Goal: Information Seeking & Learning: Learn about a topic

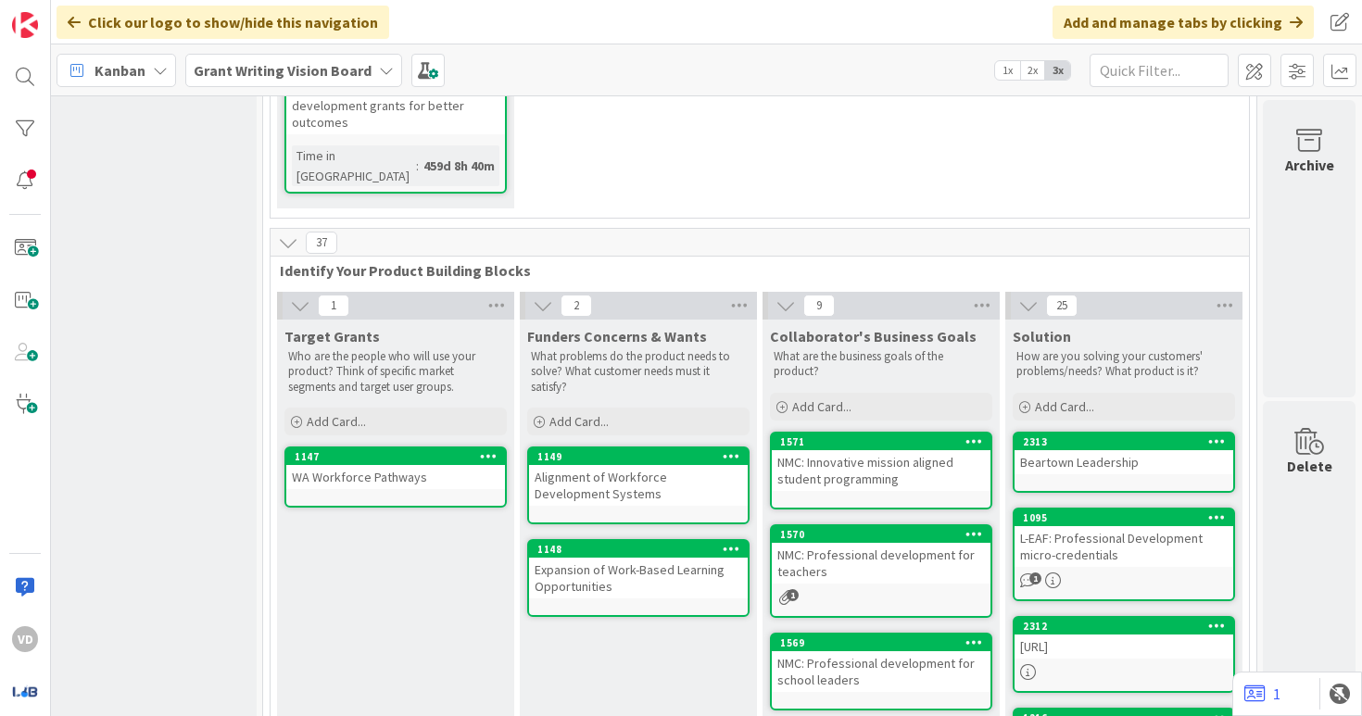
scroll to position [0, 281]
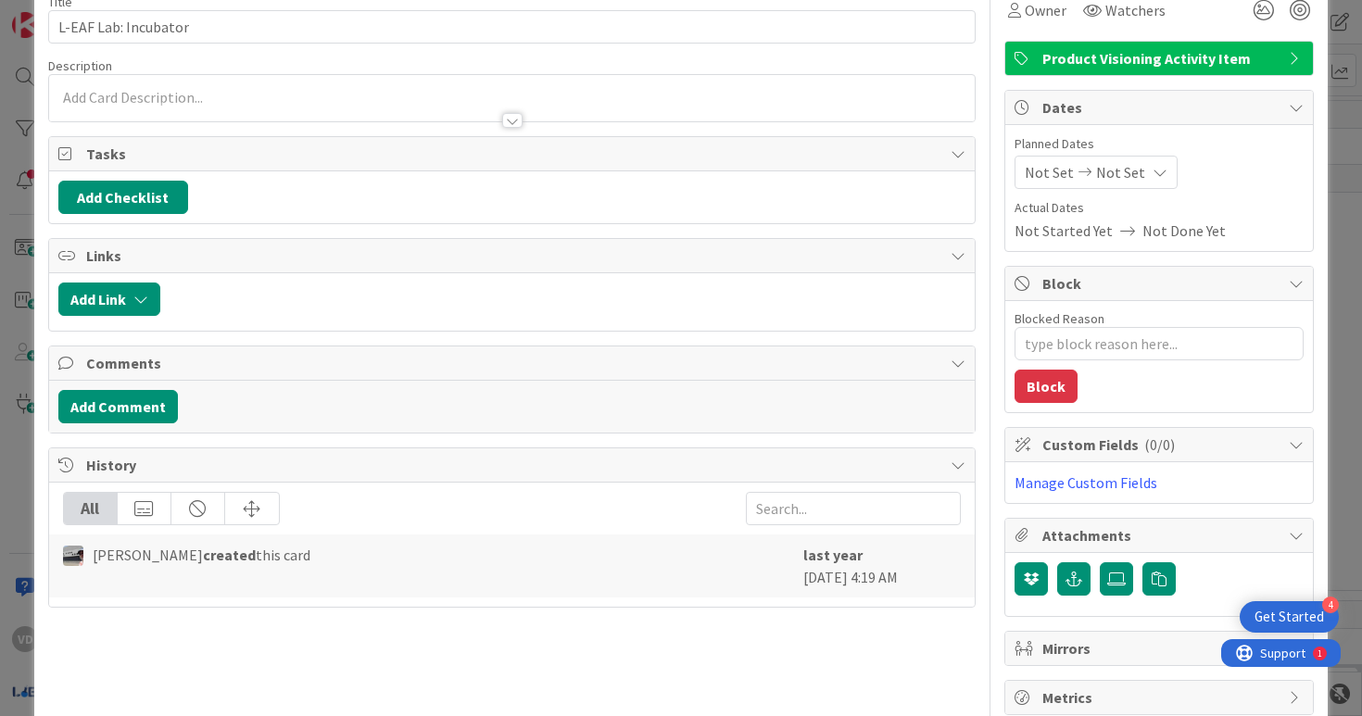
type textarea "x"
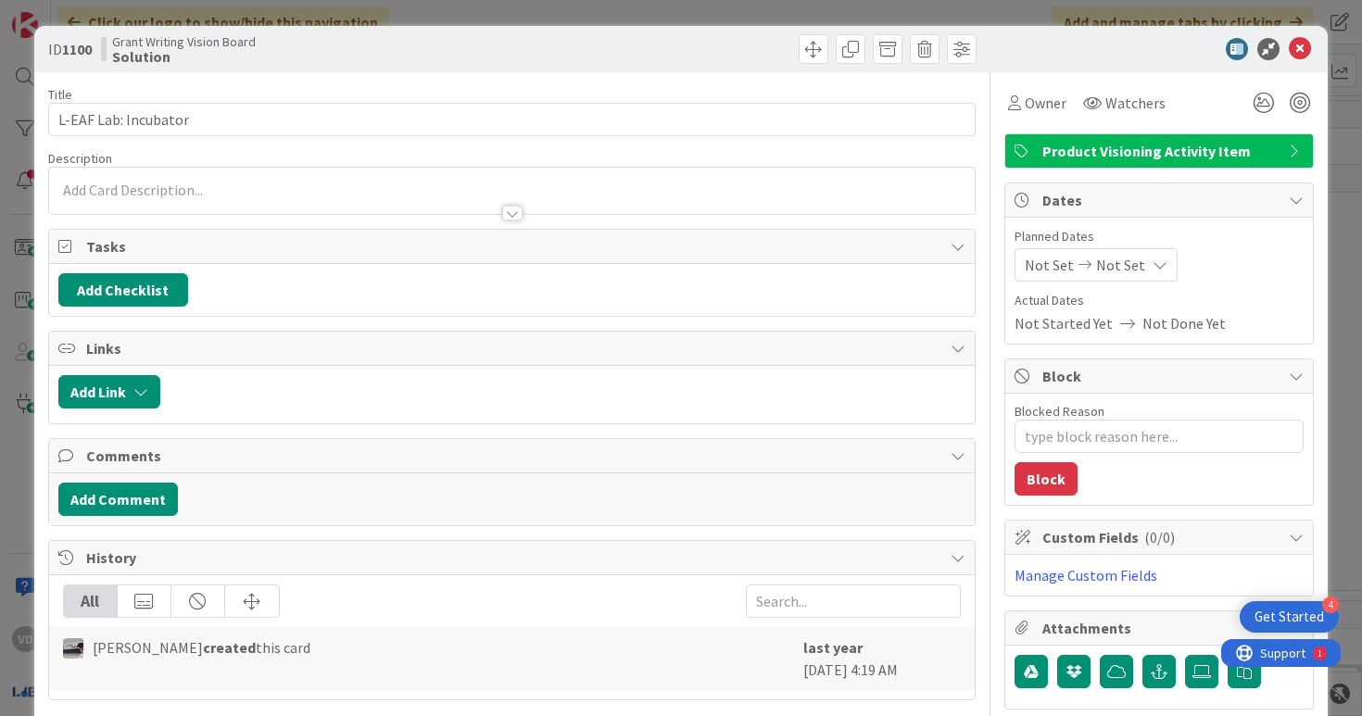
click at [1296, 55] on icon at bounding box center [1300, 49] width 22 height 22
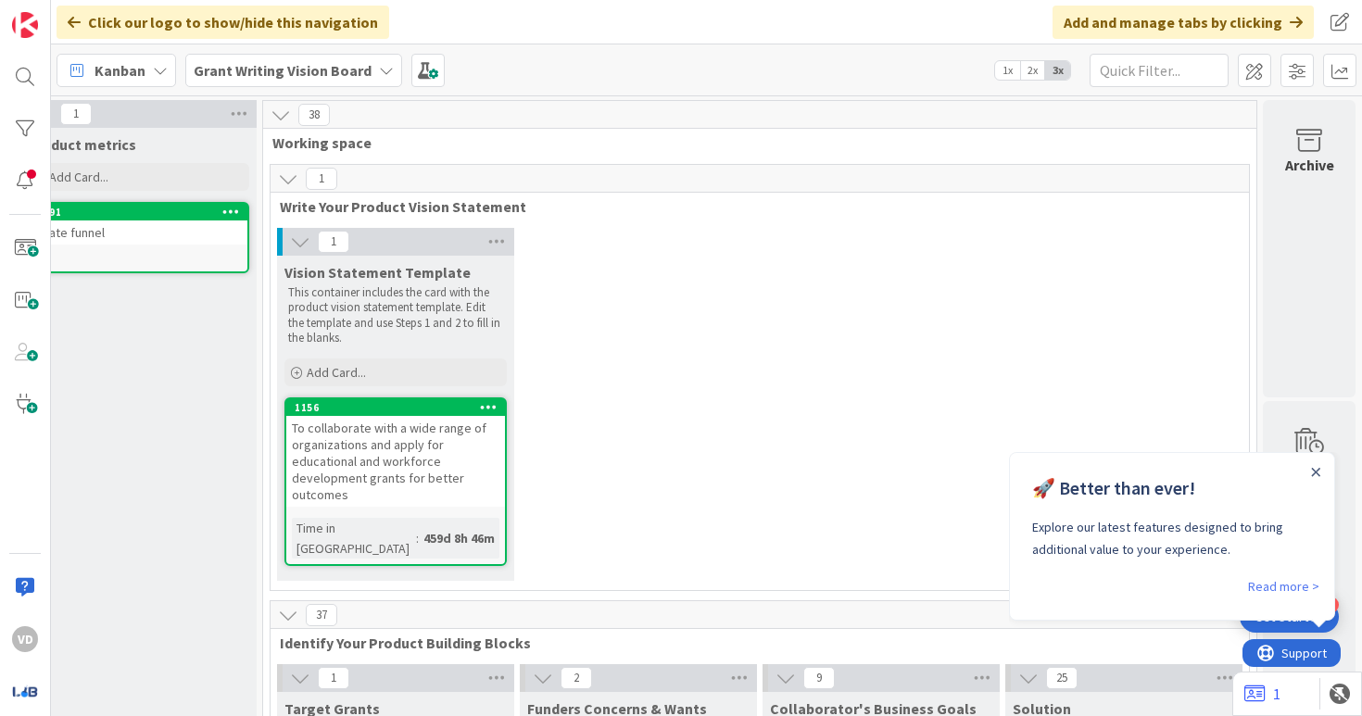
click at [308, 64] on b "Grant Writing Vision Board" at bounding box center [283, 70] width 178 height 19
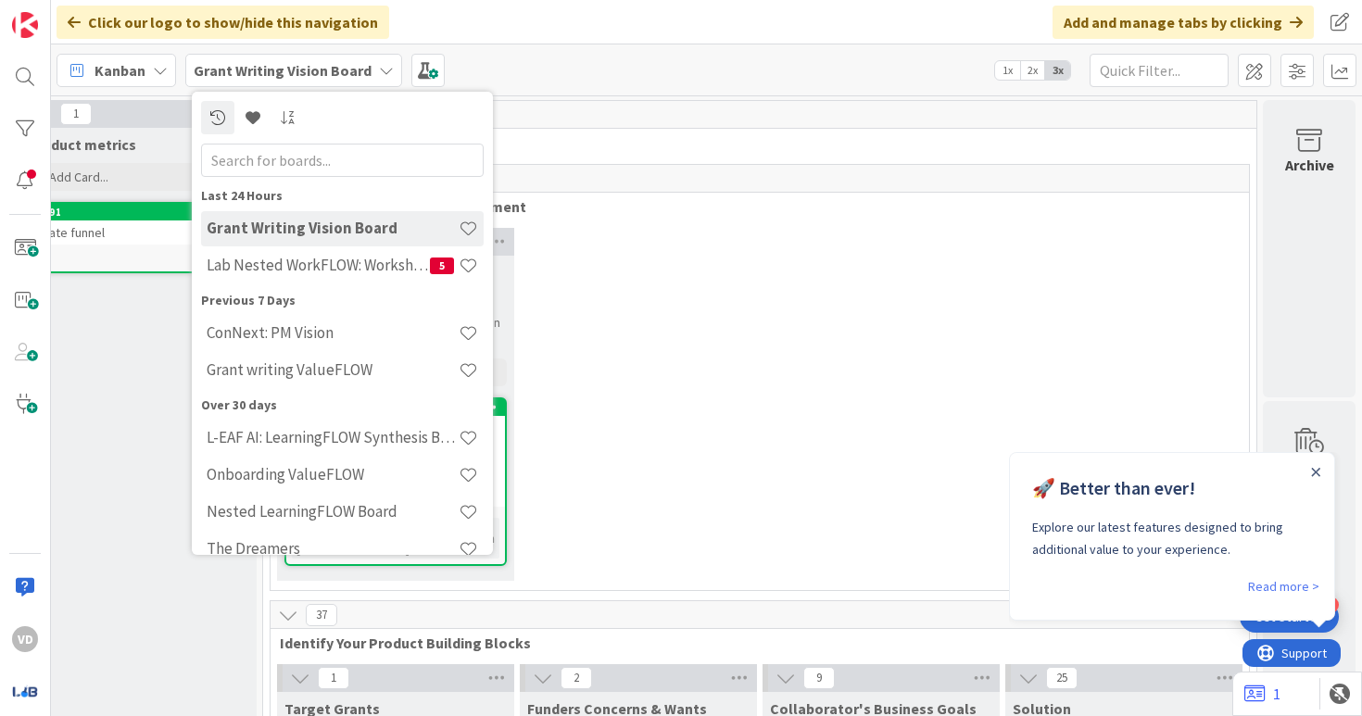
click at [309, 71] on b "Grant Writing Vision Board" at bounding box center [283, 70] width 178 height 19
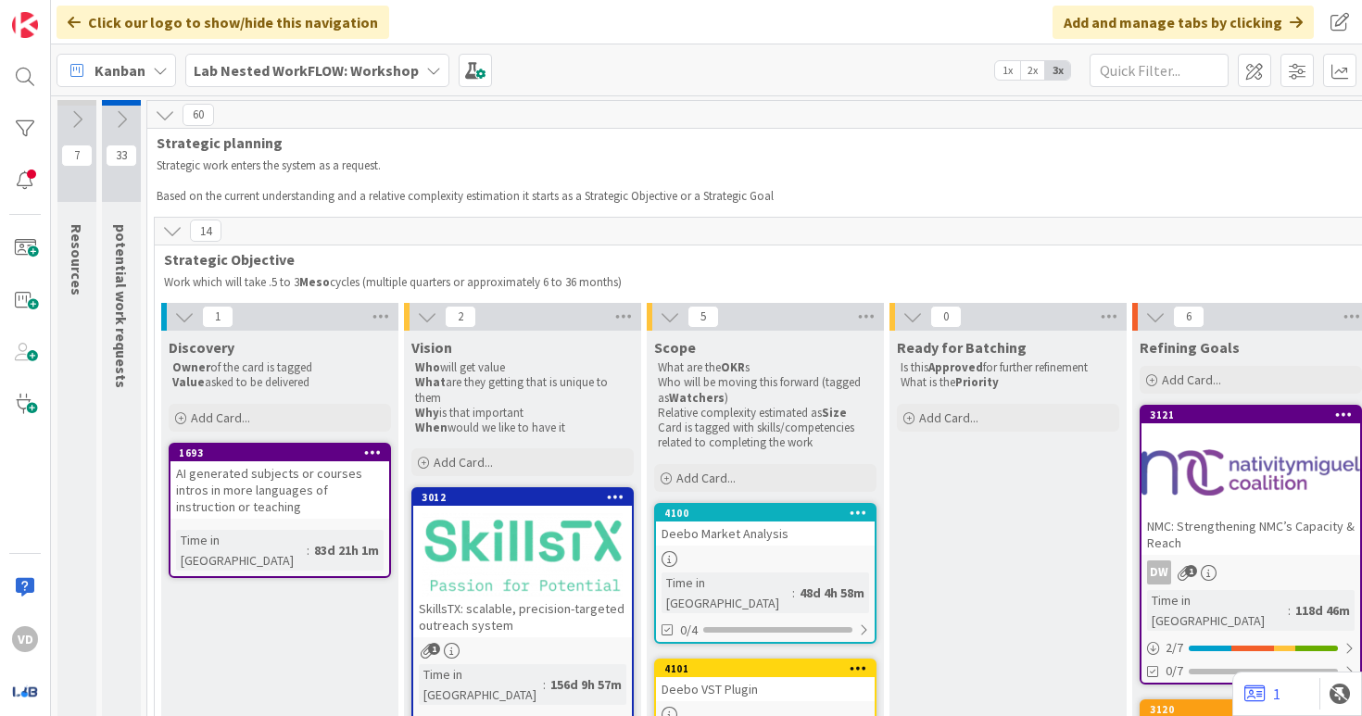
click at [390, 77] on b "Lab Nested WorkFLOW: Workshop" at bounding box center [306, 70] width 225 height 19
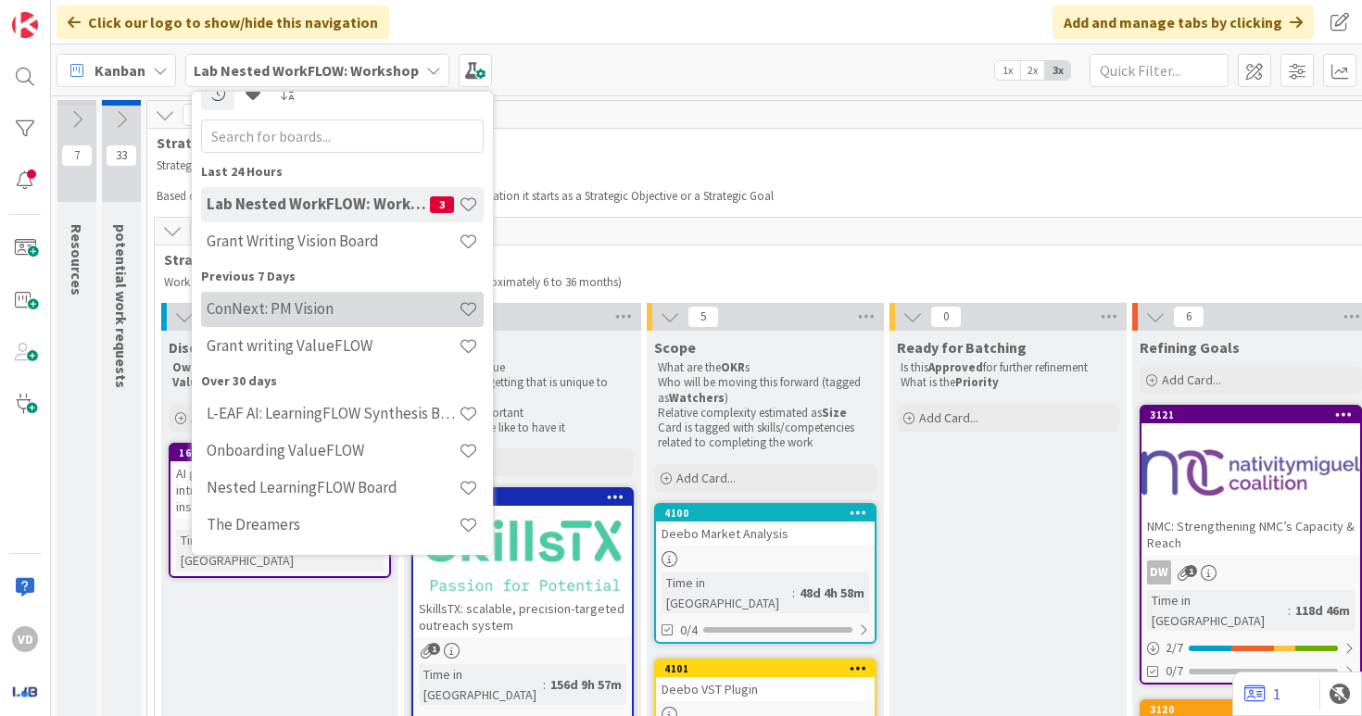
scroll to position [27, 0]
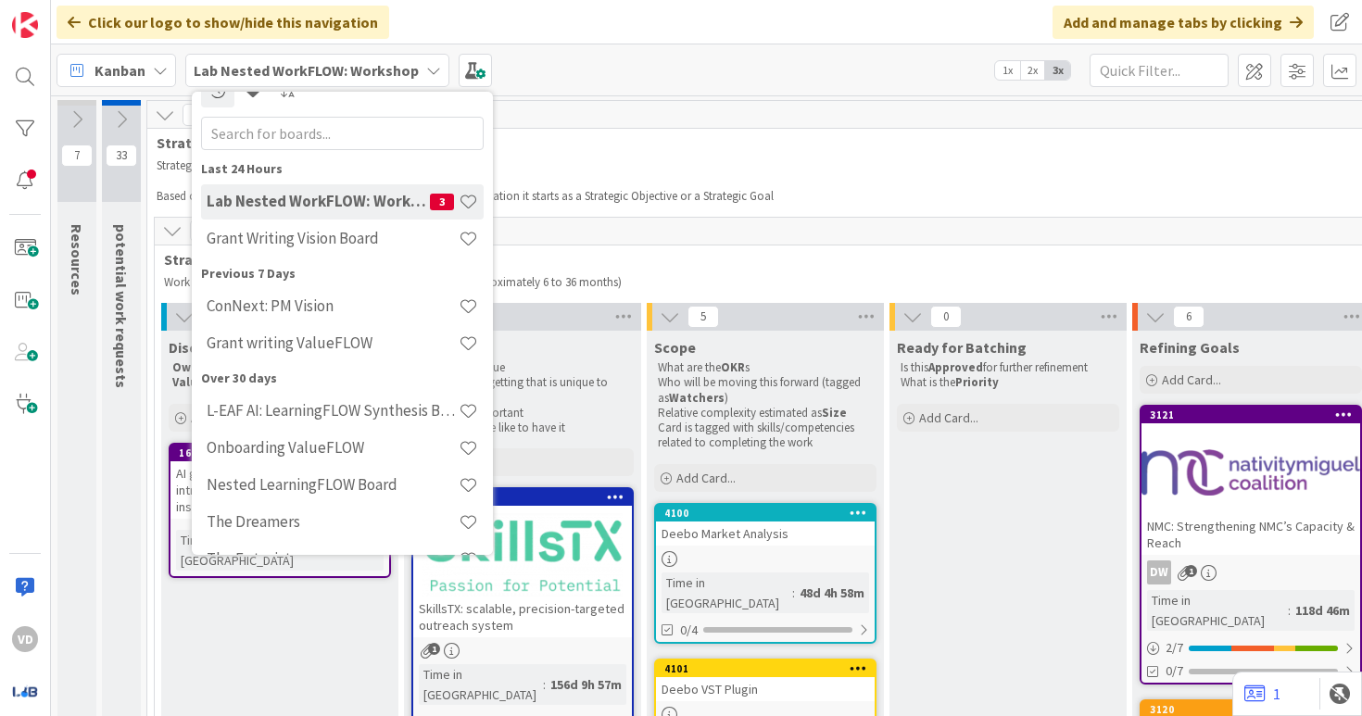
click at [632, 125] on div "60" at bounding box center [1379, 115] width 2465 height 28
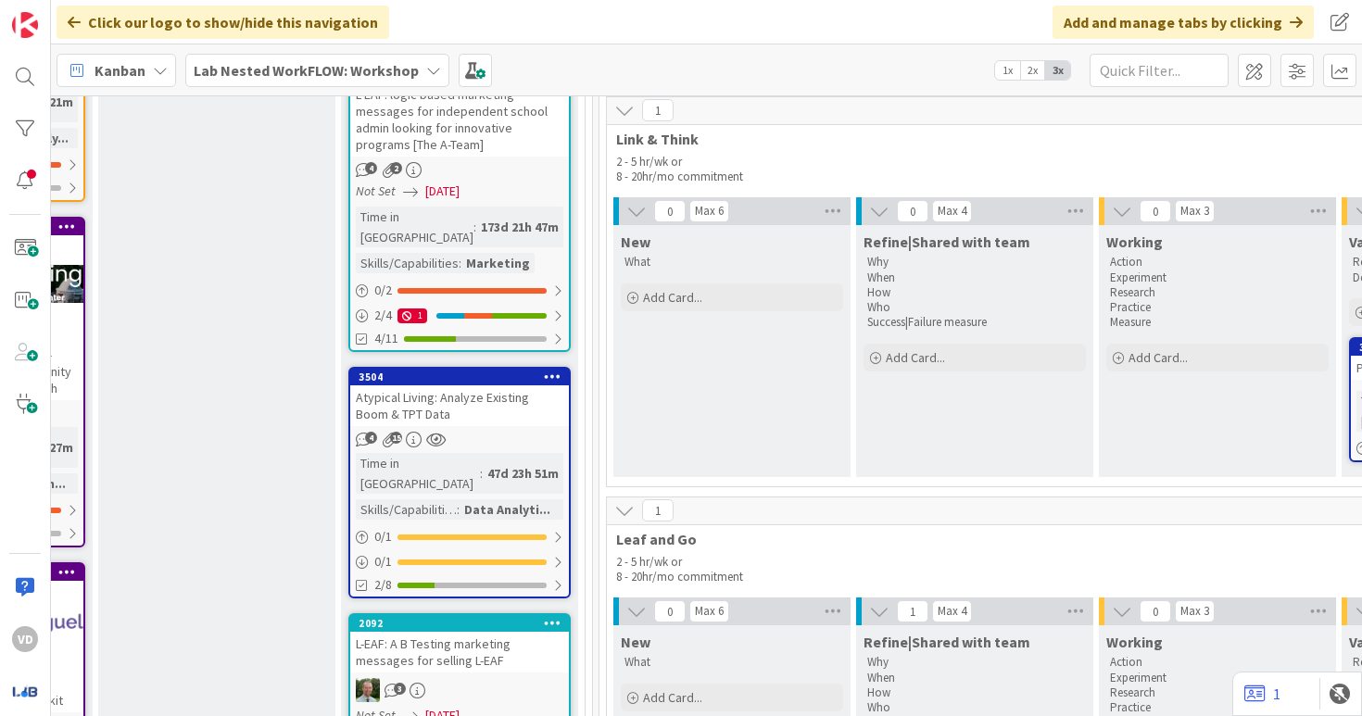
scroll to position [1079, 2020]
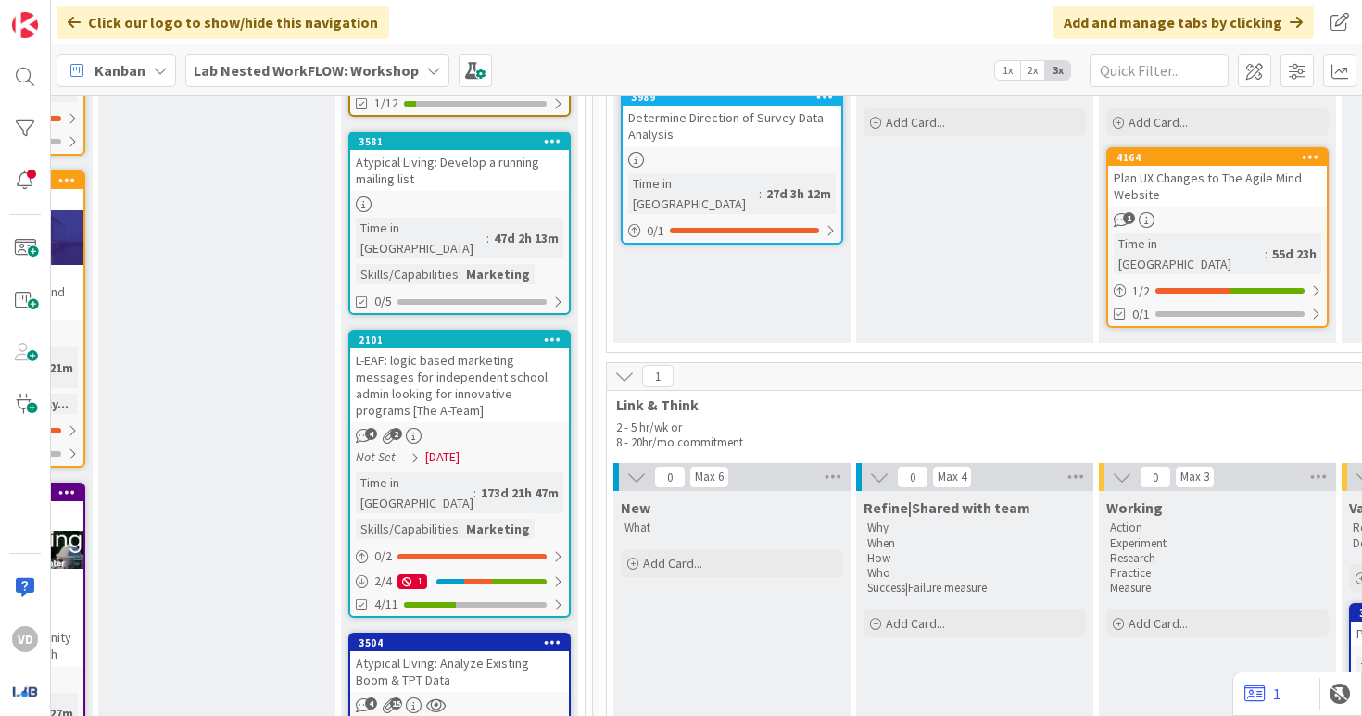
click at [515, 651] on div "Atypical Living: Analyze Existing Boom & TPT Data" at bounding box center [459, 671] width 219 height 41
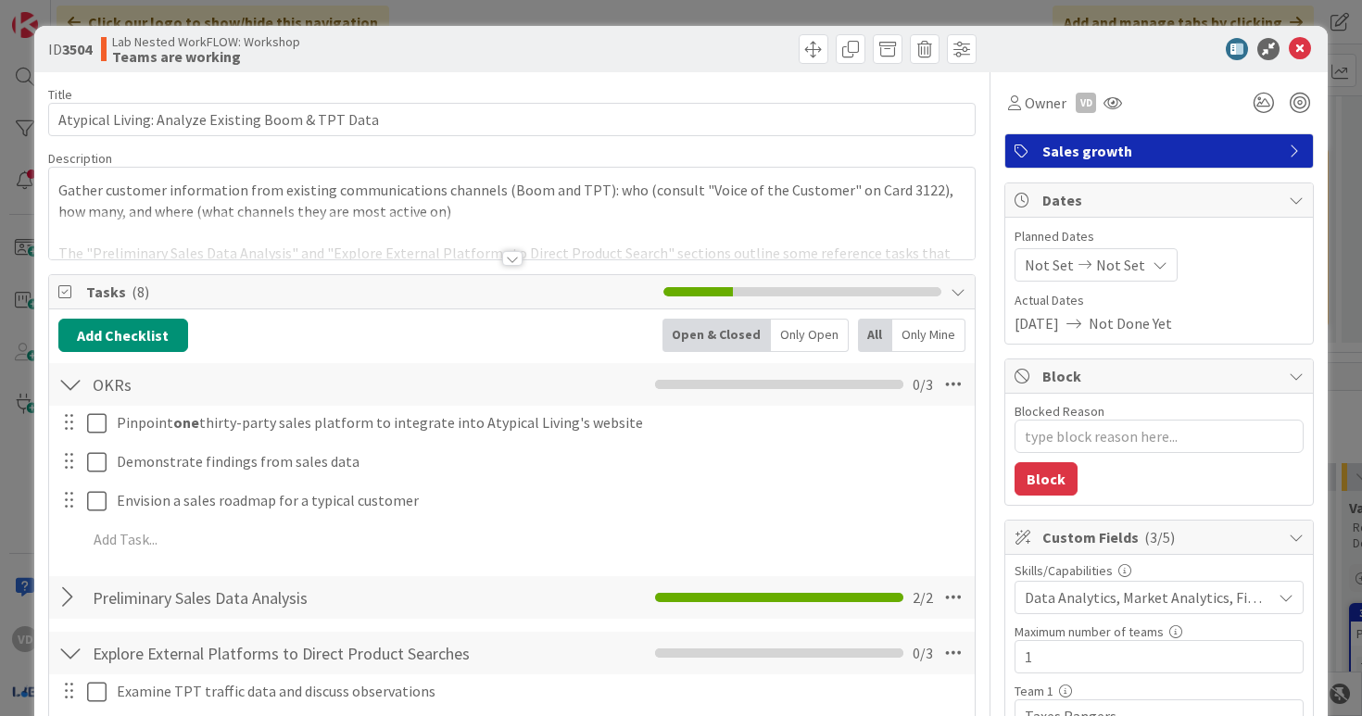
type textarea "x"
click at [1296, 53] on icon at bounding box center [1300, 49] width 22 height 22
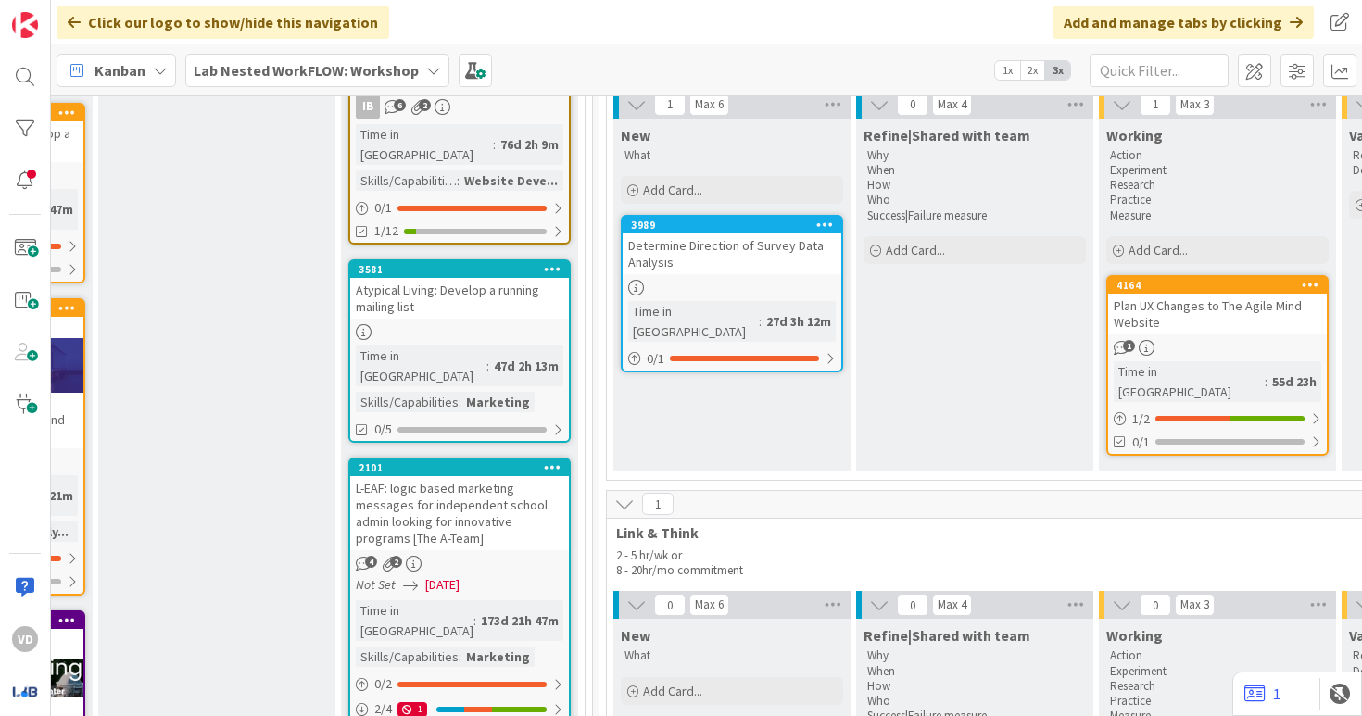
scroll to position [950, 2020]
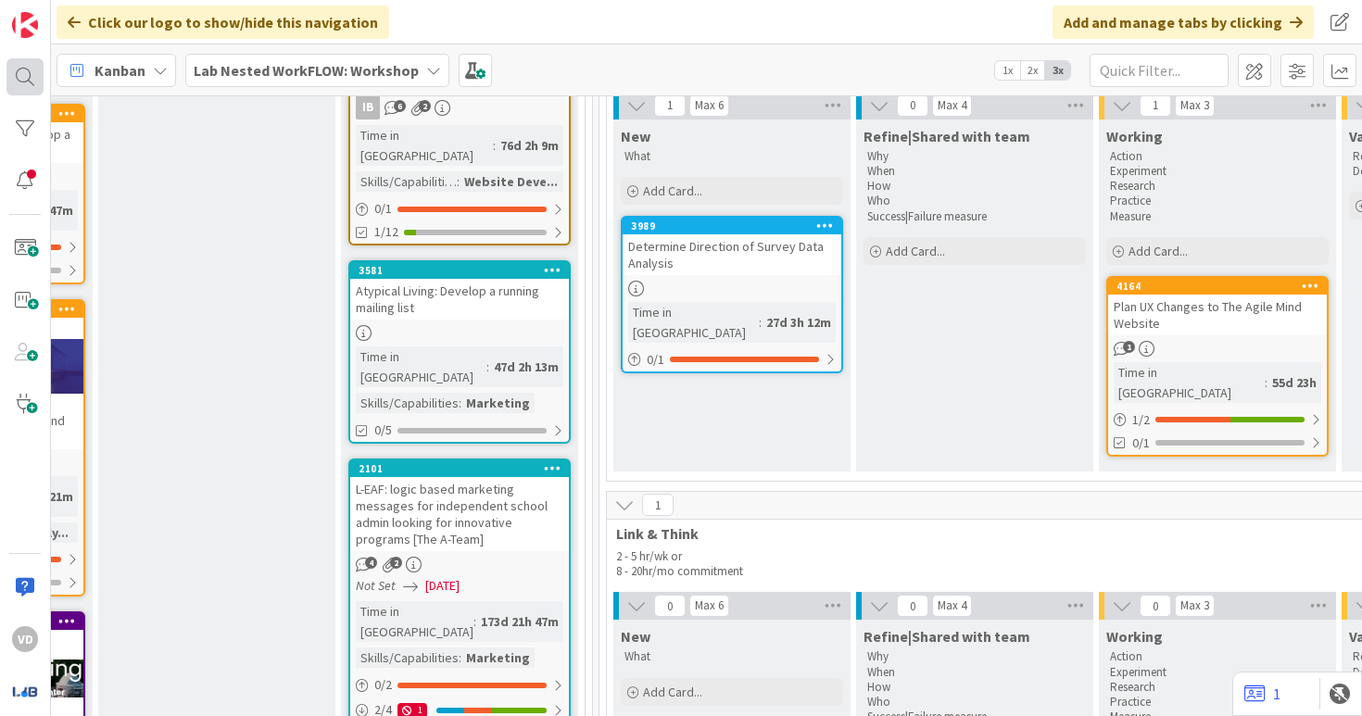
click at [27, 73] on div at bounding box center [24, 76] width 37 height 37
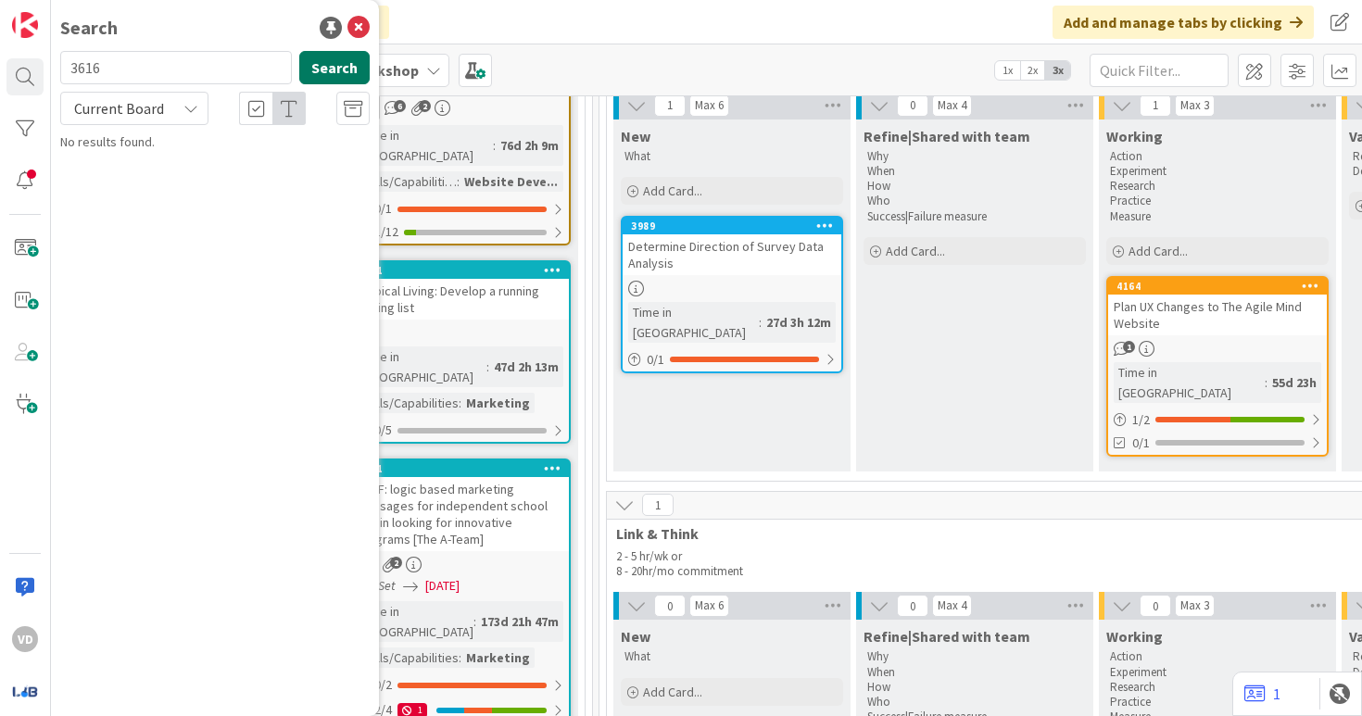
type input "3616"
click at [344, 51] on button "Search" at bounding box center [334, 67] width 70 height 33
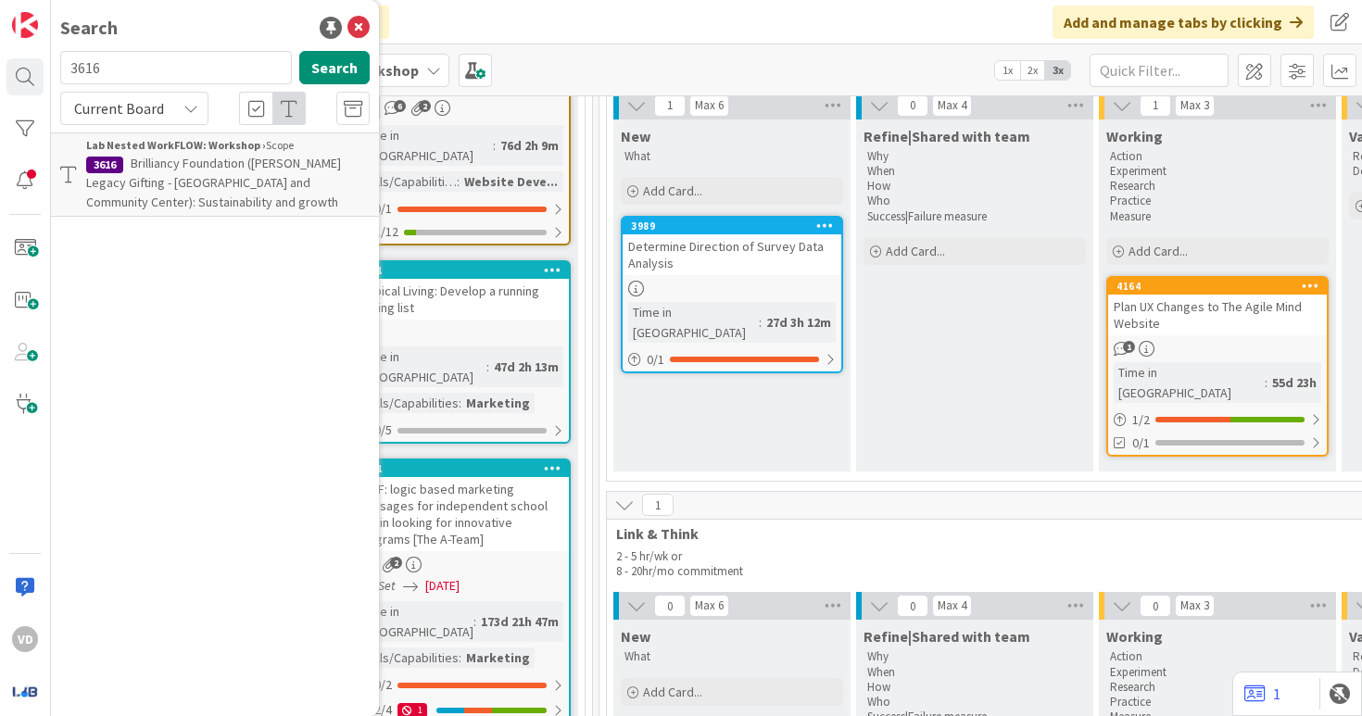
click at [221, 172] on p "Brilliancy Foundation ([PERSON_NAME] Legacy Gifting -﻿ [GEOGRAPHIC_DATA] and Co…" at bounding box center [228, 183] width 284 height 58
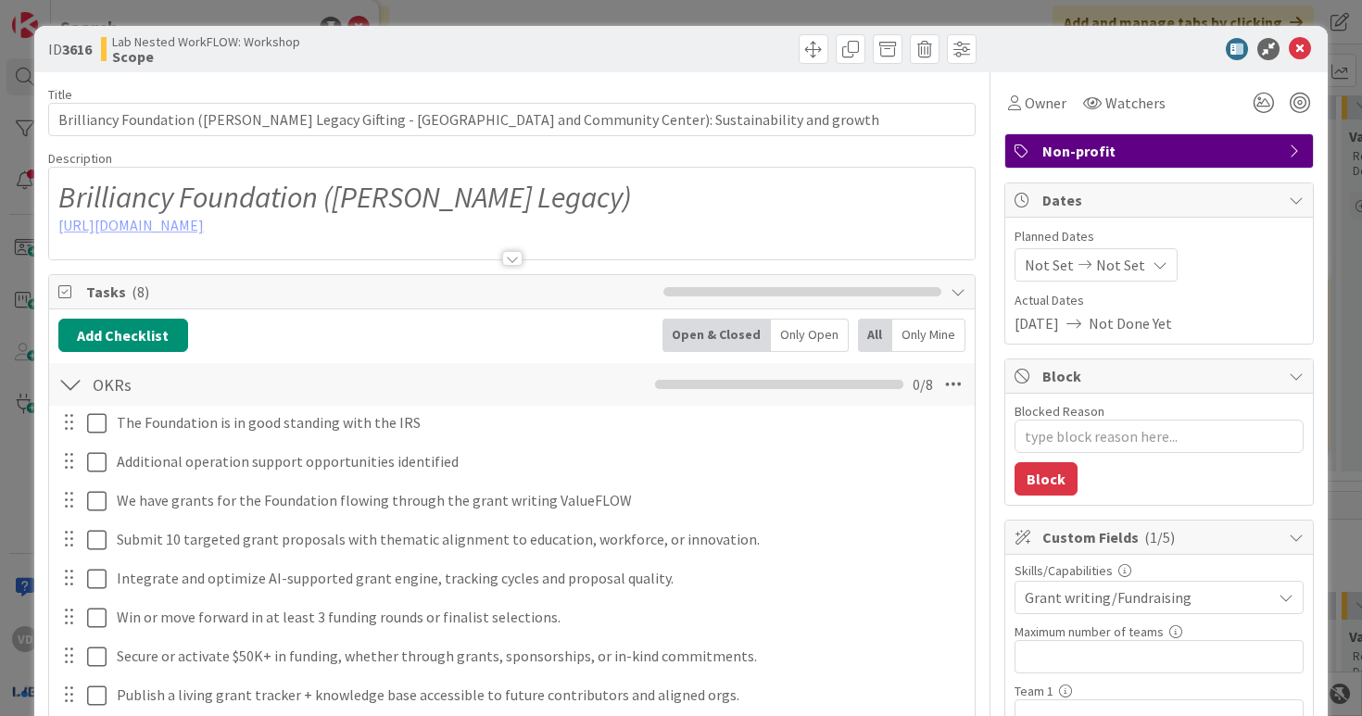
type textarea "x"
click at [519, 260] on div at bounding box center [512, 258] width 20 height 15
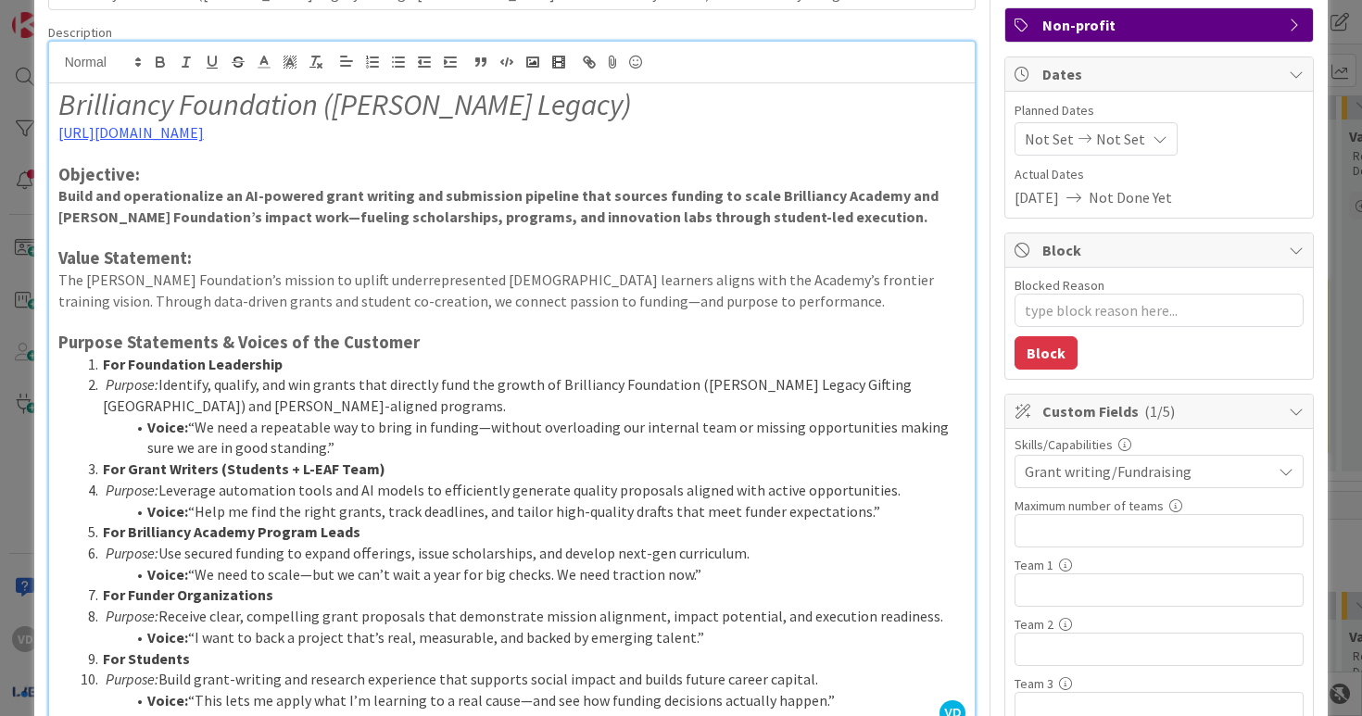
scroll to position [117, 0]
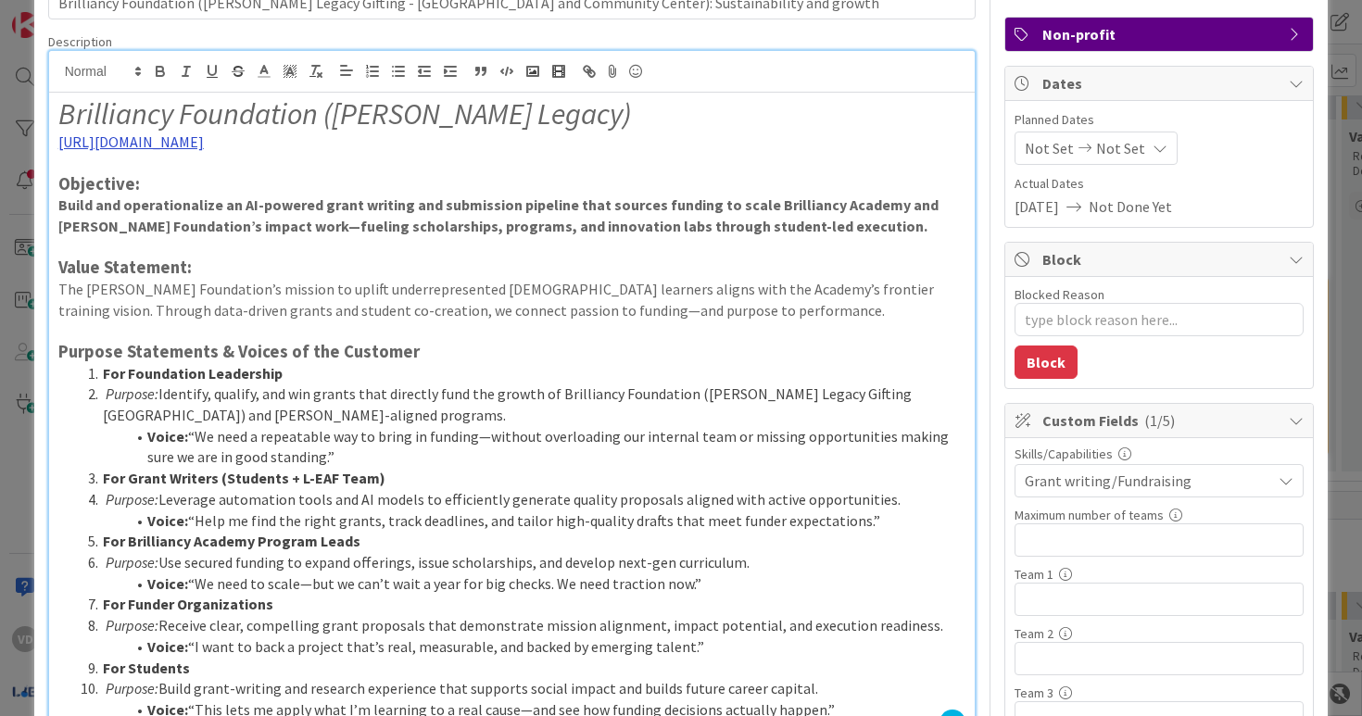
click at [204, 148] on link "https://www.brilliancyfoundation.org/" at bounding box center [130, 142] width 145 height 19
click at [200, 183] on link "https://www.brilliancyfoundation.org" at bounding box center [136, 178] width 127 height 24
click at [331, 238] on p at bounding box center [512, 247] width 908 height 21
drag, startPoint x: 213, startPoint y: 226, endPoint x: 507, endPoint y: 227, distance: 293.8
click at [507, 227] on strong "Build and operationalize an AI-powered grant writing and submission pipeline th…" at bounding box center [499, 216] width 883 height 40
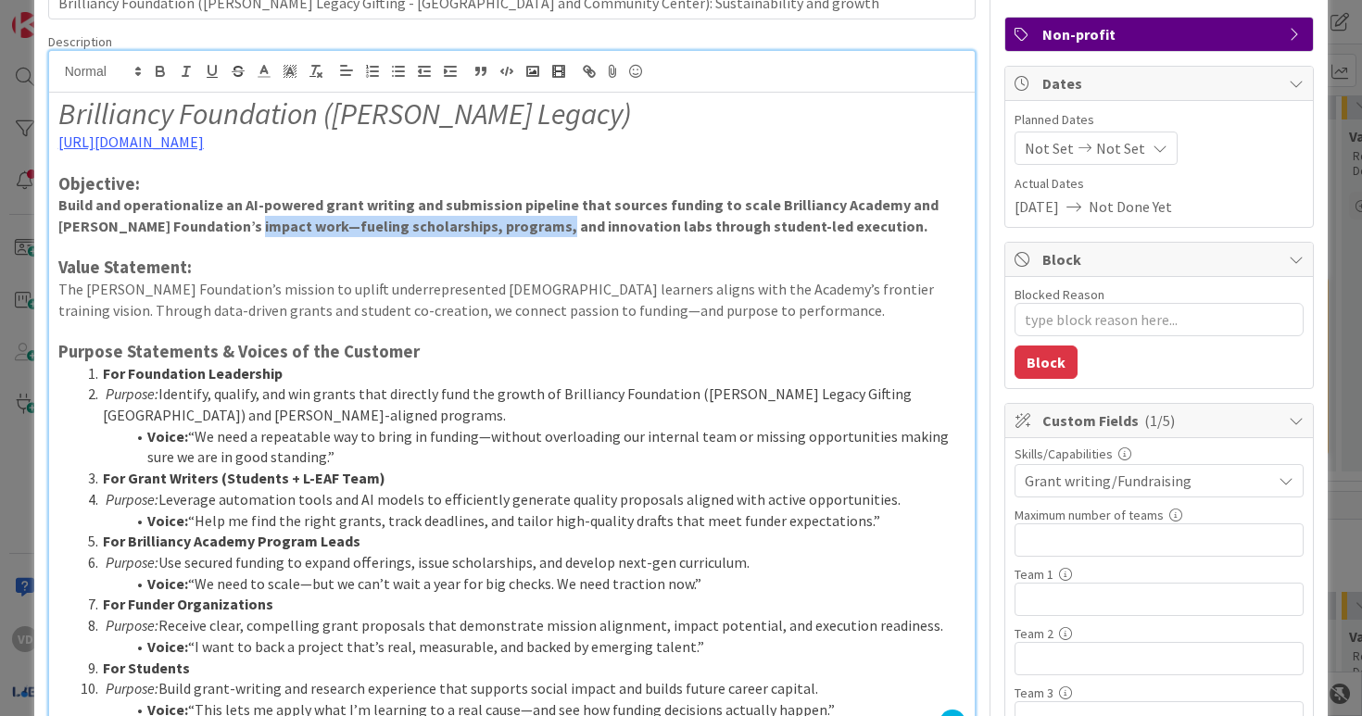
click at [507, 227] on strong "Build and operationalize an AI-powered grant writing and submission pipeline th…" at bounding box center [499, 216] width 883 height 40
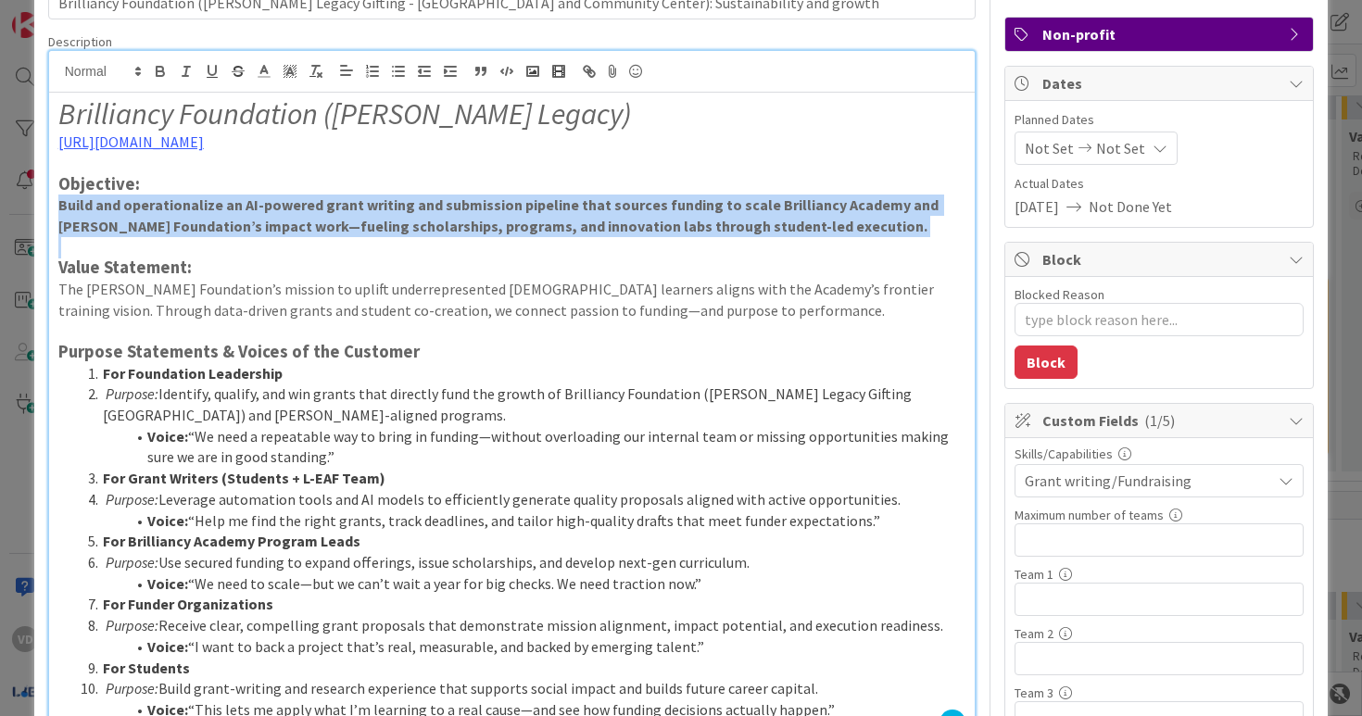
click at [507, 227] on strong "Build and operationalize an AI-powered grant writing and submission pipeline th…" at bounding box center [499, 216] width 883 height 40
click at [454, 230] on strong "Build and operationalize an AI-powered grant writing and submission pipeline th…" at bounding box center [499, 216] width 883 height 40
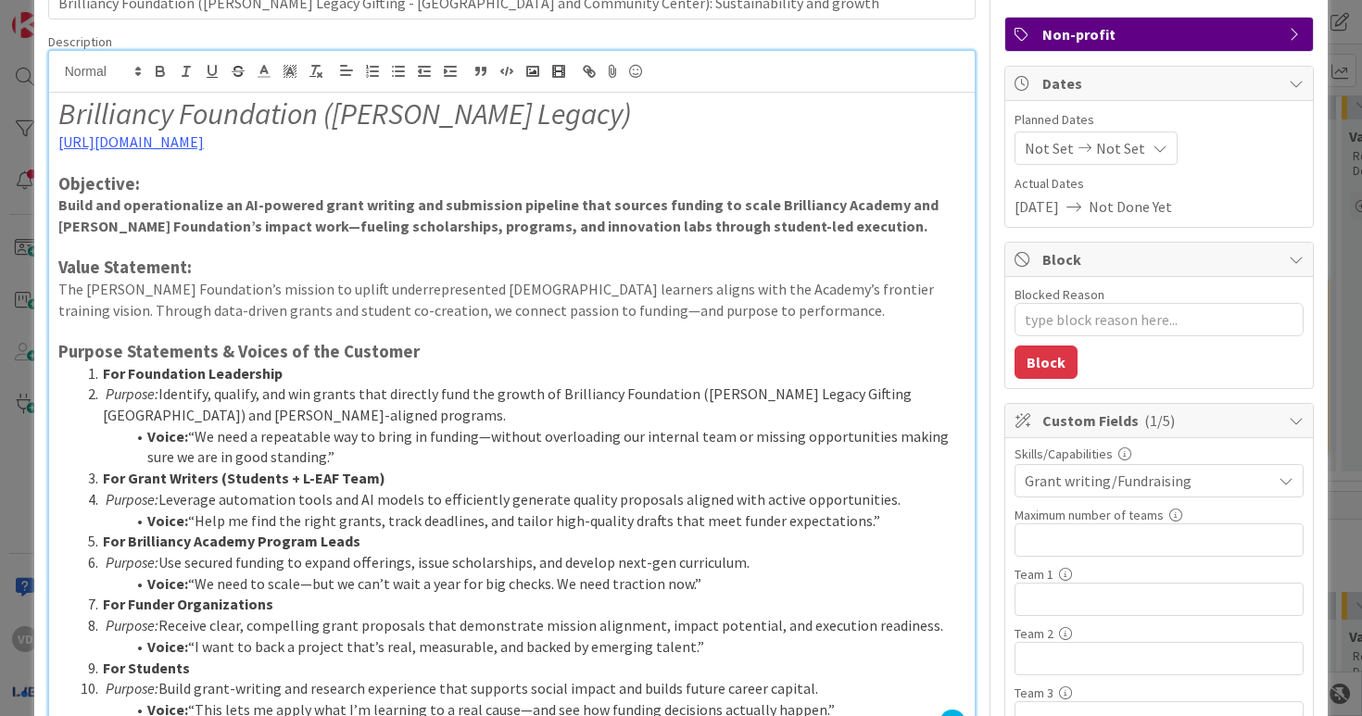
click at [454, 230] on strong "Build and operationalize an AI-powered grant writing and submission pipeline th…" at bounding box center [499, 216] width 883 height 40
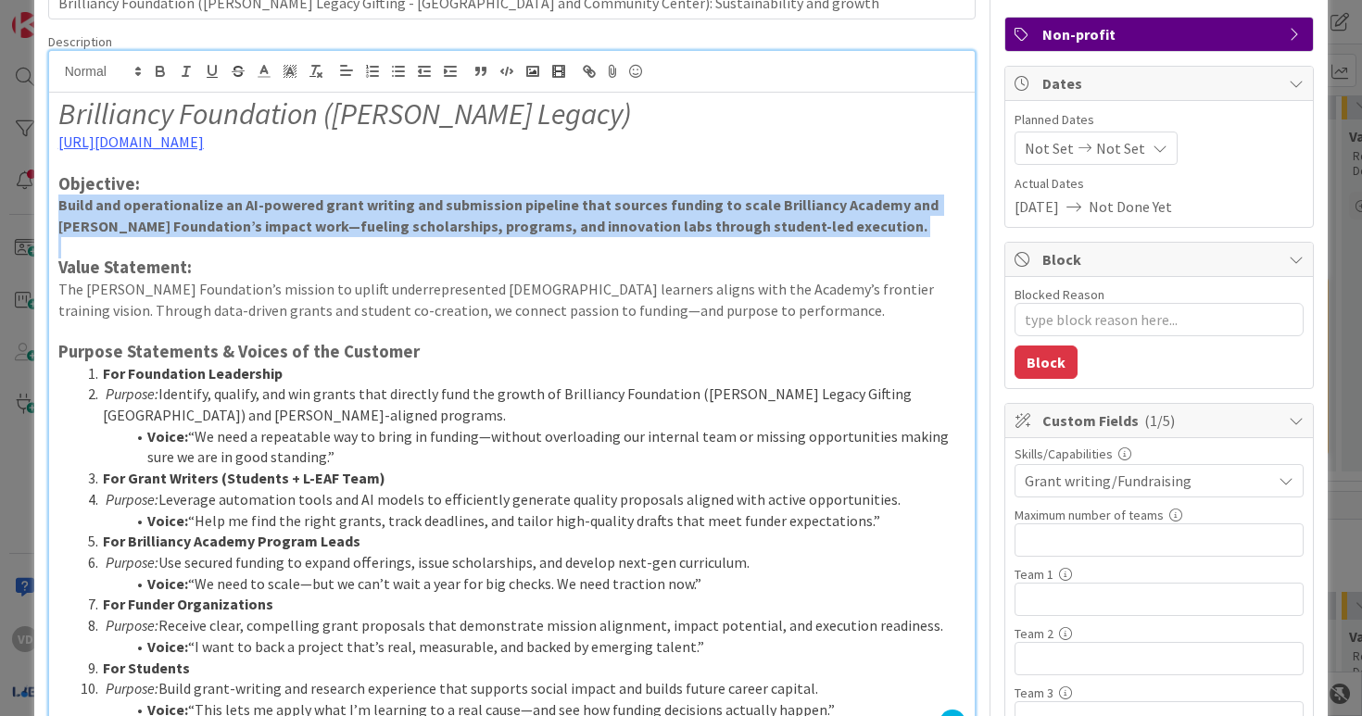
click at [474, 196] on strong "Build and operationalize an AI-powered grant writing and submission pipeline th…" at bounding box center [499, 216] width 883 height 40
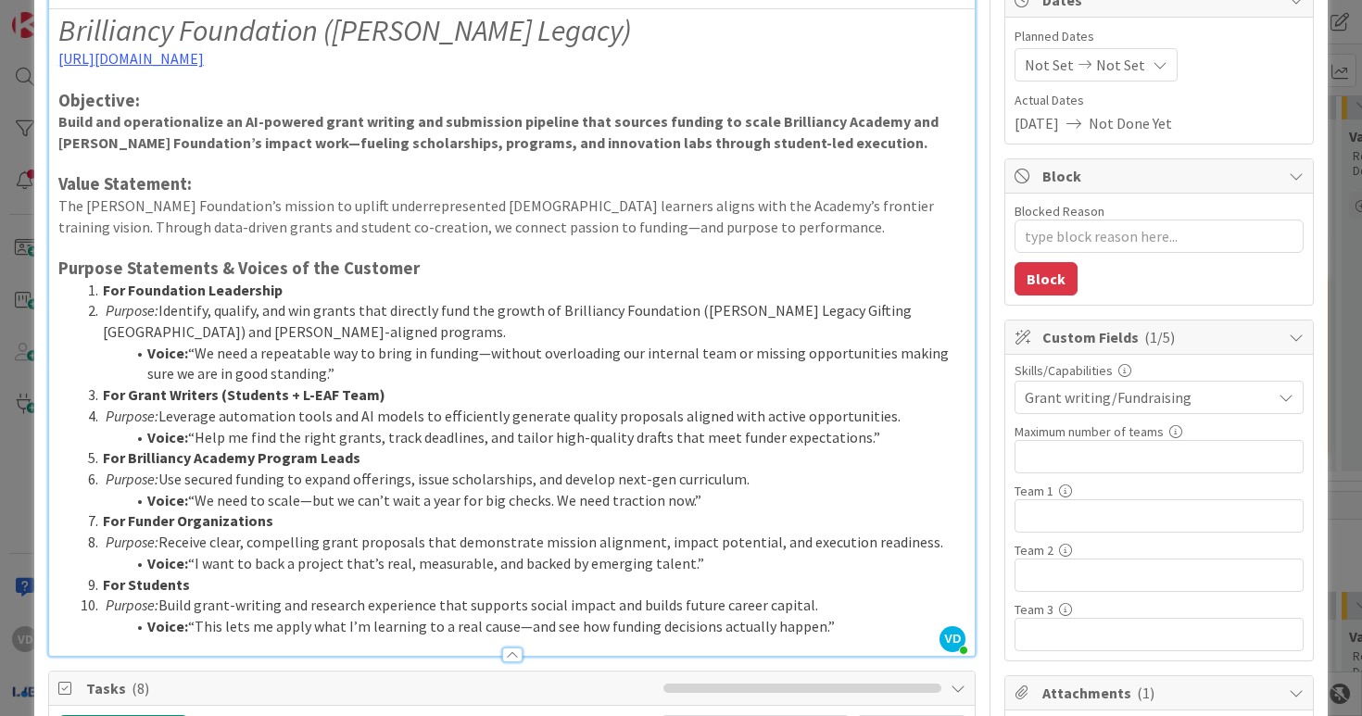
scroll to position [185, 0]
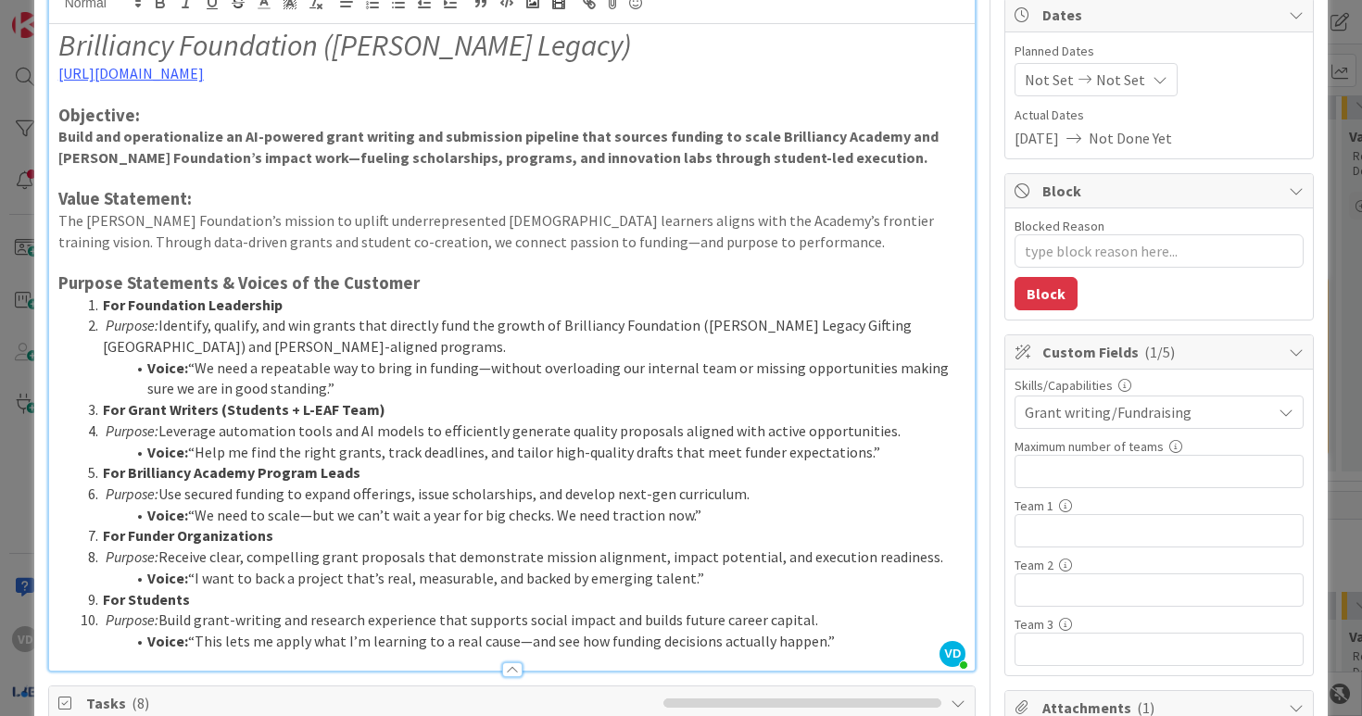
drag, startPoint x: 372, startPoint y: 222, endPoint x: 546, endPoint y: 222, distance: 174.2
click at [546, 222] on p "The Mona Foundation’s mission to uplift underrepresented Haitian learners align…" at bounding box center [512, 231] width 908 height 42
drag, startPoint x: 546, startPoint y: 222, endPoint x: 276, endPoint y: 221, distance: 269.7
click at [276, 221] on p "The Mona Foundation’s mission to uplift underrepresented Haitian learners align…" at bounding box center [512, 231] width 908 height 42
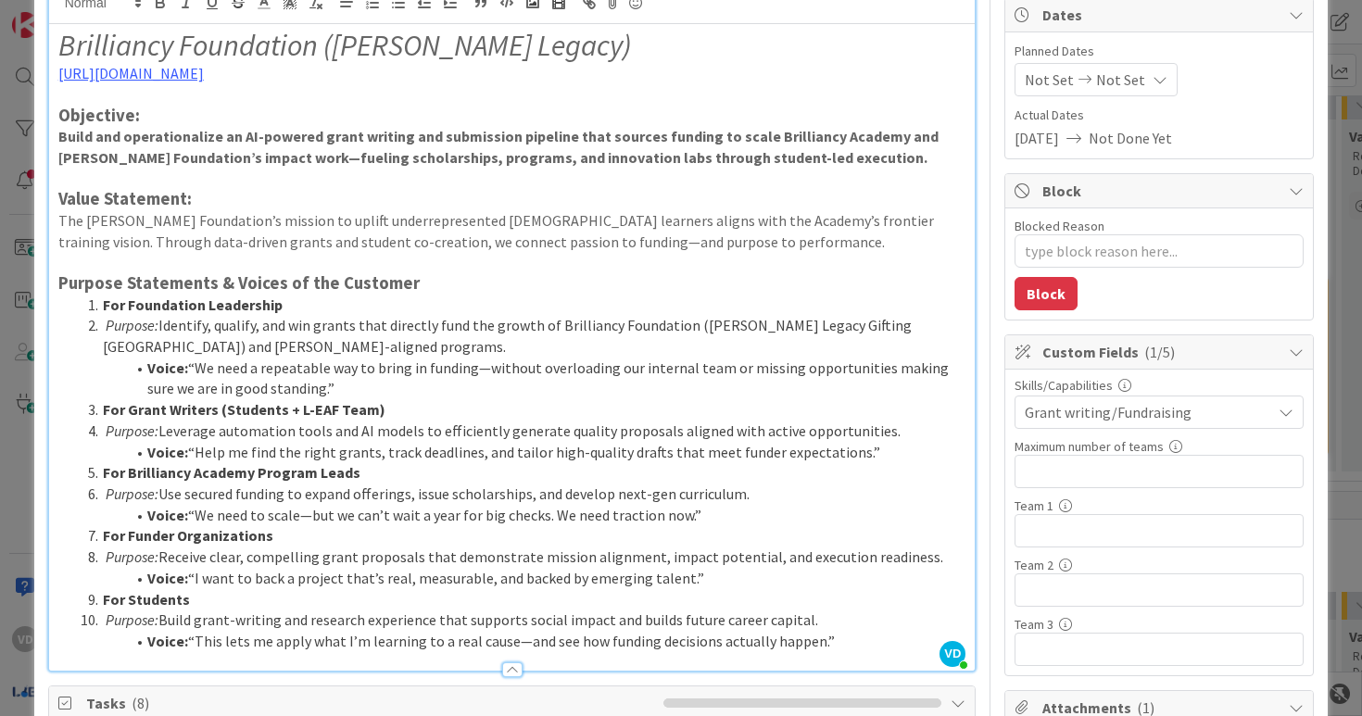
click at [276, 221] on p "The Mona Foundation’s mission to uplift underrepresented Haitian learners align…" at bounding box center [512, 231] width 908 height 42
click at [554, 154] on strong "Build and operationalize an AI-powered grant writing and submission pipeline th…" at bounding box center [499, 147] width 883 height 40
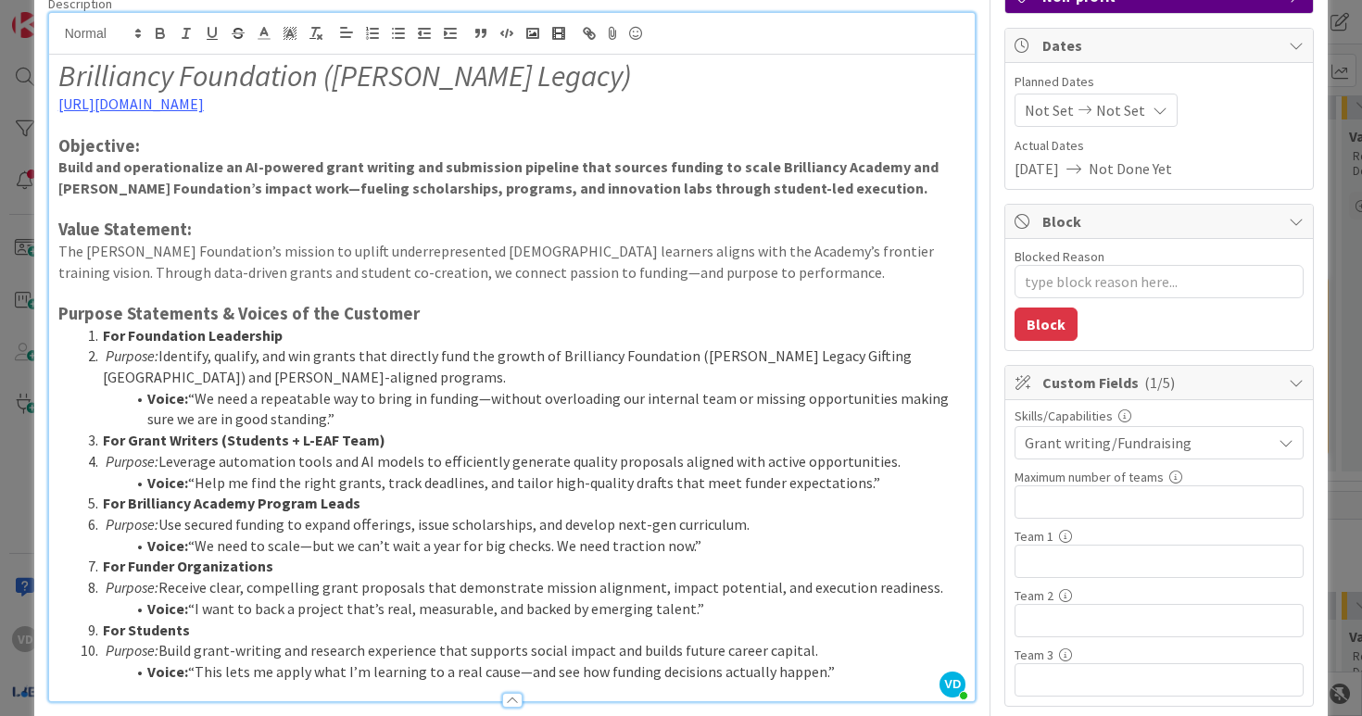
scroll to position [154, 0]
drag, startPoint x: 251, startPoint y: 378, endPoint x: 349, endPoint y: 378, distance: 98.2
click at [323, 378] on li "Purpose: Identify, qualify, and win grants that directly fund the growth of Bri…" at bounding box center [524, 368] width 886 height 42
drag, startPoint x: 402, startPoint y: 381, endPoint x: 233, endPoint y: 378, distance: 169.6
click at [233, 378] on li "Purpose: Identify, qualify, and win grants that directly fund the growth of Bri…" at bounding box center [524, 368] width 886 height 42
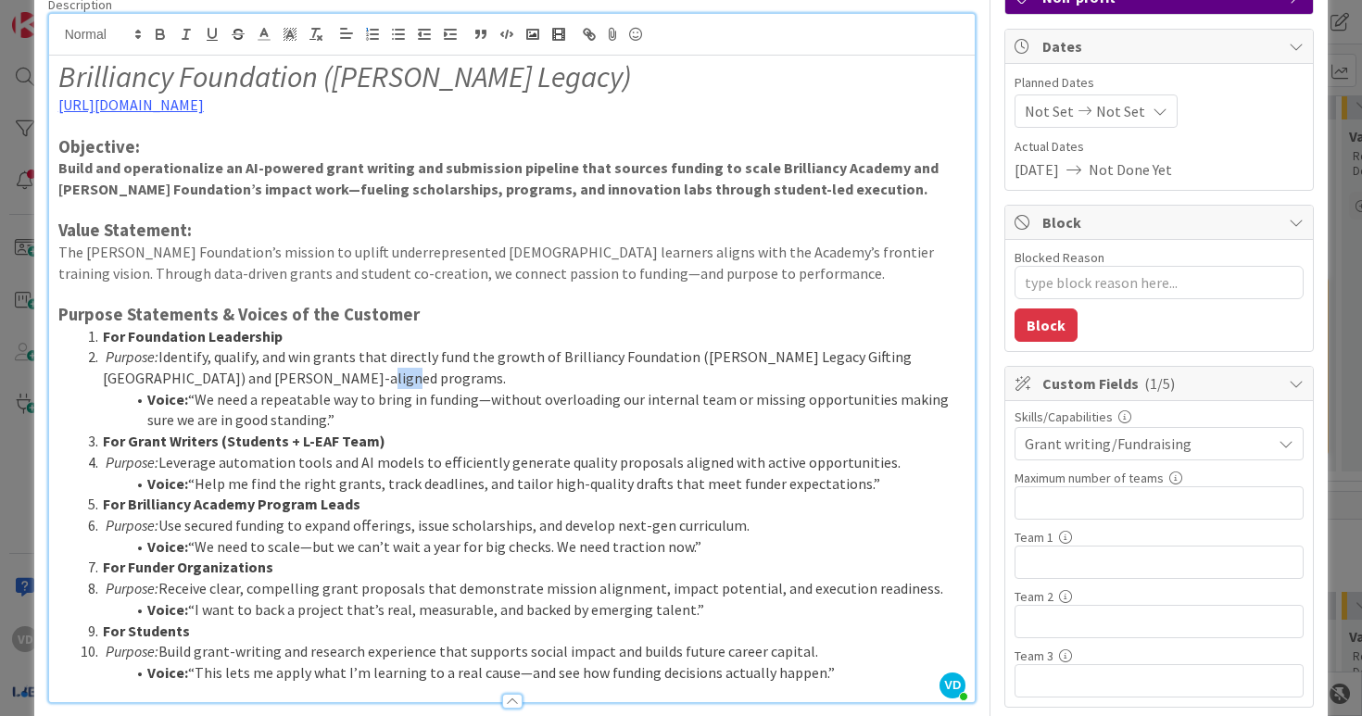
click at [607, 365] on li "Purpose: Identify, qualify, and win grants that directly fund the growth of Bri…" at bounding box center [524, 368] width 886 height 42
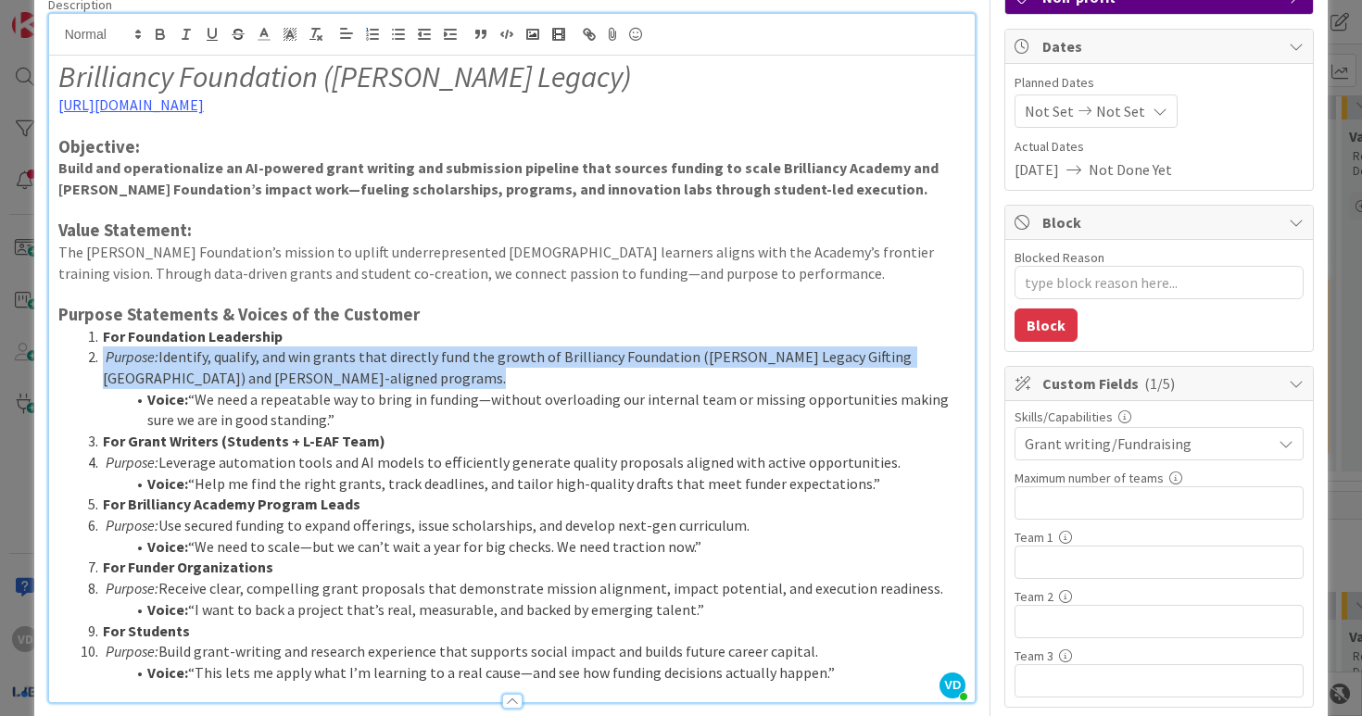
click at [607, 365] on li "Purpose: Identify, qualify, and win grants that directly fund the growth of Bri…" at bounding box center [524, 368] width 886 height 42
click at [543, 396] on li "Voice: “We need a repeatable way to bring in funding—without overloading our in…" at bounding box center [524, 410] width 886 height 42
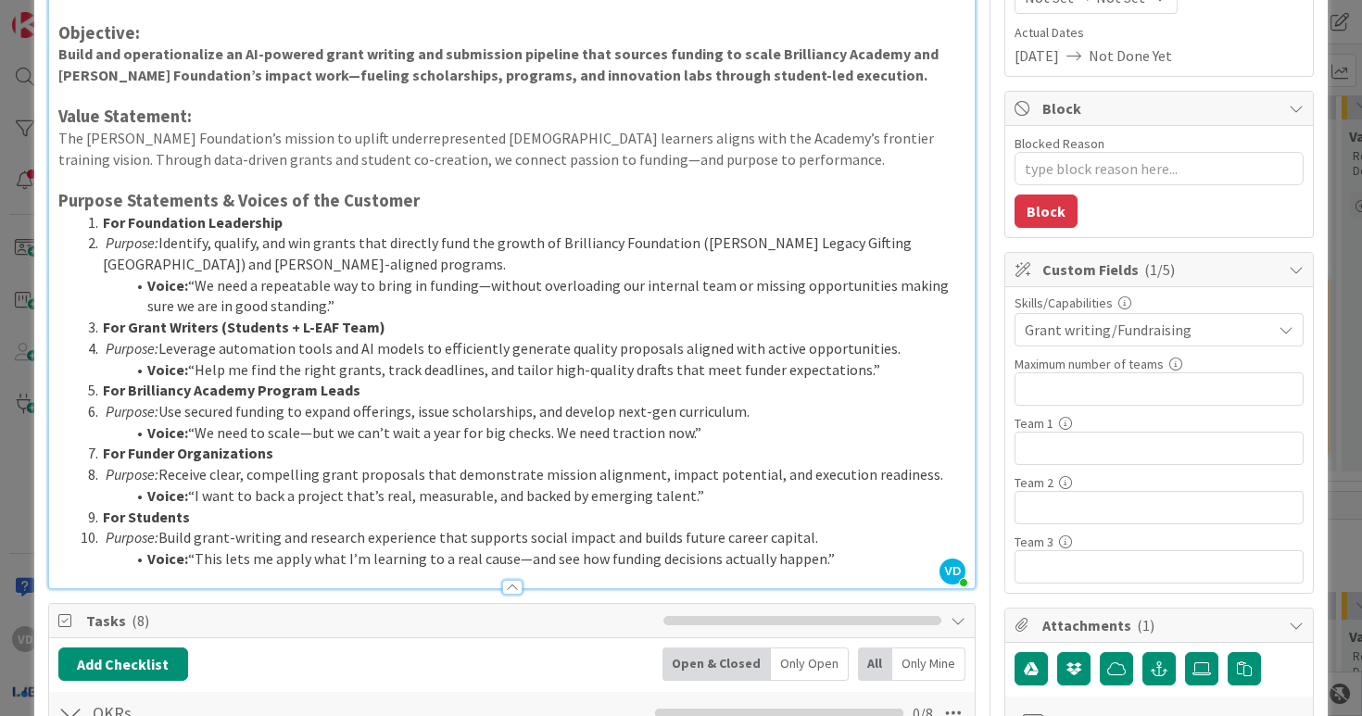
scroll to position [283, 0]
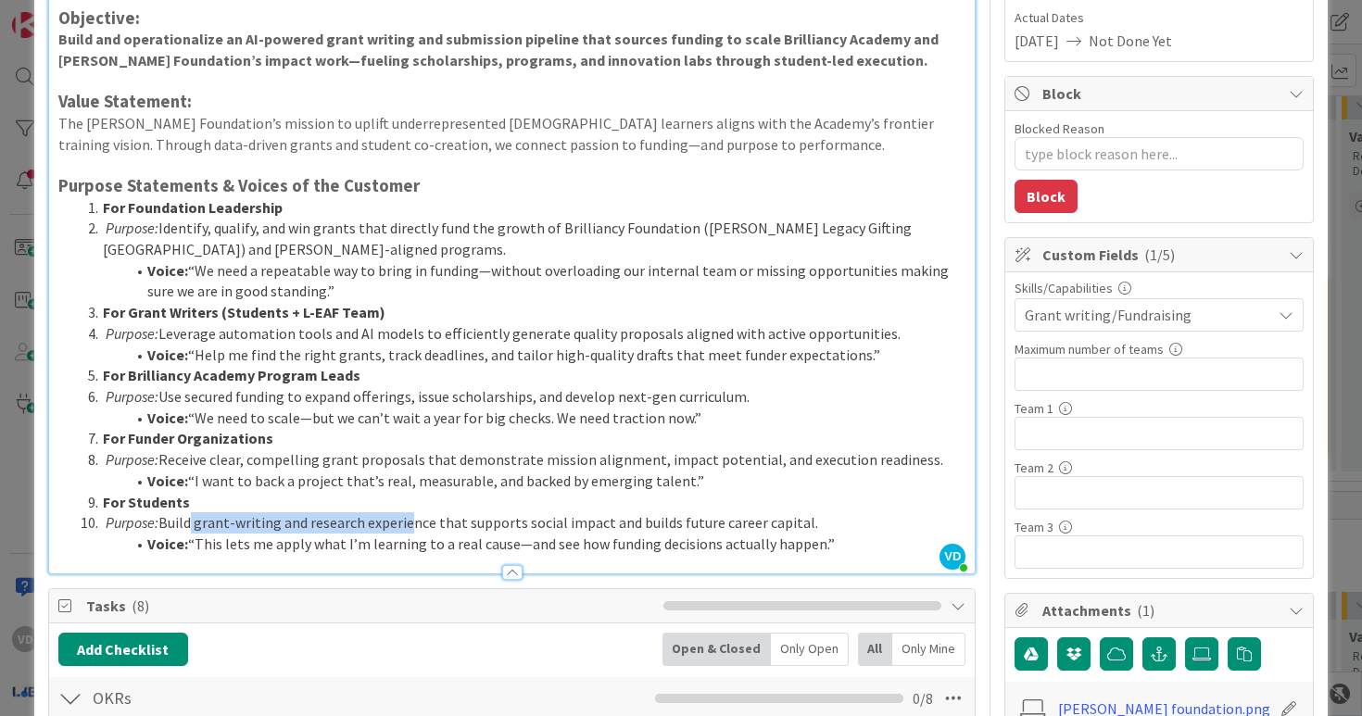
drag, startPoint x: 187, startPoint y: 527, endPoint x: 404, endPoint y: 526, distance: 216.9
click at [405, 526] on li "Purpose: Build grant-writing and research experience that supports social impac…" at bounding box center [524, 522] width 886 height 21
click at [404, 526] on li "Purpose: Build grant-writing and research experience that supports social impac…" at bounding box center [524, 522] width 886 height 21
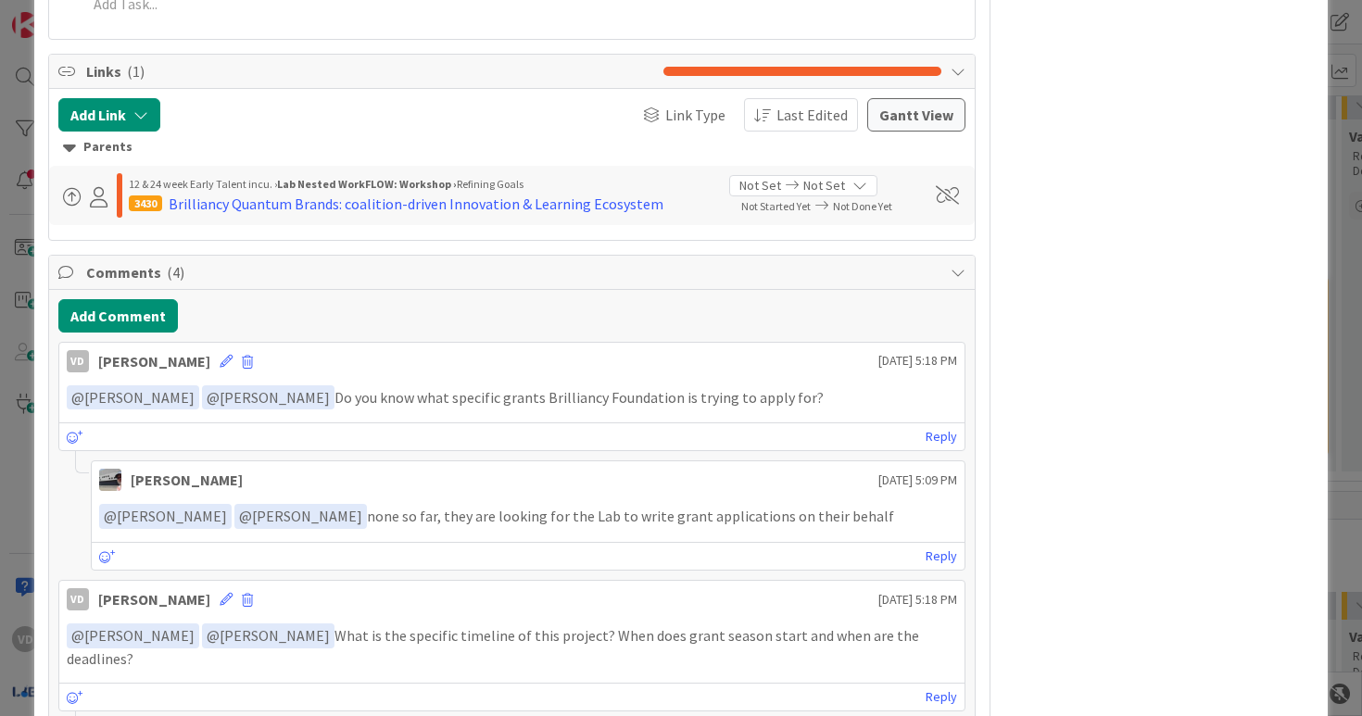
scroll to position [1284, 0]
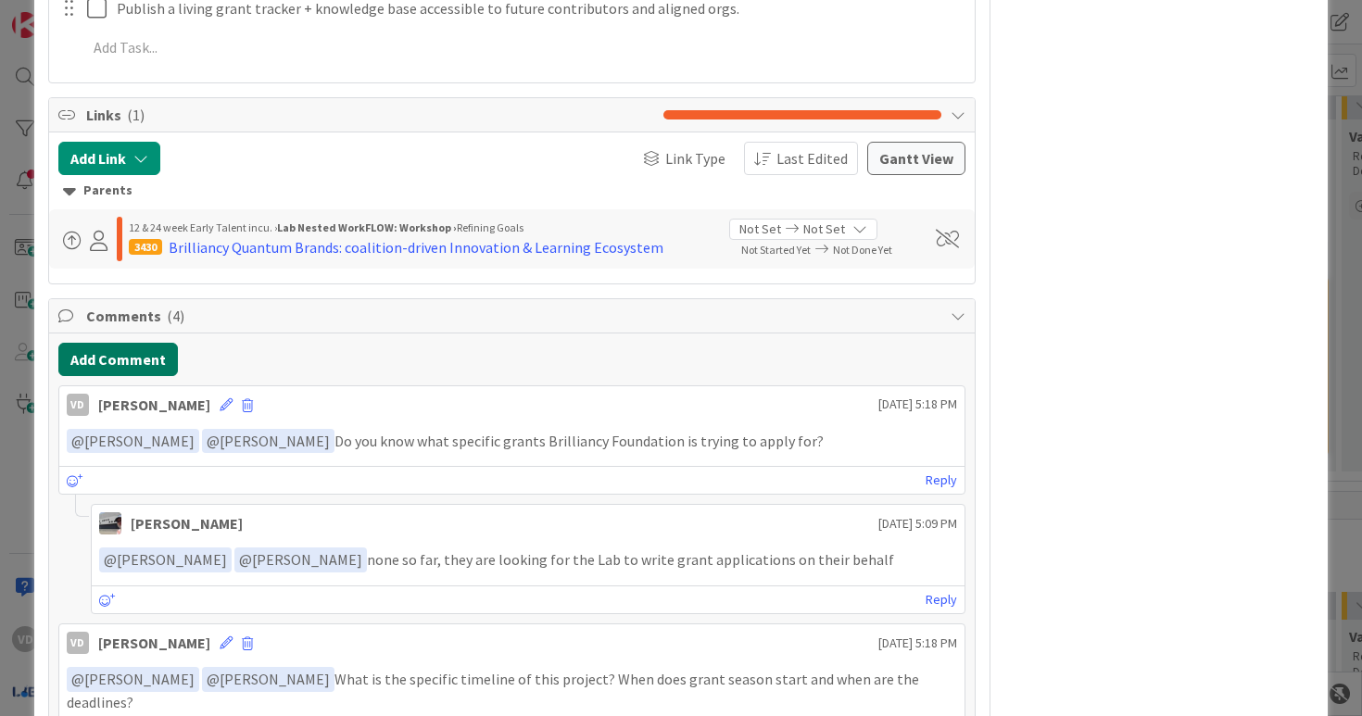
click at [108, 351] on button "Add Comment" at bounding box center [118, 359] width 120 height 33
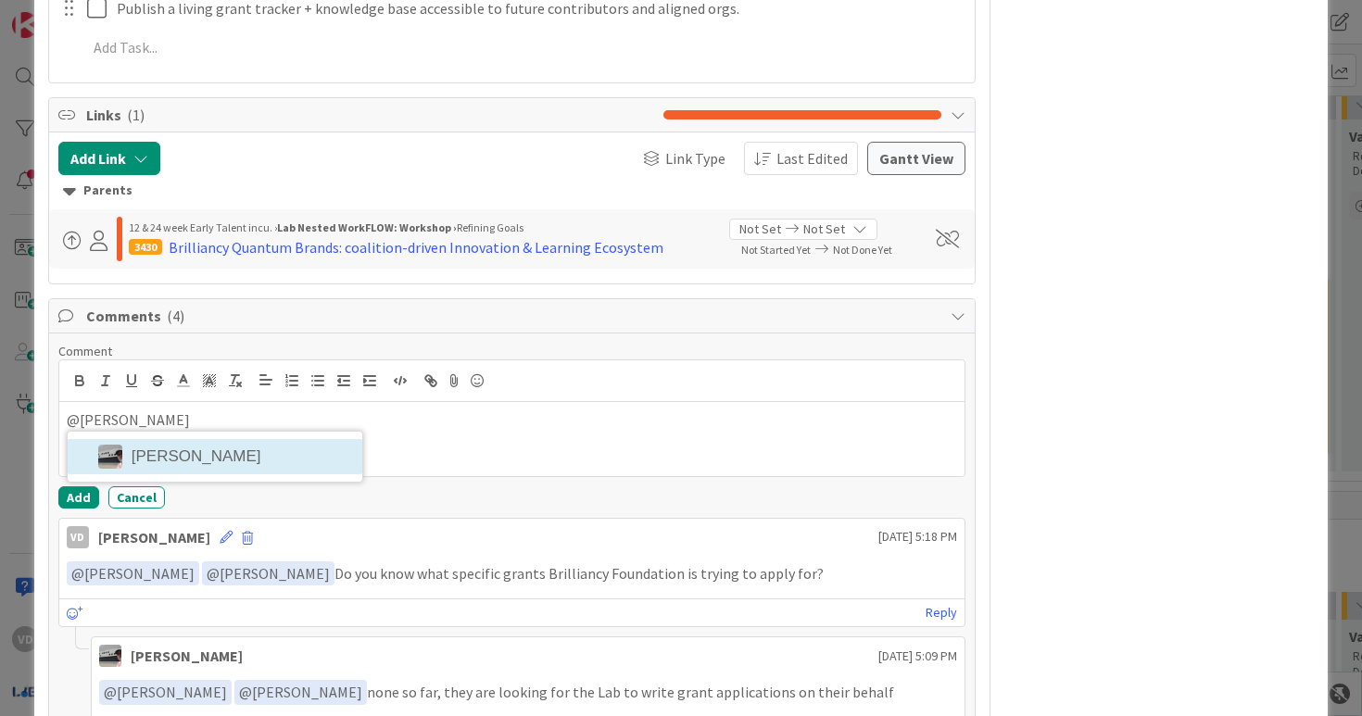
click at [273, 461] on li "jeffrey Burstein" at bounding box center [215, 456] width 295 height 35
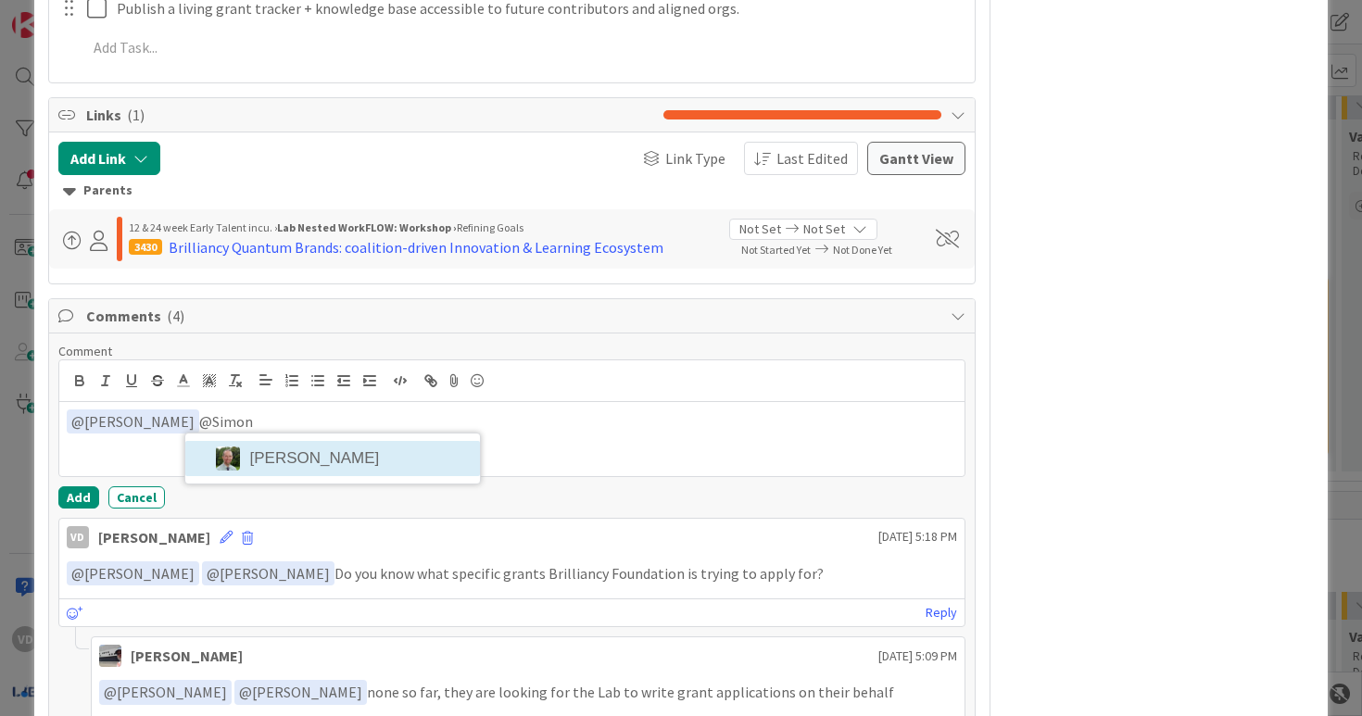
click at [319, 467] on li "Simon Holzapfel" at bounding box center [332, 458] width 295 height 35
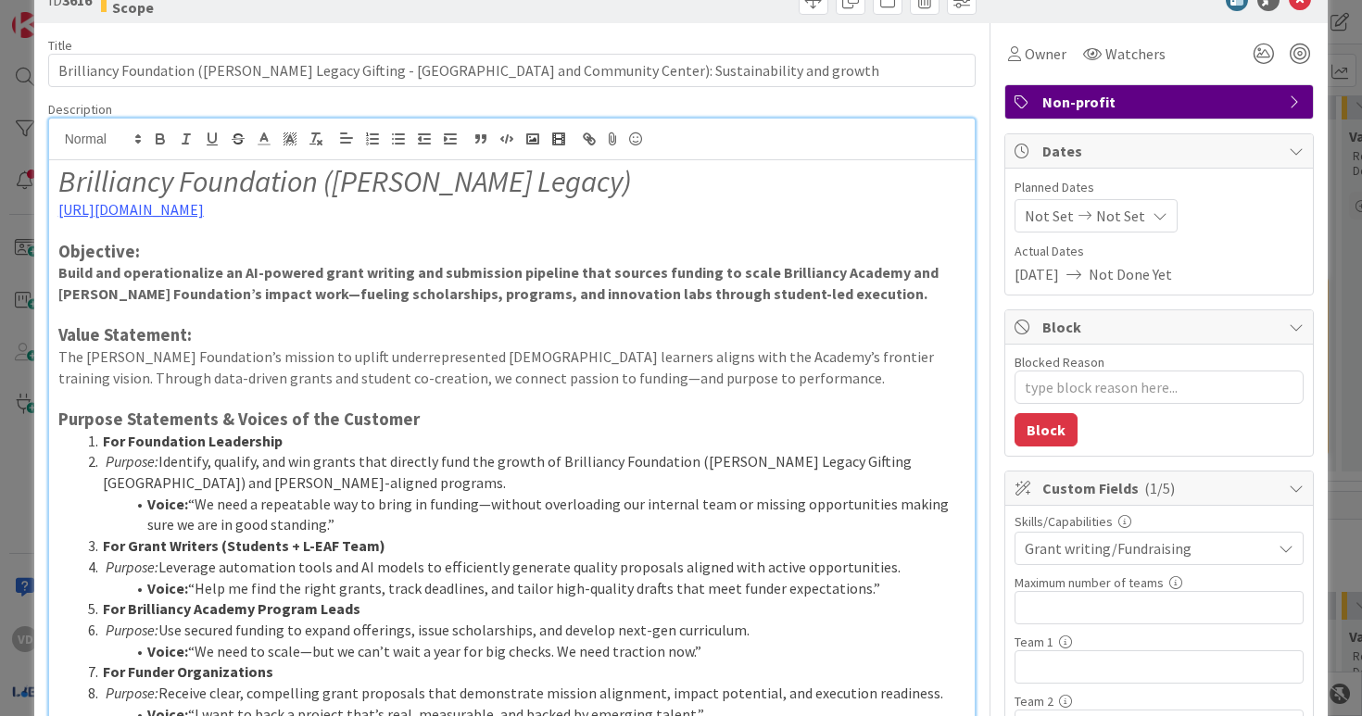
scroll to position [6, 0]
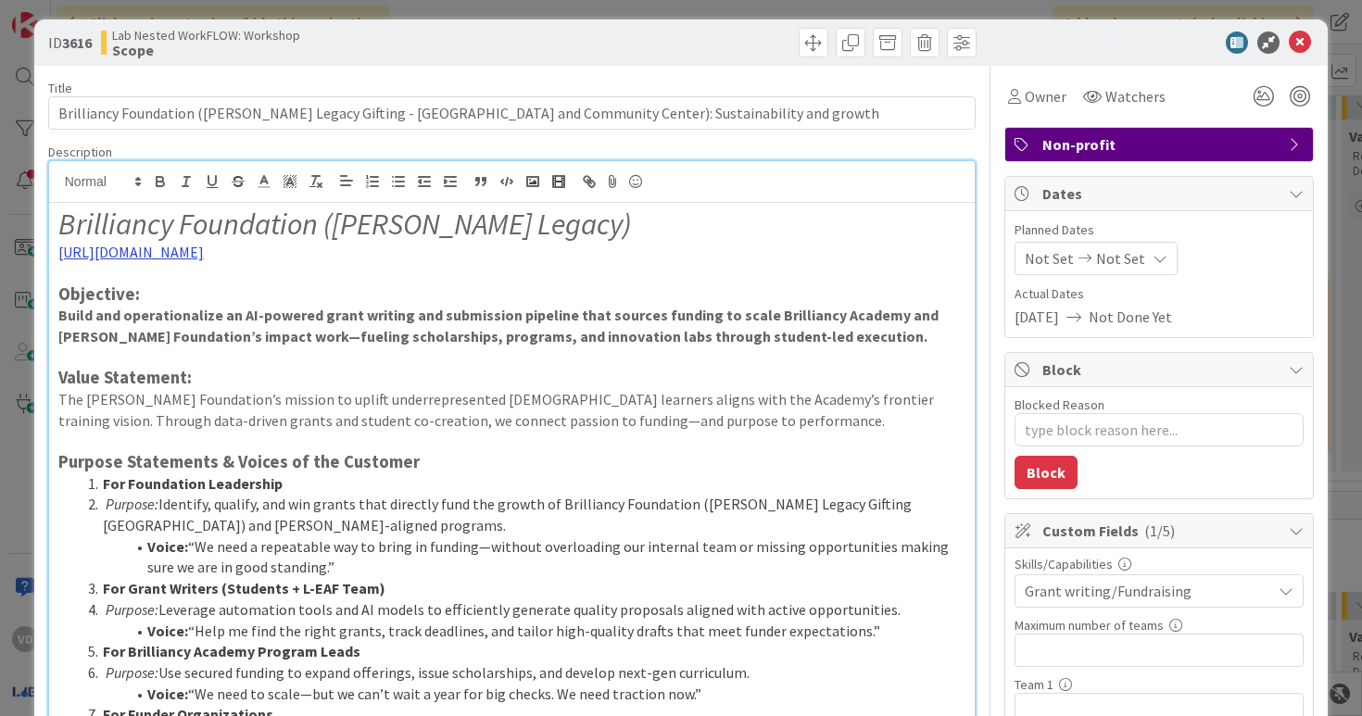
click at [196, 250] on link "https://www.brilliancyfoundation.org/" at bounding box center [130, 252] width 145 height 19
click at [200, 288] on link "https://www.brilliancyfoundation.org" at bounding box center [136, 288] width 127 height 24
click at [571, 487] on li "For Foundation Leadership" at bounding box center [524, 484] width 886 height 21
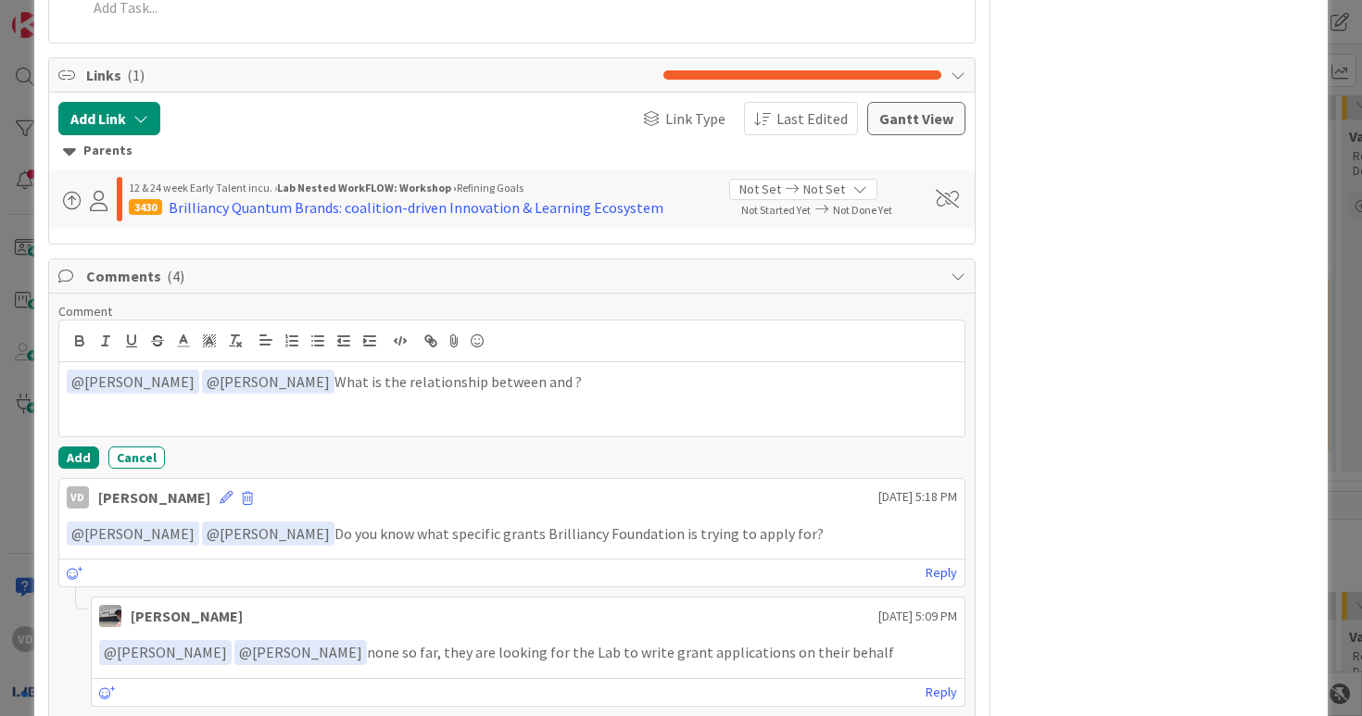
scroll to position [1309, 0]
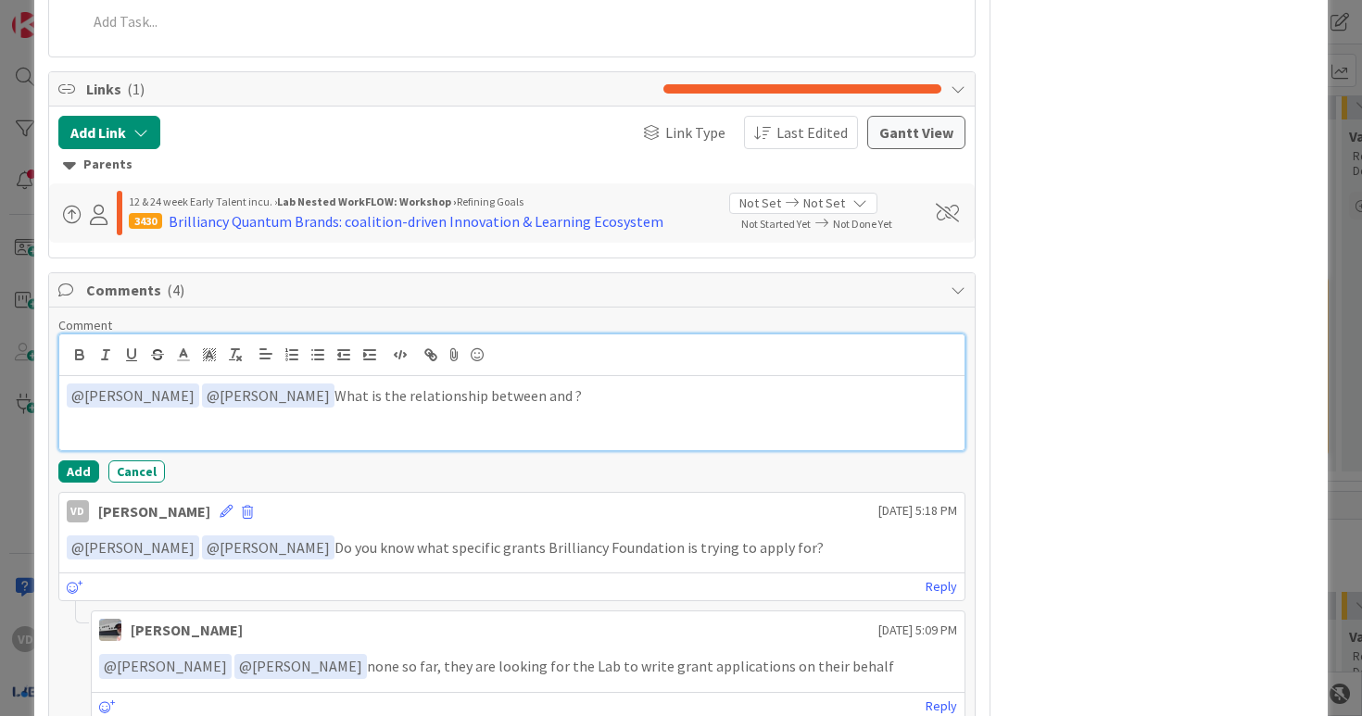
click at [516, 392] on p "﻿ @ jeffrey Burstein ﻿ ﻿ @ Simon Holzapfel ﻿ What is the relationship between a…" at bounding box center [512, 396] width 891 height 25
click at [765, 393] on p "﻿ @ jeffrey Burstein ﻿ ﻿ @ Simon Holzapfel ﻿ What is the relationship between B…" at bounding box center [512, 396] width 891 height 25
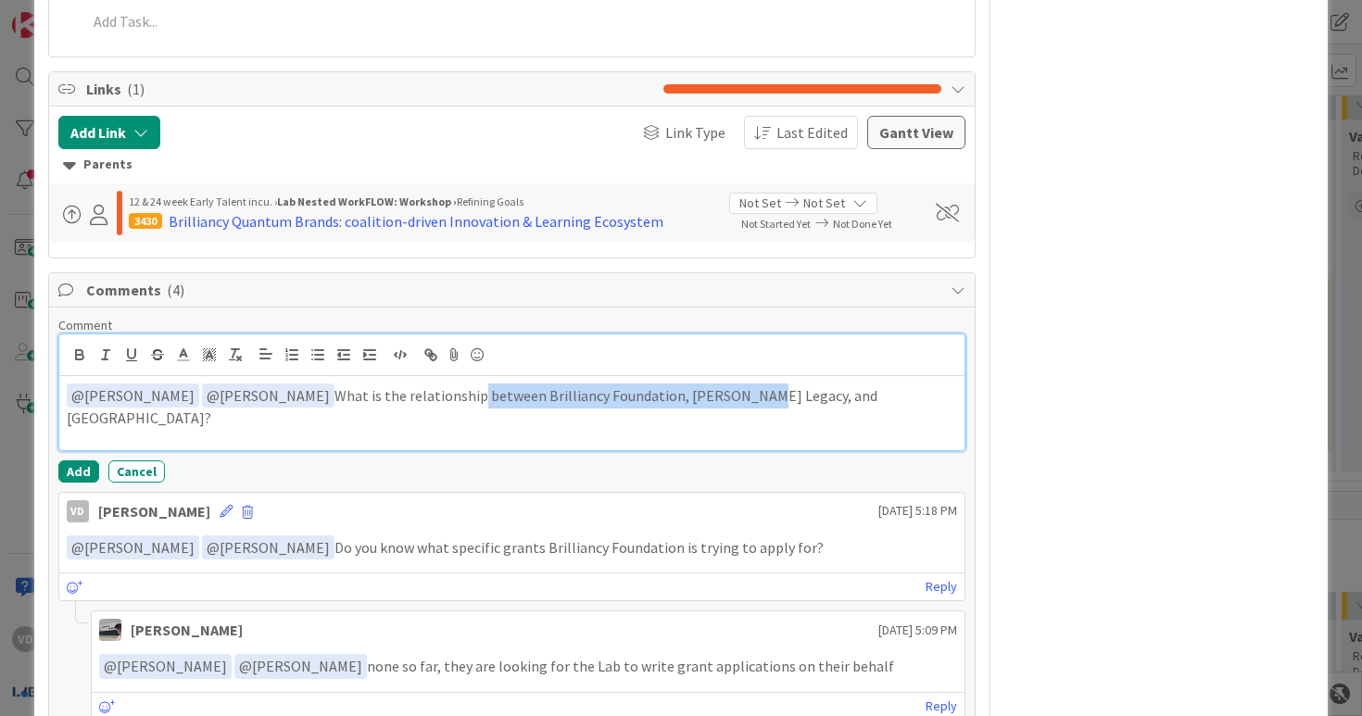
drag, startPoint x: 451, startPoint y: 401, endPoint x: 727, endPoint y: 401, distance: 276.2
click at [727, 401] on p "﻿ @ jeffrey Burstein ﻿ ﻿ @ Simon Holzapfel ﻿ What is the relationship between B…" at bounding box center [512, 406] width 891 height 45
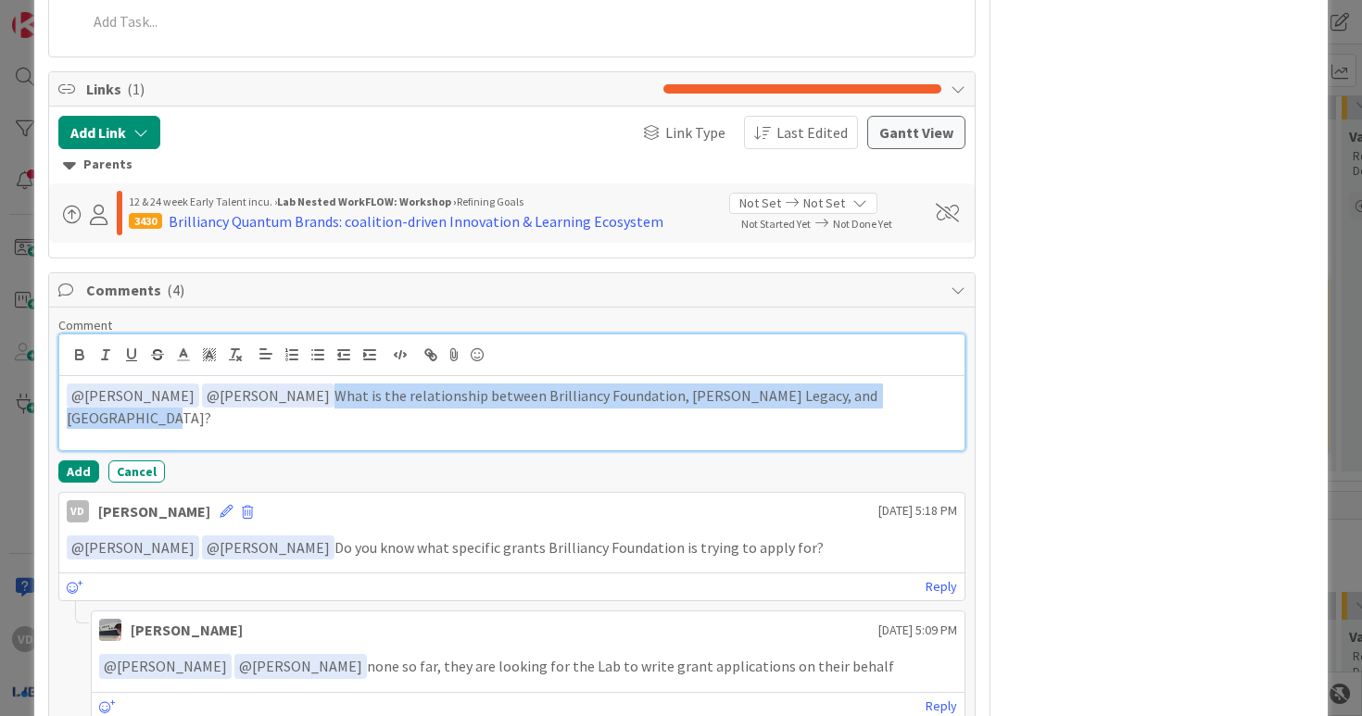
click at [687, 402] on p "﻿ @ jeffrey Burstein ﻿ ﻿ @ Simon Holzapfel ﻿ What is the relationship between B…" at bounding box center [512, 406] width 891 height 45
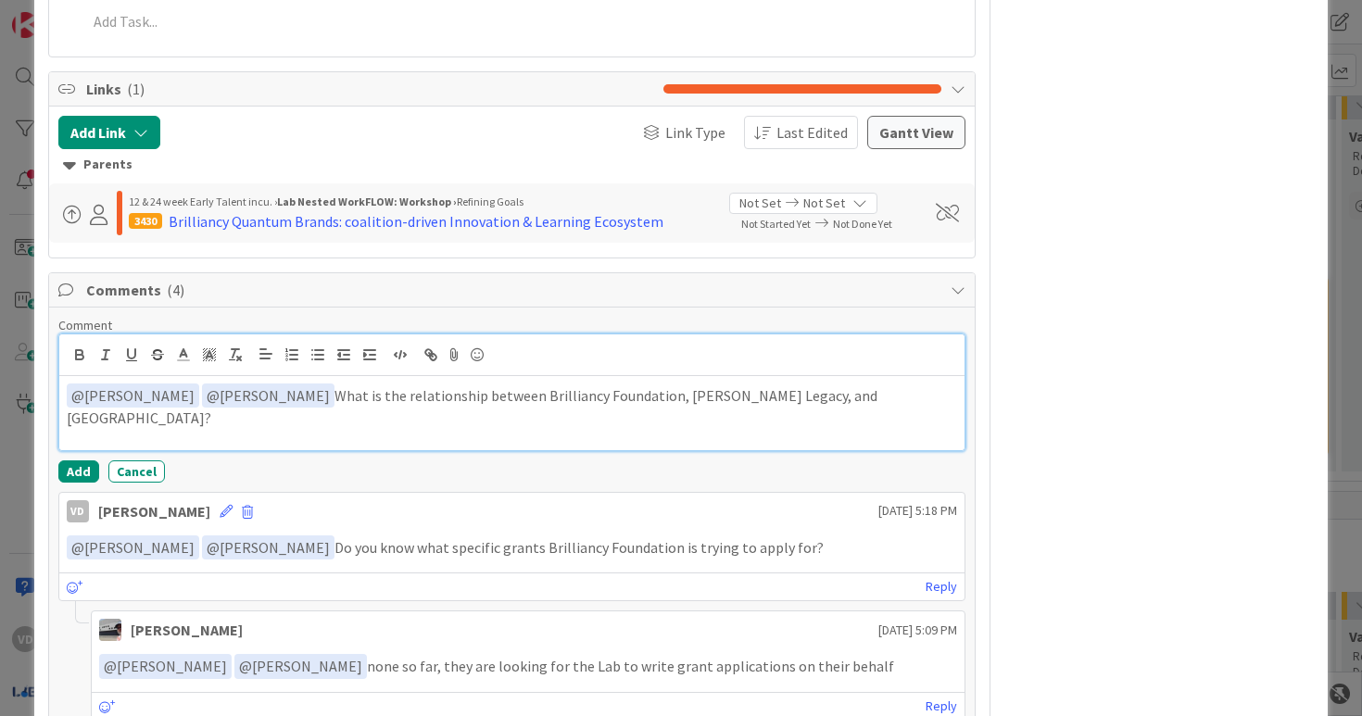
click at [687, 402] on p "﻿ @ jeffrey Burstein ﻿ ﻿ @ Simon Holzapfel ﻿ What is the relationship between B…" at bounding box center [512, 406] width 891 height 45
click at [779, 400] on p "﻿ @ jeffrey Burstein ﻿ ﻿ @ Simon Holzapfel ﻿ What is the relationship between B…" at bounding box center [512, 406] width 891 height 45
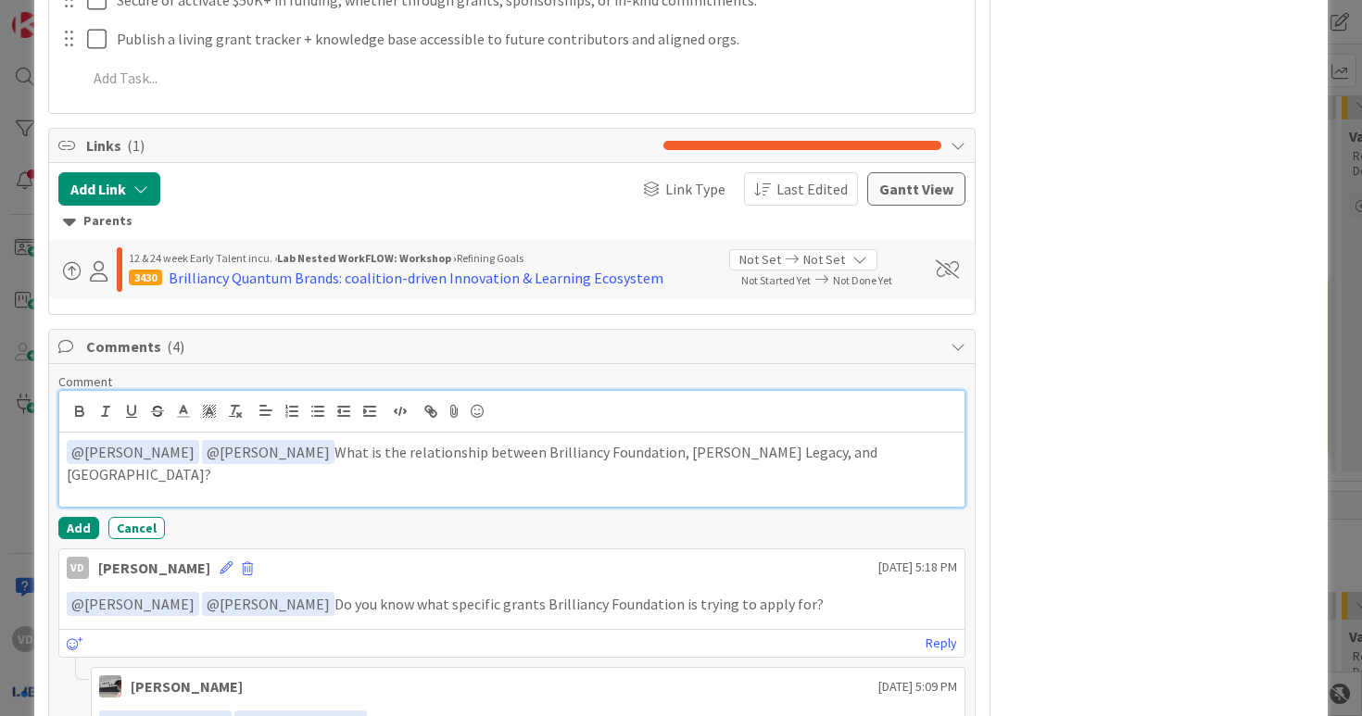
scroll to position [1246, 0]
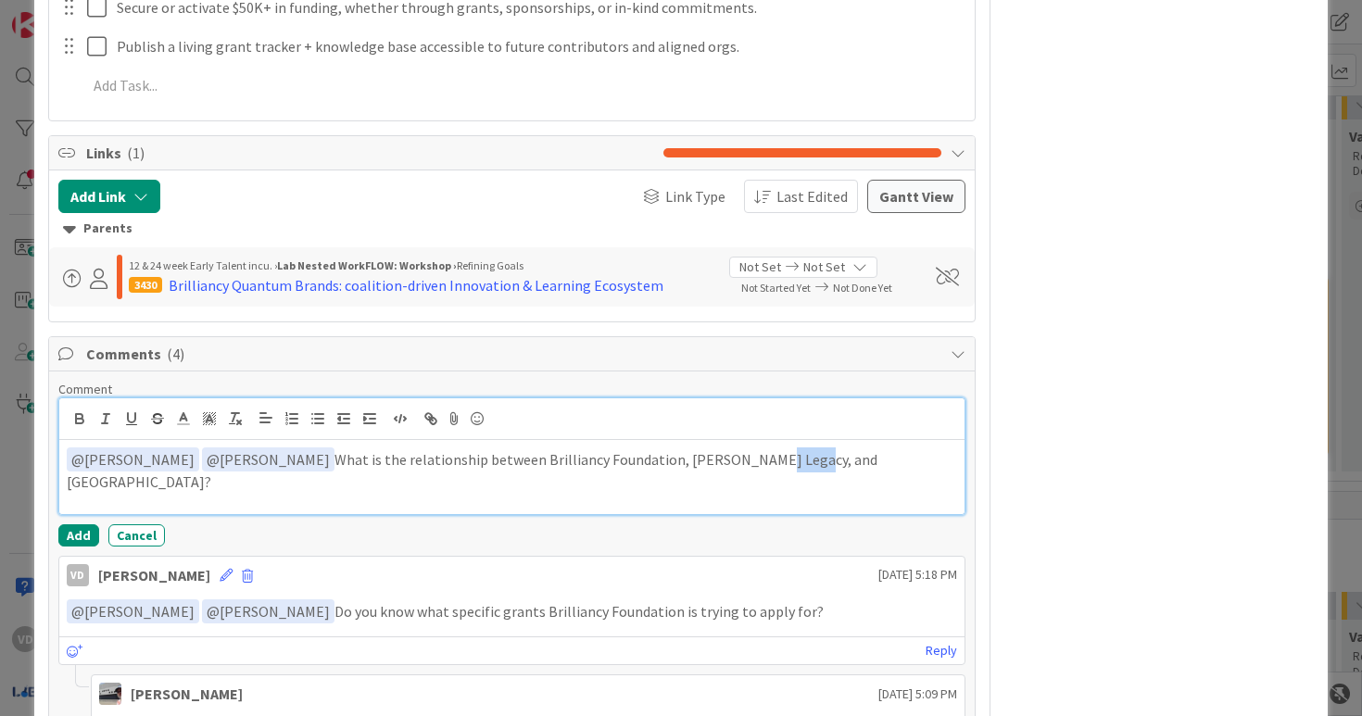
drag, startPoint x: 745, startPoint y: 465, endPoint x: 767, endPoint y: 465, distance: 22.2
click at [767, 465] on p "﻿ @ jeffrey Burstein ﻿ ﻿ @ Simon Holzapfel ﻿ What is the relationship between B…" at bounding box center [512, 470] width 891 height 45
click at [933, 476] on div "﻿ @ jeffrey Burstein ﻿ ﻿ @ Simon Holzapfel ﻿ What is the relationship between B…" at bounding box center [512, 477] width 906 height 74
click at [651, 466] on p "﻿ @ jeffrey Burstein ﻿ ﻿ @ Simon Holzapfel ﻿ What is the relationship between B…" at bounding box center [512, 470] width 891 height 45
click at [671, 449] on p "﻿ @ jeffrey Burstein ﻿ ﻿ @ Simon Holzapfel ﻿ What is the relationship between B…" at bounding box center [512, 470] width 891 height 45
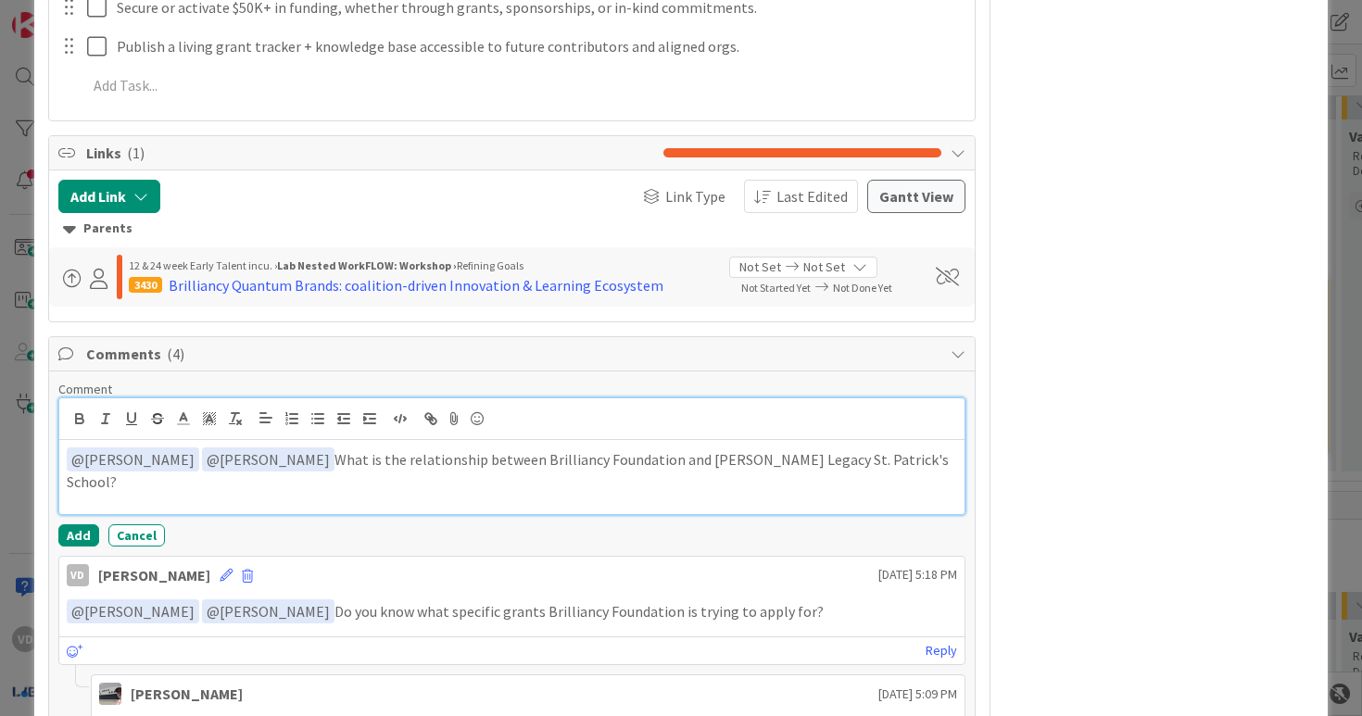
click at [664, 470] on p "﻿ @ jeffrey Burstein ﻿ ﻿ @ Simon Holzapfel ﻿ What is the relationship between B…" at bounding box center [512, 470] width 891 height 45
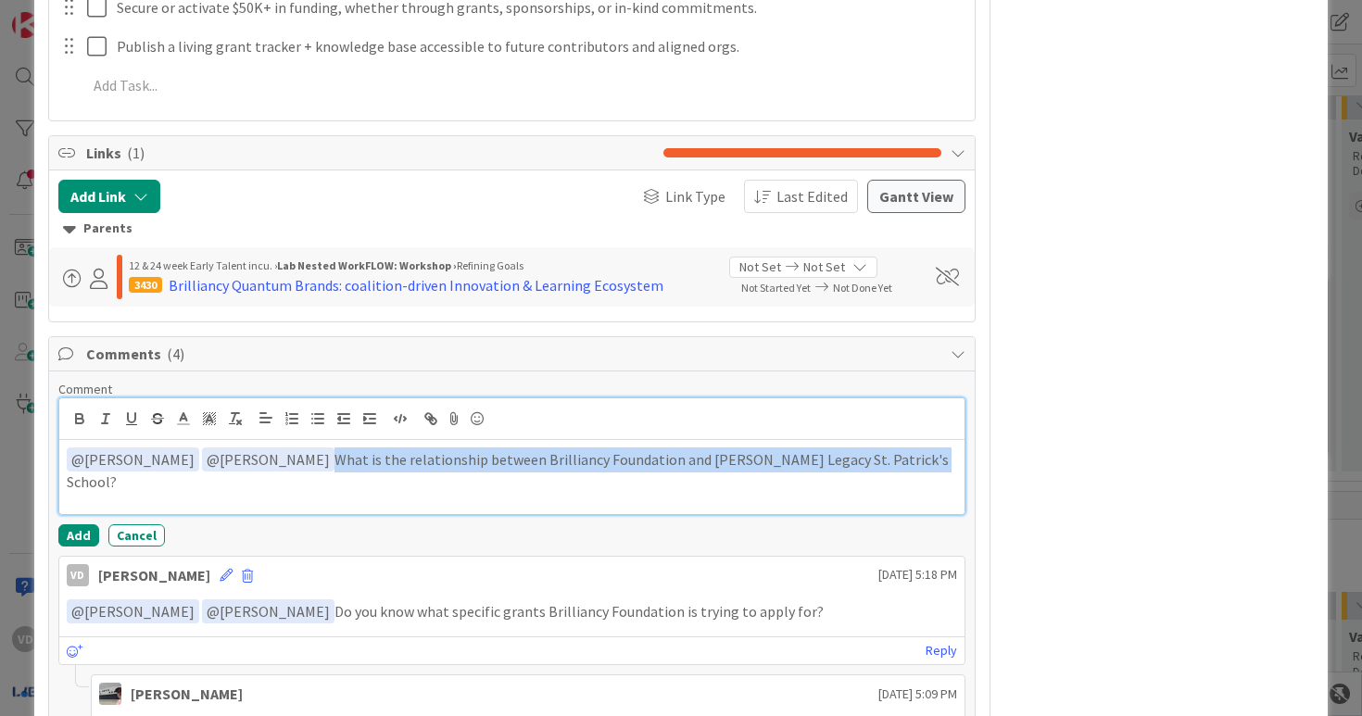
click at [664, 470] on p "﻿ @ jeffrey Burstein ﻿ ﻿ @ Simon Holzapfel ﻿ What is the relationship between B…" at bounding box center [512, 470] width 891 height 45
click at [719, 453] on p "﻿ @ jeffrey Burstein ﻿ ﻿ @ Simon Holzapfel ﻿ What is the relationship between B…" at bounding box center [512, 470] width 891 height 45
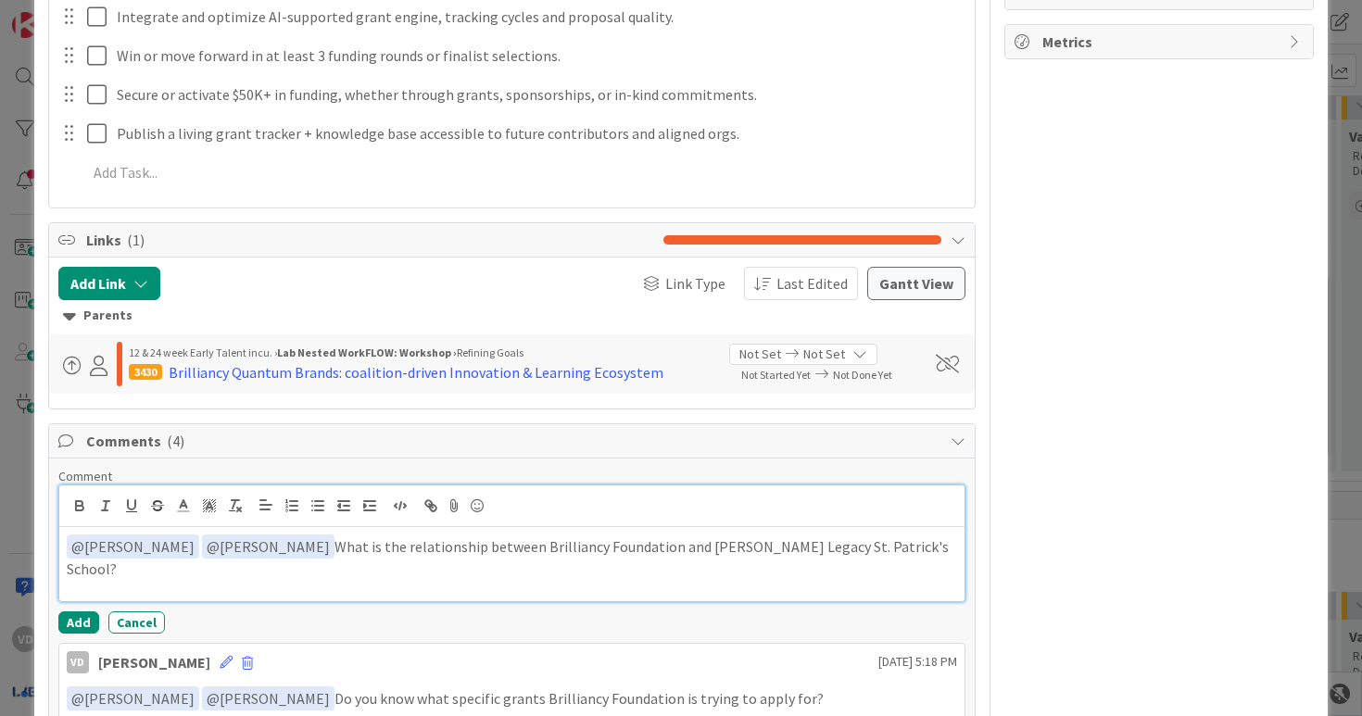
scroll to position [1157, 0]
click at [882, 549] on p "﻿ @ jeffrey Burstein ﻿ ﻿ @ Simon Holzapfel ﻿ What is the relationship between B…" at bounding box center [512, 558] width 891 height 45
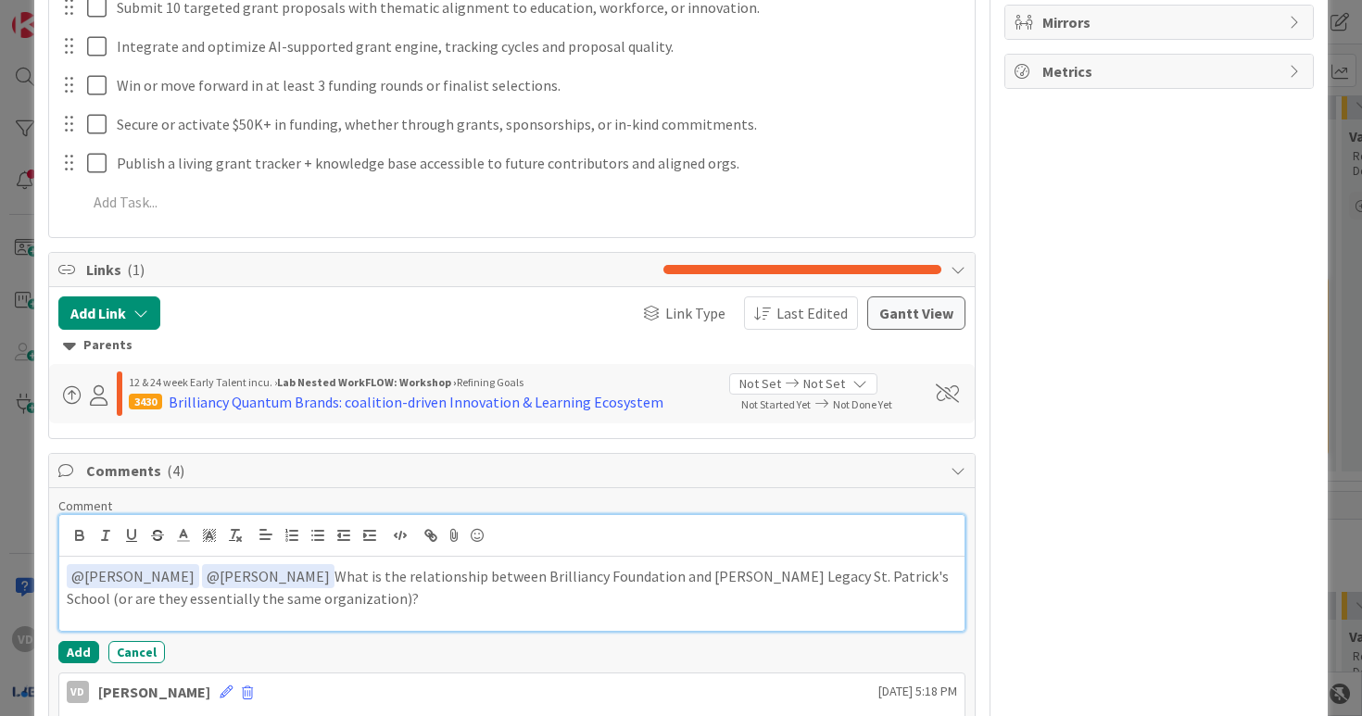
scroll to position [1134, 0]
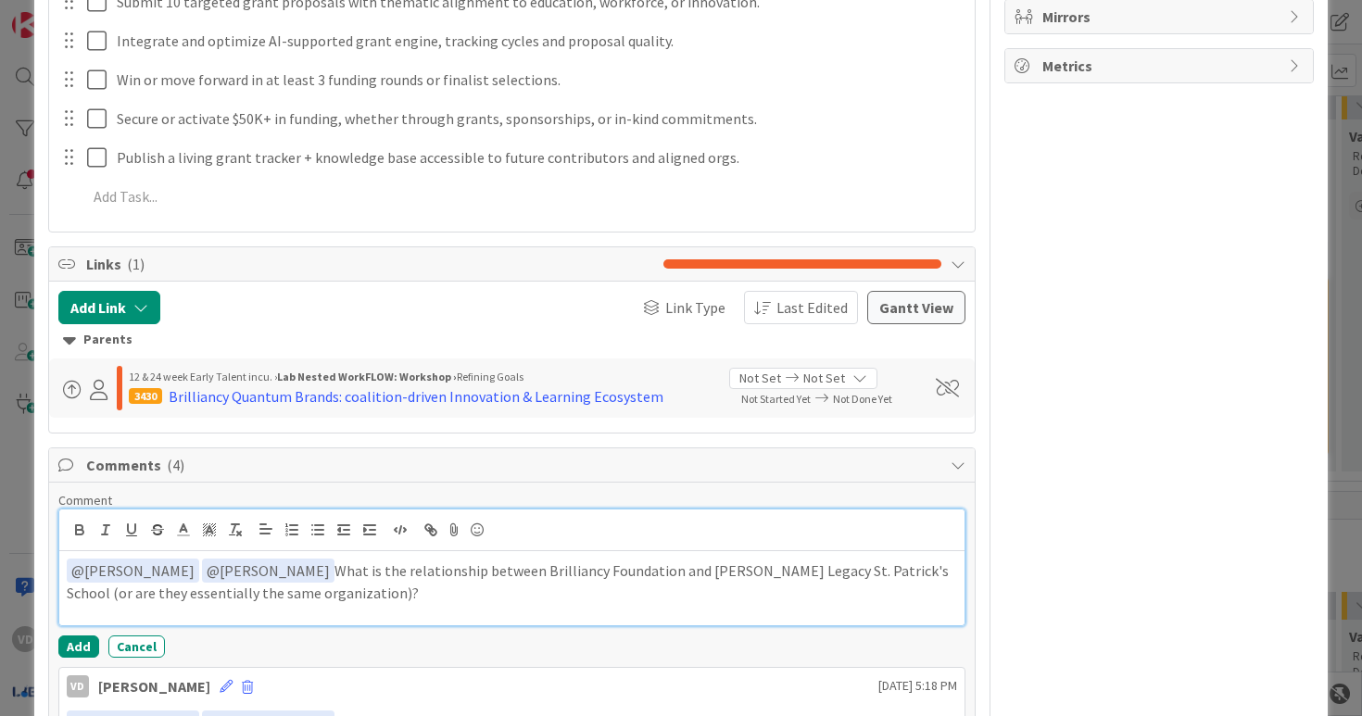
click at [833, 607] on div "﻿ @ jeffrey Burstein ﻿ ﻿ @ Simon Holzapfel ﻿ What is the relationship between B…" at bounding box center [512, 588] width 906 height 74
click at [423, 602] on p "﻿ @ jeffrey Burstein ﻿ ﻿ @ Simon Holzapfel ﻿ What is the relationship between B…" at bounding box center [512, 581] width 891 height 45
click at [415, 595] on p "﻿ @ jeffrey Burstein ﻿ ﻿ @ Simon Holzapfel ﻿ What is the relationship between B…" at bounding box center [512, 581] width 891 height 45
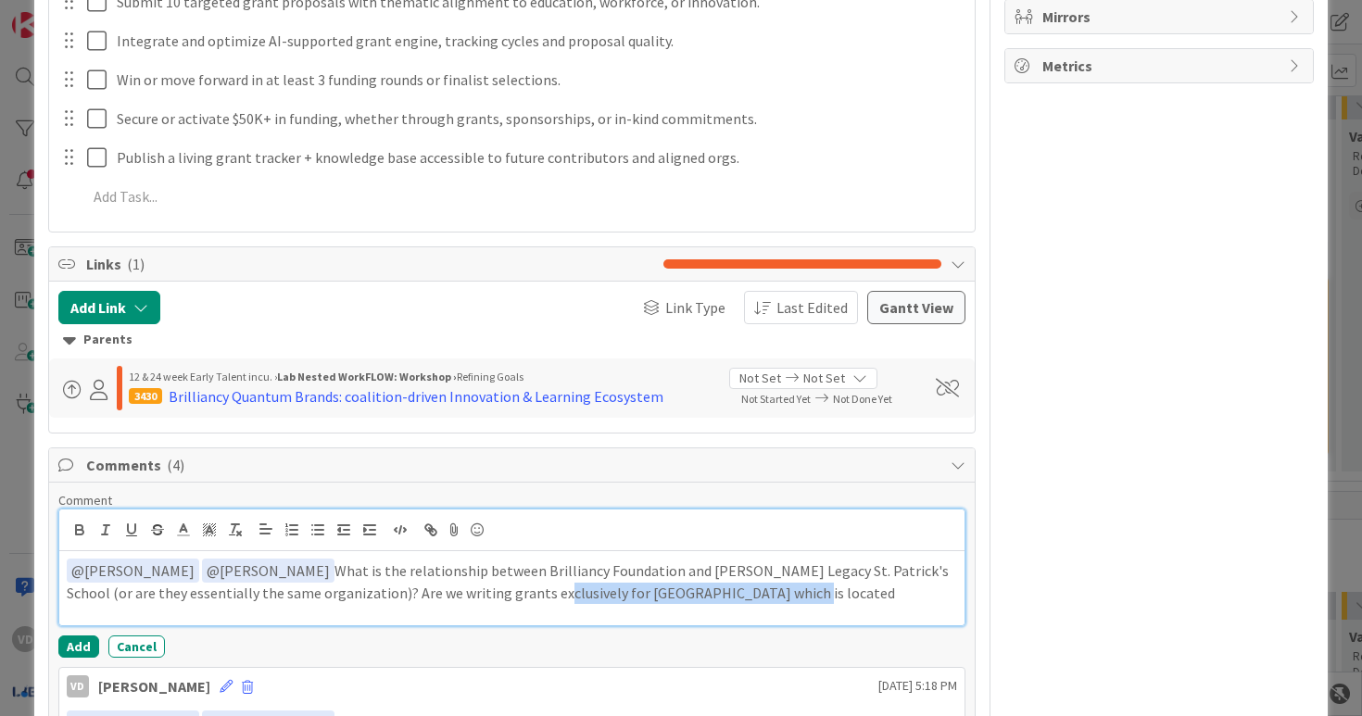
drag, startPoint x: 478, startPoint y: 600, endPoint x: 691, endPoint y: 597, distance: 213.2
click at [691, 598] on p "﻿ @ jeffrey Burstein ﻿ ﻿ @ Simon Holzapfel ﻿ What is the relationship between B…" at bounding box center [512, 581] width 891 height 45
click at [691, 597] on p "﻿ @ jeffrey Burstein ﻿ ﻿ @ Simon Holzapfel ﻿ What is the relationship between B…" at bounding box center [512, 581] width 891 height 45
click at [767, 596] on p "﻿ @ jeffrey Burstein ﻿ ﻿ @ Simon Holzapfel ﻿ What is the relationship between B…" at bounding box center [512, 581] width 891 height 45
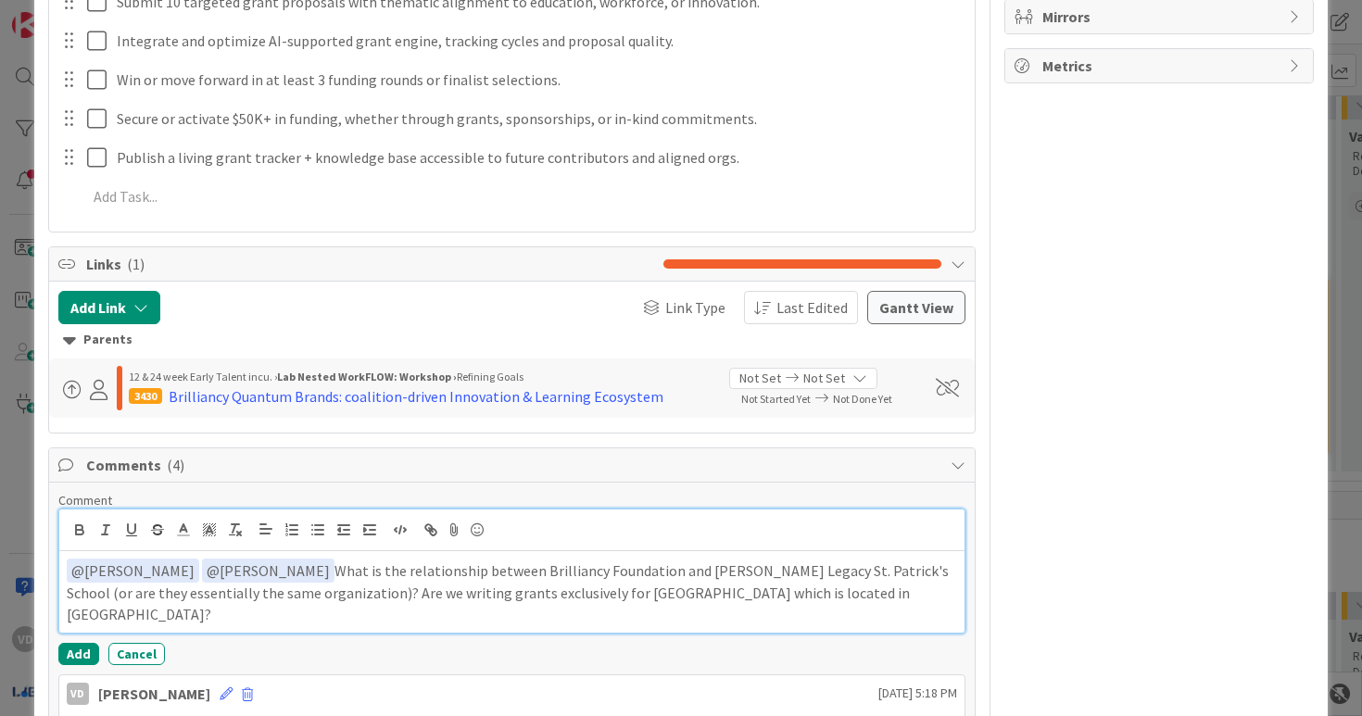
drag, startPoint x: 619, startPoint y: 598, endPoint x: 908, endPoint y: 598, distance: 289.1
click at [908, 598] on p "﻿ @ jeffrey Burstein ﻿ ﻿ @ Simon Holzapfel ﻿ What is the relationship between B…" at bounding box center [512, 592] width 891 height 67
drag, startPoint x: 589, startPoint y: 609, endPoint x: 873, endPoint y: 601, distance: 283.7
click at [874, 601] on div "﻿ @ jeffrey Burstein ﻿ ﻿ @ Simon Holzapfel ﻿ What is the relationship between B…" at bounding box center [512, 592] width 906 height 82
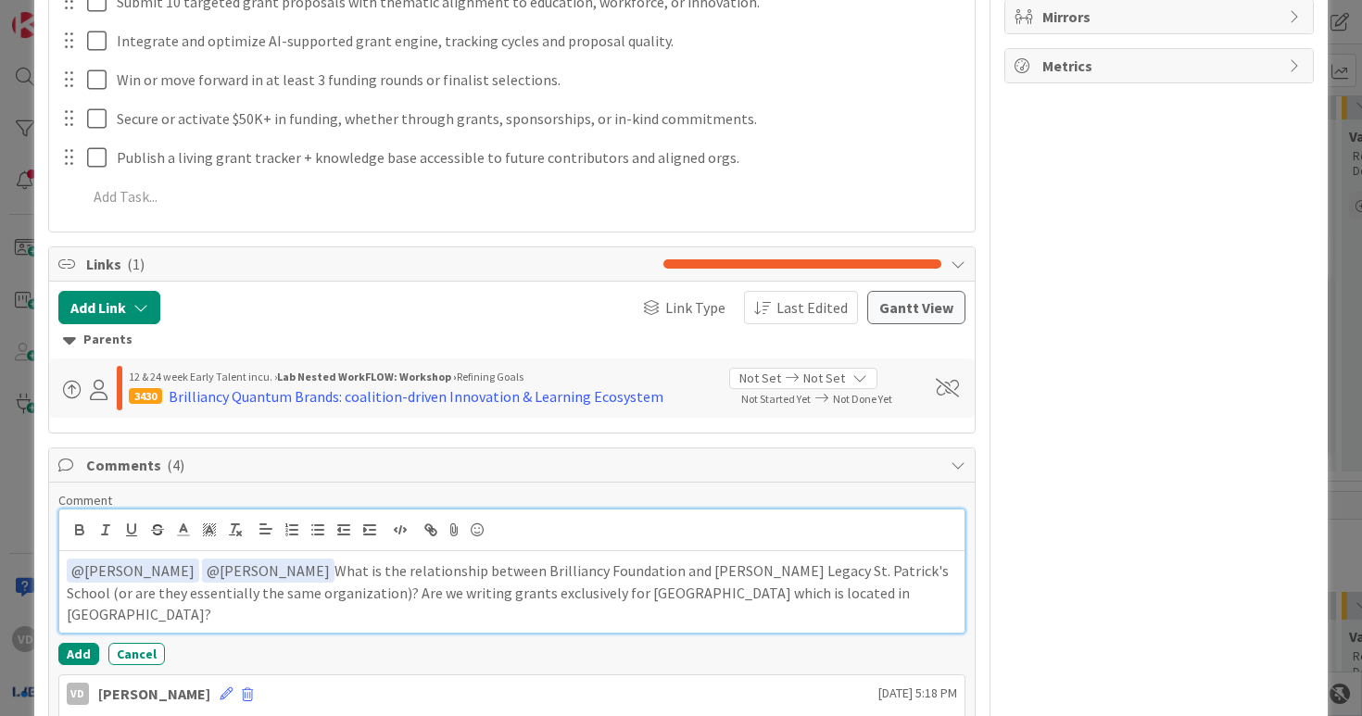
click at [873, 601] on p "﻿ @ jeffrey Burstein ﻿ ﻿ @ Simon Holzapfel ﻿ What is the relationship between B…" at bounding box center [512, 592] width 891 height 67
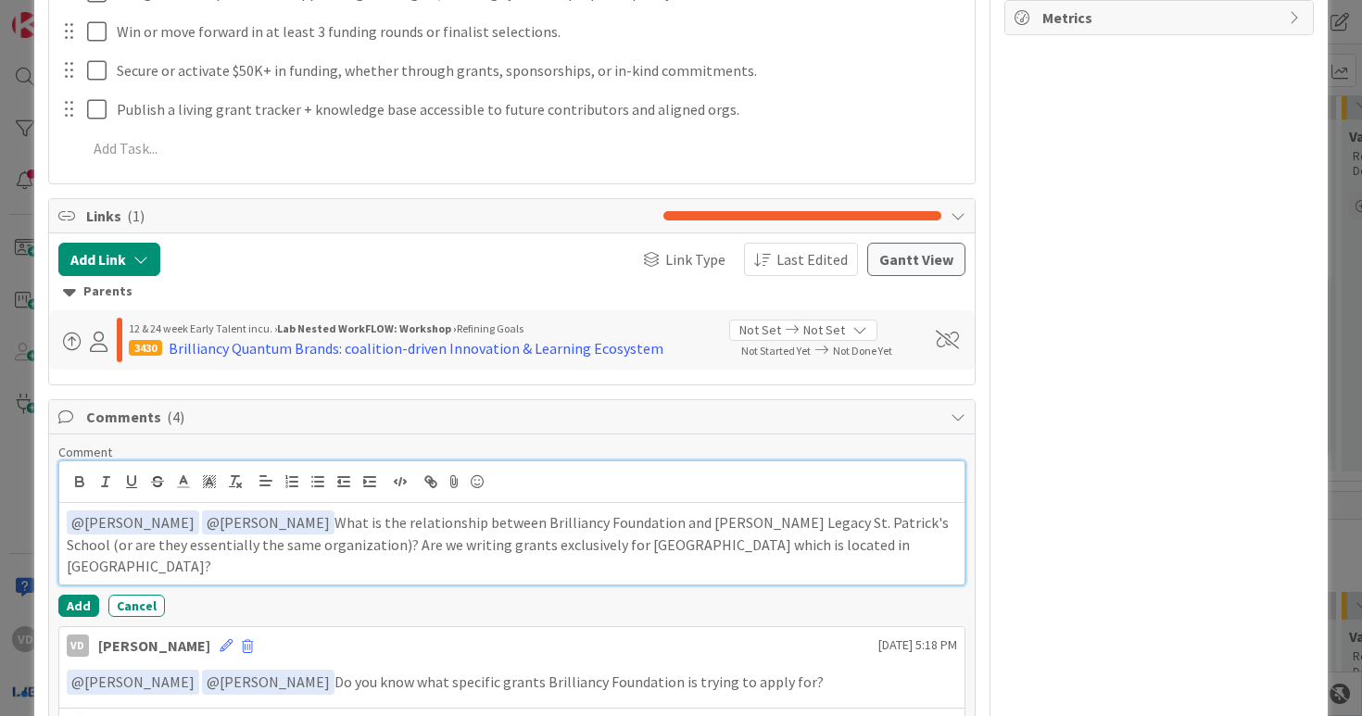
scroll to position [1182, 0]
click at [845, 563] on div "﻿ @ jeffrey Burstein ﻿ ﻿ @ Simon Holzapfel ﻿ What is the relationship between B…" at bounding box center [512, 545] width 906 height 82
click at [292, 548] on p "﻿ @ jeffrey Burstein ﻿ ﻿ @ Simon Holzapfel ﻿ What is the relationship between B…" at bounding box center [512, 545] width 891 height 67
click at [289, 548] on p "﻿ @ jeffrey Burstein ﻿ ﻿ @ Simon Holzapfel ﻿ What is the relationship between B…" at bounding box center [512, 545] width 891 height 67
click at [904, 538] on p "﻿ @ jeffrey Burstein ﻿ ﻿ @ Simon Holzapfel ﻿ What is the relationship between B…" at bounding box center [512, 545] width 891 height 67
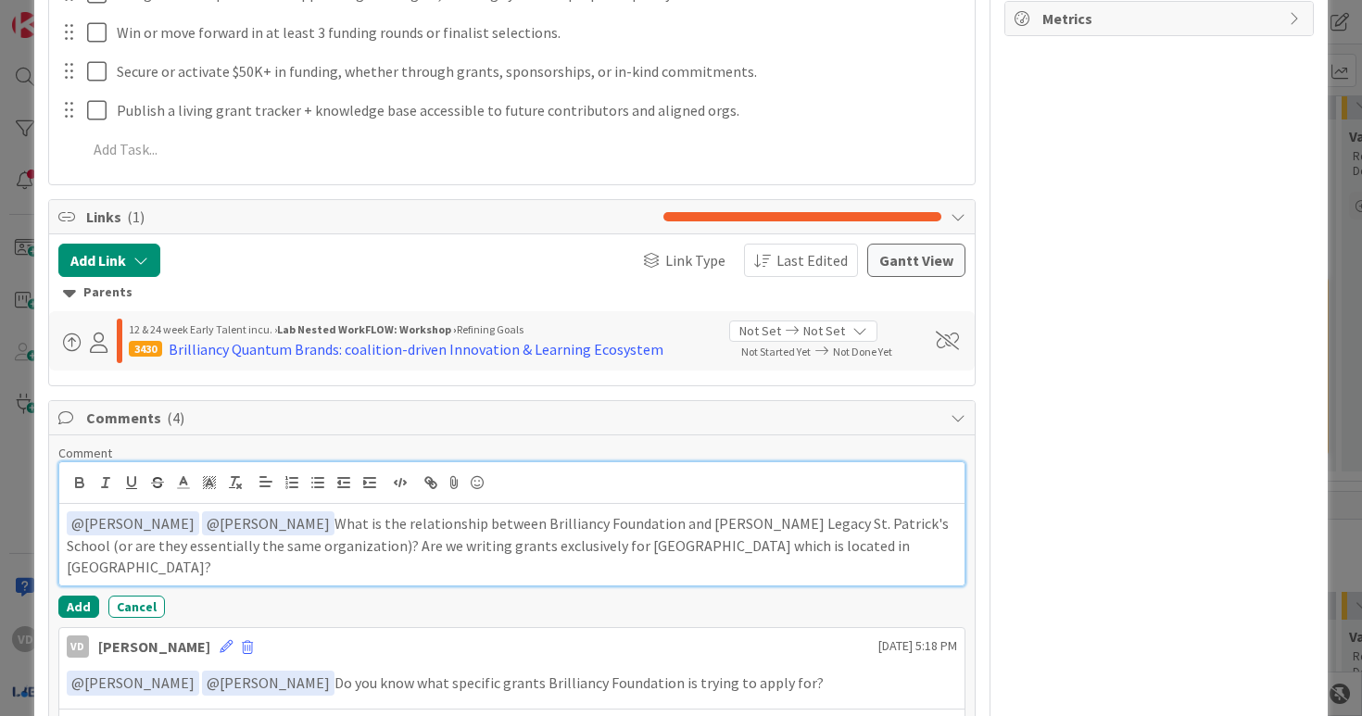
click at [287, 542] on p "﻿ @ jeffrey Burstein ﻿ ﻿ @ Simon Holzapfel ﻿ What is the relationship between B…" at bounding box center [512, 545] width 891 height 67
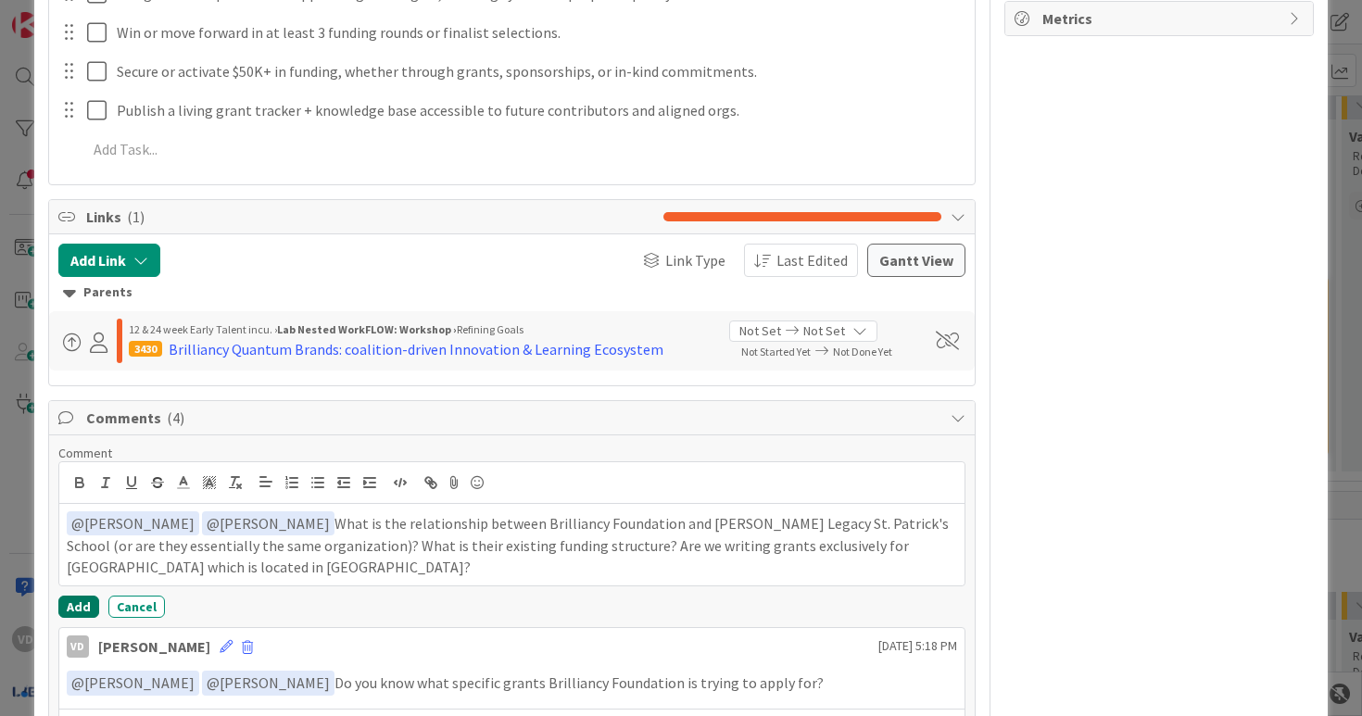
click at [79, 602] on button "Add" at bounding box center [78, 607] width 41 height 22
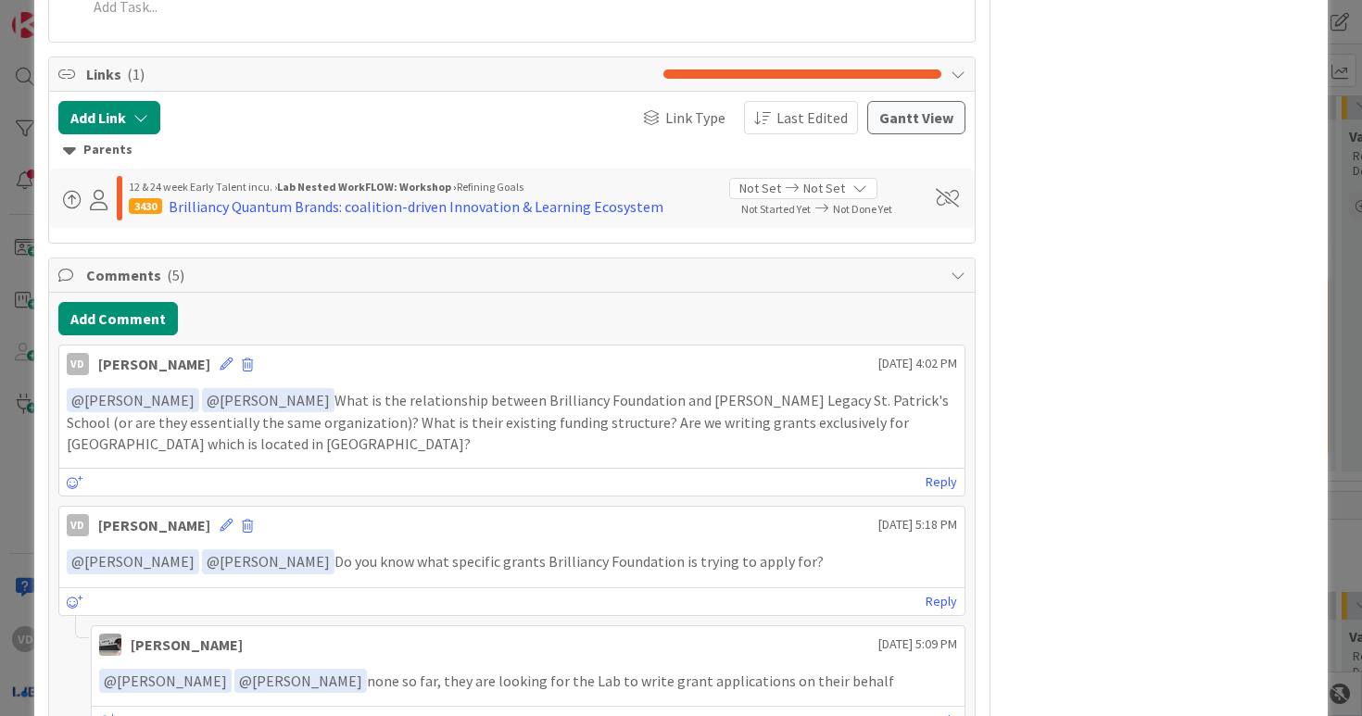
scroll to position [1323, 0]
click at [353, 437] on p "﻿ @ jeffrey Burstein ﻿ ﻿ @ Simon Holzapfel ﻿ What is the relationship between B…" at bounding box center [512, 422] width 891 height 67
click at [357, 424] on p "﻿ @ jeffrey Burstein ﻿ ﻿ @ Simon Holzapfel ﻿ What is the relationship between B…" at bounding box center [512, 422] width 891 height 67
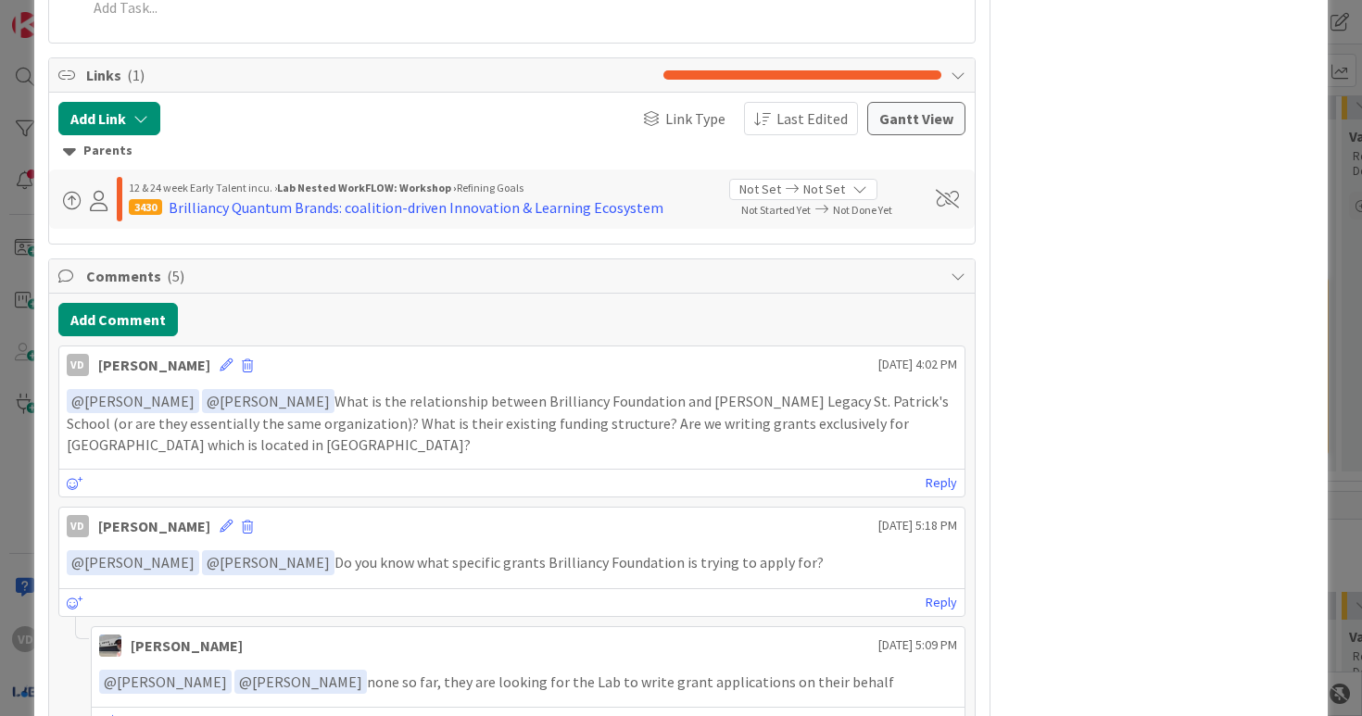
click at [357, 424] on p "﻿ @ jeffrey Burstein ﻿ ﻿ @ Simon Holzapfel ﻿ What is the relationship between B…" at bounding box center [512, 422] width 891 height 67
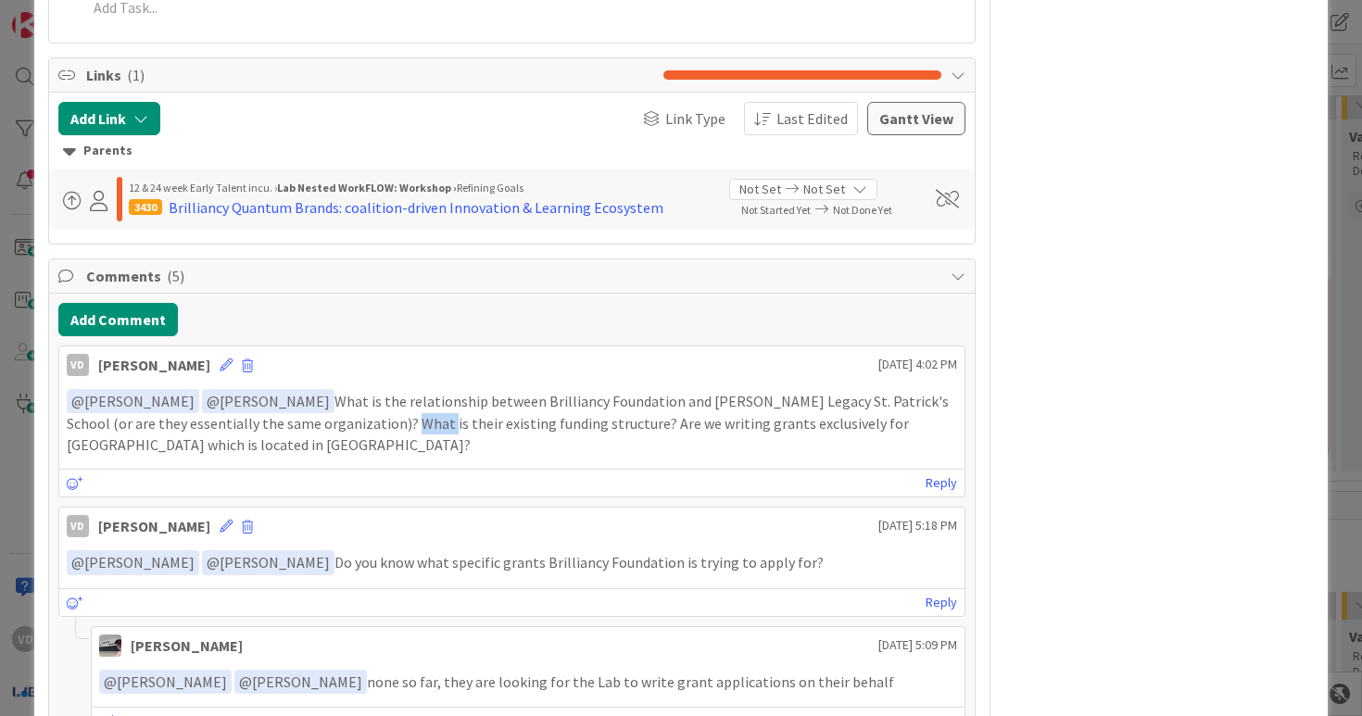
click at [471, 419] on p "﻿ @ jeffrey Burstein ﻿ ﻿ @ Simon Holzapfel ﻿ What is the relationship between B…" at bounding box center [512, 422] width 891 height 67
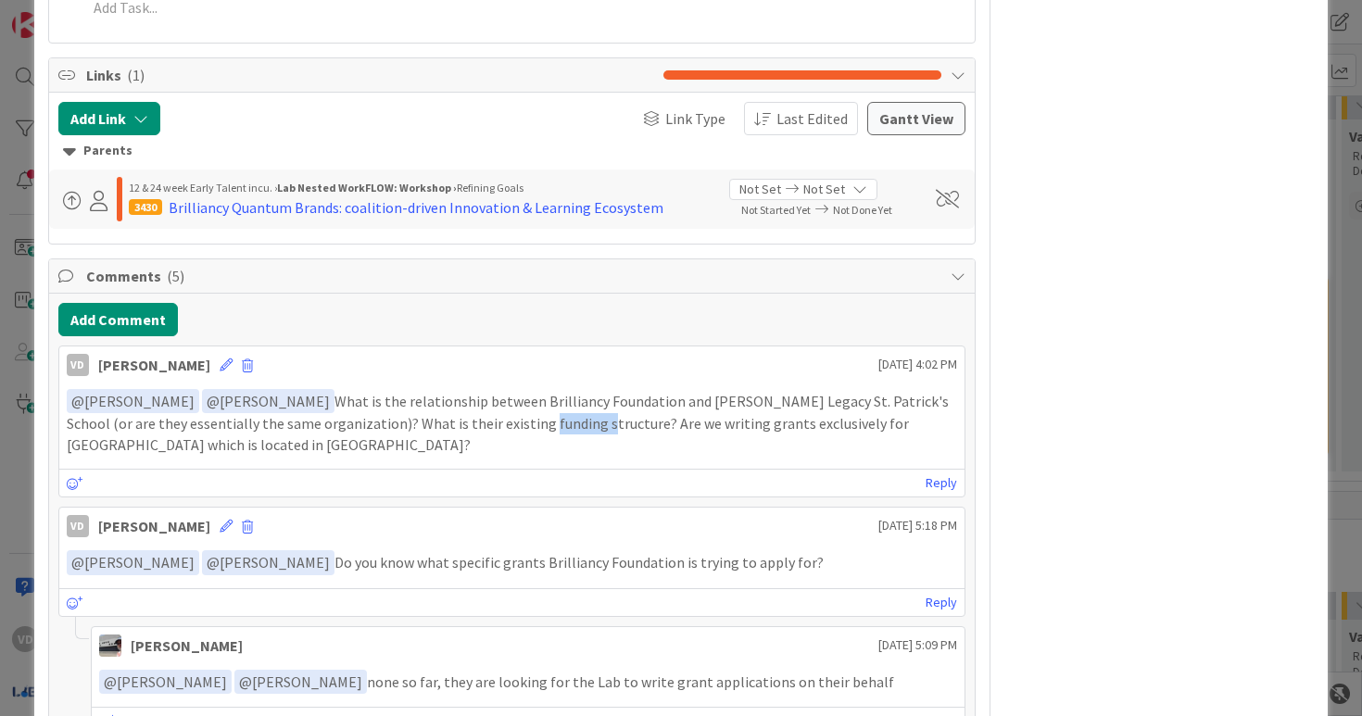
click at [471, 419] on p "﻿ @ jeffrey Burstein ﻿ ﻿ @ Simon Holzapfel ﻿ What is the relationship between B…" at bounding box center [512, 422] width 891 height 67
click at [489, 413] on p "﻿ @ jeffrey Burstein ﻿ ﻿ @ Simon Holzapfel ﻿ What is the relationship between B…" at bounding box center [512, 422] width 891 height 67
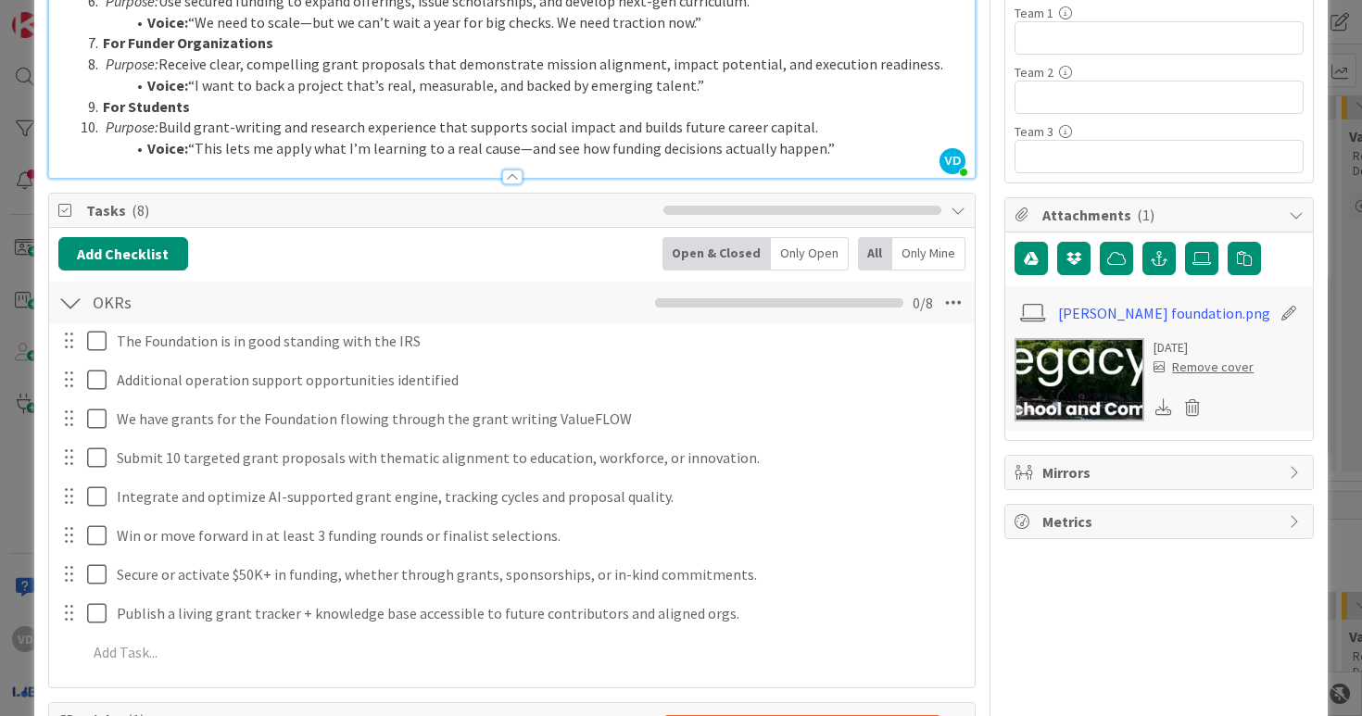
scroll to position [680, 0]
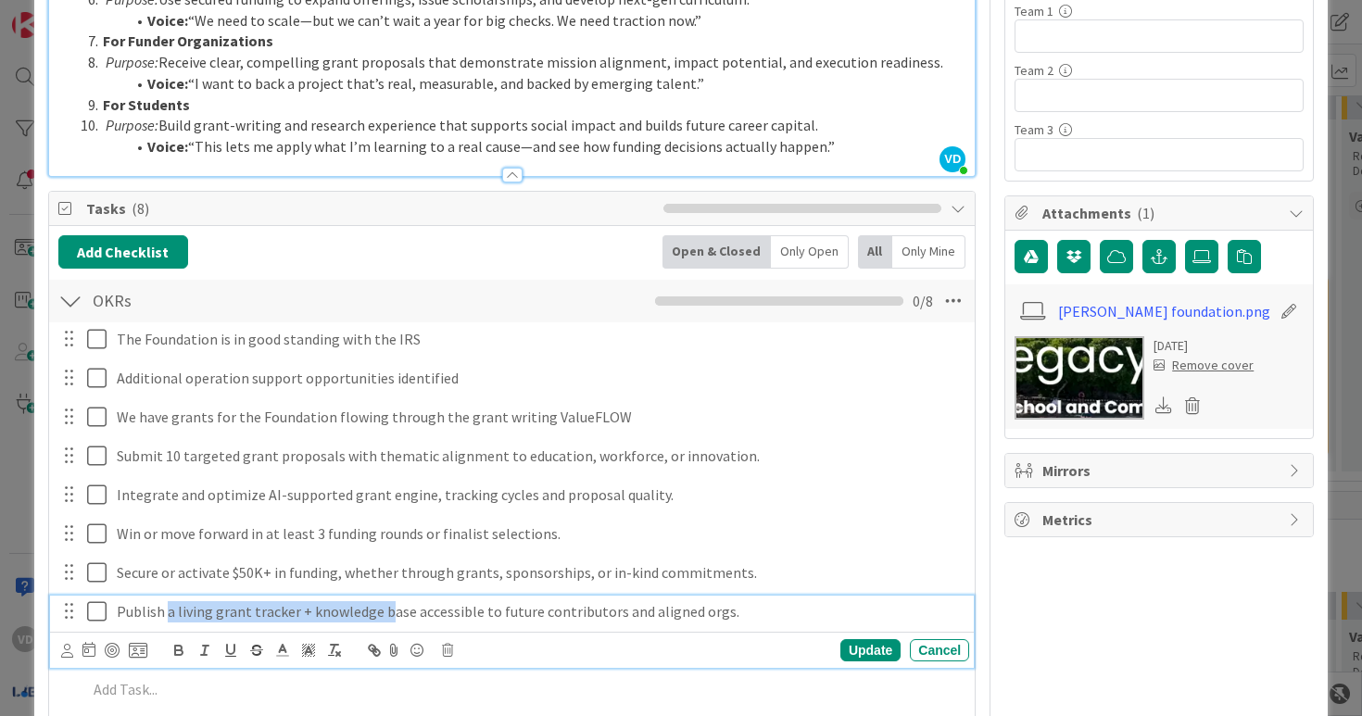
drag, startPoint x: 168, startPoint y: 612, endPoint x: 385, endPoint y: 616, distance: 216.9
click at [385, 616] on p "Publish a living grant tracker + knowledge base accessible to future contributo…" at bounding box center [539, 611] width 845 height 21
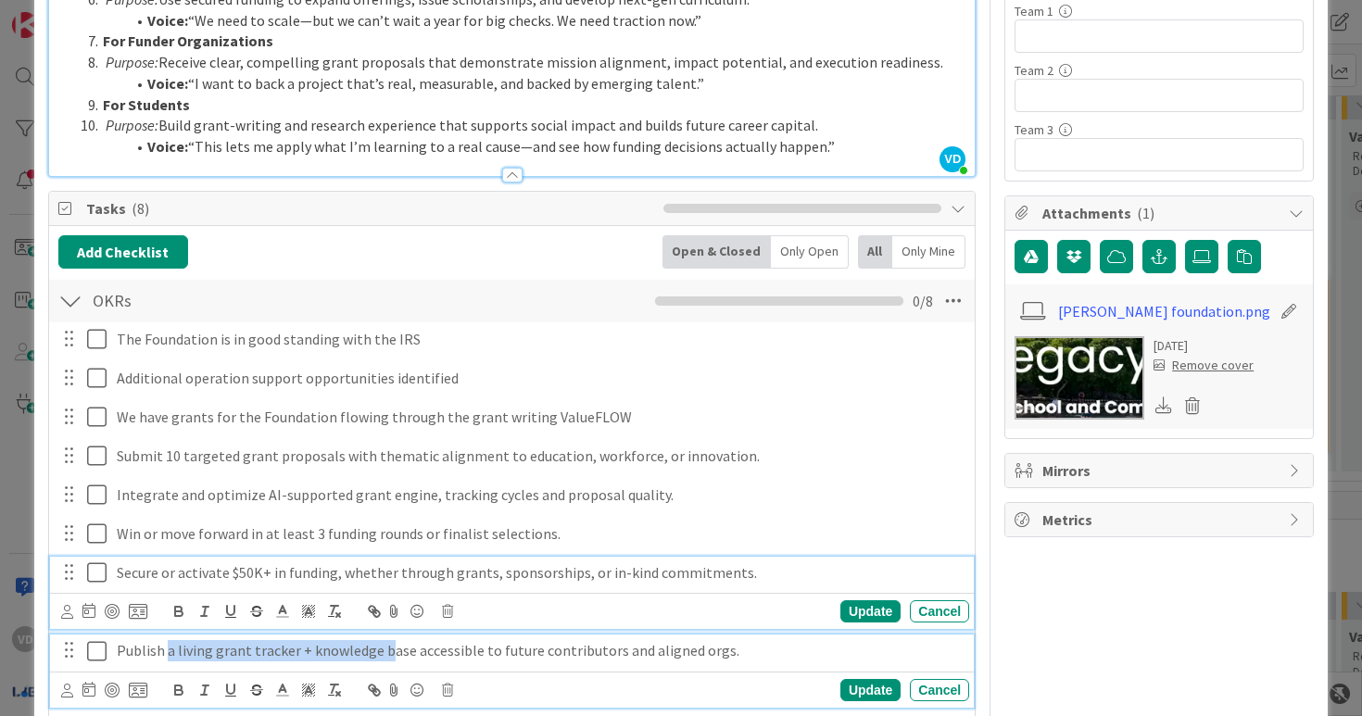
click at [480, 558] on div "Secure or activate $50K+ in funding, whether through grants, sponsorships, or i…" at bounding box center [512, 593] width 925 height 73
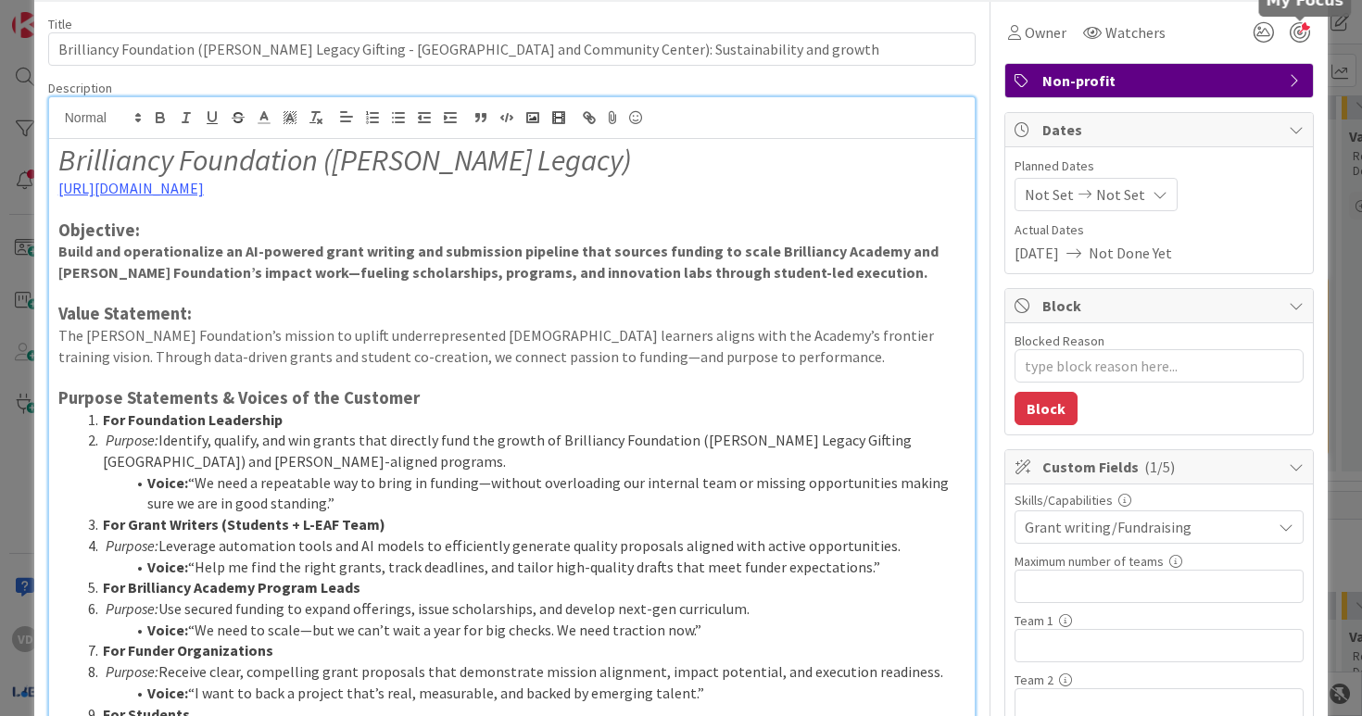
scroll to position [0, 0]
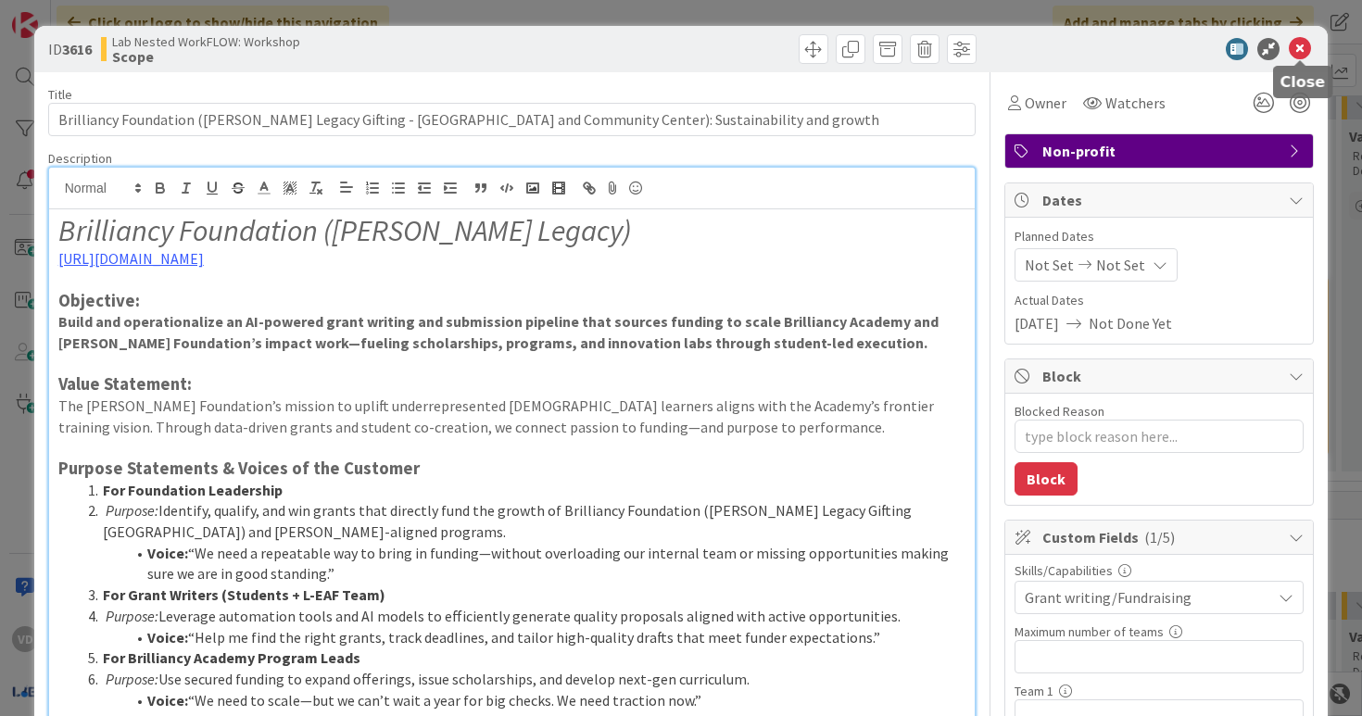
click at [1300, 44] on icon at bounding box center [1300, 49] width 22 height 22
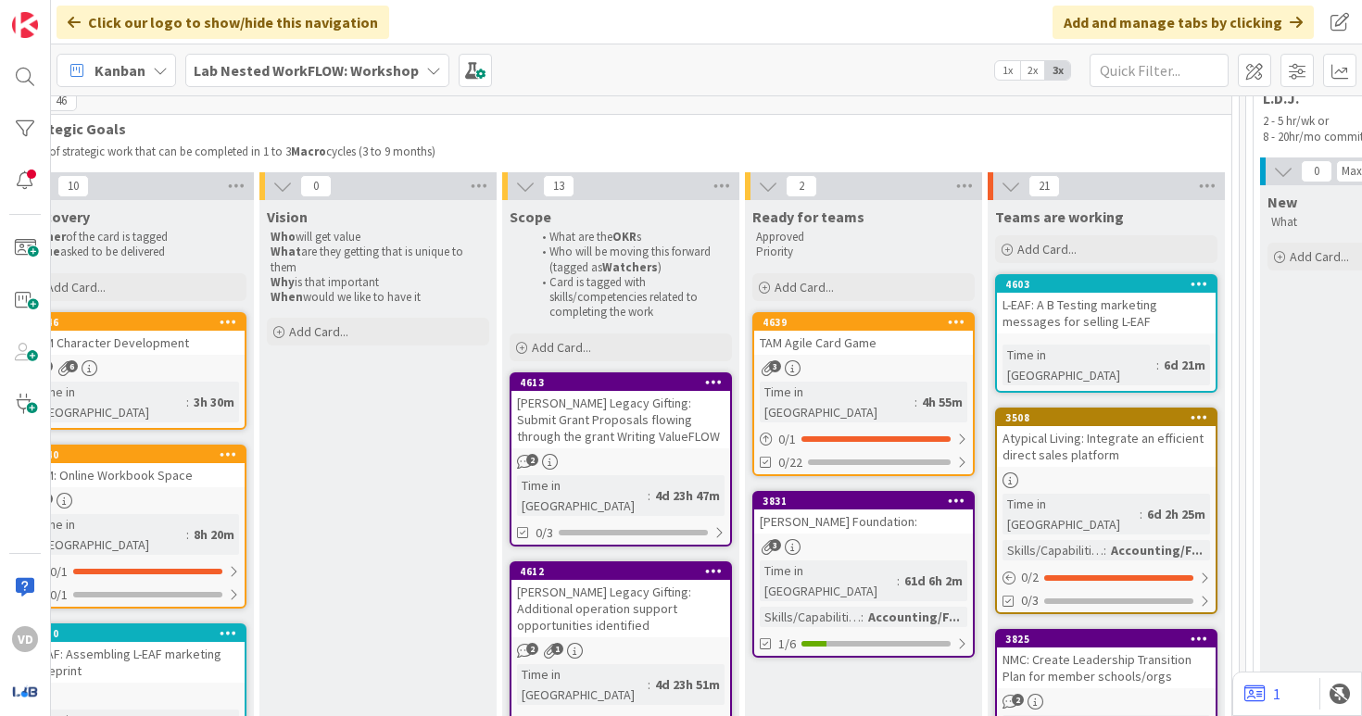
scroll to position [133, 1373]
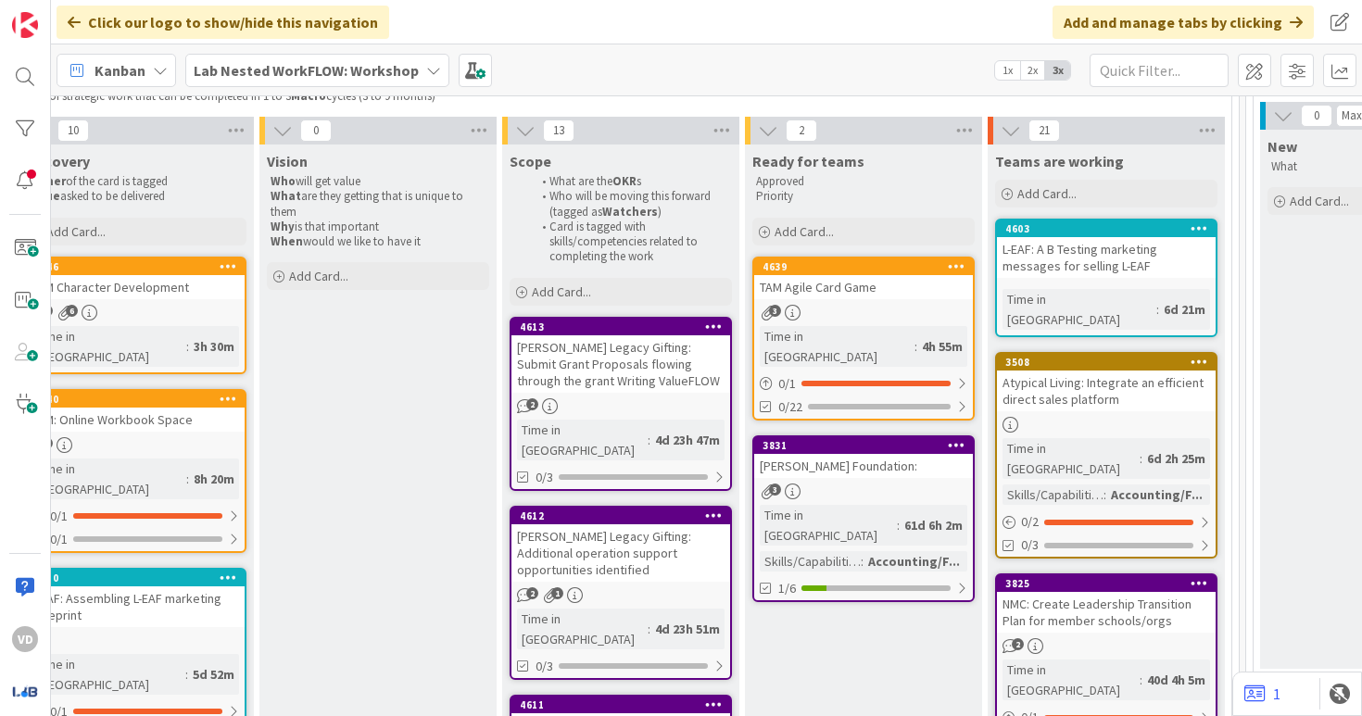
scroll to position [190, 1373]
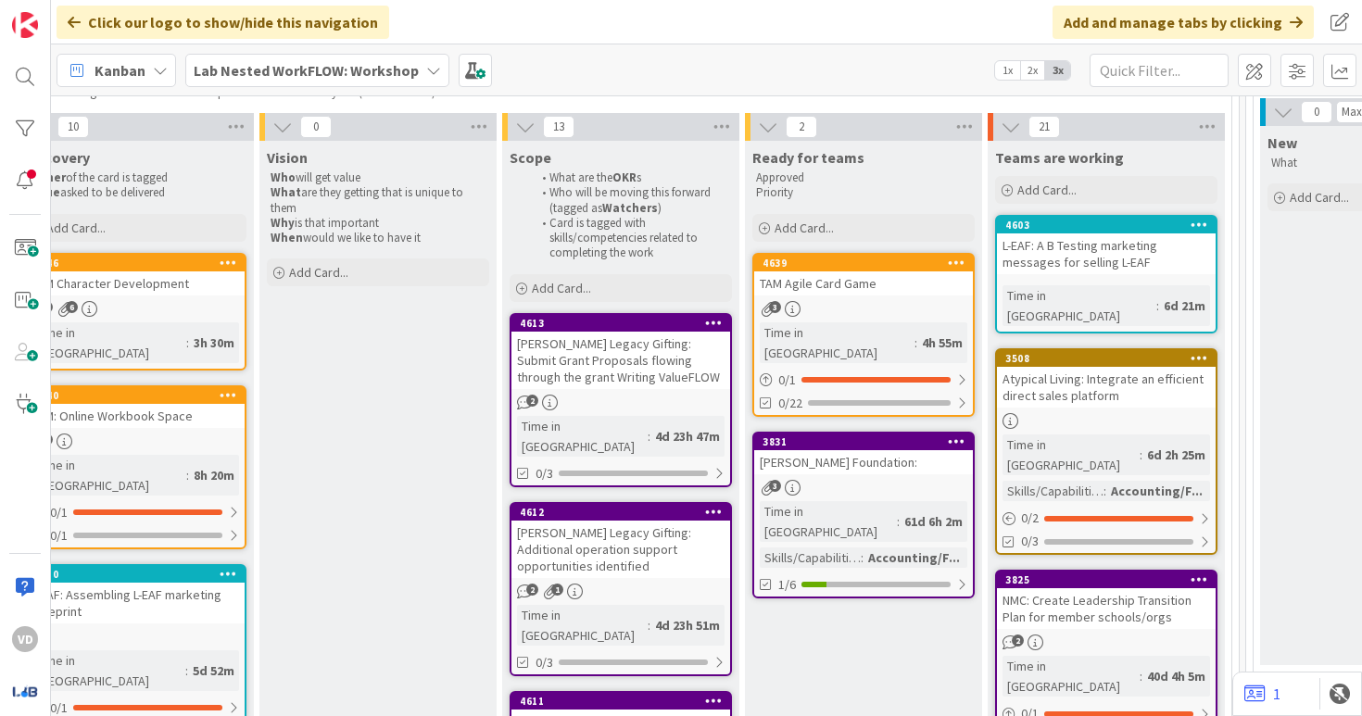
click at [643, 392] on link "4613 Mona Legacy Gifting: Submit Grant Proposals flowing through the grant Writ…" at bounding box center [621, 400] width 222 height 174
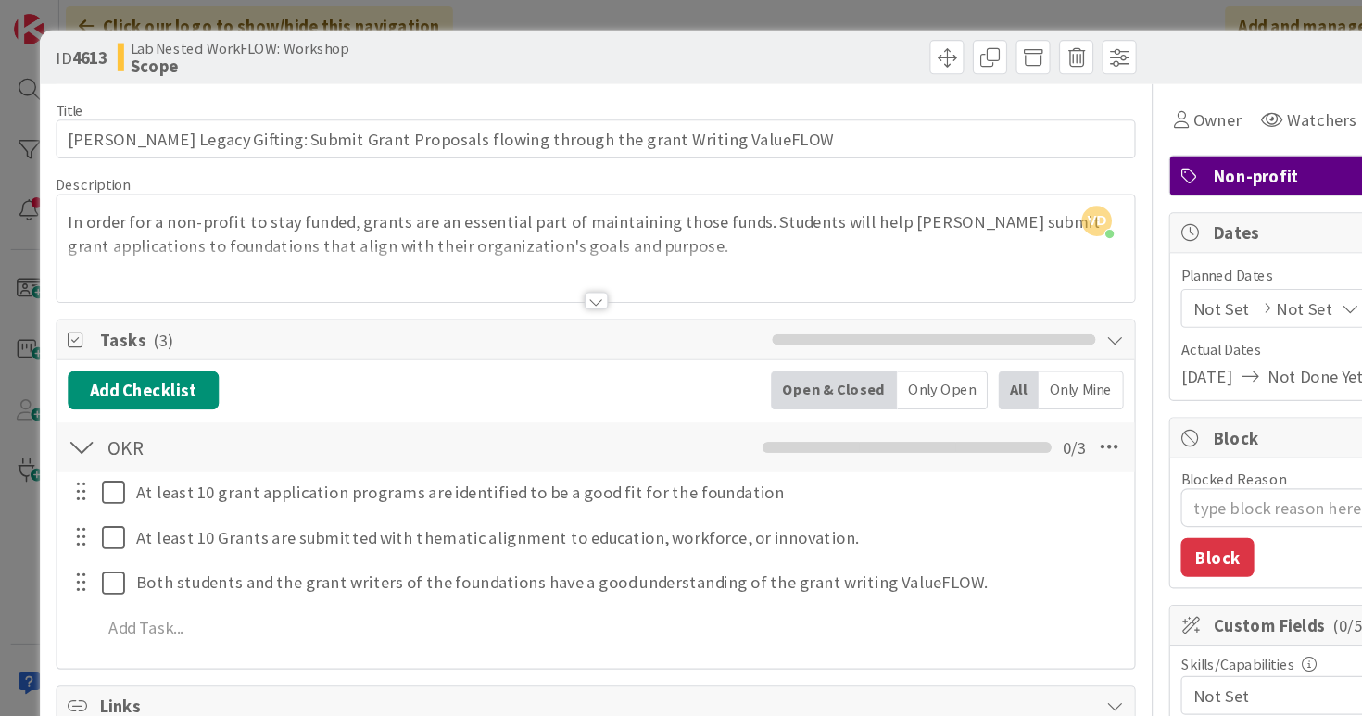
click at [285, 325] on div "Add Checklist Open & Closed Only Open All Only Mine" at bounding box center [512, 335] width 908 height 33
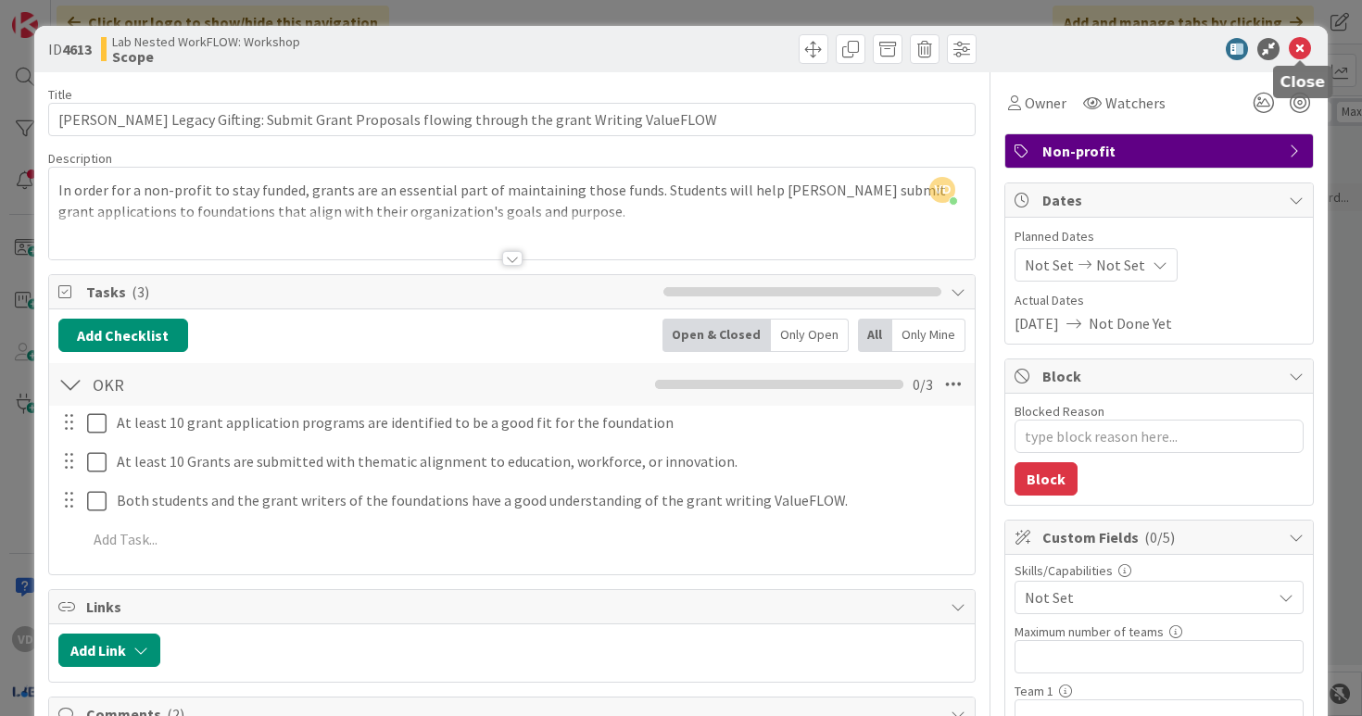
click at [1299, 59] on div at bounding box center [1301, 62] width 12 height 6
click at [1300, 44] on icon at bounding box center [1300, 49] width 22 height 22
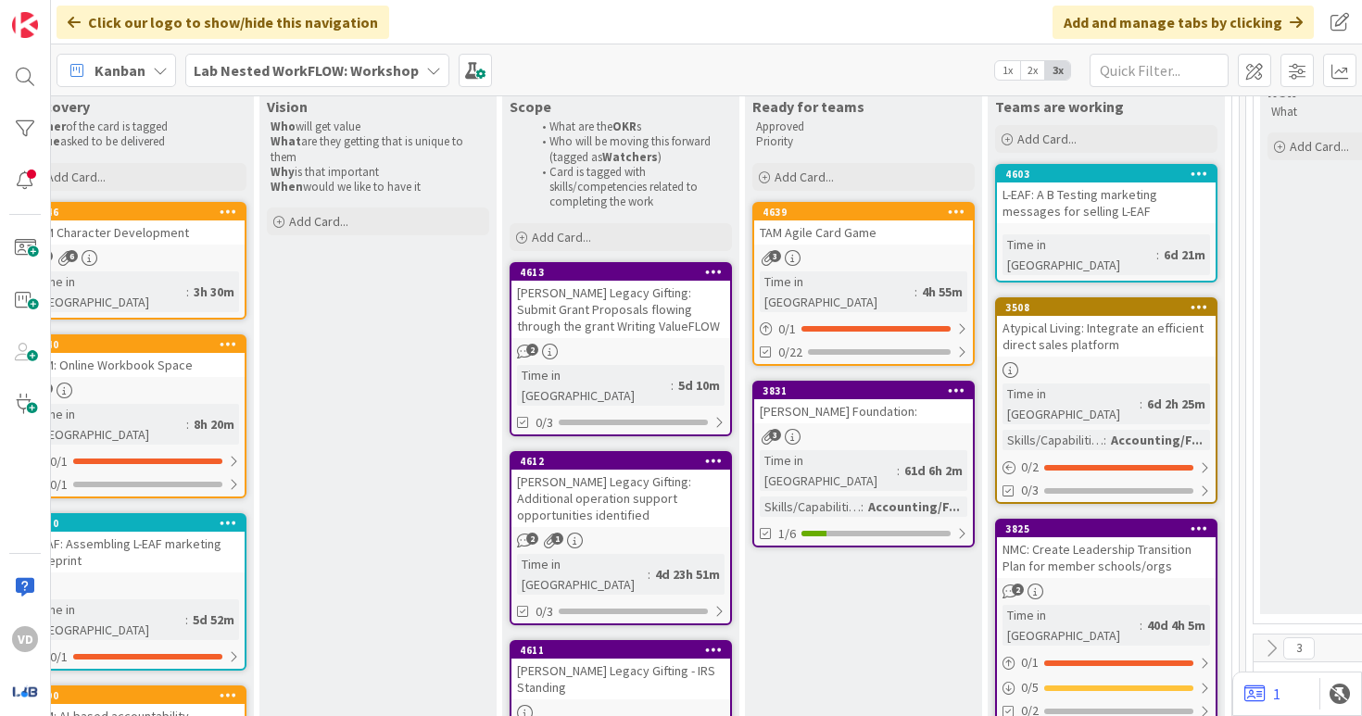
scroll to position [254, 1373]
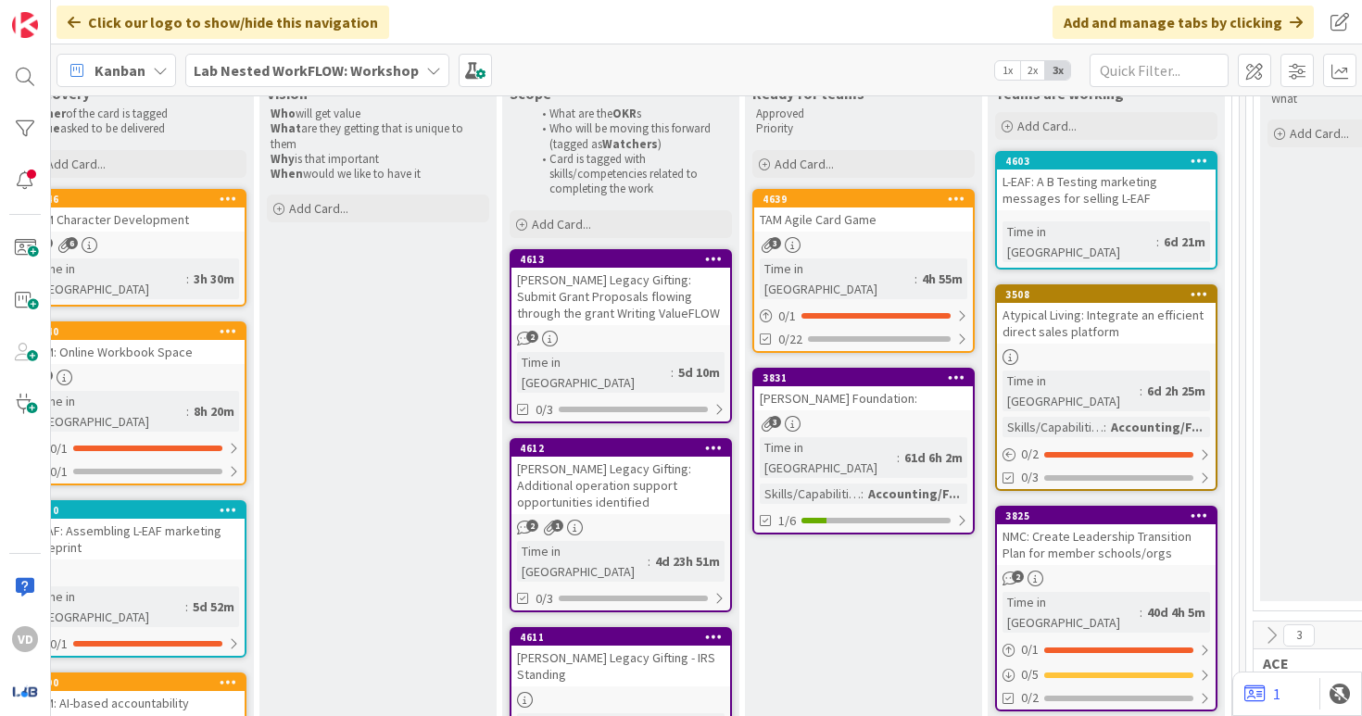
click at [677, 485] on div "[PERSON_NAME] Legacy Gifting: Additional operation support opportunities identi…" at bounding box center [621, 485] width 219 height 57
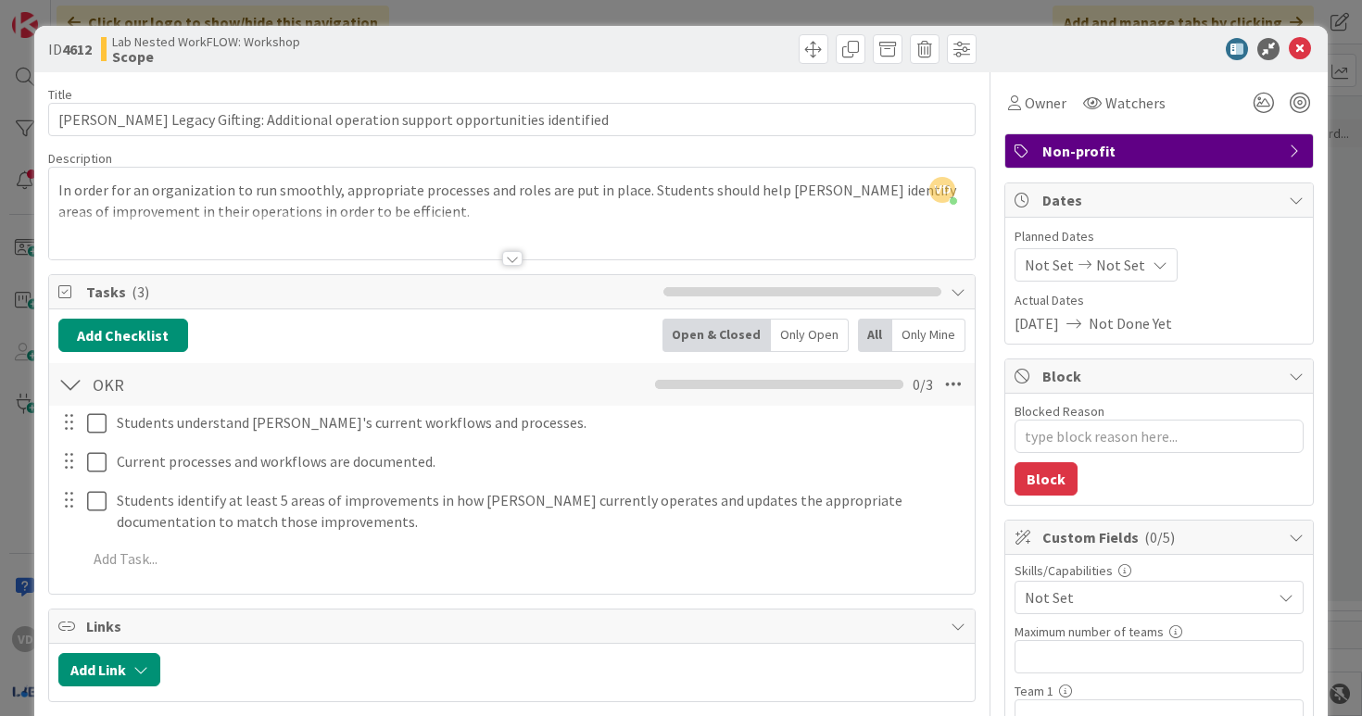
click at [518, 261] on div at bounding box center [512, 258] width 20 height 15
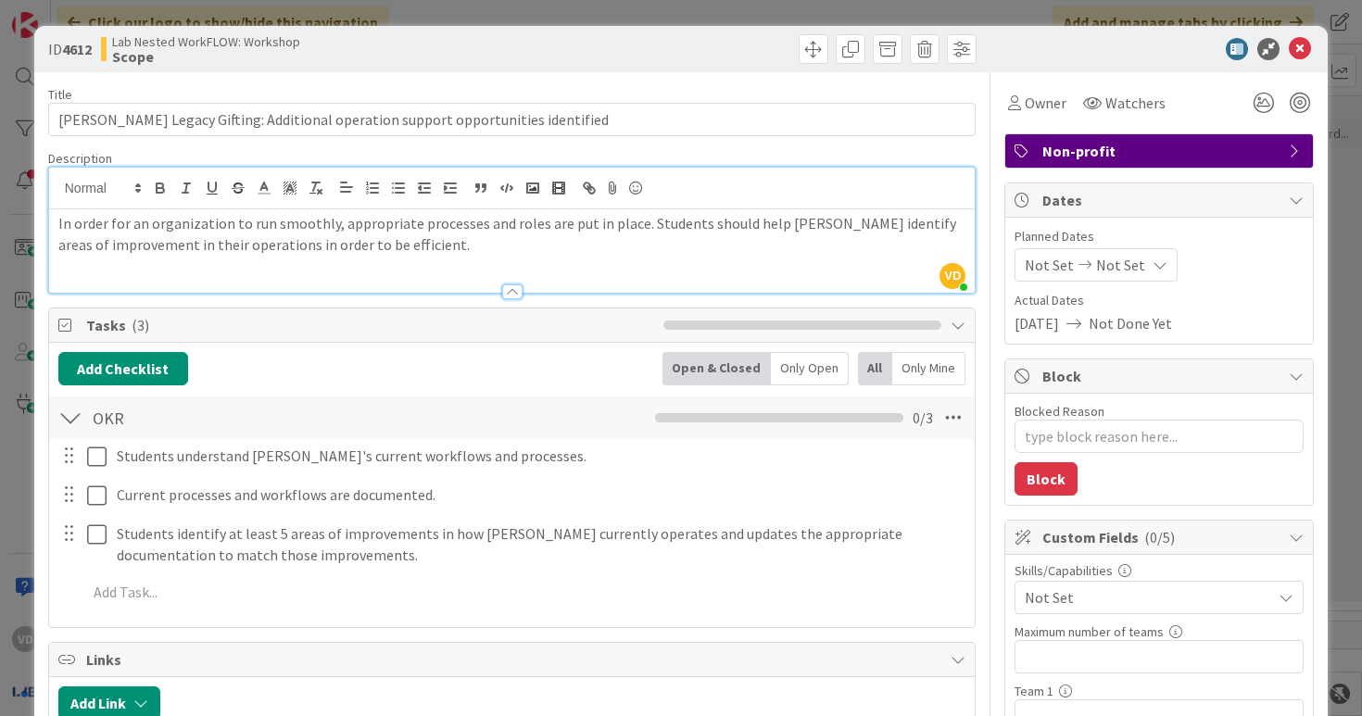
click at [524, 287] on div at bounding box center [512, 282] width 927 height 19
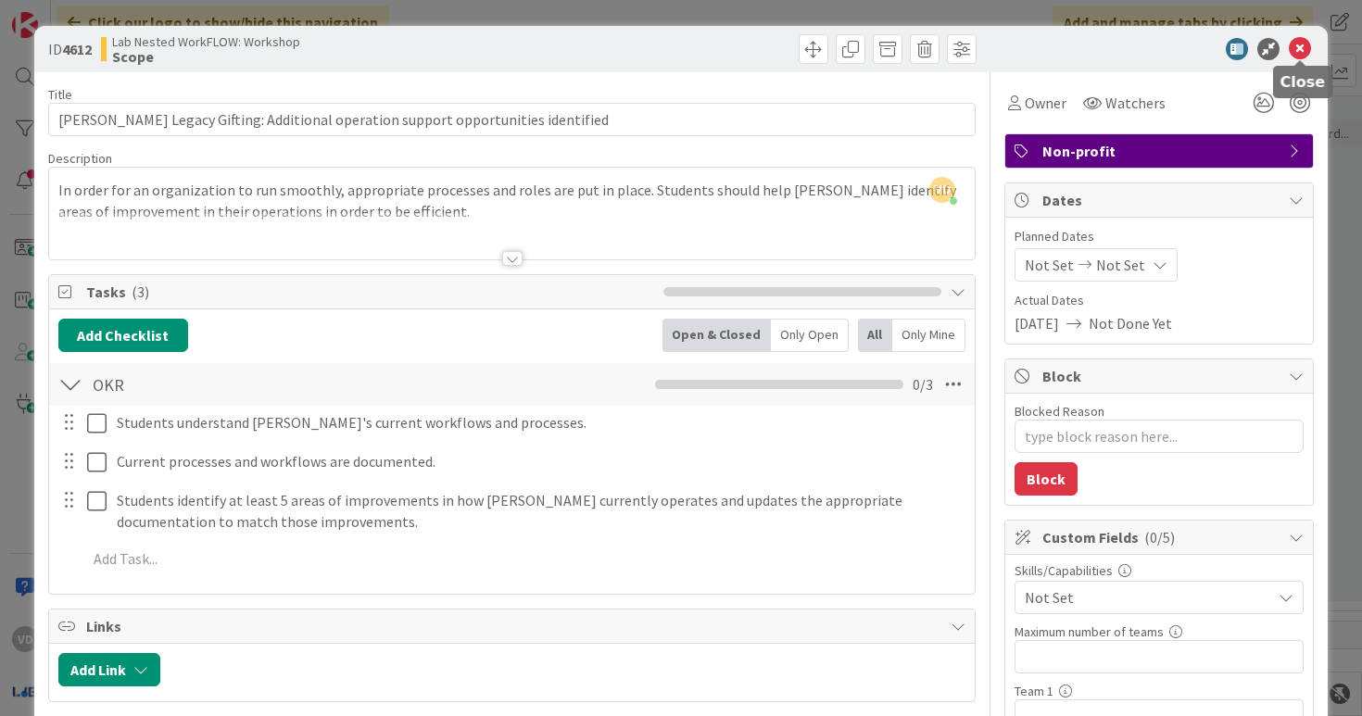
click at [1296, 50] on icon at bounding box center [1300, 49] width 22 height 22
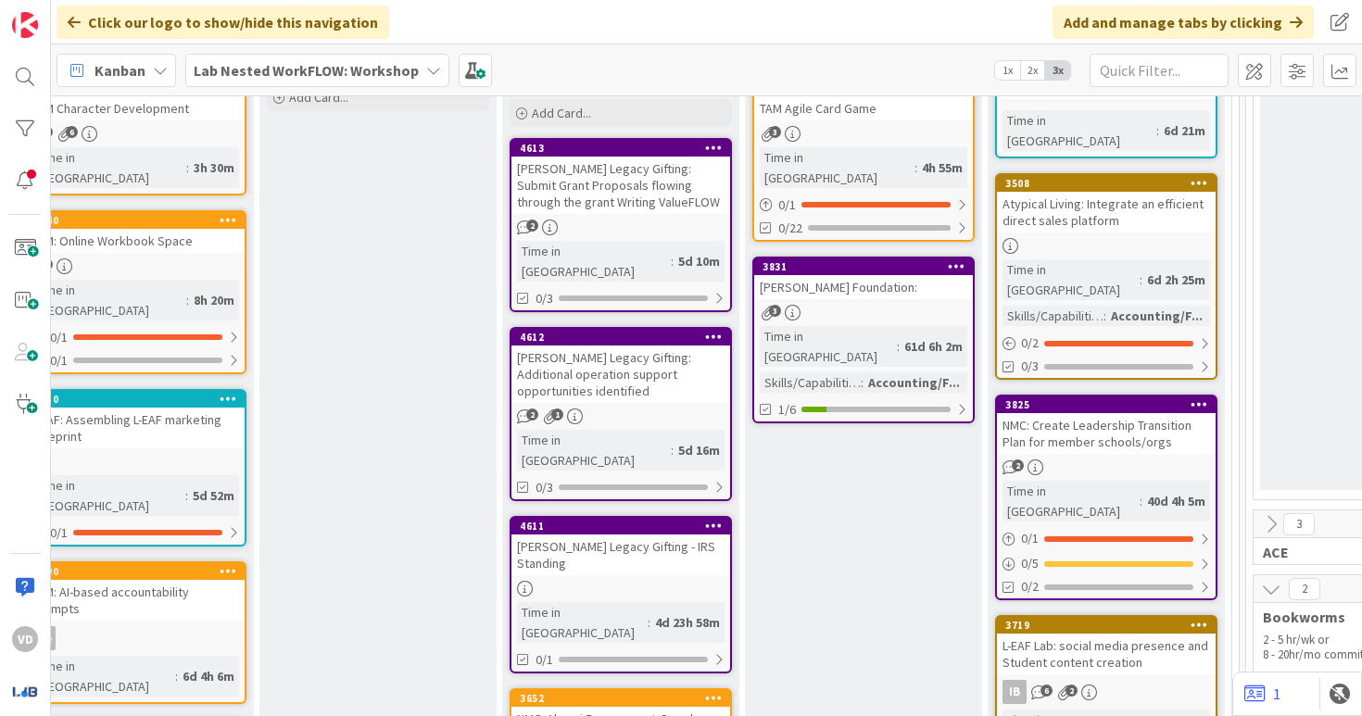
scroll to position [366, 1373]
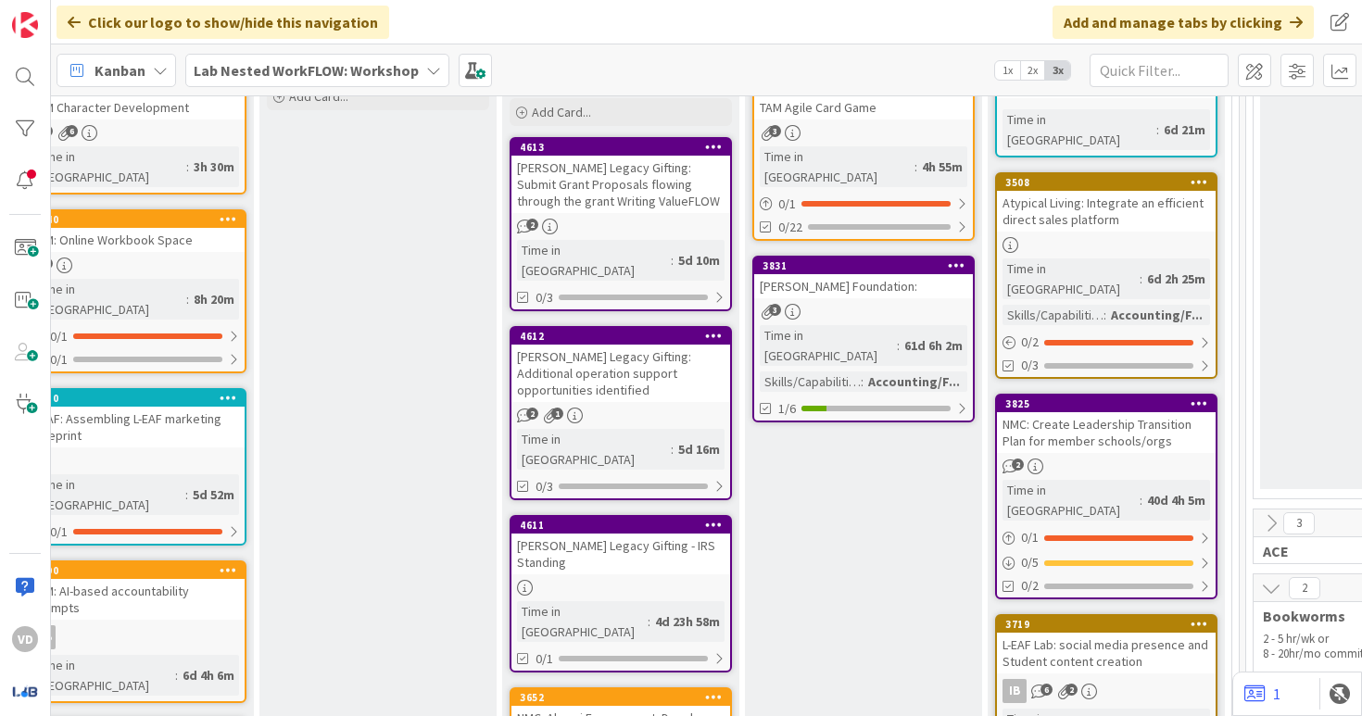
click at [691, 534] on div "[PERSON_NAME] Legacy Gifting - IRS Standing" at bounding box center [621, 554] width 219 height 41
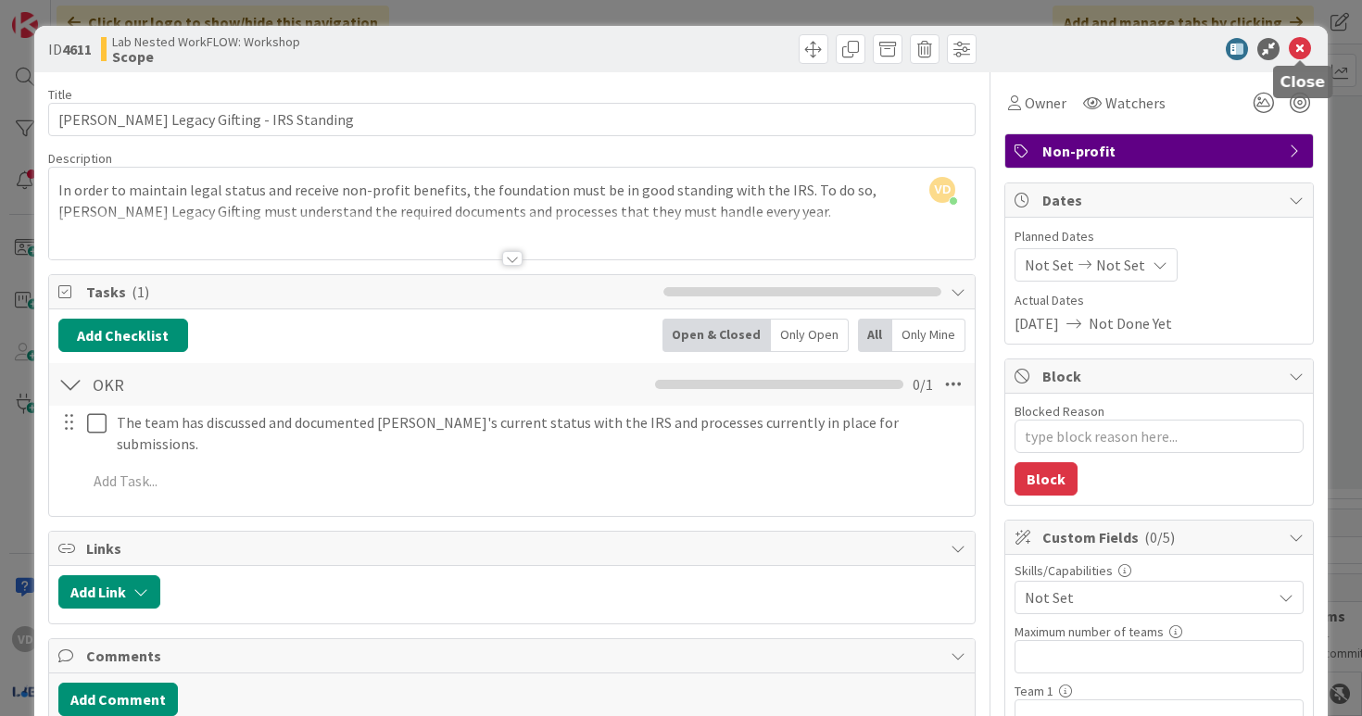
click at [1308, 48] on icon at bounding box center [1300, 49] width 22 height 22
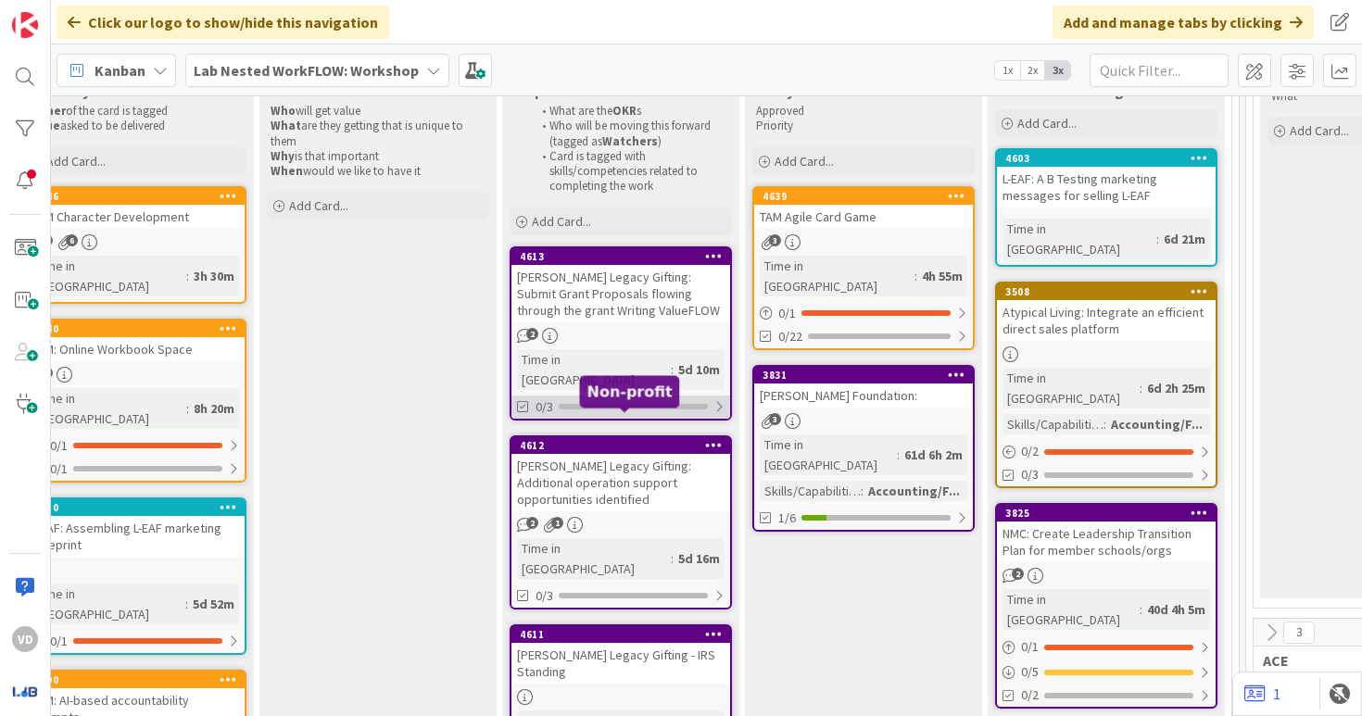
scroll to position [256, 1373]
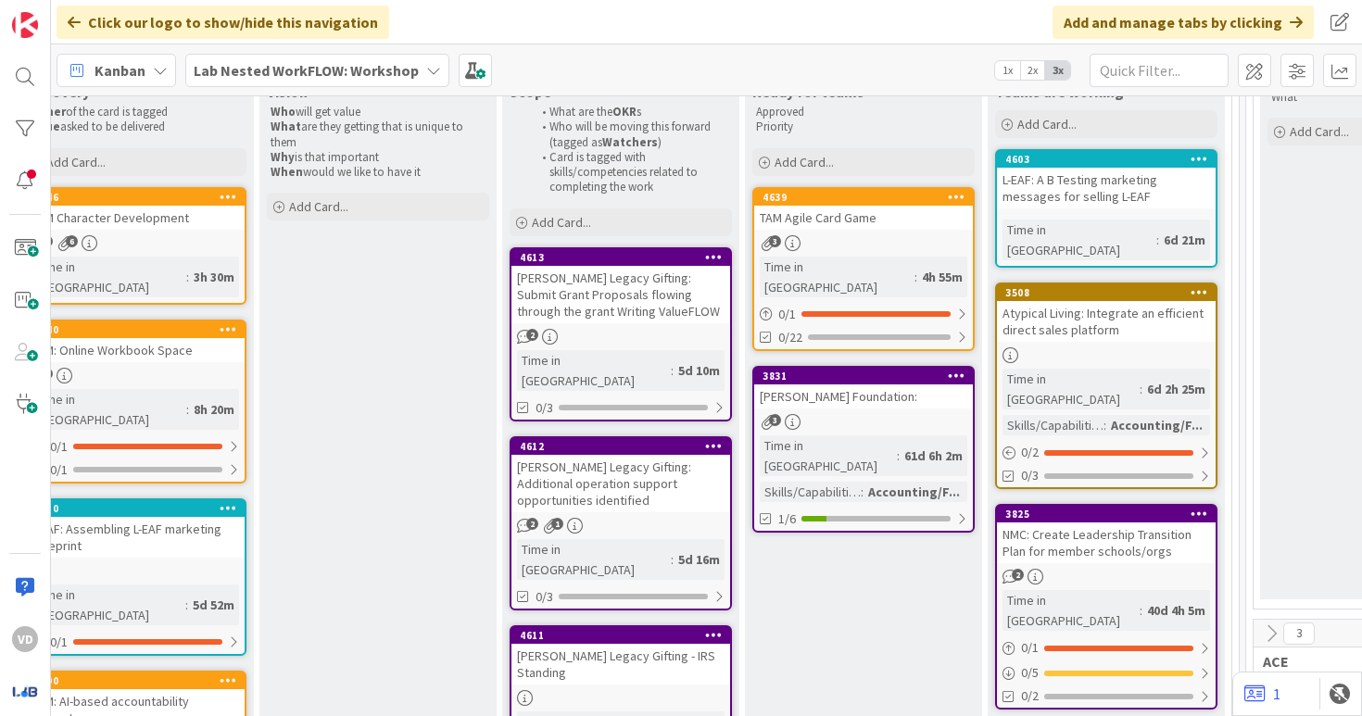
click at [570, 464] on div "[PERSON_NAME] Legacy Gifting: Additional operation support opportunities identi…" at bounding box center [621, 483] width 219 height 57
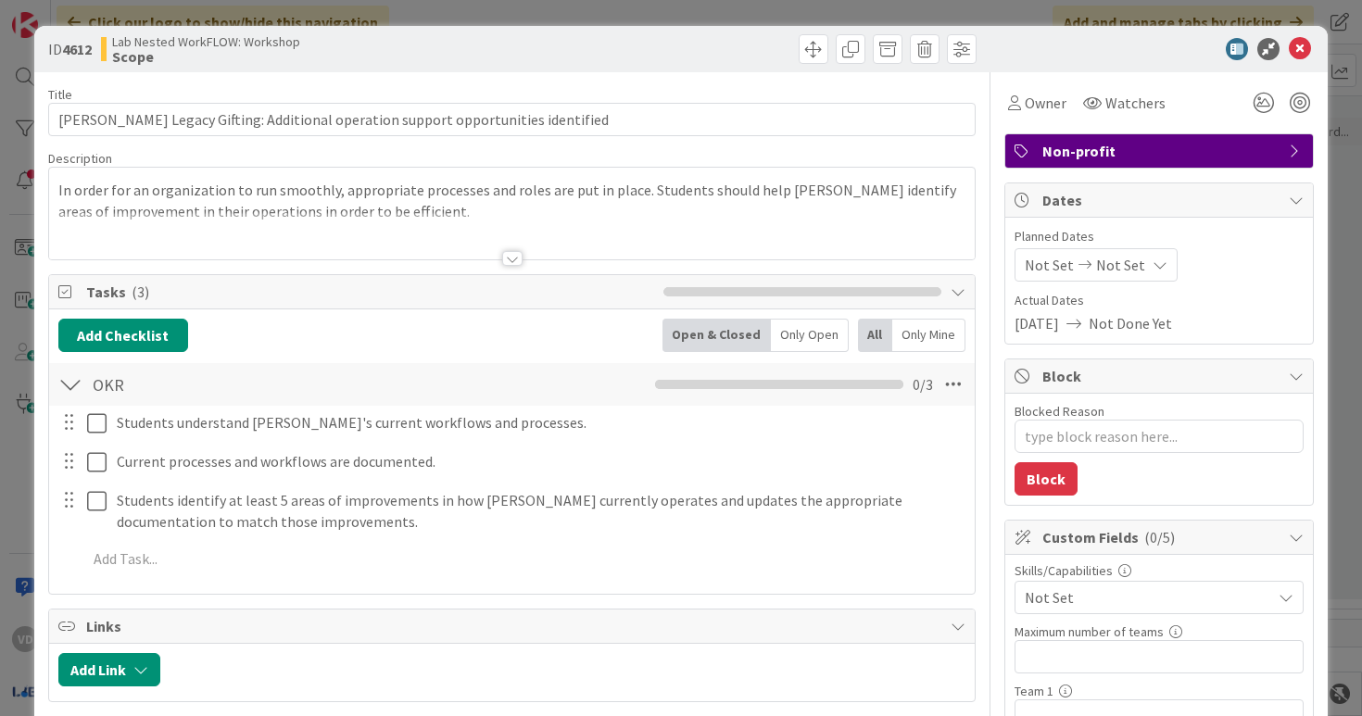
click at [514, 262] on div at bounding box center [512, 258] width 20 height 15
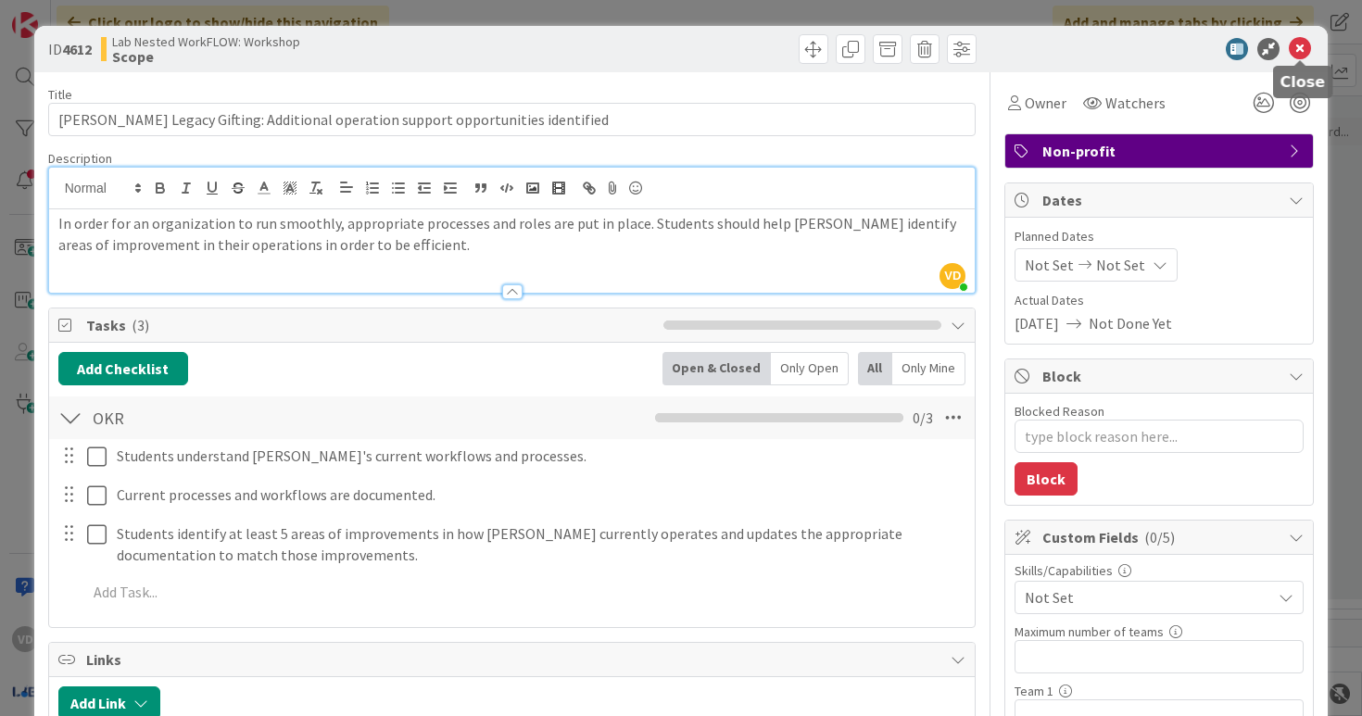
click at [1310, 38] on icon at bounding box center [1300, 49] width 22 height 22
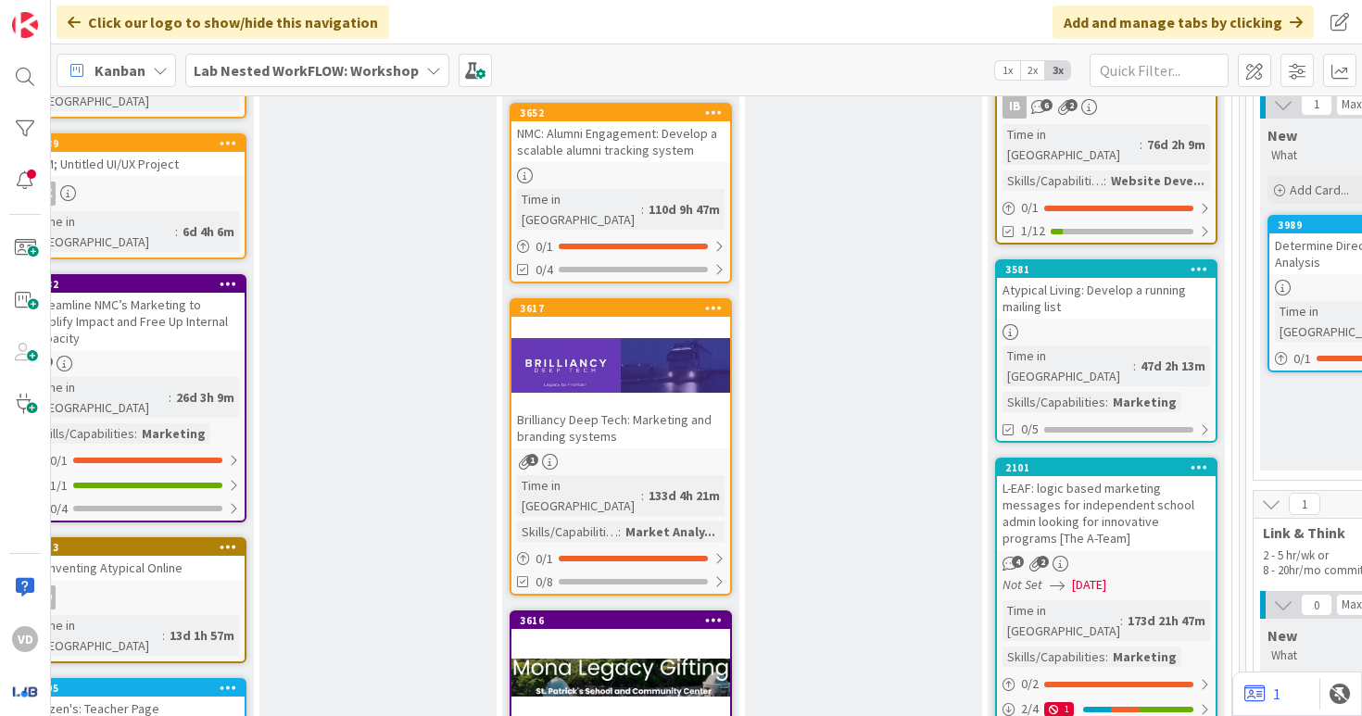
scroll to position [949, 1373]
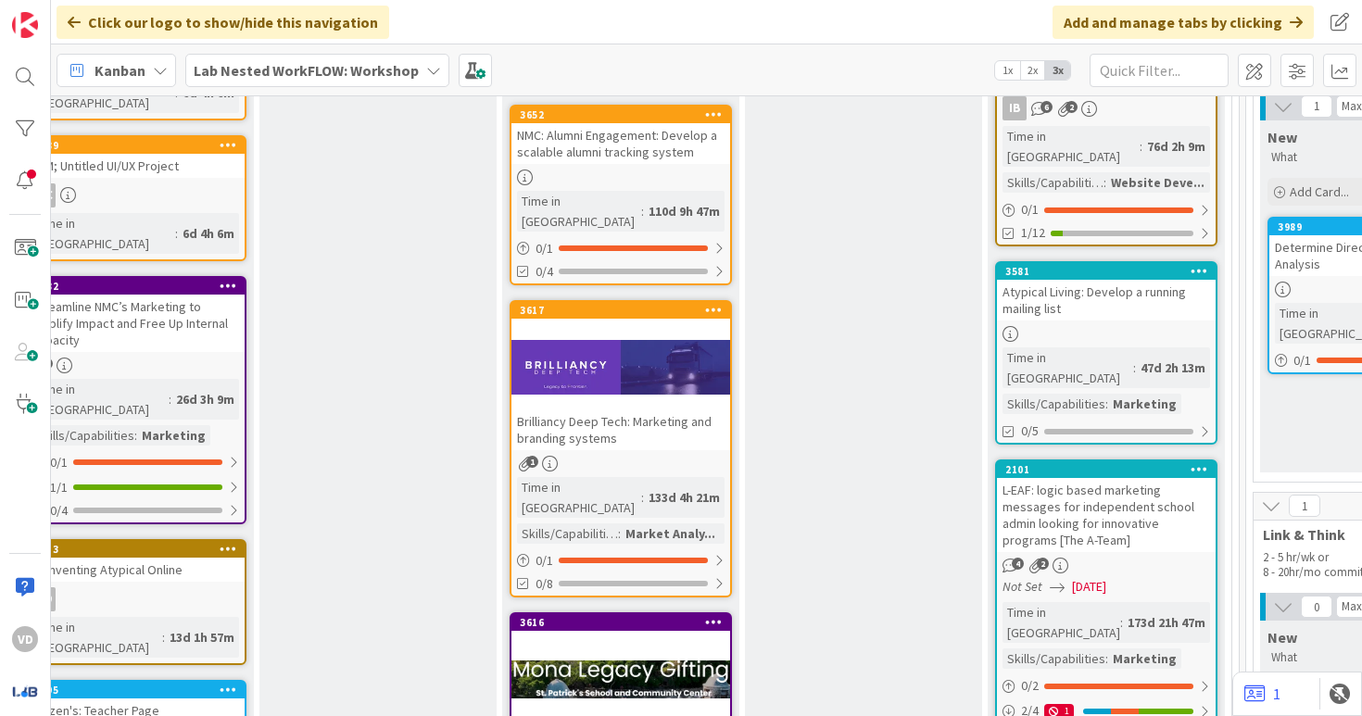
click at [609, 639] on div at bounding box center [621, 680] width 219 height 83
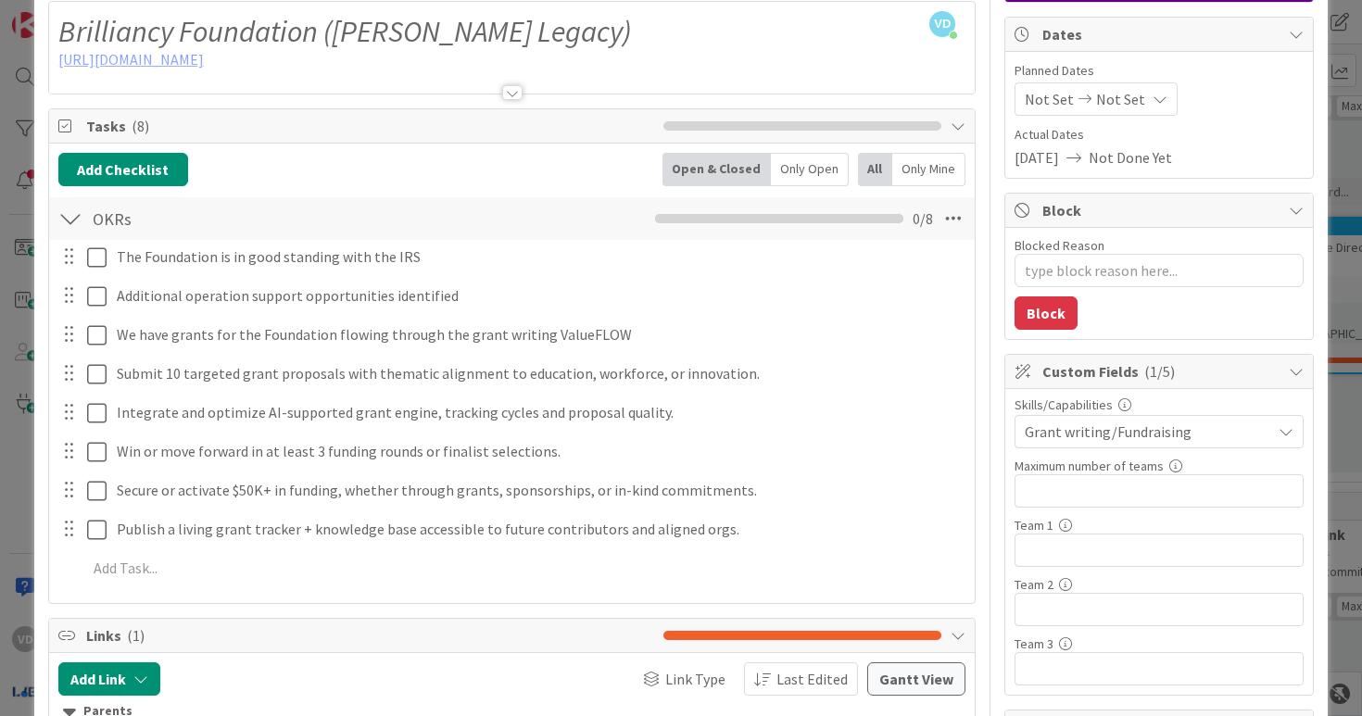
scroll to position [168, 0]
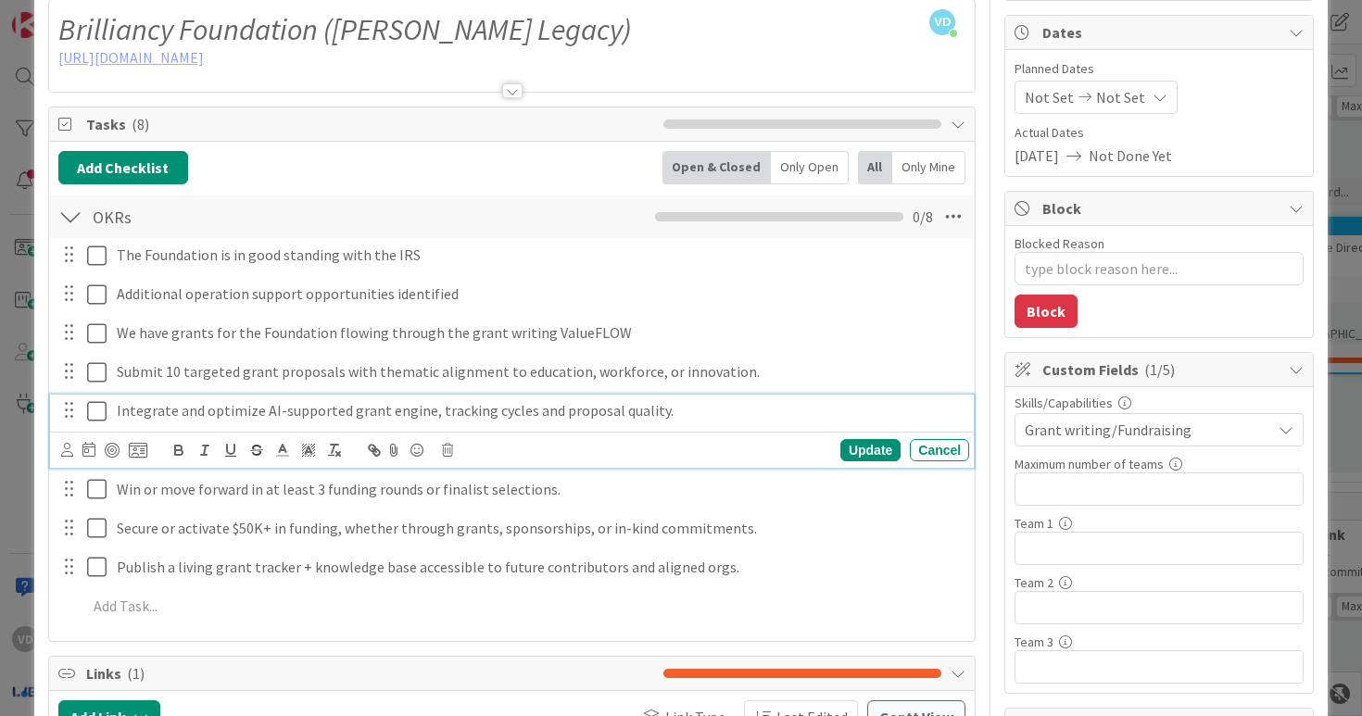
click at [402, 413] on p "Integrate and optimize AI-supported grant engine, tracking cycles and proposal …" at bounding box center [539, 410] width 845 height 21
click at [141, 450] on icon at bounding box center [138, 450] width 19 height 17
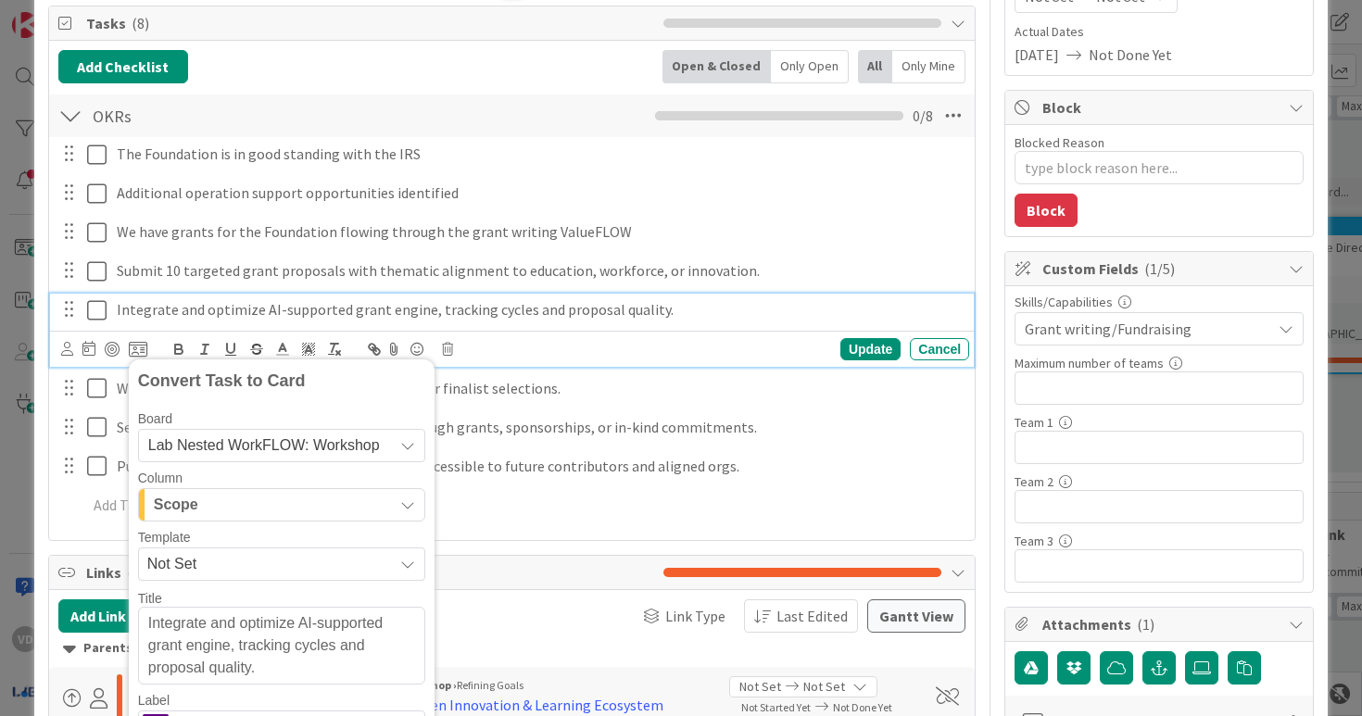
scroll to position [271, 0]
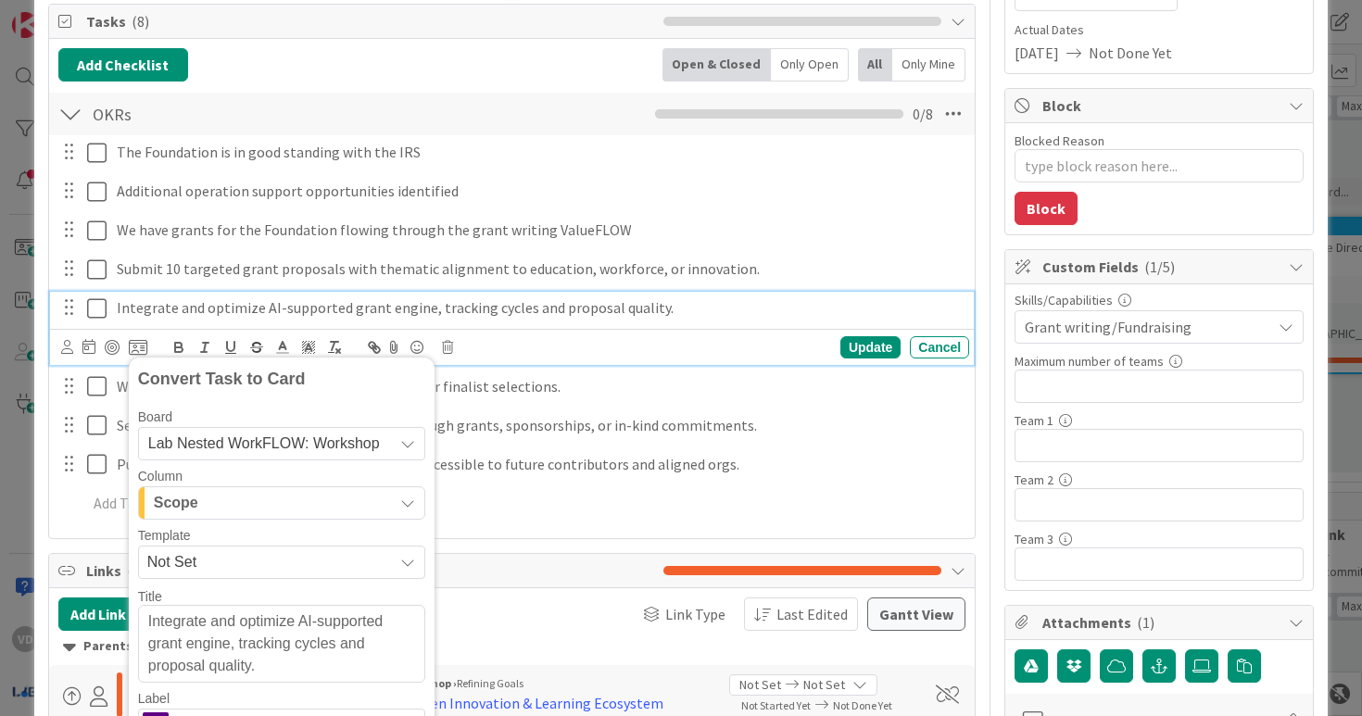
click at [232, 512] on div "Scope" at bounding box center [271, 503] width 244 height 30
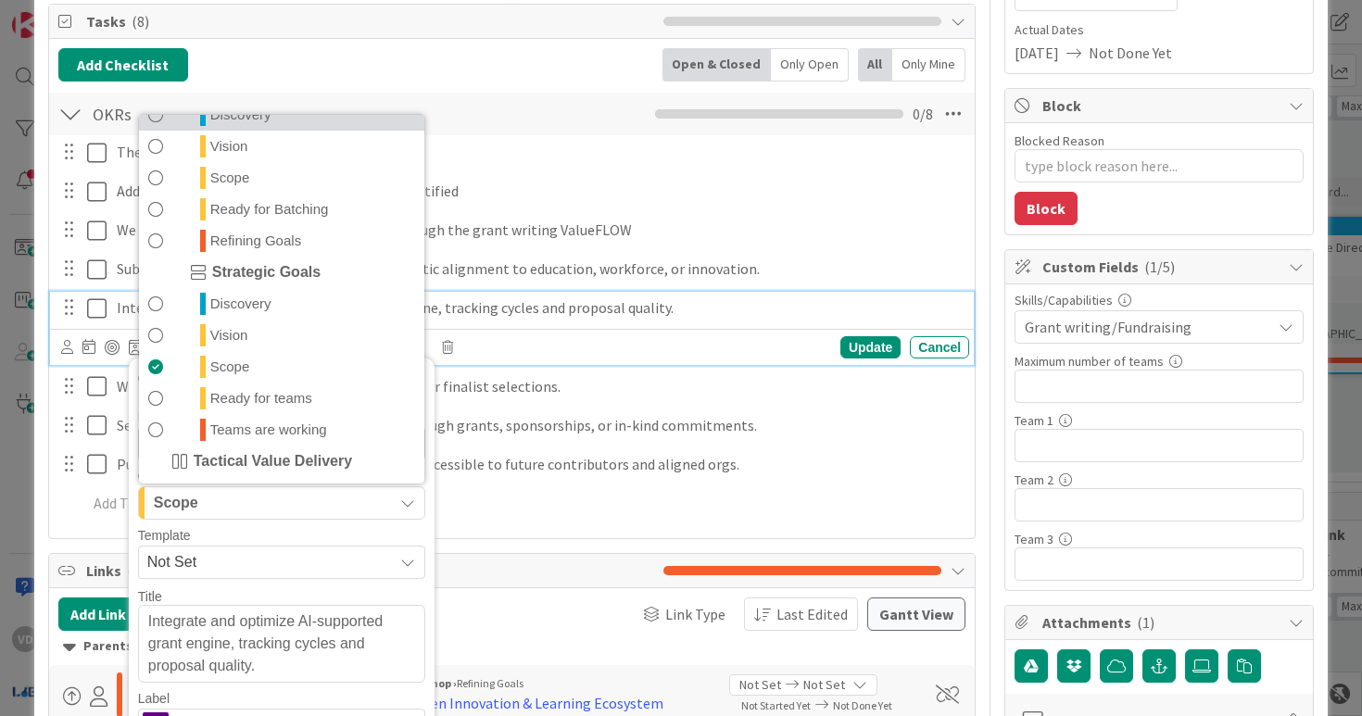
scroll to position [154, 0]
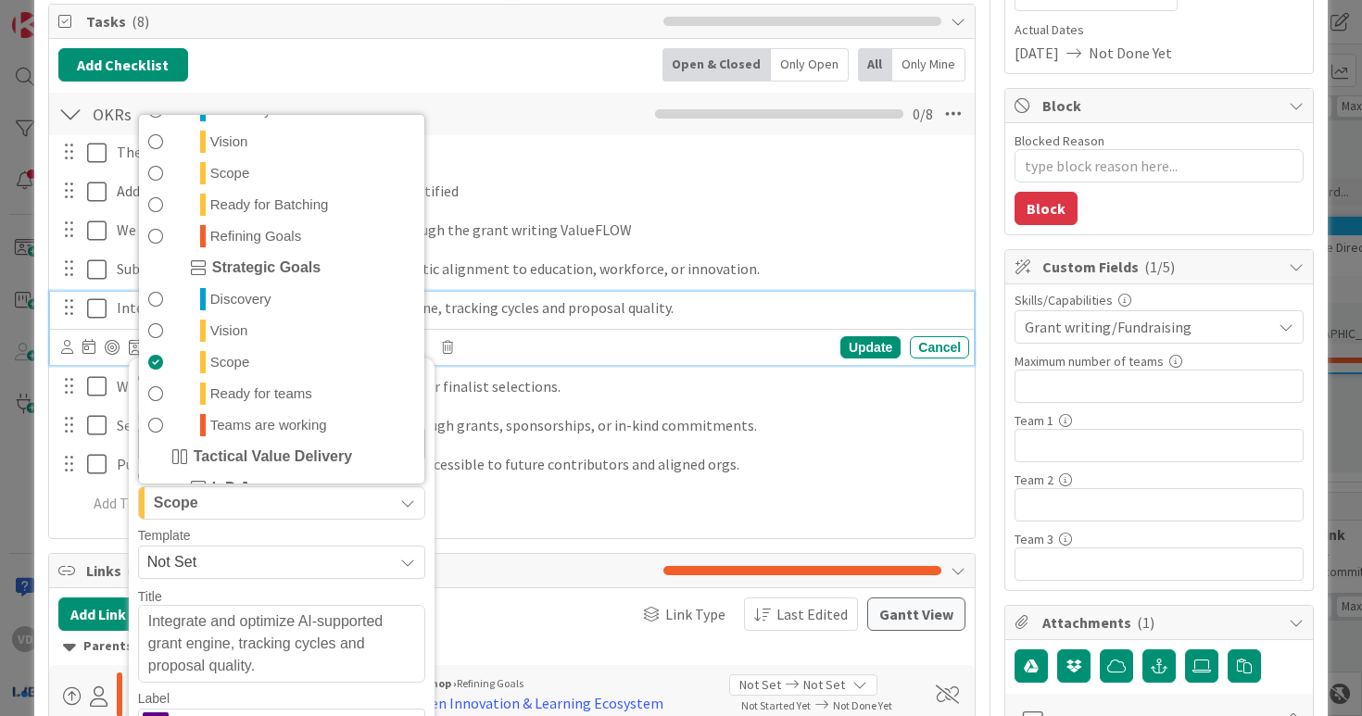
click at [280, 510] on div "Scope" at bounding box center [271, 503] width 244 height 30
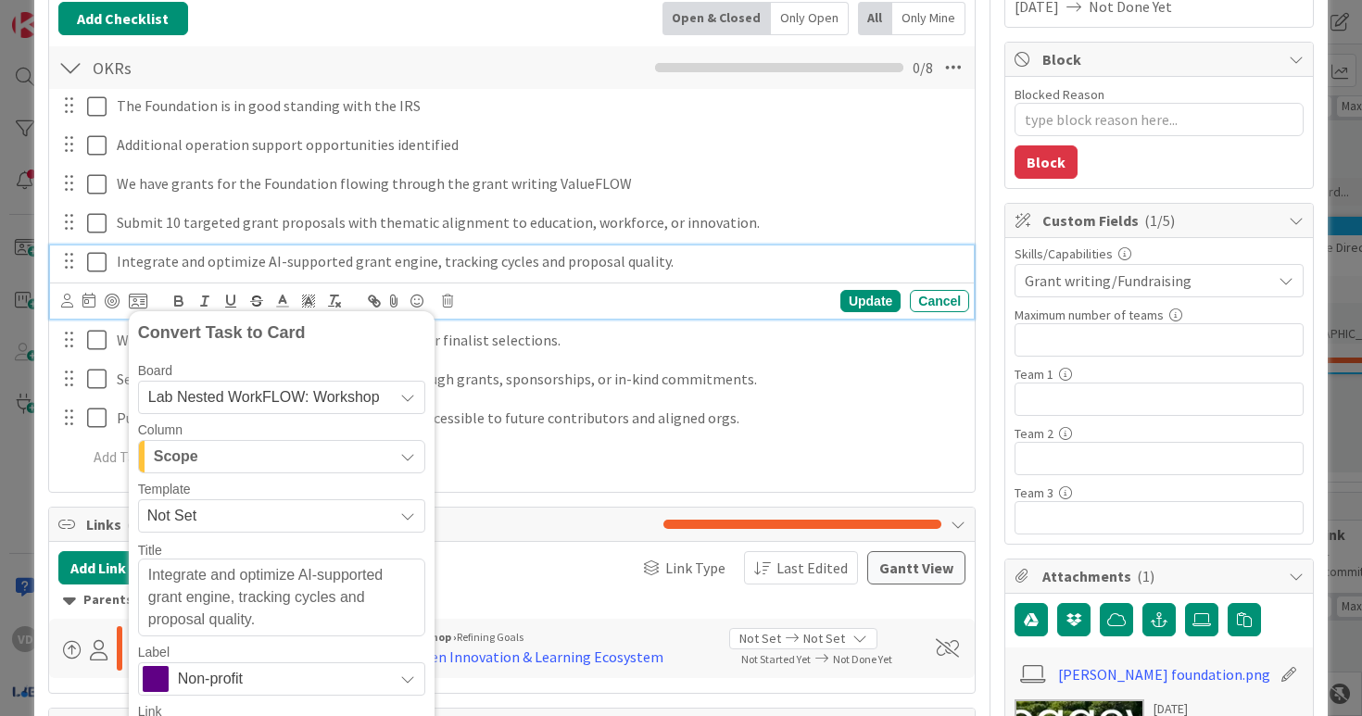
scroll to position [329, 0]
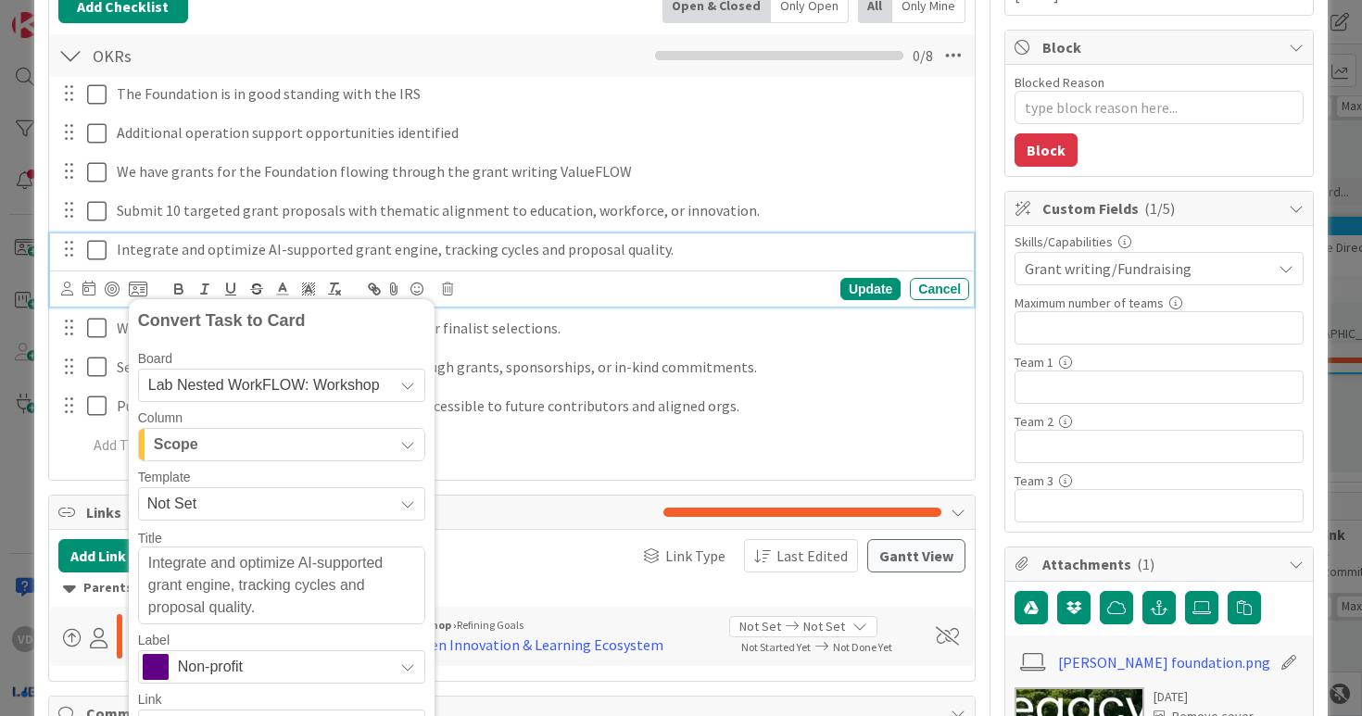
click at [299, 512] on span "Not Set" at bounding box center [263, 504] width 232 height 24
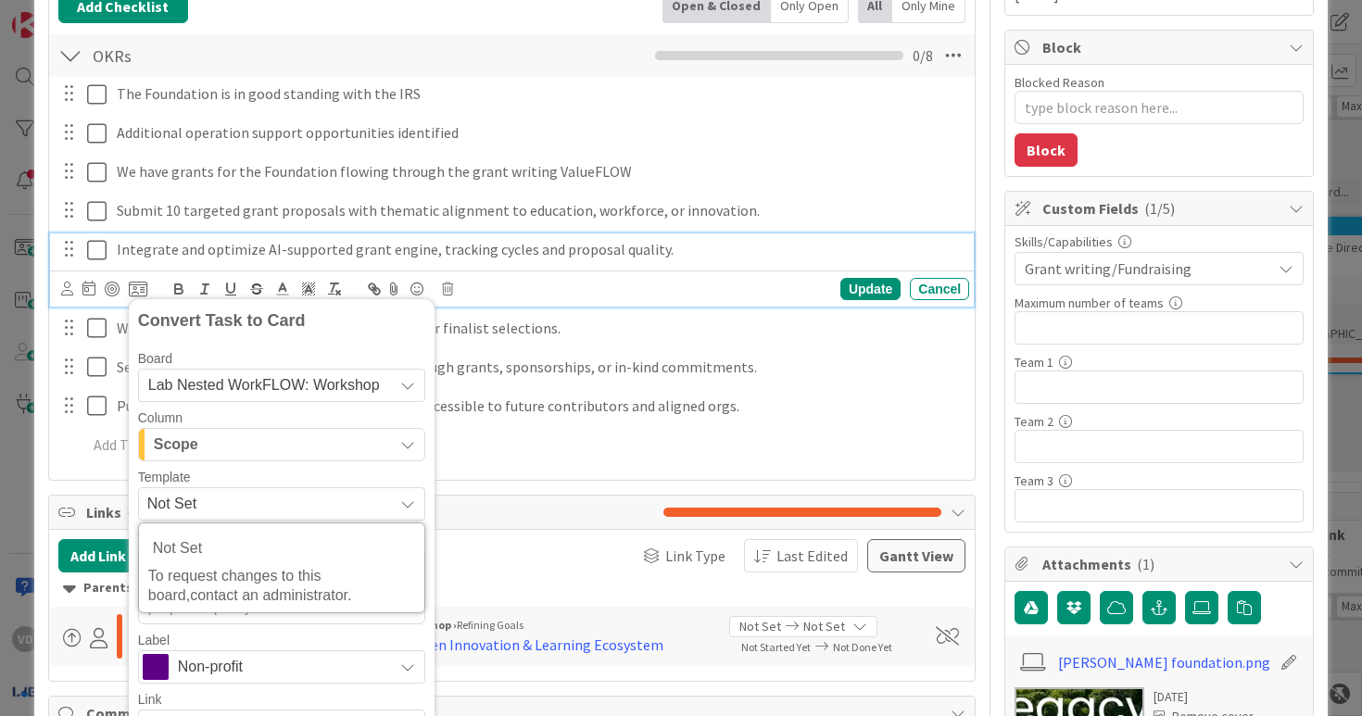
click at [299, 512] on span "Not Set" at bounding box center [263, 504] width 232 height 24
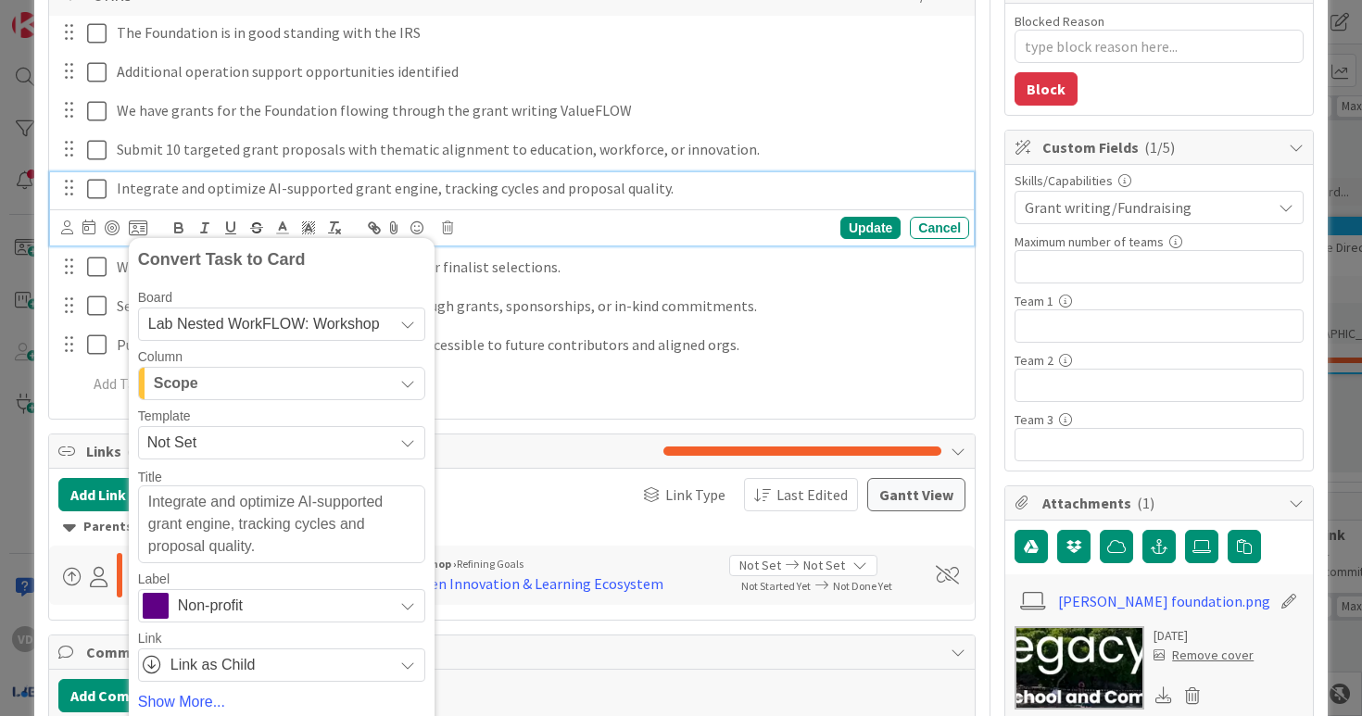
scroll to position [384, 0]
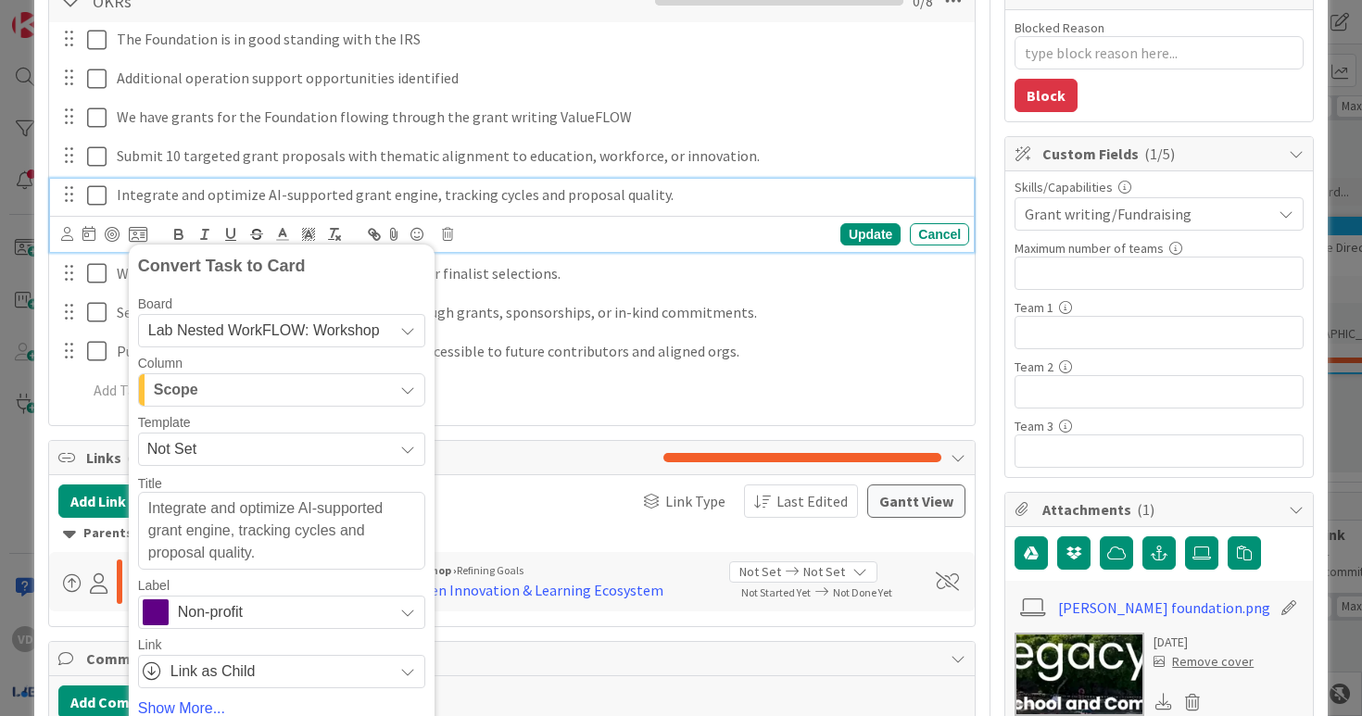
click at [304, 551] on textarea "Integrate and optimize AI-supported grant engine, tracking cycles and proposal …" at bounding box center [281, 531] width 287 height 78
type textarea "x"
type textarea "Integrate and optimize AI-supported grant engine, tracking cycles and proposal …"
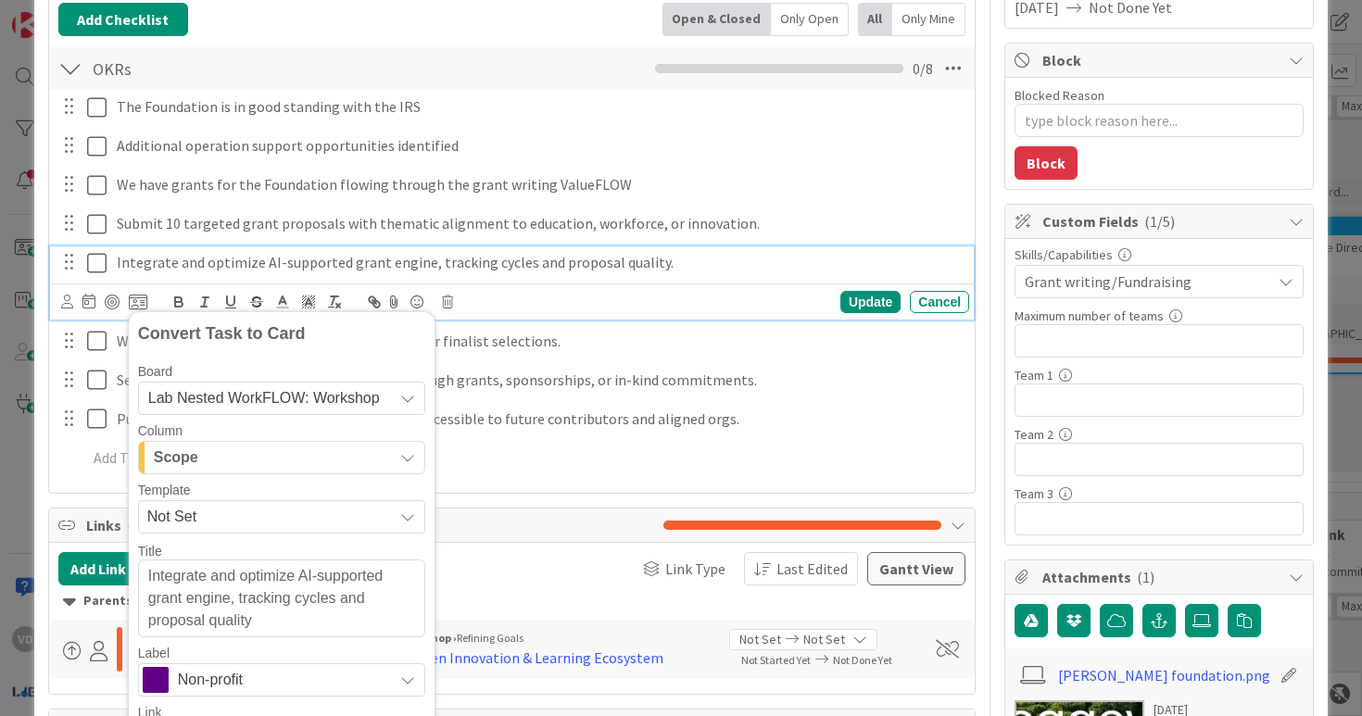
scroll to position [368, 0]
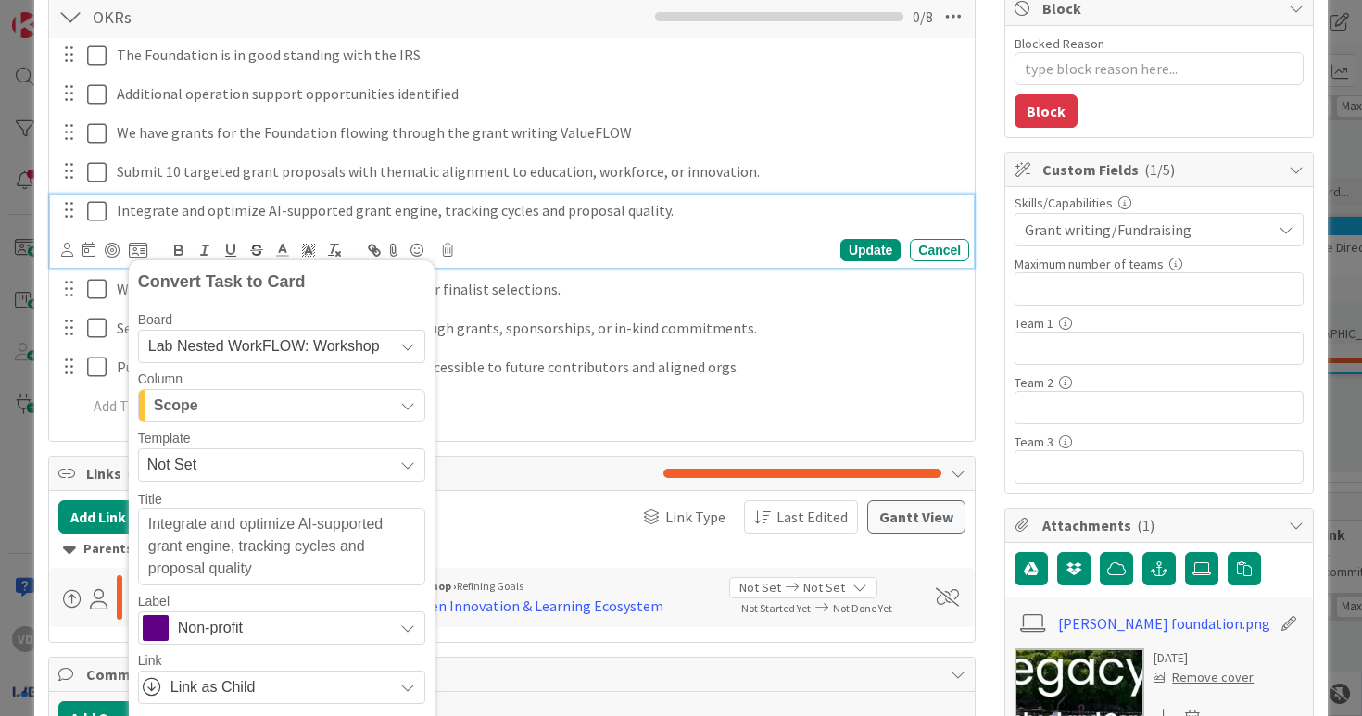
click at [148, 530] on textarea "Integrate and optimize AI-supported grant engine, tracking cycles and proposal …" at bounding box center [281, 547] width 287 height 78
click at [141, 525] on textarea "Integrate and optimize AI-supported grant engine, tracking cycles and proposal …" at bounding box center [281, 547] width 287 height 78
type textarea "x"
type textarea "MIntegrate and optimize AI-supported grant engine, tracking cycles and proposal…"
type textarea "x"
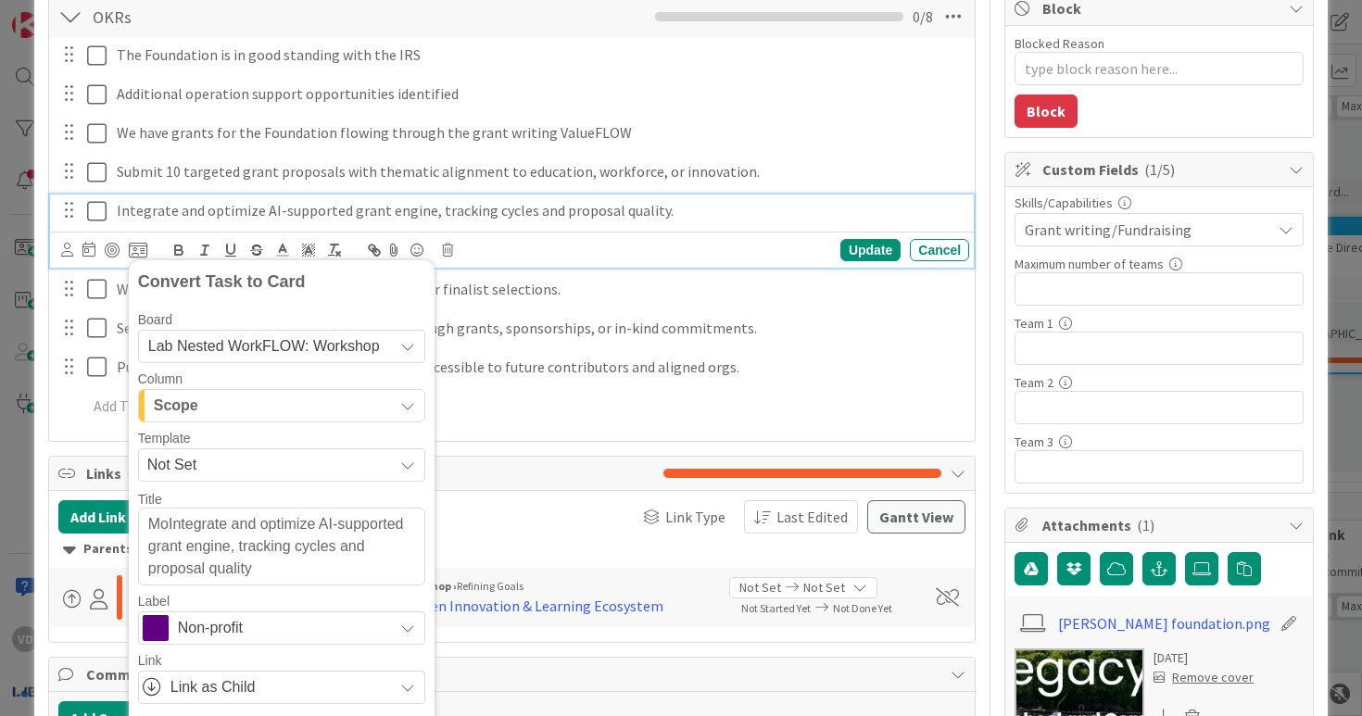
type textarea "MonIntegrate and optimize AI-supported grant engine, tracking cycles and propos…"
type textarea "x"
type textarea "MondaIntegrate and optimize AI-supported grant engine, tracking cycles and prop…"
type textarea "x"
type textarea "MondayIntegrate and optimize AI-supported grant engine, tracking cycles and pro…"
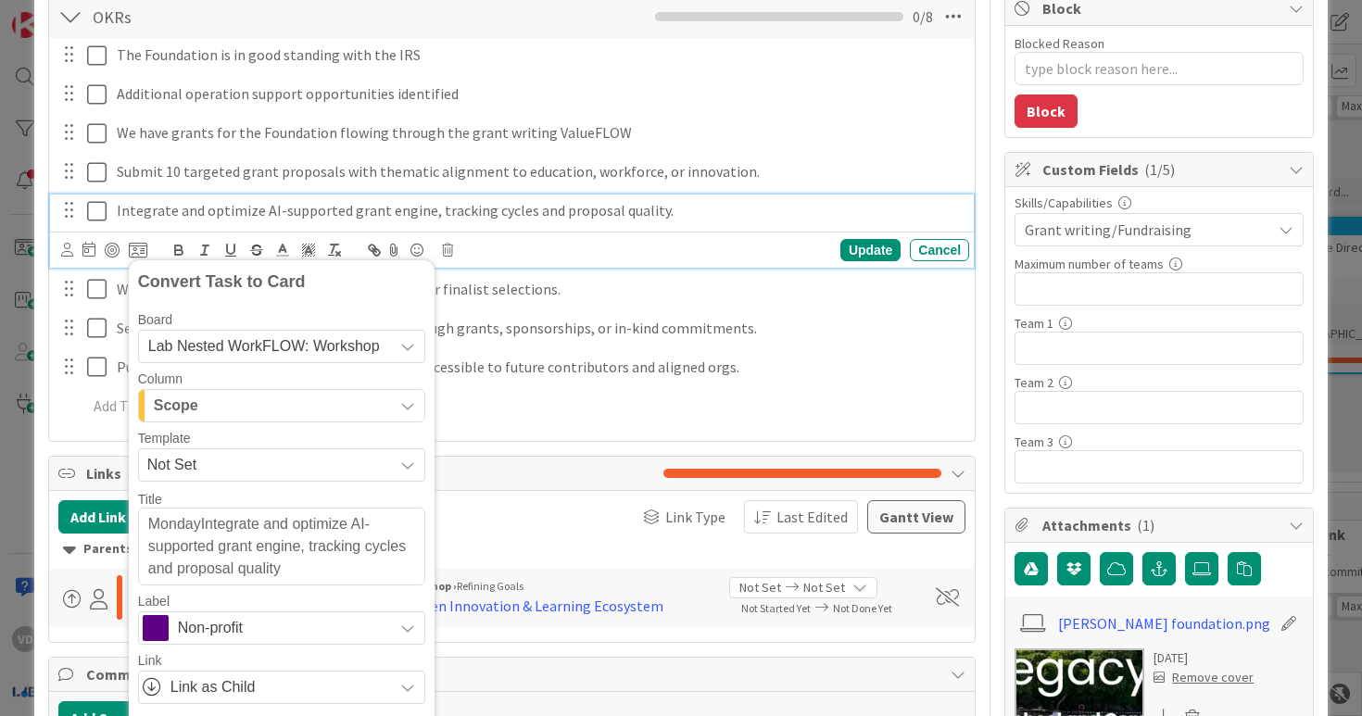
type textarea "x"
type textarea "MondaIntegrate and optimize AI-supported grant engine, tracking cycles and prop…"
type textarea "x"
type textarea "MondIntegrate and optimize AI-supported grant engine, tracking cycles and propo…"
type textarea "x"
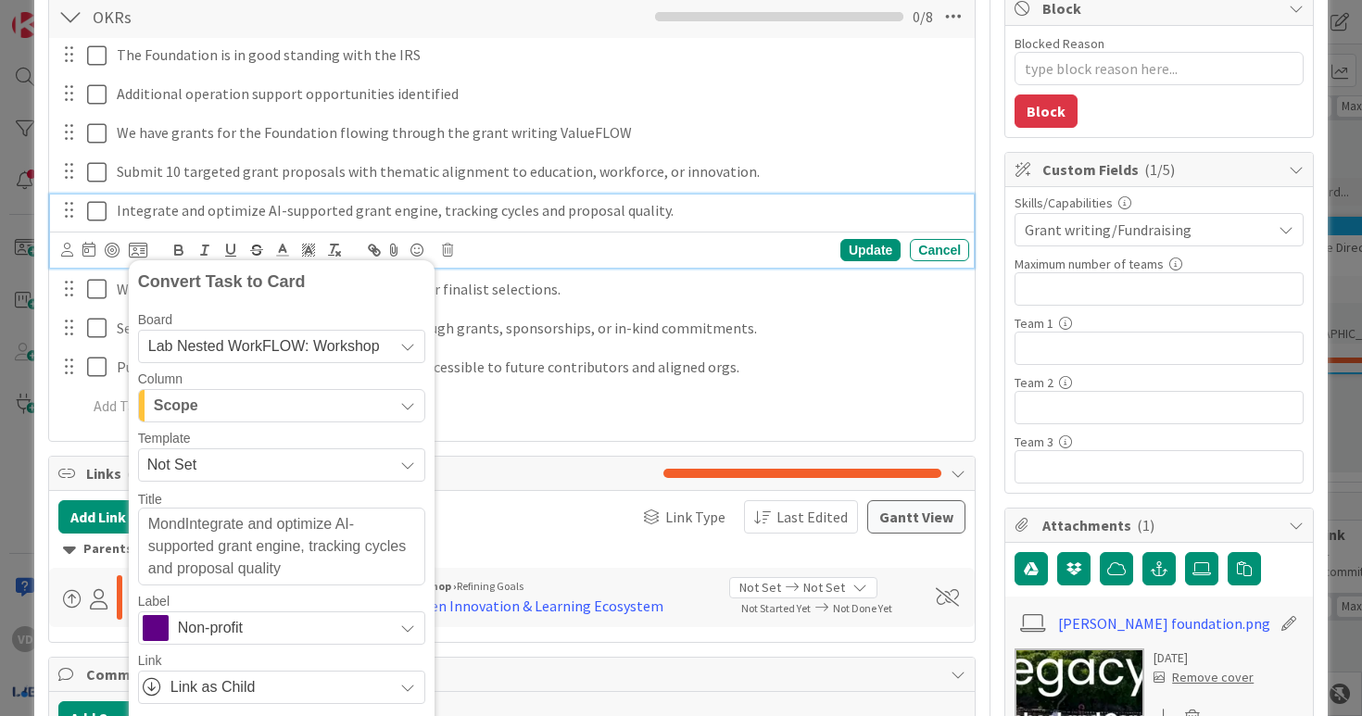
type textarea "MonIntegrate and optimize AI-supported grant engine, tracking cycles and propos…"
type textarea "x"
type textarea "MonaIntegrate and optimize AI-supported grant engine, tracking cycles and propo…"
type textarea "x"
type textarea "Mona Integrate and optimize AI-supported grant engine, tracking cycles and prop…"
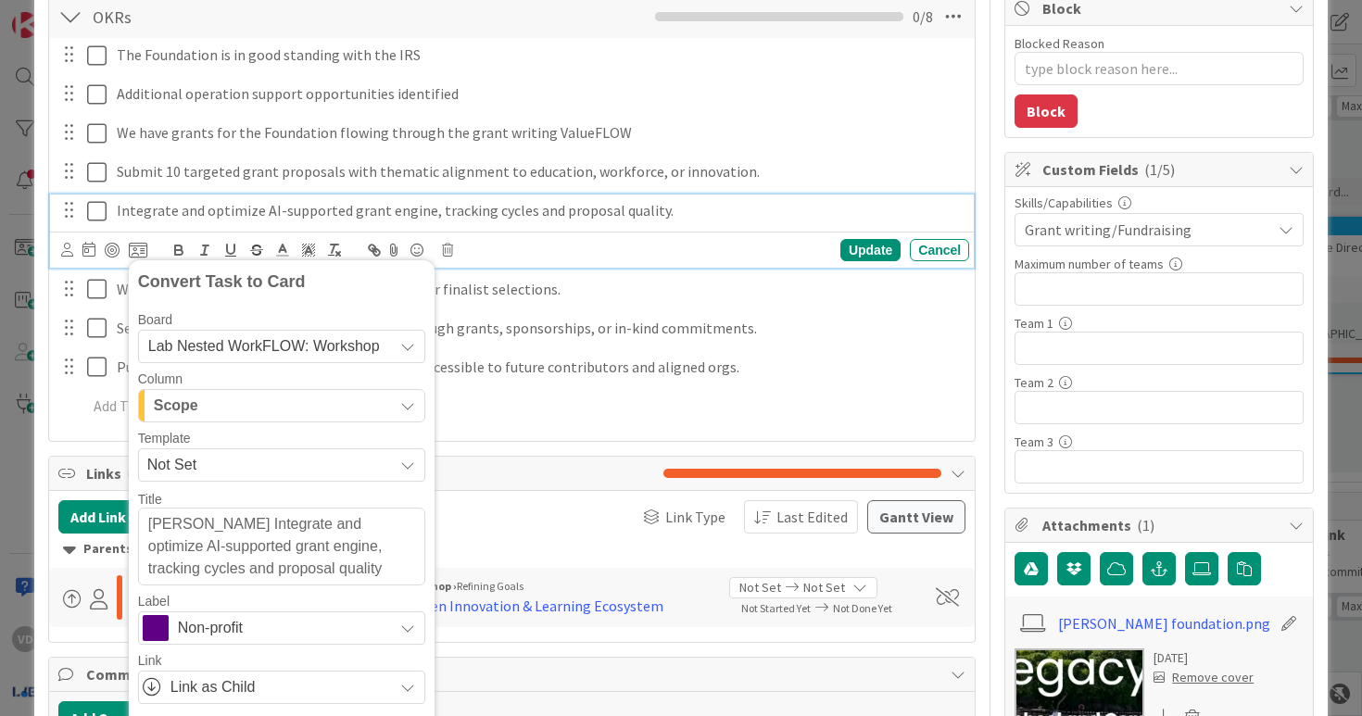
type textarea "x"
type textarea "Mona LeIntegrate and optimize AI-supported grant engine, tracking cycles and pr…"
type textarea "x"
type textarea "Mona LegaIntegrate and optimize AI-supported grant engine, tracking cycles and …"
type textarea "x"
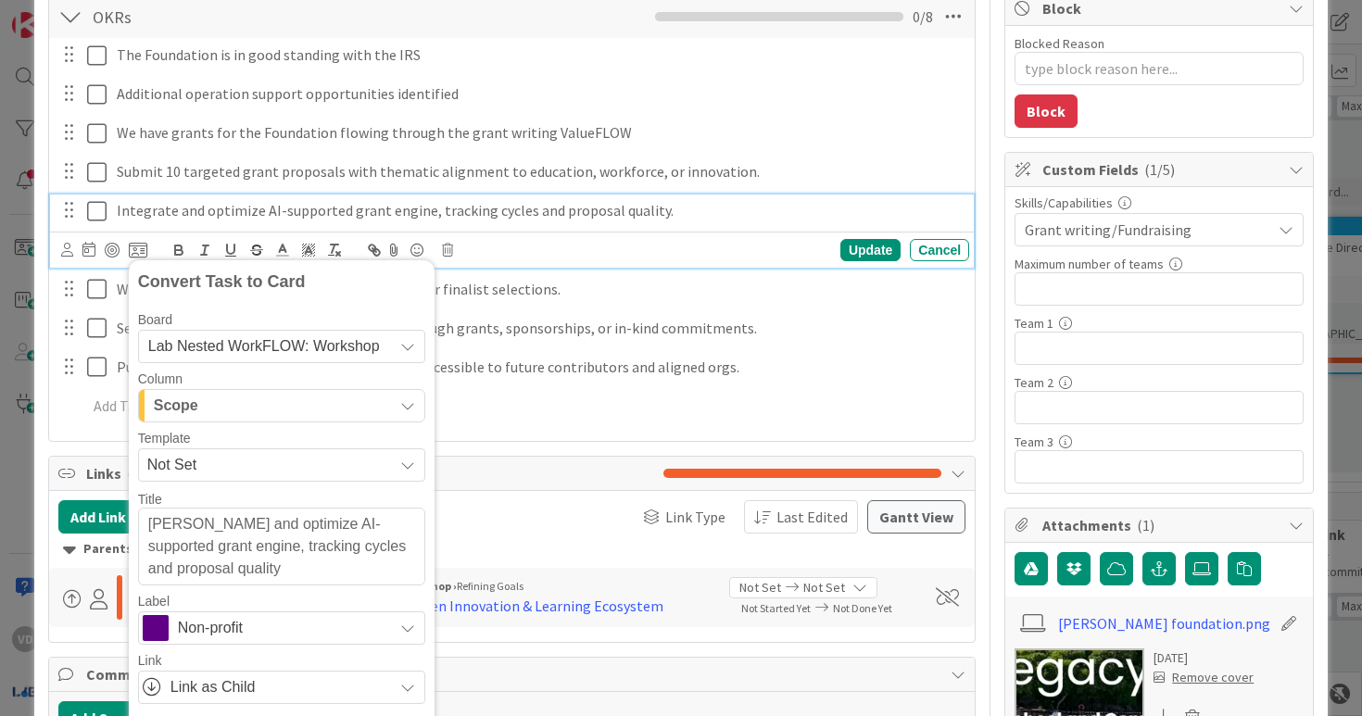
type textarea "Mona LegacIntegrate and optimize AI-supported grant engine, tracking cycles and…"
type textarea "x"
type textarea "Mona Legacy:Integrate and optimize AI-supported grant engine, tracking cycles a…"
type textarea "x"
type textarea "Mona Legacy: Integrate and optimize AI-supported grant engine, tracking cycles …"
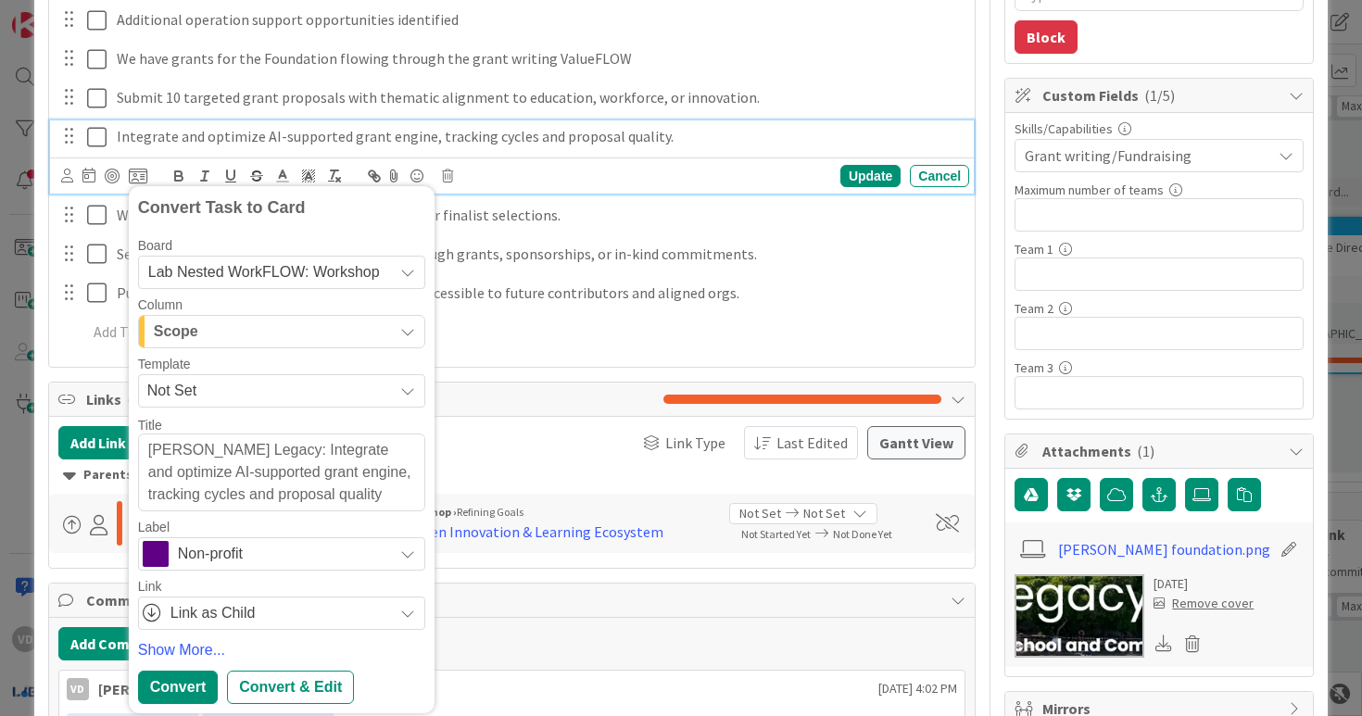
scroll to position [440, 0]
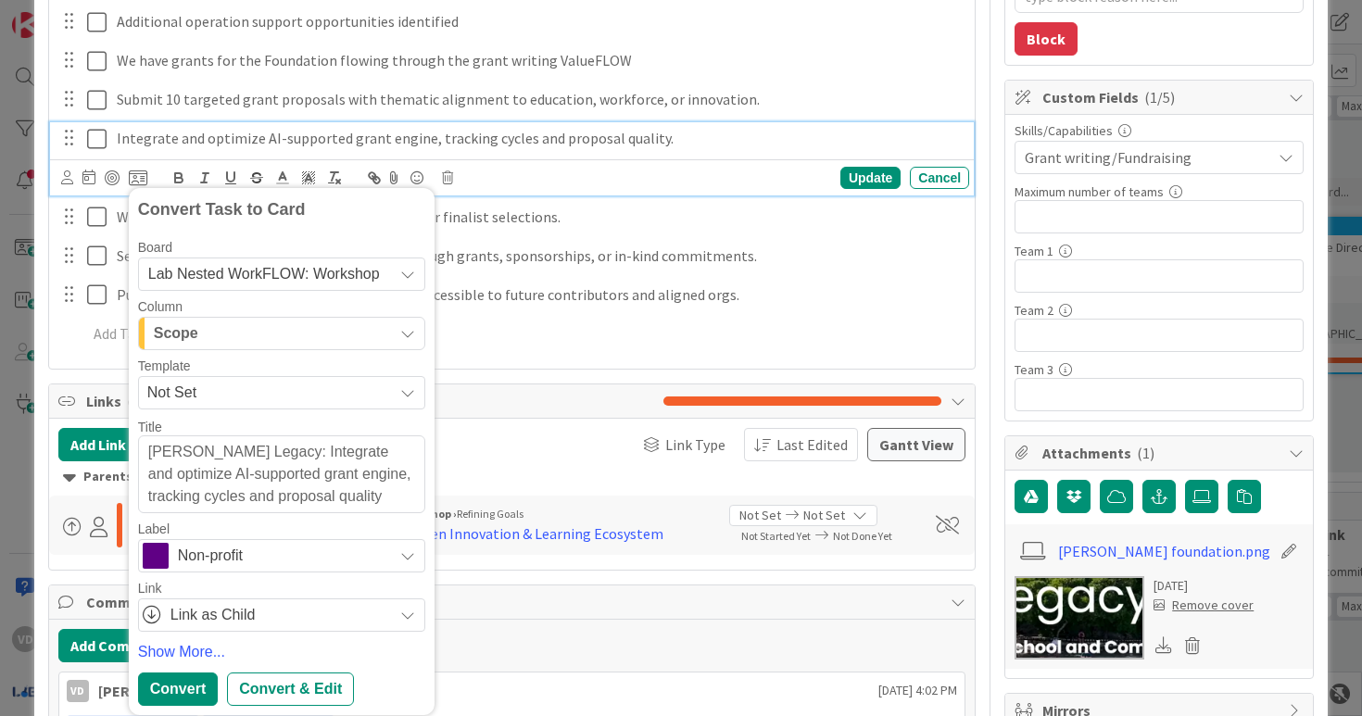
drag, startPoint x: 247, startPoint y: 448, endPoint x: 426, endPoint y: 443, distance: 179.8
click at [426, 444] on div "Convert Task to Card Board Lab Nested WorkFLOW: Workshop Column Scope Resources…" at bounding box center [282, 451] width 306 height 527
type textarea "x"
type textarea "Mona Legacy: AI-supported grant engine, tracking cycles and proposal quality"
type textarea "x"
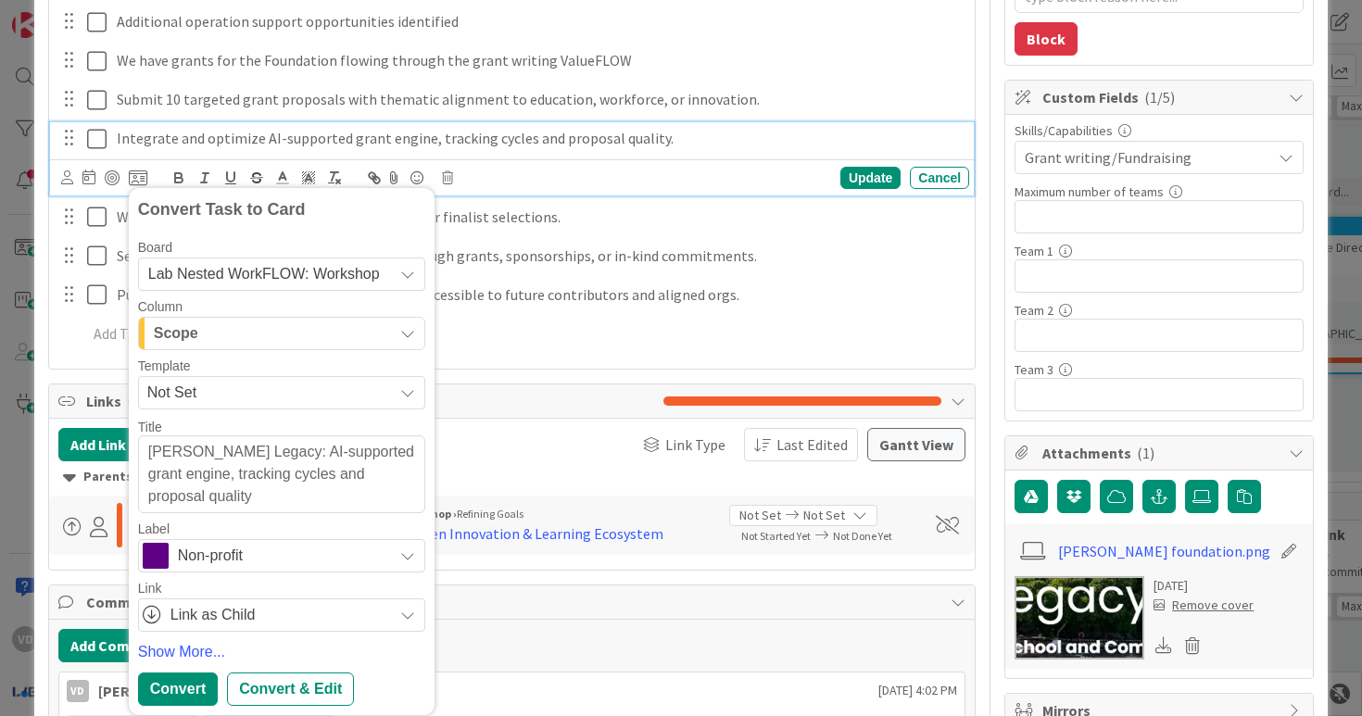
type textarea "Mona Legacy: sAI-supported grant engine, tracking cycles and proposal quality"
type textarea "x"
type textarea "Mona Legacy: AI-supported grant engine, tracking cycles and proposal quality"
type textarea "x"
type textarea "Mona Legacy: sAI-supported grant engine, tracking cycles and proposal quality"
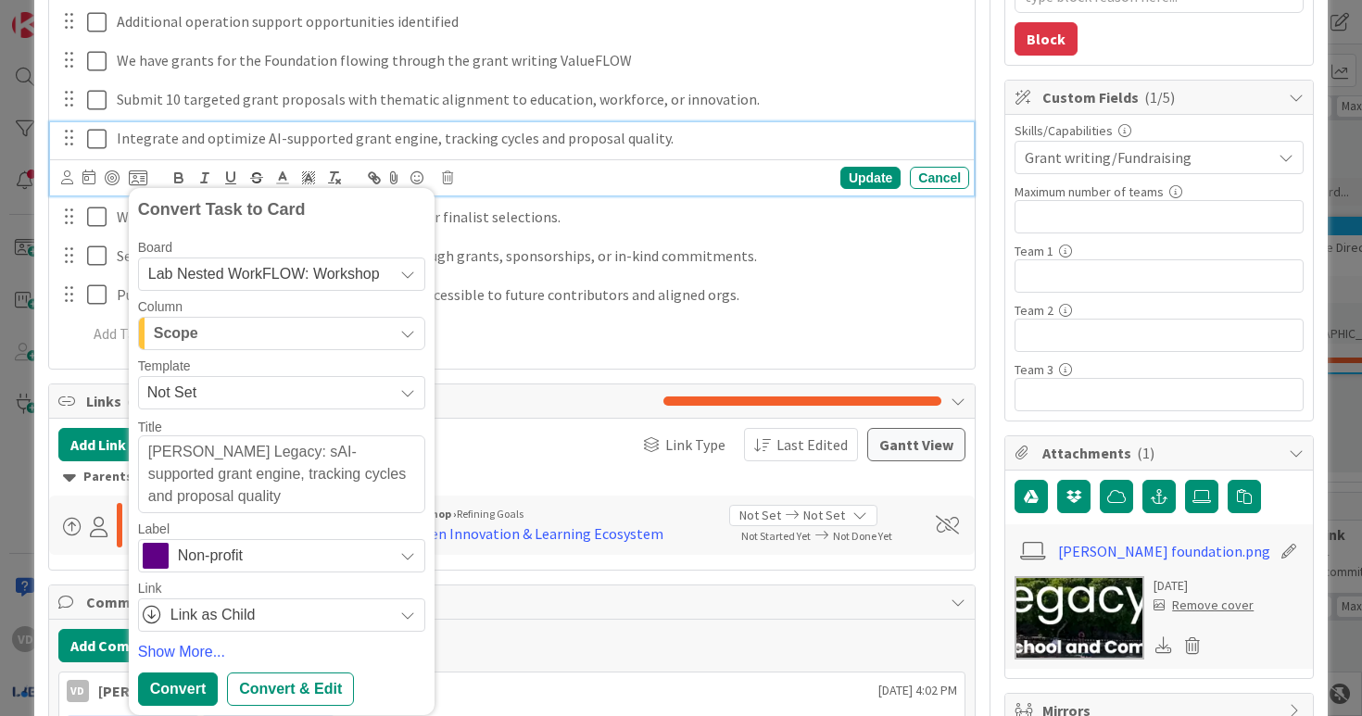
type textarea "x"
type textarea "Mona Legacy: AI-supported grant engine, tracking cycles and proposal quality"
type textarea "x"
click at [302, 468] on textarea "Mona Legacy: Integrate and optimize AI-supported grant engine, tracking cycles …" at bounding box center [281, 475] width 287 height 78
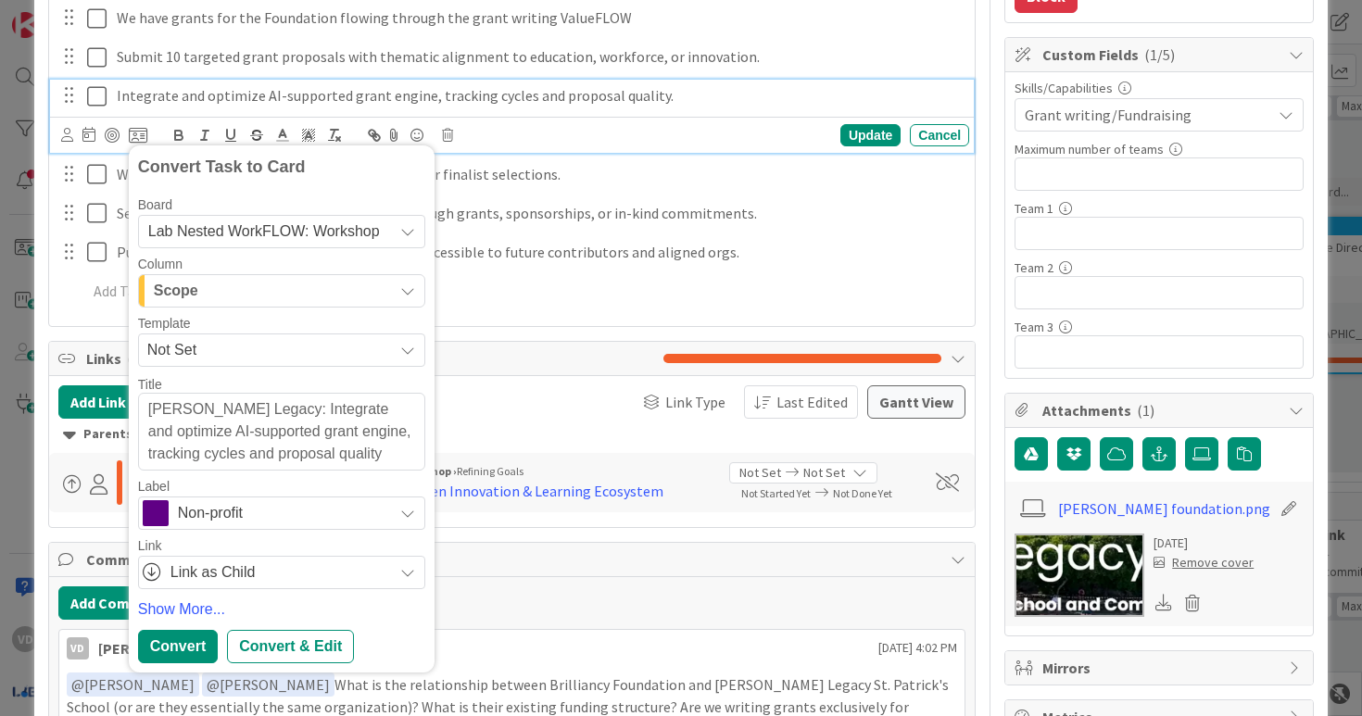
scroll to position [474, 0]
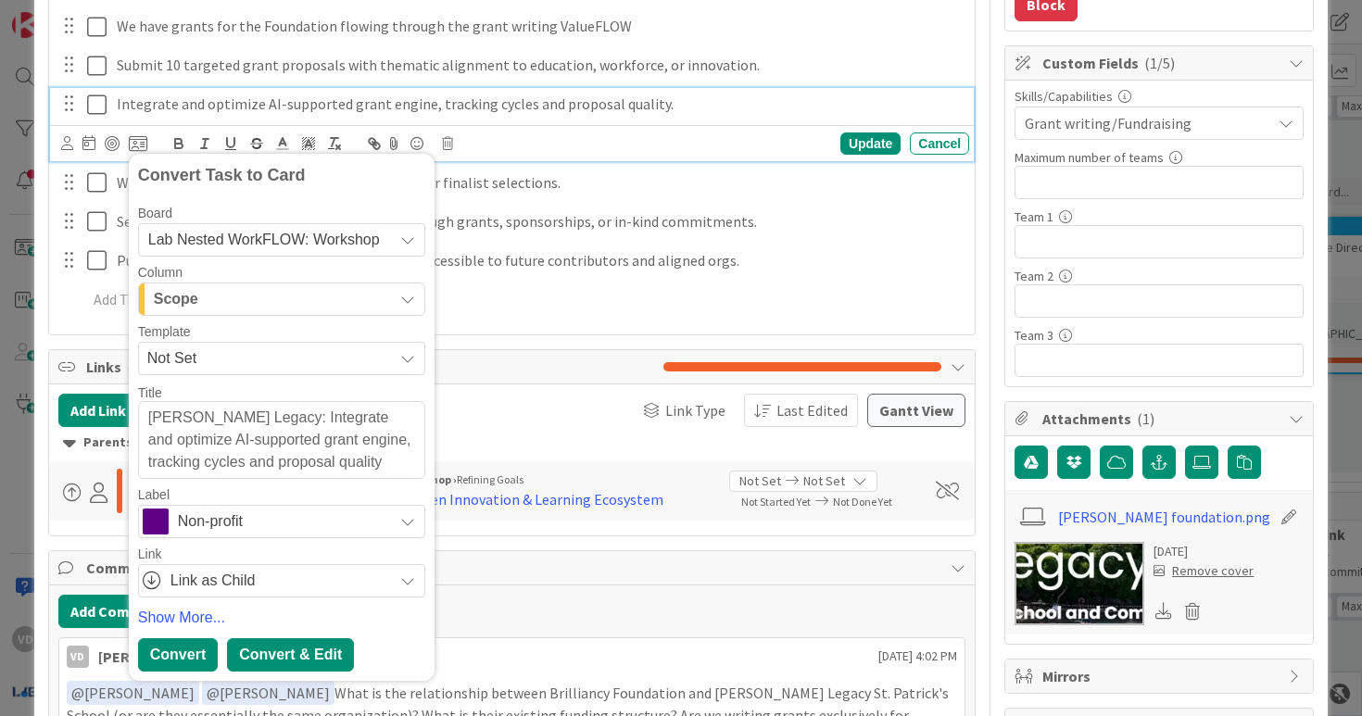
type textarea "Mona Legacy: Integrate and optimize AI-supported grant engine, tracking cycles …"
click at [252, 641] on div "Convert & Edit" at bounding box center [290, 655] width 127 height 33
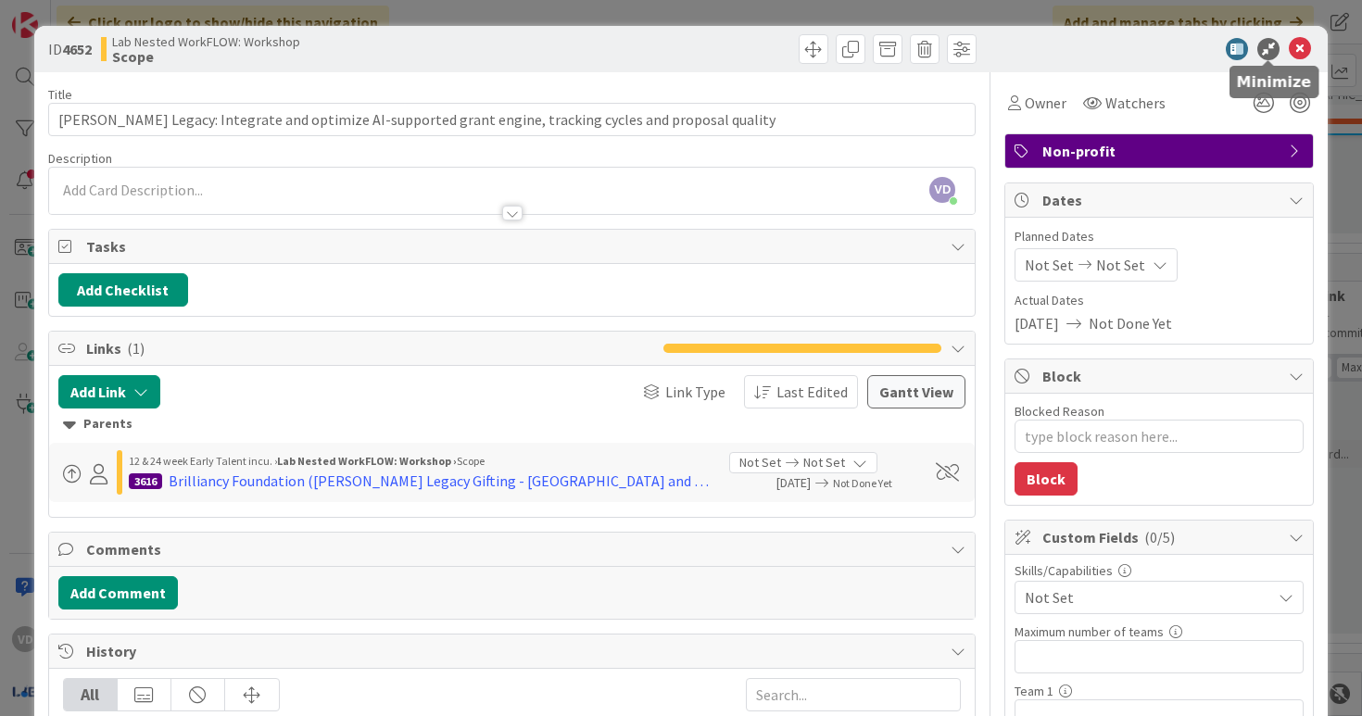
click at [1270, 56] on icon at bounding box center [1269, 49] width 22 height 22
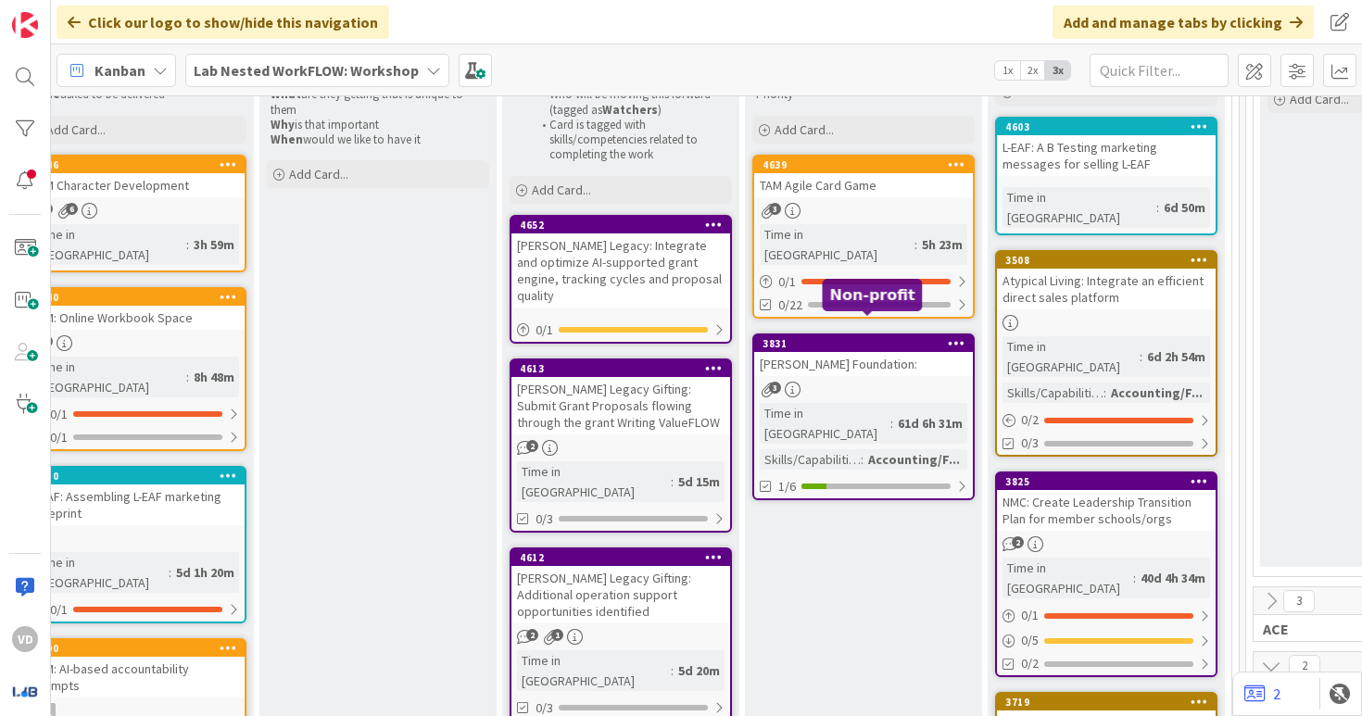
scroll to position [286, 1373]
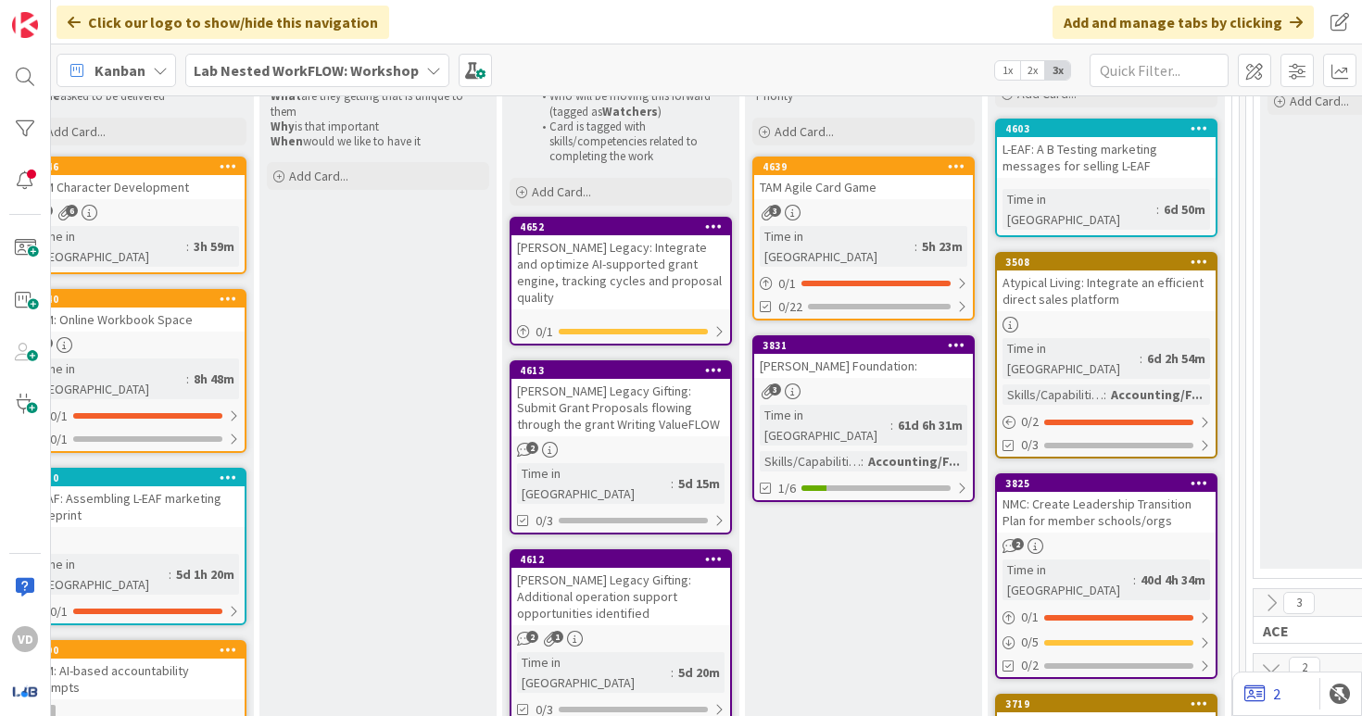
click at [1271, 704] on link "2" at bounding box center [1263, 694] width 36 height 22
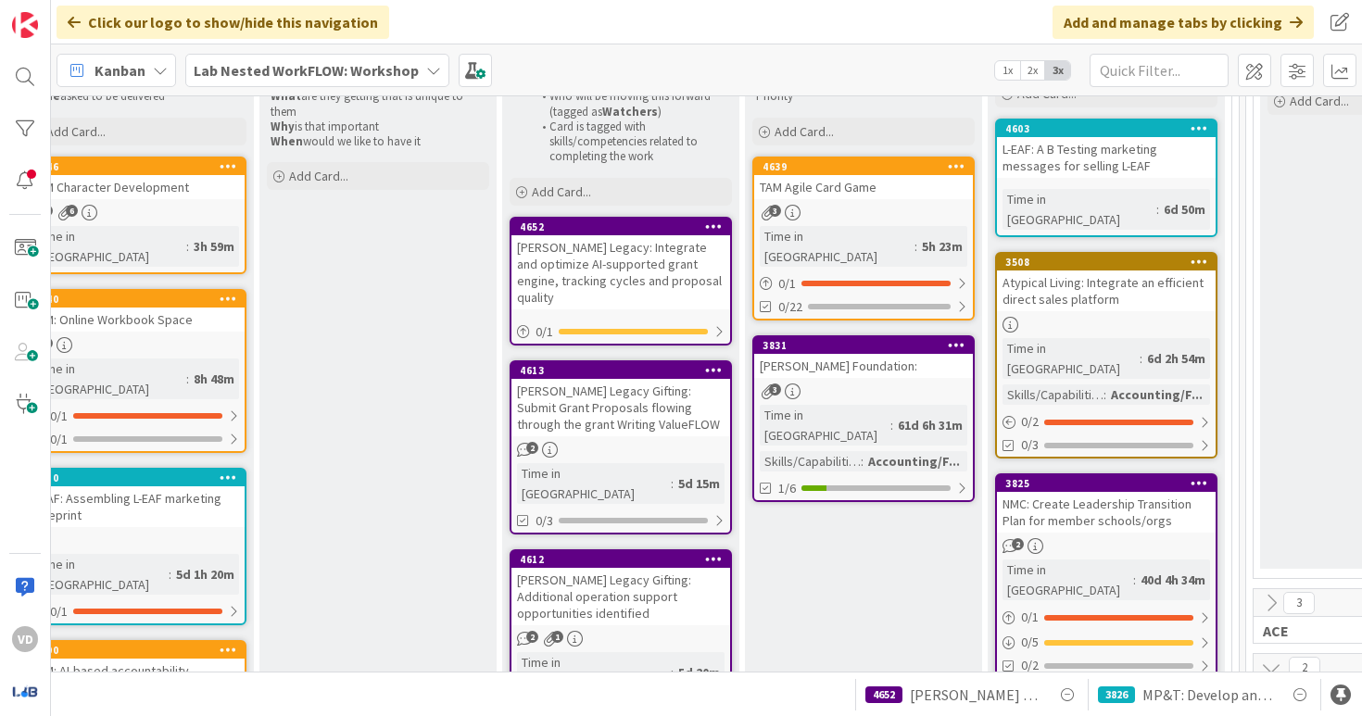
click at [970, 699] on span "Mona Legacy: Integrate and optimize AI-supported grant engine, tracking cycles …" at bounding box center [976, 695] width 132 height 22
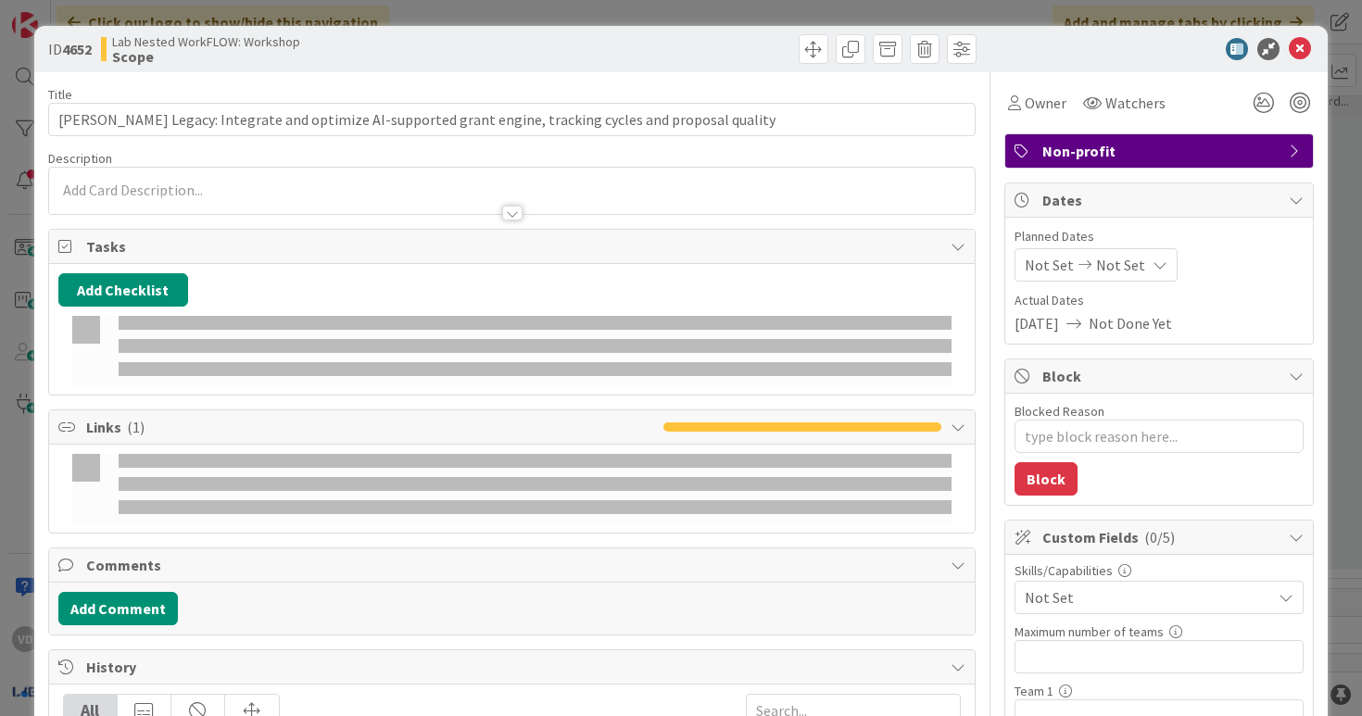
type textarea "x"
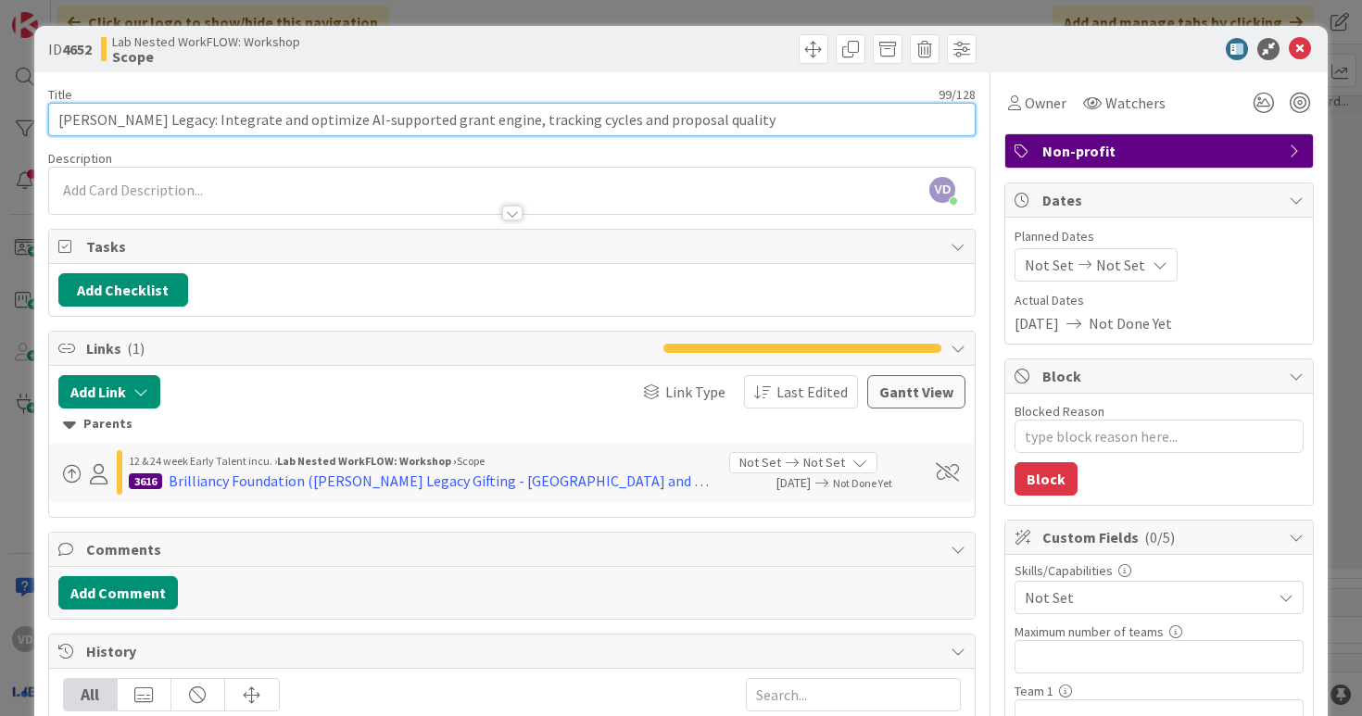
click at [141, 117] on input "Mona Legacy: Integrate and optimize AI-supported grant engine, tracking cycles …" at bounding box center [512, 119] width 929 height 33
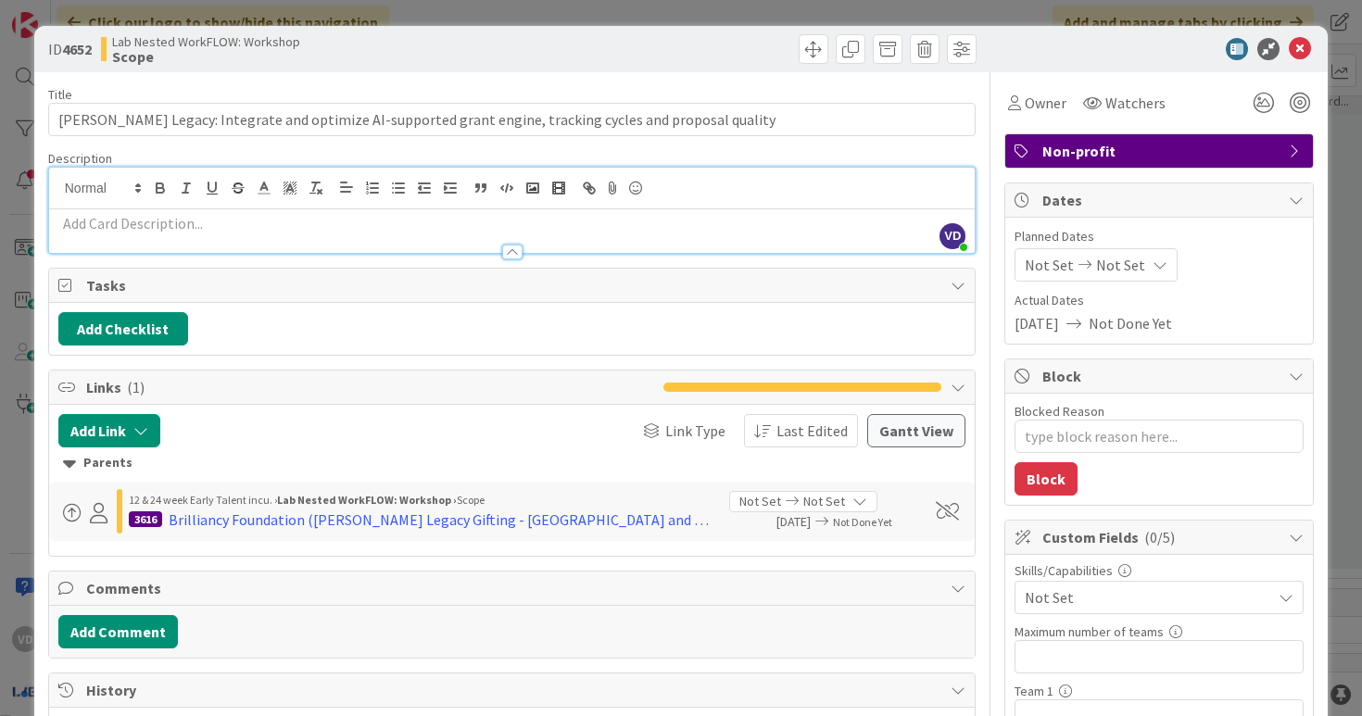
click at [271, 186] on div "VD Vivian Du just joined" at bounding box center [512, 210] width 927 height 85
click at [145, 316] on button "Add Checklist" at bounding box center [123, 328] width 130 height 33
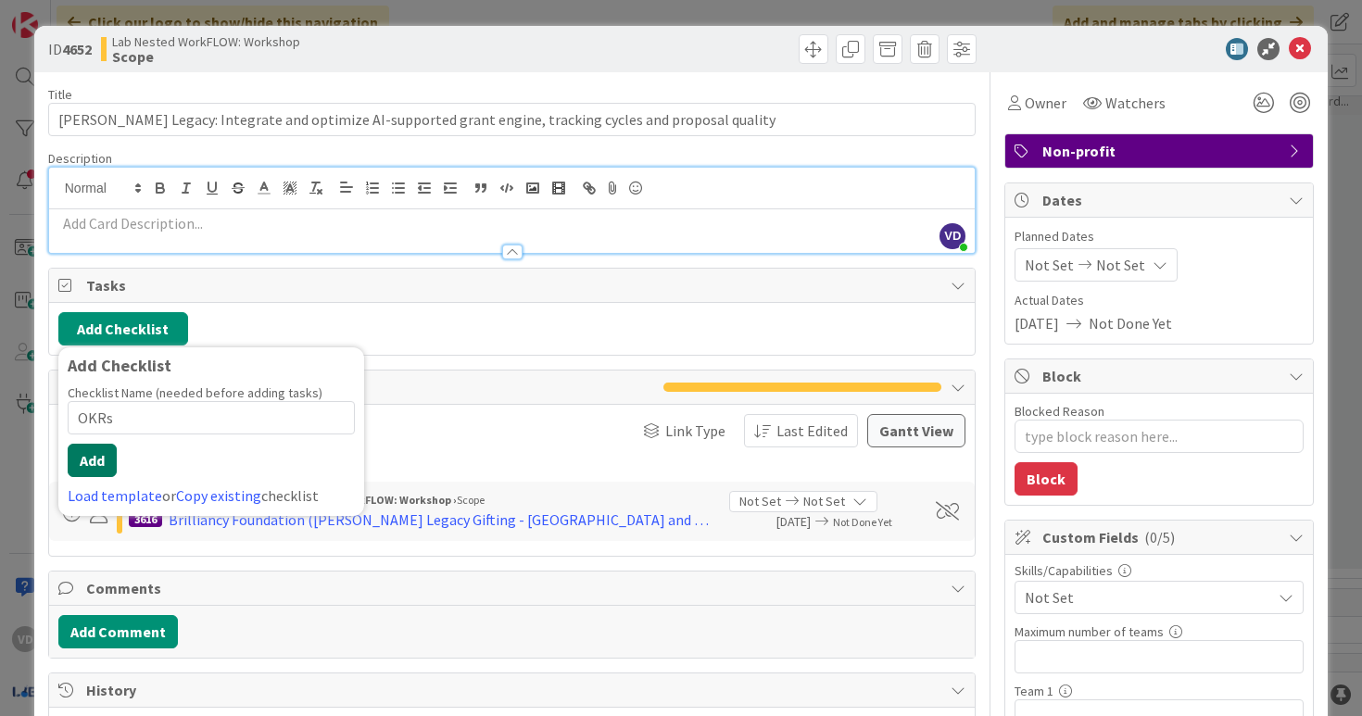
type input "OKRs"
click at [95, 450] on button "Add" at bounding box center [92, 460] width 49 height 33
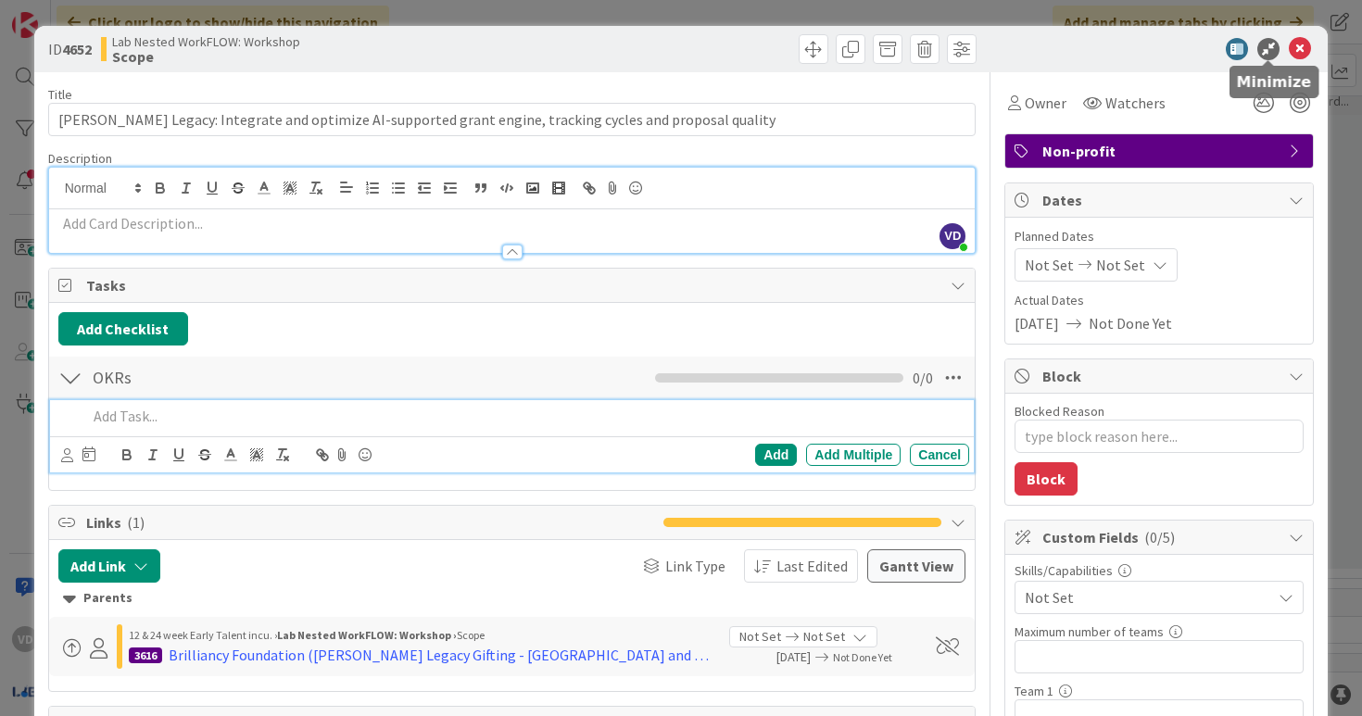
click at [1267, 54] on icon at bounding box center [1269, 49] width 22 height 22
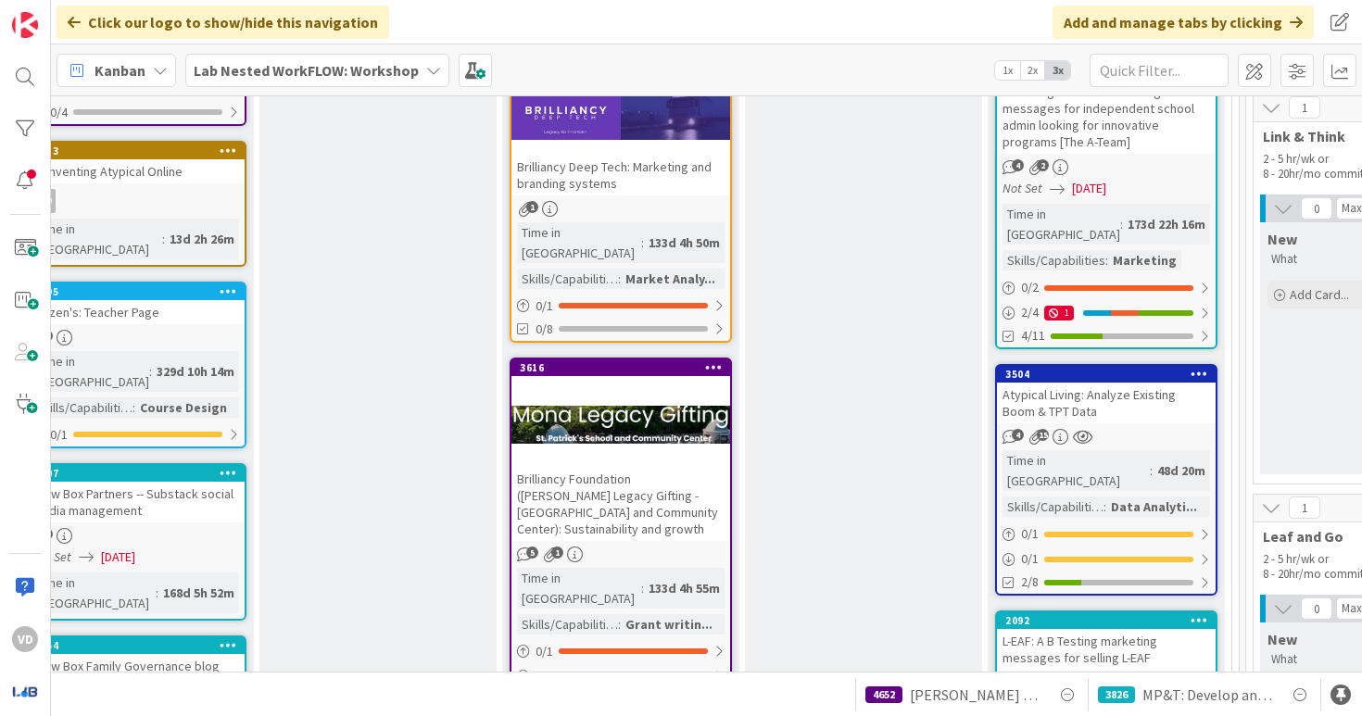
scroll to position [1390, 1373]
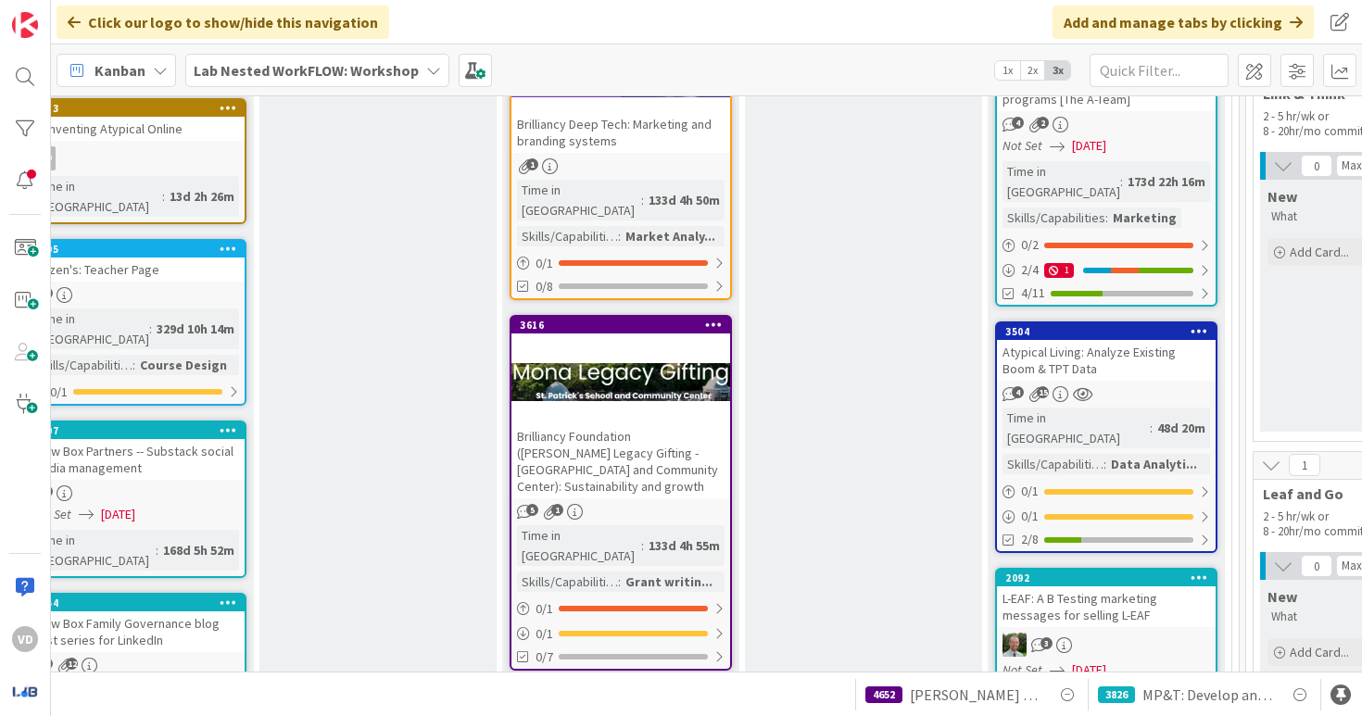
click at [603, 341] on div at bounding box center [621, 382] width 219 height 83
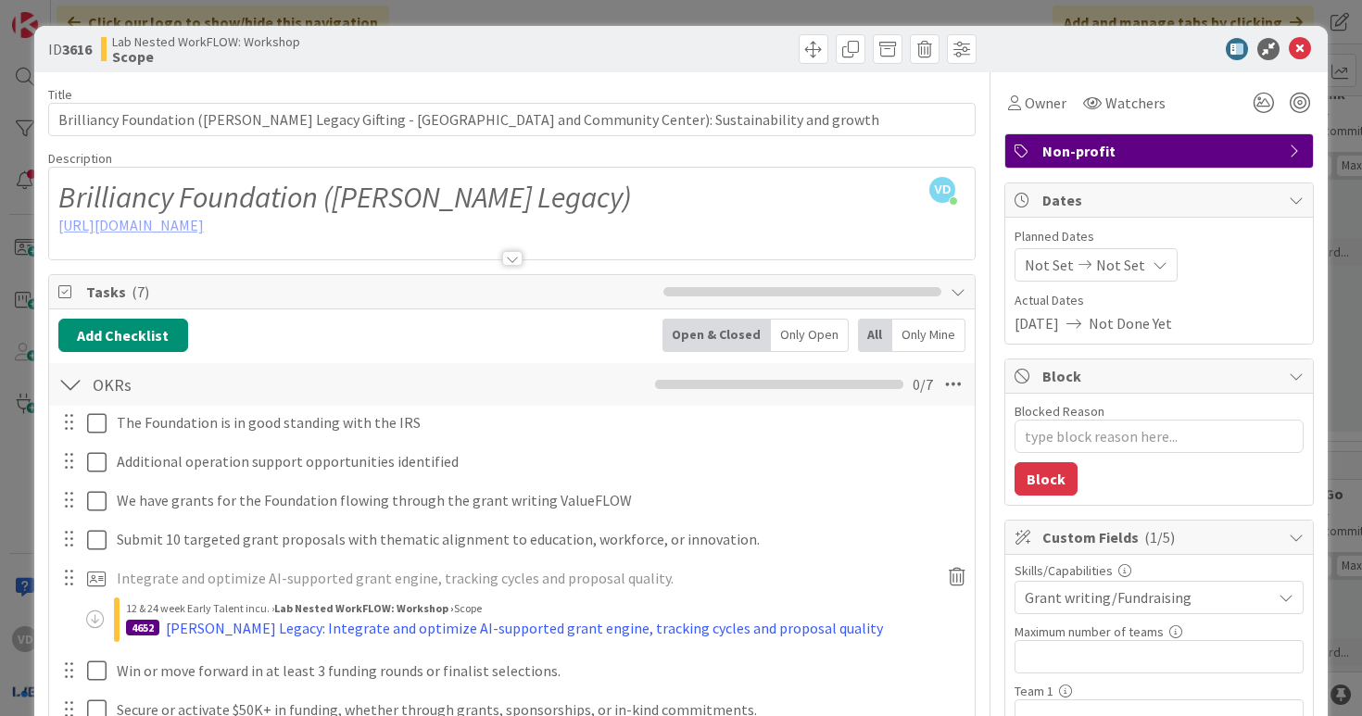
click at [510, 265] on div at bounding box center [512, 258] width 20 height 15
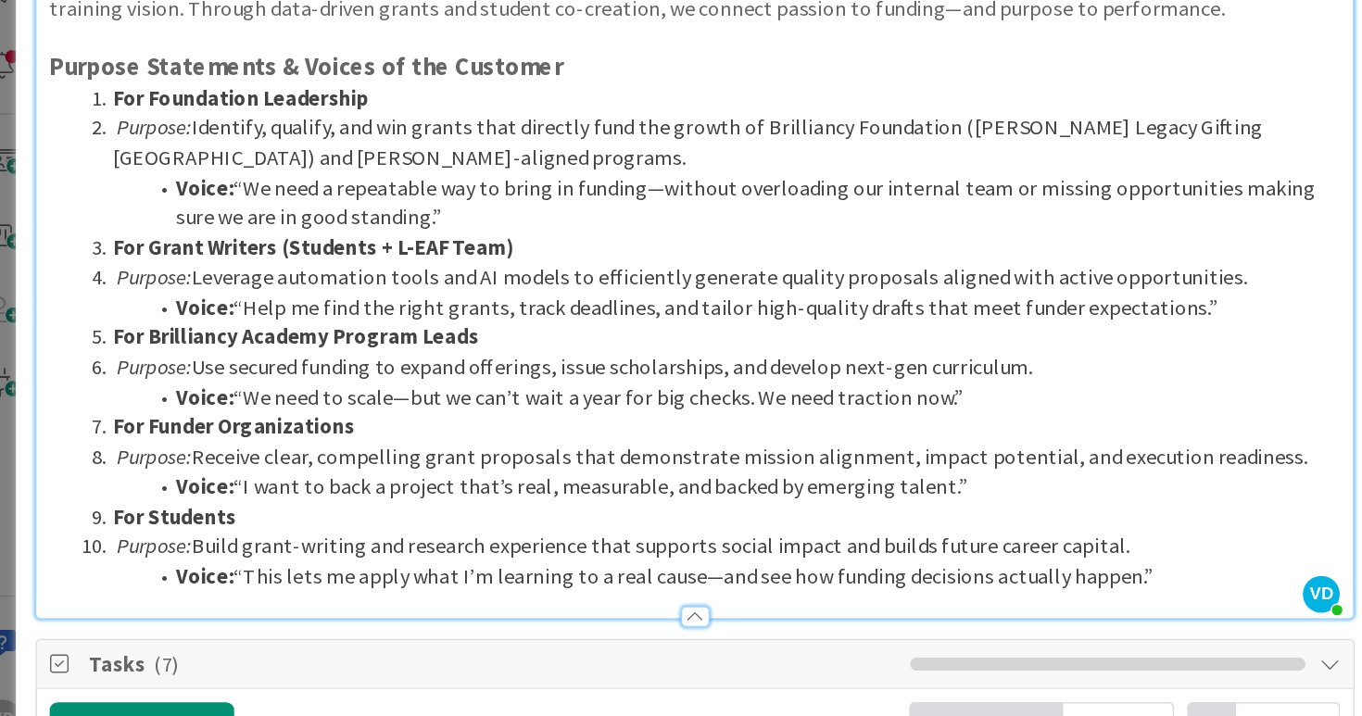
scroll to position [279, 0]
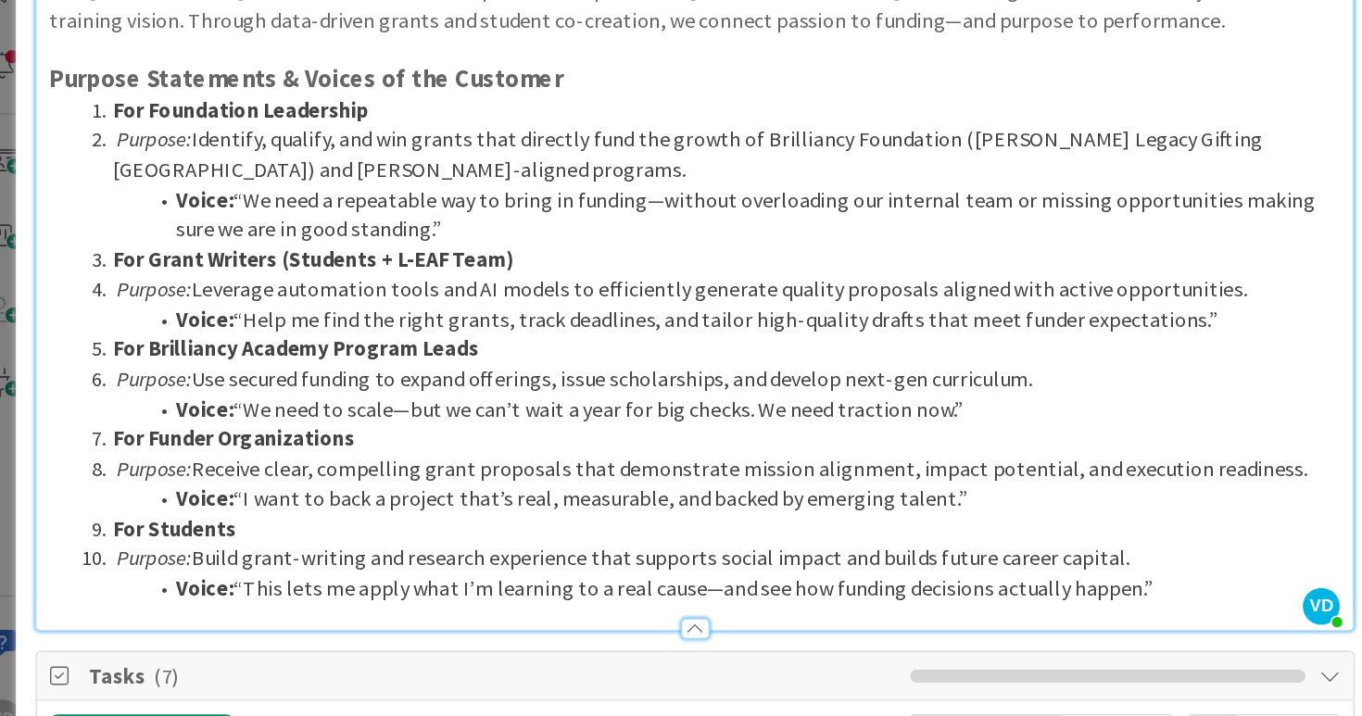
click at [174, 348] on li "Voice: “Help me find the right grants, track deadlines, and tailor high-quality…" at bounding box center [524, 358] width 886 height 21
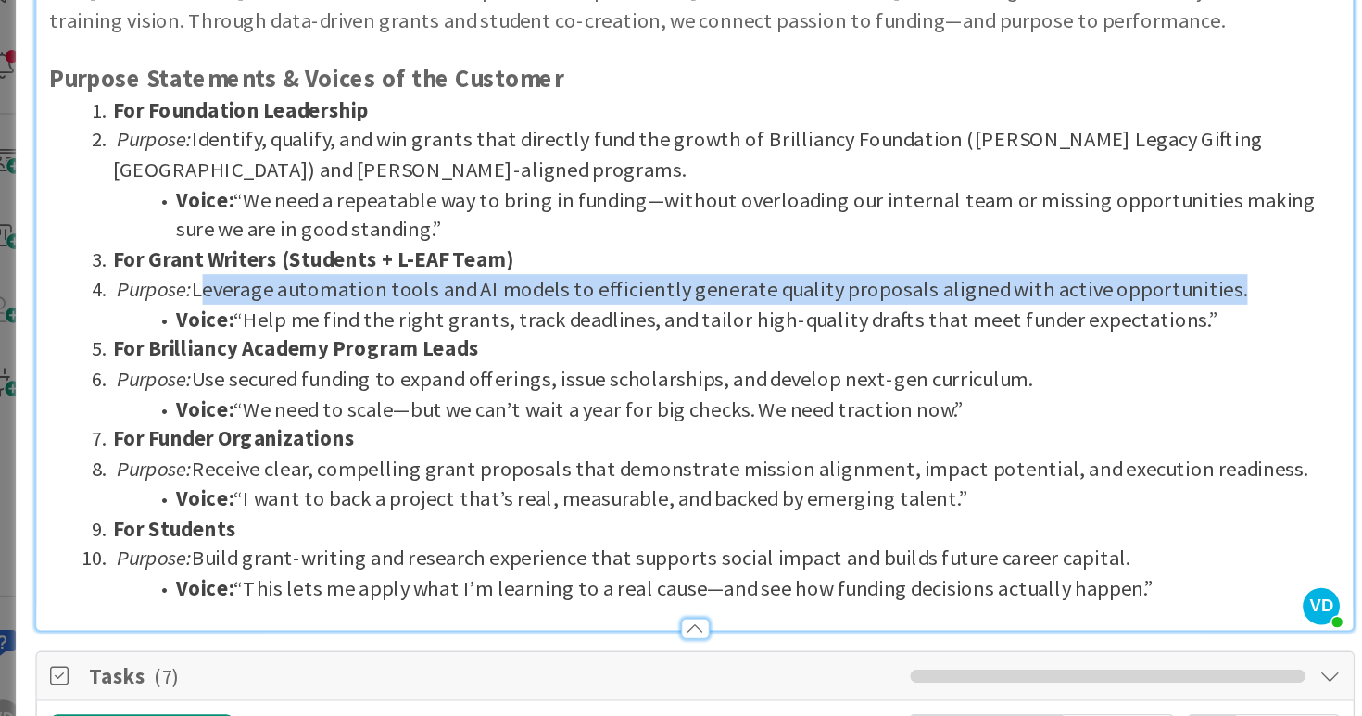
drag, startPoint x: 160, startPoint y: 335, endPoint x: 870, endPoint y: 336, distance: 709.9
click at [870, 336] on li "Purpose: Leverage automation tools and AI models to efficiently generate qualit…" at bounding box center [524, 337] width 886 height 21
copy li "Leverage automation tools and AI models to efficiently generate quality proposa…"
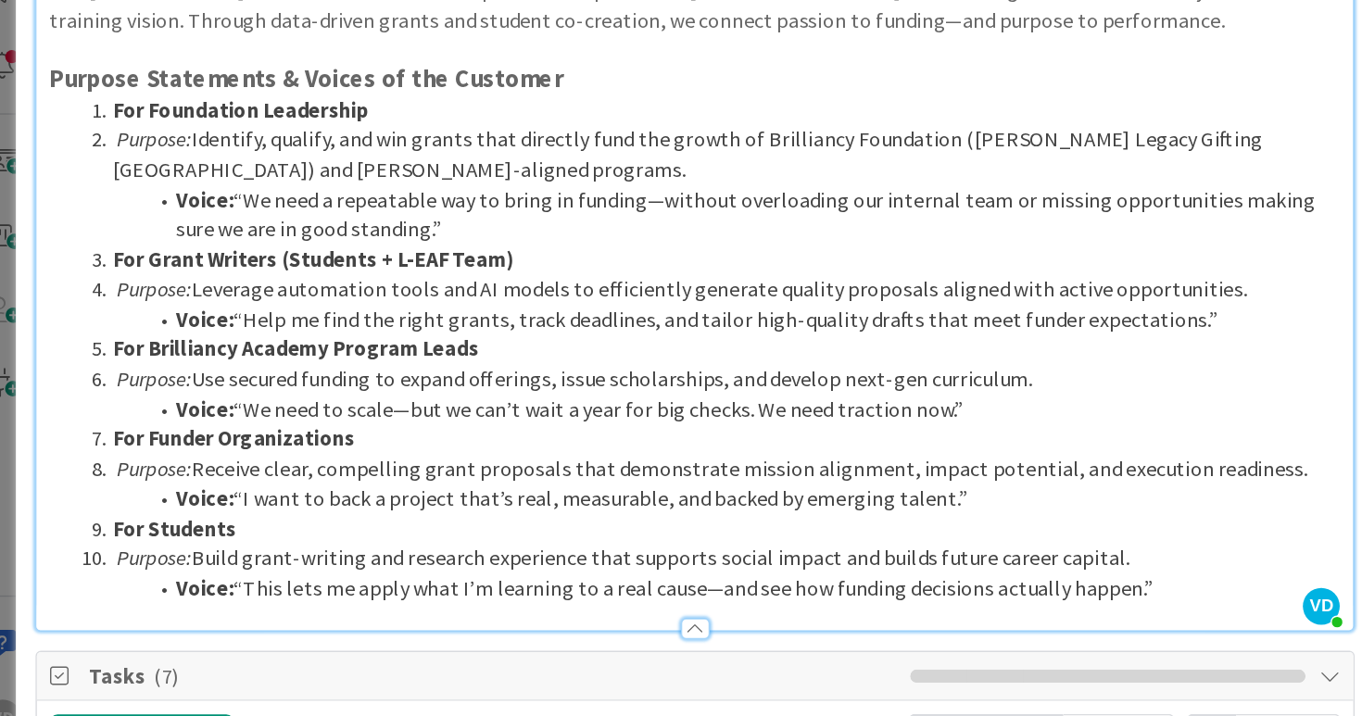
click at [760, 348] on li "Voice: “Help me find the right grants, track deadlines, and tailor high-quality…" at bounding box center [524, 358] width 886 height 21
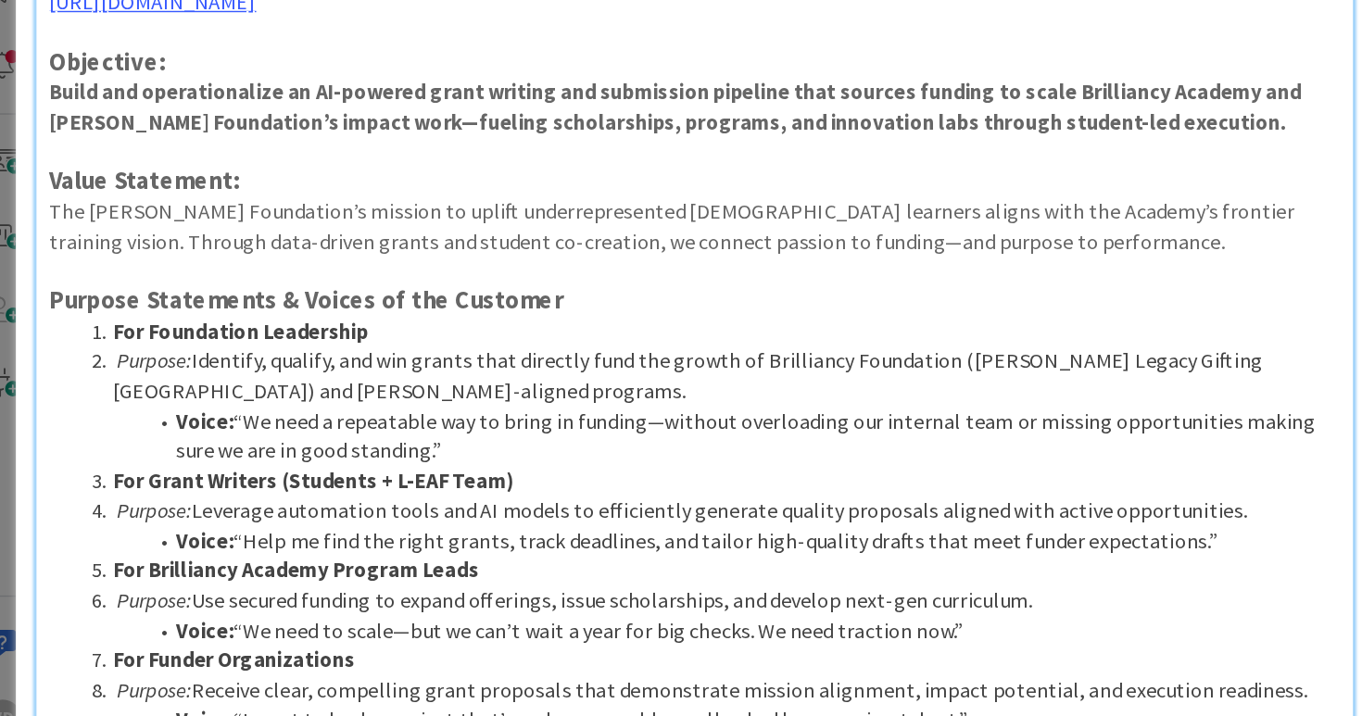
scroll to position [108, 0]
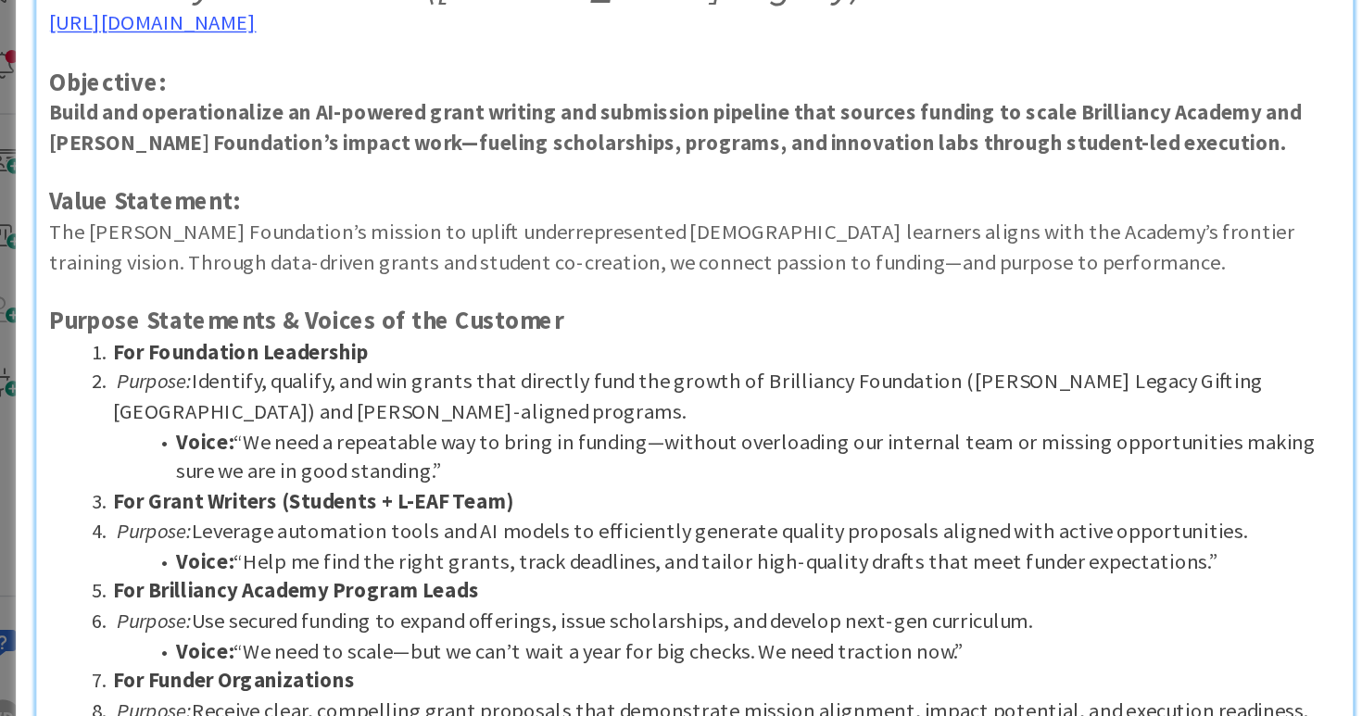
click at [450, 396] on li "Purpose: Identify, qualify, and win grants that directly fund the growth of Bri…" at bounding box center [524, 413] width 886 height 42
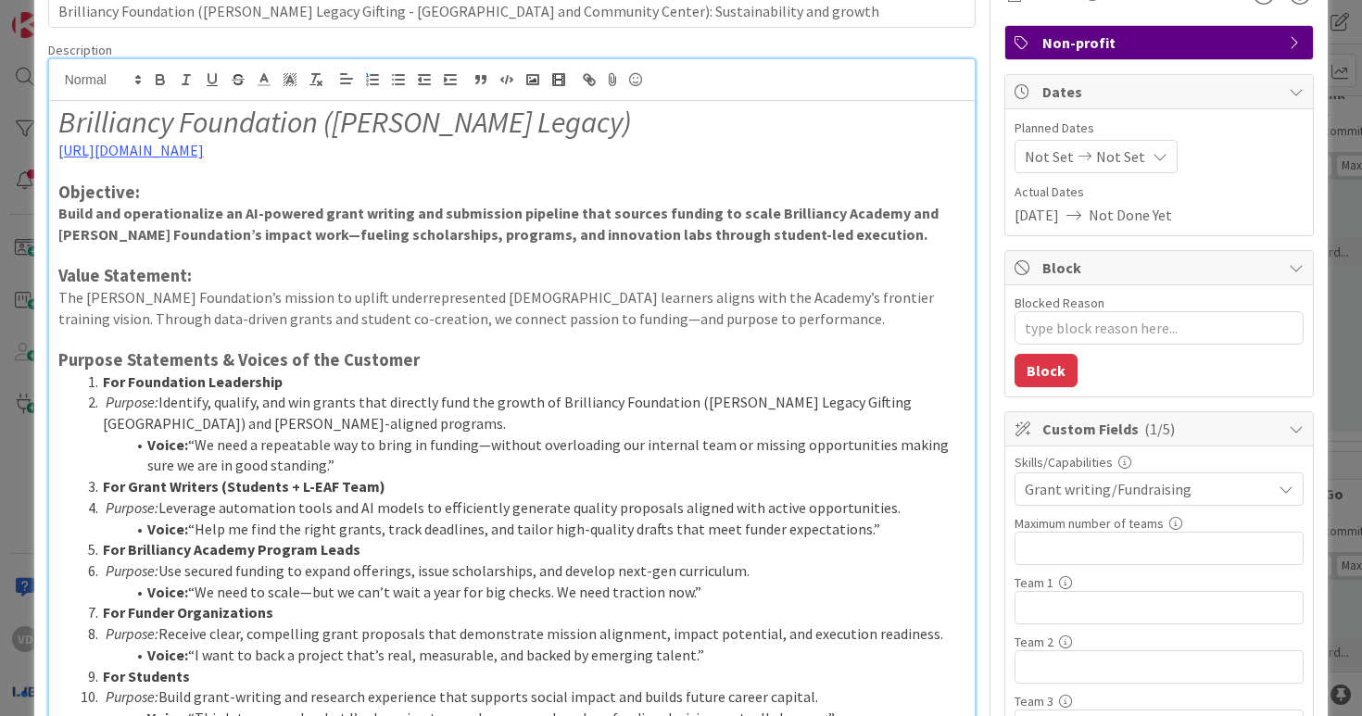
scroll to position [0, 0]
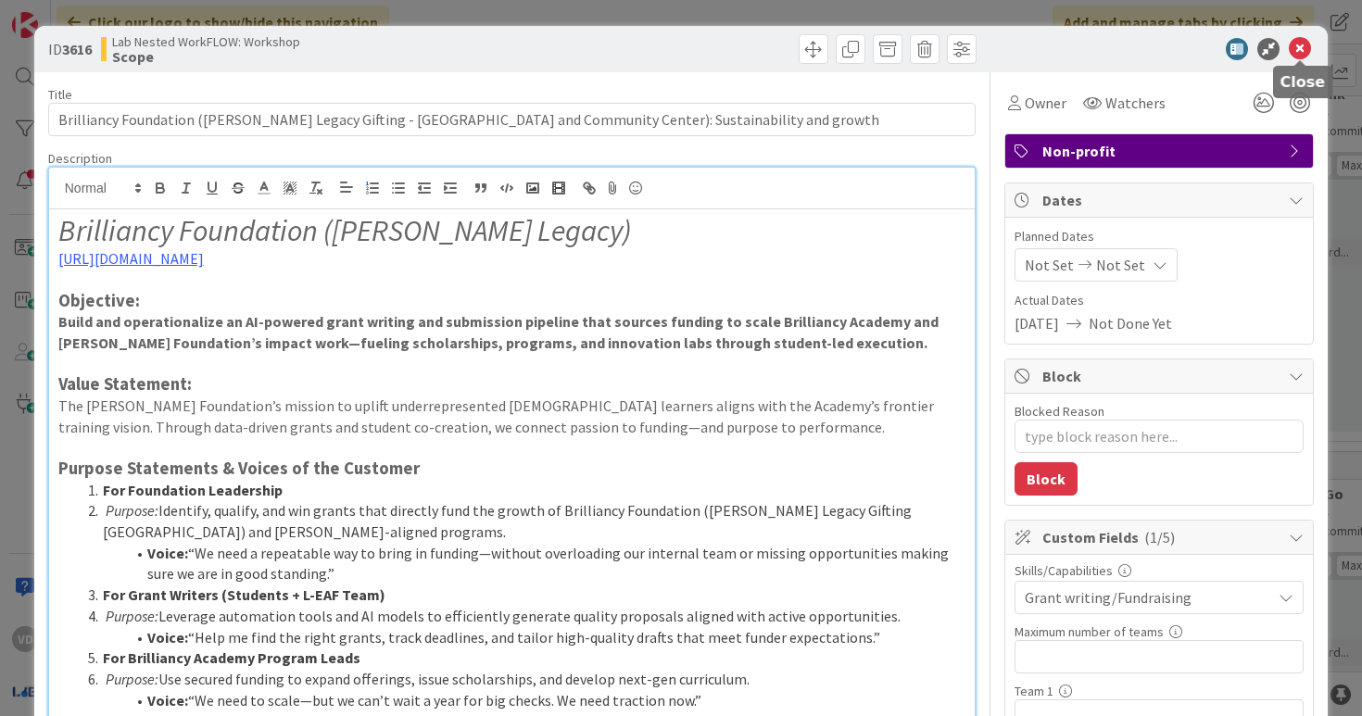
click at [1304, 44] on icon at bounding box center [1300, 49] width 22 height 22
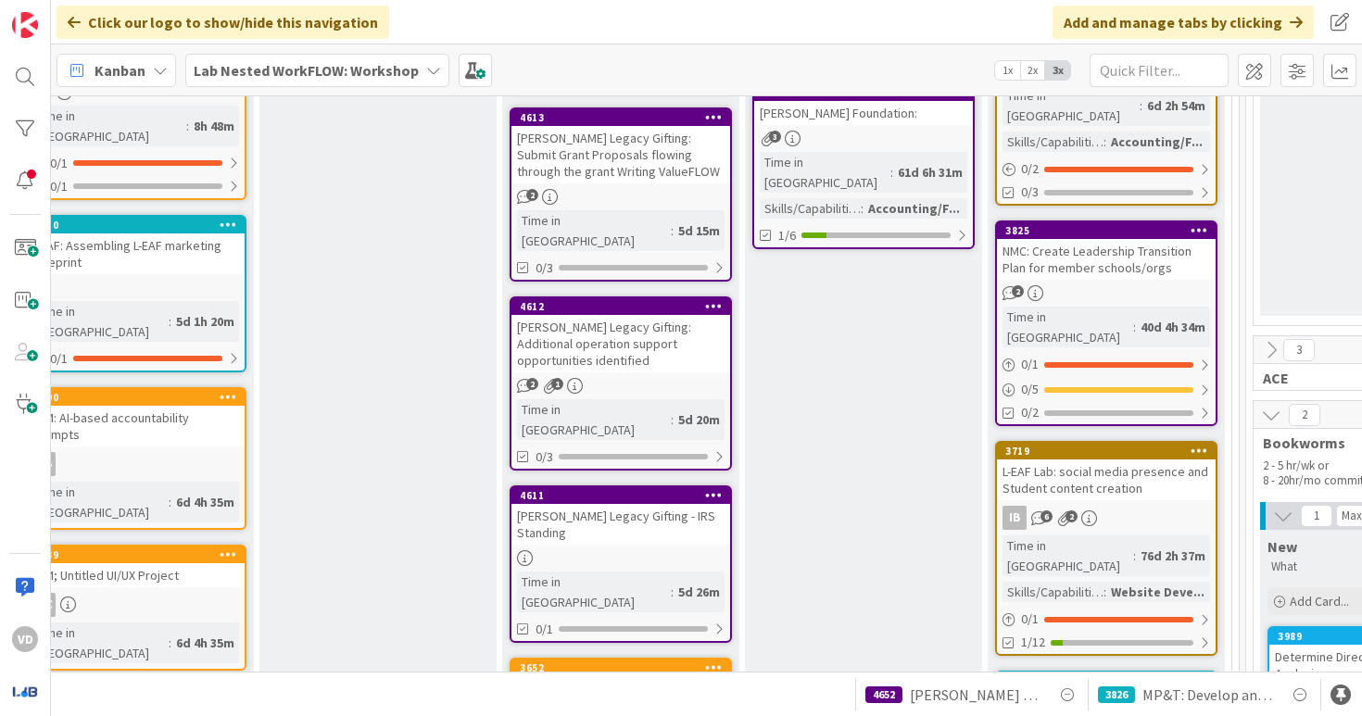
scroll to position [387, 1373]
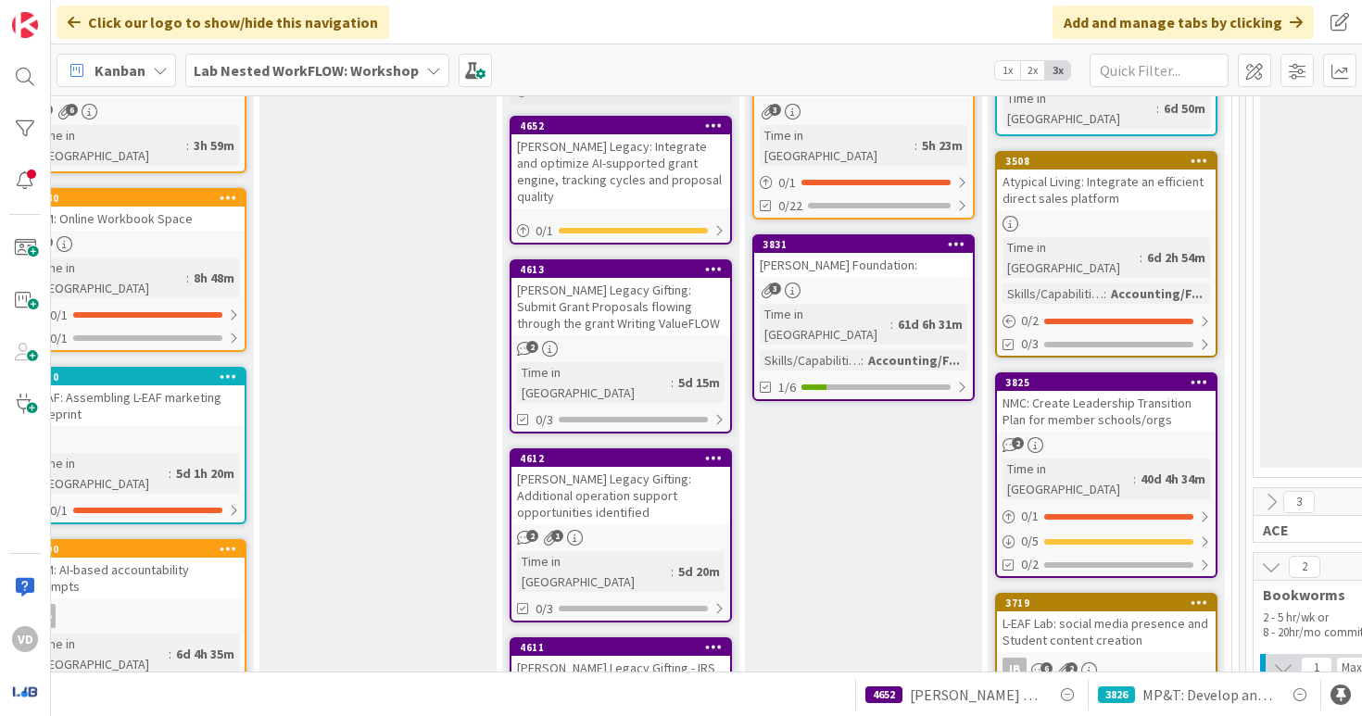
click at [942, 705] on span "Mona Legacy: Integrate and optimize AI-supported grant engine, tracking cycles …" at bounding box center [976, 695] width 132 height 22
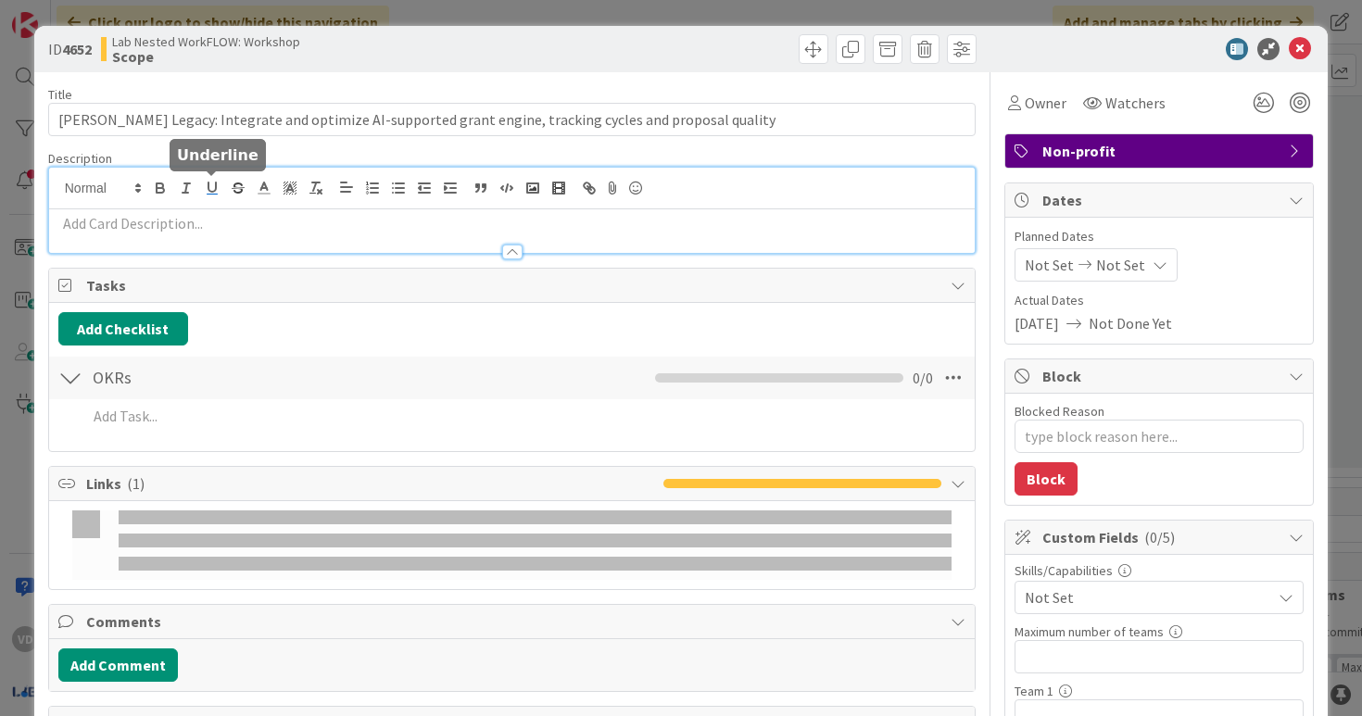
click at [211, 183] on div at bounding box center [512, 210] width 927 height 85
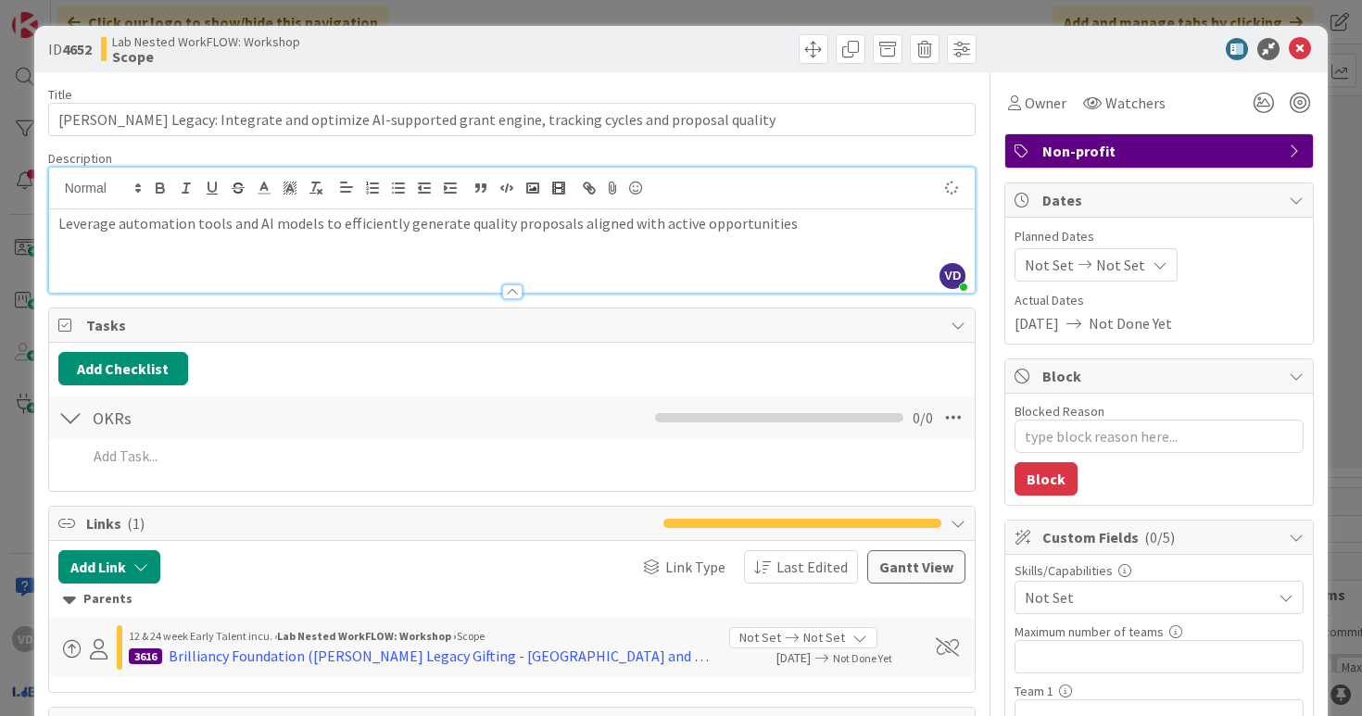
type textarea "x"
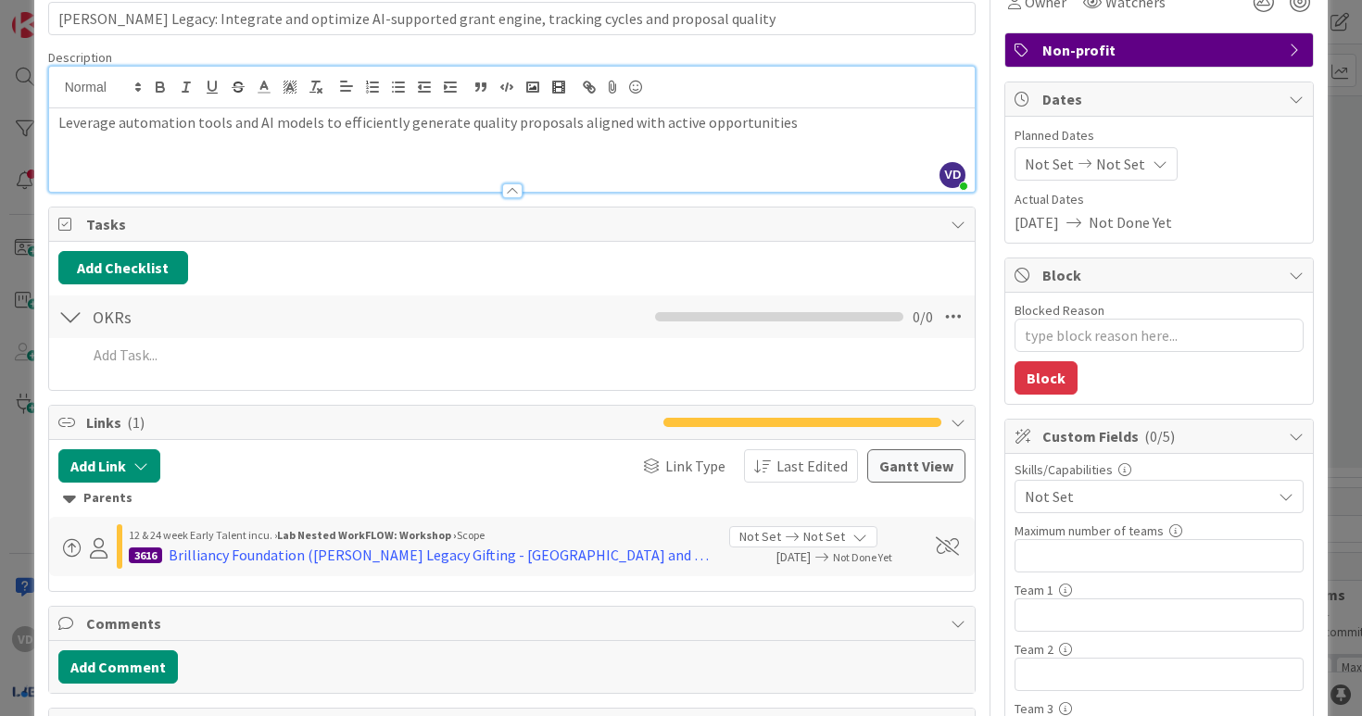
scroll to position [47, 0]
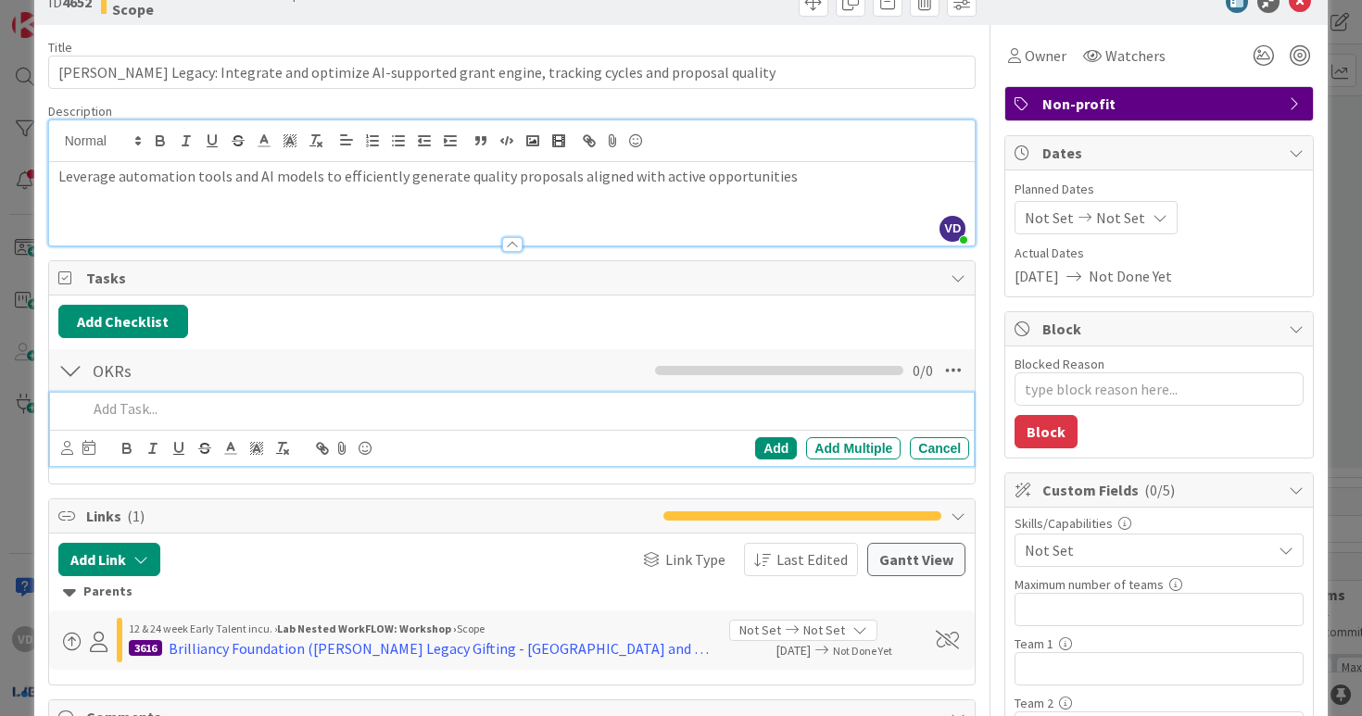
click at [334, 407] on p at bounding box center [525, 408] width 876 height 21
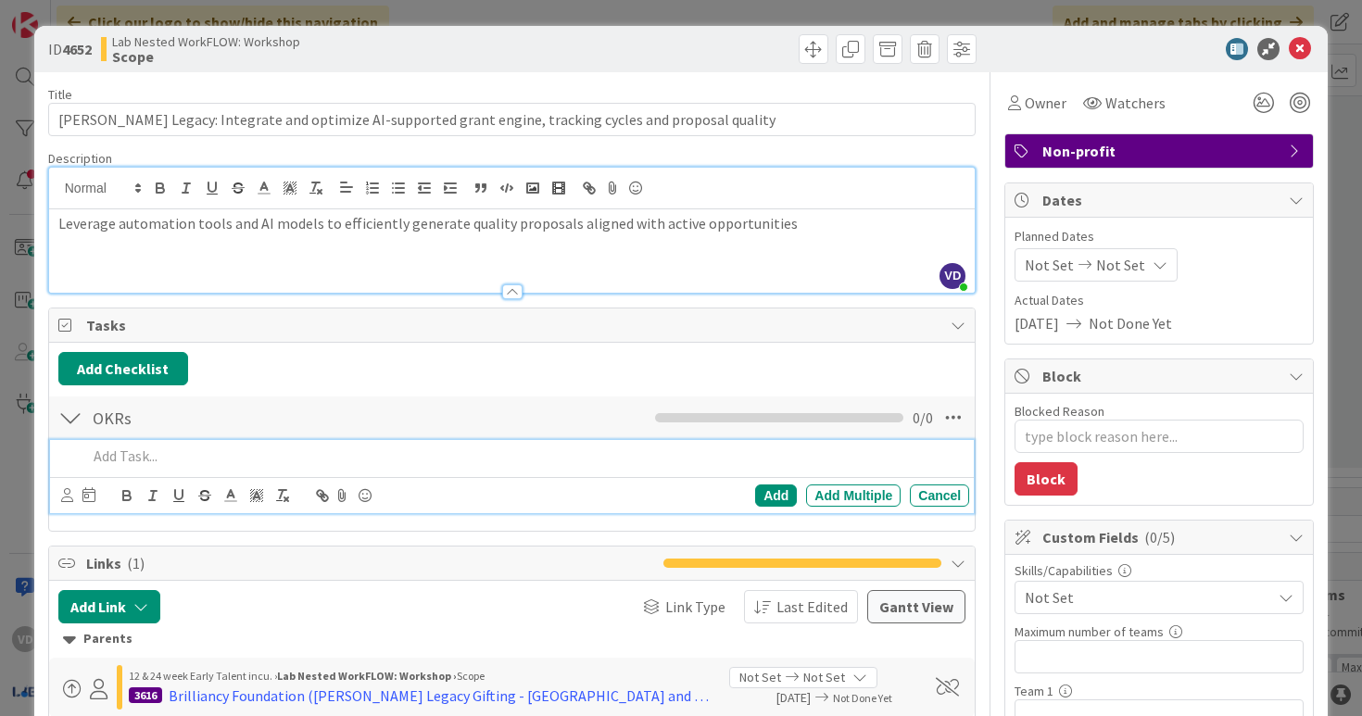
click at [317, 222] on p "Leverage automation tools and AI models to efficiently generate quality proposa…" at bounding box center [512, 223] width 908 height 21
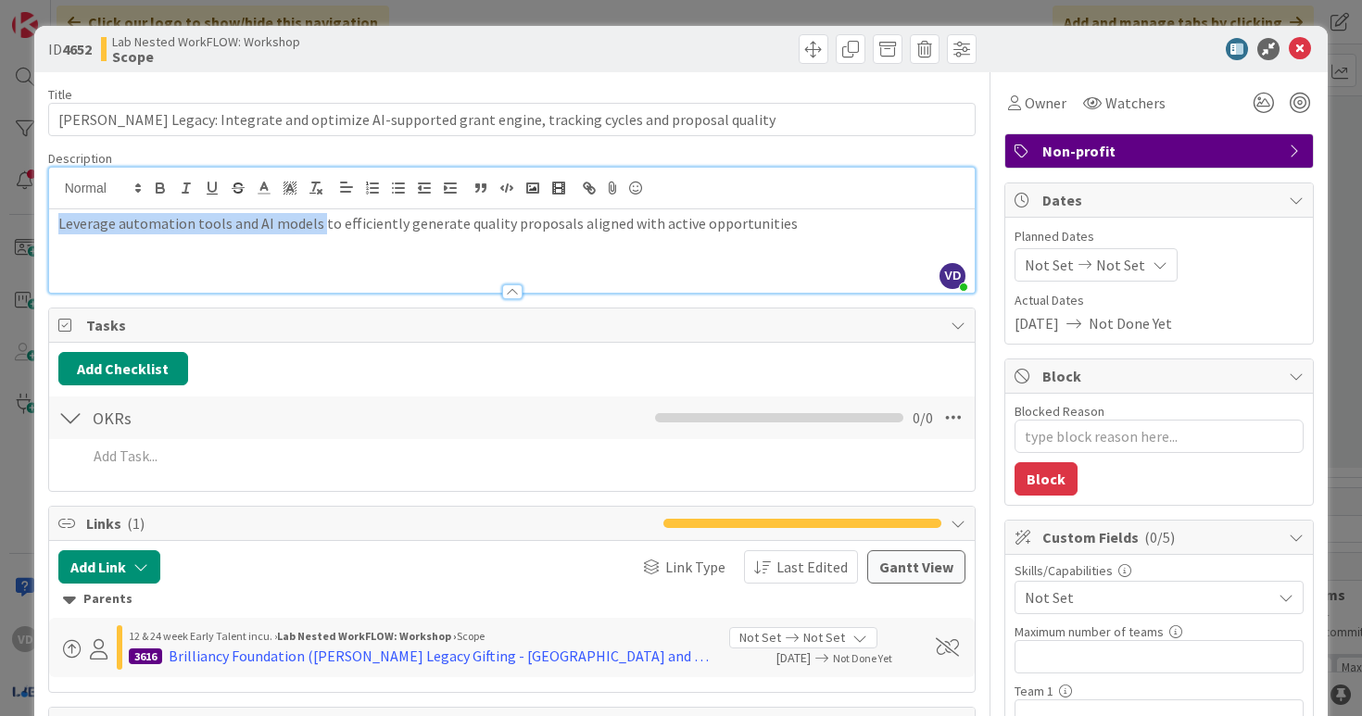
drag, startPoint x: 316, startPoint y: 224, endPoint x: 23, endPoint y: 227, distance: 292.9
click at [23, 227] on div "ID 4652 Lab Nested WorkFLOW: Workshop Scope Title 99 / 128 Mona Legacy: Integra…" at bounding box center [681, 358] width 1362 height 716
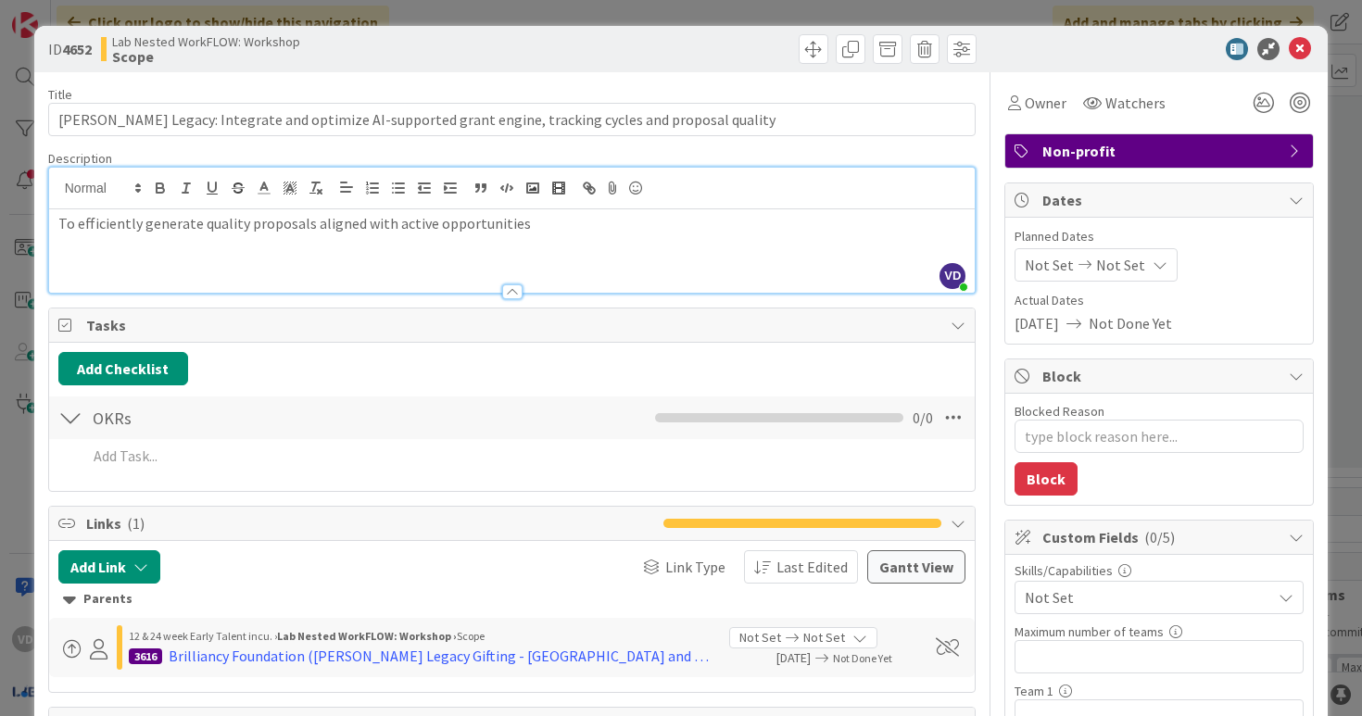
click at [625, 236] on div "To efficiently generate quality proposals aligned with active opportunities" at bounding box center [512, 250] width 927 height 83
click at [533, 230] on p "To efficiently generate quality proposals aligned with active opportunities, Le…" at bounding box center [512, 223] width 908 height 21
click at [664, 247] on div "To efficiently generate quality proposals aligned with active opportunities, th…" at bounding box center [512, 250] width 927 height 83
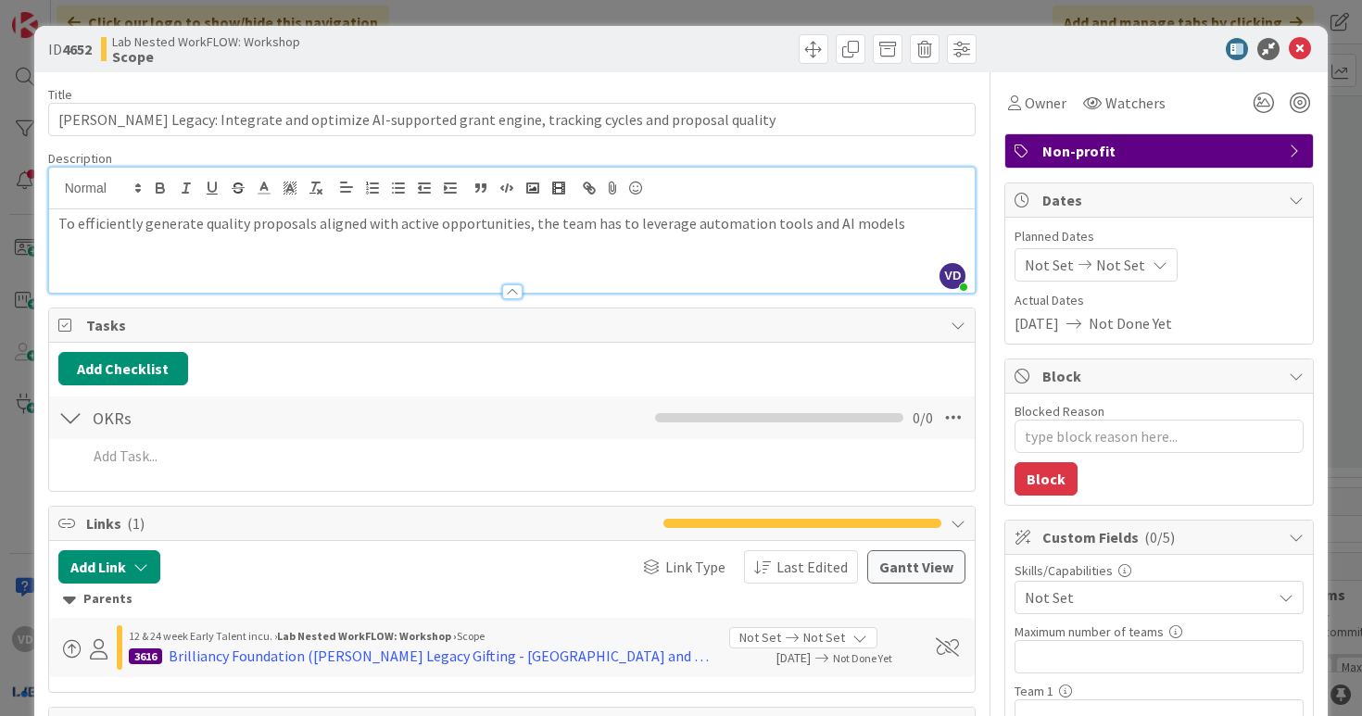
click at [664, 247] on div "To efficiently generate quality proposals aligned with active opportunities, th…" at bounding box center [512, 250] width 927 height 83
click at [651, 246] on div "To efficiently generate quality proposals aligned with active opportunities, th…" at bounding box center [512, 250] width 927 height 83
drag, startPoint x: 575, startPoint y: 225, endPoint x: 623, endPoint y: 225, distance: 48.2
click at [623, 225] on p "To efficiently generate quality proposals aligned with active opportunities, th…" at bounding box center [512, 223] width 908 height 21
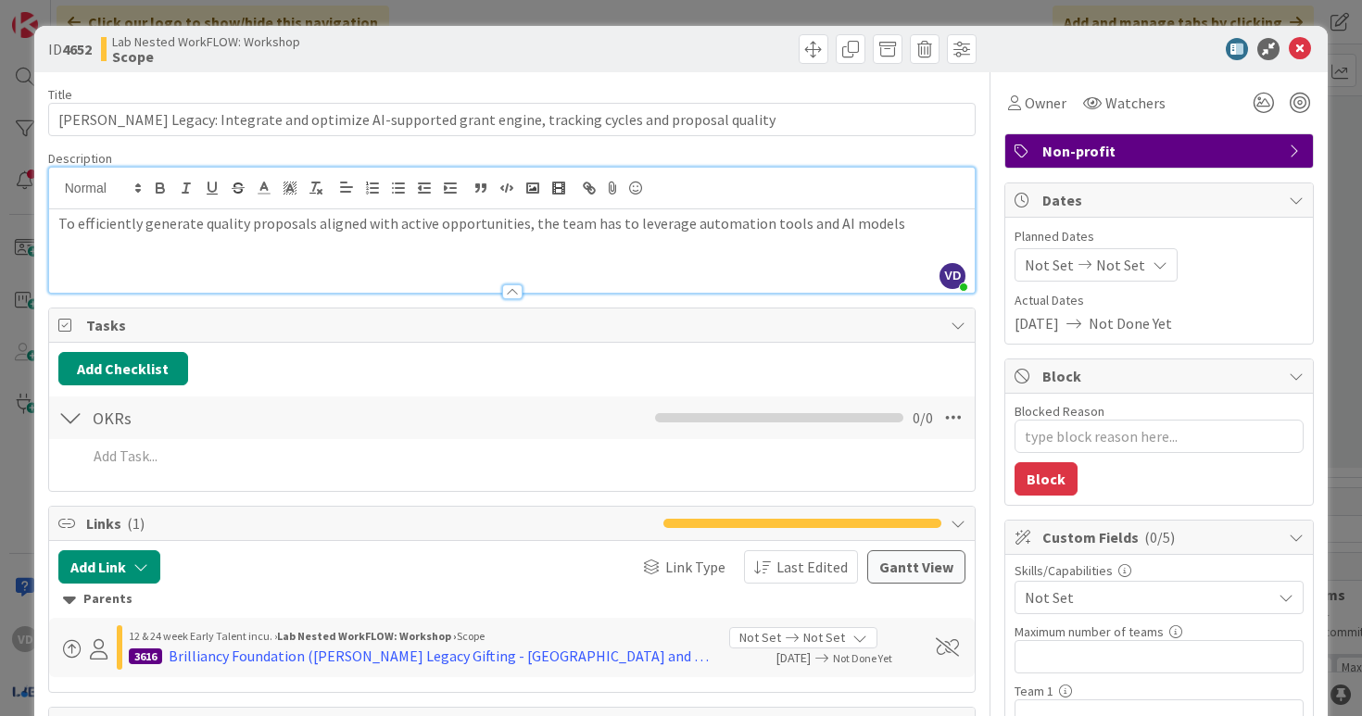
click at [589, 225] on p "To efficiently generate quality proposals aligned with active opportunities, th…" at bounding box center [512, 223] width 908 height 21
drag, startPoint x: 579, startPoint y: 224, endPoint x: 620, endPoint y: 227, distance: 40.9
click at [620, 225] on p "To efficiently generate quality proposals aligned with active opportunities, th…" at bounding box center [512, 223] width 908 height 21
click at [625, 222] on p "To efficiently generate quality proposals aligned with active opportunities, th…" at bounding box center [512, 223] width 908 height 21
click at [628, 221] on p "To efficiently generate quality proposals aligned with active opportunities, th…" at bounding box center [512, 223] width 908 height 21
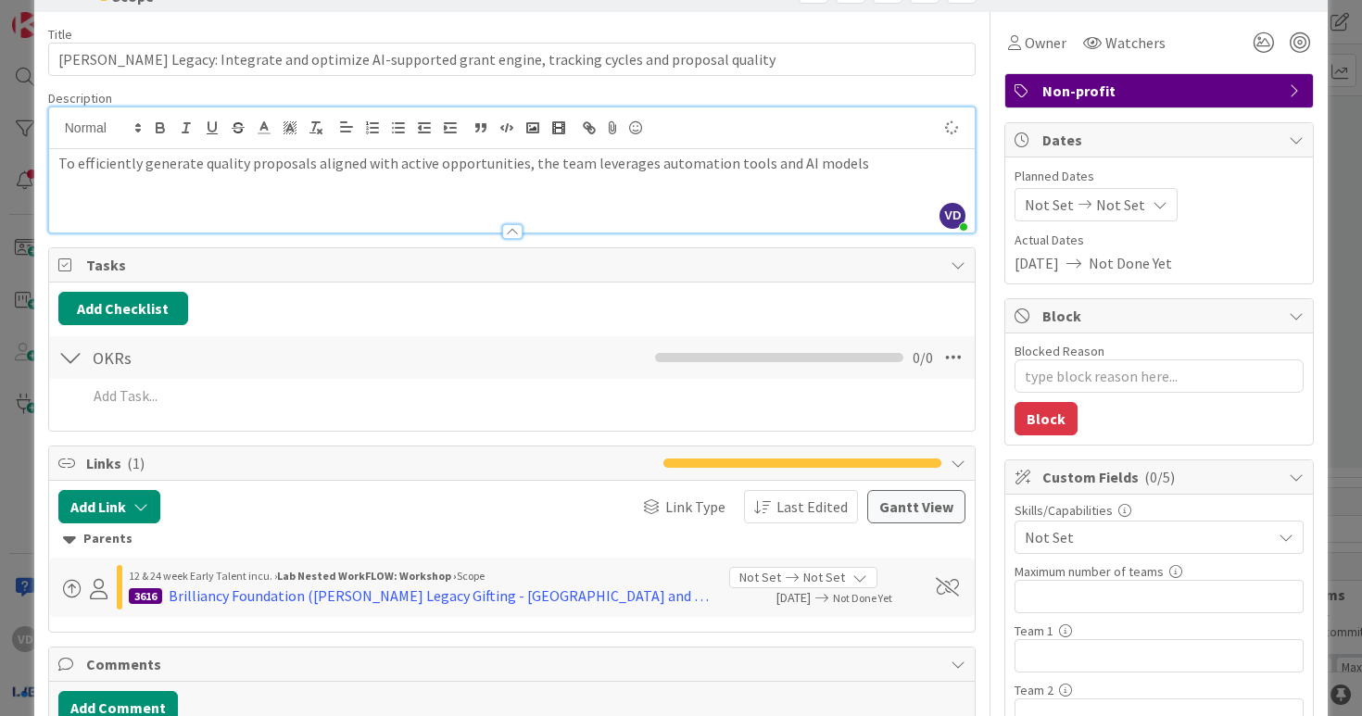
type textarea "x"
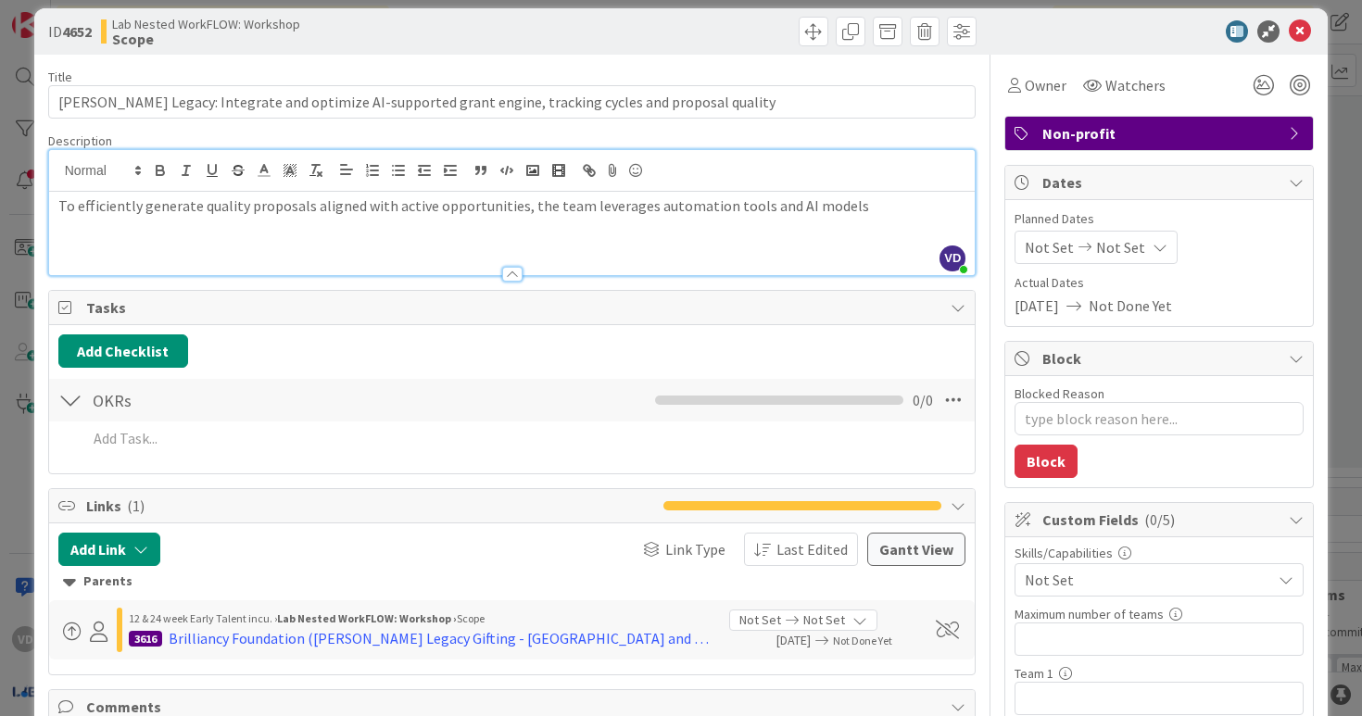
scroll to position [12, 0]
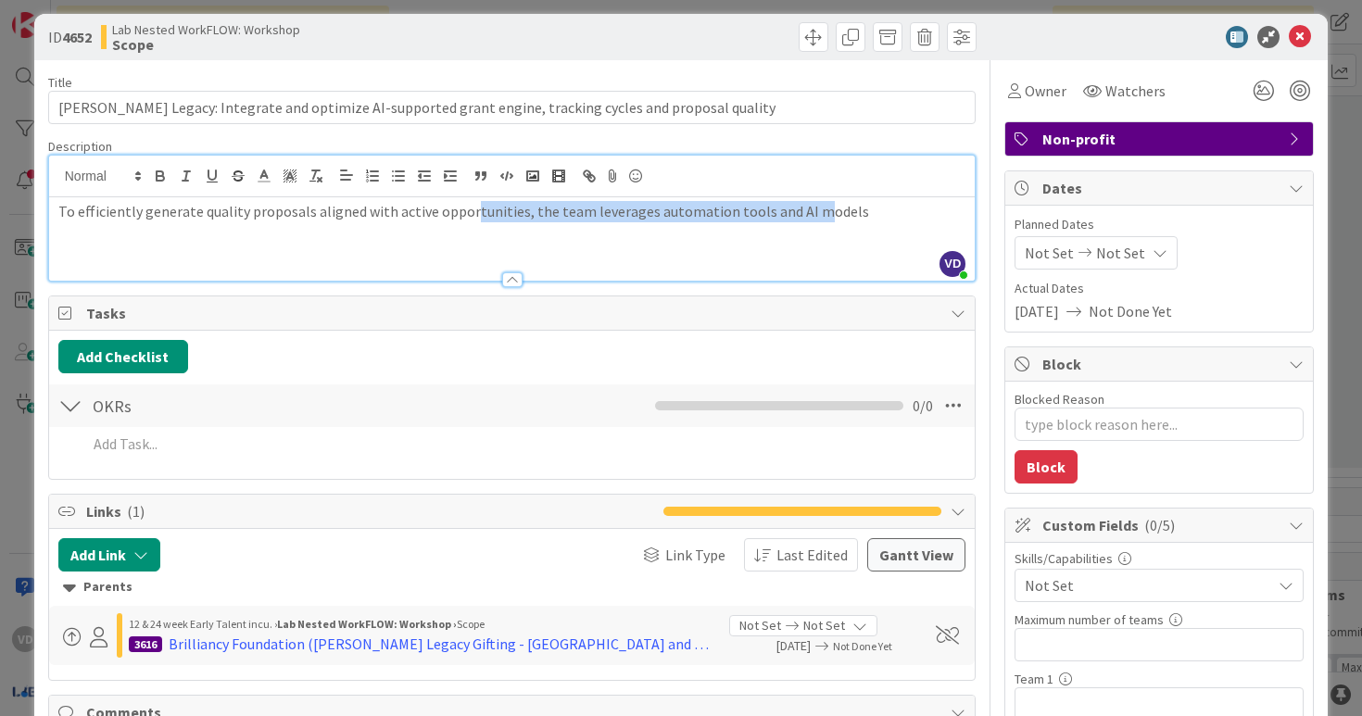
drag, startPoint x: 464, startPoint y: 219, endPoint x: 796, endPoint y: 218, distance: 331.8
click at [796, 218] on p "To efficiently generate quality proposals aligned with active opportunities, th…" at bounding box center [512, 211] width 908 height 21
click at [822, 218] on p "To efficiently generate quality proposals aligned with active opportunities, th…" at bounding box center [512, 211] width 908 height 21
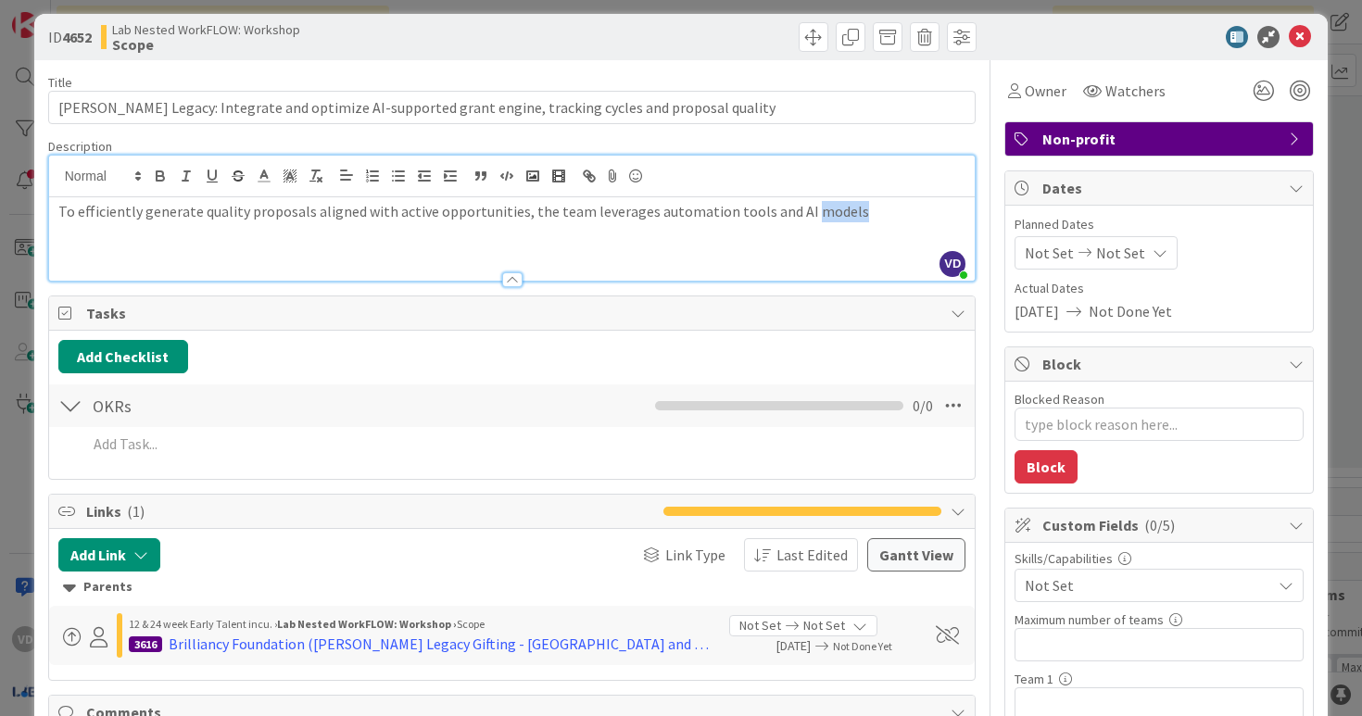
click at [684, 207] on p "To efficiently generate quality proposals aligned with active opportunities, th…" at bounding box center [512, 211] width 908 height 21
click at [593, 223] on div "To efficiently generate quality proposals aligned with active opportunities, th…" at bounding box center [512, 238] width 927 height 83
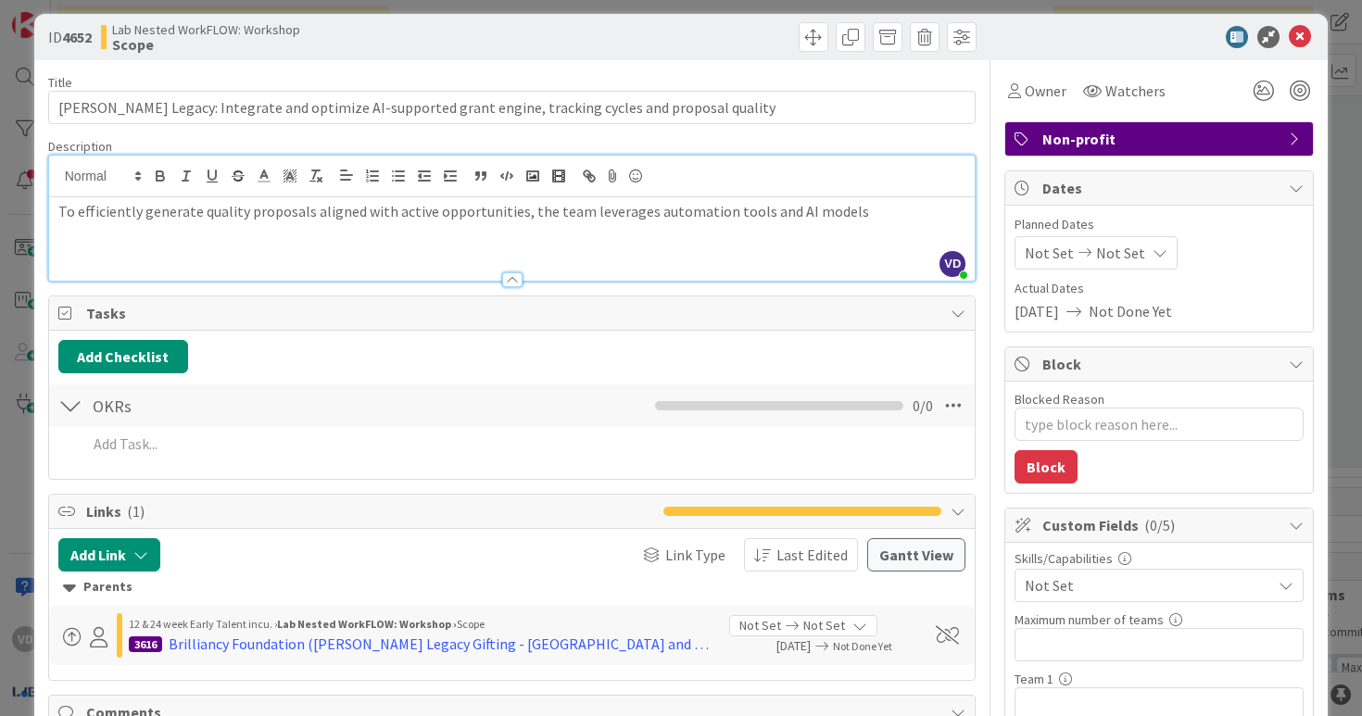
click at [593, 223] on div "To efficiently generate quality proposals aligned with active opportunities, th…" at bounding box center [512, 238] width 927 height 83
click at [633, 223] on div "To efficiently generate quality proposals aligned with active opportunities, th…" at bounding box center [512, 238] width 927 height 83
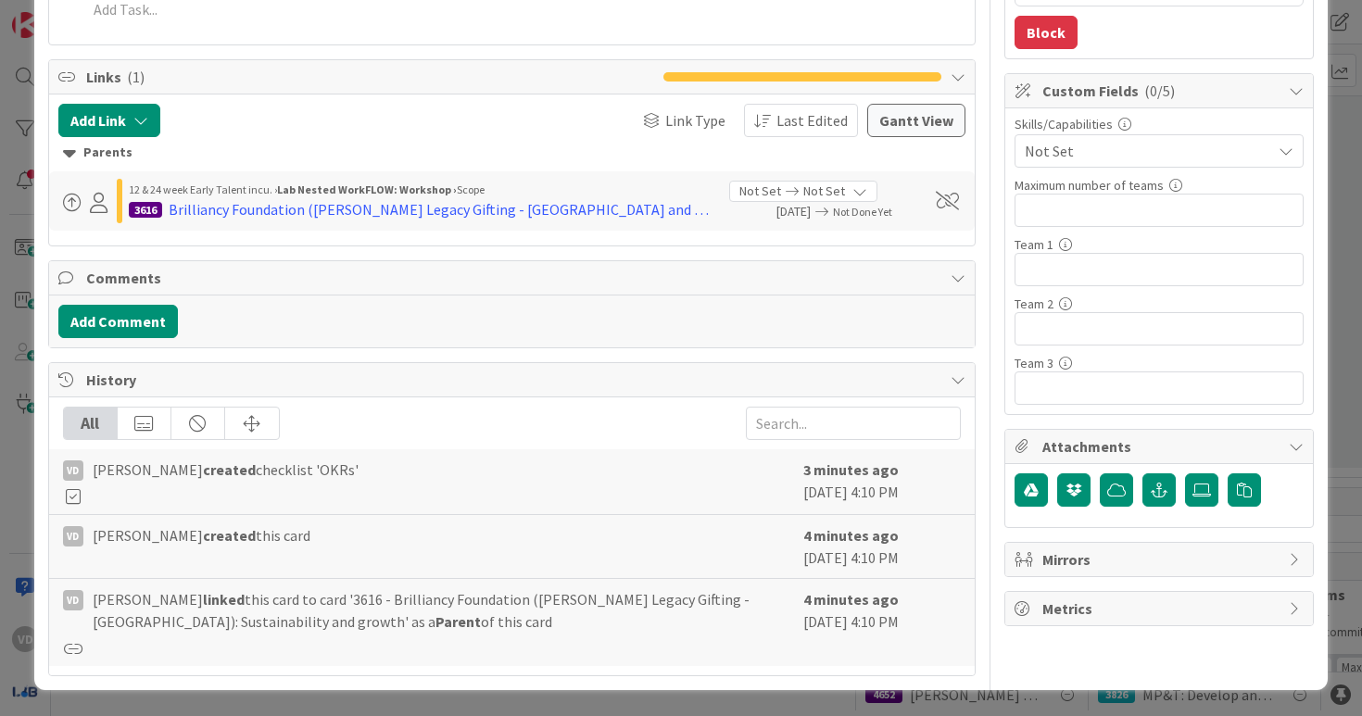
scroll to position [0, 0]
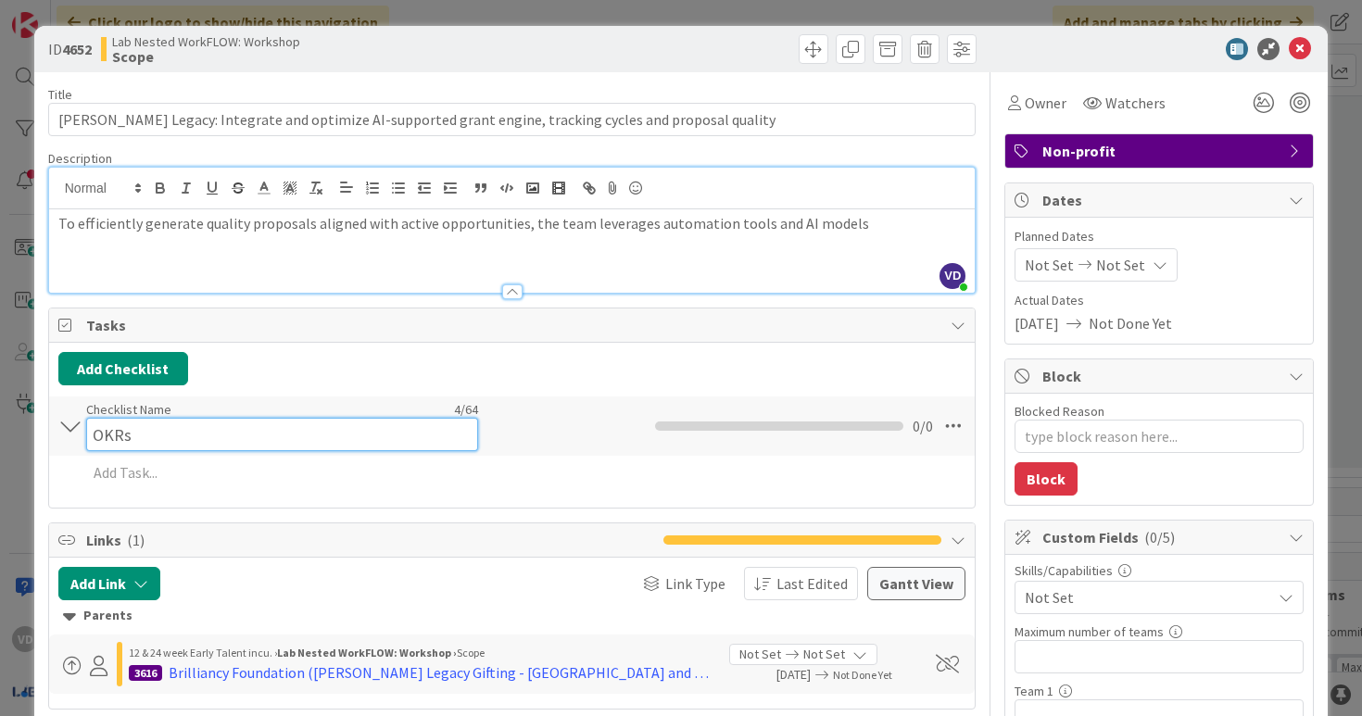
click at [163, 411] on div "Checklist Name 4 / 64 OKRs" at bounding box center [282, 426] width 392 height 50
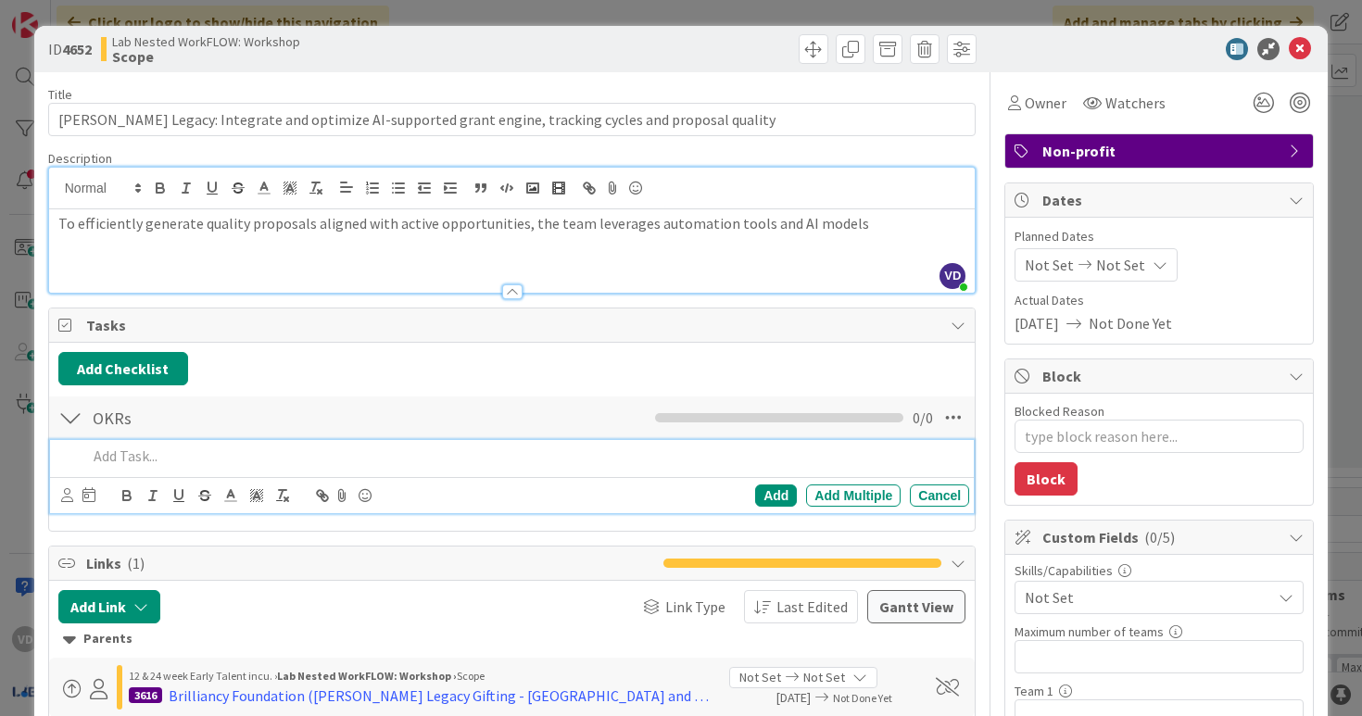
click at [166, 477] on div "Add Add Multiple Cancel" at bounding box center [512, 476] width 925 height 73
click at [134, 461] on p "Identify LLMs" at bounding box center [525, 456] width 876 height 21
click at [235, 478] on div "Add Add Multiple Cancel" at bounding box center [512, 495] width 925 height 36
click at [237, 456] on p "Identify LLMs" at bounding box center [525, 456] width 876 height 21
click at [139, 450] on p "Identify LLMs" at bounding box center [525, 456] width 876 height 21
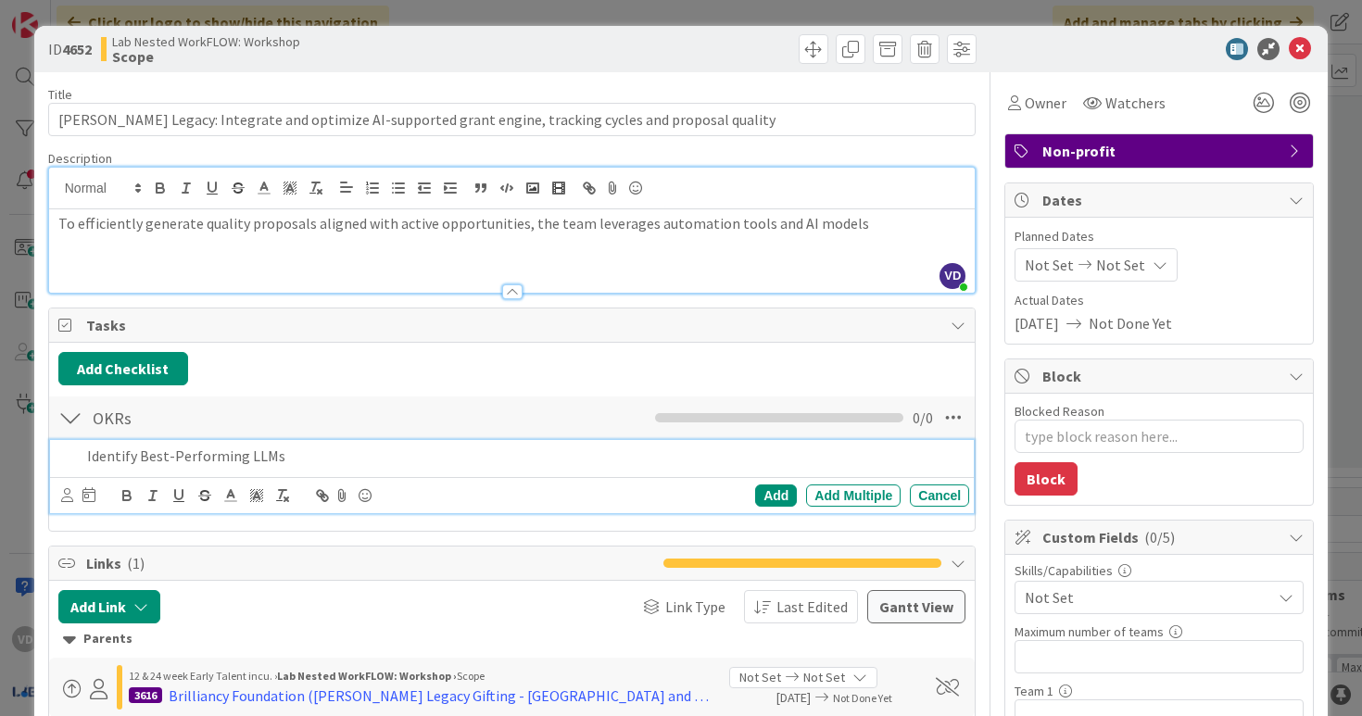
click at [173, 452] on p "Identify Best-Performing LLMs" at bounding box center [525, 456] width 876 height 21
click at [301, 454] on p "Identify Best-performing LLMs" at bounding box center [525, 456] width 876 height 21
click at [273, 461] on p "Identify Best-performing LLMs (e.g. ChatGPT, Claude, Gemini)" at bounding box center [525, 456] width 876 height 21
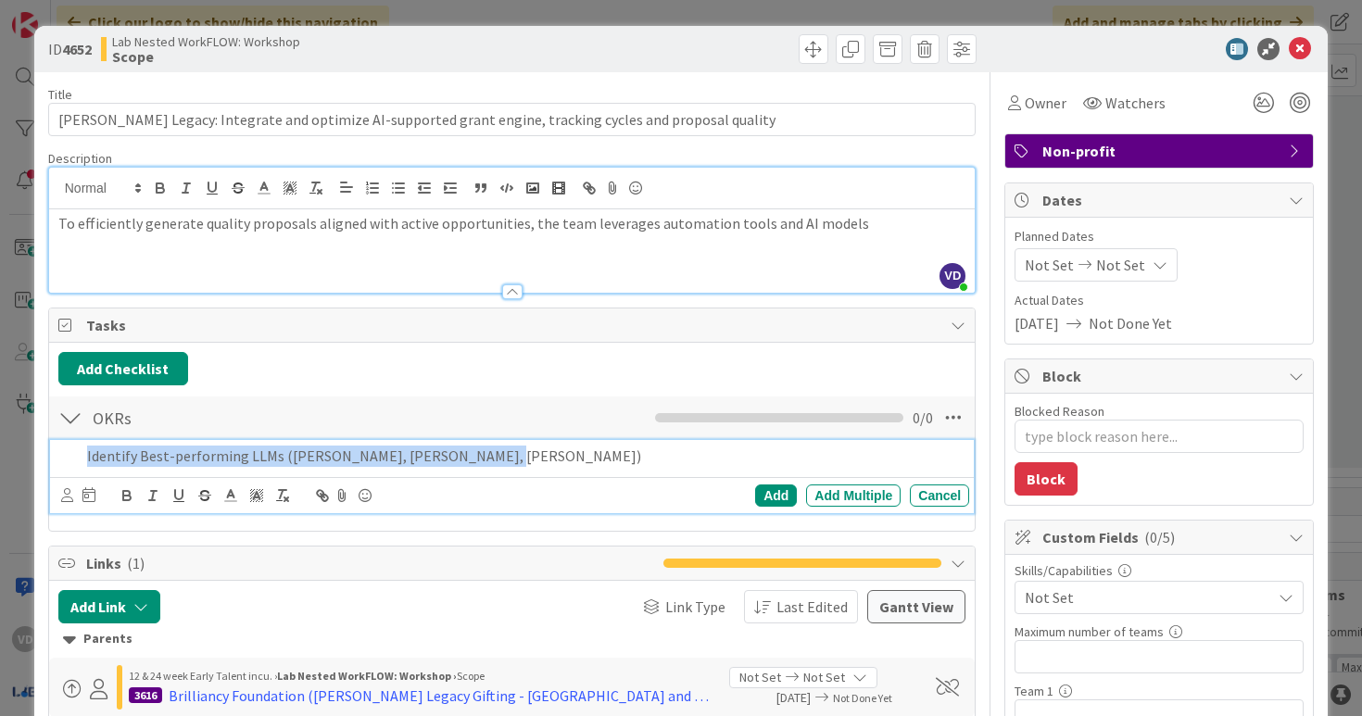
click at [273, 461] on p "Identify Best-performing LLMs (e.g. ChatGPT, Claude, Gemini)" at bounding box center [525, 456] width 876 height 21
click at [450, 454] on p "Identify Best-performing LLMs (e.g. ChatGPT, Claude, Gemini)" at bounding box center [525, 456] width 876 height 21
click at [550, 462] on p "Identify Best-performing LLMs (e.g. ChatGPT, Claude, Gemini)" at bounding box center [525, 456] width 876 height 21
drag, startPoint x: 487, startPoint y: 452, endPoint x: 543, endPoint y: 452, distance: 55.6
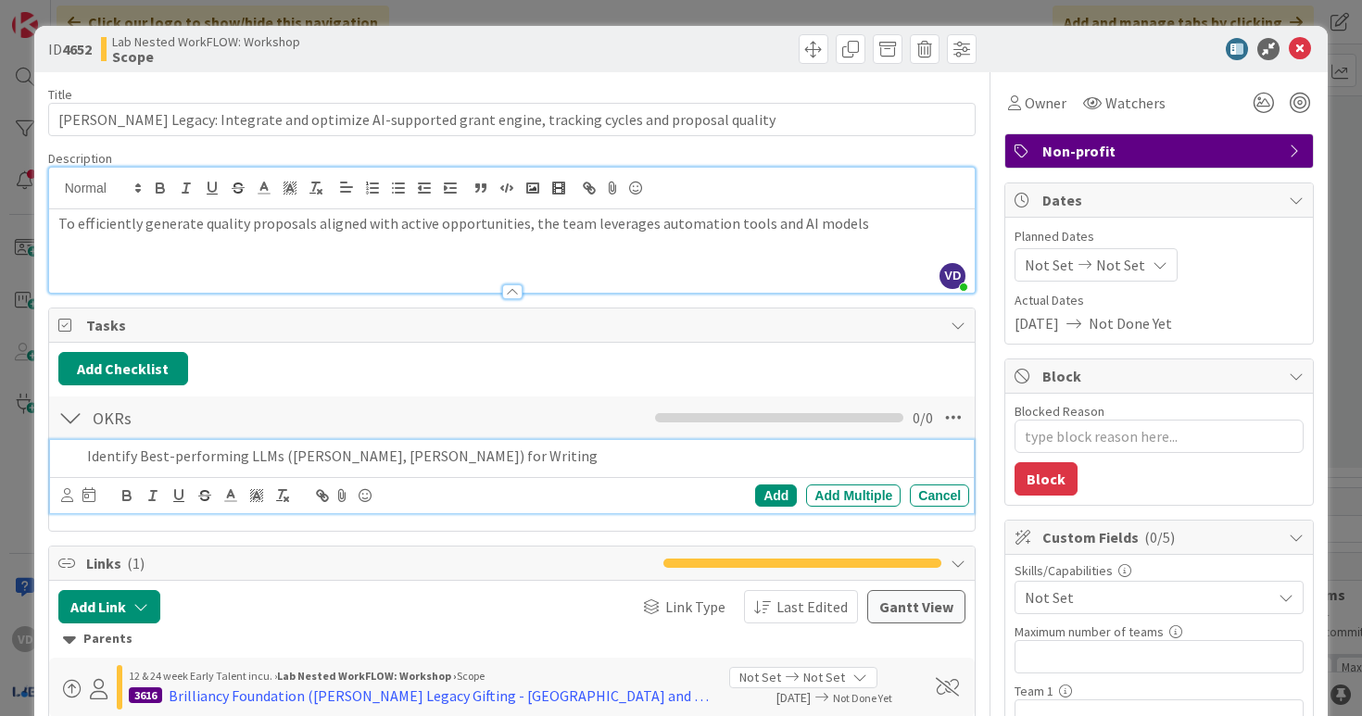
click at [543, 452] on p "Identify Best-performing LLMs (e.g. ChatGPT, Claude, Gemini) for Writing" at bounding box center [525, 456] width 876 height 21
click at [828, 494] on div "Add Multiple" at bounding box center [853, 496] width 95 height 22
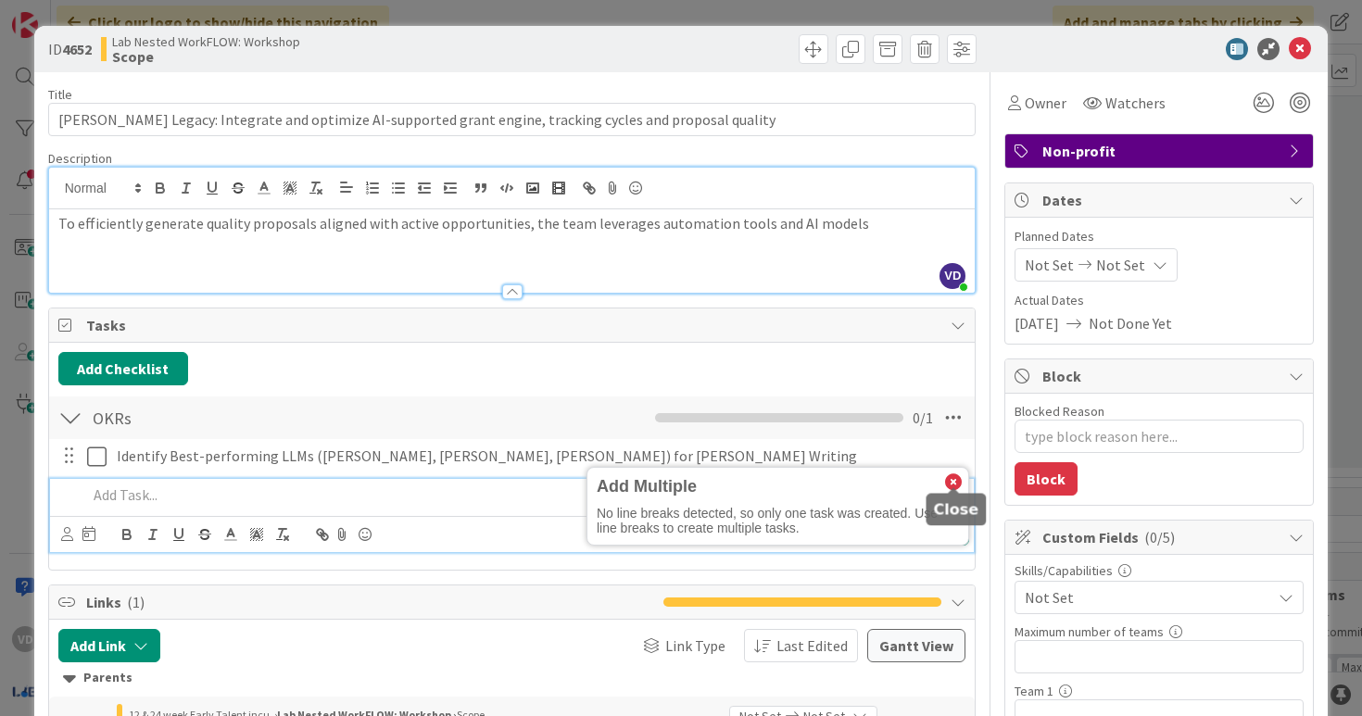
click at [947, 477] on icon at bounding box center [953, 482] width 17 height 17
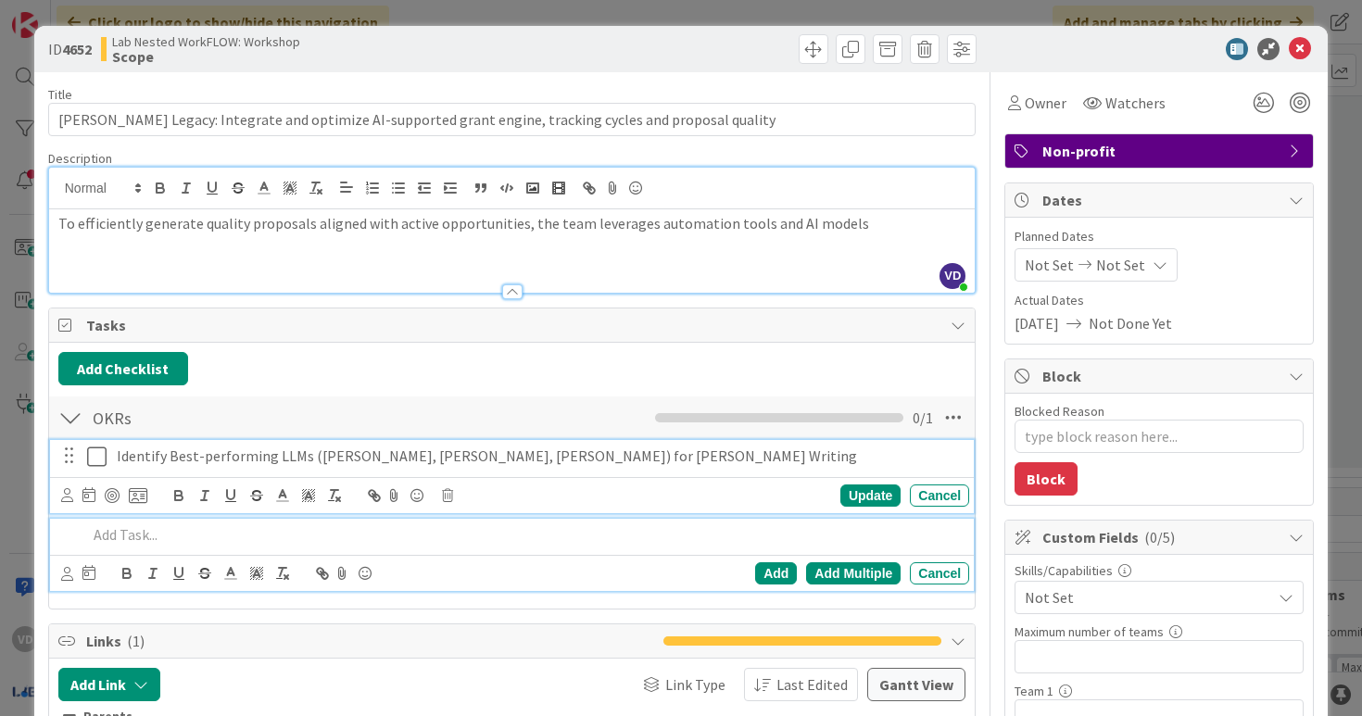
click at [165, 444] on div "Identify Best-performing LLMs (e.g. ChatGPT, Claude, Gemini) for Grant Writing" at bounding box center [539, 456] width 860 height 32
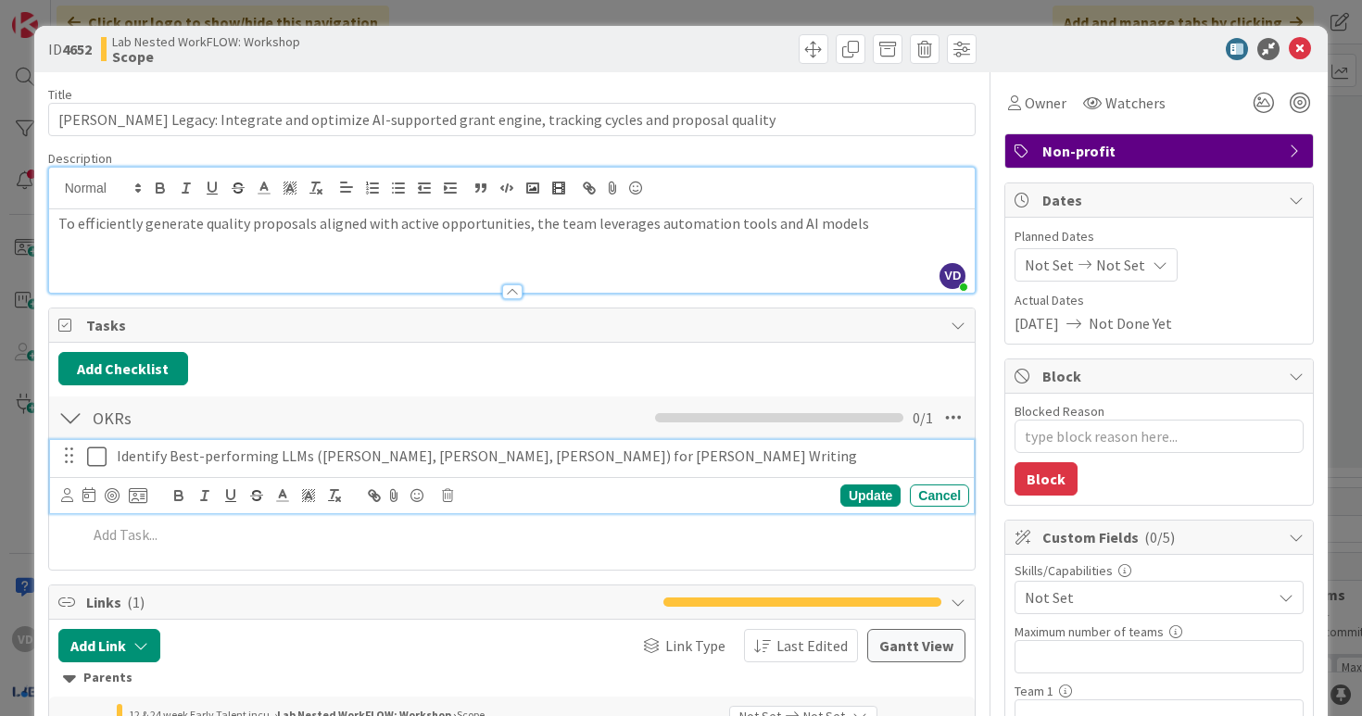
click at [170, 458] on p "Identify Best-performing LLMs (e.g. ChatGPT, Claude, Gemini) for Grant Writing" at bounding box center [539, 456] width 845 height 21
click at [874, 497] on div "Update" at bounding box center [871, 496] width 60 height 22
drag, startPoint x: 158, startPoint y: 459, endPoint x: 496, endPoint y: 462, distance: 338.3
click at [495, 462] on p "Identify Two Best-performing LLMs (e.g. ChatGPT, Claude, Gemini) for Grant Writ…" at bounding box center [539, 456] width 845 height 21
click at [623, 466] on p "Identify Two Best-performing LLMs (e.g. ChatGPT, Claude, Gemini) for Grant Writ…" at bounding box center [539, 456] width 845 height 21
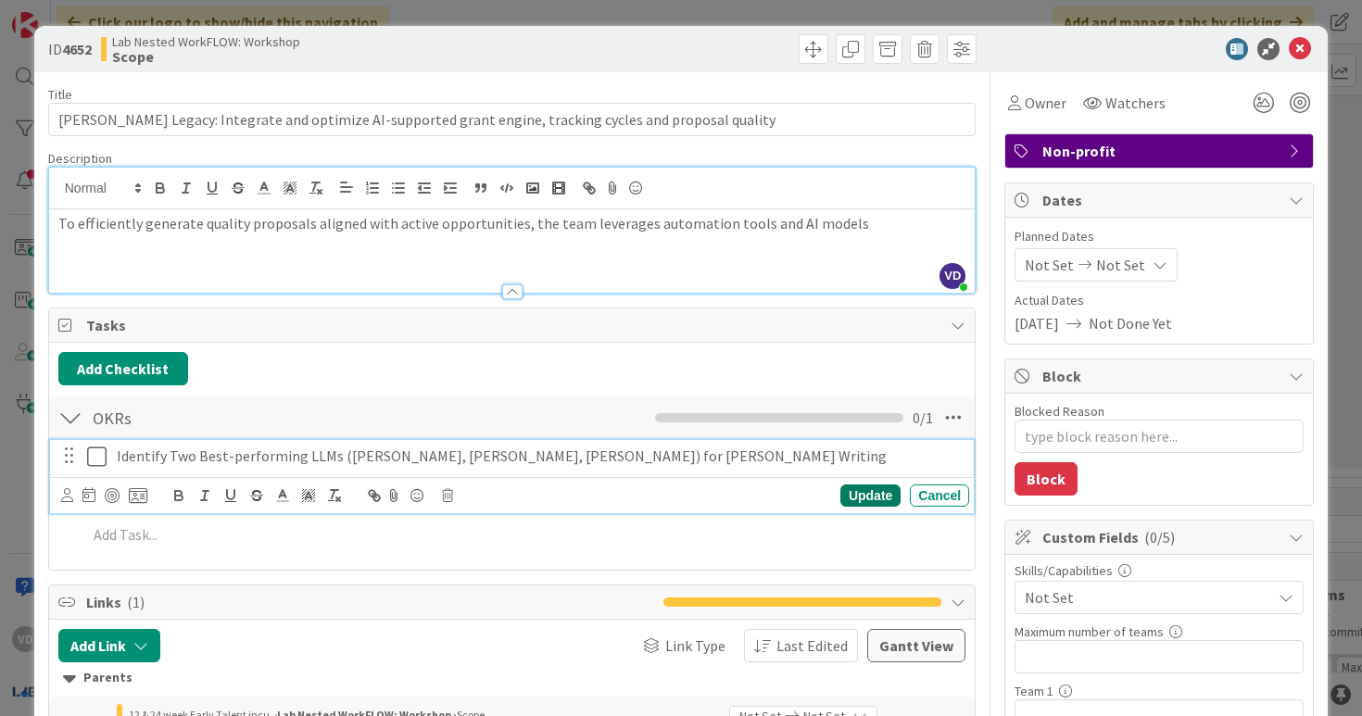
click at [861, 500] on div "Update" at bounding box center [871, 496] width 60 height 22
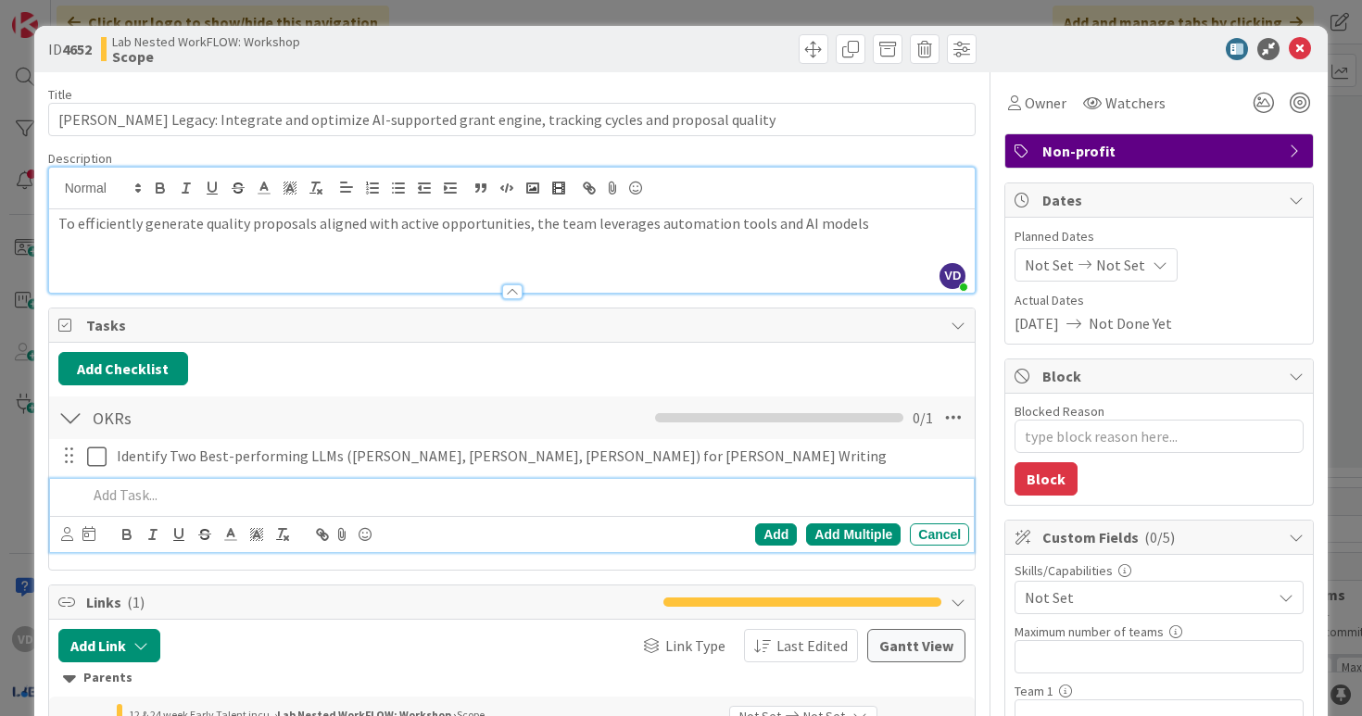
click at [375, 481] on div at bounding box center [525, 495] width 891 height 32
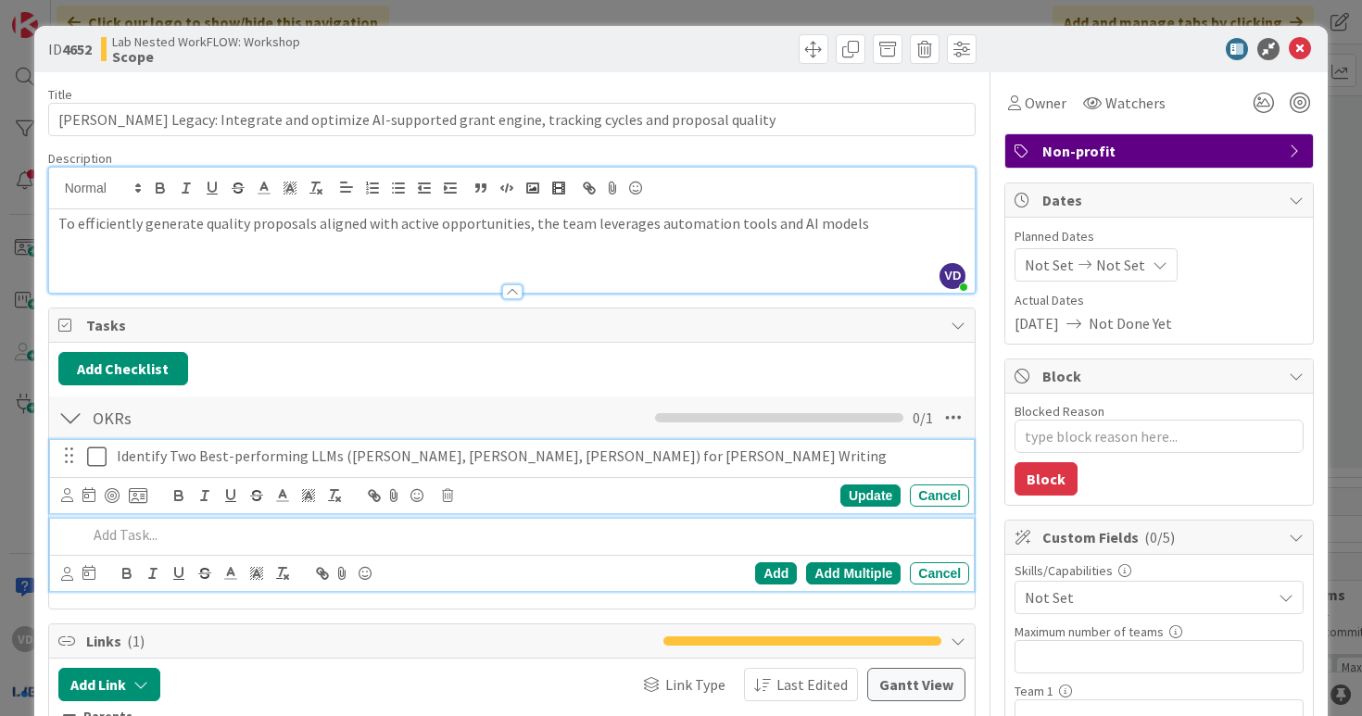
click at [506, 462] on p "Identify Two Best-performing LLMs (e.g. ChatGPT, Claude, Gemini) for Grant Writ…" at bounding box center [539, 456] width 845 height 21
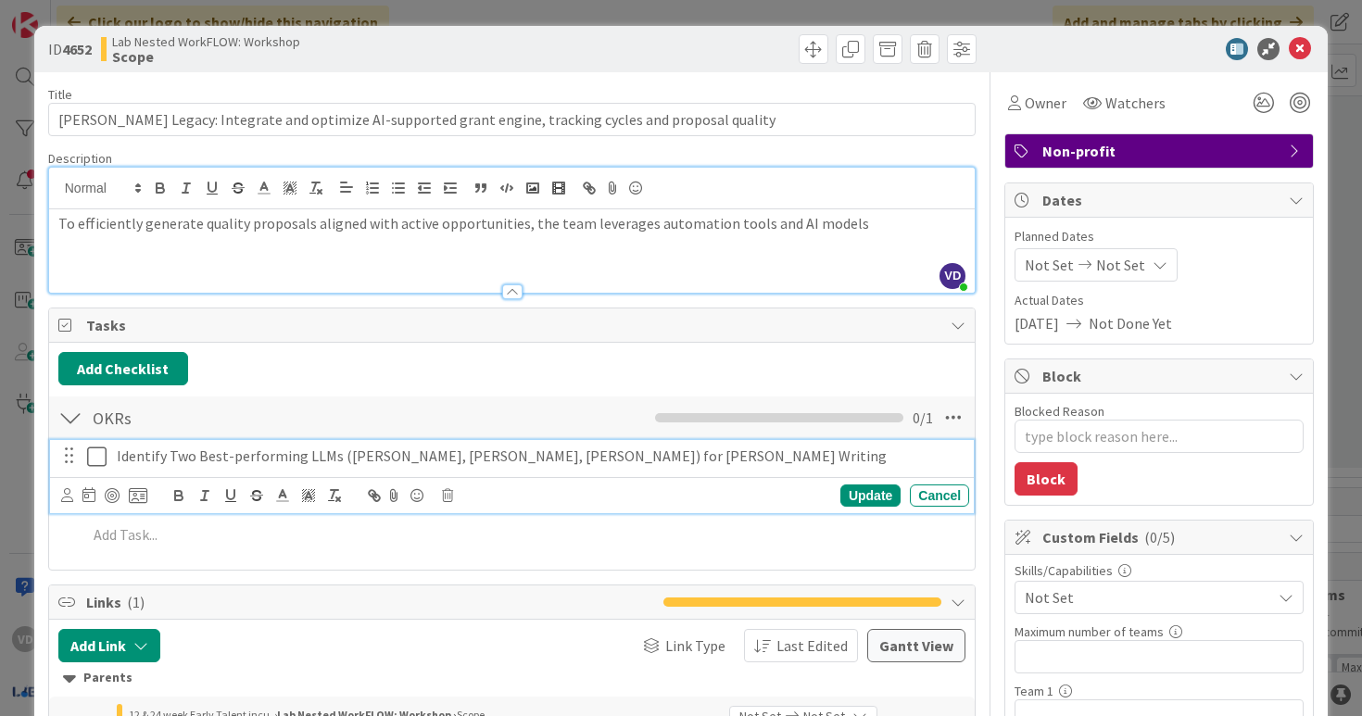
click at [630, 453] on p "Identify Two Best-performing LLMs (e.g. ChatGPT, Claude, Gemini) for Grant Writ…" at bounding box center [539, 456] width 845 height 21
click at [516, 453] on p "Identify Two Best-performing LLMs (e.g. ChatGPT, Claude, Gemini) for Grant Writ…" at bounding box center [539, 456] width 845 height 21
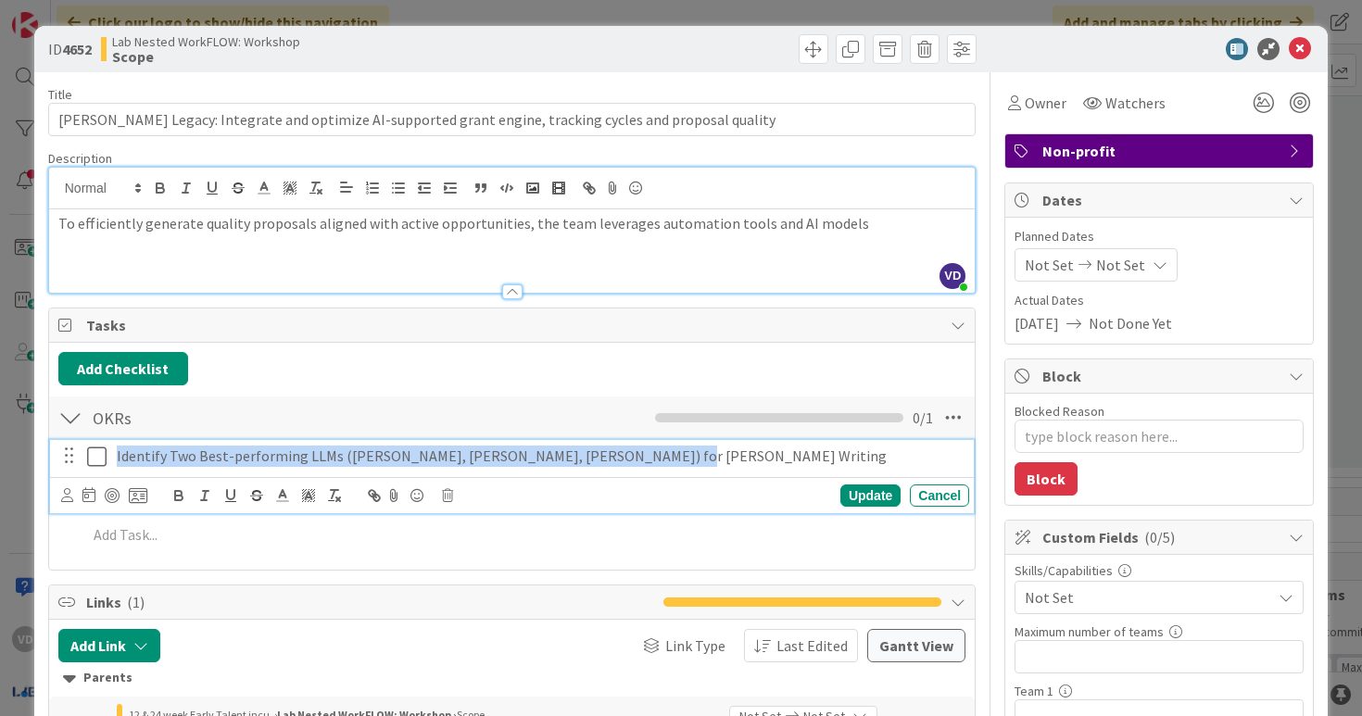
click at [590, 461] on p "Identify Two Best-performing LLMs (e.g. ChatGPT, Claude, Gemini) for Grant Writ…" at bounding box center [539, 456] width 845 height 21
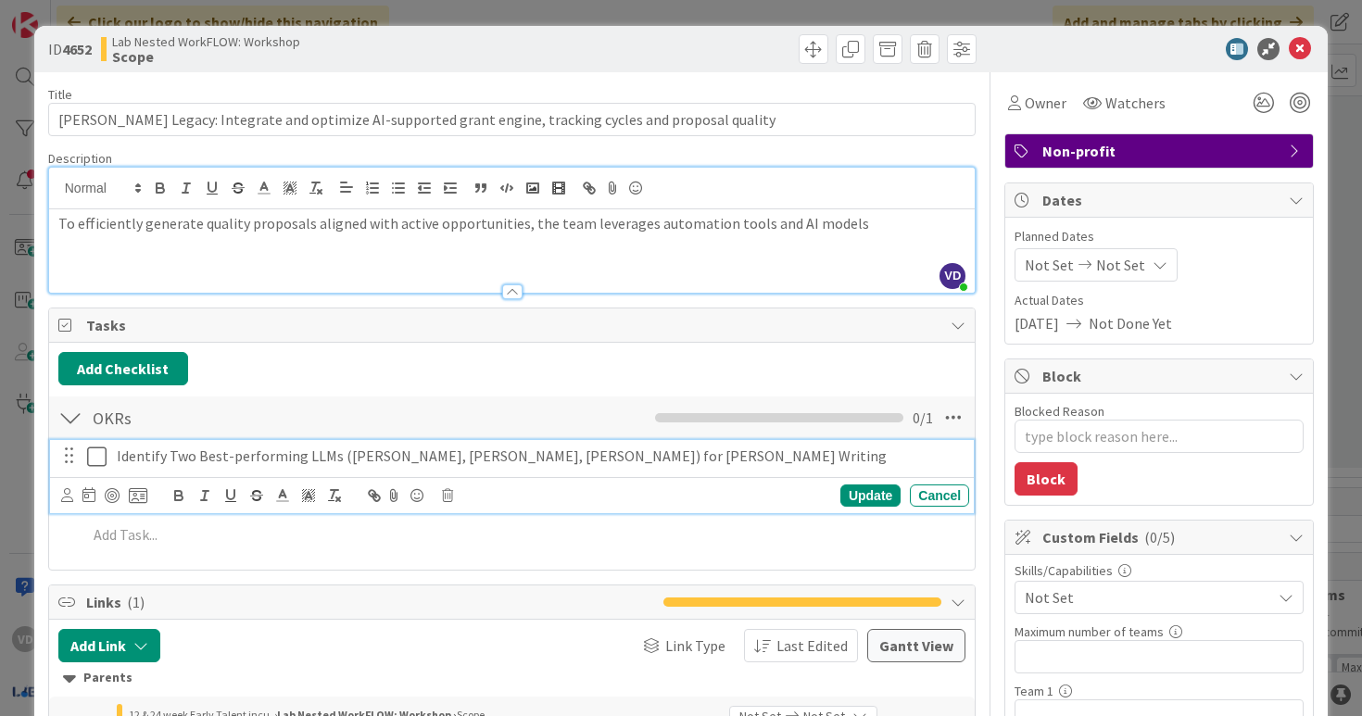
click at [590, 461] on p "Identify Two Best-performing LLMs (e.g. ChatGPT, Claude, Gemini) for Grant Writ…" at bounding box center [539, 456] width 845 height 21
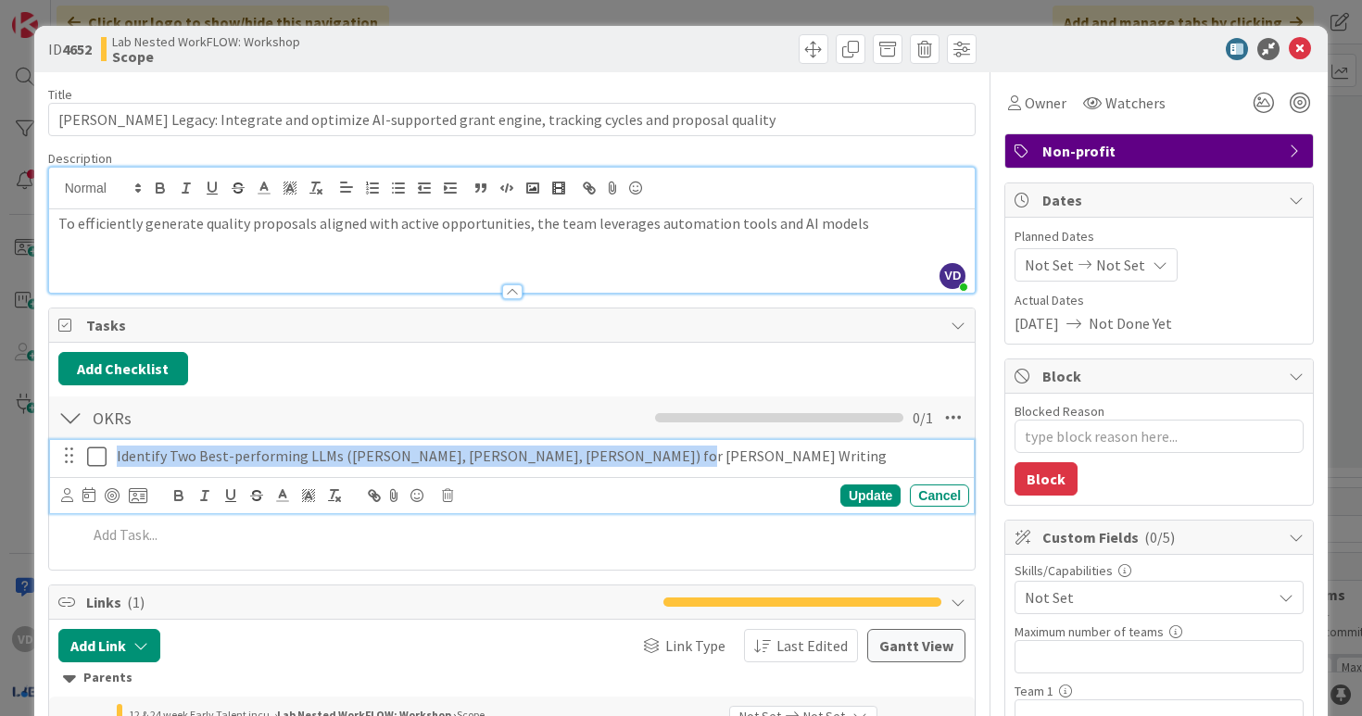
click at [590, 461] on p "Identify Two Best-performing LLMs (e.g. ChatGPT, Claude, Gemini) for Grant Writ…" at bounding box center [539, 456] width 845 height 21
click at [620, 462] on p "Identify Two Best-performing LLMs (e.g. ChatGPT, Claude, Gemini) for Grant Writ…" at bounding box center [539, 456] width 845 height 21
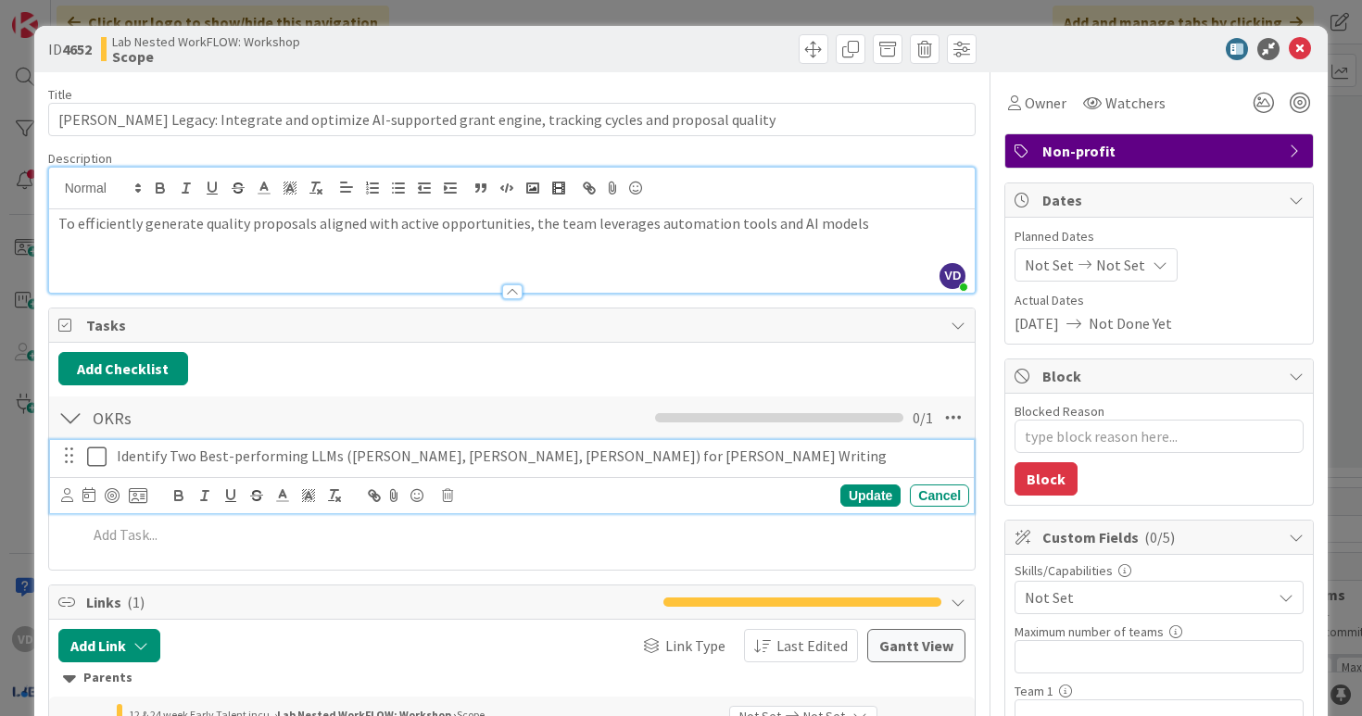
click at [677, 465] on p "Identify Two Best-performing LLMs (e.g. ChatGPT, Claude, Gemini) for Grant Writ…" at bounding box center [539, 456] width 845 height 21
click at [835, 254] on div "To efficiently generate quality proposals aligned with active opportunities, th…" at bounding box center [512, 250] width 927 height 83
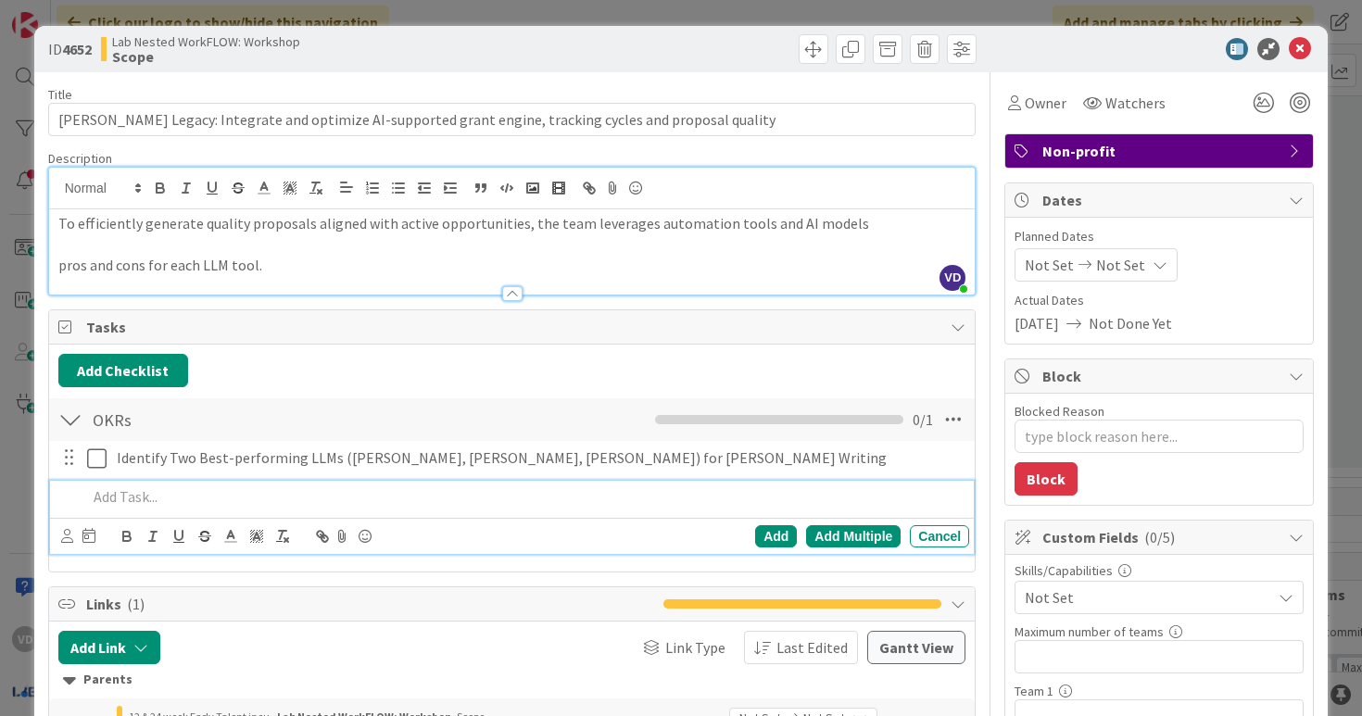
click at [515, 497] on p at bounding box center [525, 497] width 876 height 21
drag, startPoint x: 271, startPoint y: 498, endPoint x: 323, endPoint y: 498, distance: 52.8
click at [323, 498] on p "Develop a knowledge base to feed" at bounding box center [525, 497] width 876 height 21
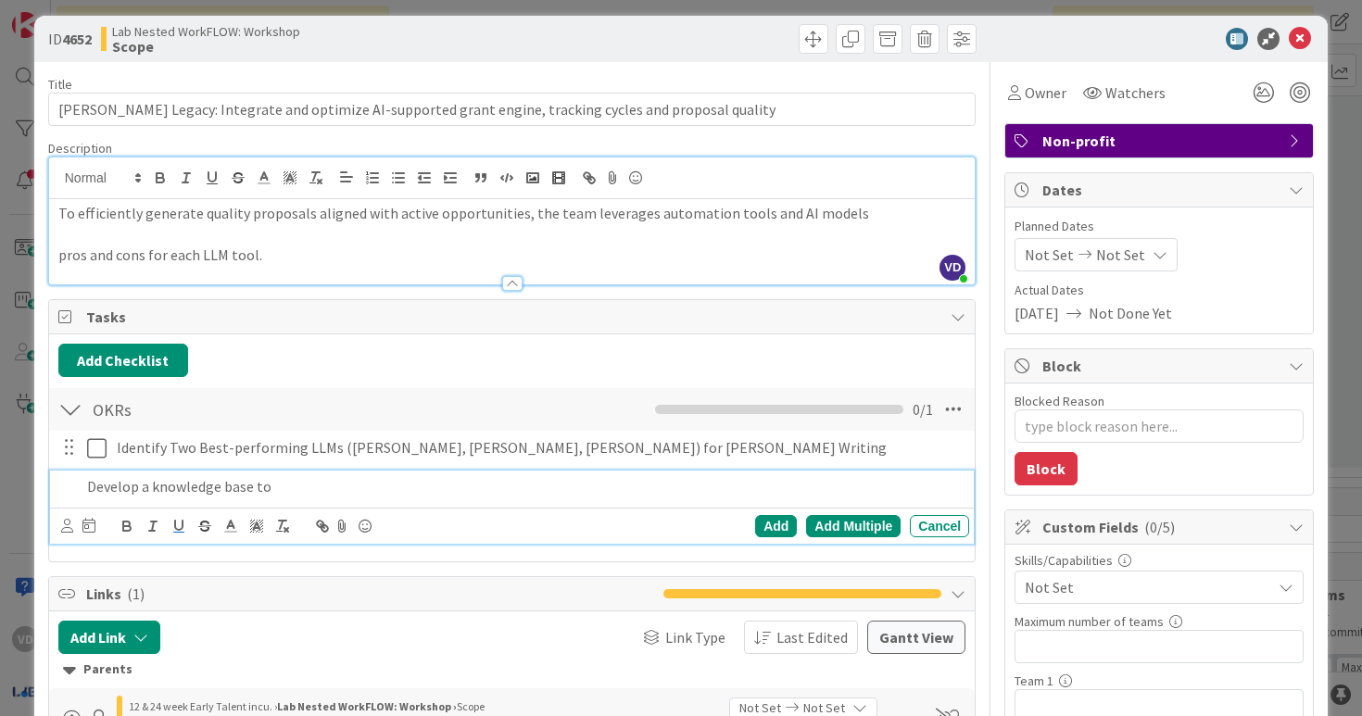
scroll to position [7, 0]
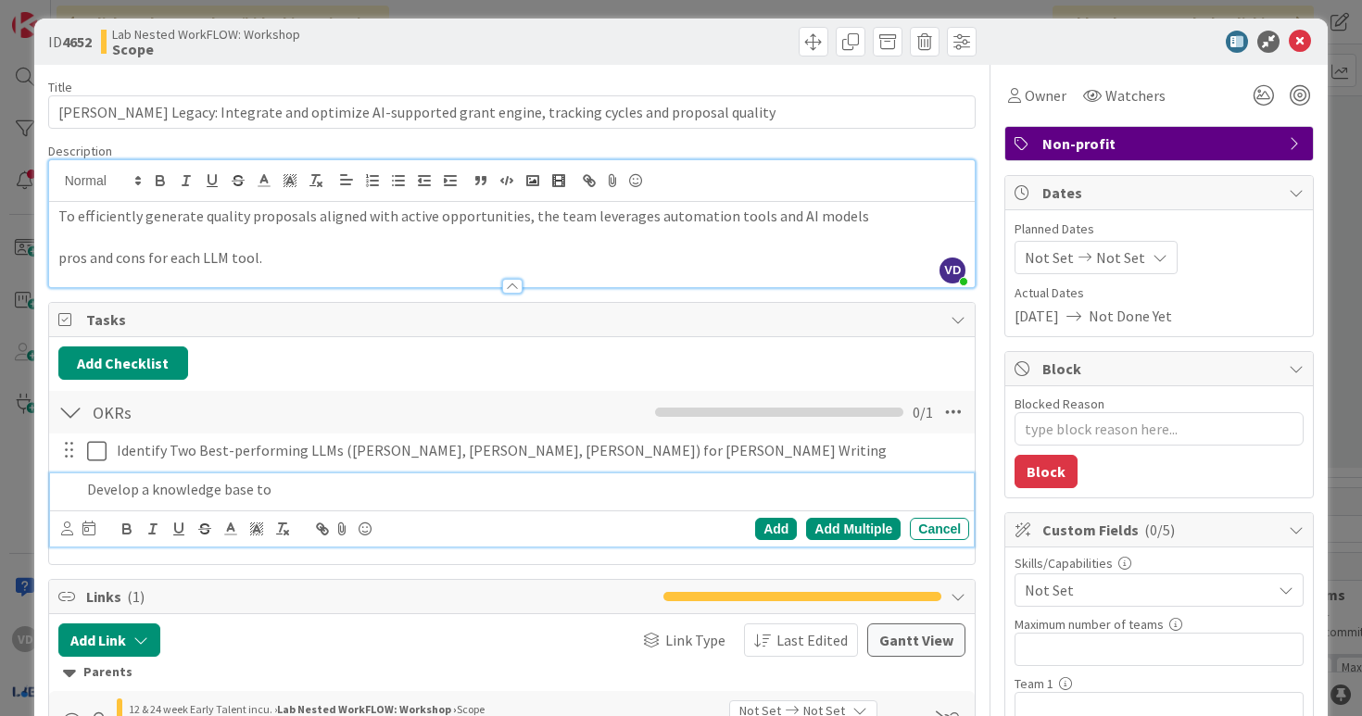
click at [151, 494] on p "Develop a knowledge base to" at bounding box center [525, 489] width 876 height 21
click at [327, 479] on p "Develop a knowledge base to" at bounding box center [525, 489] width 876 height 21
click at [143, 495] on p "Develop a knowledge base to for each LLM" at bounding box center [525, 489] width 876 height 21
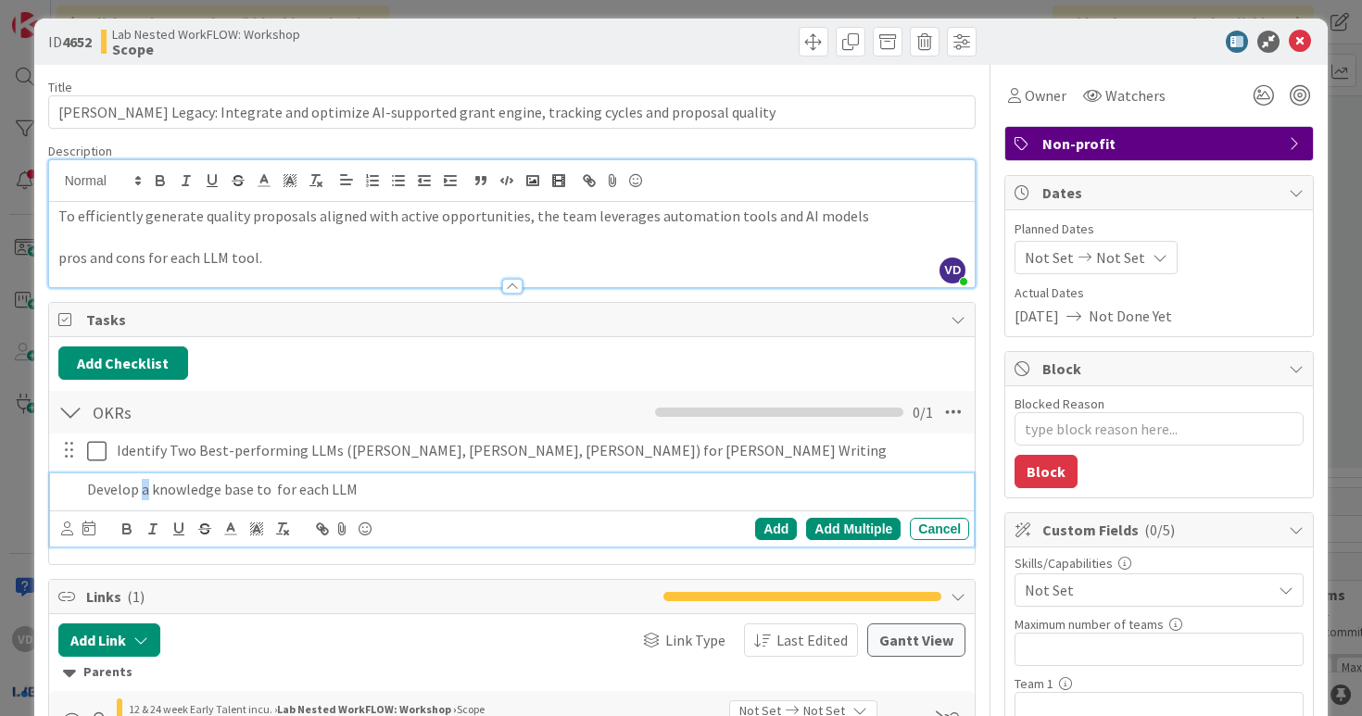
click at [223, 494] on p "Develop a knowledge base to for each LLM" at bounding box center [525, 489] width 876 height 21
click at [289, 494] on p "Develop a knowledge base to for each LLM" at bounding box center [525, 489] width 876 height 21
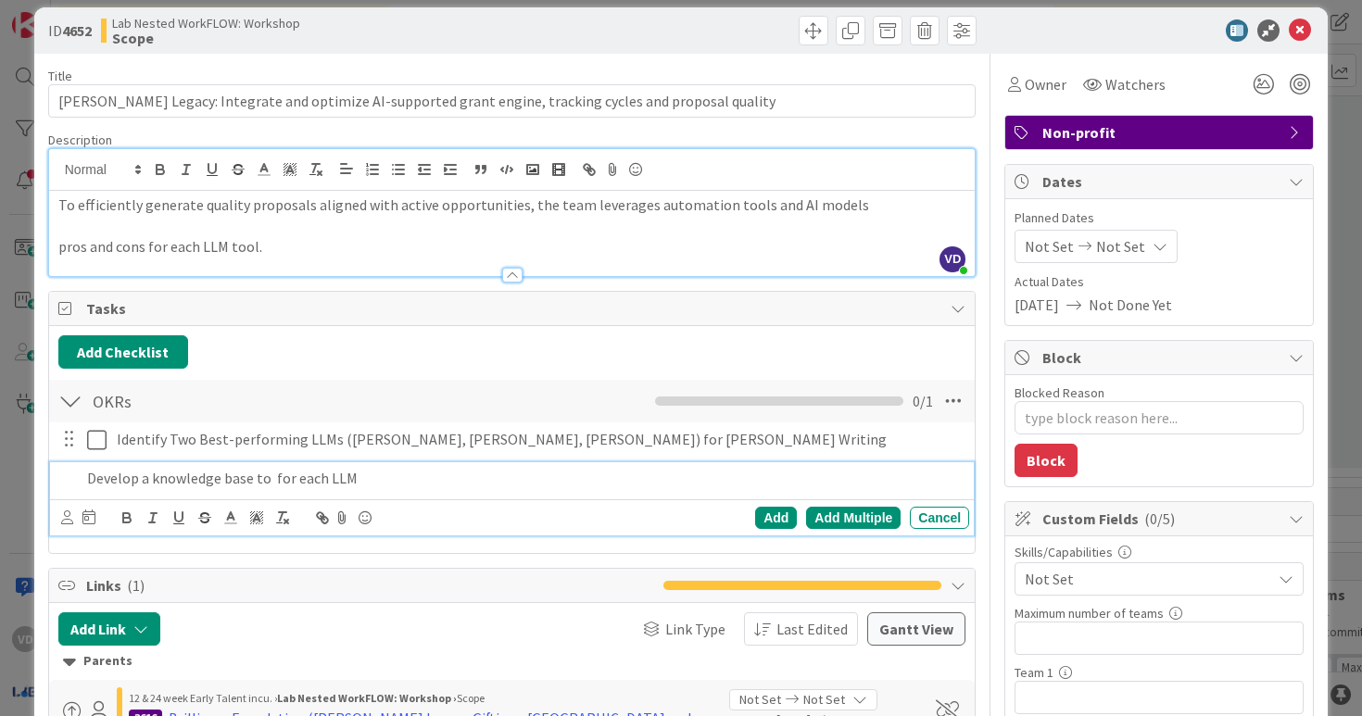
scroll to position [0, 0]
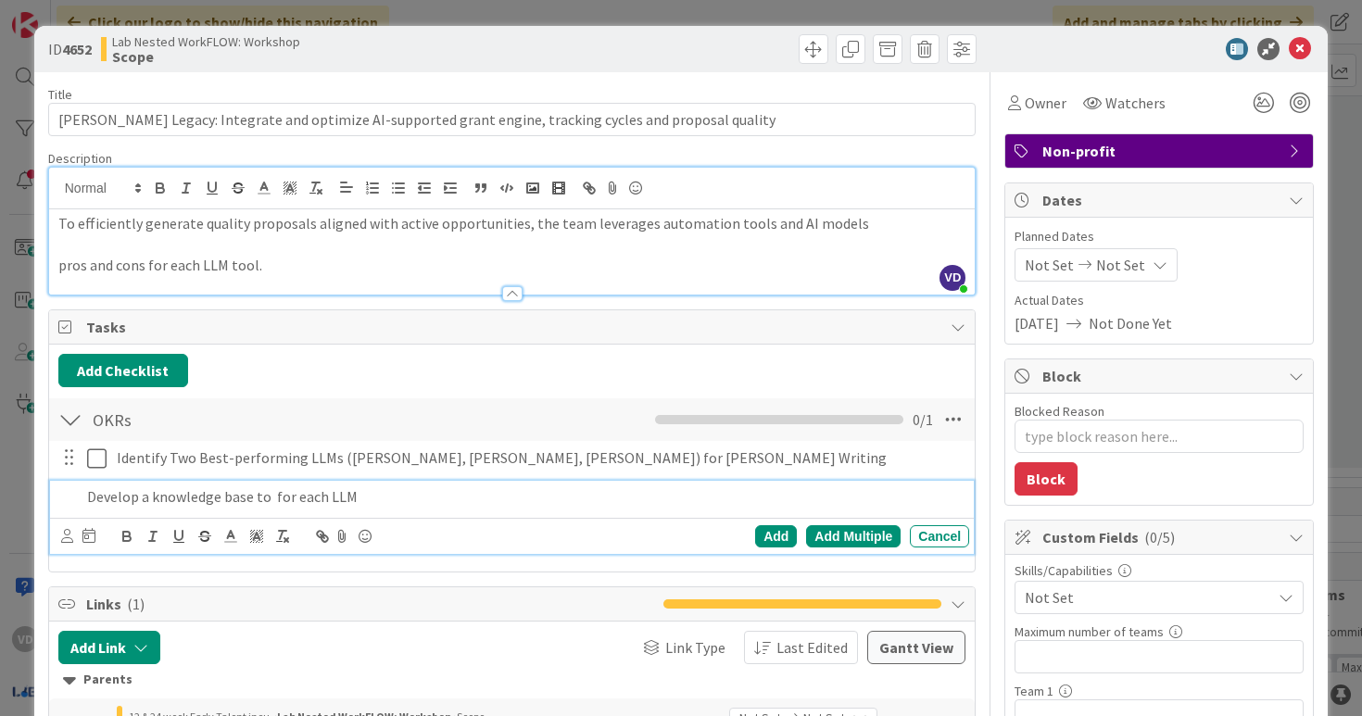
drag, startPoint x: 329, startPoint y: 496, endPoint x: 385, endPoint y: 496, distance: 55.6
click at [385, 496] on p "Develop a knowledge base to for each LLM" at bounding box center [525, 497] width 876 height 21
click at [448, 520] on div "Add Add Multiple Cancel" at bounding box center [512, 536] width 925 height 36
click at [447, 504] on p "Develop a knowledge base to for each AI model" at bounding box center [525, 497] width 876 height 21
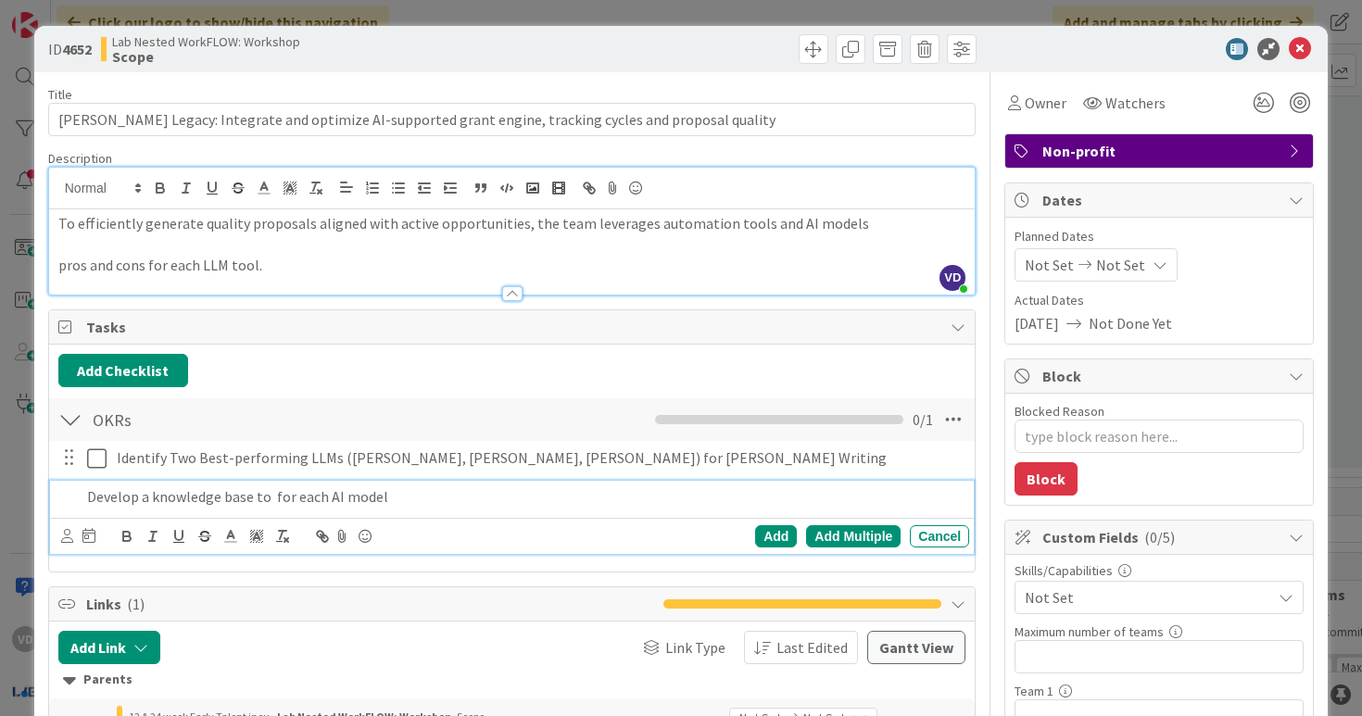
click at [447, 504] on p "Develop a knowledge base to for each AI model" at bounding box center [525, 497] width 876 height 21
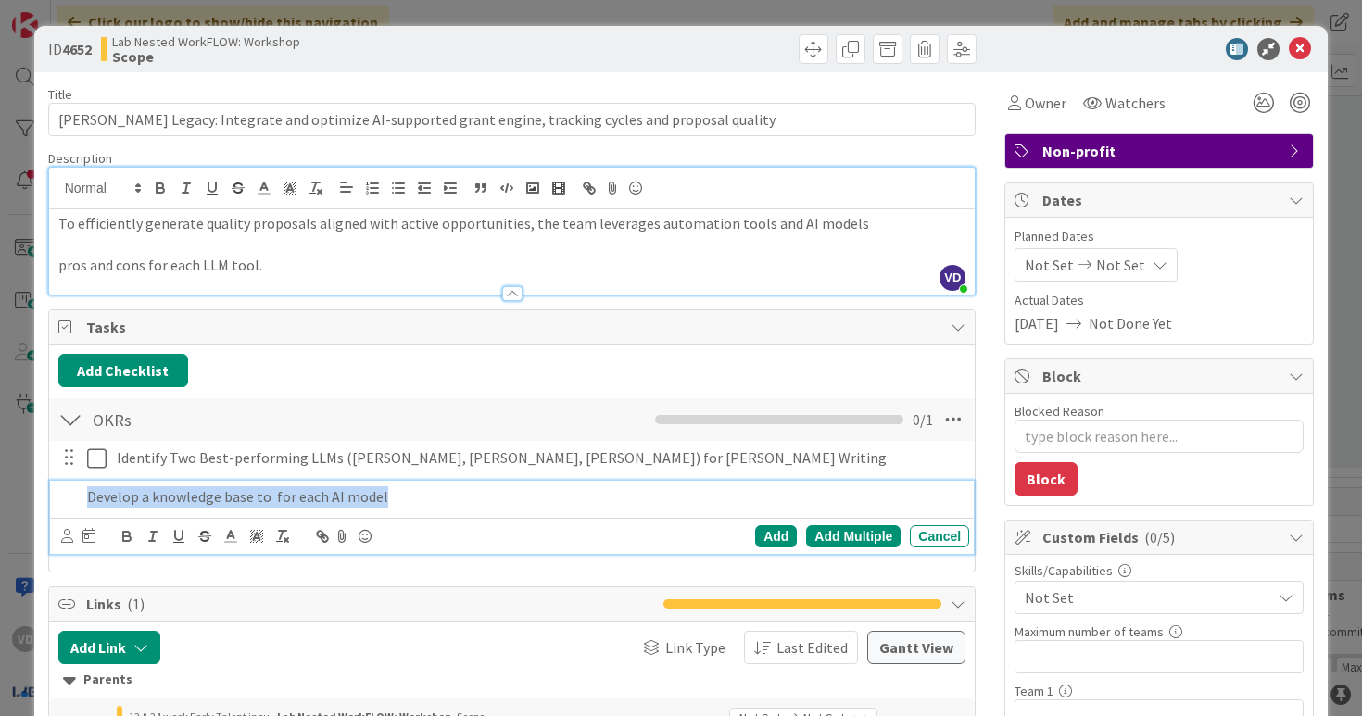
click at [346, 504] on p "Develop a knowledge base to for each AI model" at bounding box center [525, 497] width 876 height 21
click at [271, 499] on p "Develop a knowledge base to for each AI model" at bounding box center [525, 497] width 876 height 21
click at [537, 509] on div "Develop a knowledge base for each AI model" at bounding box center [525, 497] width 891 height 32
click at [146, 499] on p "Develop a knowledge base for each AI model to reference" at bounding box center [525, 497] width 876 height 21
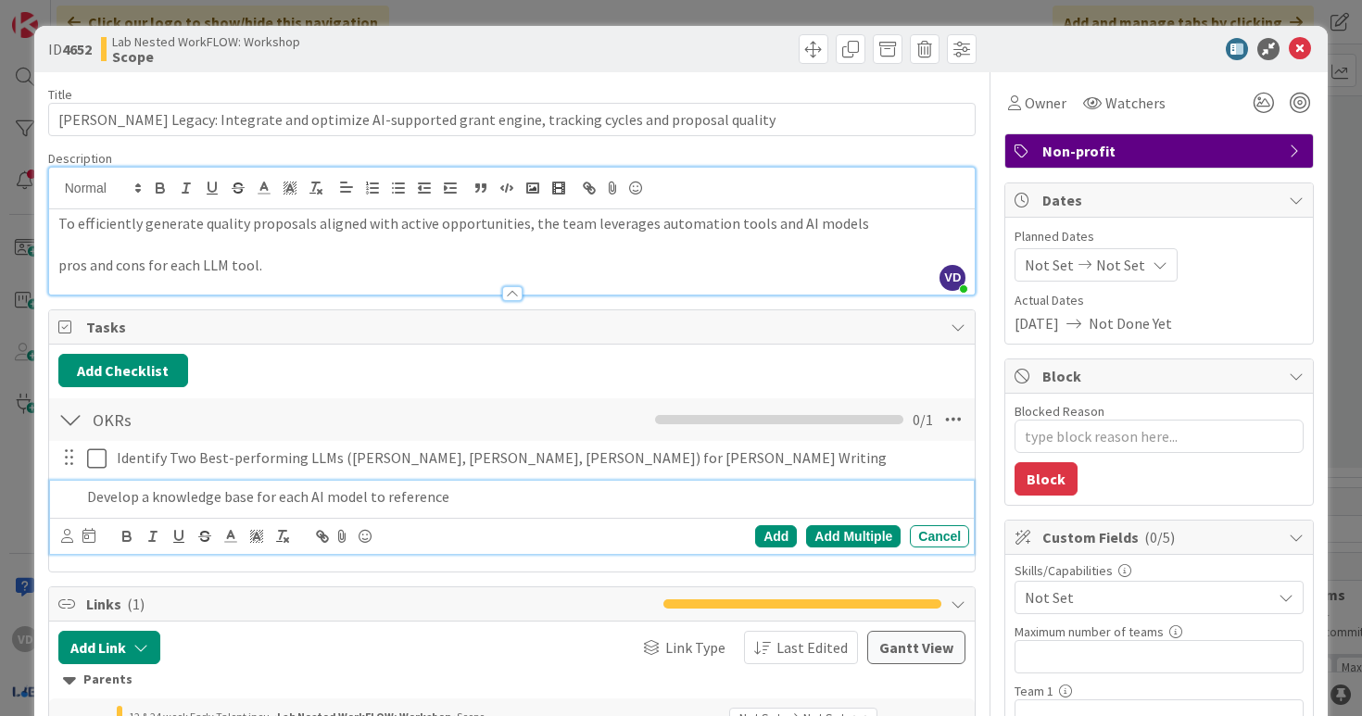
click at [151, 499] on p "Develop a knowledge base for each AI model to reference" at bounding box center [525, 497] width 876 height 21
click at [773, 539] on div "Add" at bounding box center [776, 536] width 42 height 22
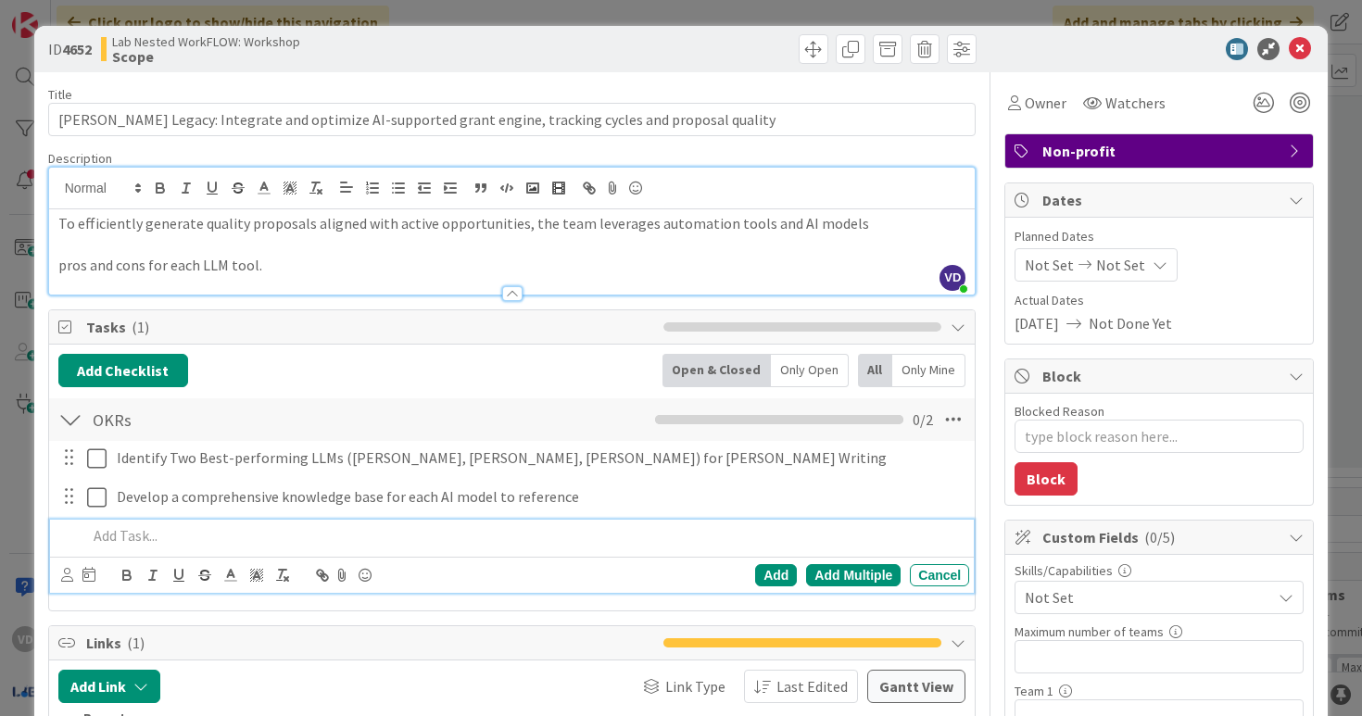
click at [271, 531] on p at bounding box center [525, 535] width 876 height 21
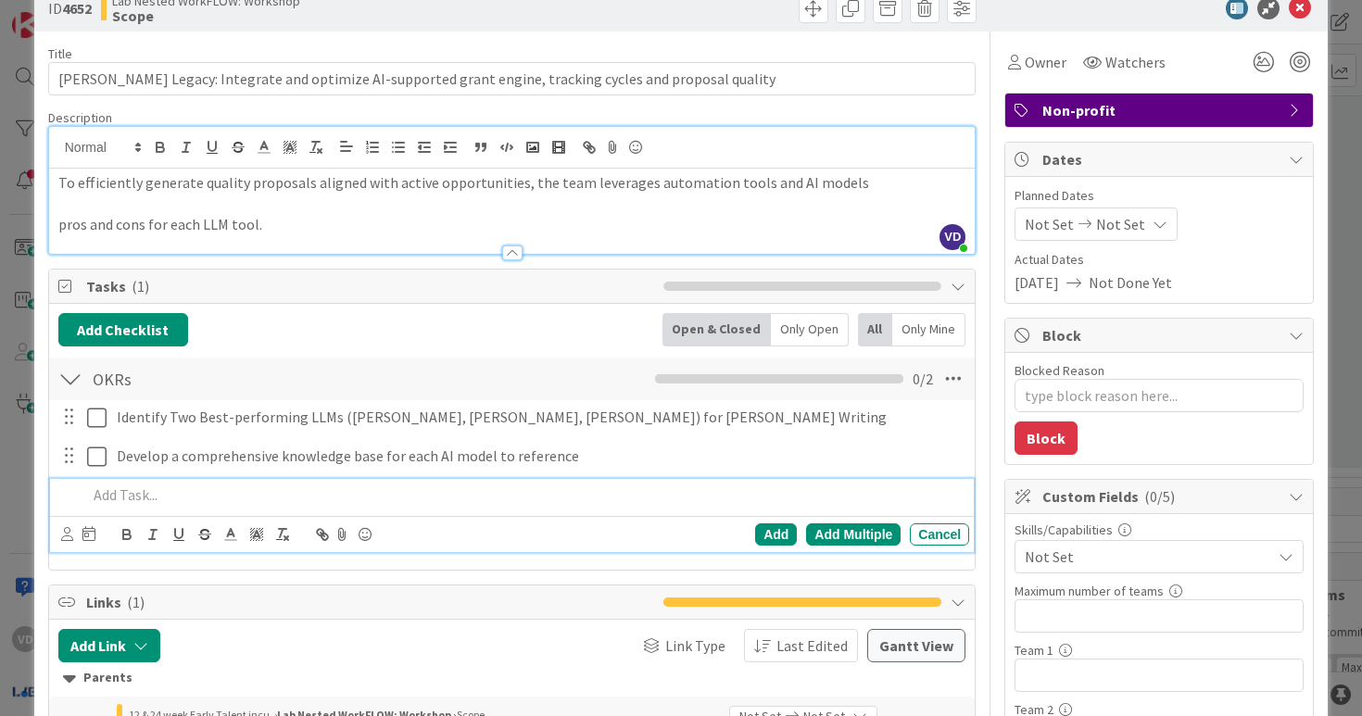
scroll to position [39, 0]
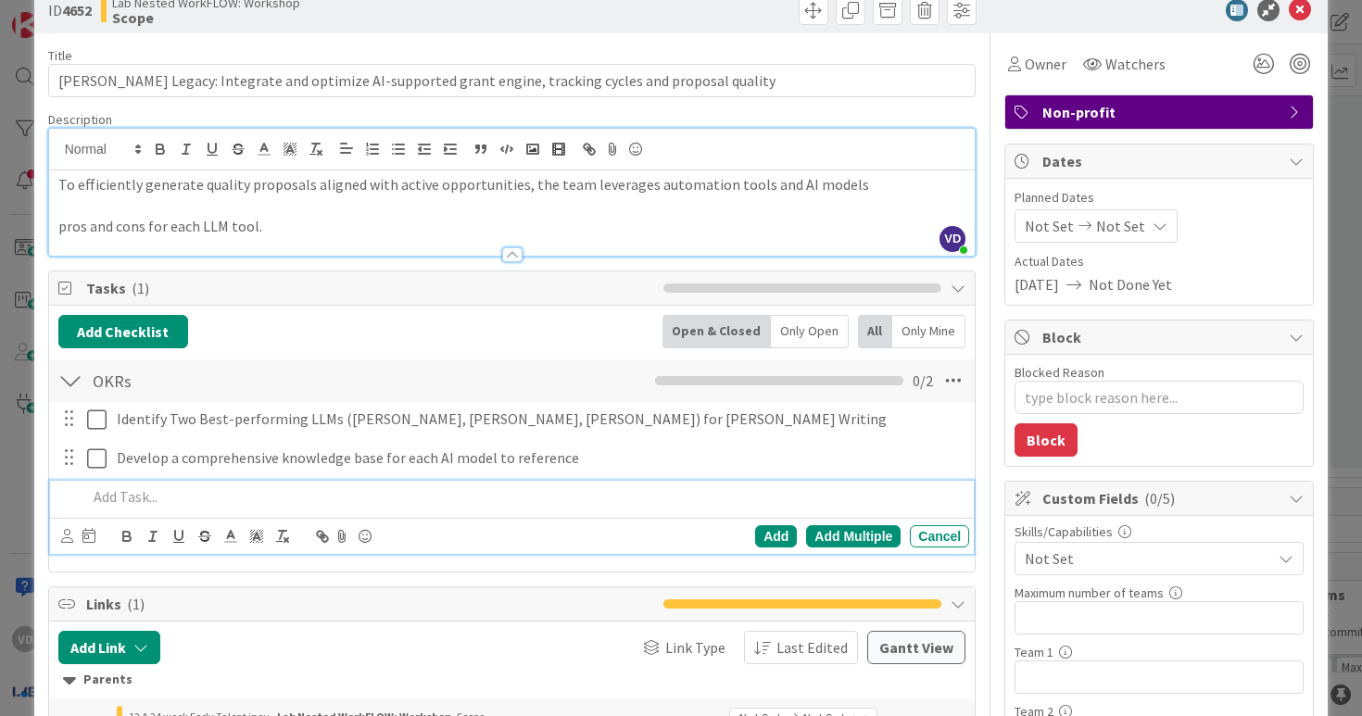
click at [304, 226] on p "pros and cons for each LLM tool." at bounding box center [512, 226] width 908 height 21
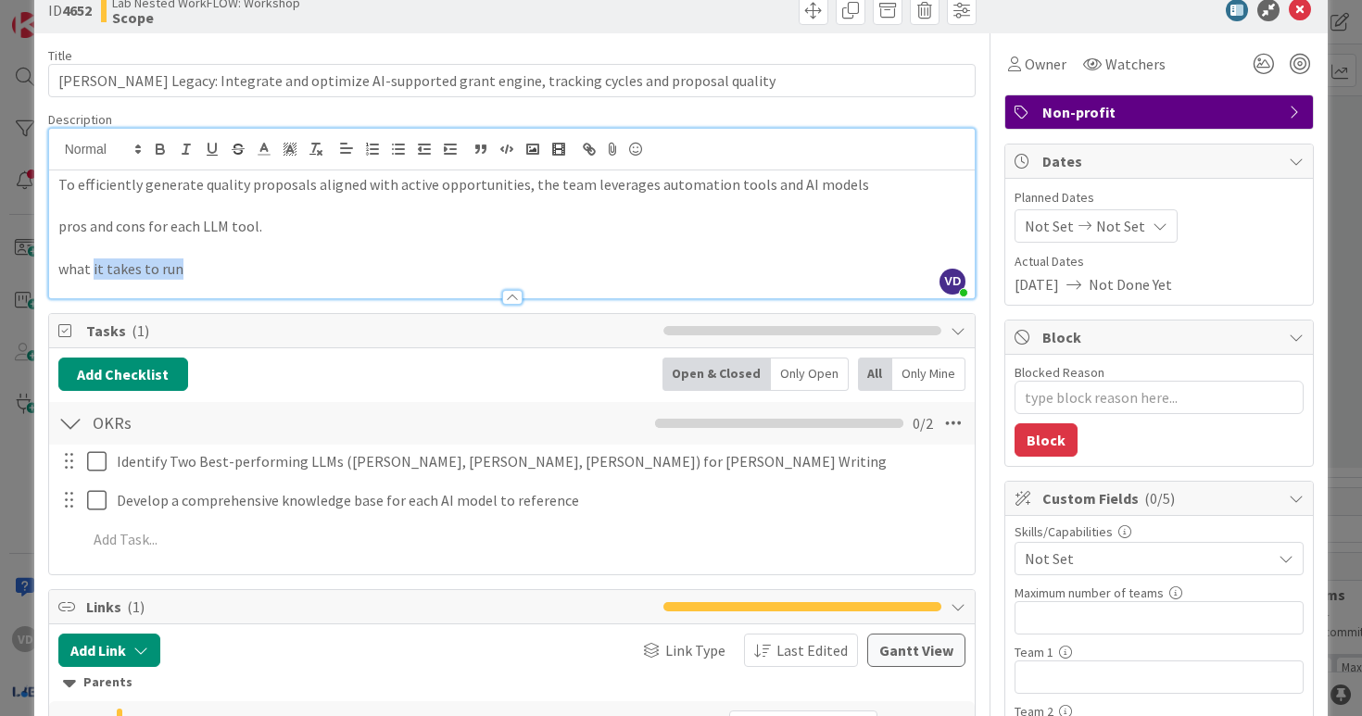
drag, startPoint x: 91, startPoint y: 271, endPoint x: 285, endPoint y: 273, distance: 193.7
click at [285, 273] on p "what it takes to run" at bounding box center [512, 269] width 908 height 21
click at [300, 229] on p "pros and cons for each LLM tool." at bounding box center [512, 226] width 908 height 21
drag, startPoint x: 215, startPoint y: 268, endPoint x: 49, endPoint y: 266, distance: 165.9
click at [49, 267] on div "To efficiently generate quality proposals aligned with active opportunities, th…" at bounding box center [512, 235] width 927 height 128
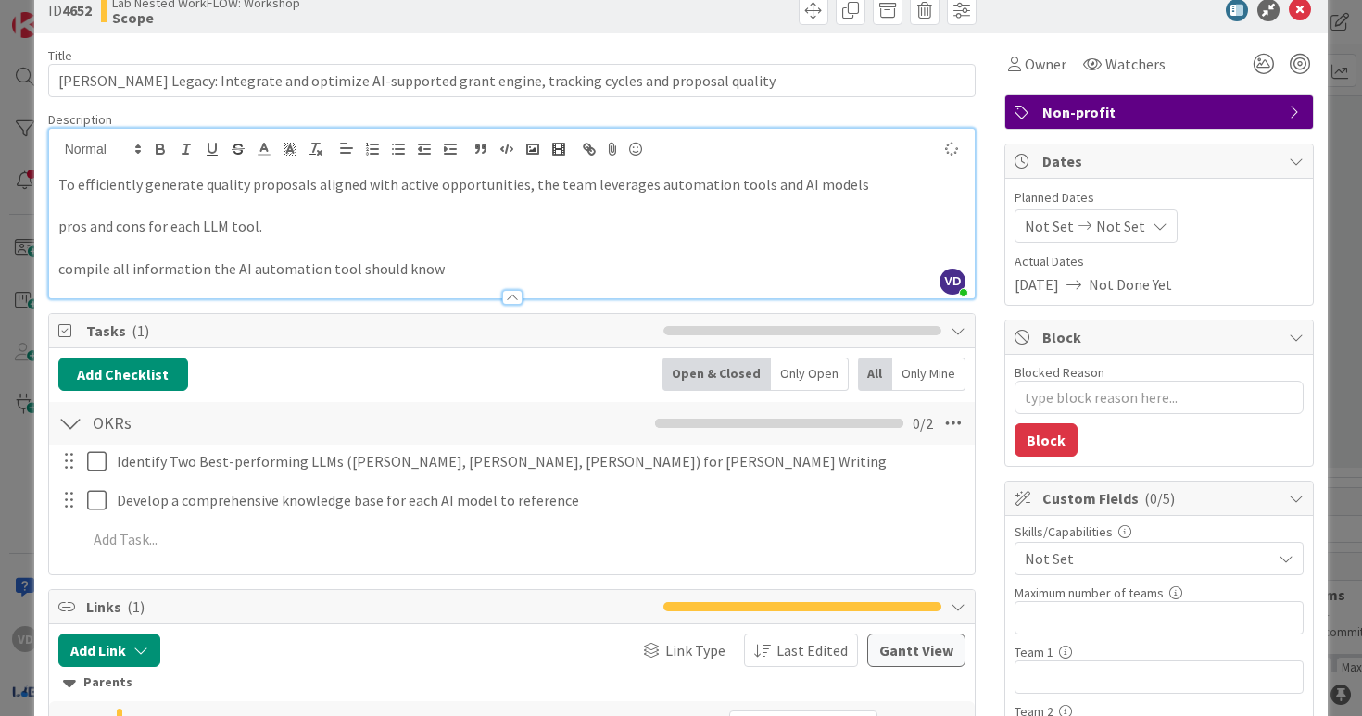
scroll to position [0, 0]
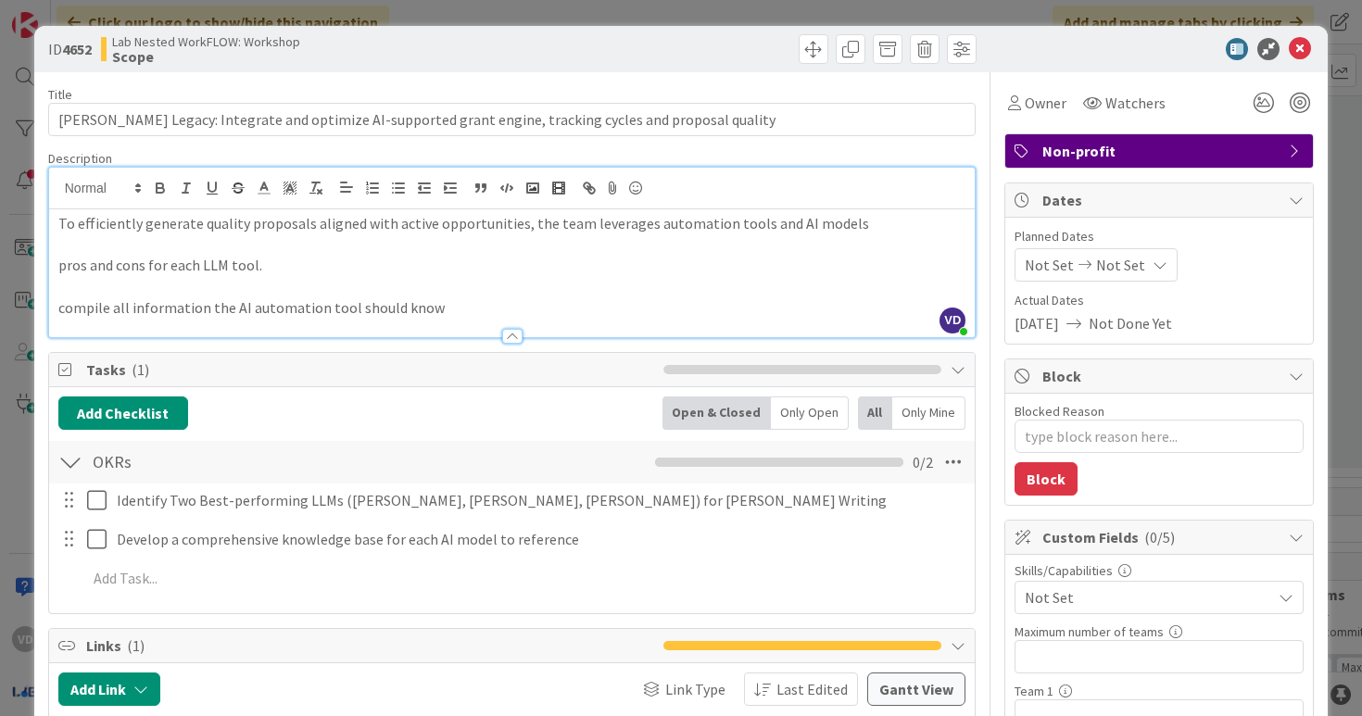
drag, startPoint x: 231, startPoint y: 322, endPoint x: 478, endPoint y: 322, distance: 247.4
click at [479, 322] on div at bounding box center [512, 327] width 927 height 19
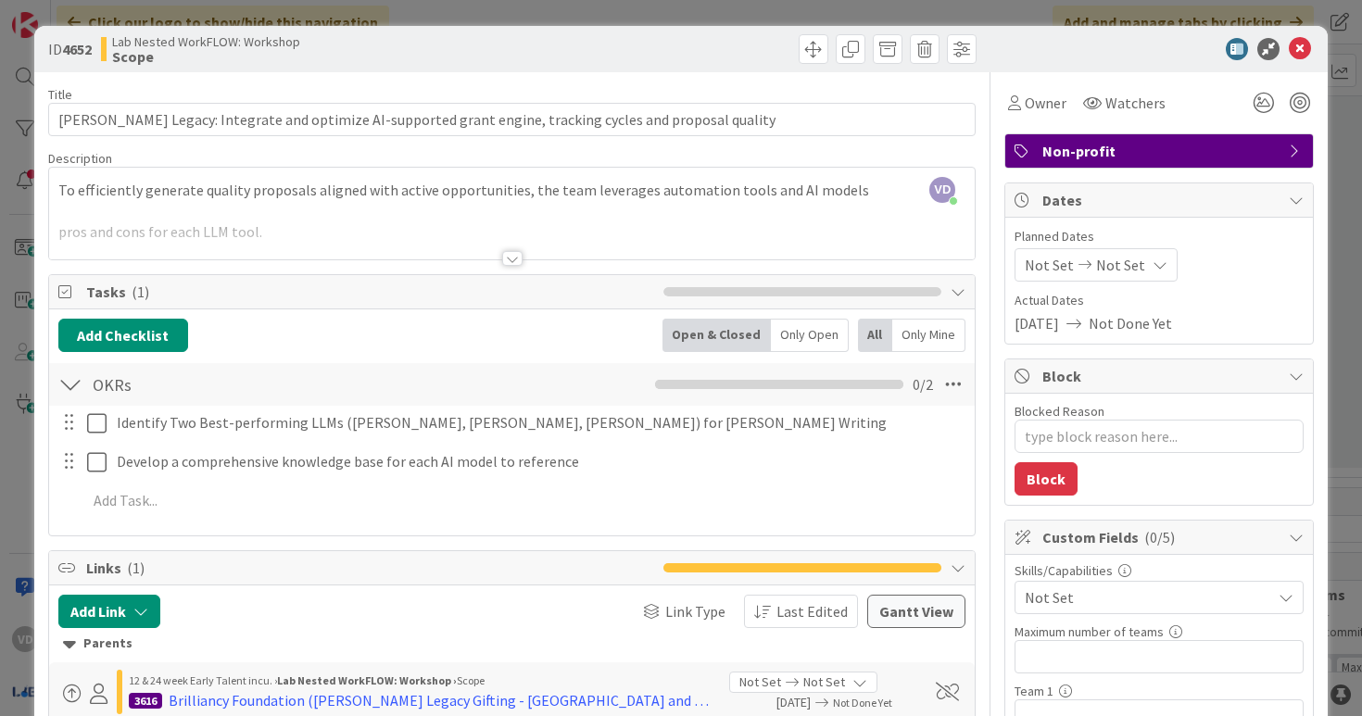
click at [400, 258] on div at bounding box center [512, 235] width 927 height 47
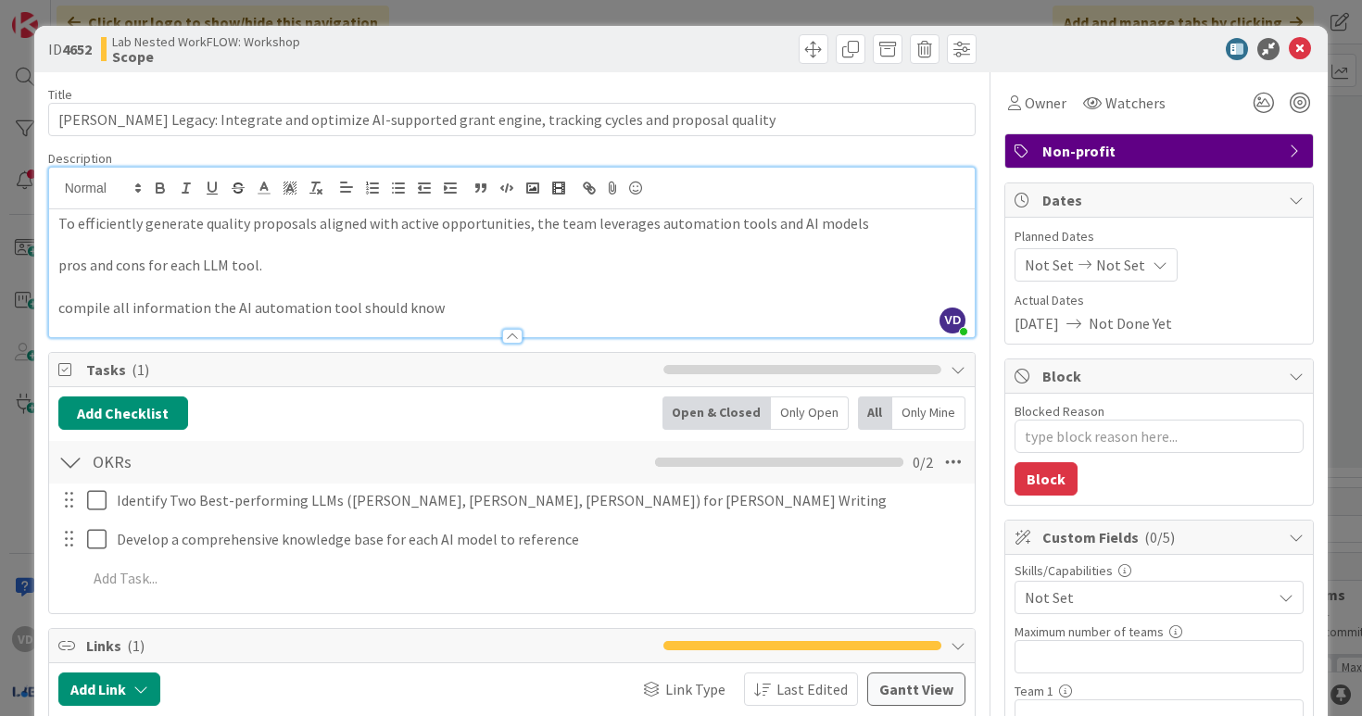
click at [288, 312] on p "compile all information the AI automation tool should know" at bounding box center [512, 307] width 908 height 21
click at [244, 310] on p "compile all information the AI automation tool should know" at bounding box center [512, 307] width 908 height 21
drag, startPoint x: 230, startPoint y: 307, endPoint x: 341, endPoint y: 316, distance: 111.6
click at [342, 317] on p "compile all information the AI automation tool should know" at bounding box center [512, 307] width 908 height 21
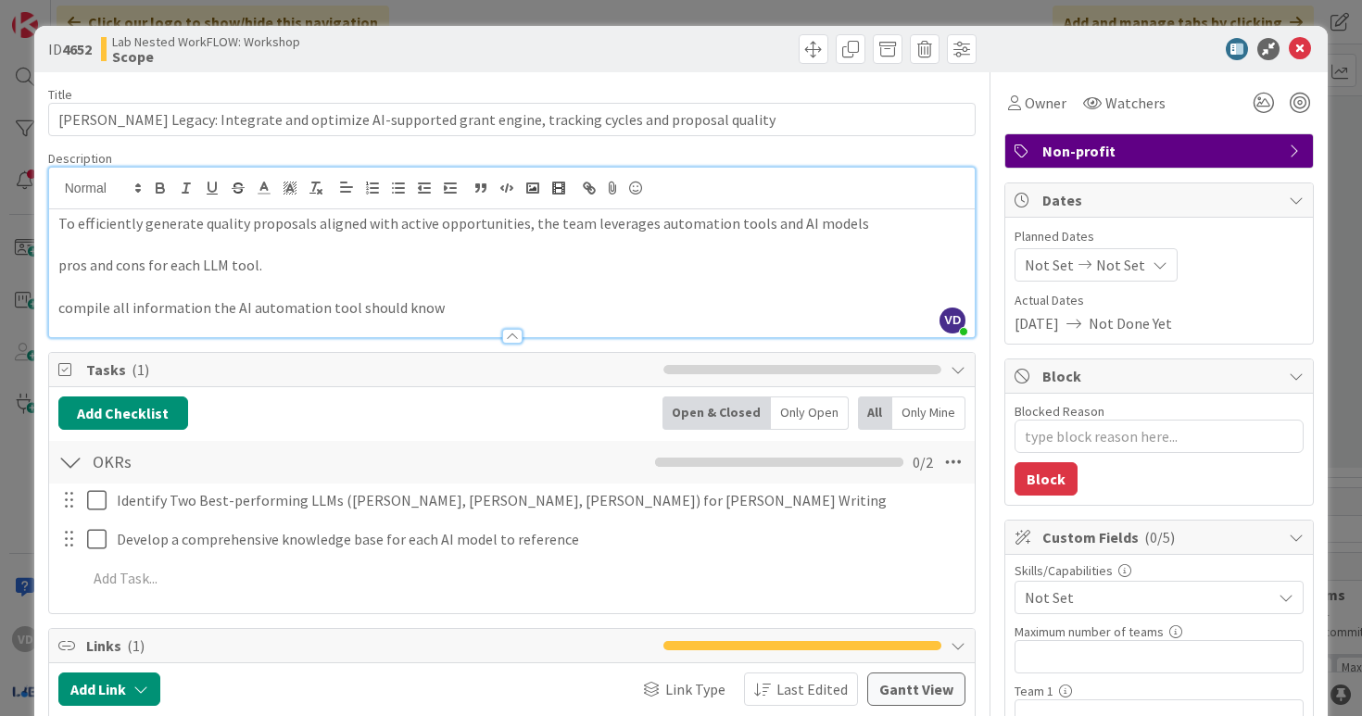
click at [476, 261] on p "pros and cons for each LLM tool." at bounding box center [512, 265] width 908 height 21
click at [476, 346] on div "Title 99 / 128 Mona Legacy: Integrate and optimize AI-supported grant engine, t…" at bounding box center [512, 658] width 929 height 1173
click at [474, 297] on p "compile all information the AI automation tool should know" at bounding box center [512, 307] width 908 height 21
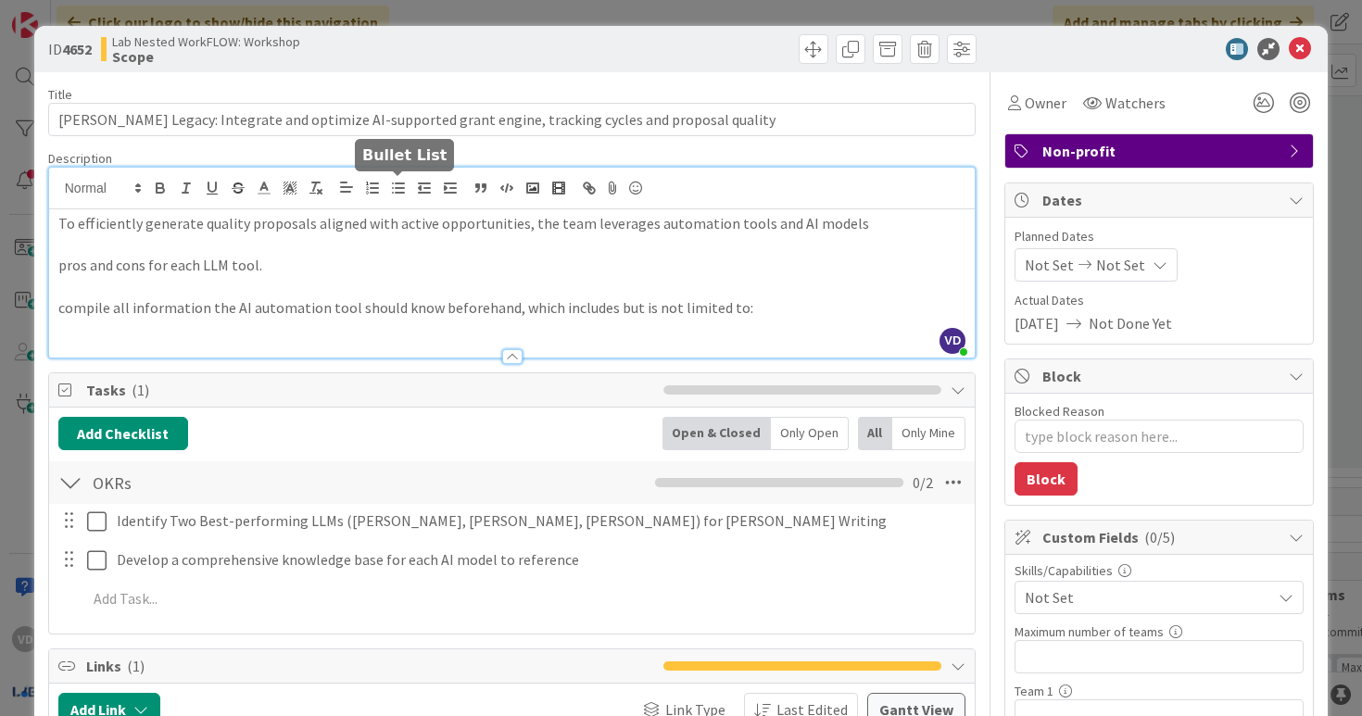
click at [398, 195] on icon "button" at bounding box center [398, 188] width 17 height 17
click at [262, 310] on p "compile all information the AI automation tool should know beforehand, which in…" at bounding box center [512, 307] width 908 height 21
click at [125, 310] on p "compile all information the AI automation tool should know beforehand, which in…" at bounding box center [512, 307] width 908 height 21
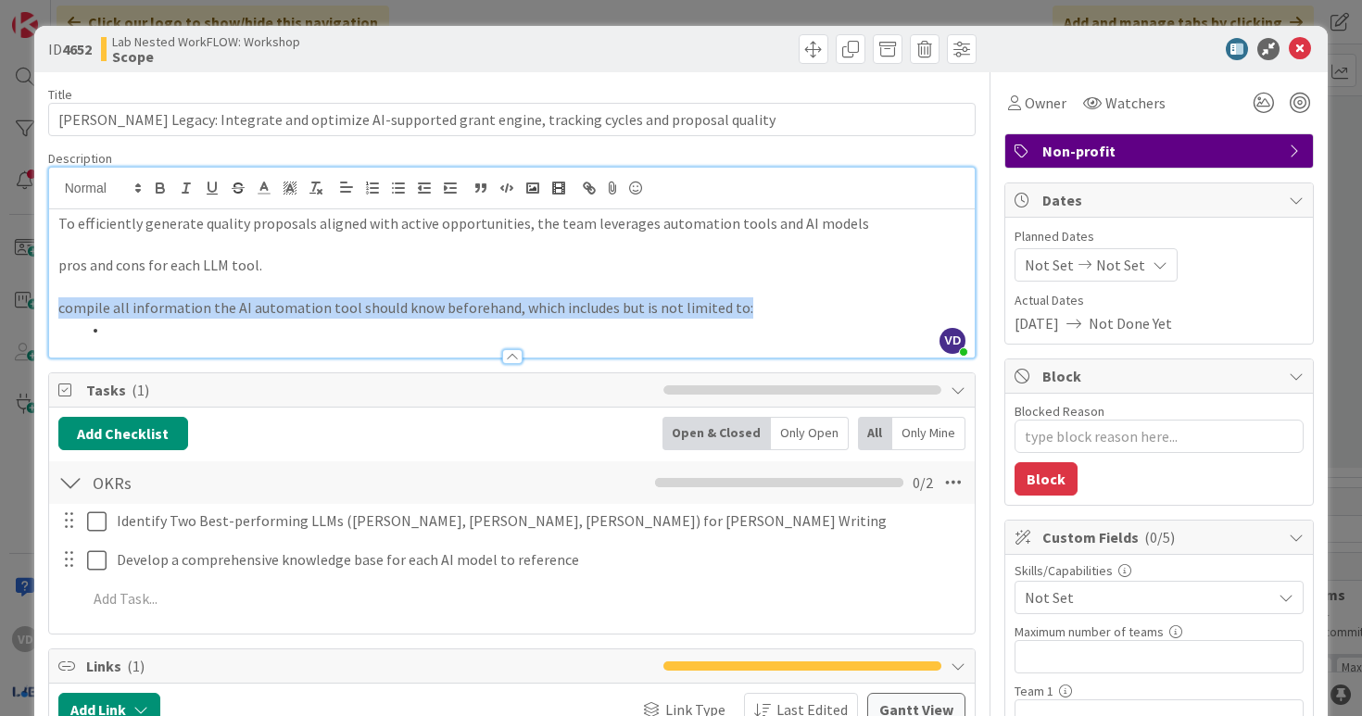
click at [88, 309] on p "compile all information the AI automation tool should know beforehand, which in…" at bounding box center [512, 307] width 908 height 21
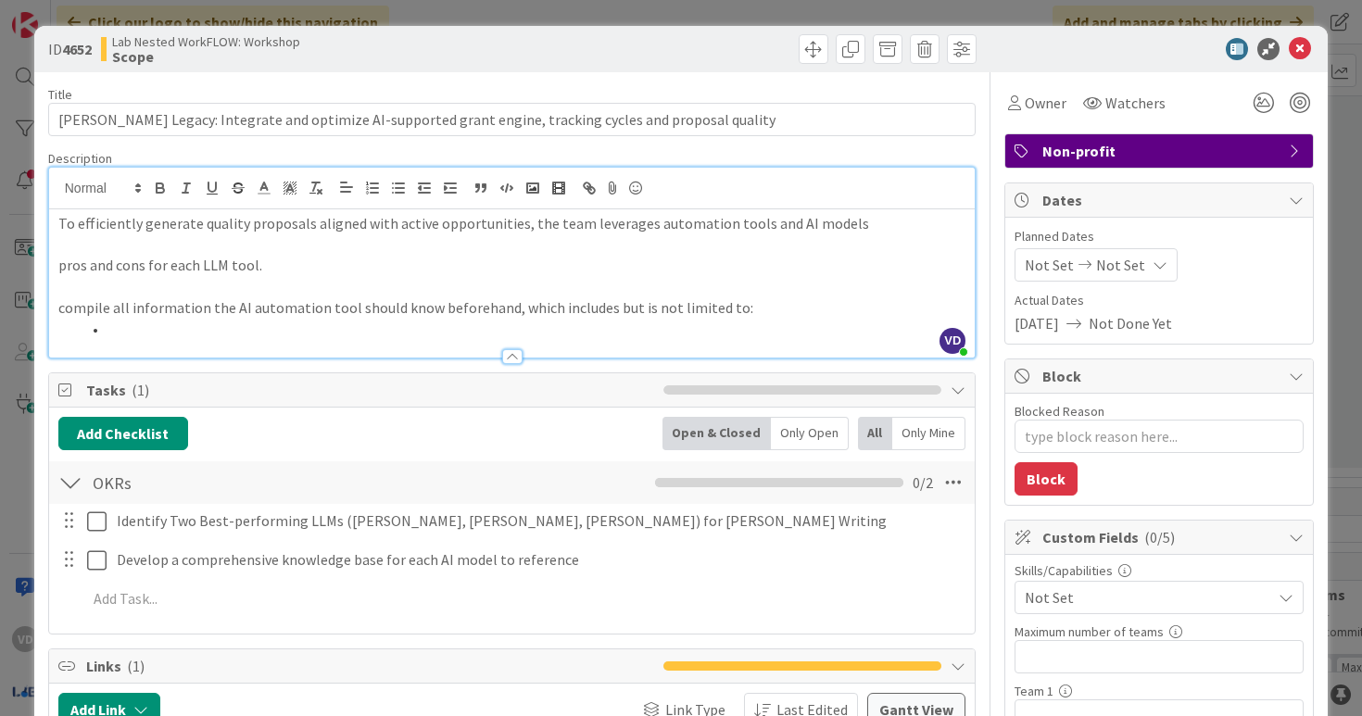
click at [88, 309] on p "compile all information the AI automation tool should know beforehand, which in…" at bounding box center [512, 307] width 908 height 21
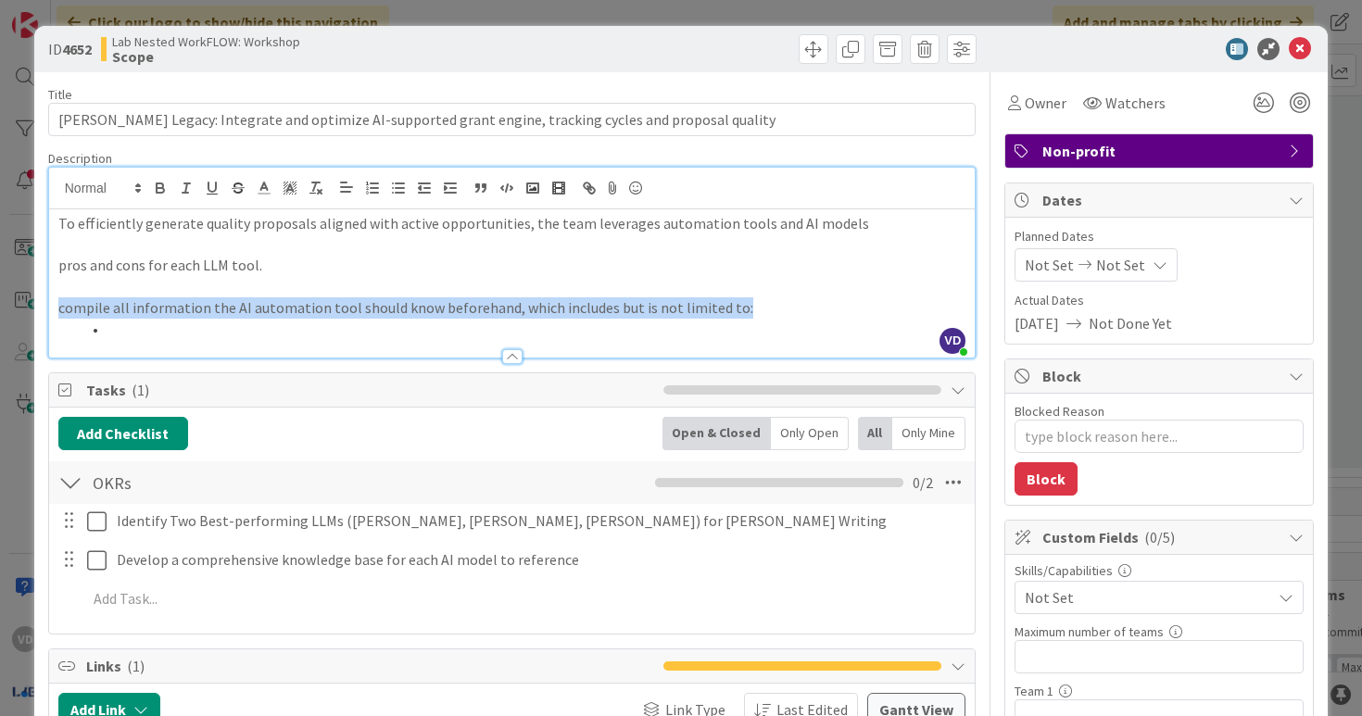
click at [144, 313] on p "compile all information the AI automation tool should know beforehand, which in…" at bounding box center [512, 307] width 908 height 21
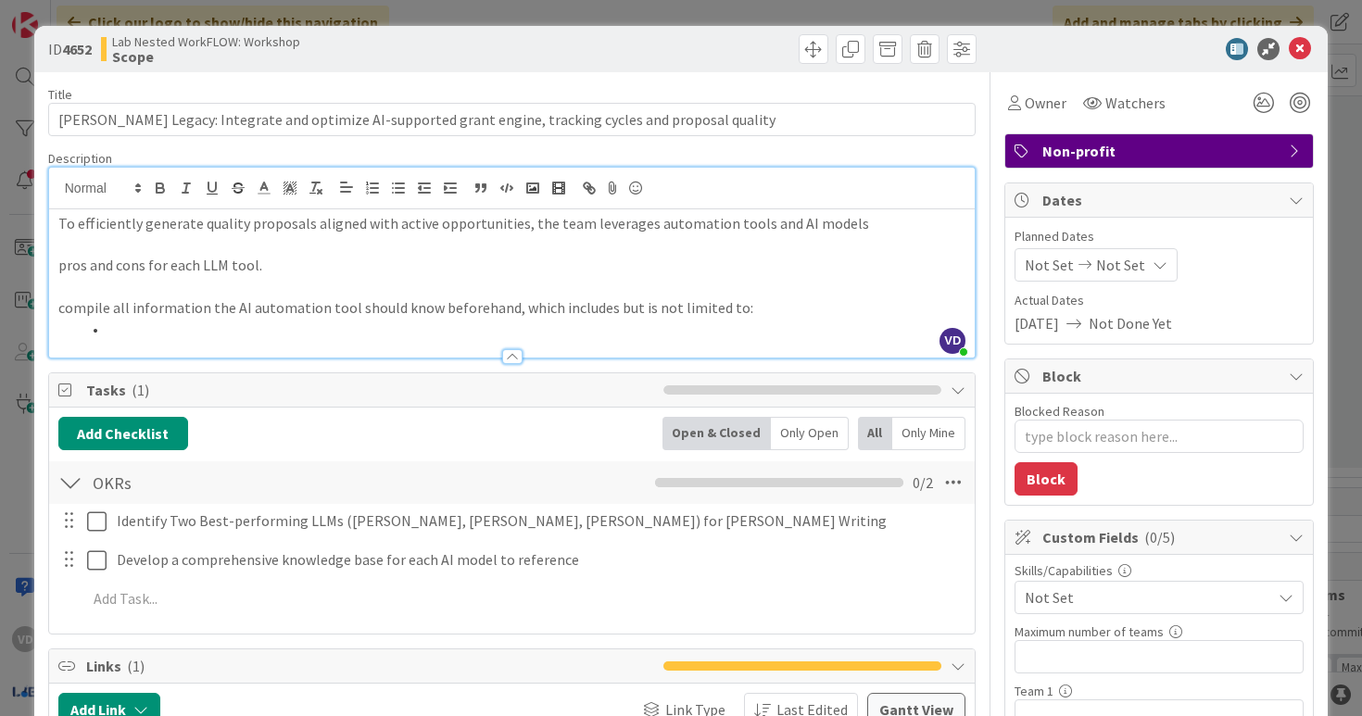
click at [154, 325] on li at bounding box center [524, 329] width 886 height 21
click at [876, 224] on p "To efficiently generate quality proposals aligned with active opportunities, th…" at bounding box center [512, 223] width 908 height 21
drag, startPoint x: 589, startPoint y: 236, endPoint x: 723, endPoint y: 229, distance: 133.7
click at [723, 229] on div "To efficiently generate quality proposals aligned with active opportunities, th…" at bounding box center [512, 283] width 927 height 148
click at [723, 229] on p "To efficiently generate quality proposals aligned with active opportunities, th…" at bounding box center [512, 223] width 908 height 21
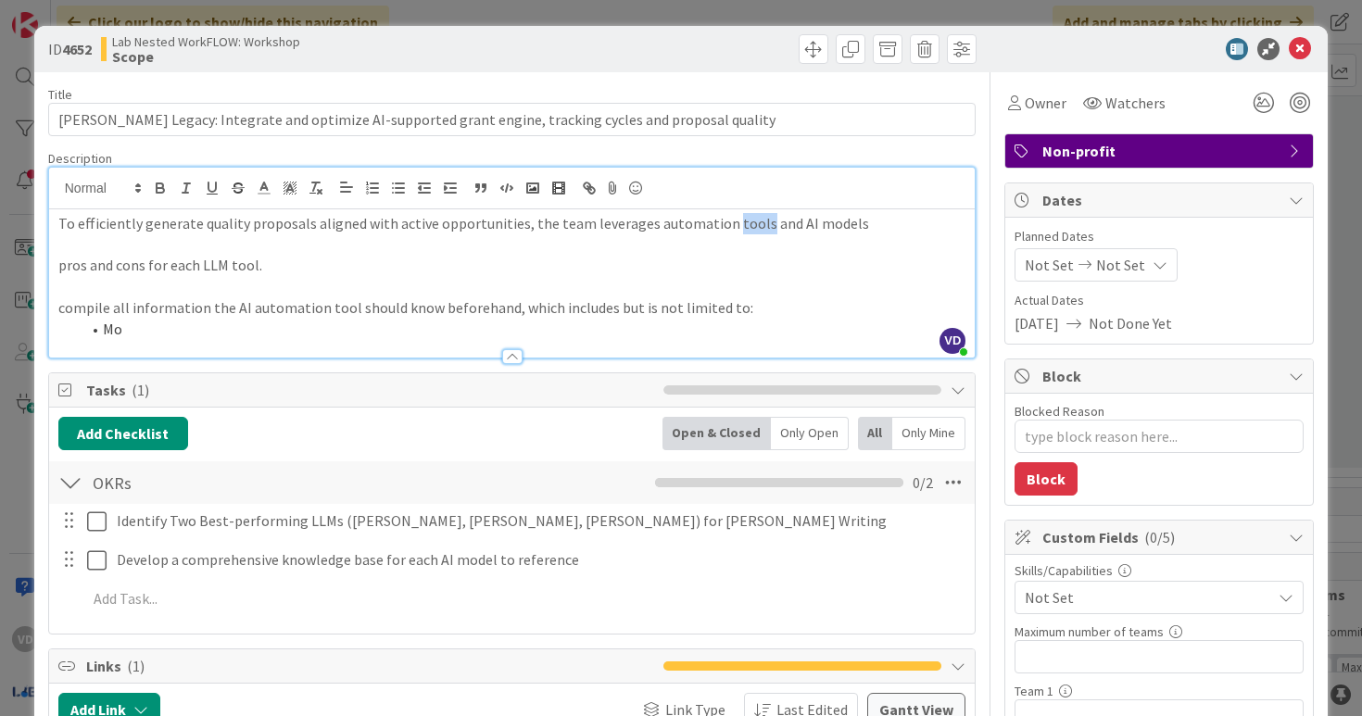
click at [723, 229] on p "To efficiently generate quality proposals aligned with active opportunities, th…" at bounding box center [512, 223] width 908 height 21
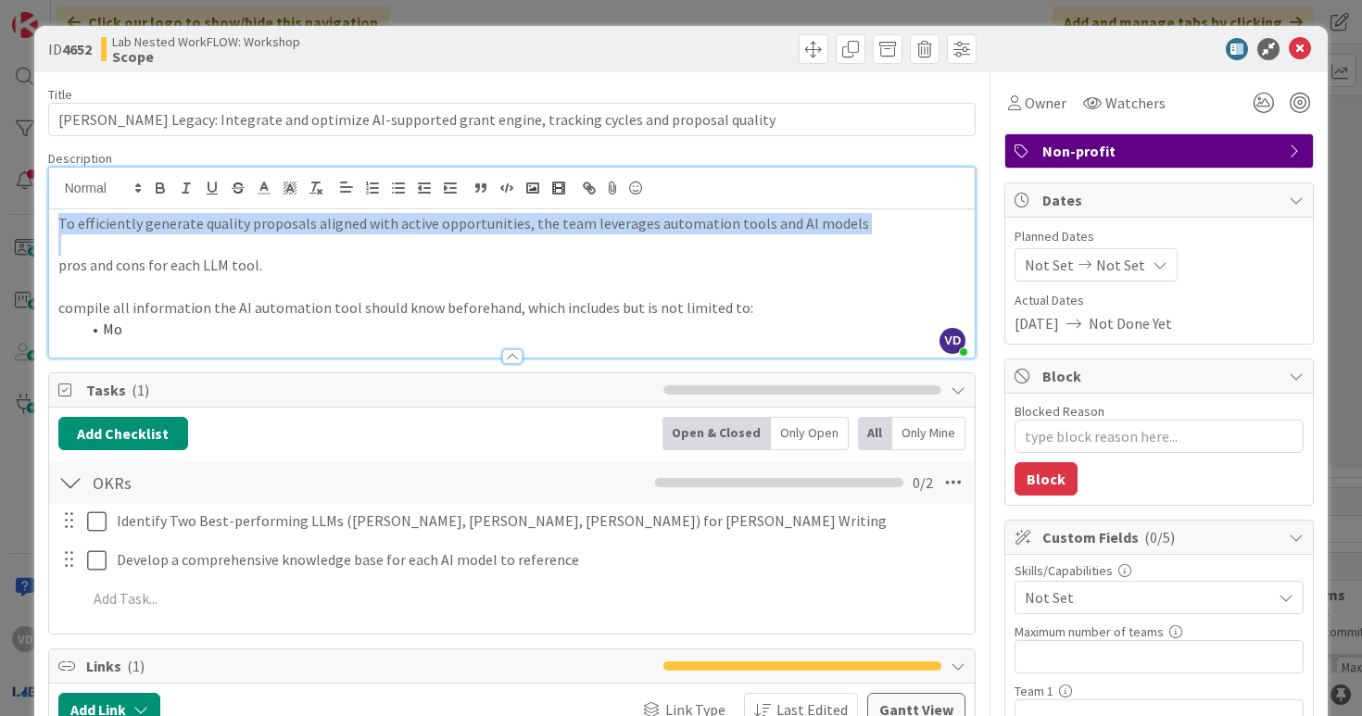
click at [723, 229] on p "To efficiently generate quality proposals aligned with active opportunities, th…" at bounding box center [512, 223] width 908 height 21
click at [854, 229] on p "To efficiently generate quality proposals aligned with active opportunities, th…" at bounding box center [512, 223] width 908 height 21
drag, startPoint x: 854, startPoint y: 217, endPoint x: 938, endPoint y: 222, distance: 84.5
click at [938, 222] on p "To efficiently generate quality proposals aligned with active opportunities, th…" at bounding box center [512, 223] width 908 height 21
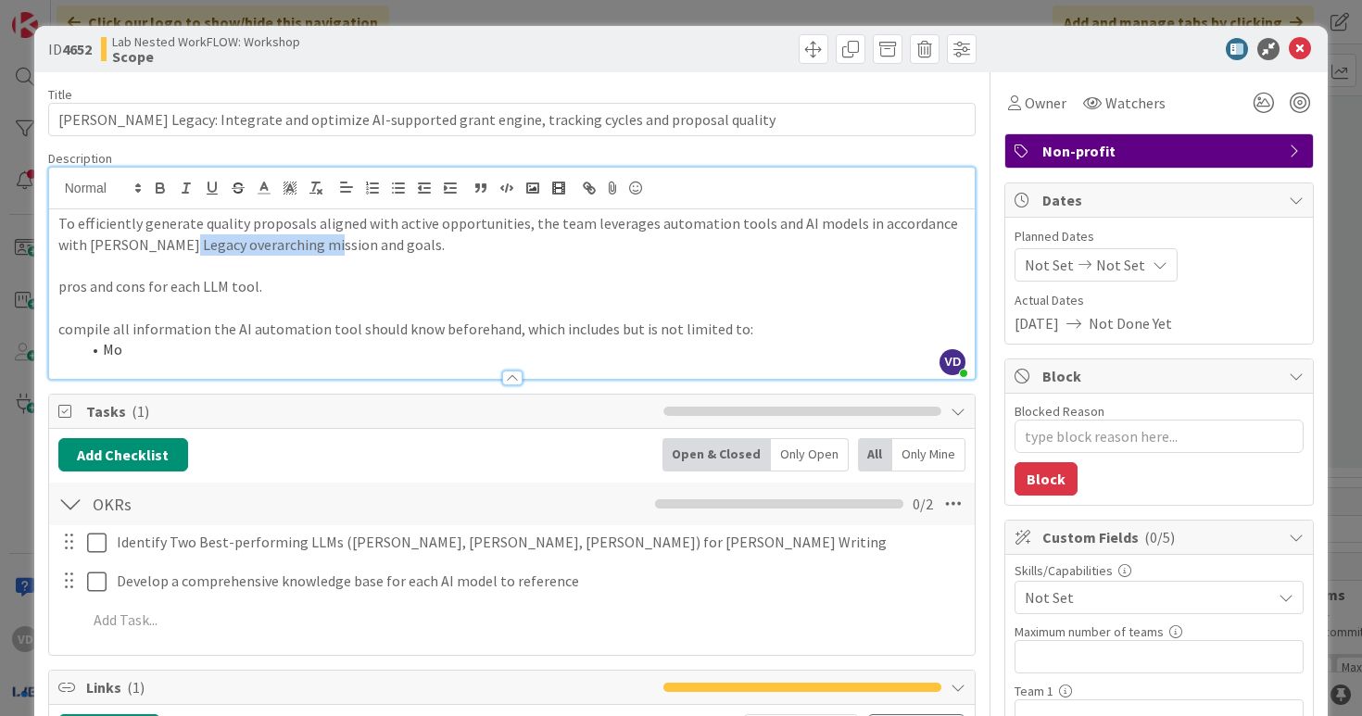
drag, startPoint x: 152, startPoint y: 244, endPoint x: 294, endPoint y: 243, distance: 141.8
click at [294, 244] on p "To efficiently generate quality proposals aligned with active opportunities, th…" at bounding box center [512, 234] width 908 height 42
click at [290, 243] on p "To efficiently generate quality proposals aligned with active opportunities, th…" at bounding box center [512, 234] width 908 height 42
click at [140, 245] on p "To efficiently generate quality proposals aligned with active opportunities, th…" at bounding box center [512, 234] width 908 height 42
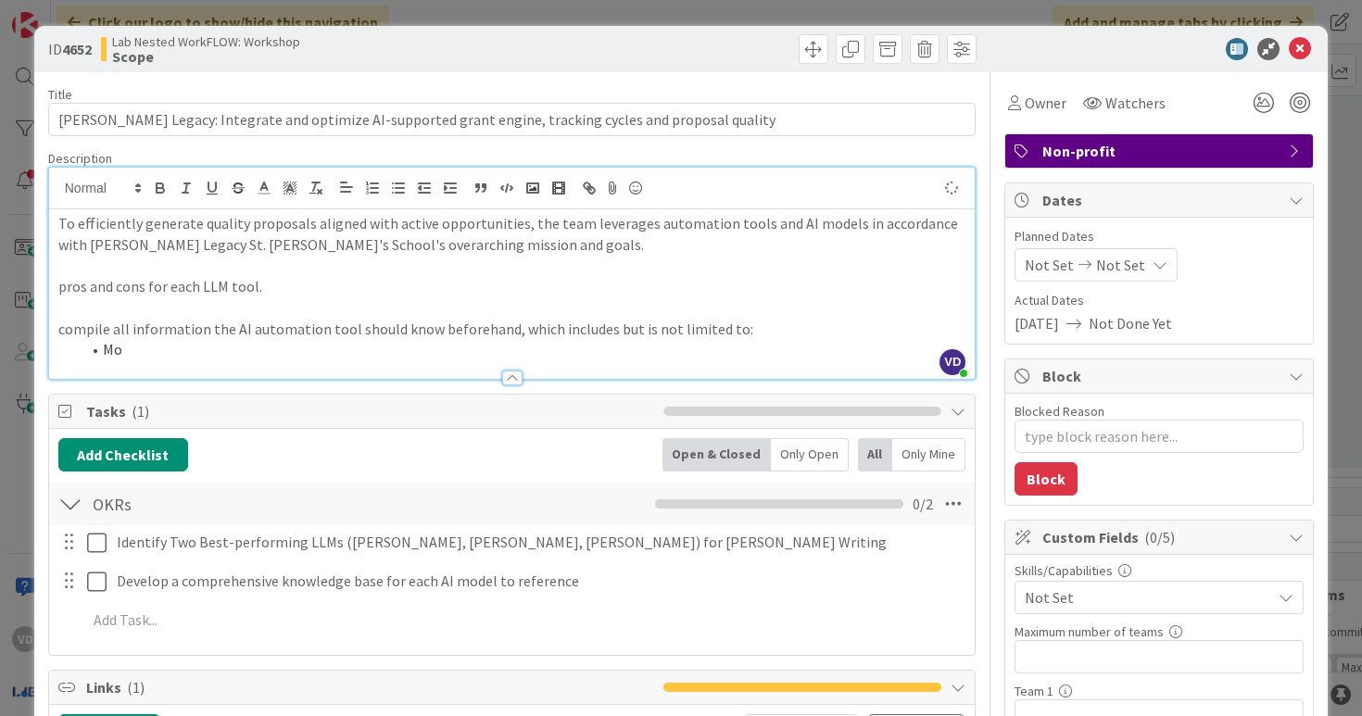
click at [239, 250] on p "To efficiently generate quality proposals aligned with active opportunities, th…" at bounding box center [512, 234] width 908 height 42
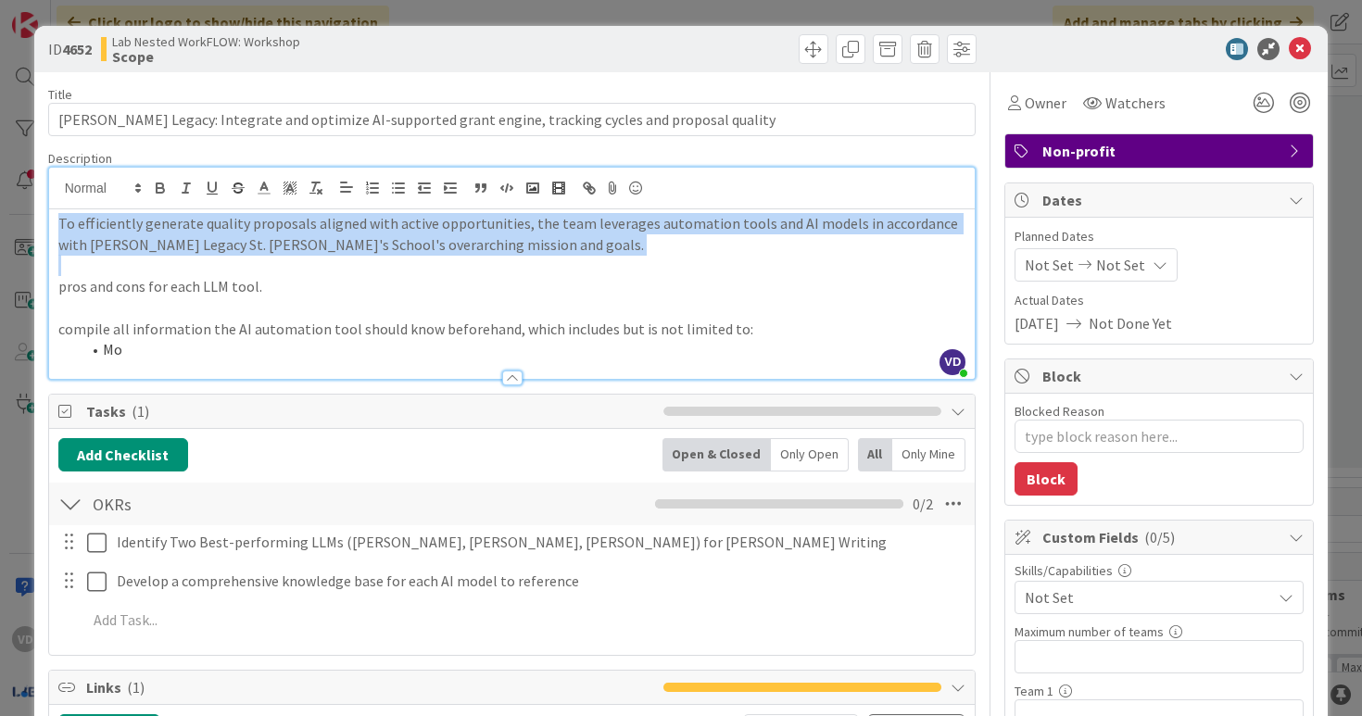
click at [394, 221] on p "To efficiently generate quality proposals aligned with active opportunities, th…" at bounding box center [512, 234] width 908 height 42
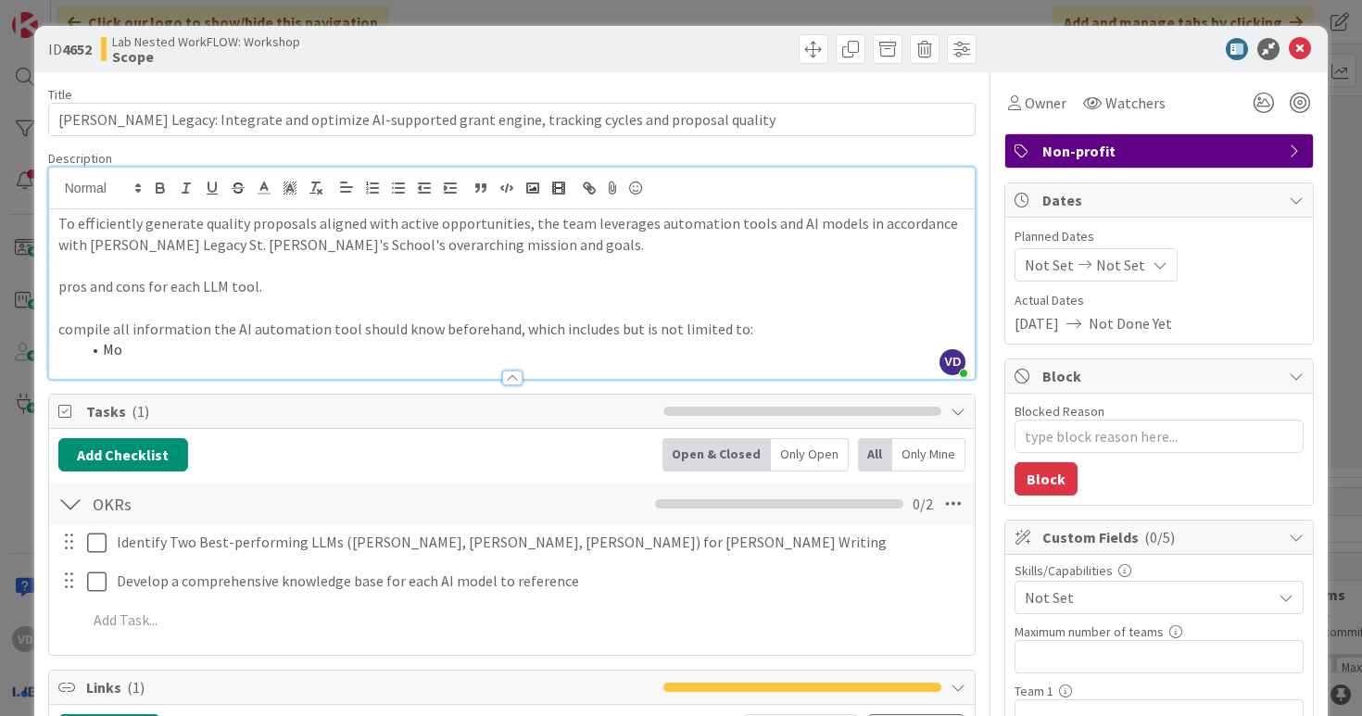
click at [483, 267] on p at bounding box center [512, 265] width 908 height 21
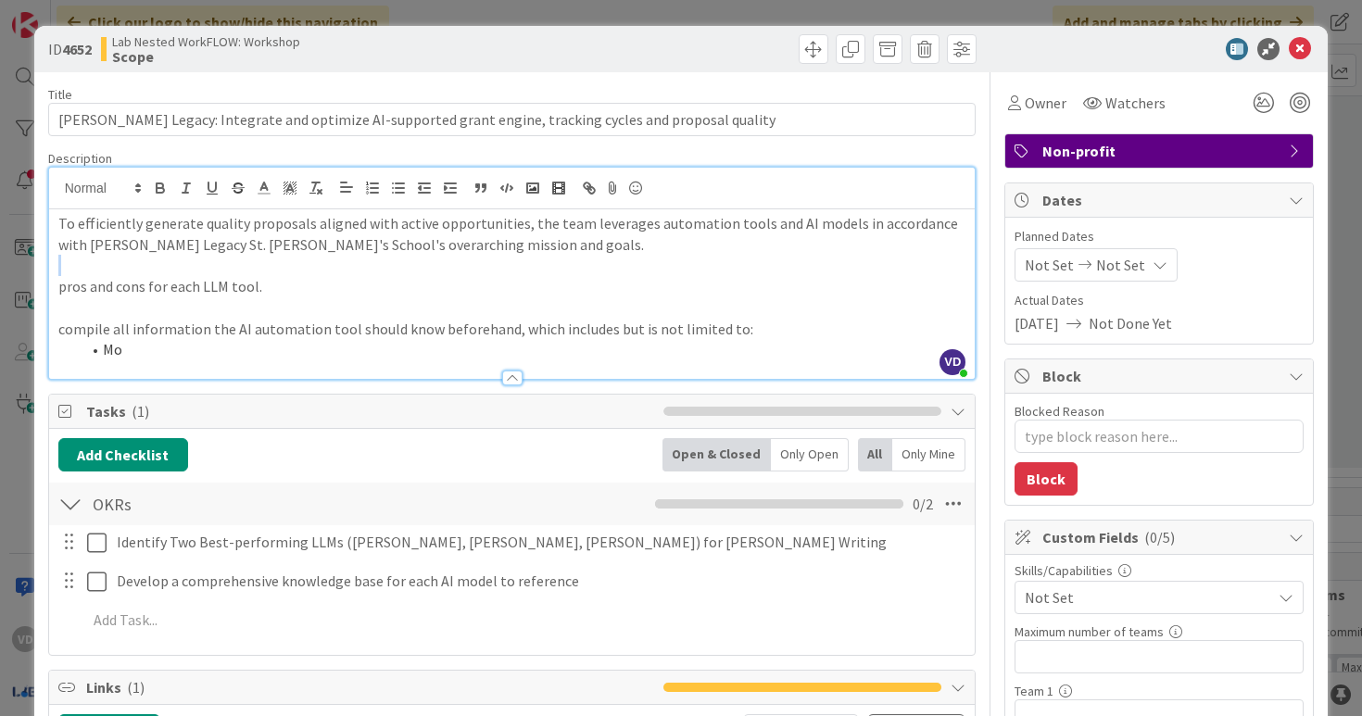
click at [483, 267] on p at bounding box center [512, 265] width 908 height 21
click at [489, 256] on p at bounding box center [512, 265] width 908 height 21
click at [498, 305] on p at bounding box center [512, 307] width 908 height 21
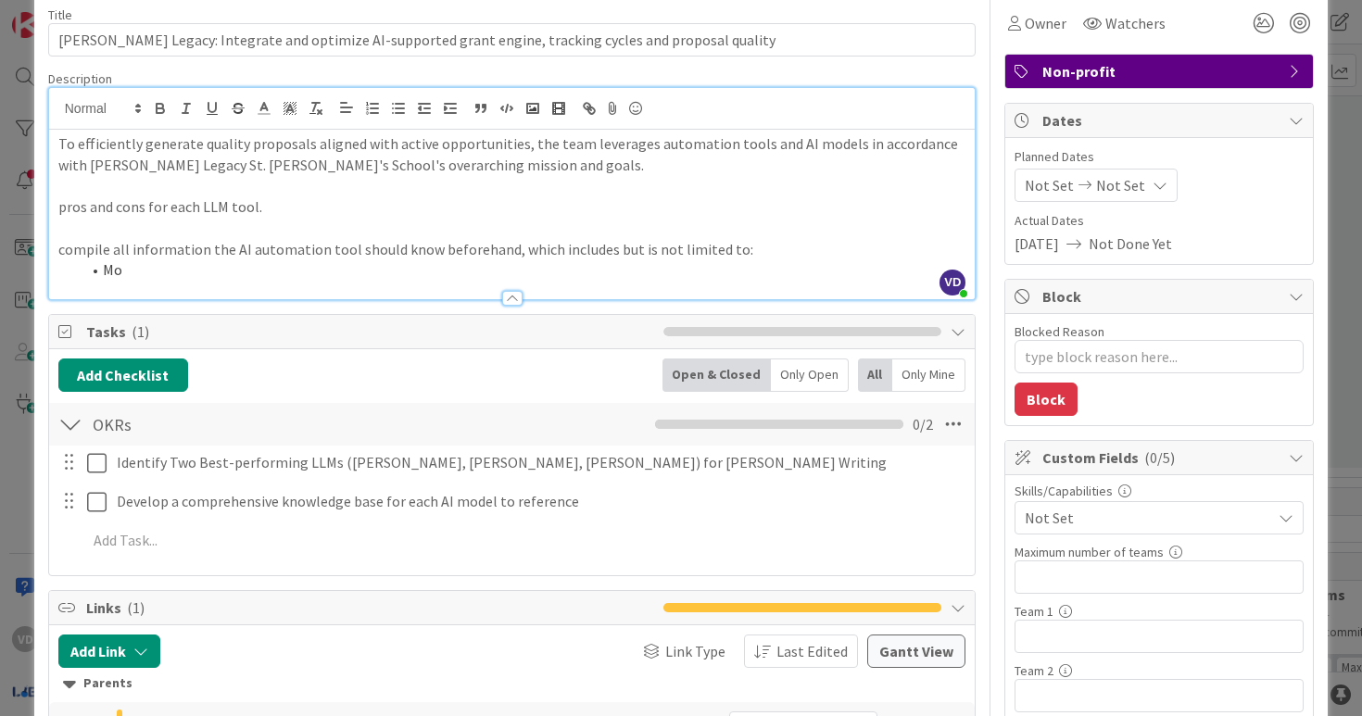
scroll to position [74, 0]
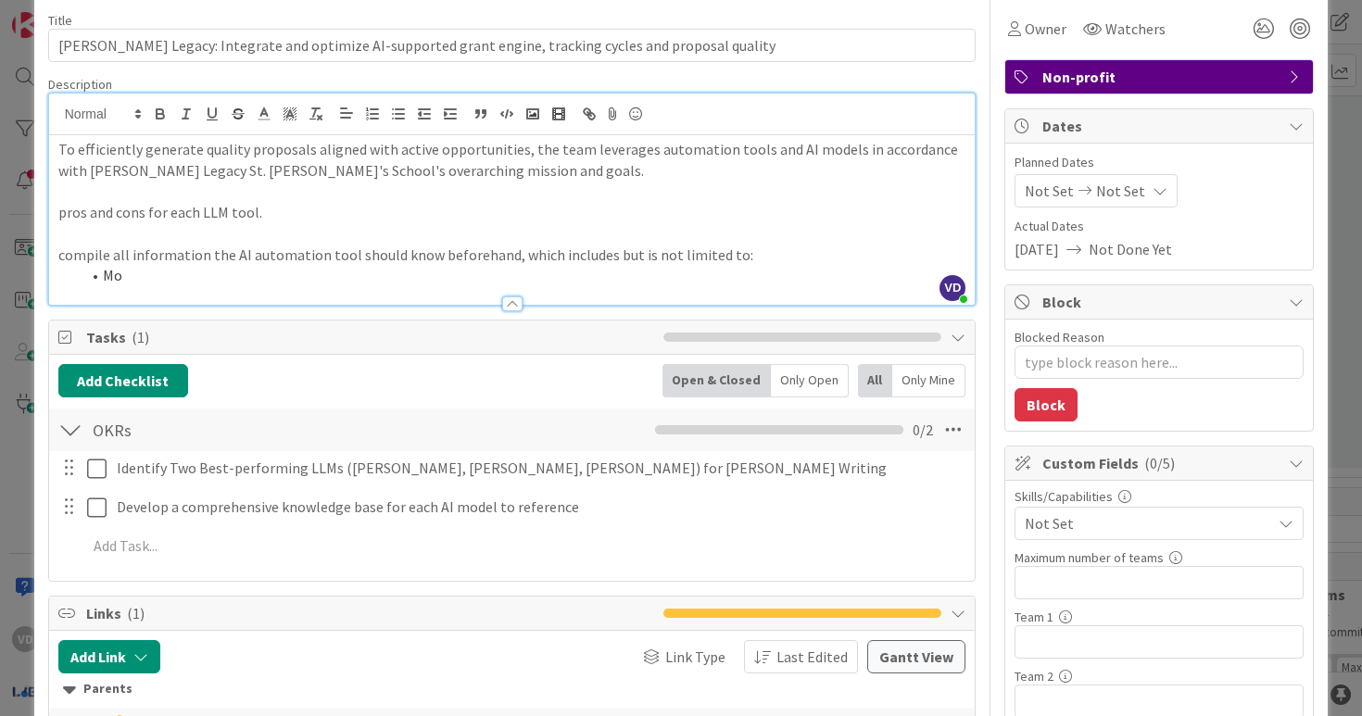
click at [435, 264] on p "compile all information the AI automation tool should know beforehand, which in…" at bounding box center [512, 255] width 908 height 21
click at [436, 265] on li "Mo" at bounding box center [524, 275] width 886 height 21
click at [394, 119] on icon "button" at bounding box center [398, 114] width 17 height 17
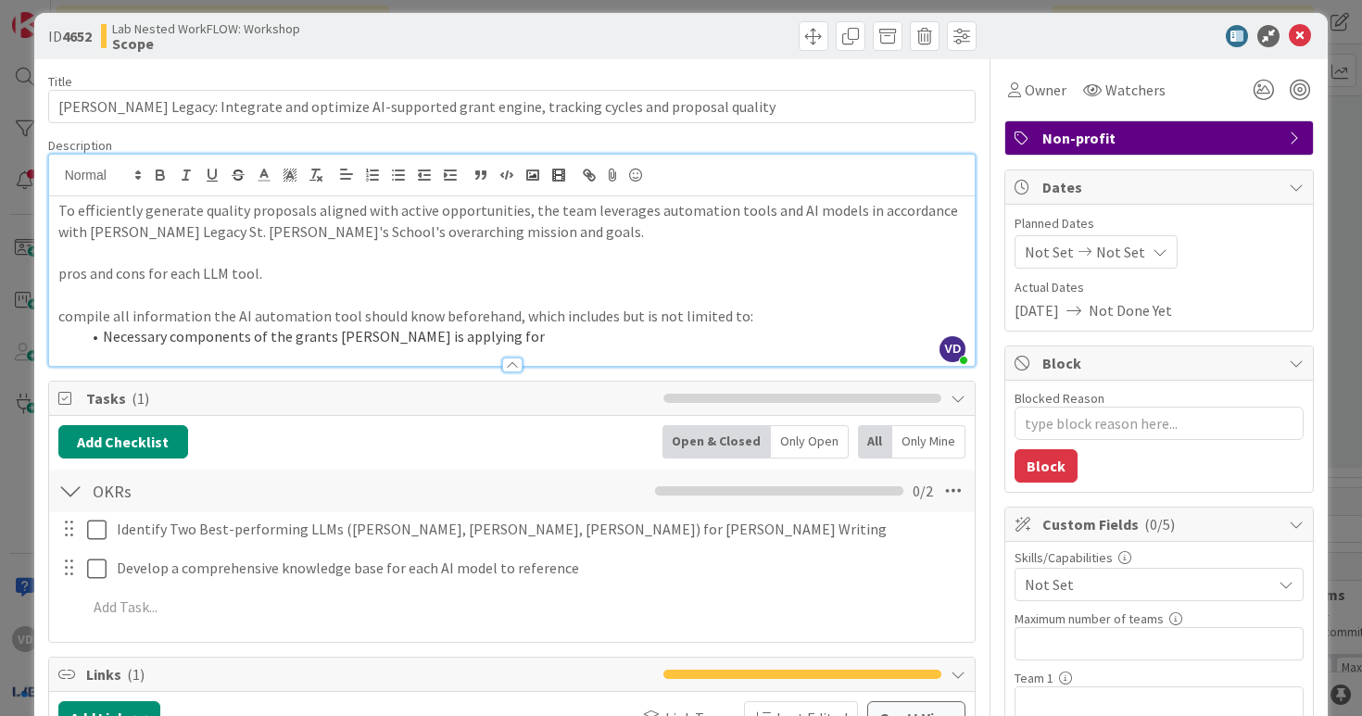
scroll to position [0, 0]
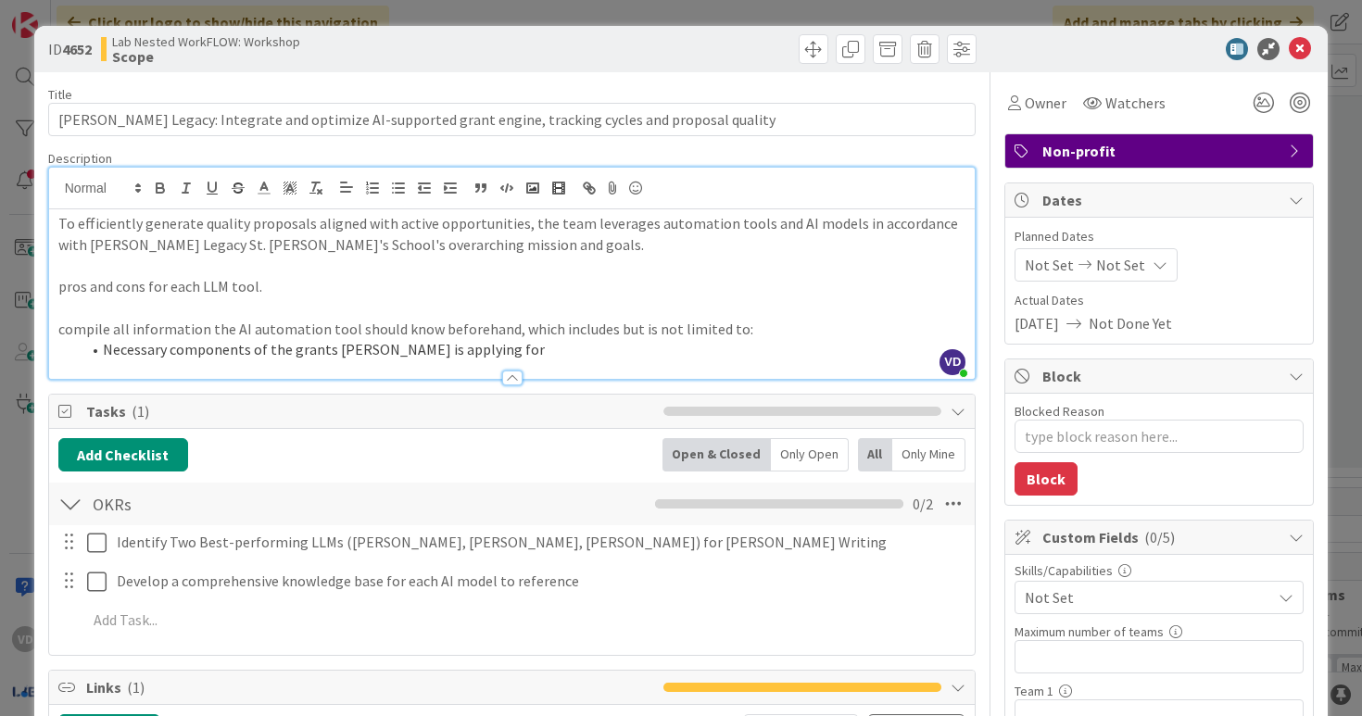
click at [286, 354] on li "Necessary components of the grants Mona is applying for" at bounding box center [524, 349] width 886 height 21
click at [392, 336] on p "compile all information the AI automation tool should know beforehand, which in…" at bounding box center [512, 329] width 908 height 21
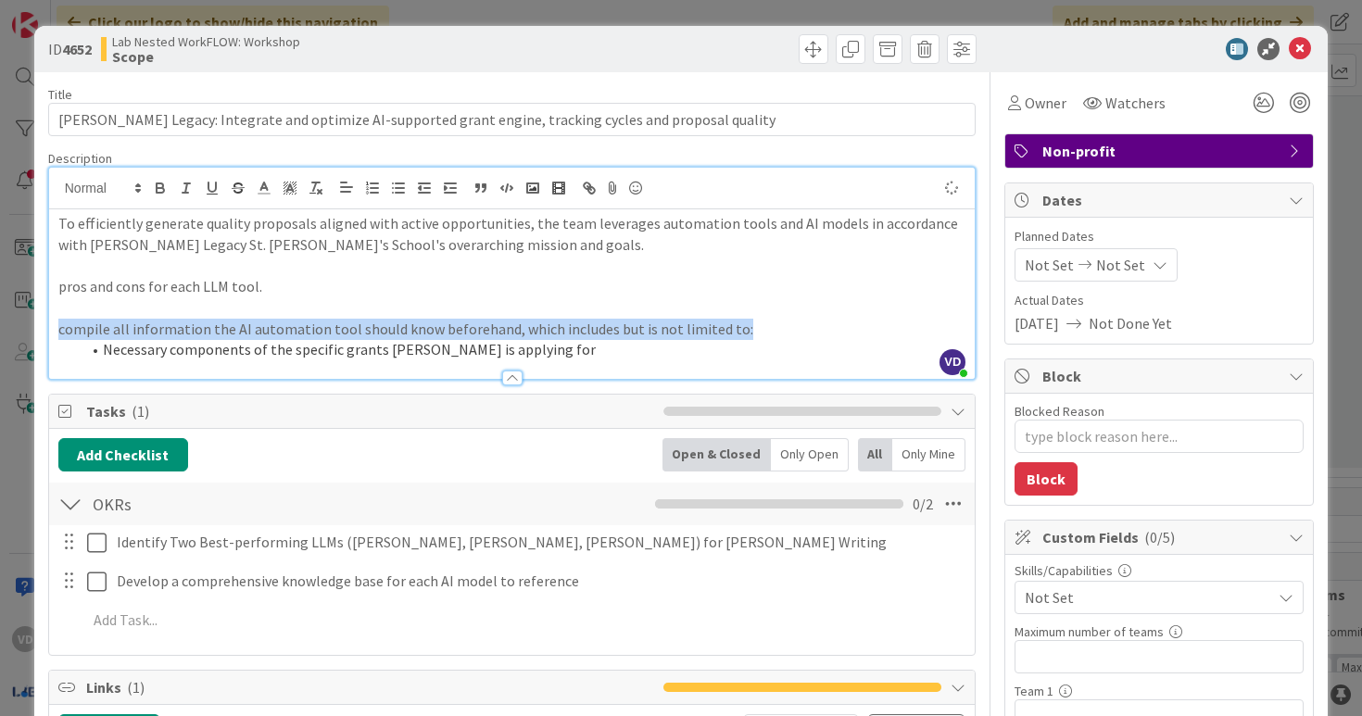
click at [392, 336] on p "compile all information the AI automation tool should know beforehand, which in…" at bounding box center [512, 329] width 908 height 21
click at [396, 356] on li "Necessary components of the specific grants Mona is applying for" at bounding box center [524, 349] width 886 height 21
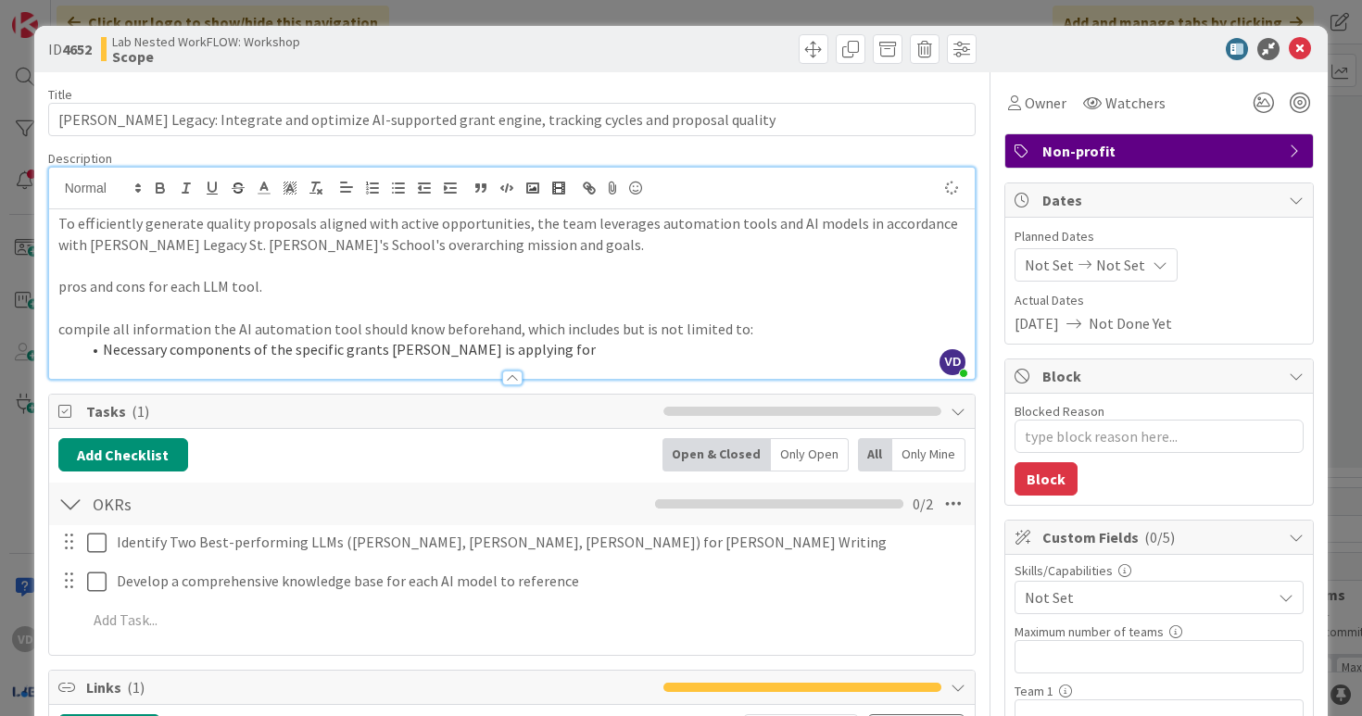
click at [396, 356] on li "Necessary components of the specific grants Mona is applying for" at bounding box center [524, 349] width 886 height 21
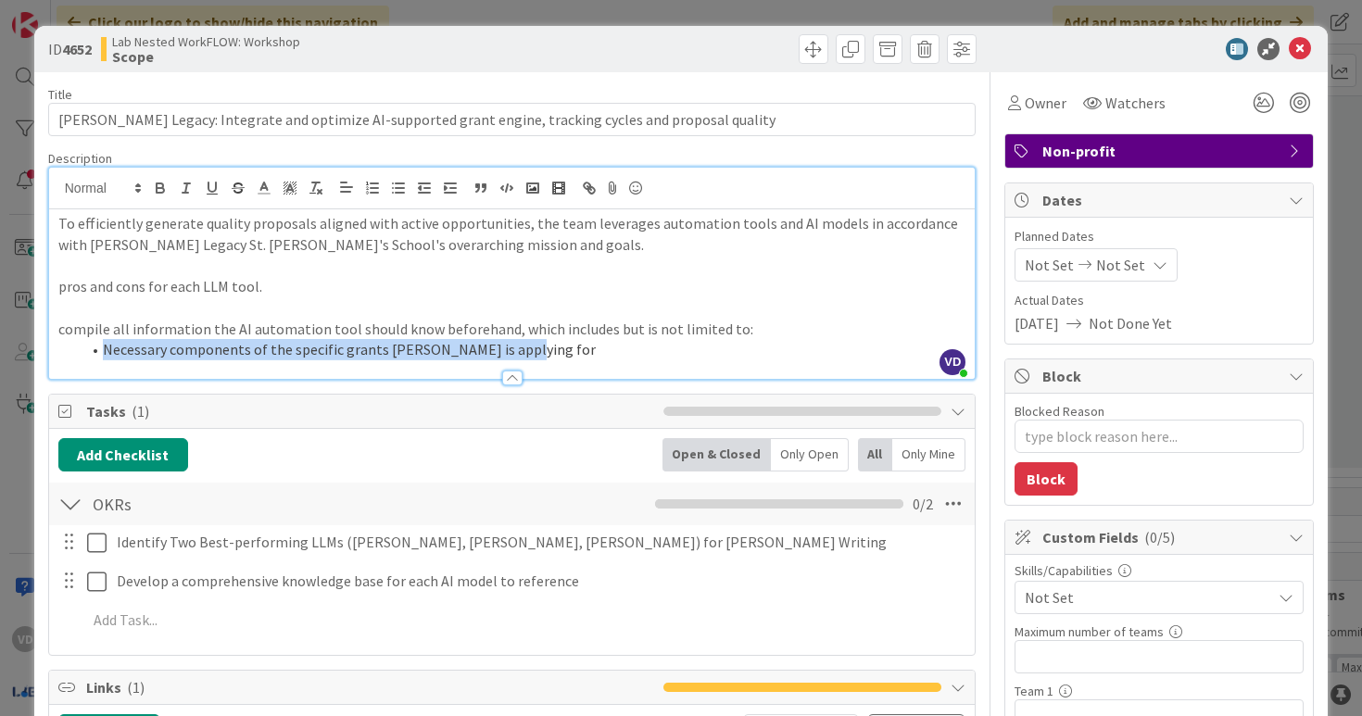
click at [379, 341] on li "Necessary components of the specific grants Mona is applying for" at bounding box center [524, 349] width 886 height 21
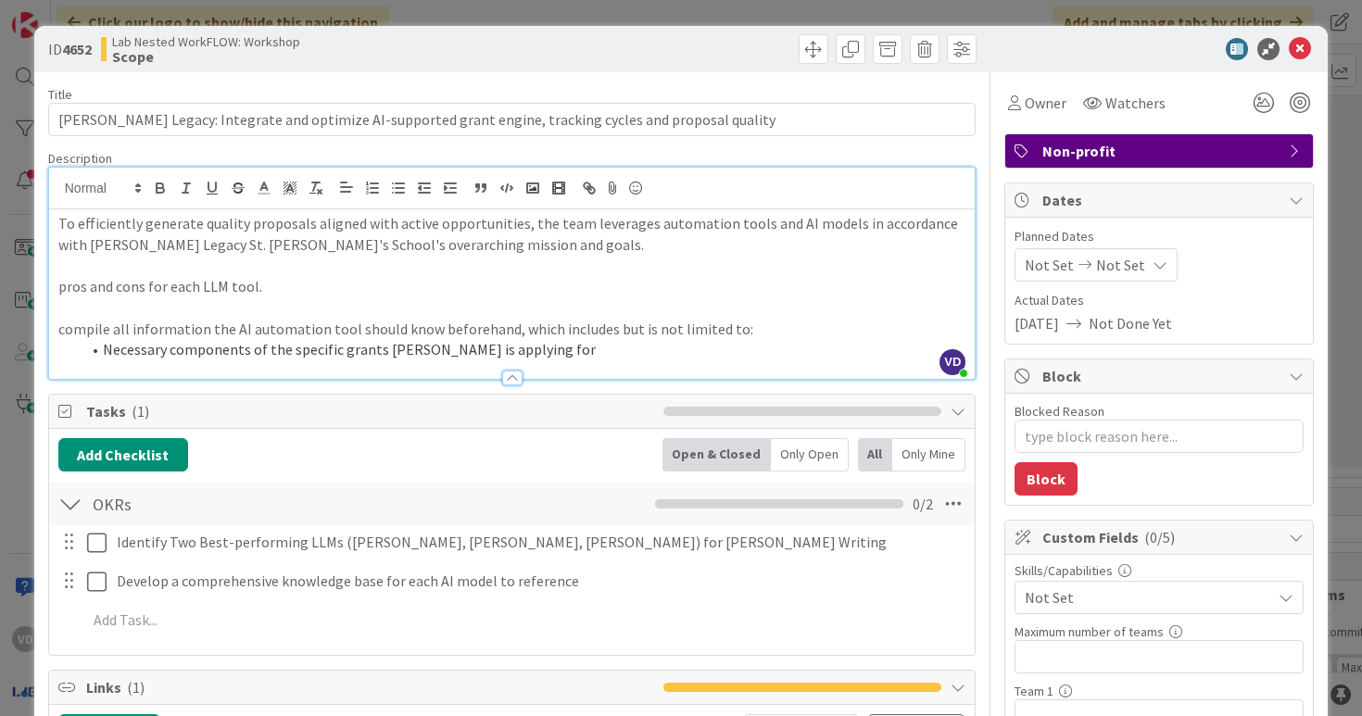
click at [379, 341] on li "Necessary components of the specific grants Mona is applying for" at bounding box center [524, 349] width 886 height 21
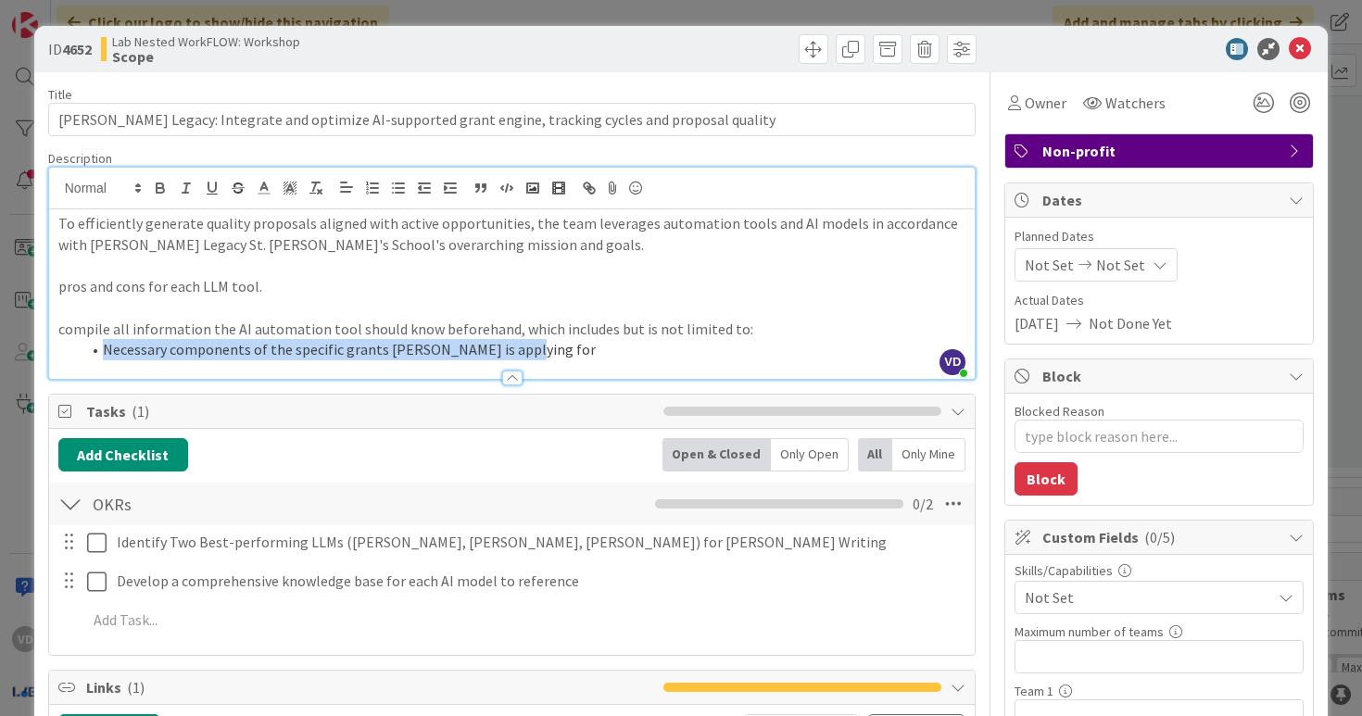
click at [379, 341] on li "Necessary components of the specific grants Mona is applying for" at bounding box center [524, 349] width 886 height 21
click at [379, 337] on p "compile all information the AI automation tool should know beforehand, which in…" at bounding box center [512, 329] width 908 height 21
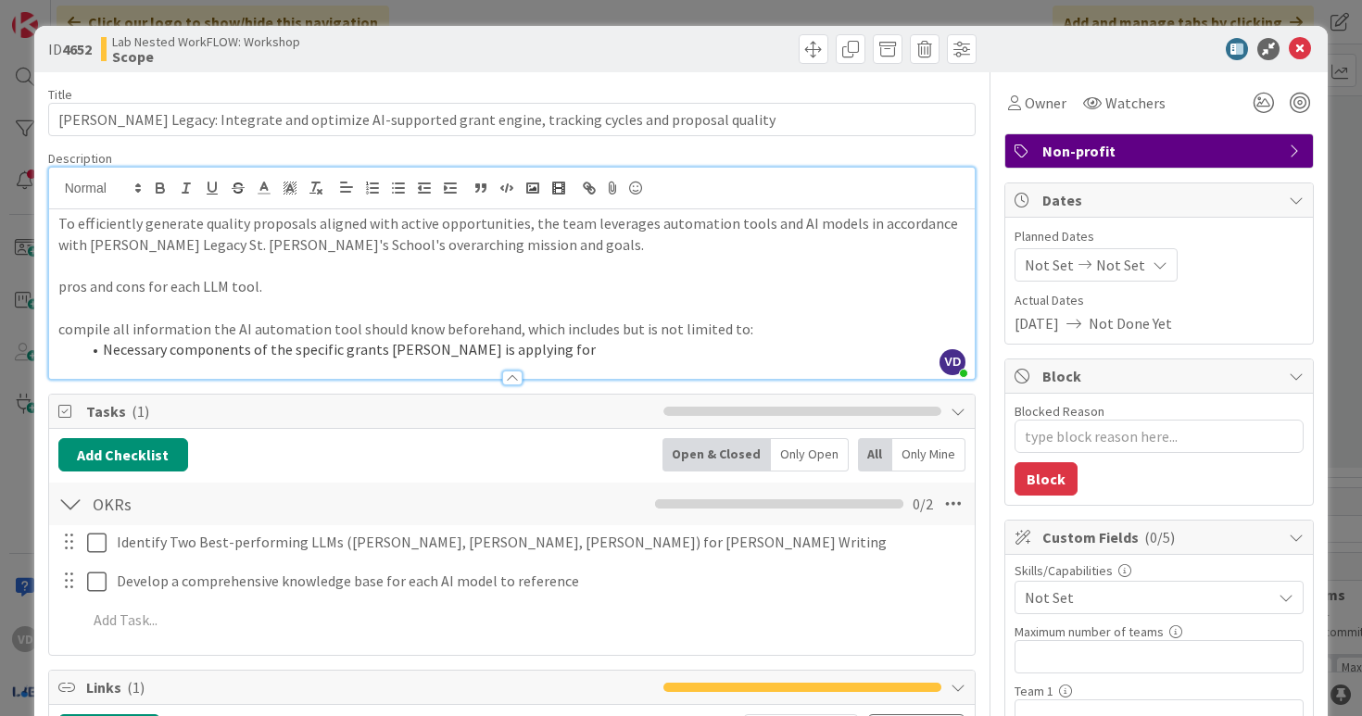
click at [379, 337] on p "compile all information the AI automation tool should know beforehand, which in…" at bounding box center [512, 329] width 908 height 21
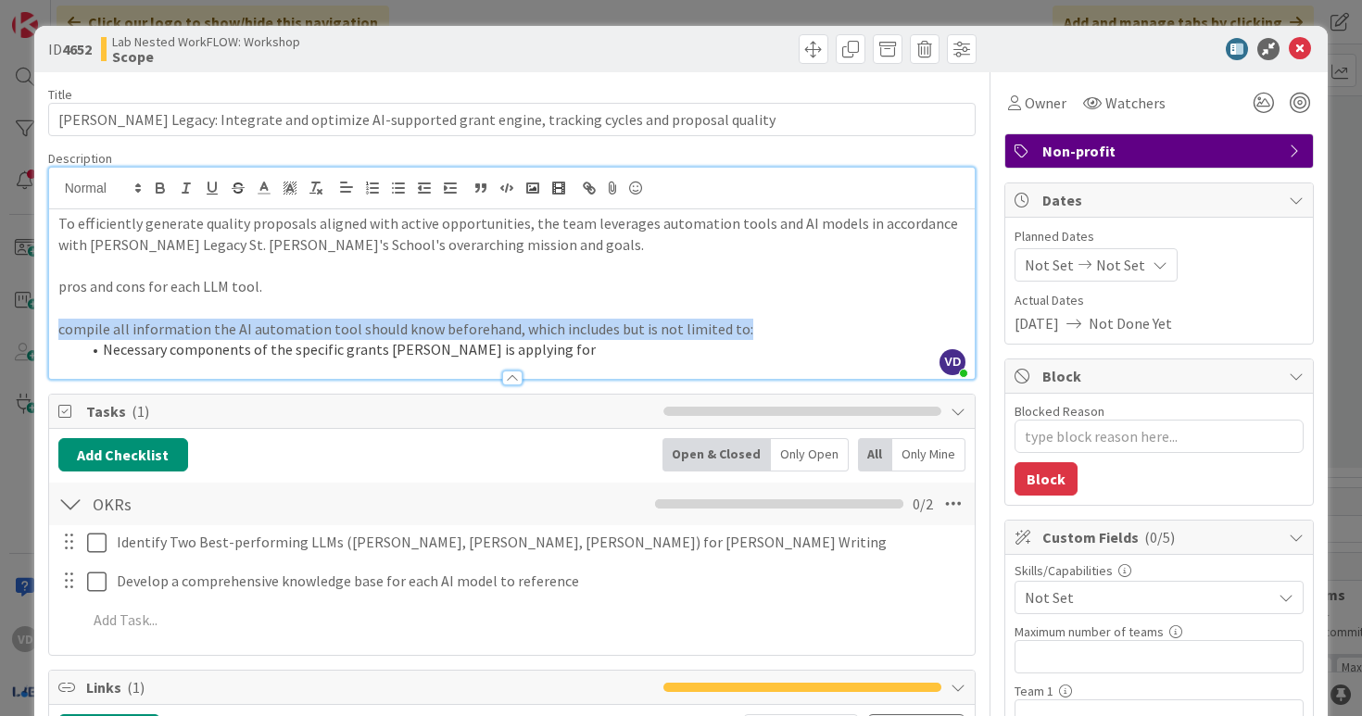
click at [379, 337] on p "compile all information the AI automation tool should know beforehand, which in…" at bounding box center [512, 329] width 908 height 21
click at [420, 323] on p "compile all information the AI automation tool should know beforehand, which in…" at bounding box center [512, 329] width 908 height 21
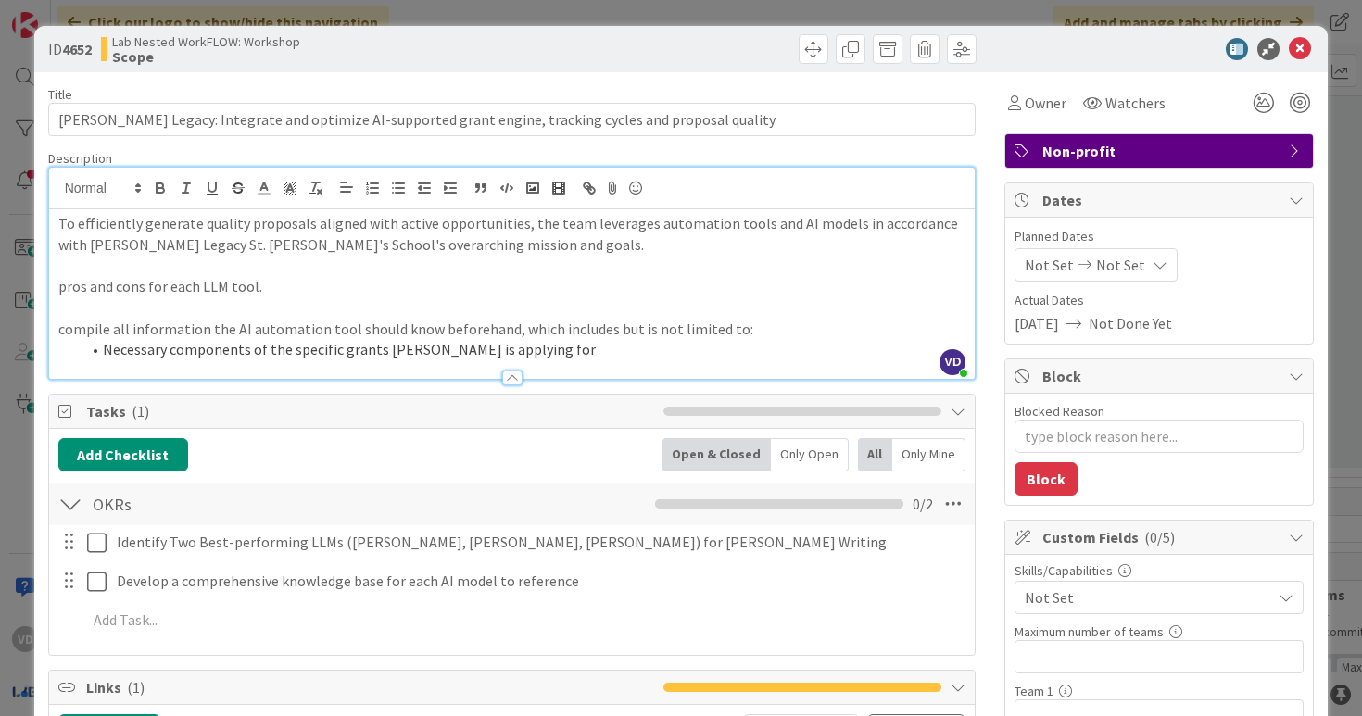
click at [420, 323] on p "compile all information the AI automation tool should know beforehand, which in…" at bounding box center [512, 329] width 908 height 21
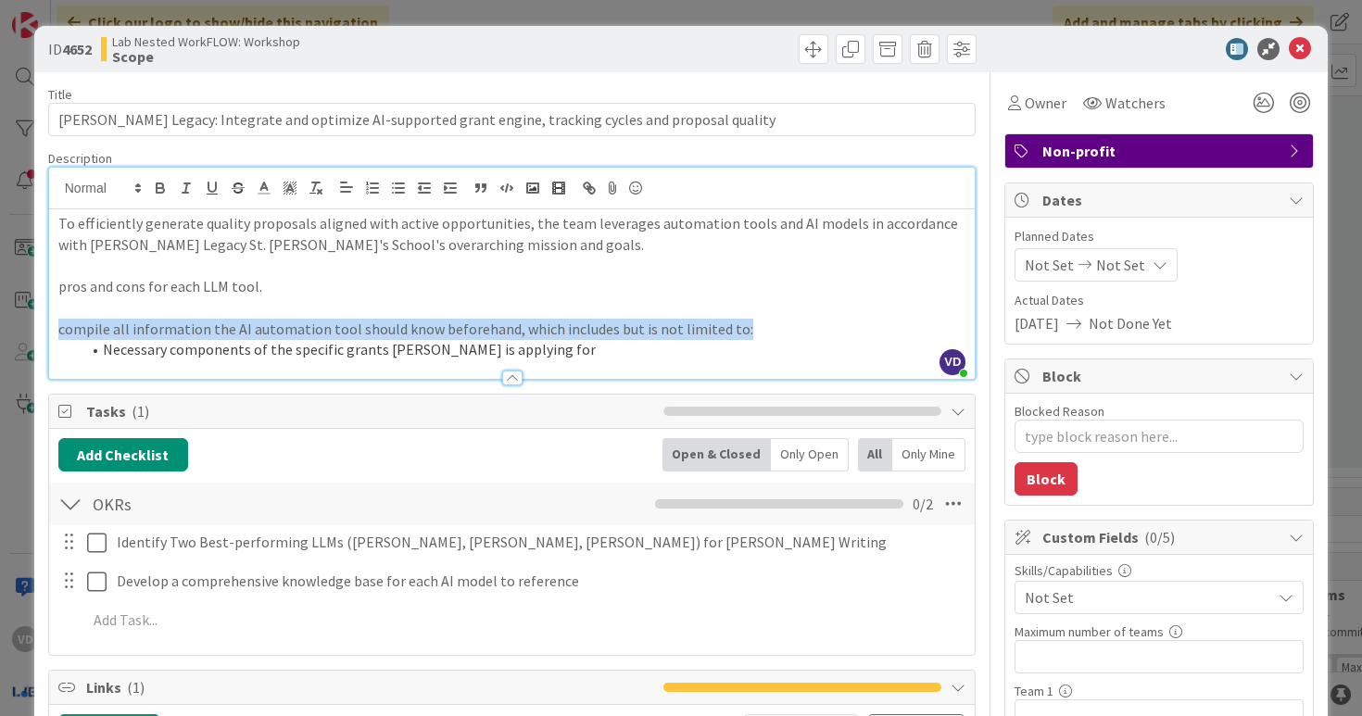
click at [420, 323] on p "compile all information the AI automation tool should know beforehand, which in…" at bounding box center [512, 329] width 908 height 21
click at [535, 308] on p at bounding box center [512, 307] width 908 height 21
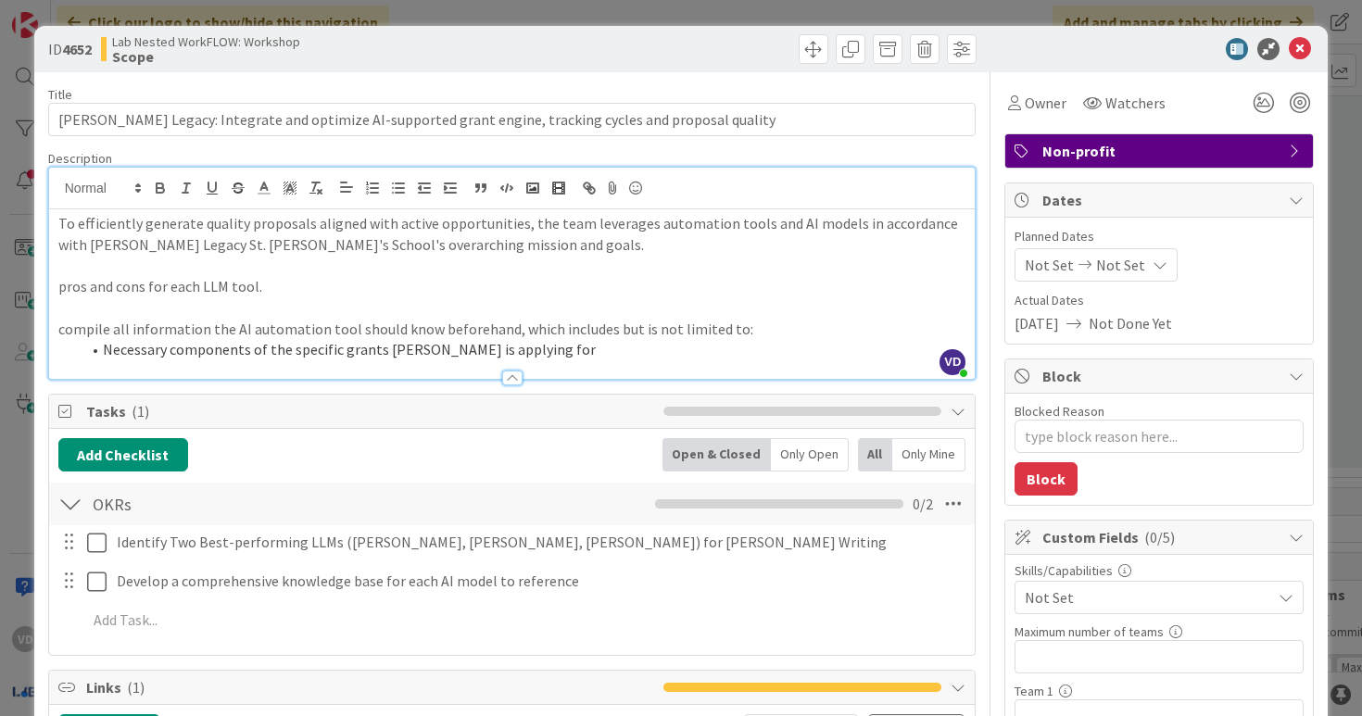
click at [546, 347] on li "Necessary components of the specific grants Mona is applying for" at bounding box center [524, 349] width 886 height 21
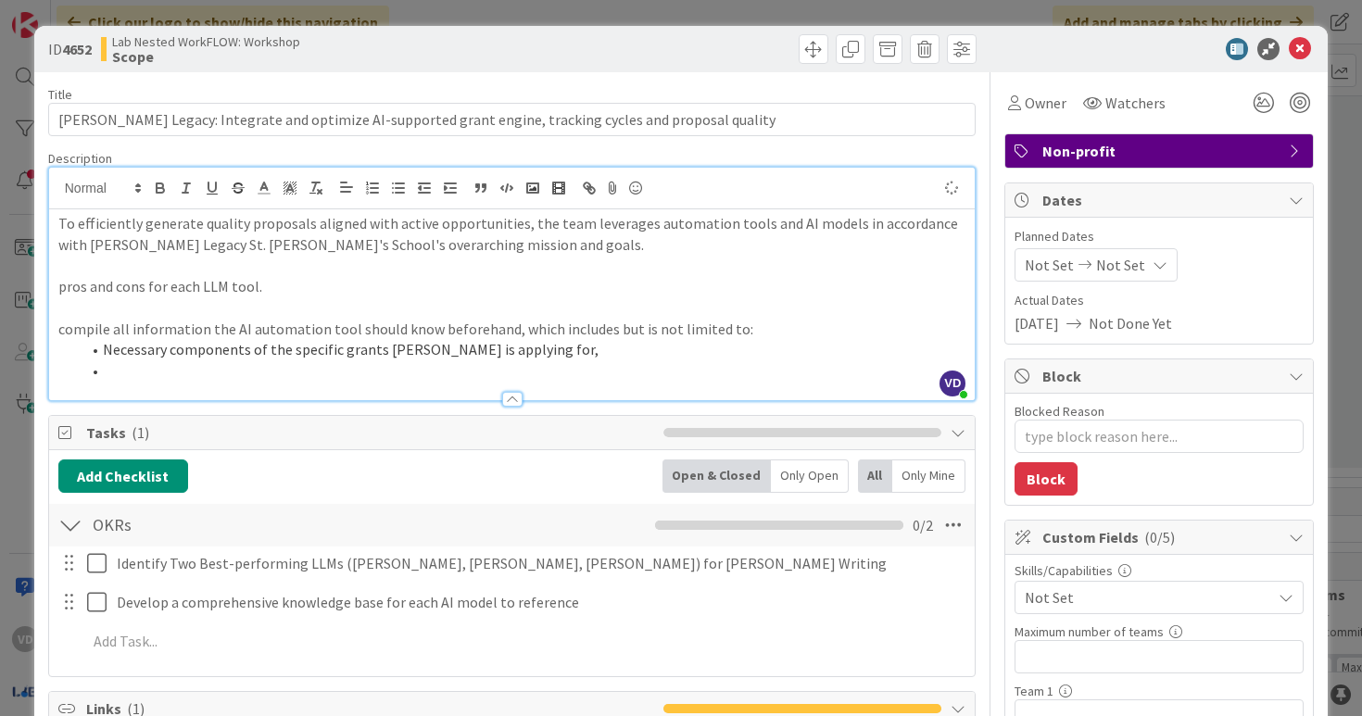
type textarea "x"
click at [63, 330] on p "compile all information the AI automation tool should know beforehand, which in…" at bounding box center [512, 329] width 908 height 21
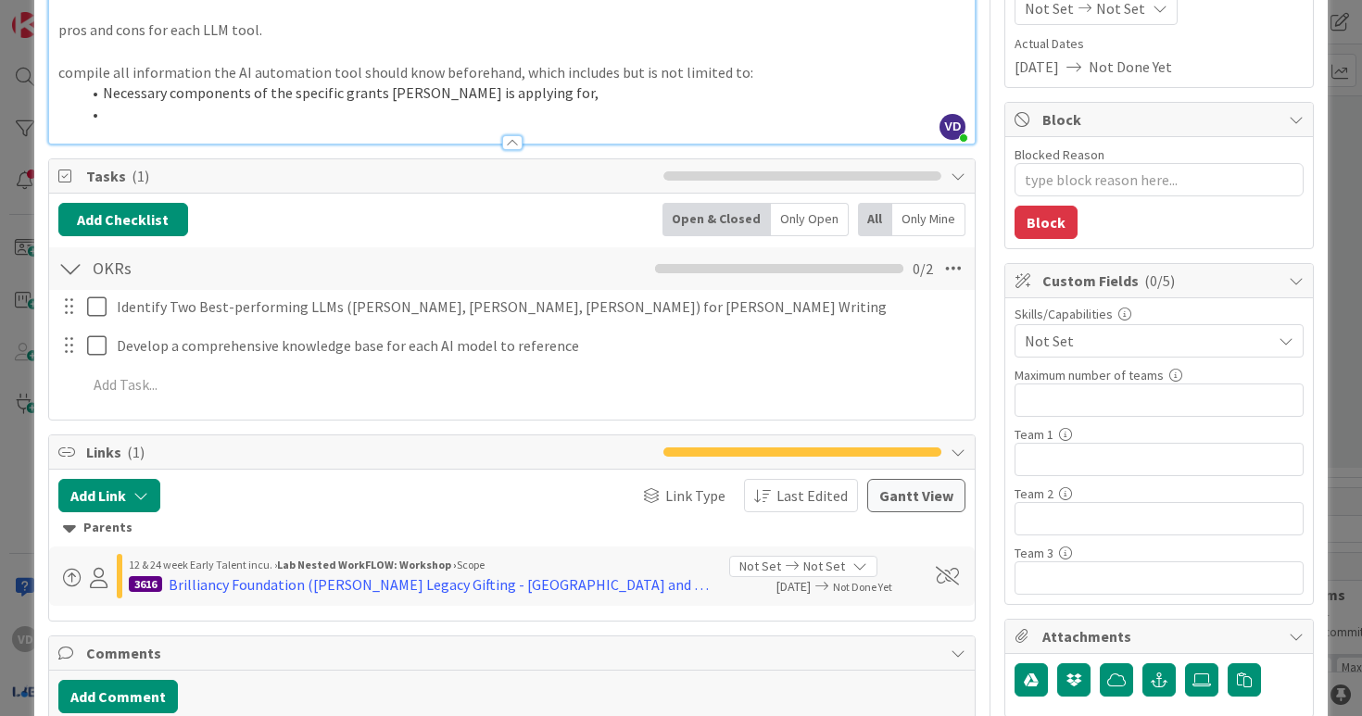
scroll to position [253, 0]
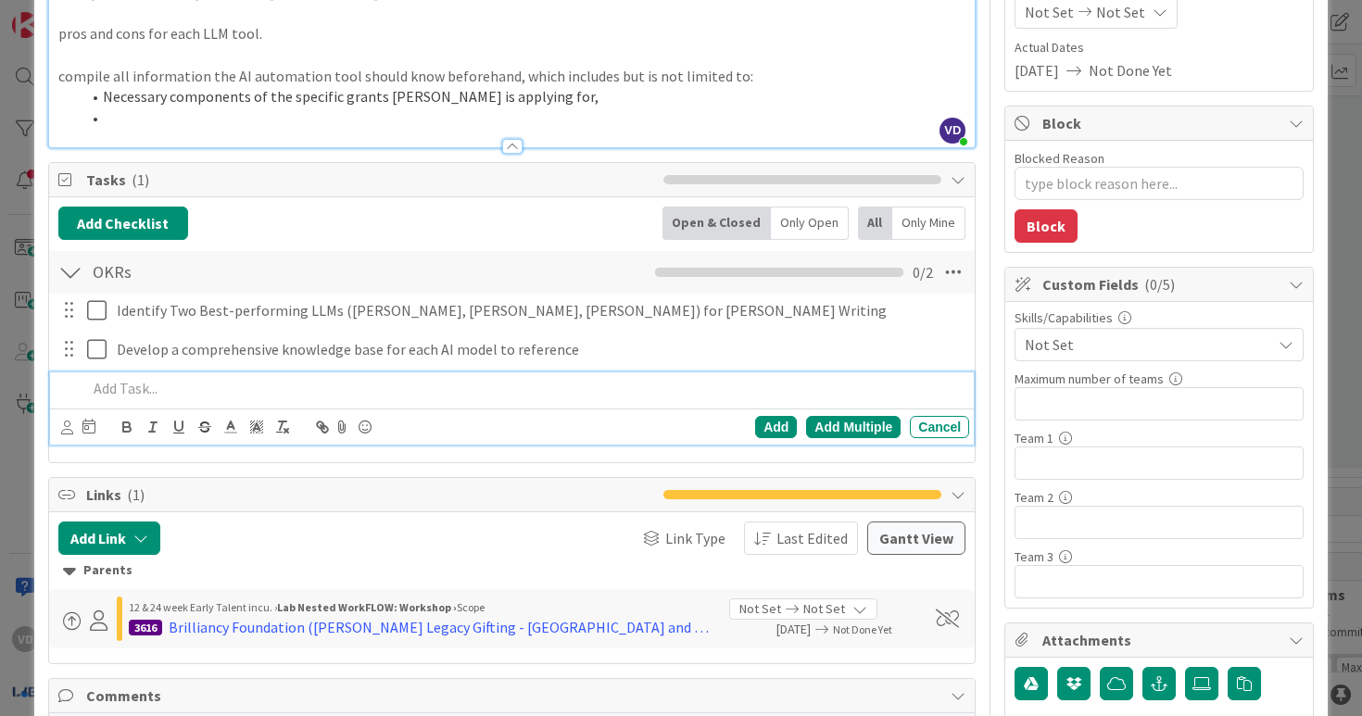
click at [160, 393] on p at bounding box center [525, 388] width 876 height 21
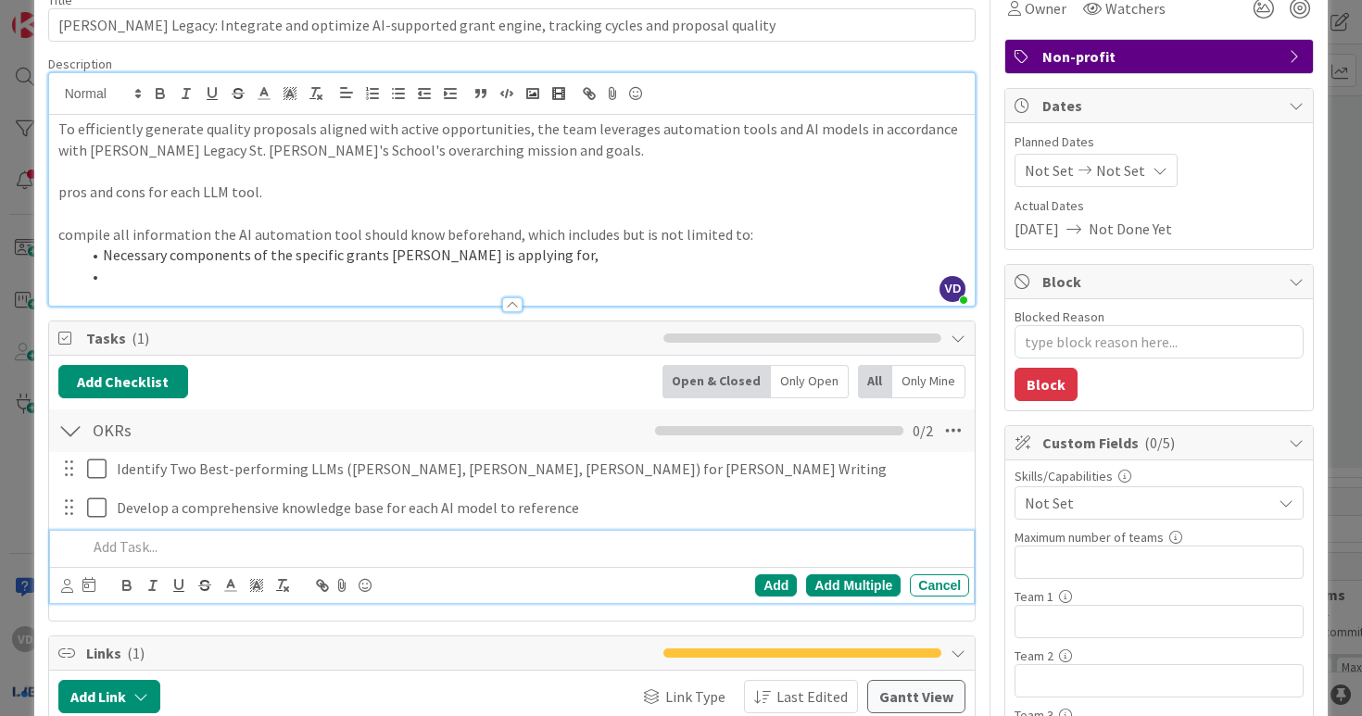
scroll to position [107, 0]
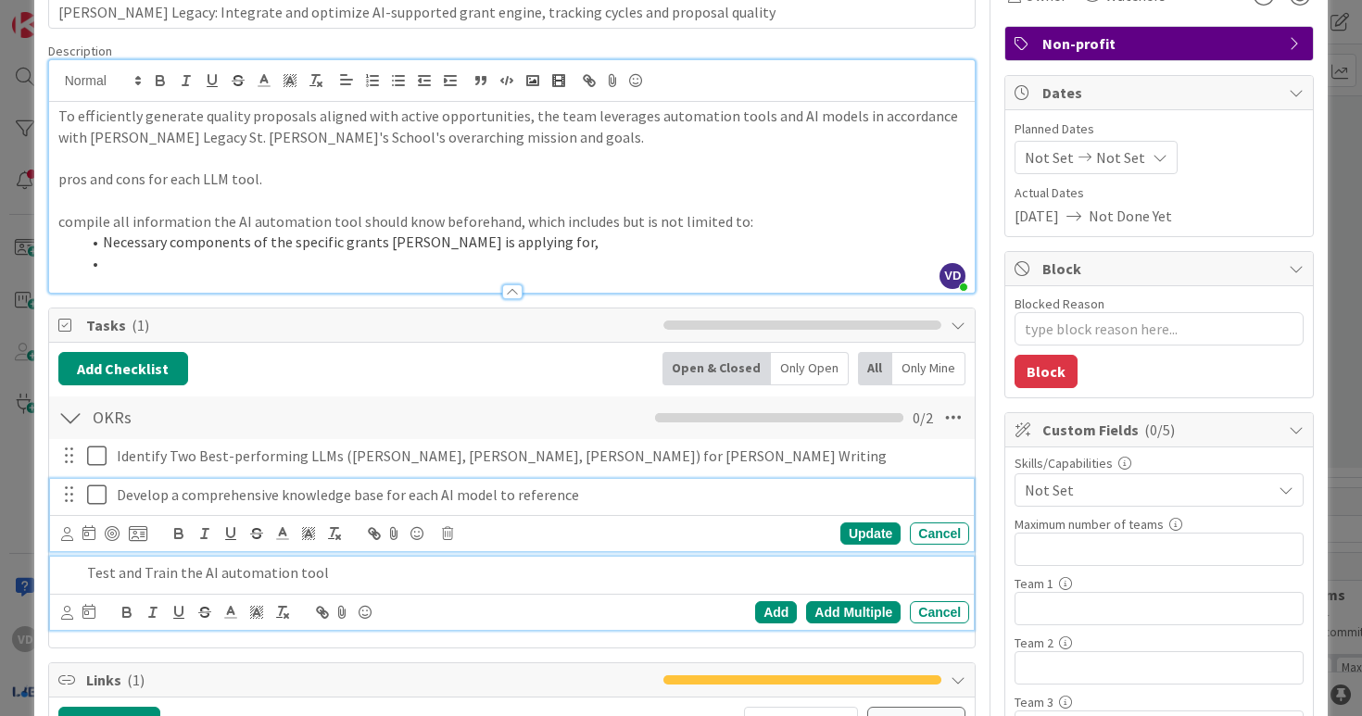
click at [454, 497] on div "Develop a comprehensive knowledge base for each AI model to reference Update Ca…" at bounding box center [512, 515] width 925 height 73
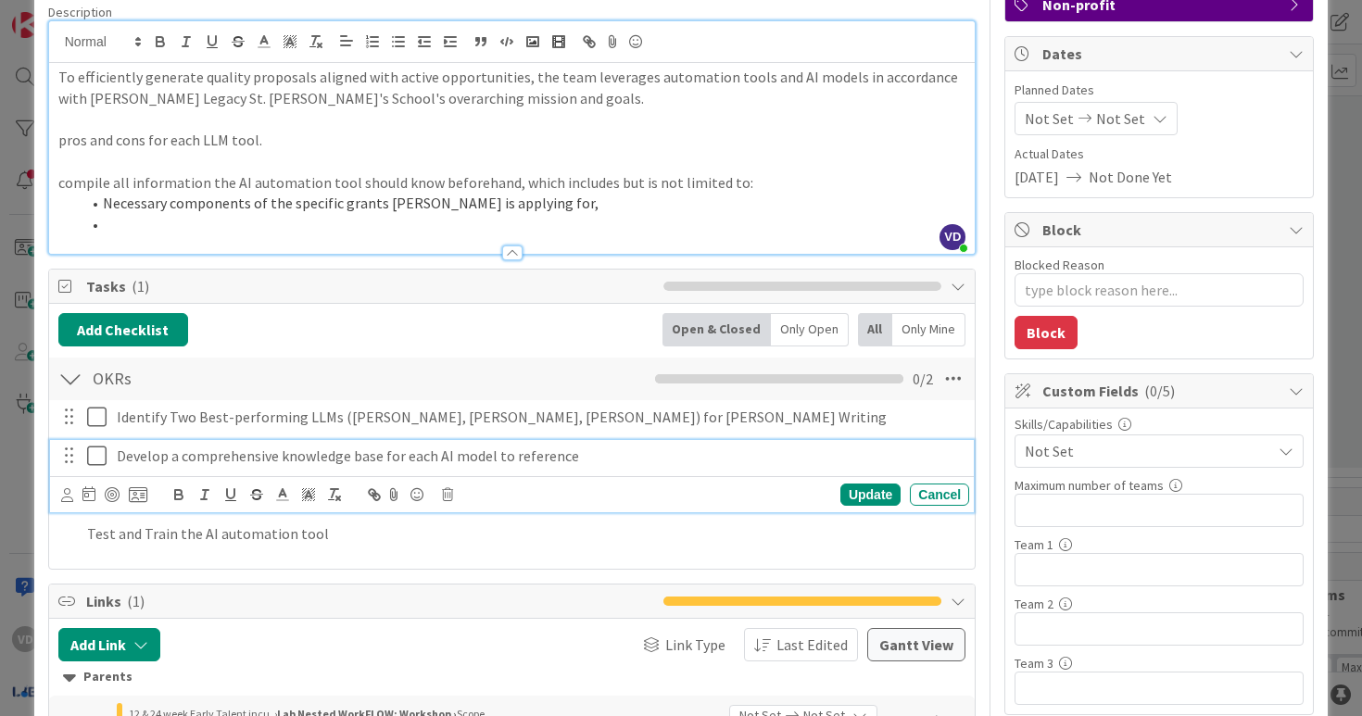
click at [462, 452] on p "Develop a comprehensive knowledge base for each AI model to reference" at bounding box center [539, 456] width 845 height 21
click at [897, 492] on div "Update" at bounding box center [871, 495] width 60 height 22
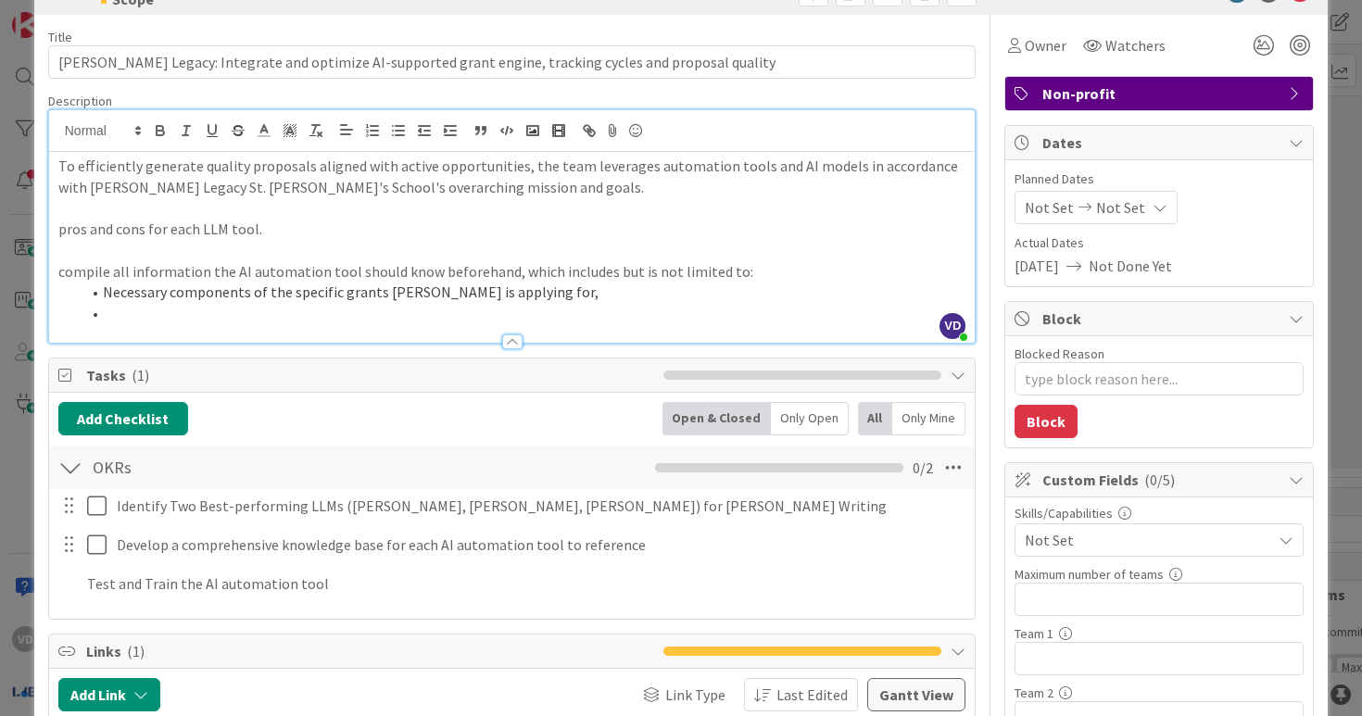
scroll to position [55, 0]
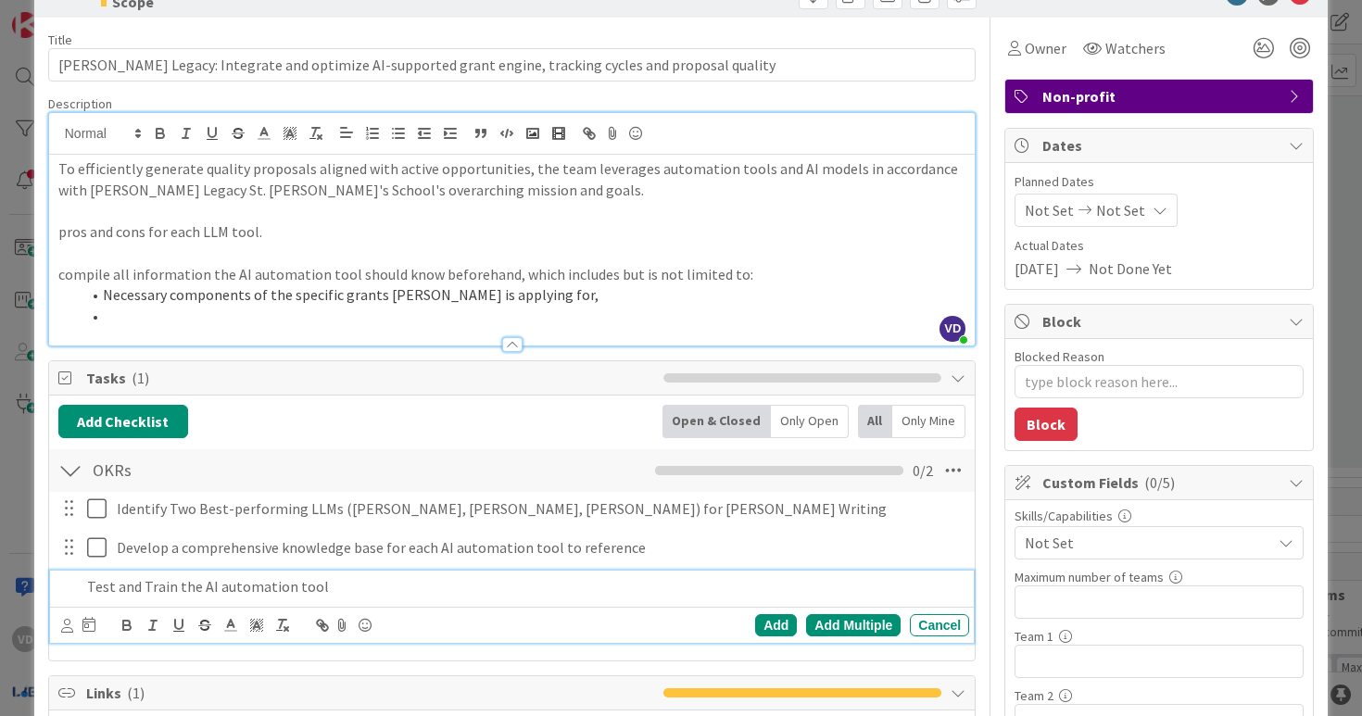
click at [305, 589] on p "Test and Train the AI automation tool" at bounding box center [525, 586] width 876 height 21
click at [185, 589] on p "Test and Train the AI automation tool" at bounding box center [525, 586] width 876 height 21
click at [367, 592] on p "Test and Train each AI automation tool" at bounding box center [525, 586] width 876 height 21
click at [82, 585] on div "Test and Train each AI automation tool" at bounding box center [525, 587] width 891 height 32
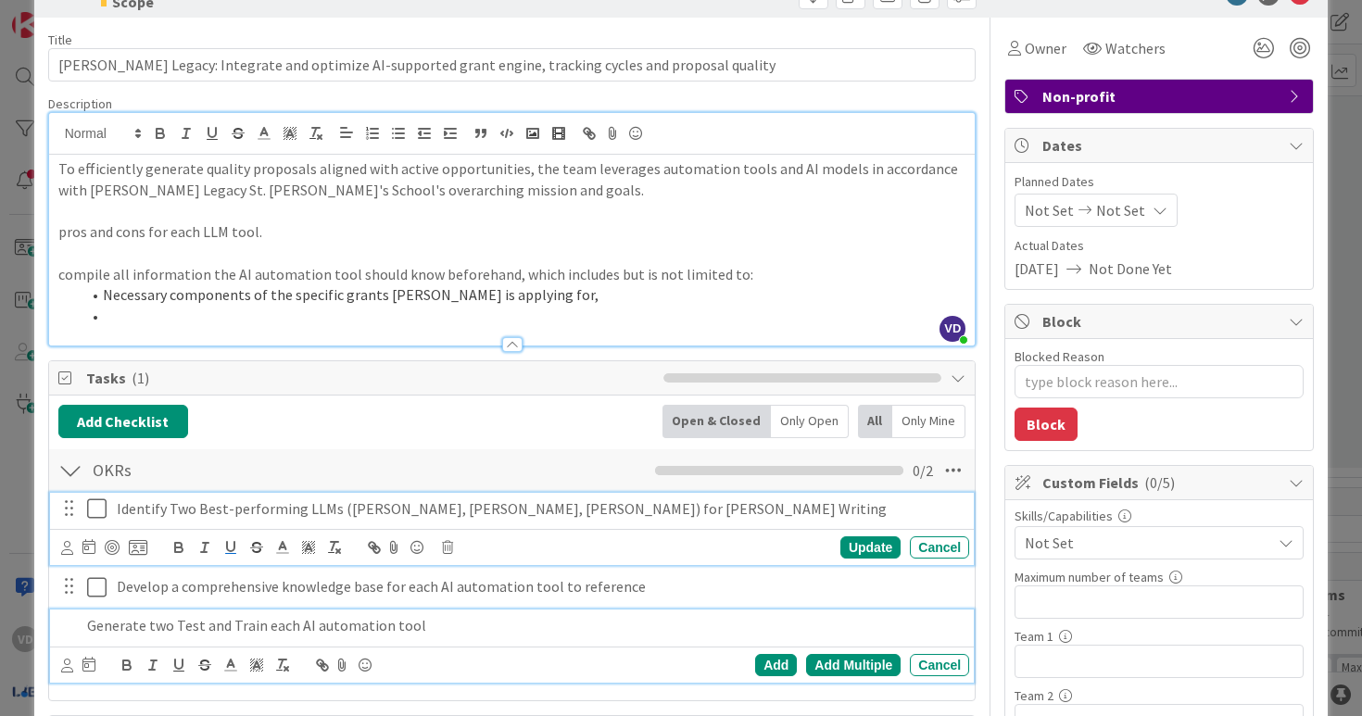
click at [220, 509] on div "Identify Two Best-performing LLMs (e.g. ChatGPT, Claude, Gemini) for Grant Writ…" at bounding box center [512, 529] width 925 height 73
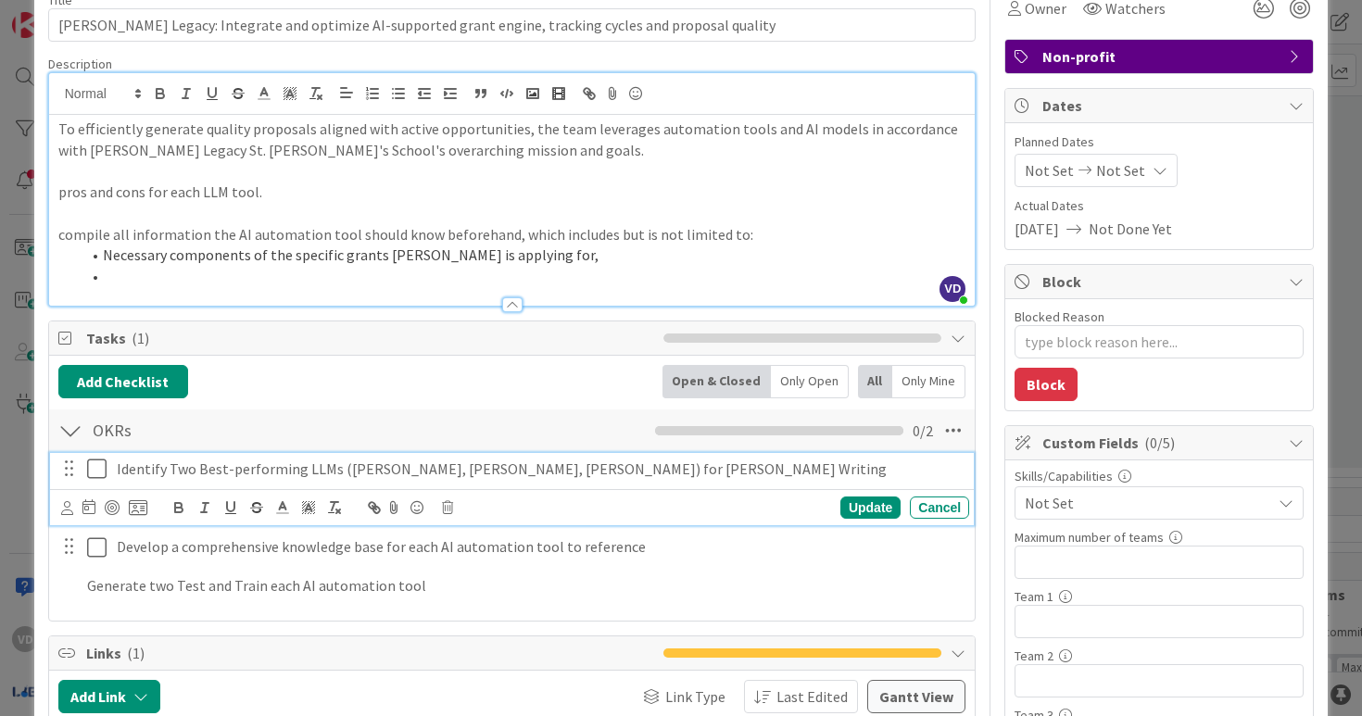
click at [182, 462] on p "Identify Two Best-performing LLMs (e.g. ChatGPT, Claude, Gemini) for Grant Writ…" at bounding box center [539, 469] width 845 height 21
click at [202, 474] on p "Identify two Best-performing LLMs (e.g. ChatGPT, Claude, Gemini) for Grant Writ…" at bounding box center [539, 469] width 845 height 21
click at [549, 473] on p "Identify two best-performing LLMs (e.g. ChatGPT, Claude, Gemini) for Grant Writ…" at bounding box center [539, 469] width 845 height 21
click at [588, 473] on p "Identify two best-performing LLMs (e.g. ChatGPT, Claude, Gemini) for grant Writ…" at bounding box center [539, 469] width 845 height 21
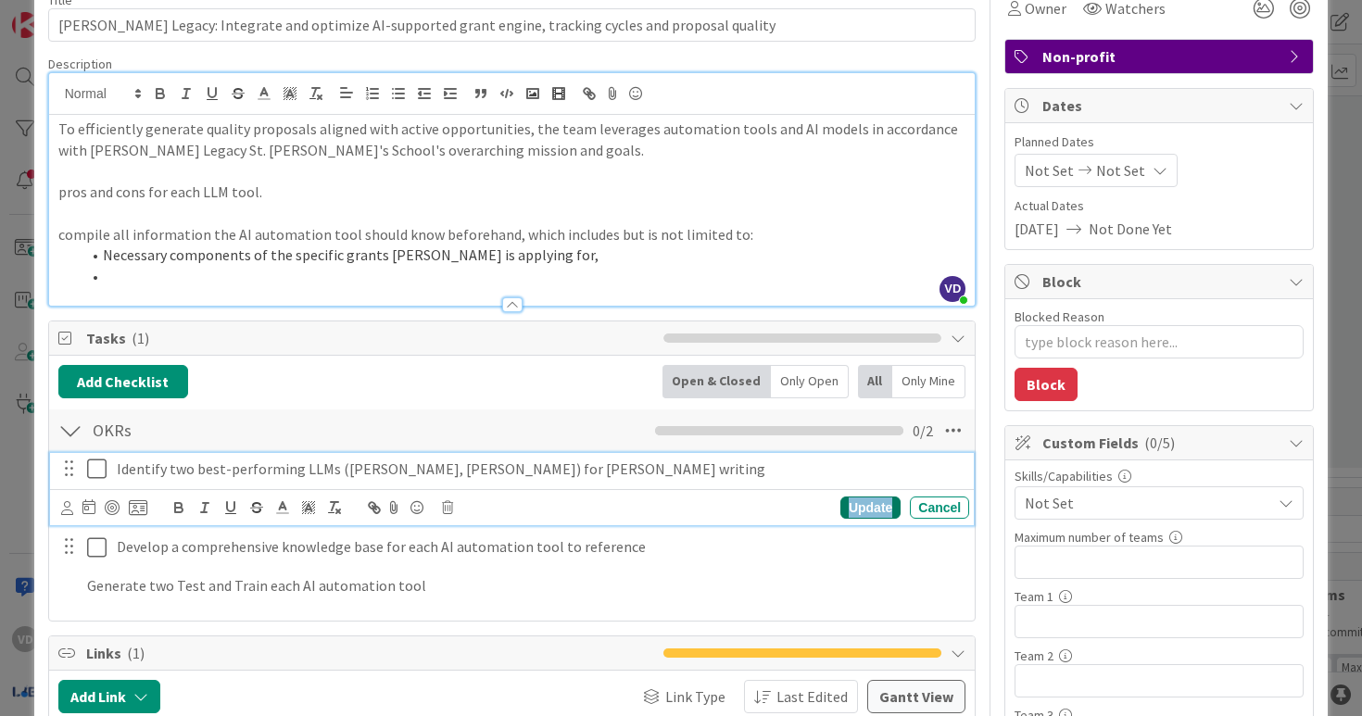
click at [872, 511] on div "Update" at bounding box center [871, 508] width 60 height 22
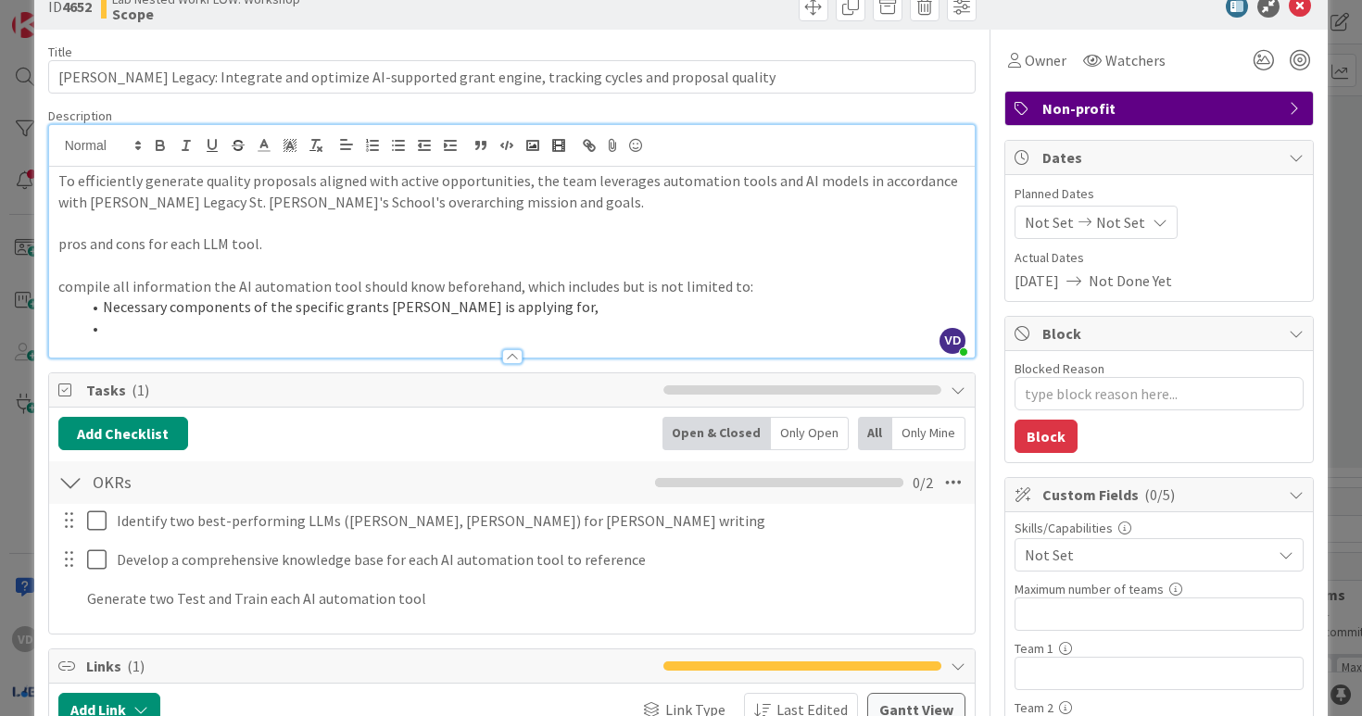
scroll to position [26, 0]
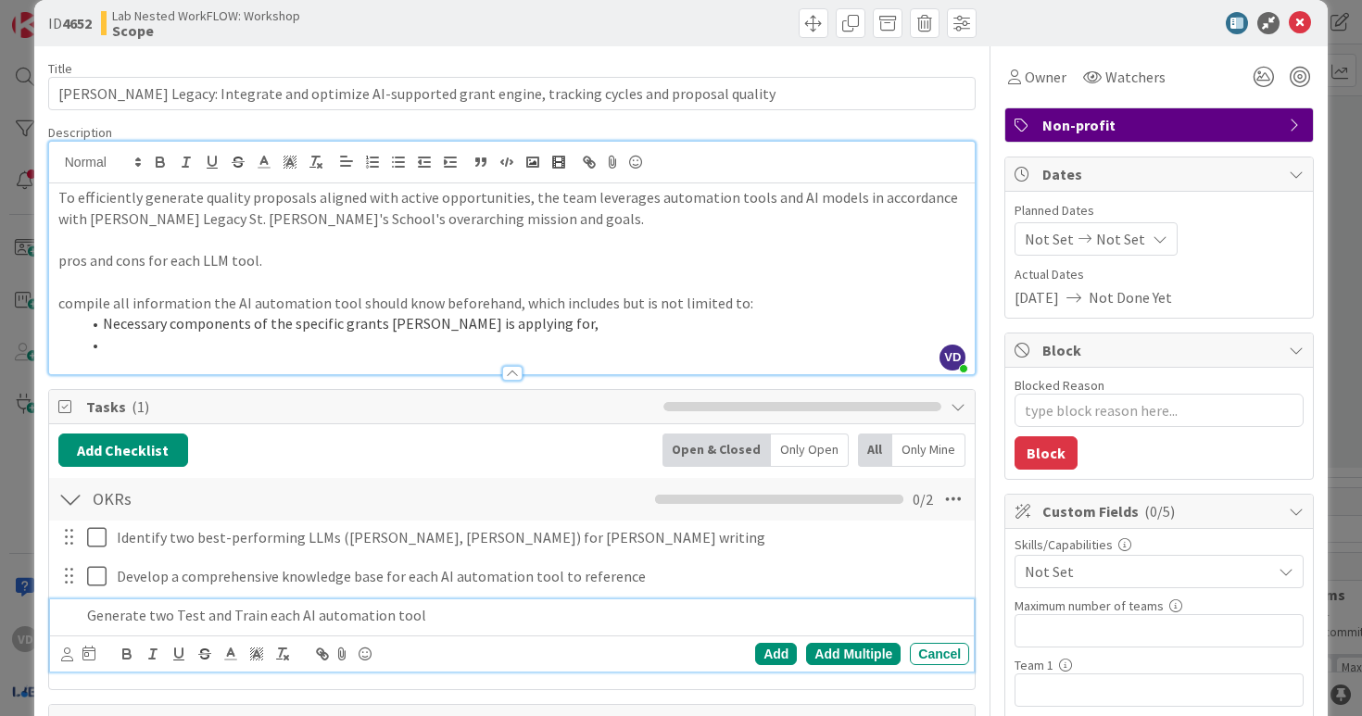
click at [231, 619] on p "Generate two Test and Train each AI automation tool" at bounding box center [525, 615] width 876 height 21
click at [174, 617] on p "Generate two Test and Train each AI automation tool" at bounding box center [525, 615] width 876 height 21
click at [209, 614] on p "Generate two after Test and Train each AI automation tool" at bounding box center [525, 615] width 876 height 21
click at [287, 612] on p "Generate two after testing and Train each AI automation tool" at bounding box center [525, 615] width 876 height 21
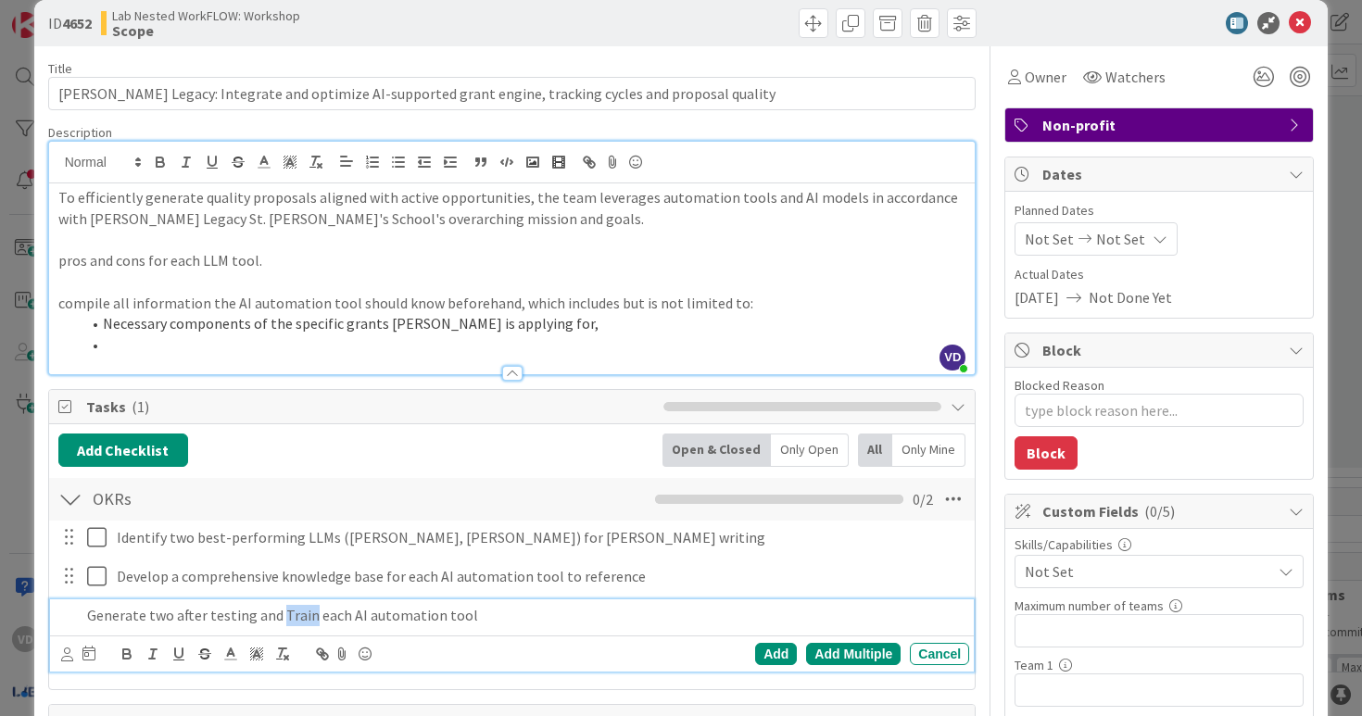
click at [287, 612] on p "Generate two after testing and Train each AI automation tool" at bounding box center [525, 615] width 876 height 21
click at [523, 621] on p "Generate two after testing and training each AI automation tool" at bounding box center [525, 615] width 876 height 21
drag, startPoint x: 252, startPoint y: 620, endPoint x: 322, endPoint y: 620, distance: 70.4
click at [322, 620] on p "Generate two after testing and training each AI automation tool" at bounding box center [525, 615] width 876 height 21
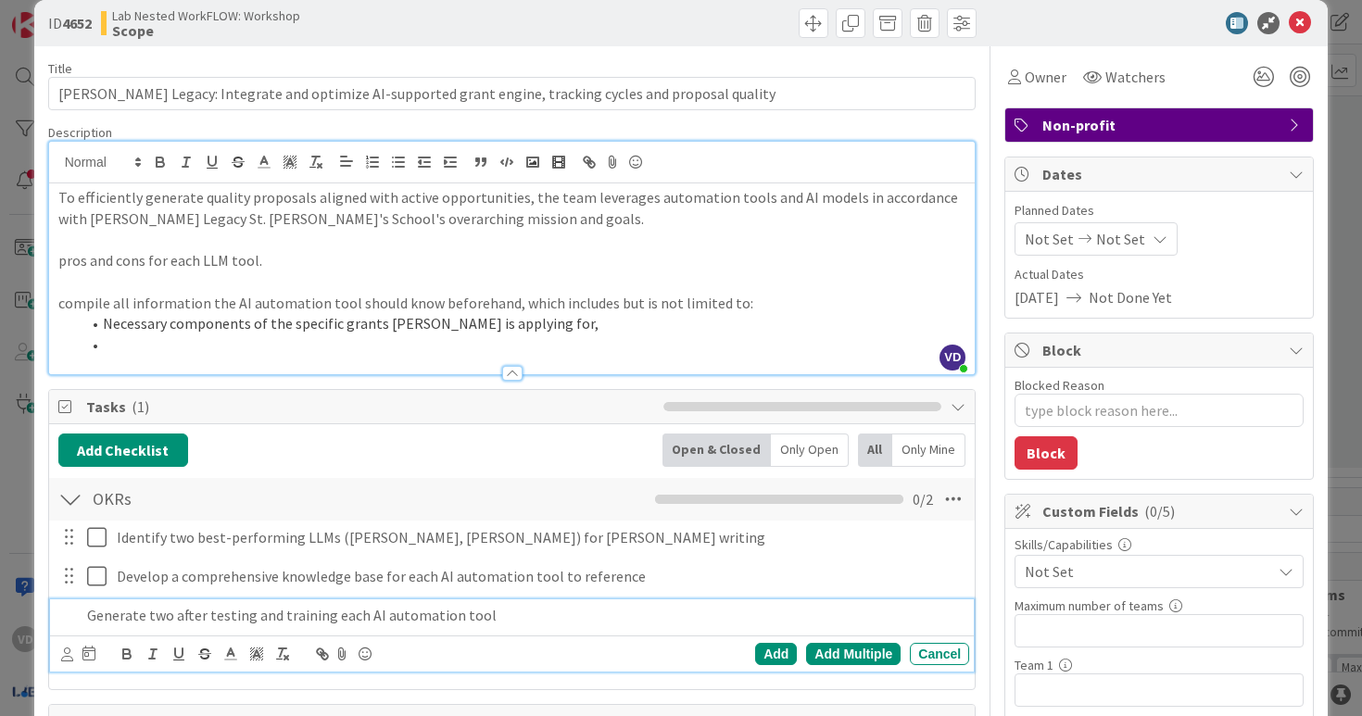
click at [306, 626] on p "Generate two after testing and training each AI automation tool" at bounding box center [525, 615] width 876 height 21
click at [208, 620] on p "Generate two after testing and training each AI automation tool" at bounding box center [525, 615] width 876 height 21
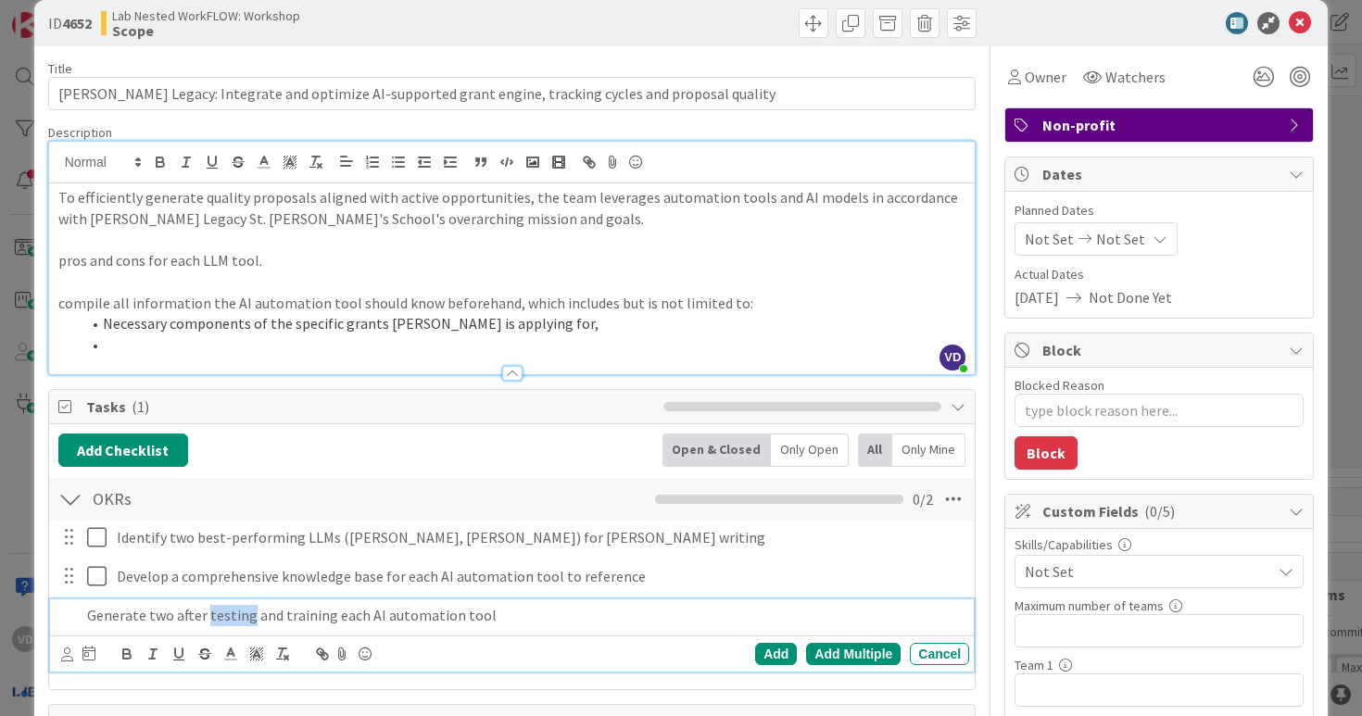
click at [179, 620] on p "Generate two after testing and training each AI automation tool" at bounding box center [525, 615] width 876 height 21
click at [137, 621] on p "Generate two after testing and training each AI automation tool" at bounding box center [525, 615] width 876 height 21
click at [143, 621] on p "Generate two after testing and training each AI automation tool" at bounding box center [525, 615] width 876 height 21
click at [169, 618] on p "Generate two after testing and training each AI automation tool" at bounding box center [525, 615] width 876 height 21
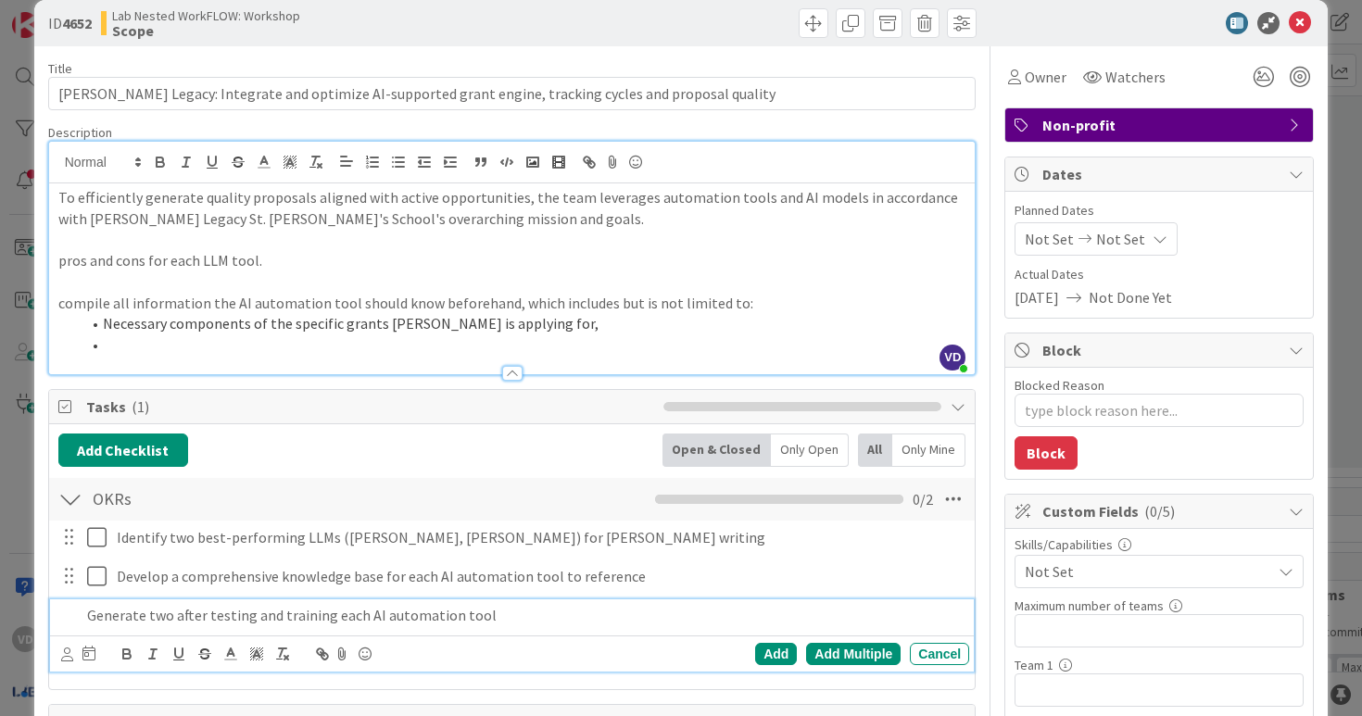
click at [176, 619] on p "Generate two after testing and training each AI automation tool" at bounding box center [525, 615] width 876 height 21
click at [175, 619] on p "Generate two after testing and training each AI automation tool" at bounding box center [525, 615] width 876 height 21
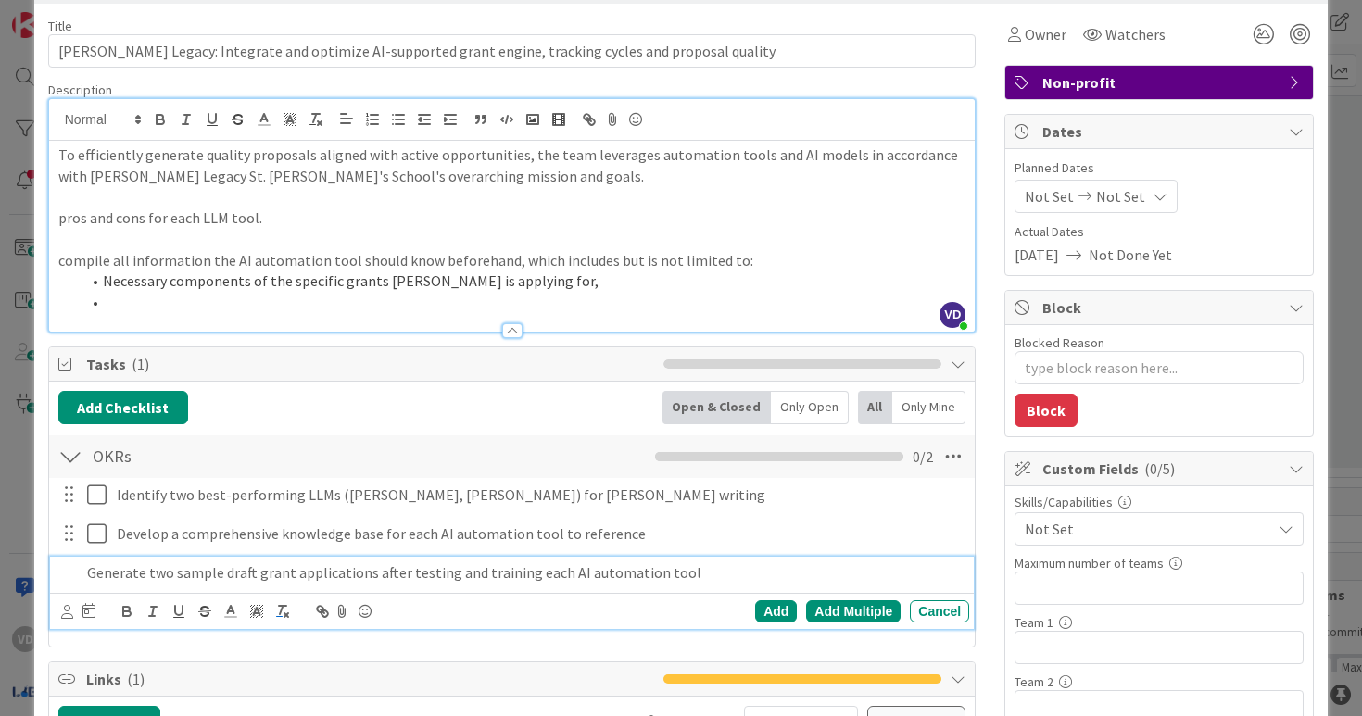
scroll to position [71, 0]
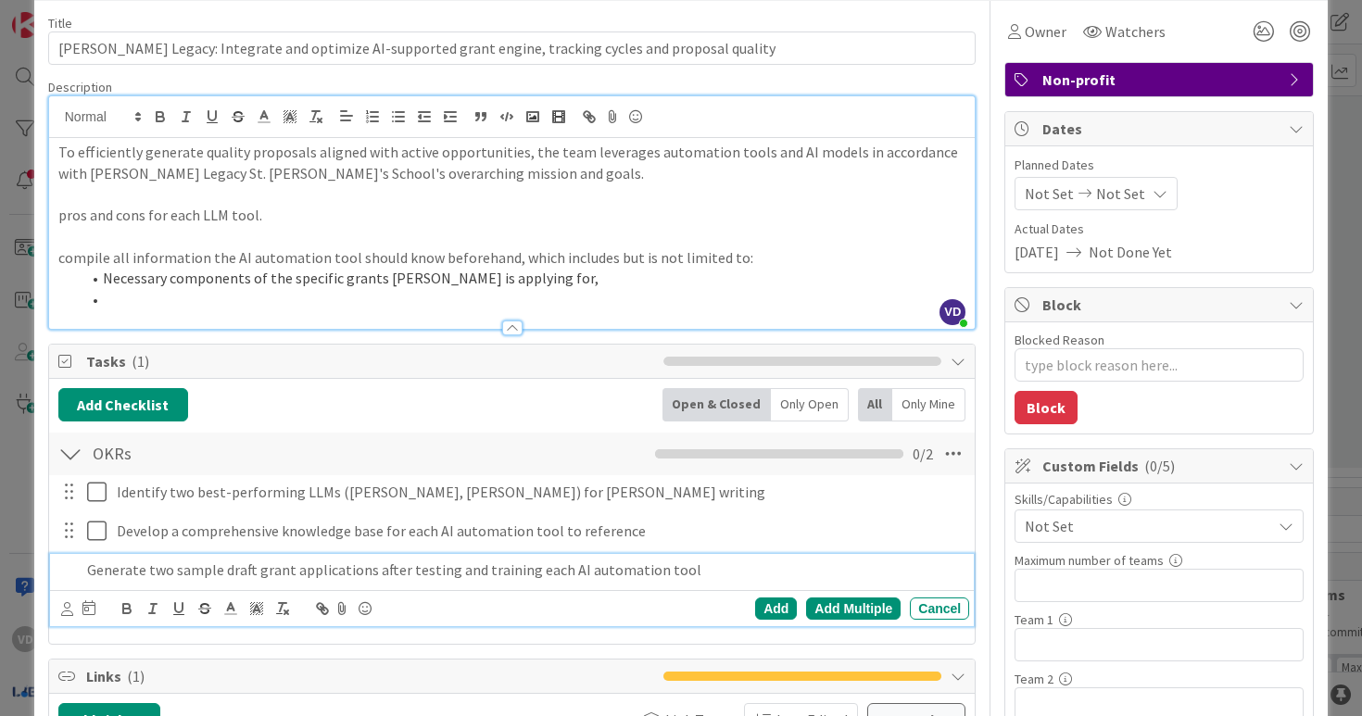
click at [145, 576] on p "Generate two sample draft grant applications after testing and training each AI…" at bounding box center [525, 570] width 876 height 21
click at [779, 604] on div "Add" at bounding box center [776, 609] width 42 height 22
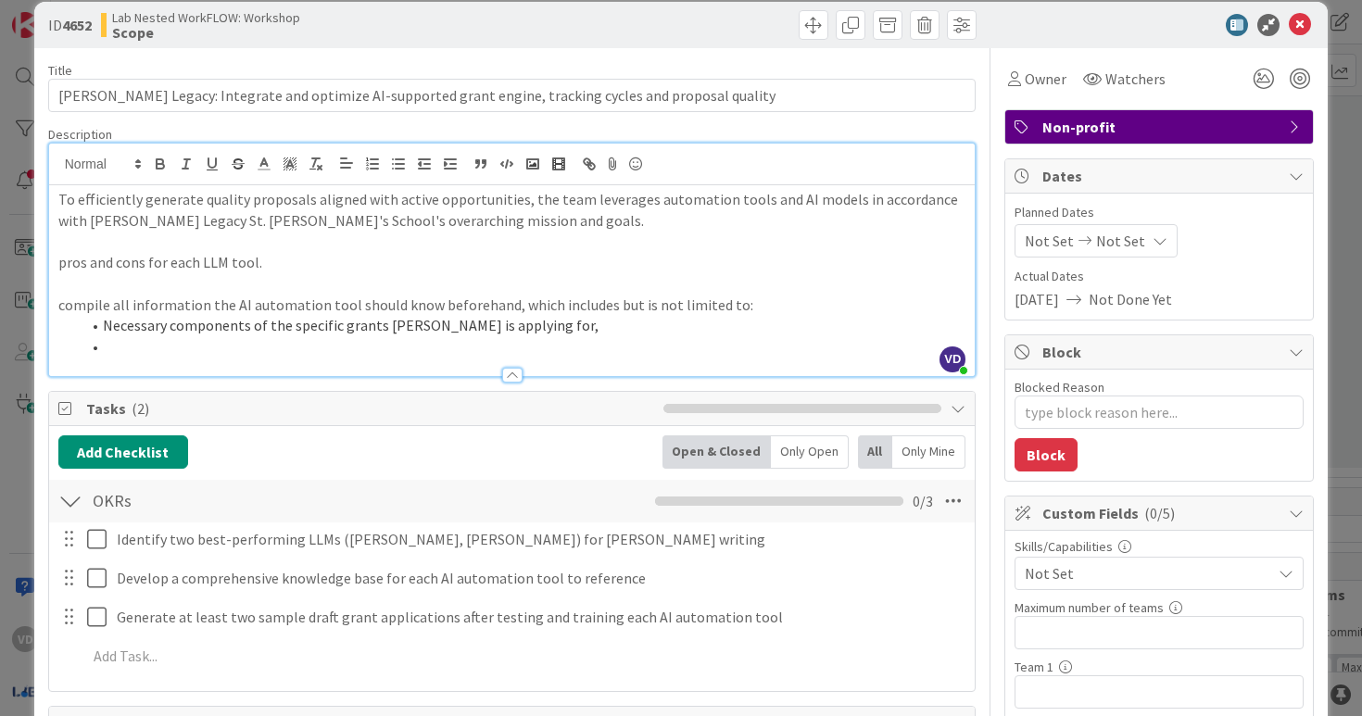
scroll to position [0, 0]
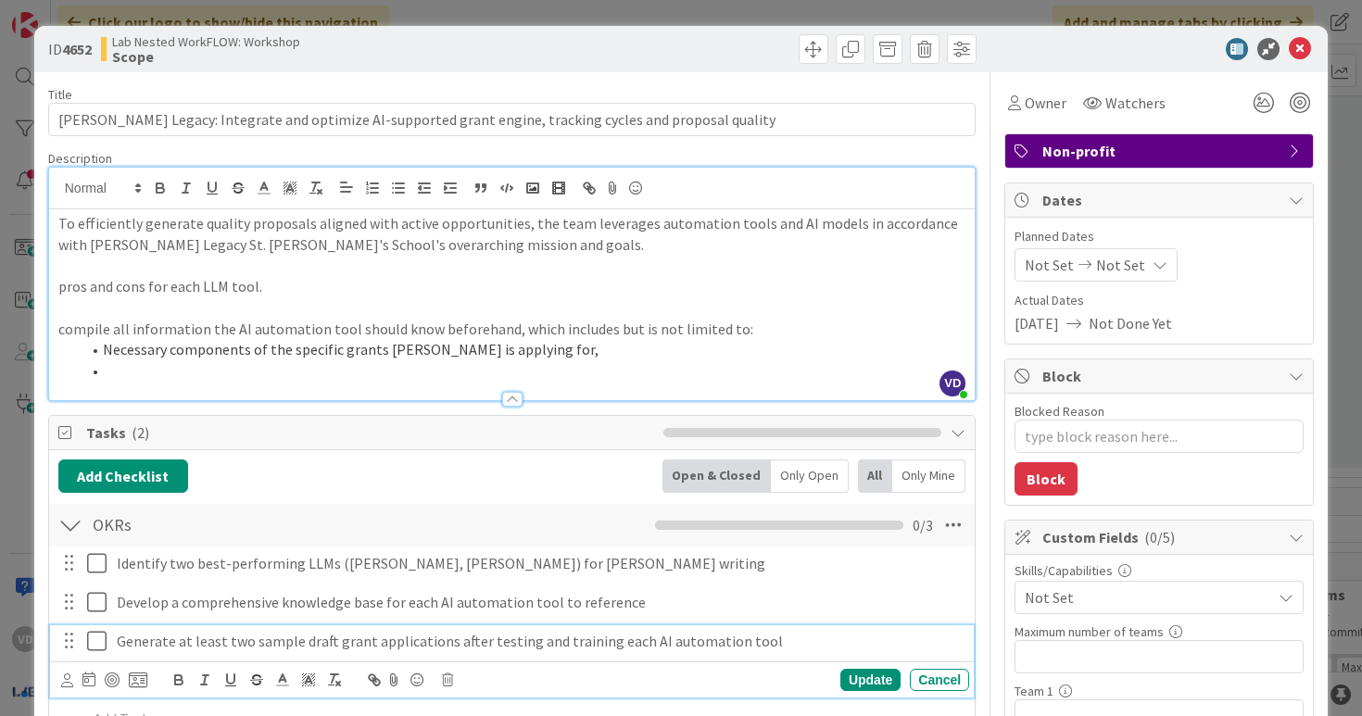
click at [569, 637] on p "Generate at least two sample draft grant applications after testing and trainin…" at bounding box center [539, 641] width 845 height 21
type textarea "x"
click at [586, 643] on p "Generate at least two sample draft grant applications after testing and trainin…" at bounding box center [539, 641] width 845 height 21
click at [879, 679] on div "Update" at bounding box center [871, 680] width 60 height 22
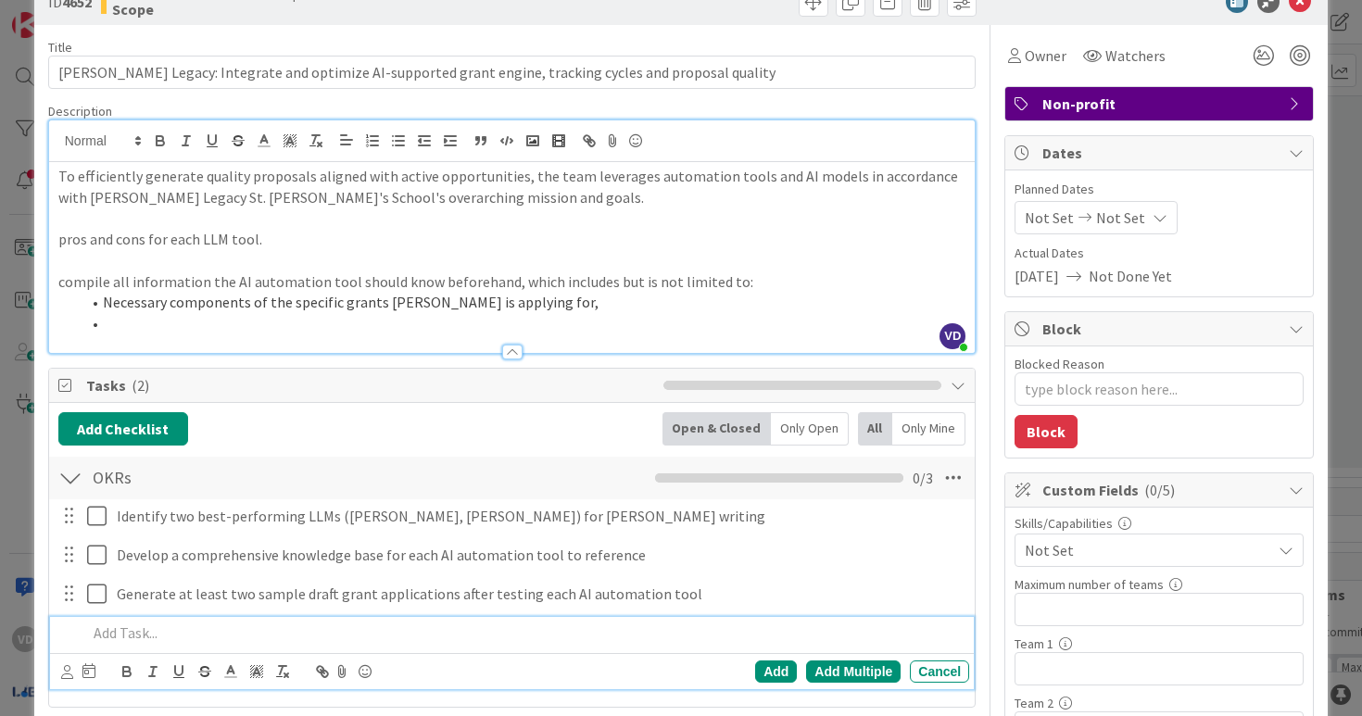
scroll to position [50, 0]
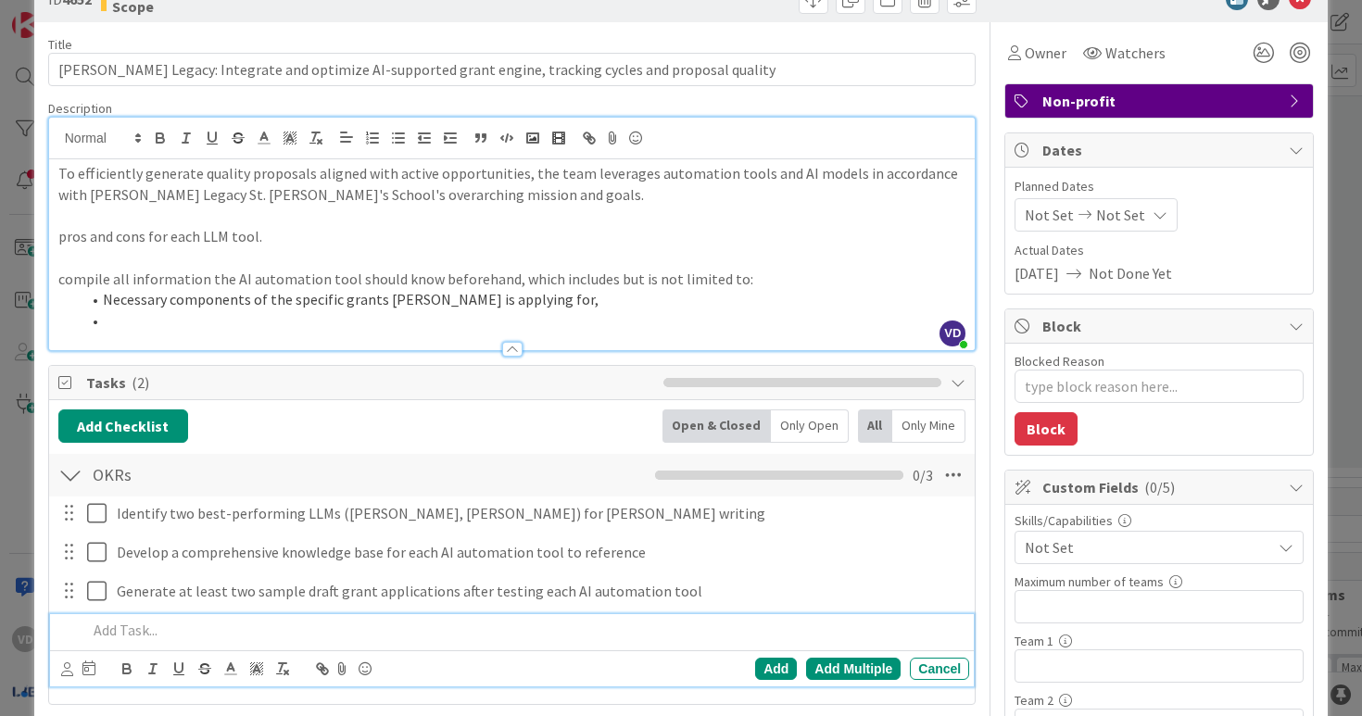
click at [563, 621] on p at bounding box center [525, 630] width 876 height 21
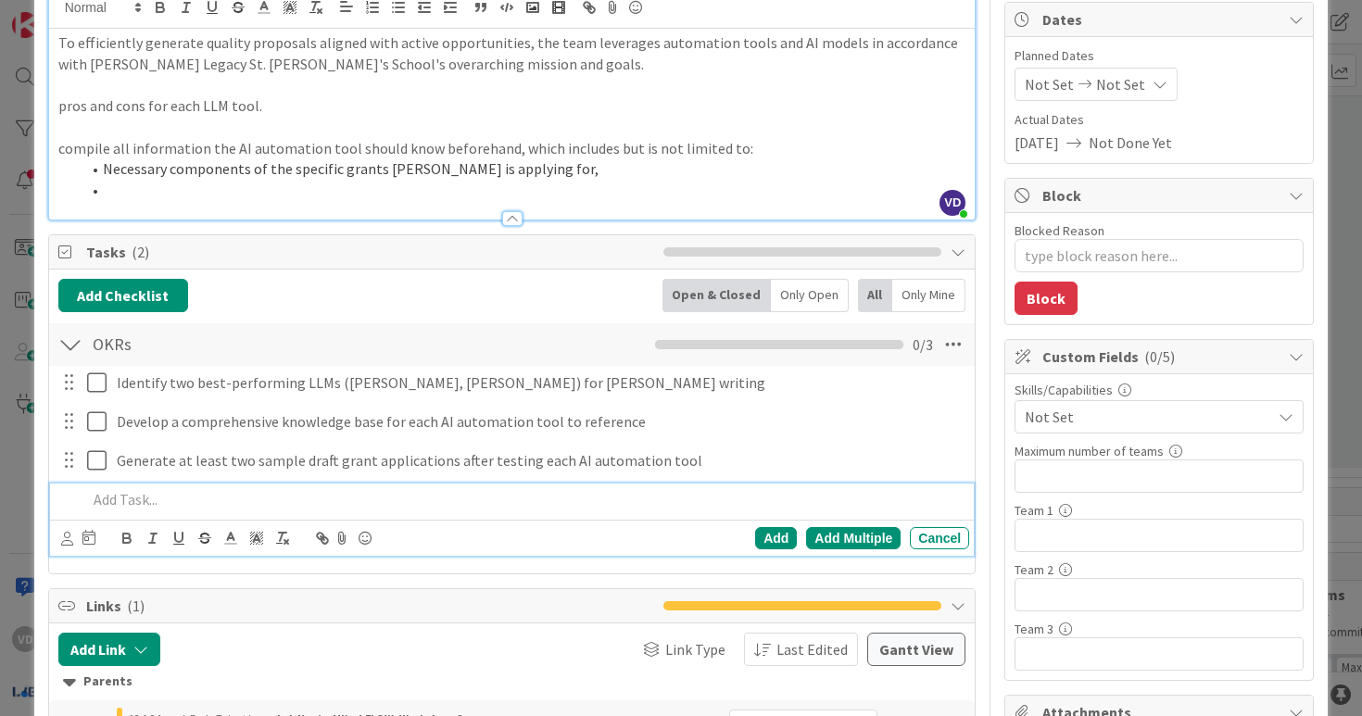
scroll to position [182, 0]
click at [610, 505] on p at bounding box center [525, 498] width 876 height 21
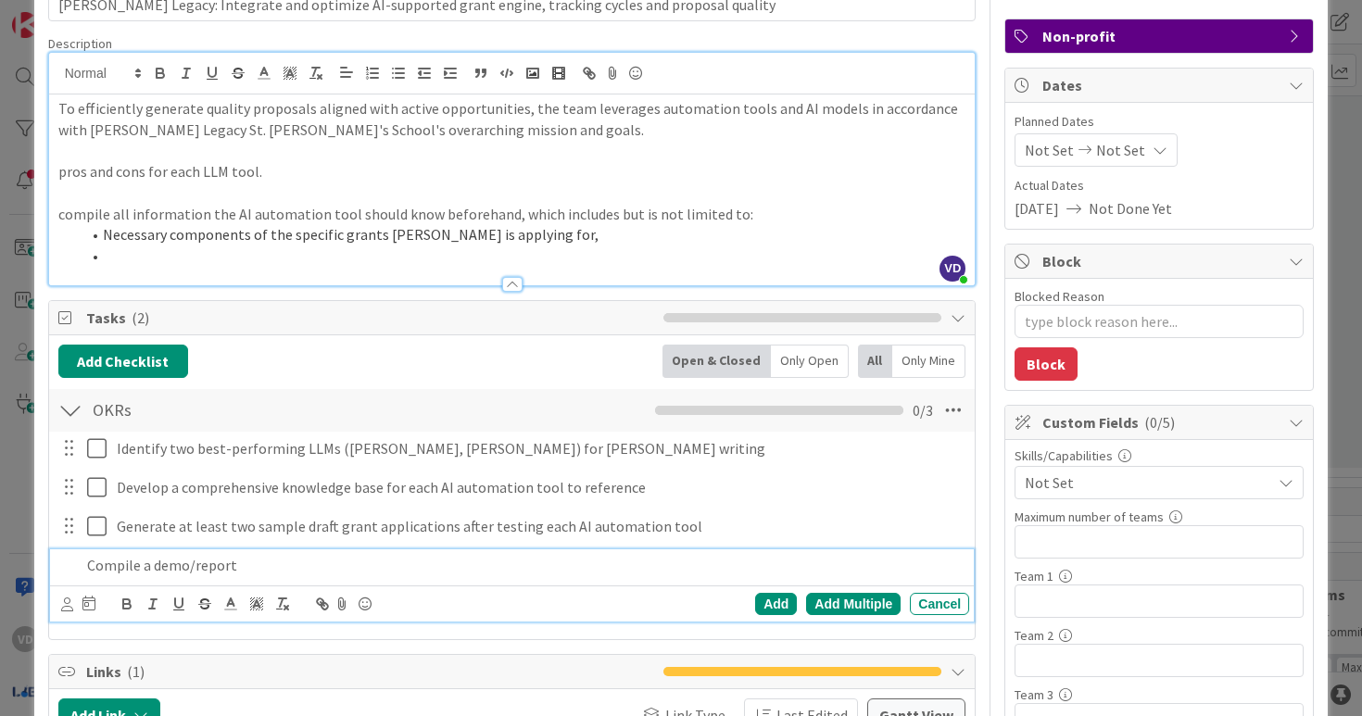
scroll to position [130, 0]
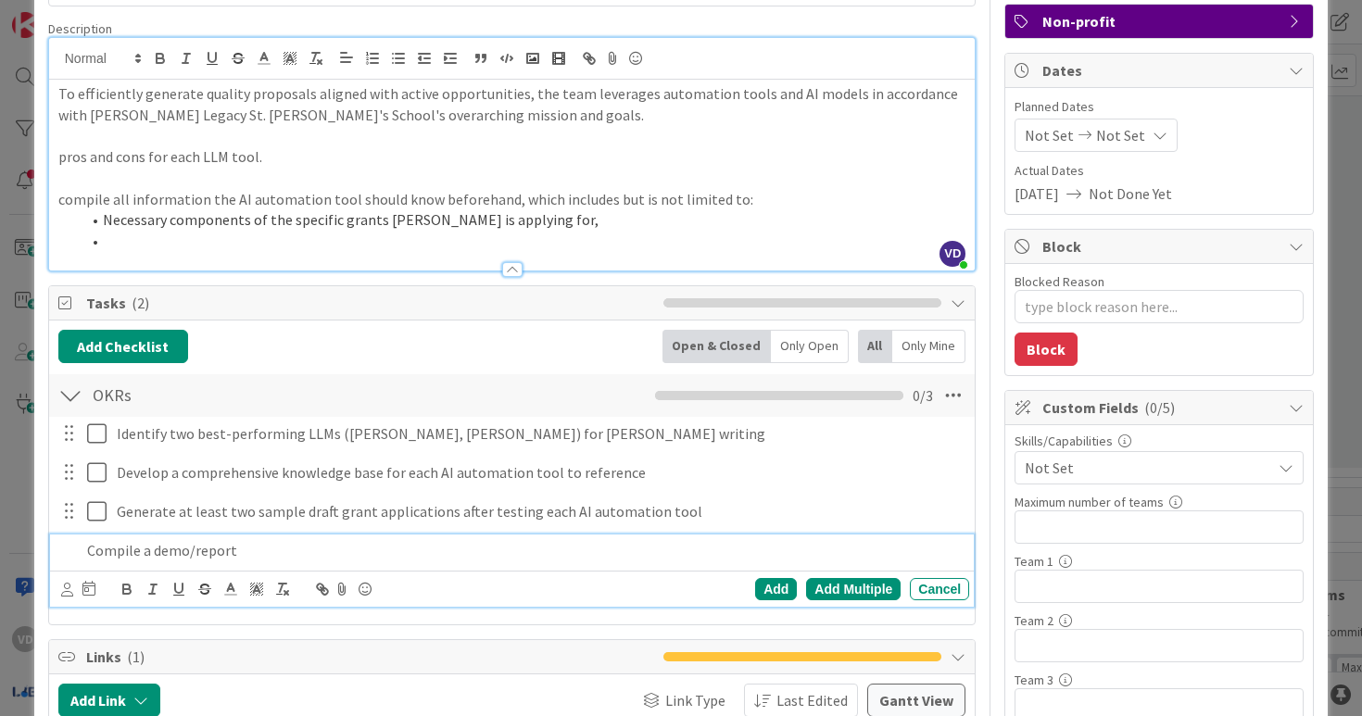
click at [94, 548] on p "Compile a demo/report" at bounding box center [525, 550] width 876 height 21
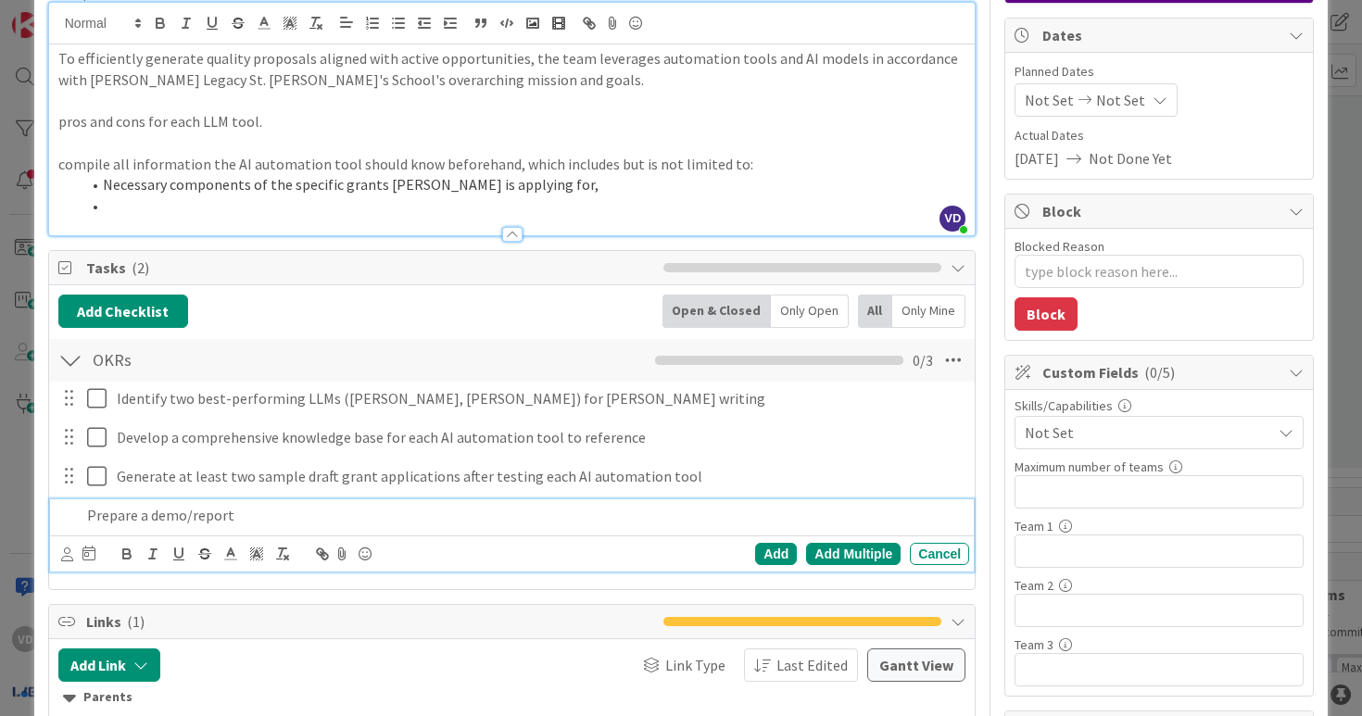
click at [385, 516] on p "Prepare a demo/report" at bounding box center [525, 515] width 876 height 21
click at [297, 518] on p "Prepare a demo/report discussing pluses and minuses for each sample draft" at bounding box center [525, 515] width 876 height 21
click at [458, 518] on p "Prepare a demo/report discussing the pluses and minuses for each sample draft" at bounding box center [525, 515] width 876 height 21
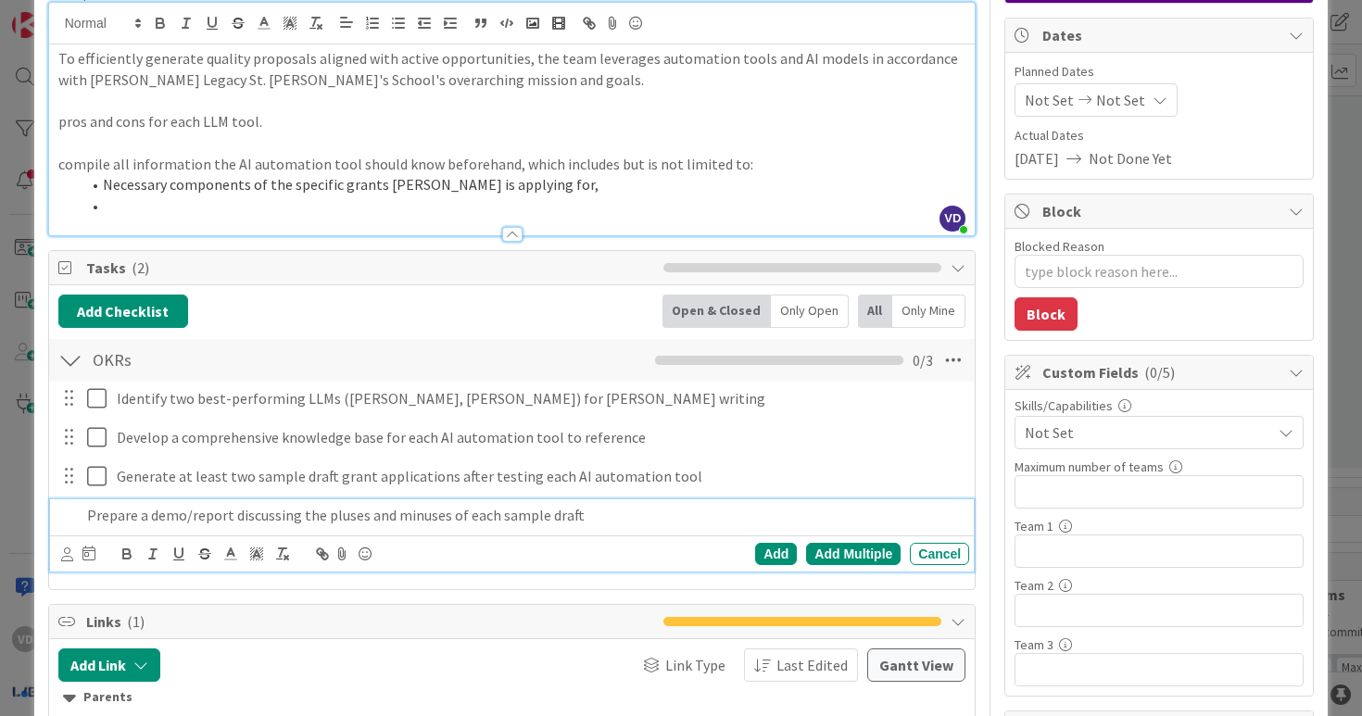
click at [611, 519] on p "Prepare a demo/report discussing the pluses and minuses of each sample draft" at bounding box center [525, 515] width 876 height 21
click at [782, 515] on p "Prepare a demo/report discussing the pluses and minuses of each sample draft, p…" at bounding box center [525, 515] width 876 height 21
click at [890, 514] on p "Prepare a demo/report discussing the pluses and minuses of each sample draft, p…" at bounding box center [525, 515] width 876 height 21
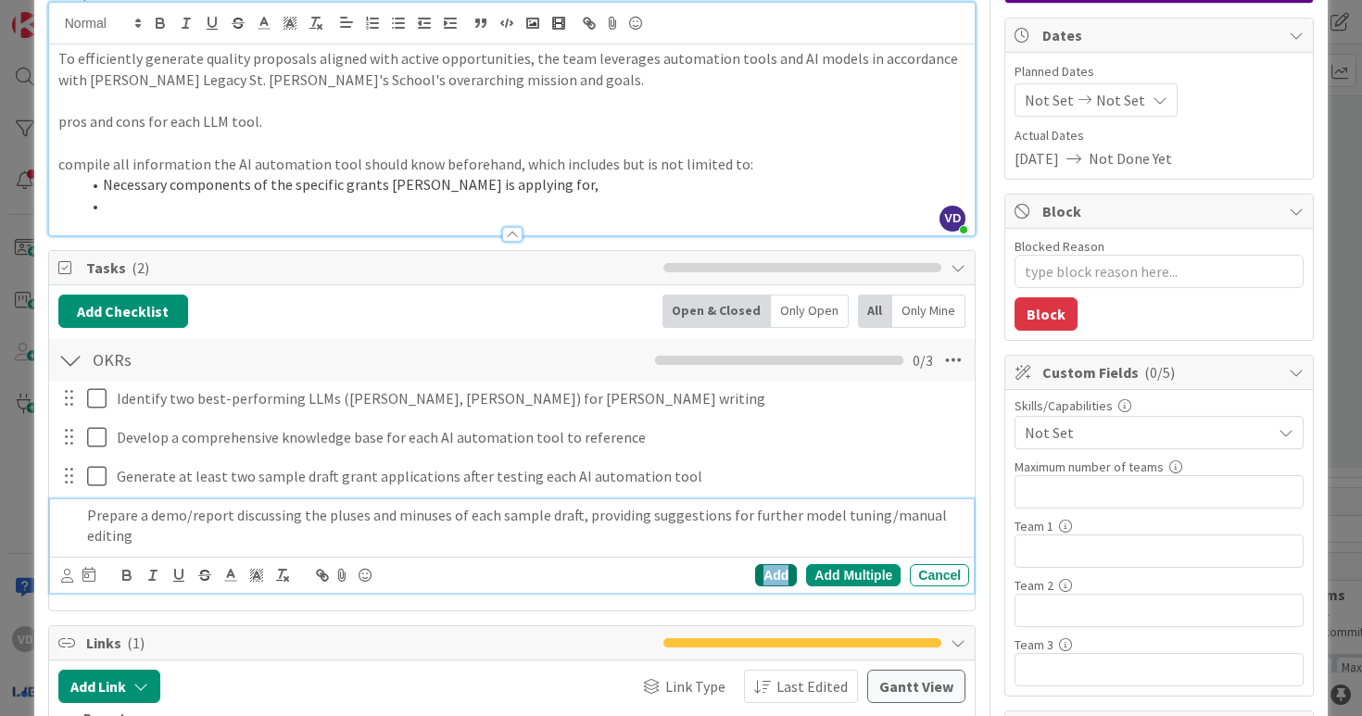
click at [782, 573] on div "Add" at bounding box center [776, 575] width 42 height 22
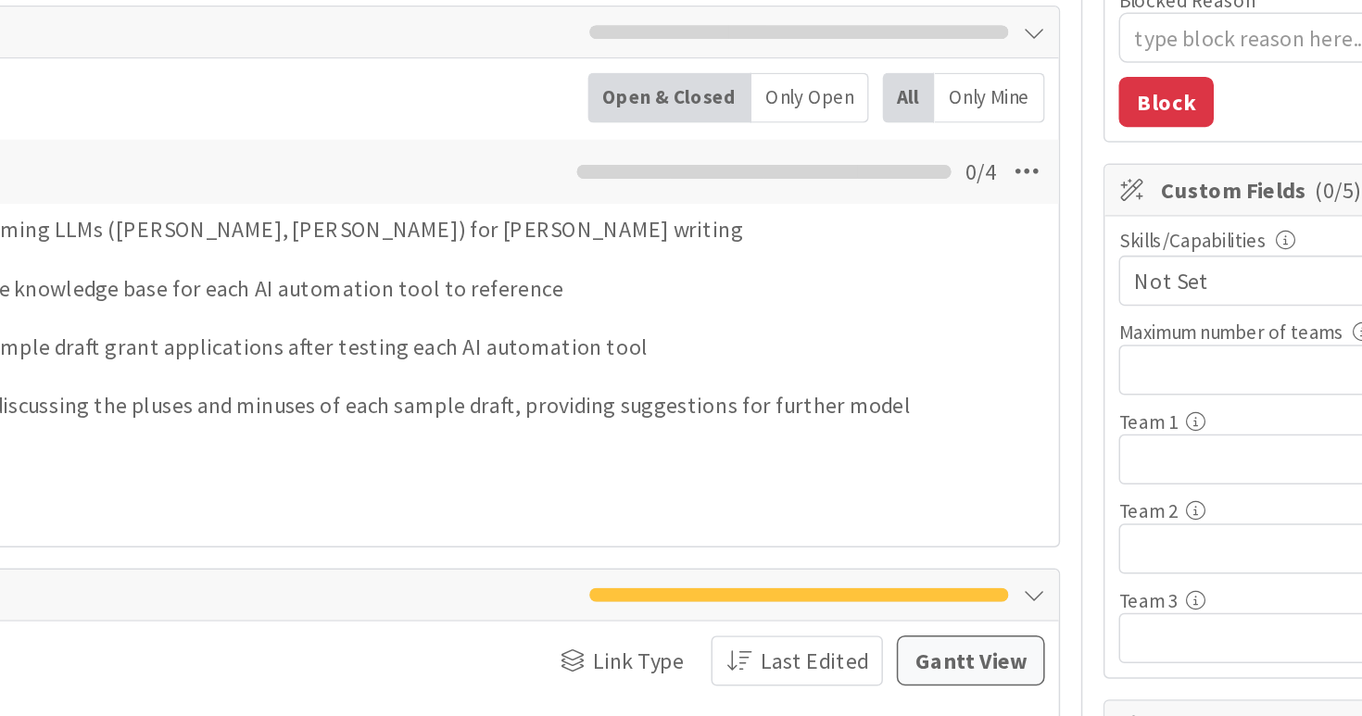
scroll to position [203, 0]
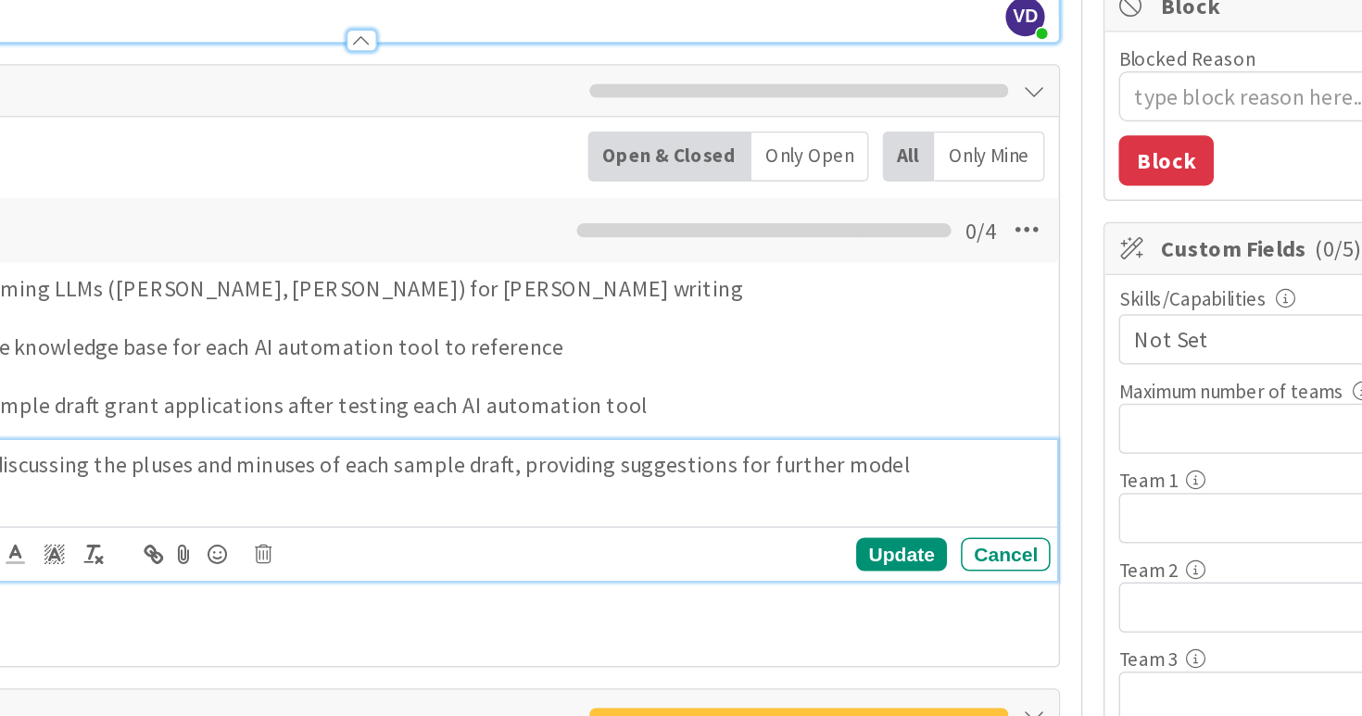
click at [857, 476] on p "Prepare a demo/report discussing the pluses and minuses of each sample draft, p…" at bounding box center [539, 488] width 845 height 42
click at [933, 550] on div "Update Cancel" at bounding box center [515, 538] width 909 height 26
click at [949, 532] on div "Cancel" at bounding box center [939, 537] width 59 height 22
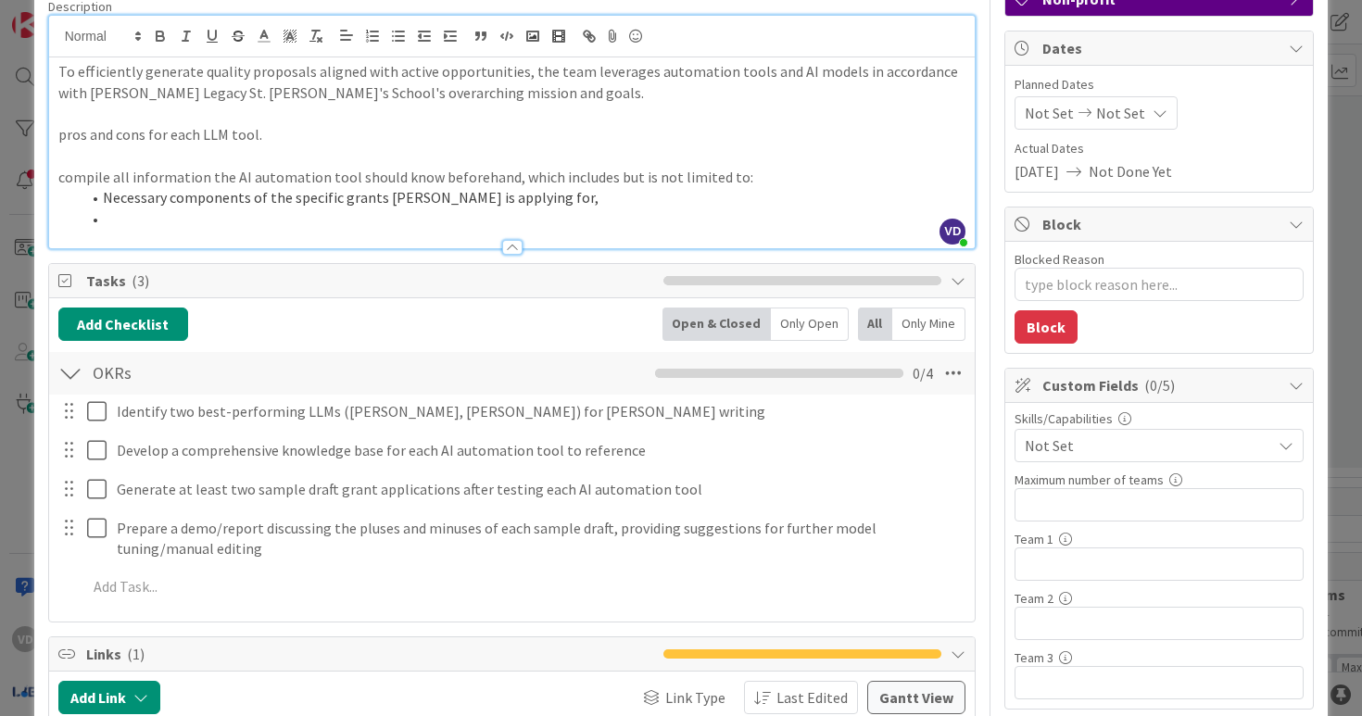
scroll to position [166, 0]
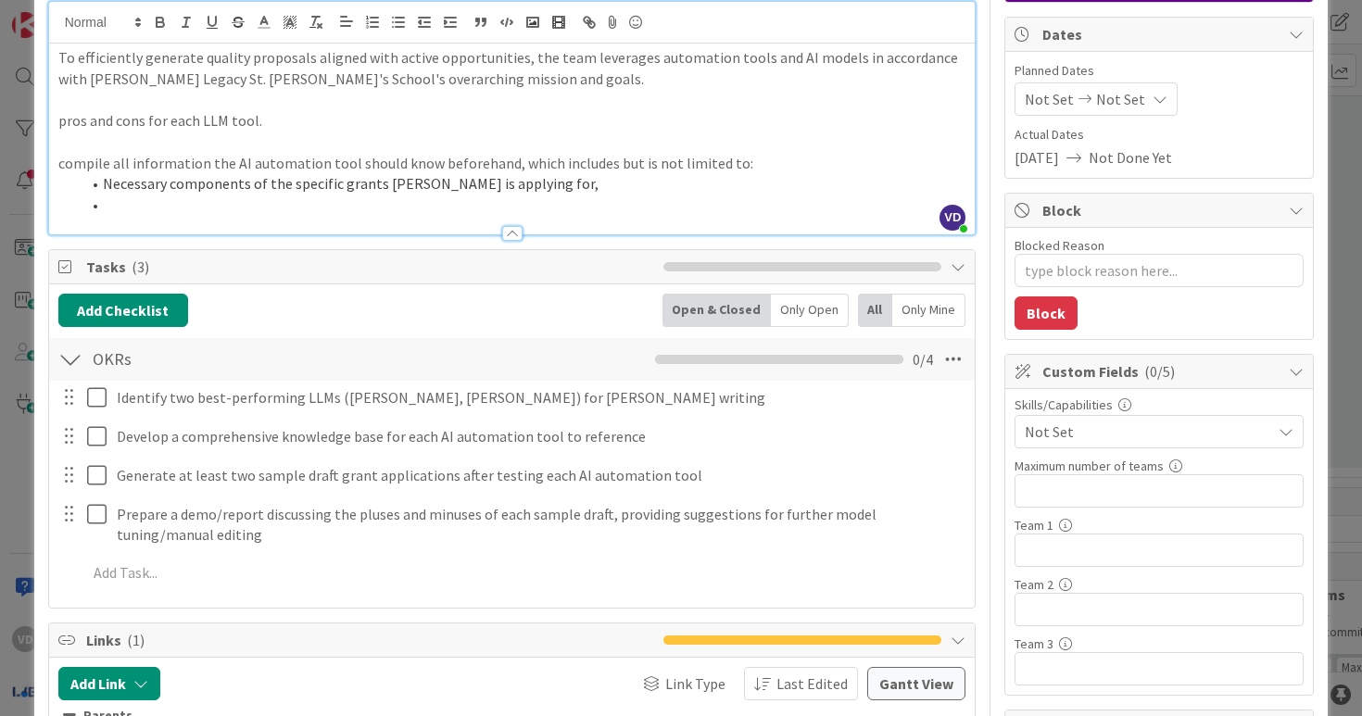
click at [1130, 425] on span "Not Set" at bounding box center [1148, 432] width 247 height 22
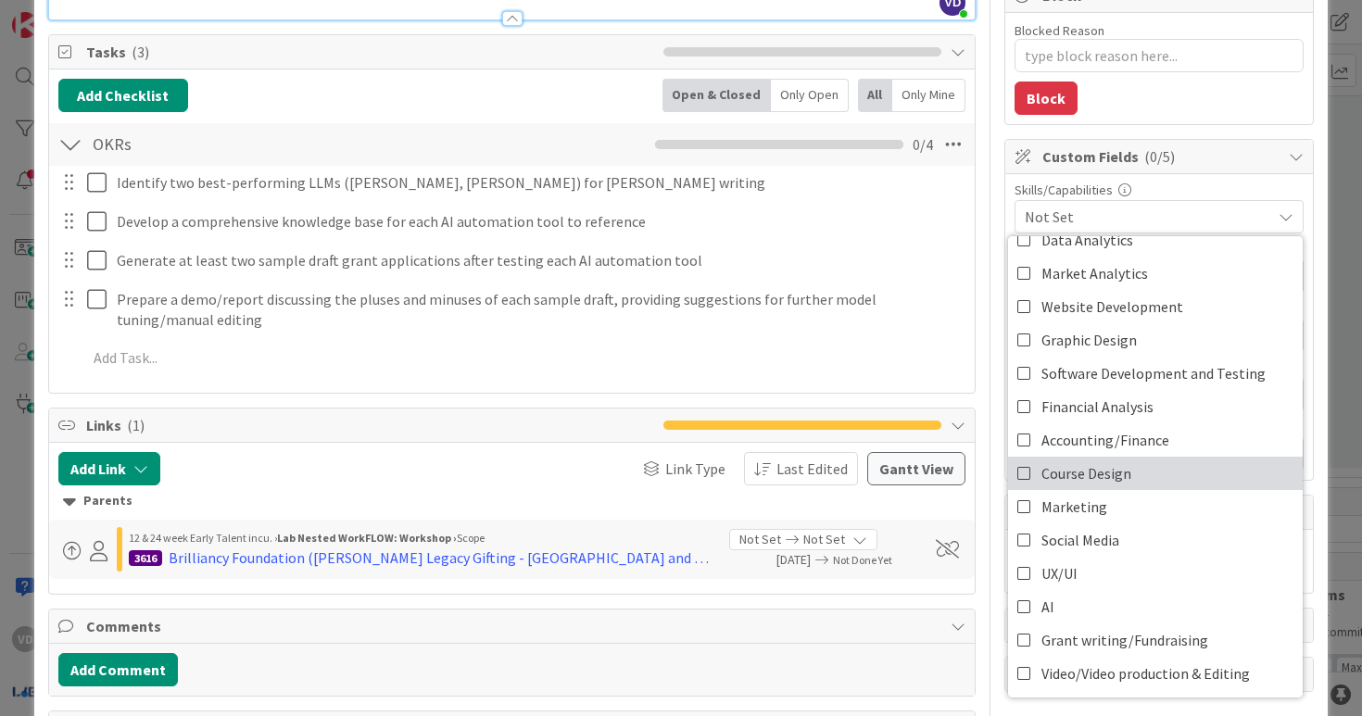
scroll to position [383, 0]
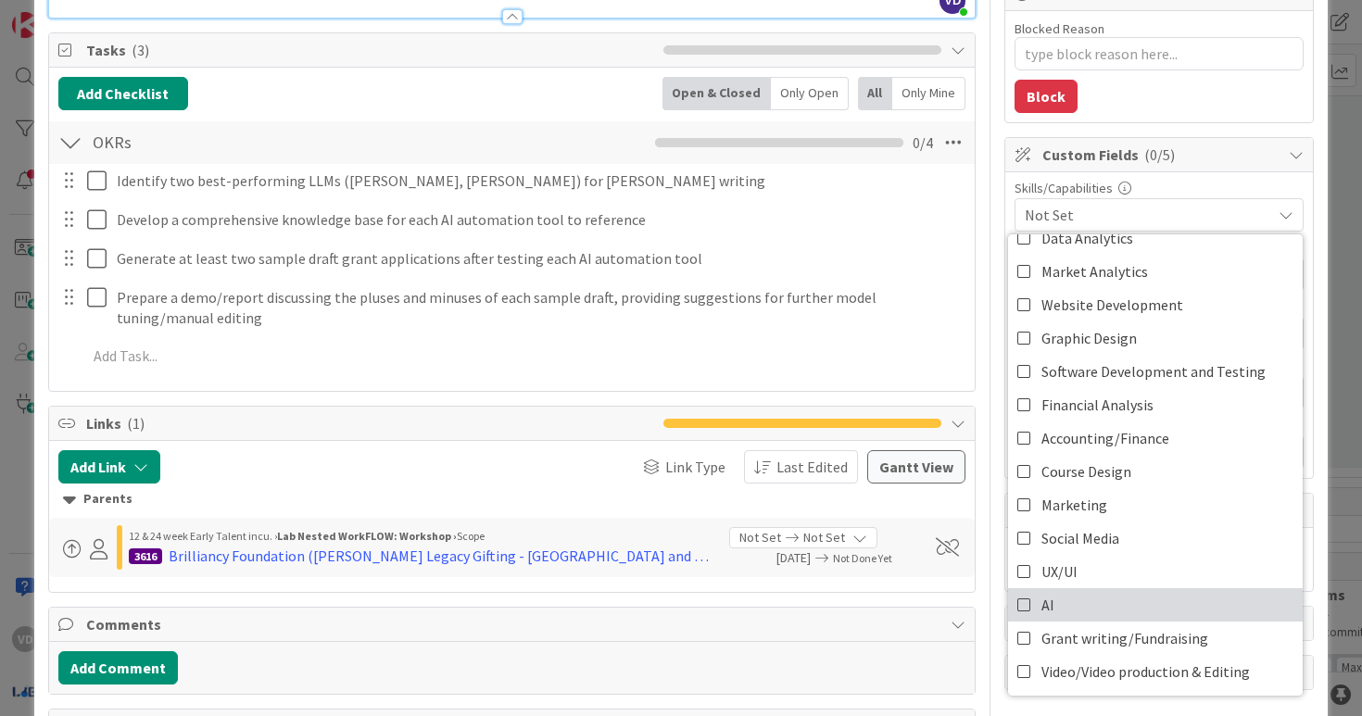
click at [1157, 602] on link "AI" at bounding box center [1155, 604] width 295 height 33
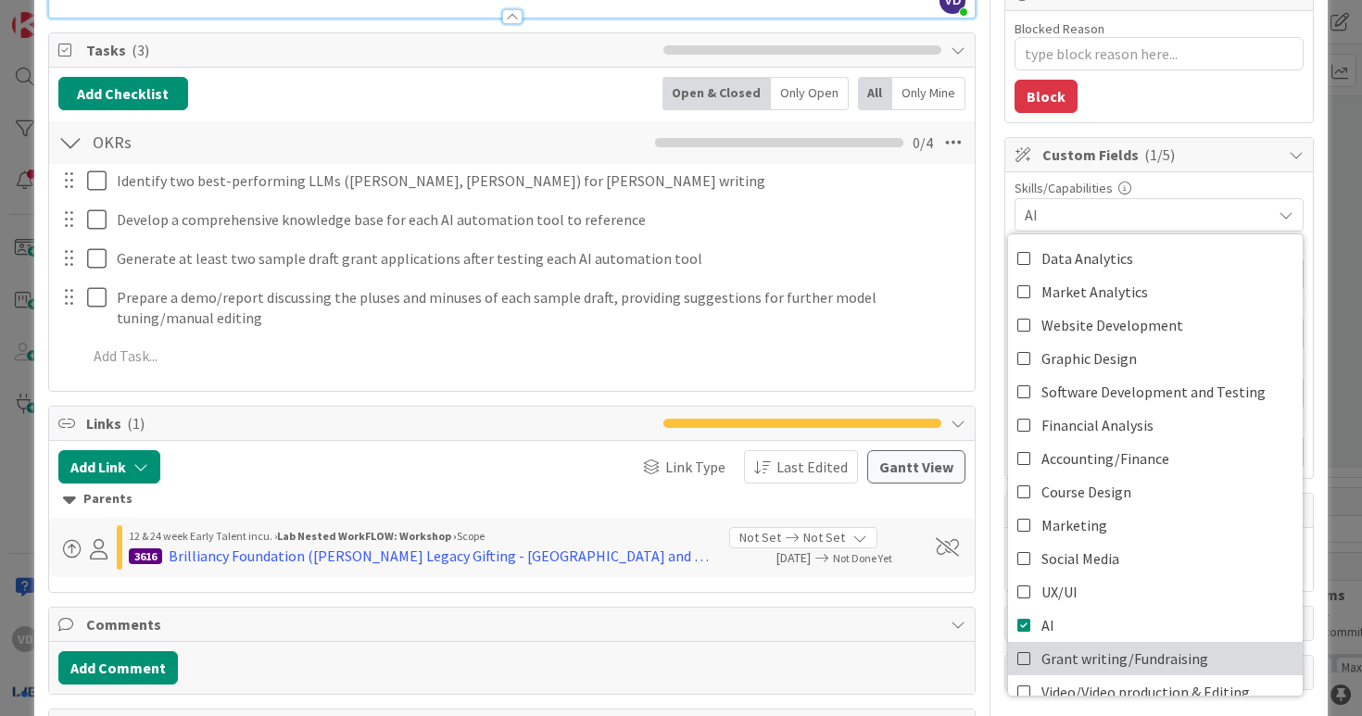
click at [1098, 663] on span "Grant writing/Fundraising" at bounding box center [1125, 659] width 167 height 28
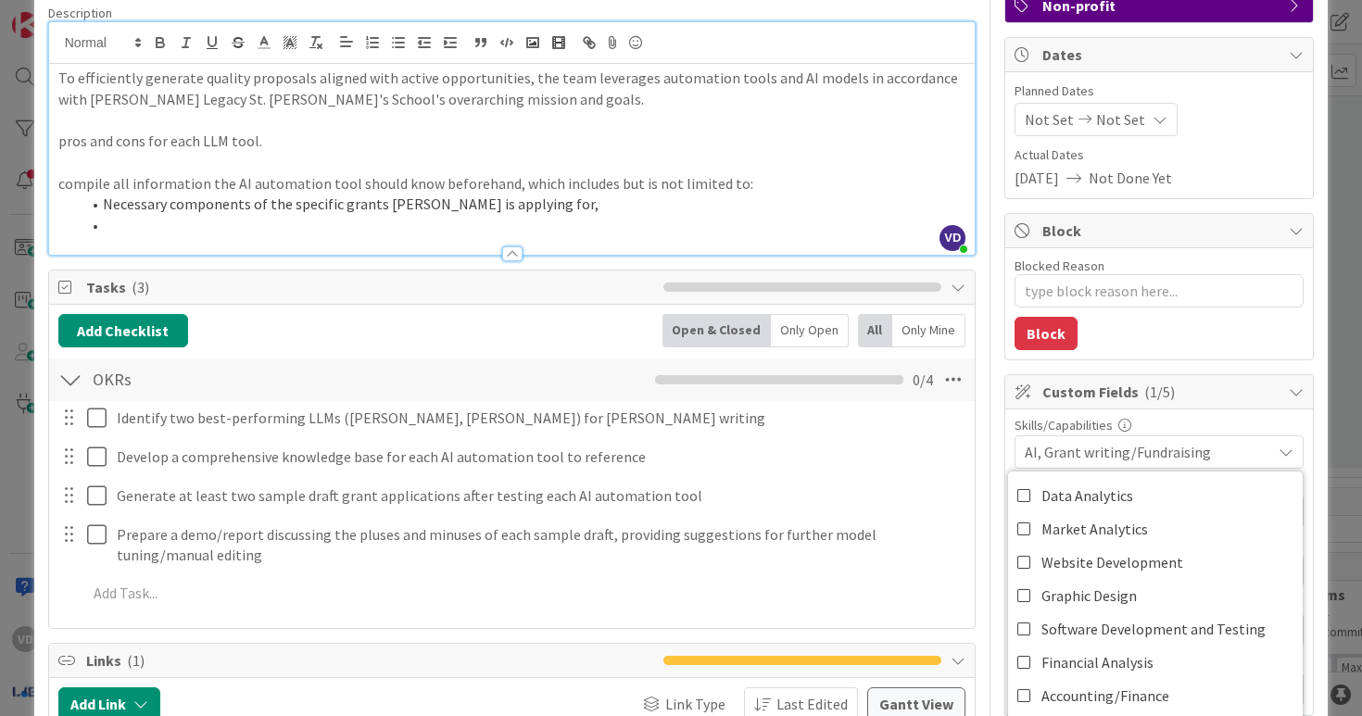
scroll to position [143, 0]
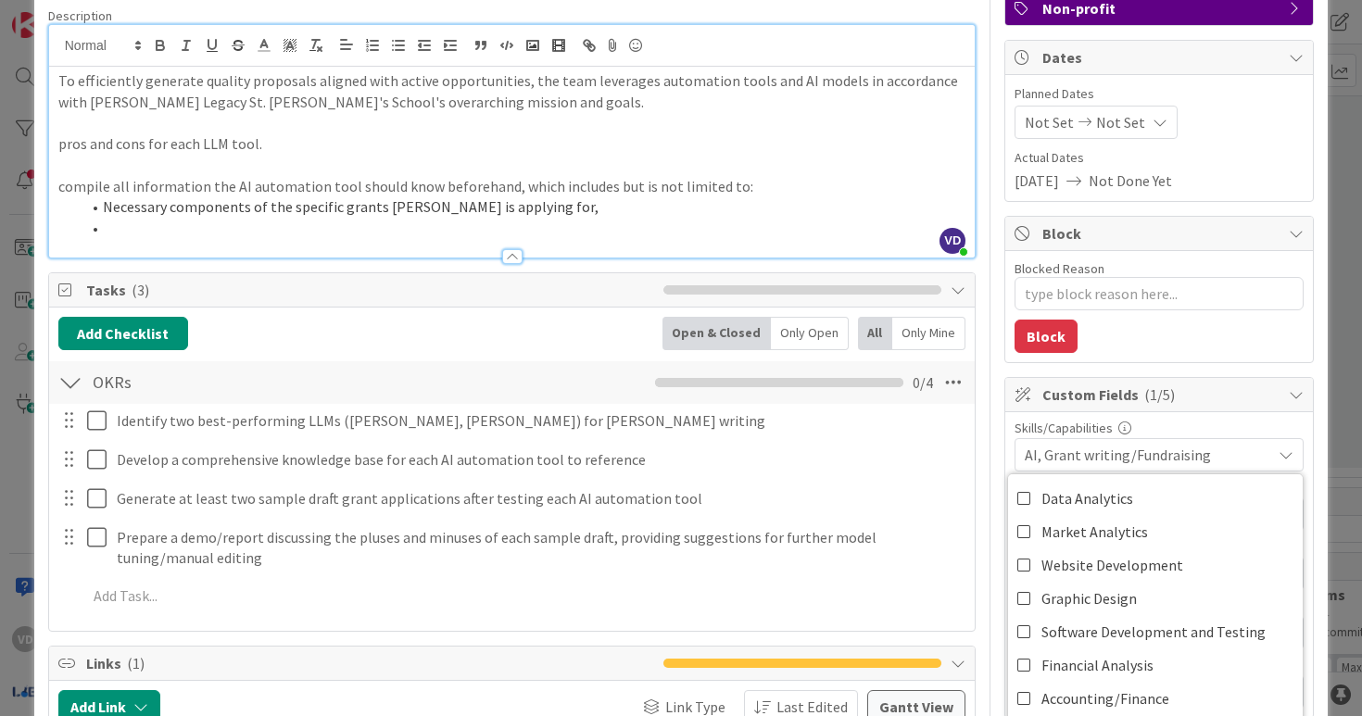
click at [1199, 420] on div "Skills/Capabilities AI, Grant writing/Fundraising Data Analytics Market Analyti…" at bounding box center [1159, 565] width 308 height 306
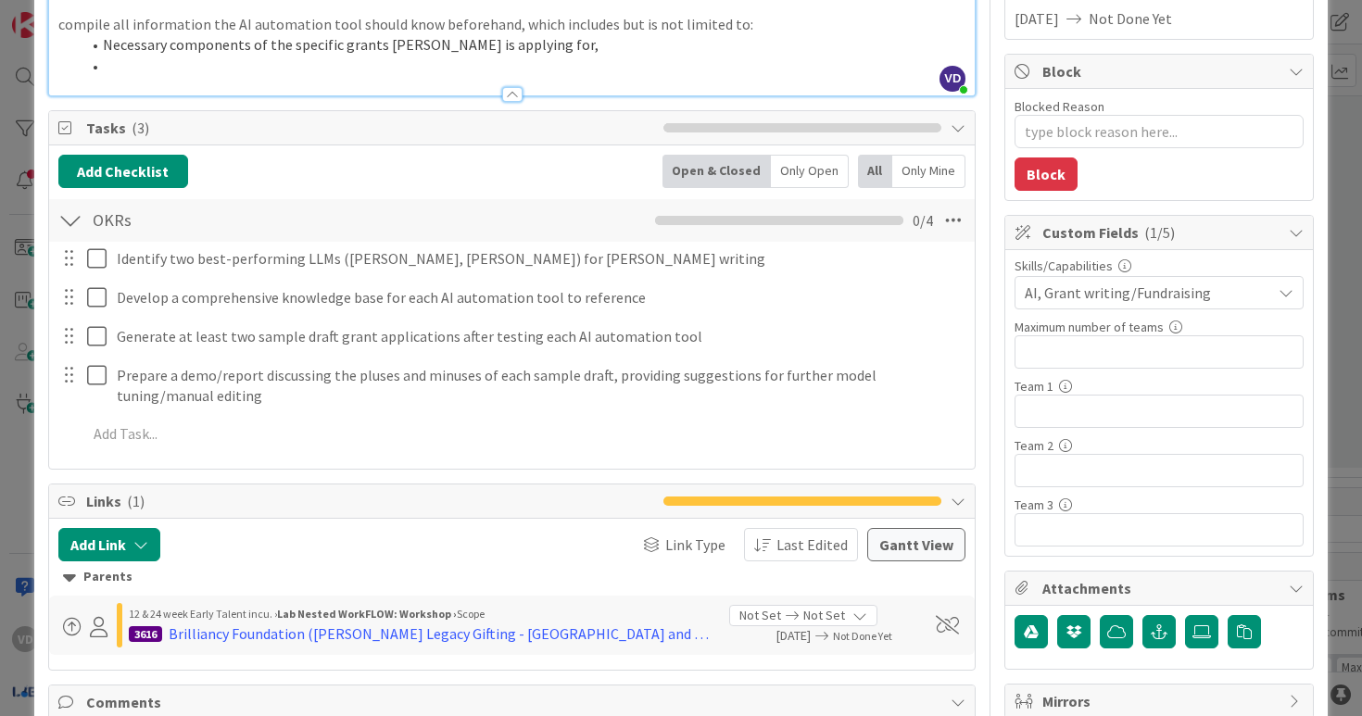
scroll to position [0, 0]
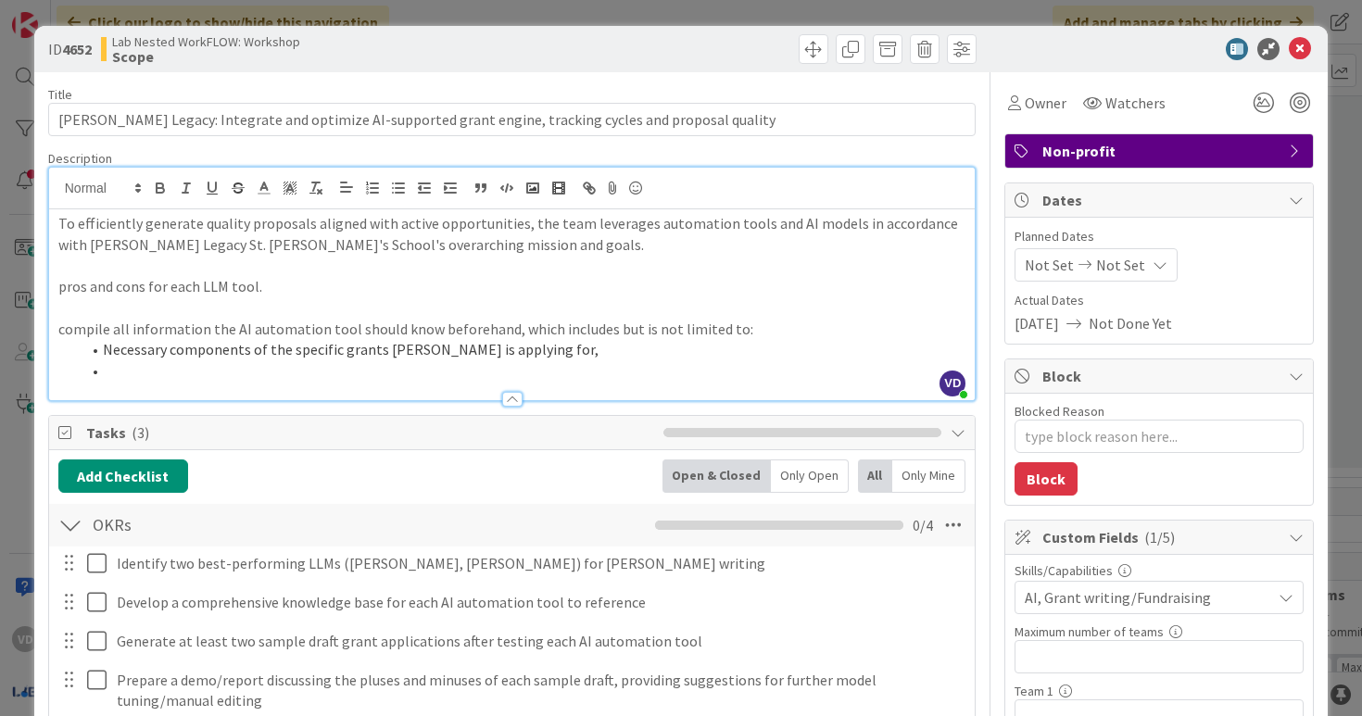
click at [55, 293] on div "To efficiently generate quality proposals aligned with active opportunities, th…" at bounding box center [512, 304] width 927 height 191
click at [77, 274] on p at bounding box center [512, 265] width 908 height 21
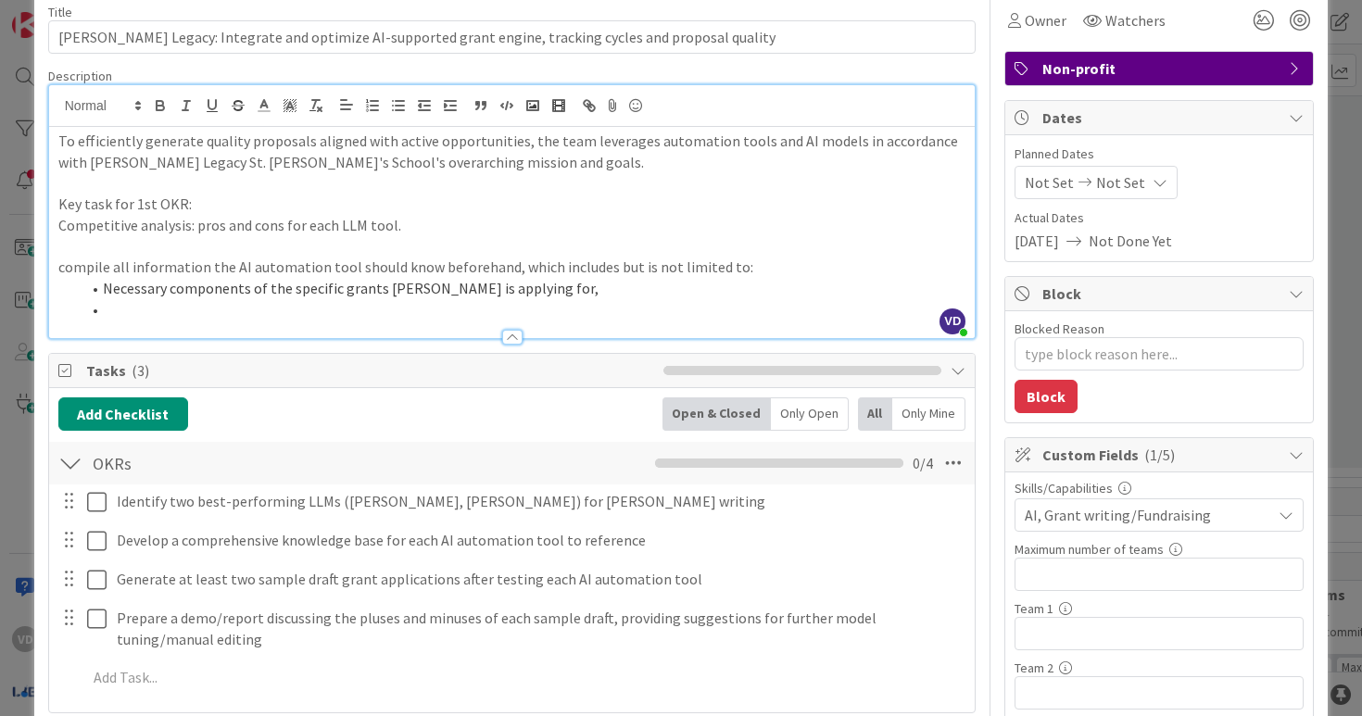
scroll to position [61, 0]
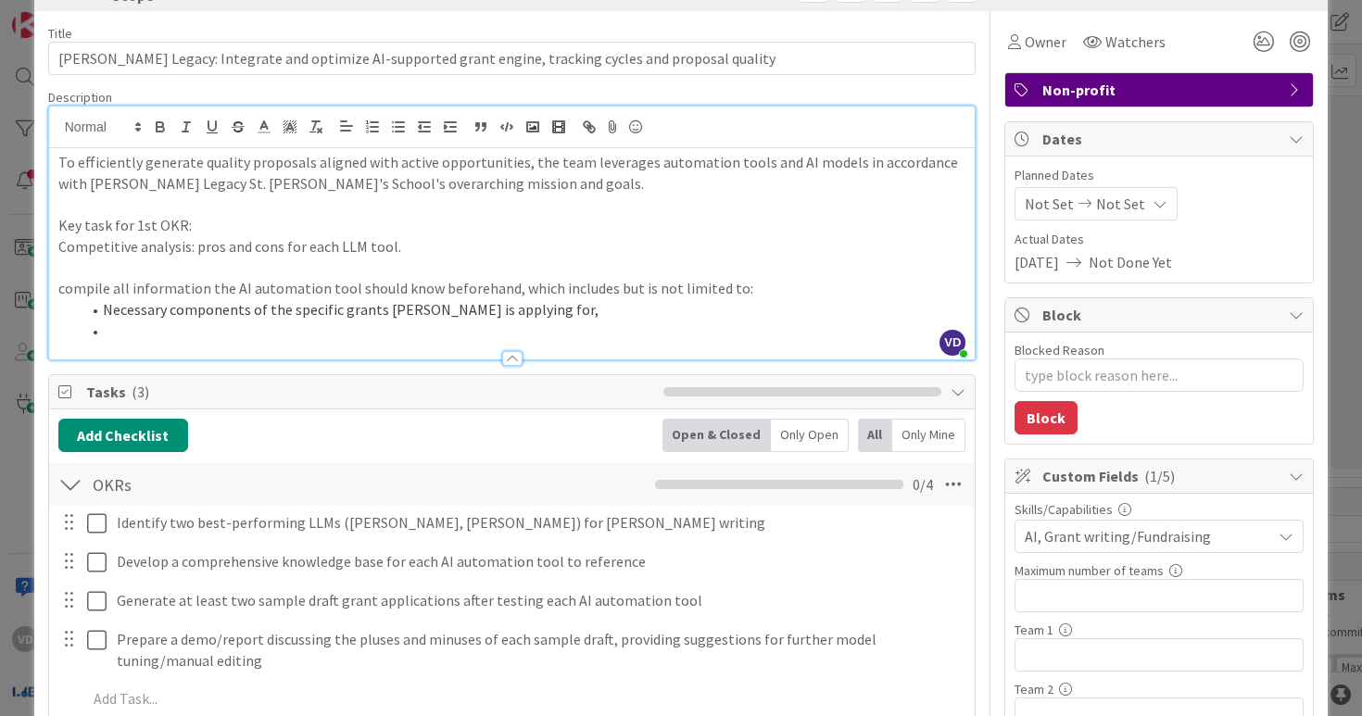
click at [192, 248] on p "Competitive analysis: pros and cons for each LLM tool." at bounding box center [512, 246] width 908 height 21
click at [543, 260] on p at bounding box center [512, 268] width 908 height 21
click at [521, 256] on p "Competitive analysis: analyze the pros and cons for each LLM tool." at bounding box center [512, 246] width 908 height 21
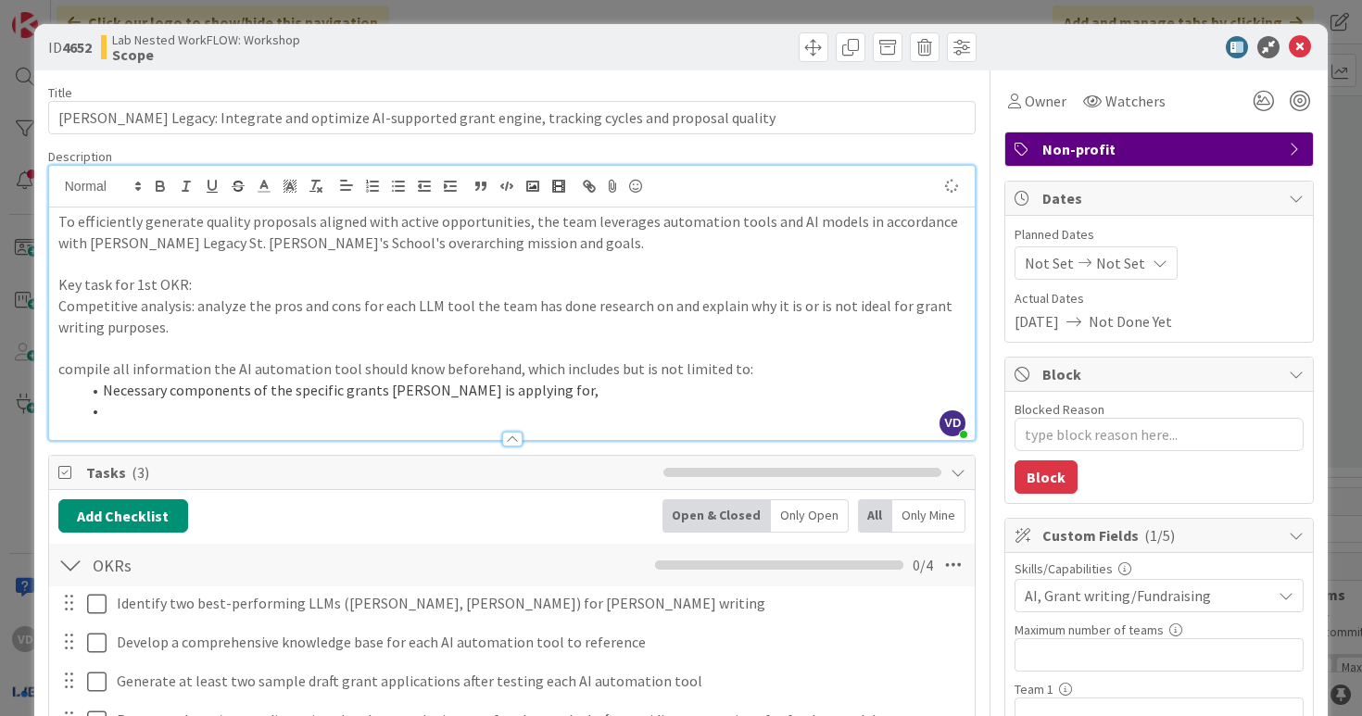
scroll to position [0, 0]
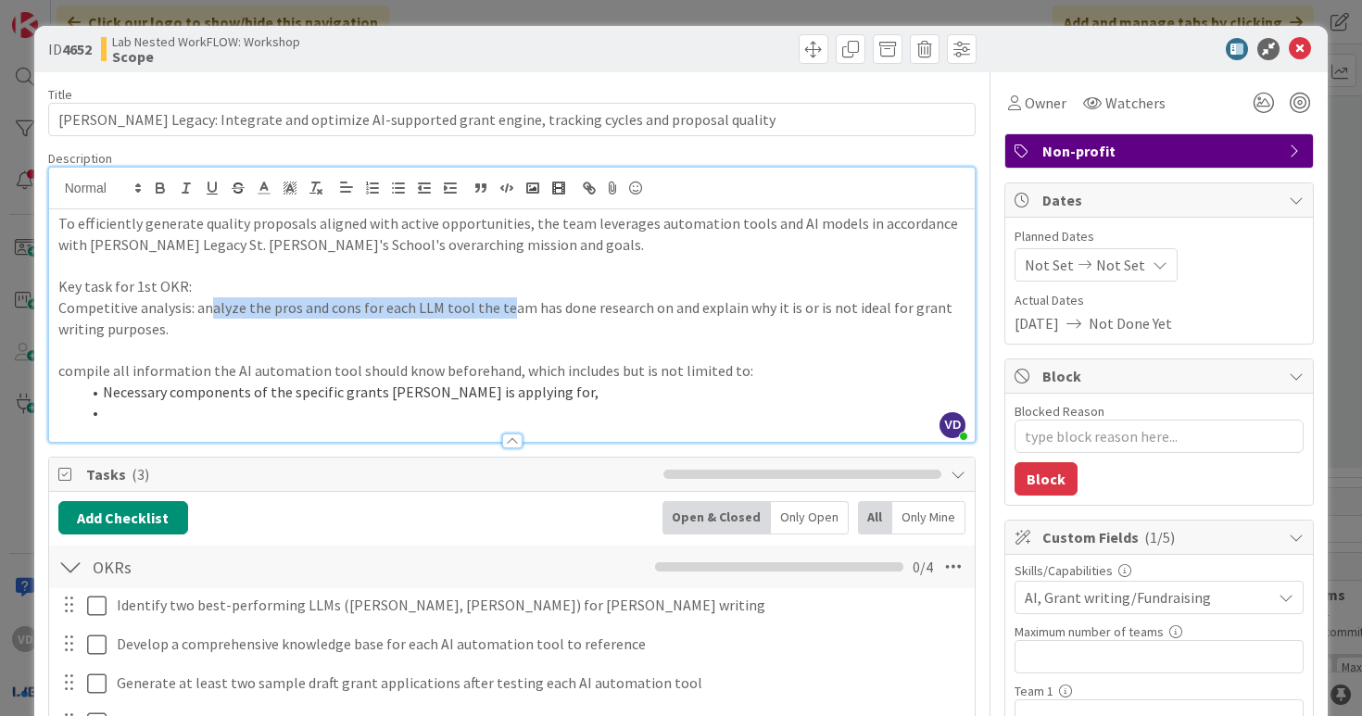
drag, startPoint x: 502, startPoint y: 310, endPoint x: 208, endPoint y: 310, distance: 294.7
click at [208, 310] on p "Competitive analysis: analyze the pros and cons for each LLM tool the team has …" at bounding box center [512, 318] width 908 height 42
click at [418, 309] on p "Competitive analysis: analyze the pros and cons for each LLM tool the team has …" at bounding box center [512, 318] width 908 height 42
click at [553, 285] on p "Key task for 1st OKR:" at bounding box center [512, 286] width 908 height 21
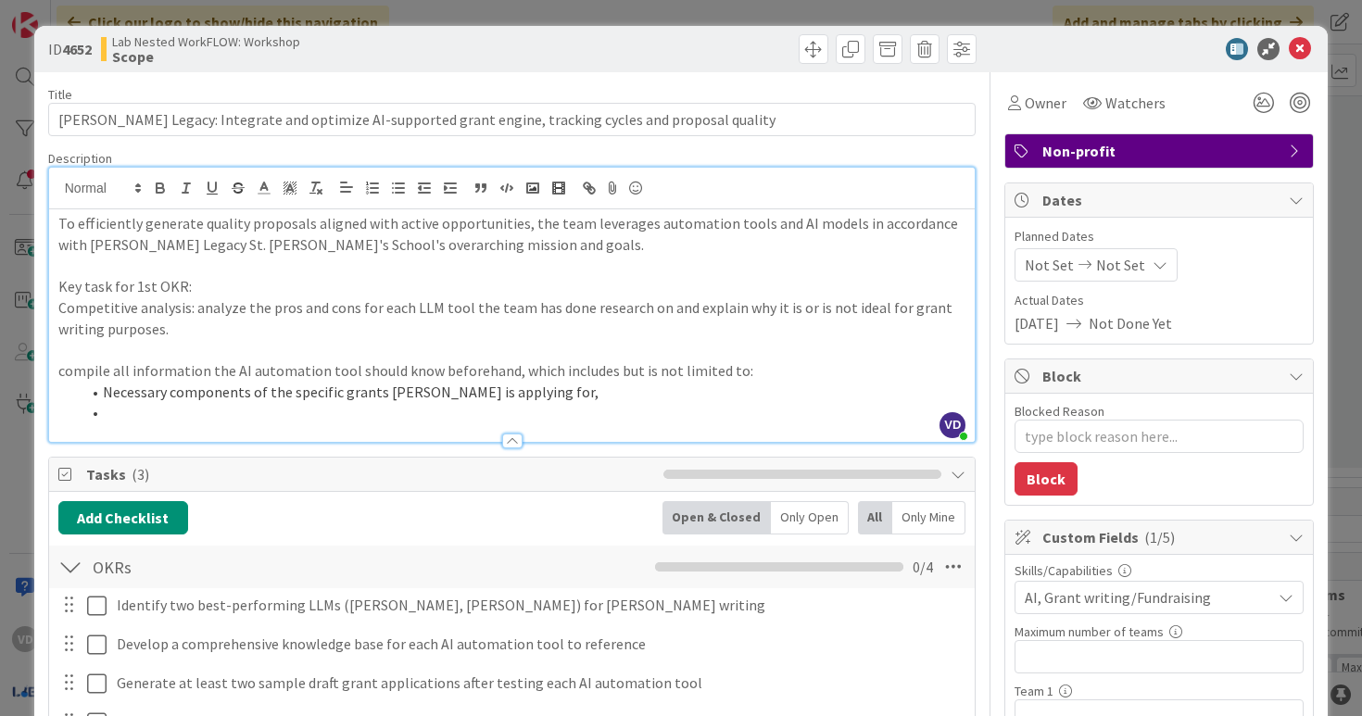
click at [553, 285] on p "Key task for 1st OKR:" at bounding box center [512, 286] width 908 height 21
click at [553, 306] on p "Competitive analysis: analyze the pros and cons for each LLM tool the team has …" at bounding box center [512, 318] width 908 height 42
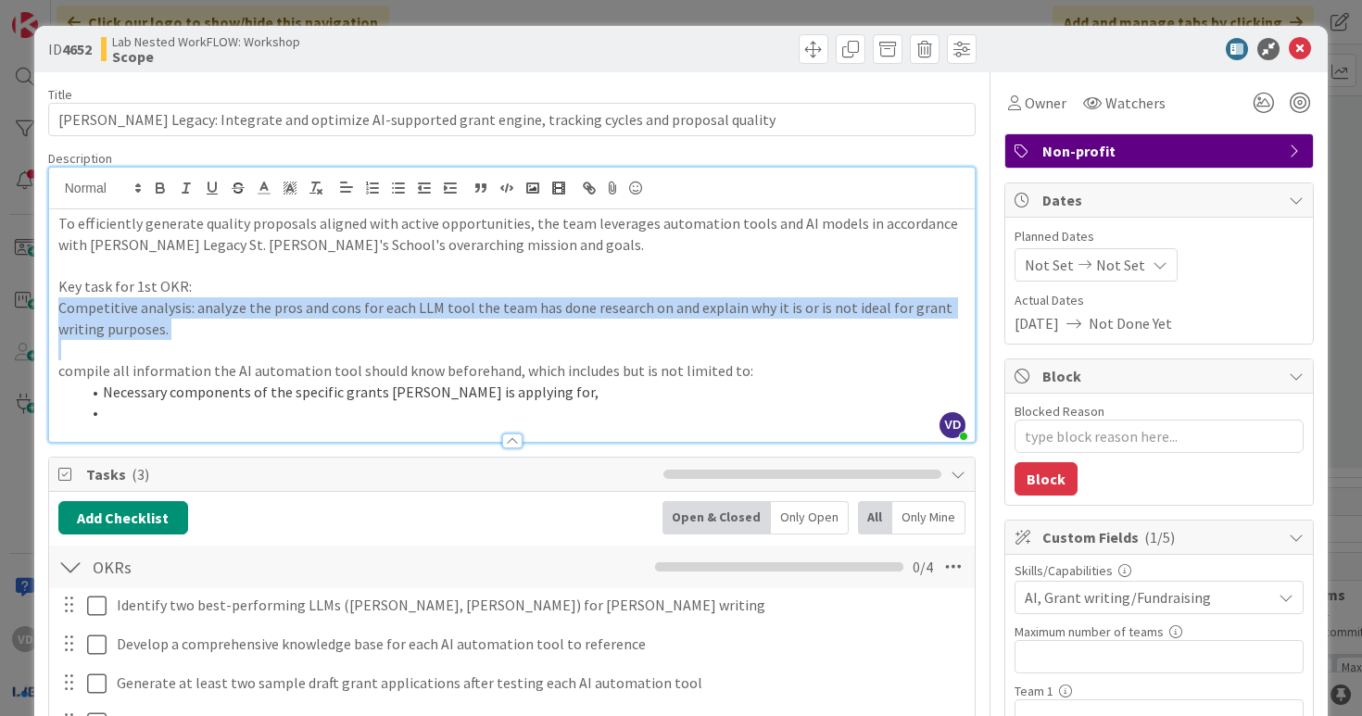
click at [506, 315] on p "Competitive analysis: analyze the pros and cons for each LLM tool the team has …" at bounding box center [512, 318] width 908 height 42
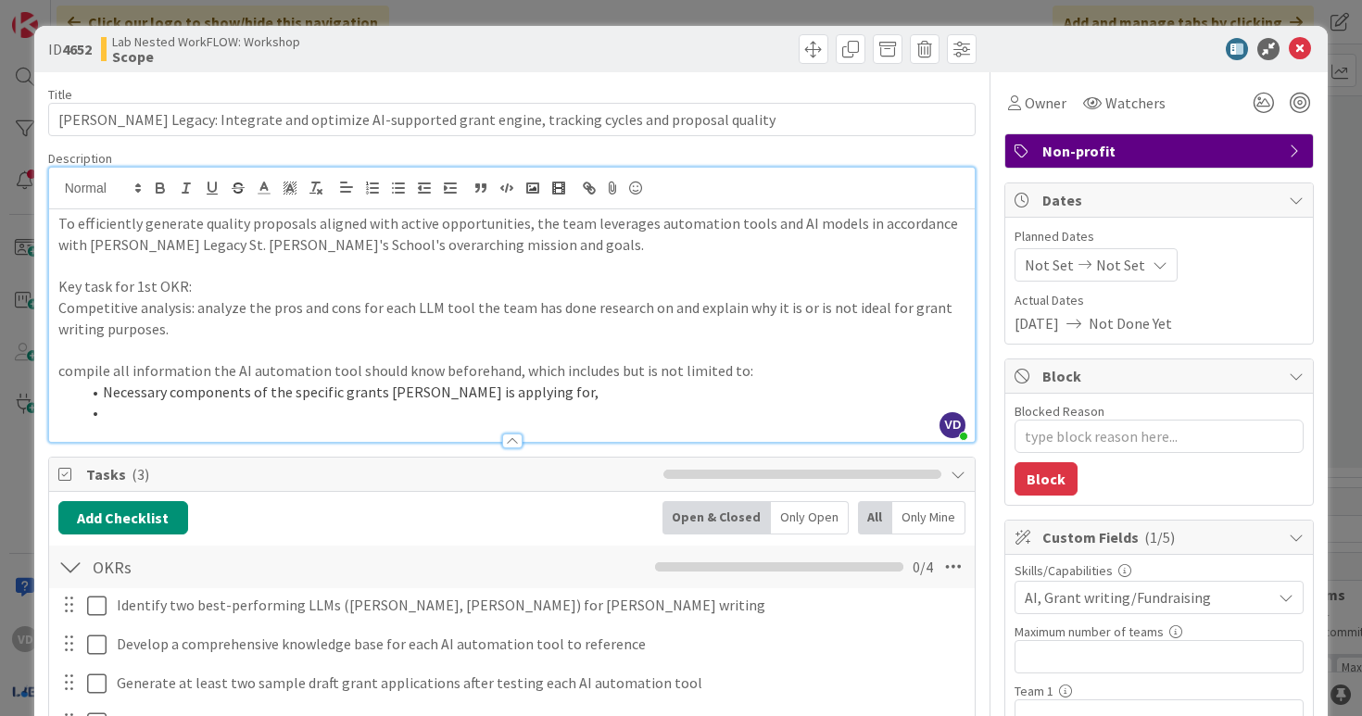
click at [195, 310] on p "Competitive analysis: analyze the pros and cons for each LLM tool the team has …" at bounding box center [512, 318] width 908 height 42
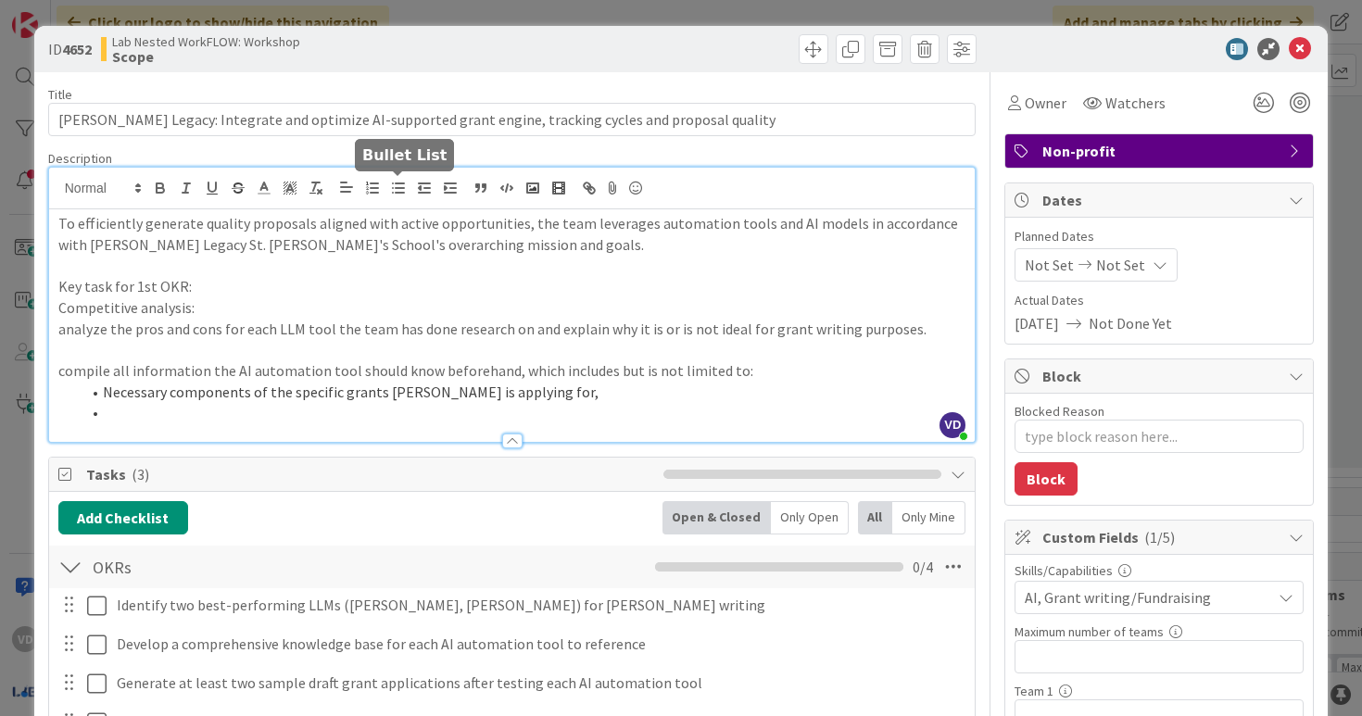
click at [398, 189] on icon "button" at bounding box center [398, 188] width 17 height 17
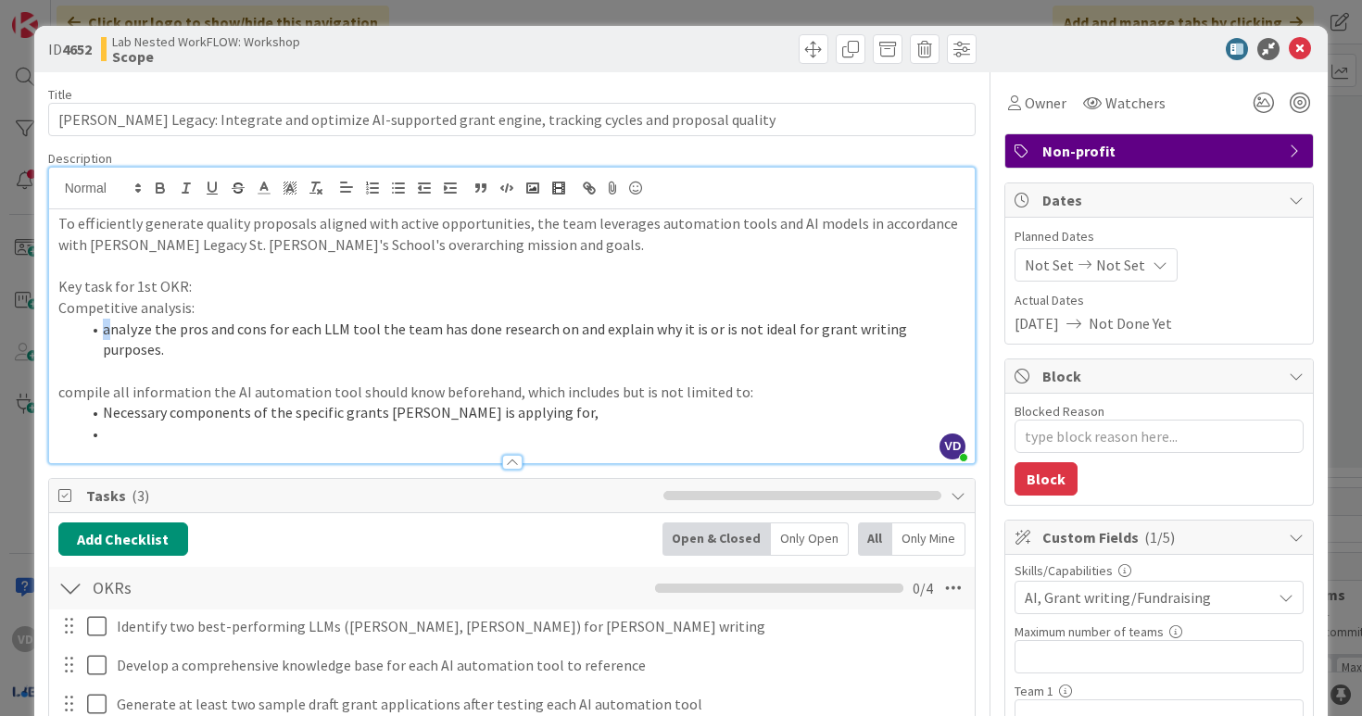
click at [104, 332] on li "analyze the pros and cons for each LLM tool the team has done research on and e…" at bounding box center [524, 340] width 886 height 42
click at [575, 329] on li "Analyze the pros and cons for each LLM tool the team has done research on and e…" at bounding box center [524, 340] width 886 height 42
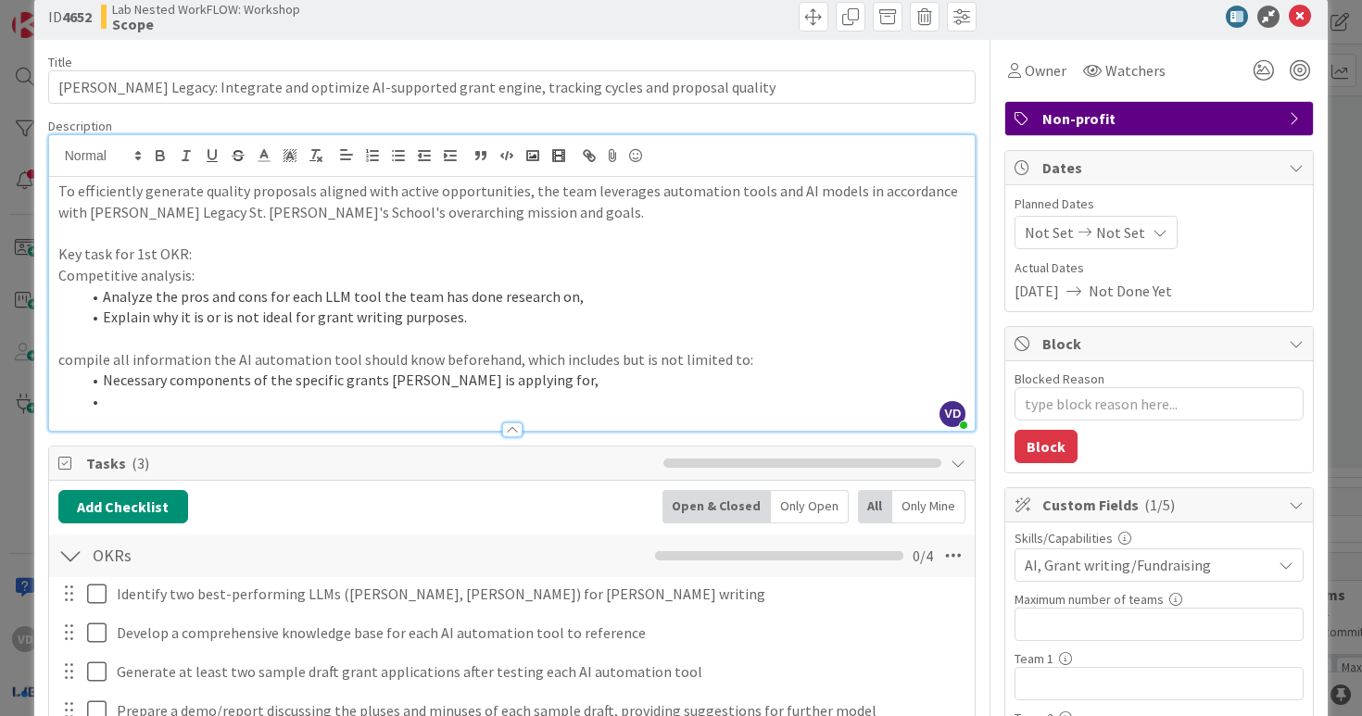
scroll to position [81, 0]
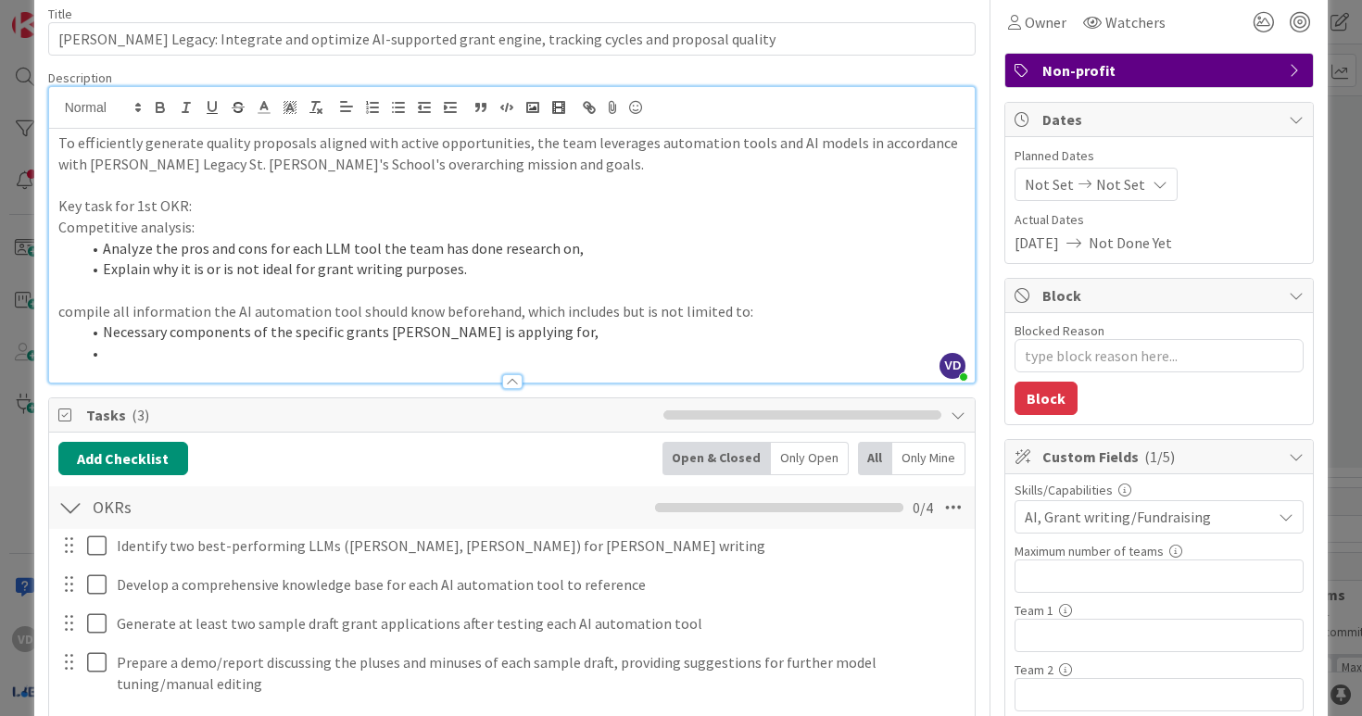
click at [165, 294] on p at bounding box center [512, 290] width 908 height 21
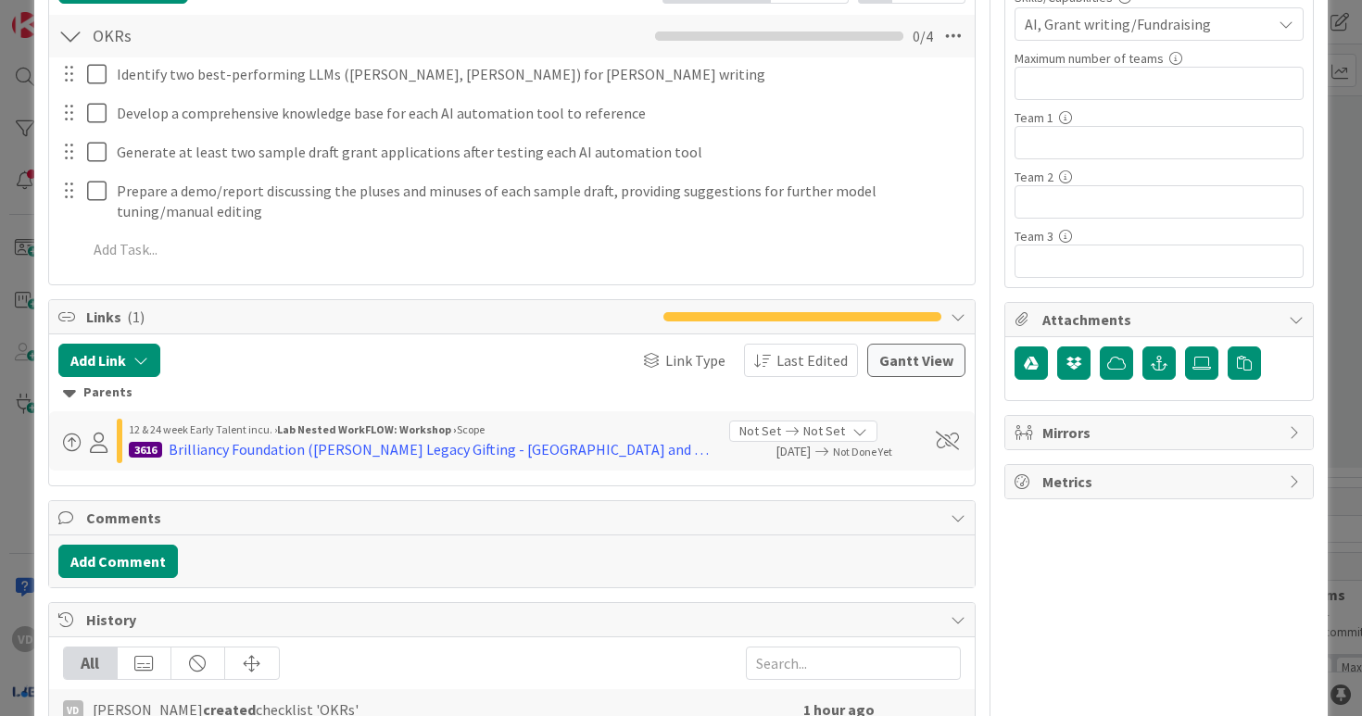
scroll to position [0, 0]
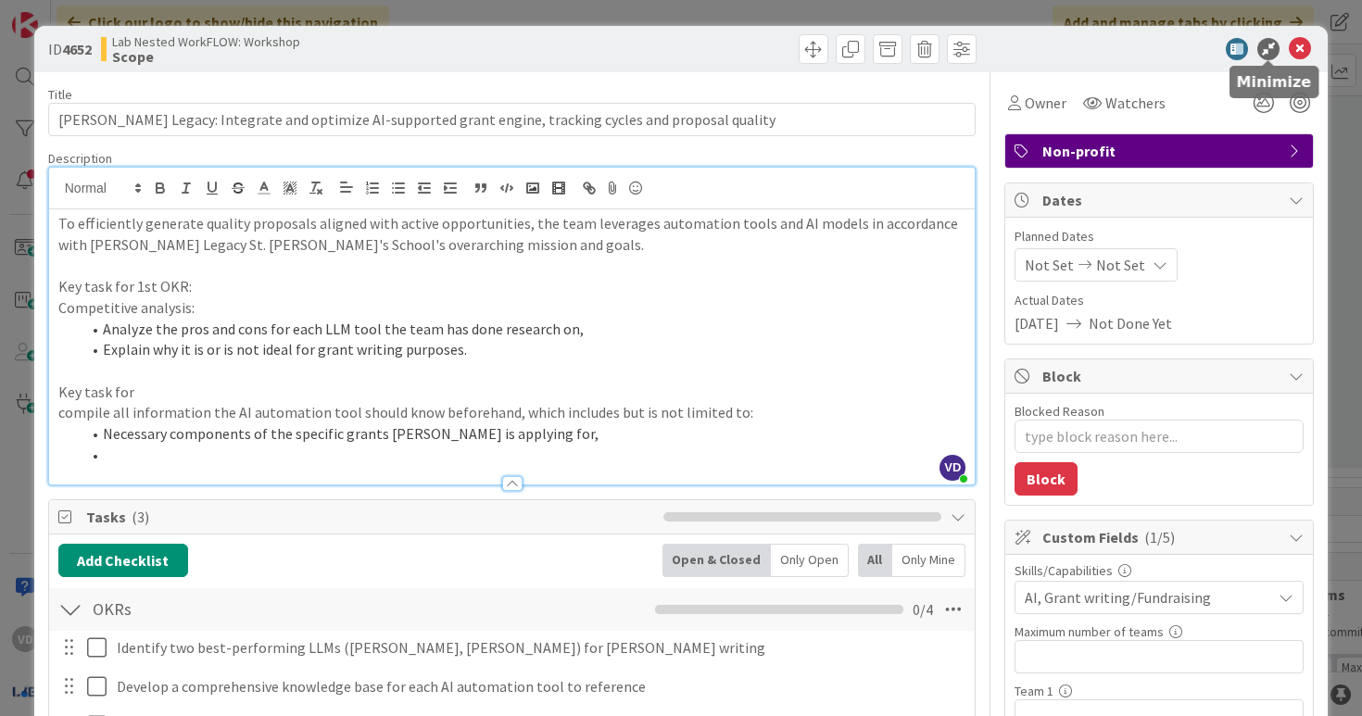
click at [1266, 44] on icon at bounding box center [1269, 49] width 22 height 22
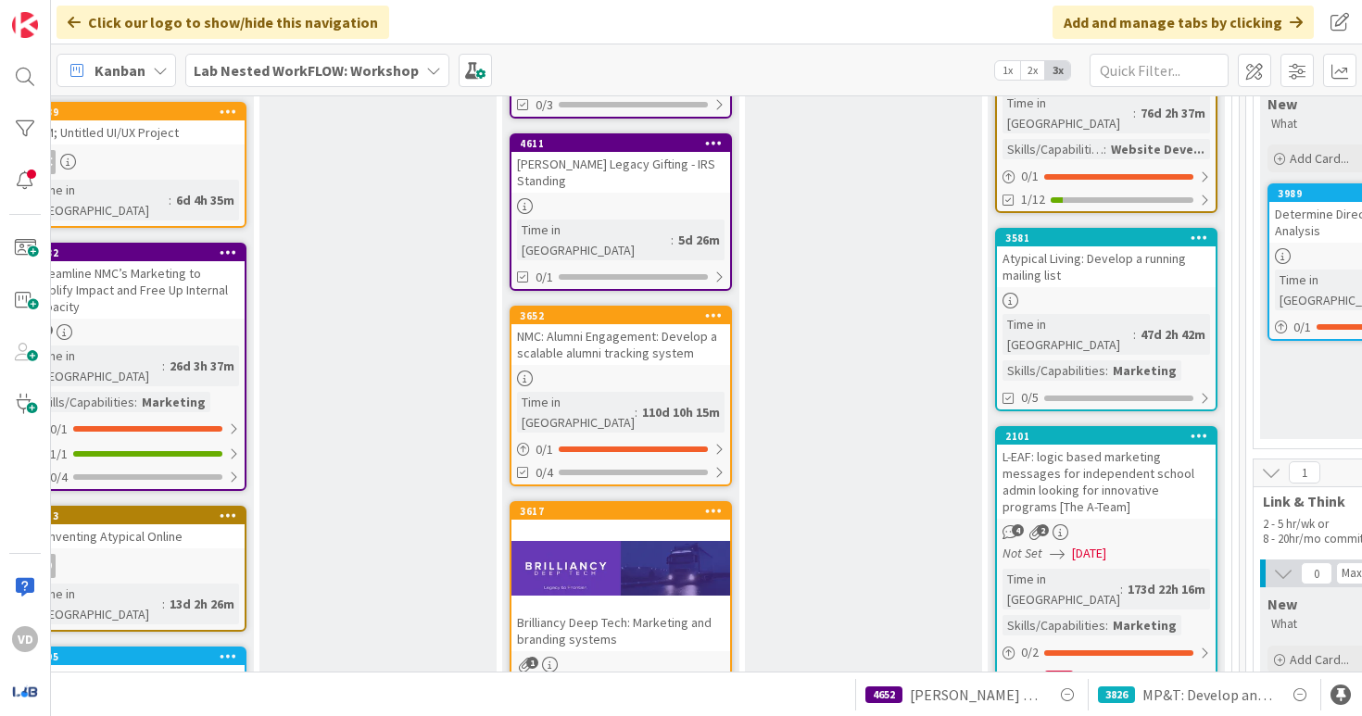
scroll to position [1314, 1373]
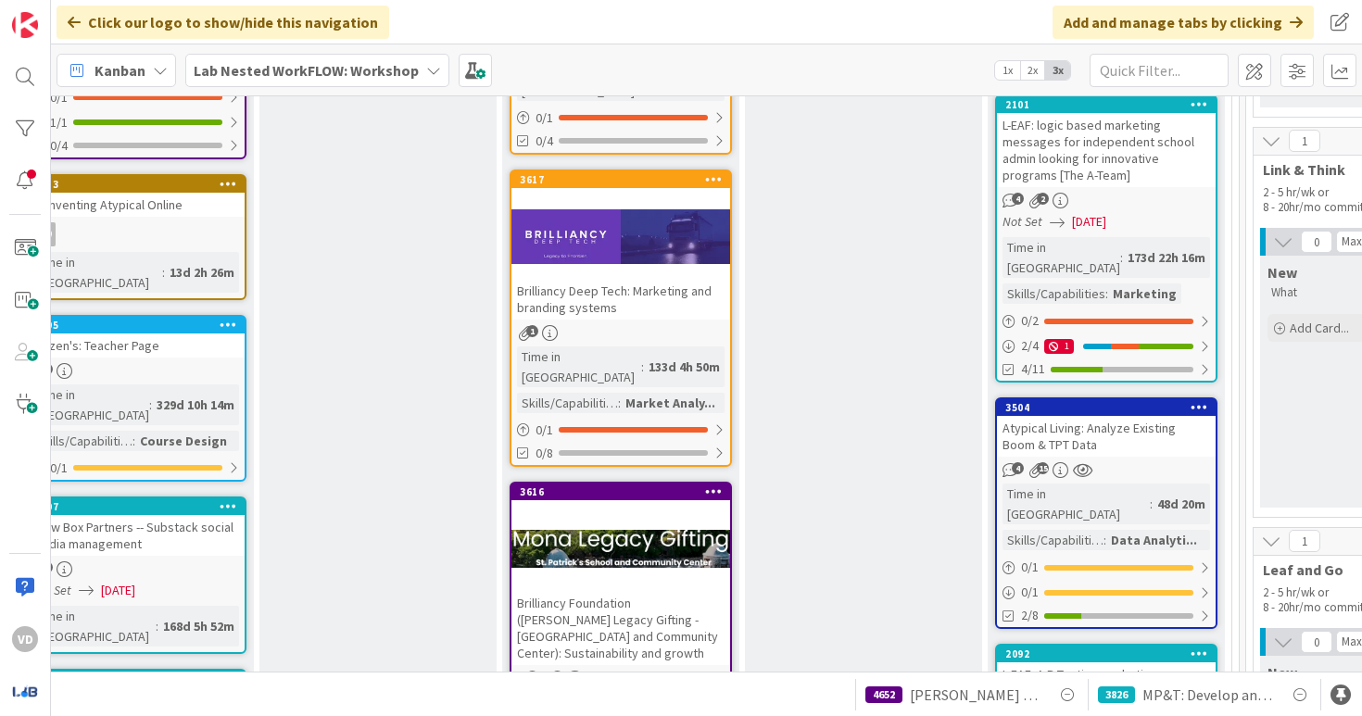
click at [642, 591] on div "Brilliancy Foundation ([PERSON_NAME] Legacy Gifting -﻿ [GEOGRAPHIC_DATA] and Co…" at bounding box center [621, 628] width 219 height 74
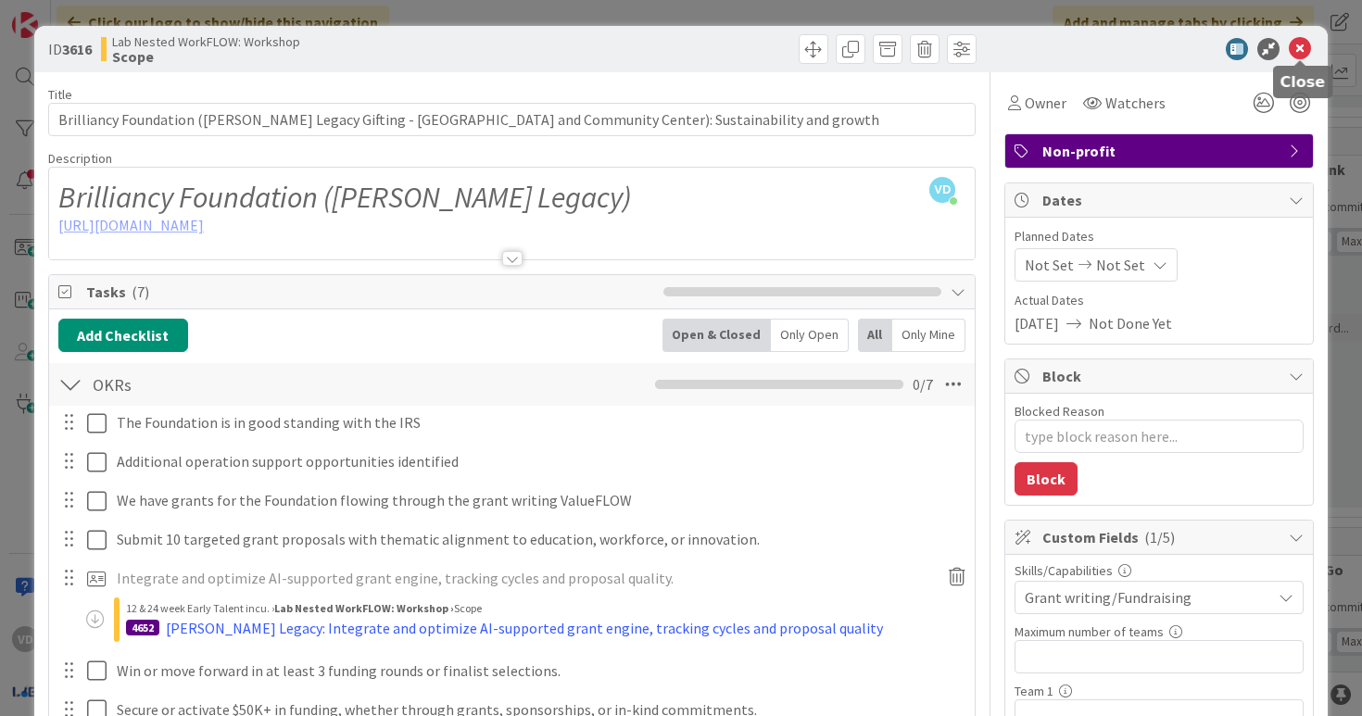
click at [1294, 51] on icon at bounding box center [1300, 49] width 22 height 22
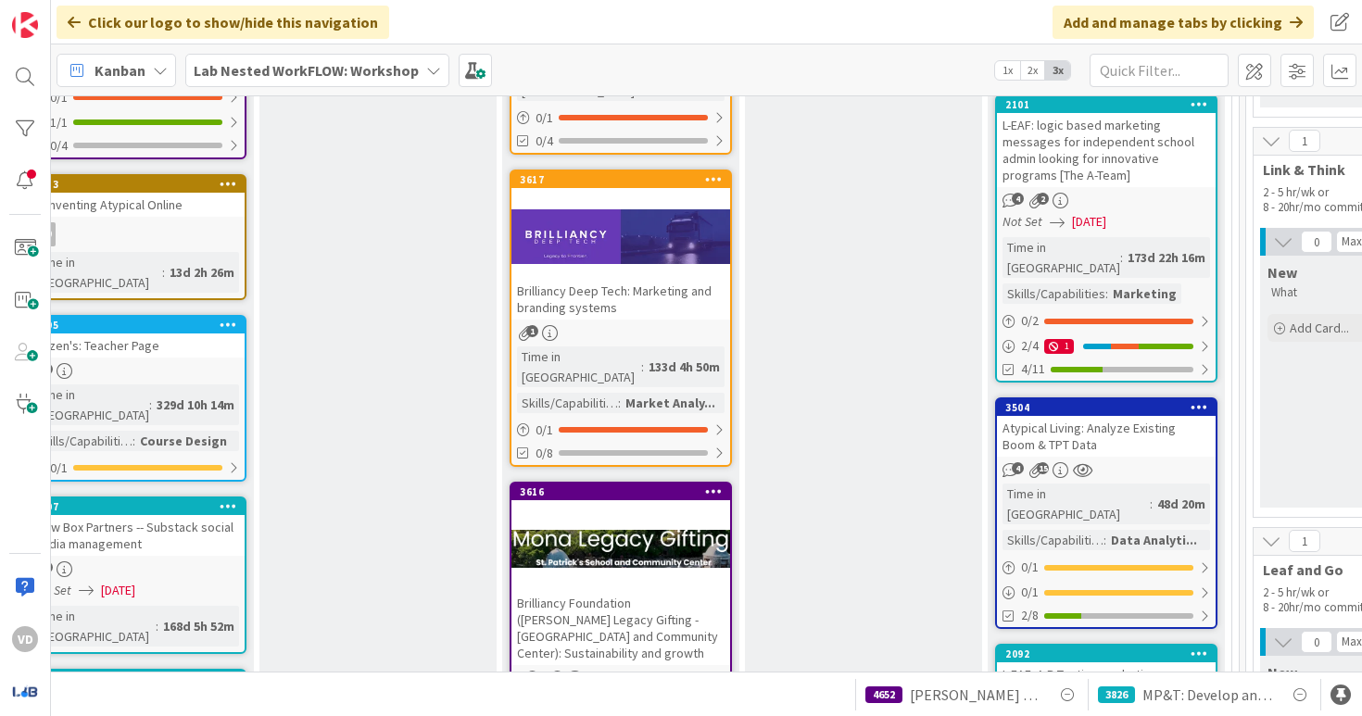
scroll to position [1323, 1373]
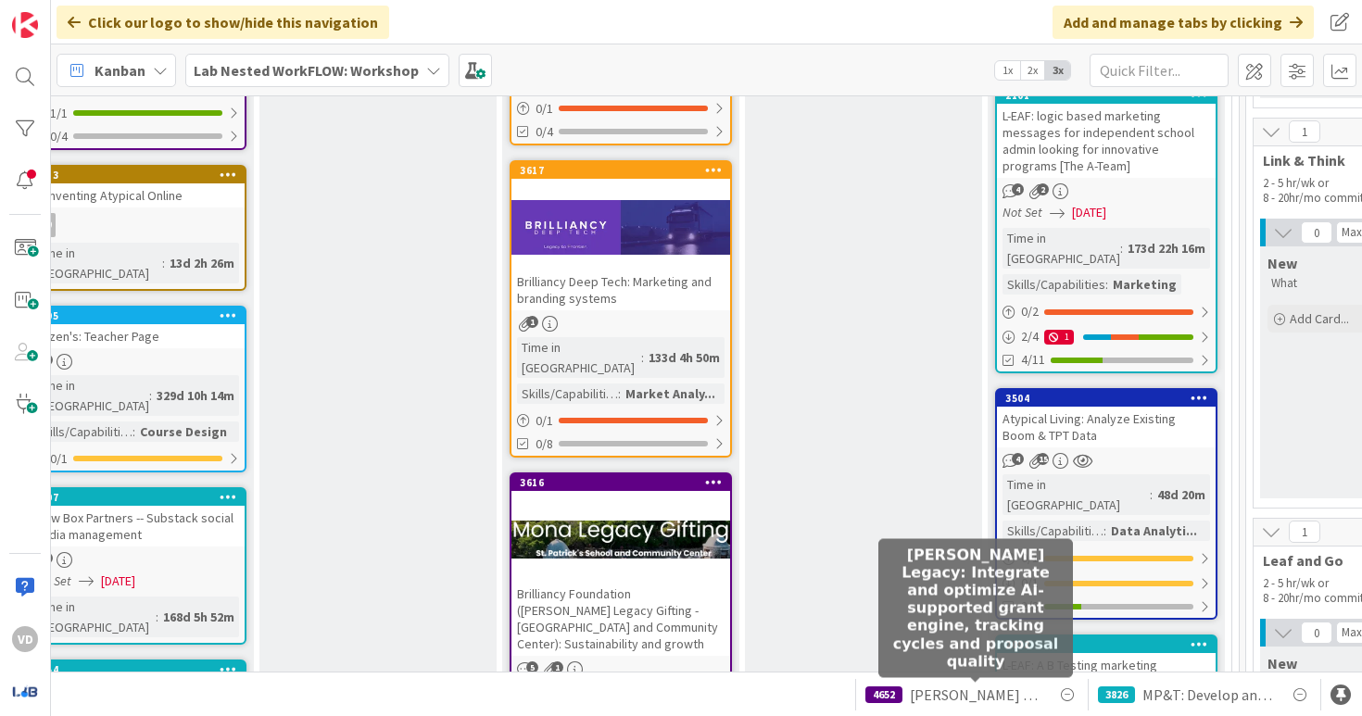
click at [944, 690] on span "Mona Legacy: Integrate and optimize AI-supported grant engine, tracking cycles …" at bounding box center [976, 695] width 132 height 22
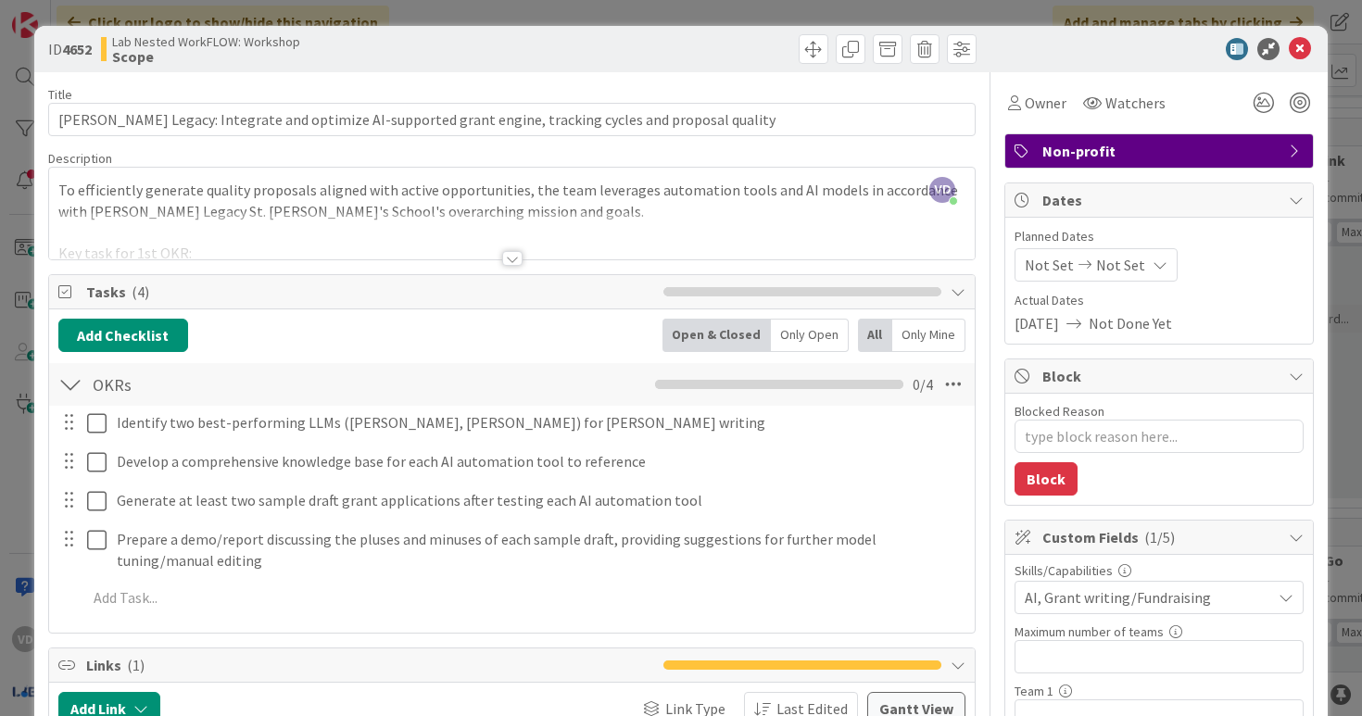
click at [501, 229] on div at bounding box center [512, 235] width 927 height 47
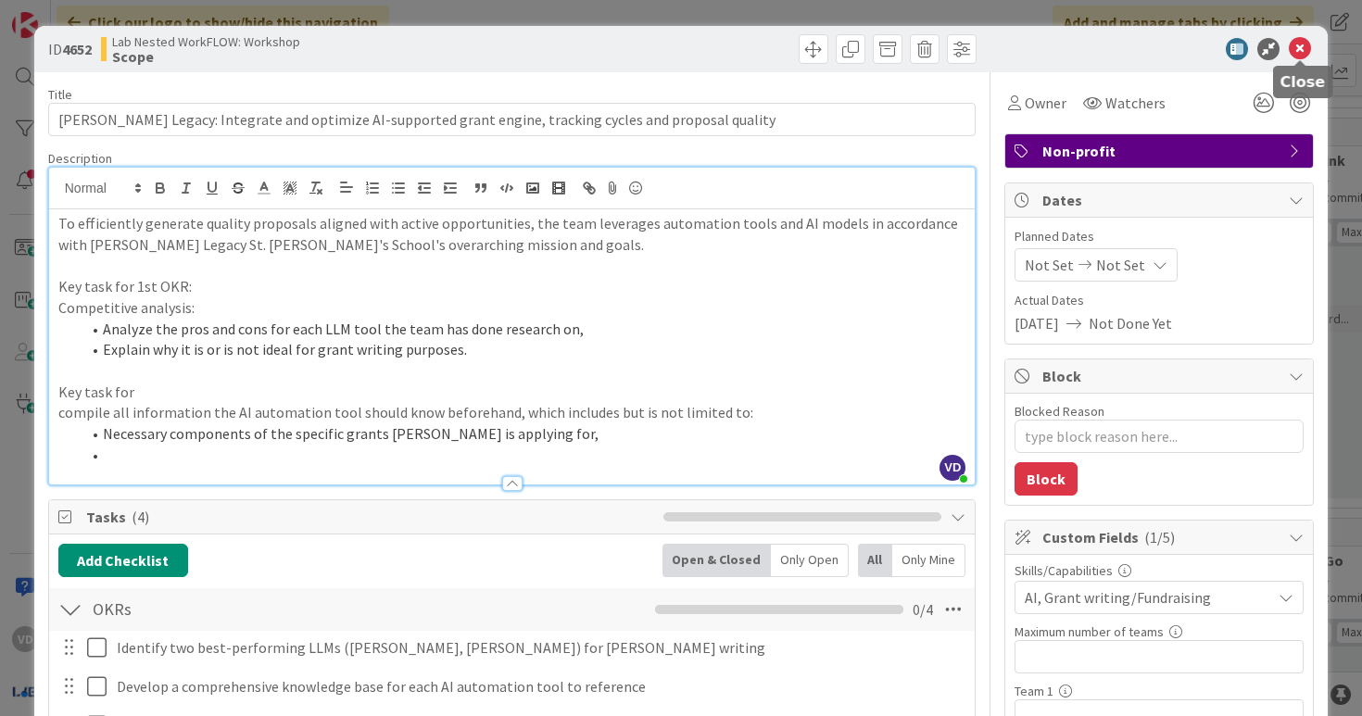
click at [1302, 41] on icon at bounding box center [1300, 49] width 22 height 22
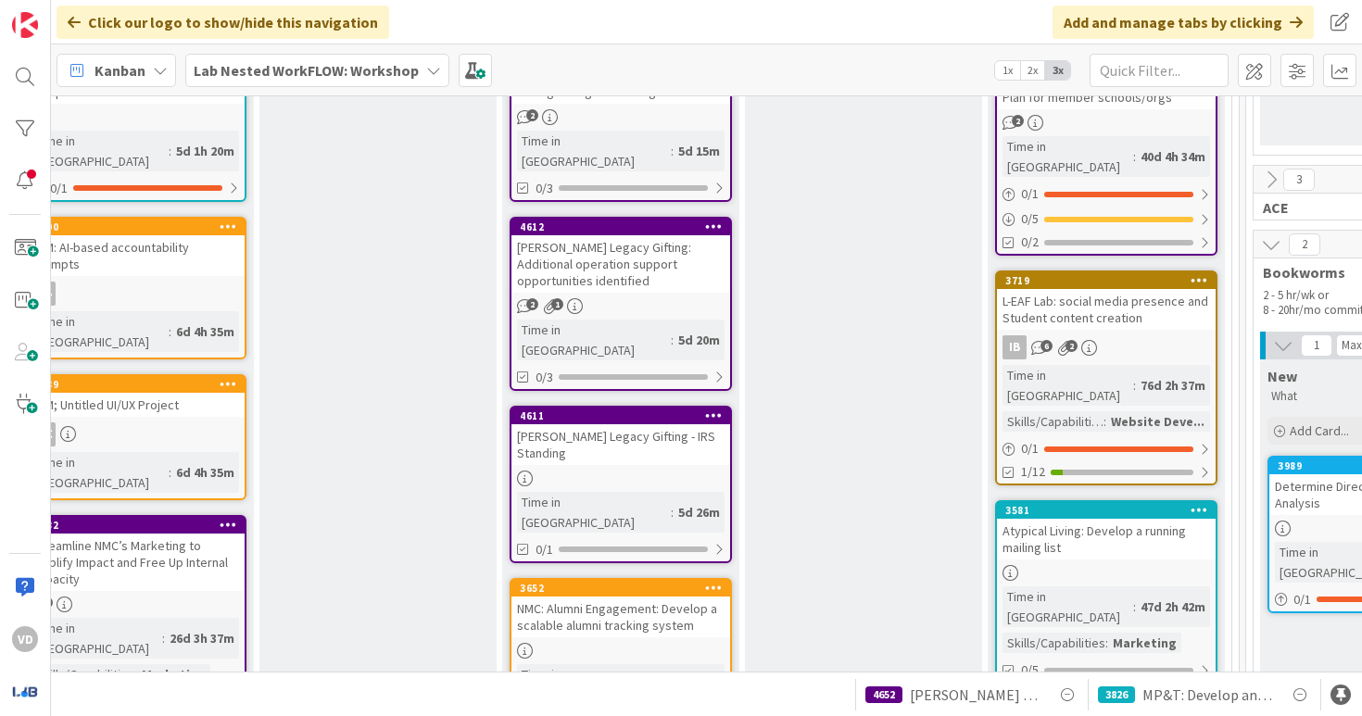
scroll to position [1371, 1373]
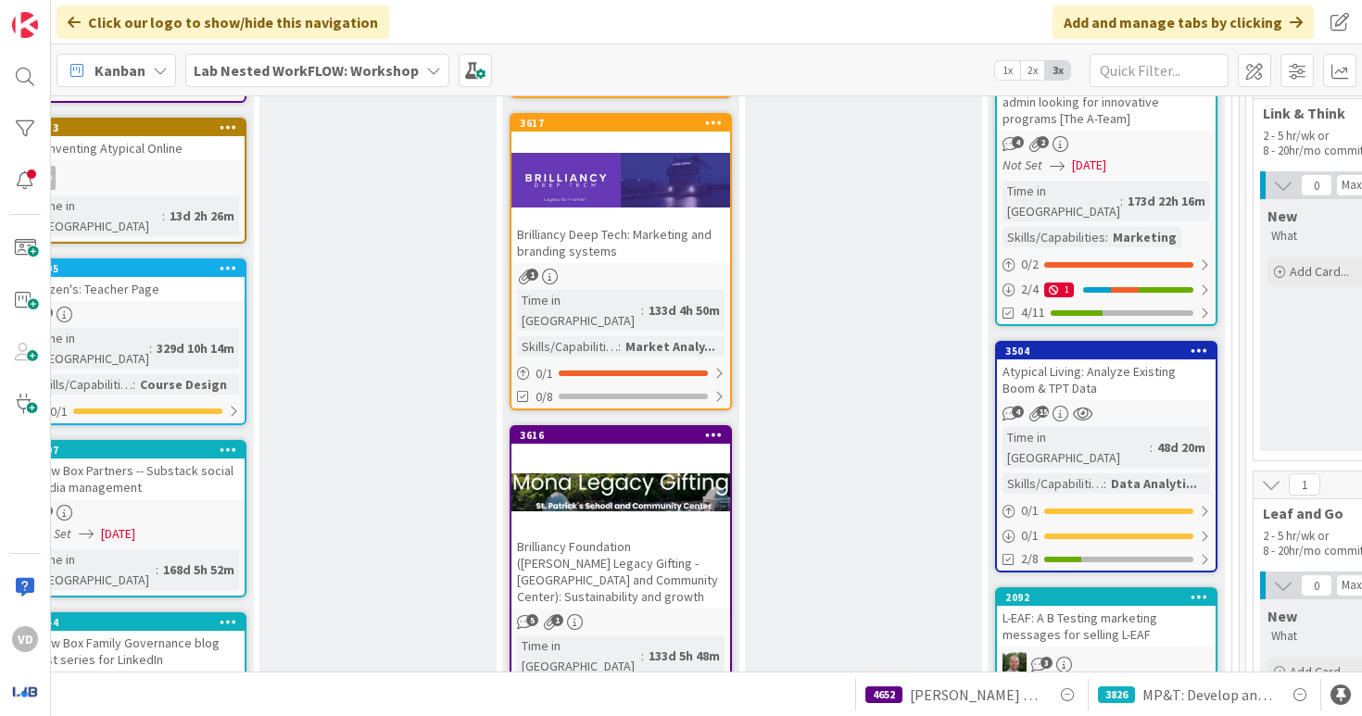
click at [646, 451] on div at bounding box center [621, 492] width 219 height 83
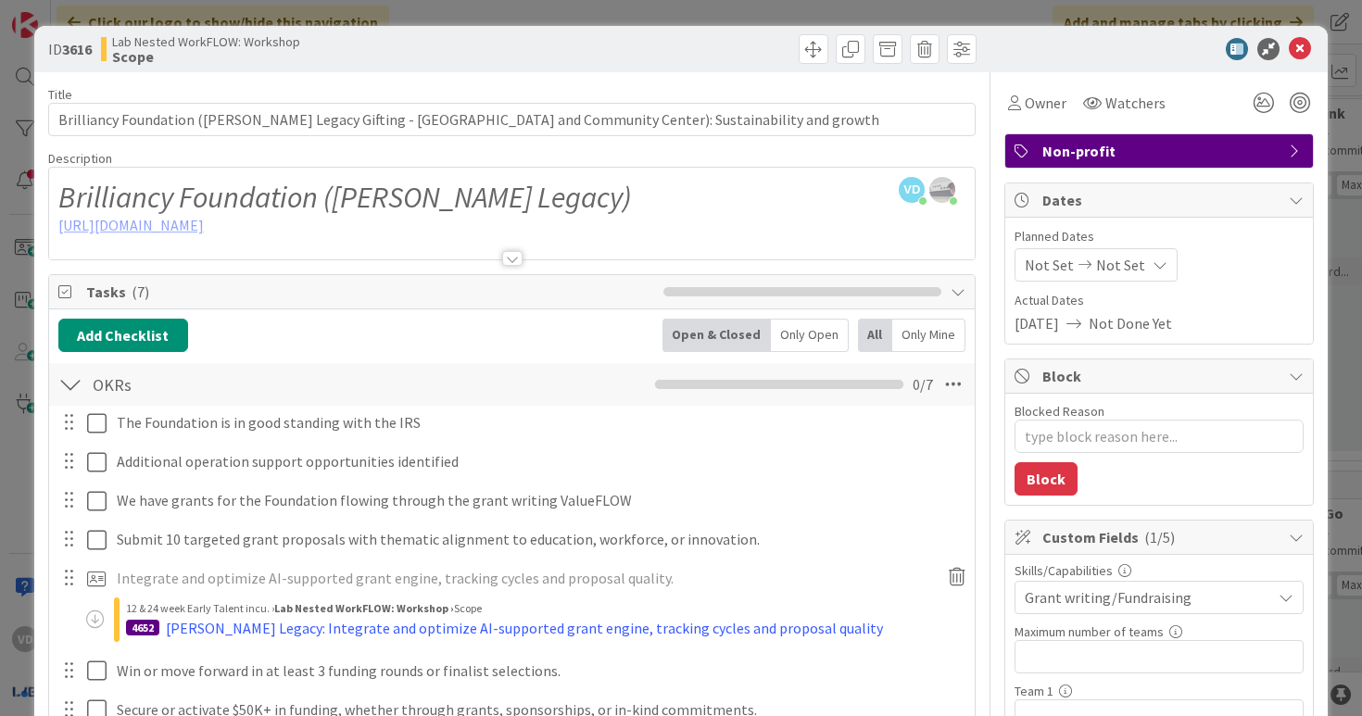
click at [511, 259] on div at bounding box center [512, 258] width 20 height 15
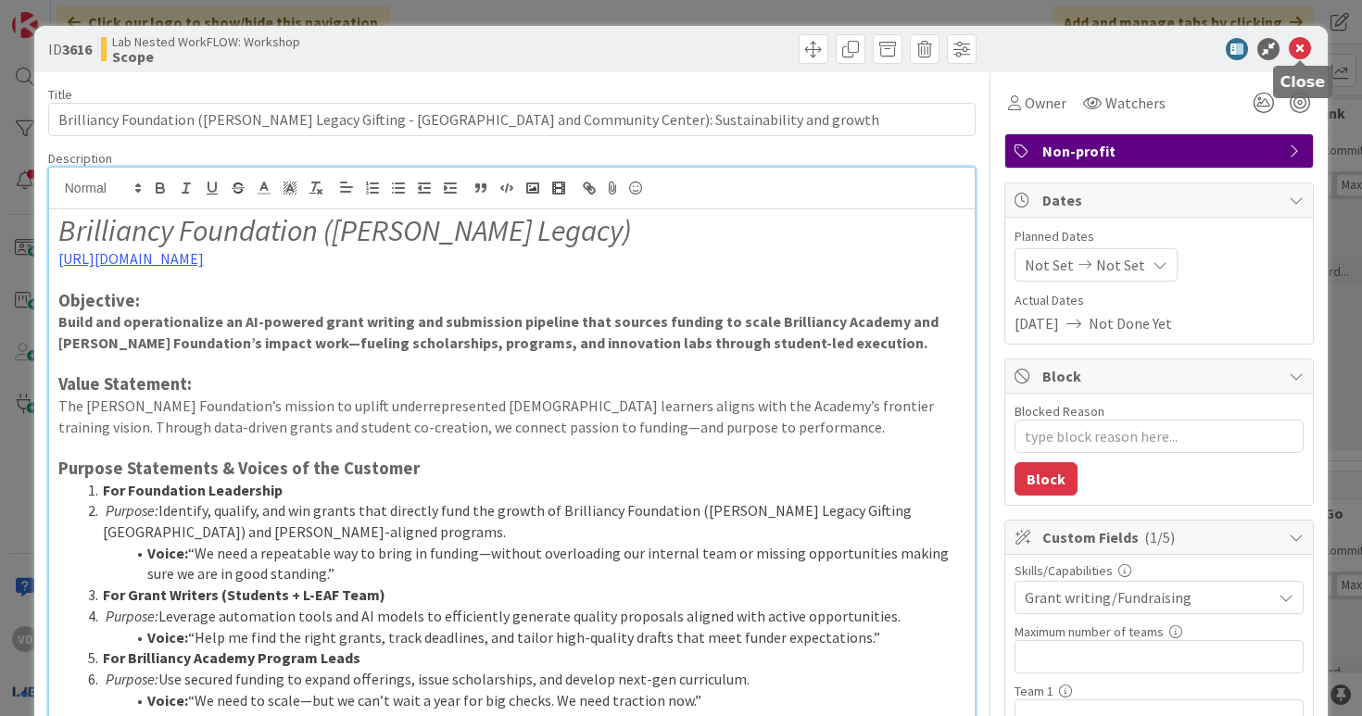
click at [1300, 47] on icon at bounding box center [1300, 49] width 22 height 22
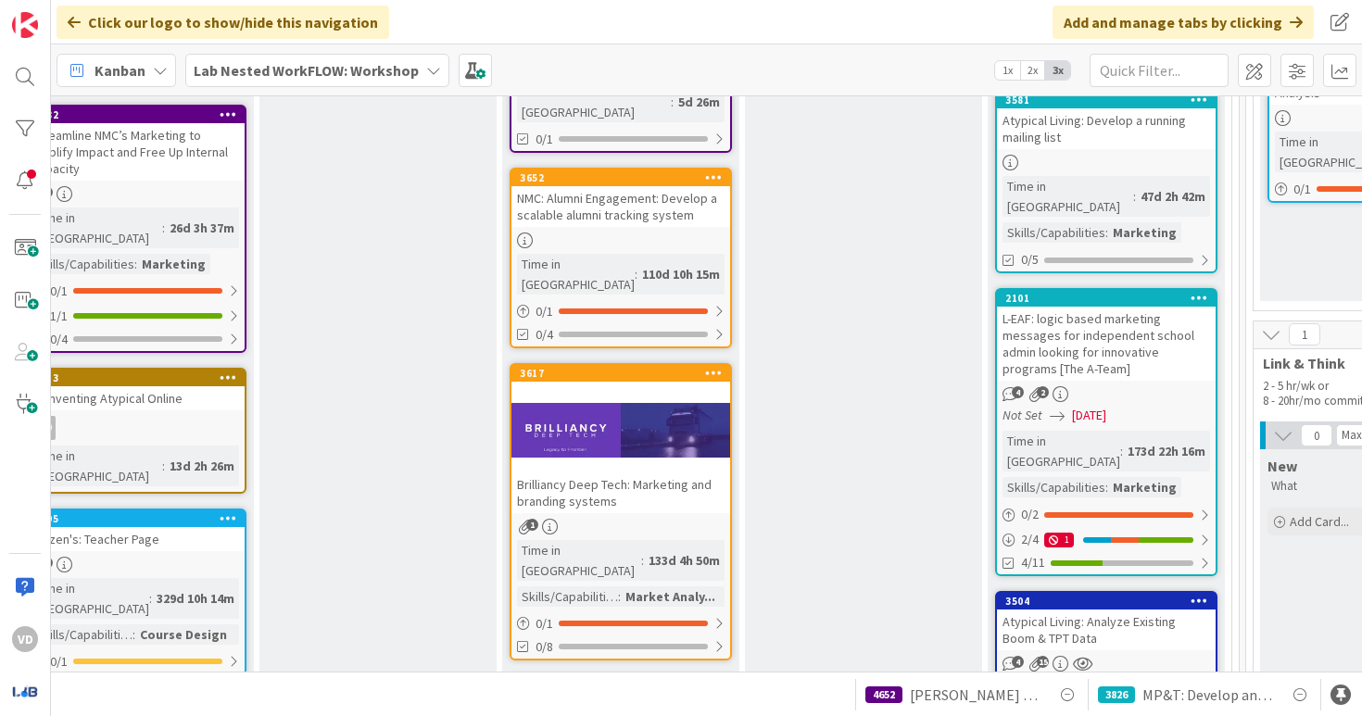
scroll to position [1109, 1373]
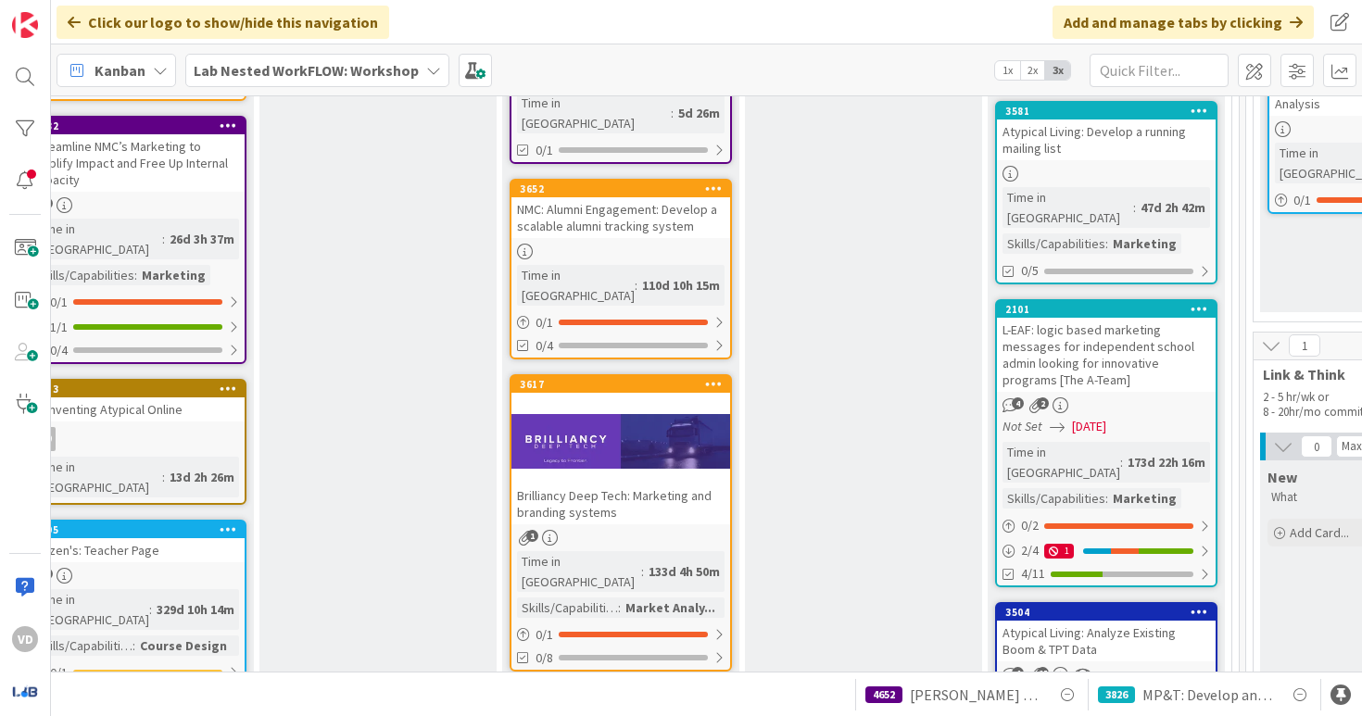
click at [676, 400] on div at bounding box center [621, 441] width 219 height 83
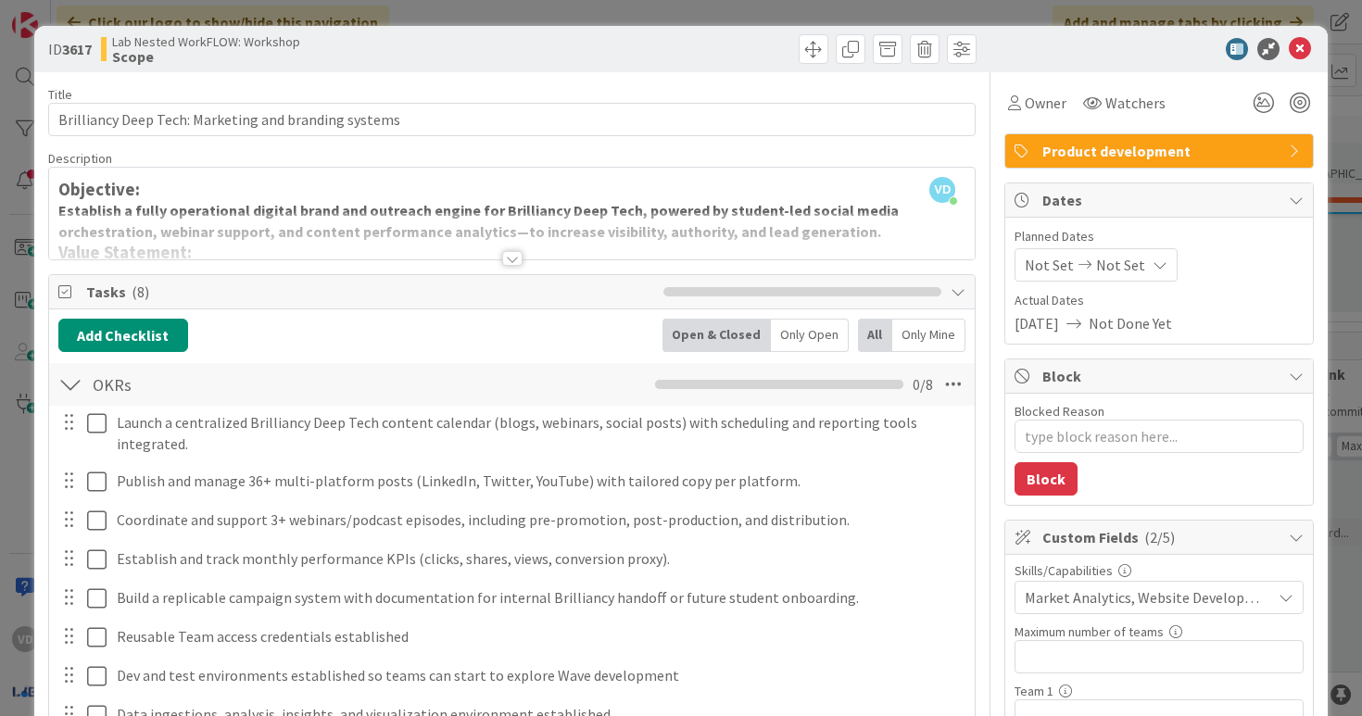
click at [516, 246] on div at bounding box center [512, 235] width 927 height 47
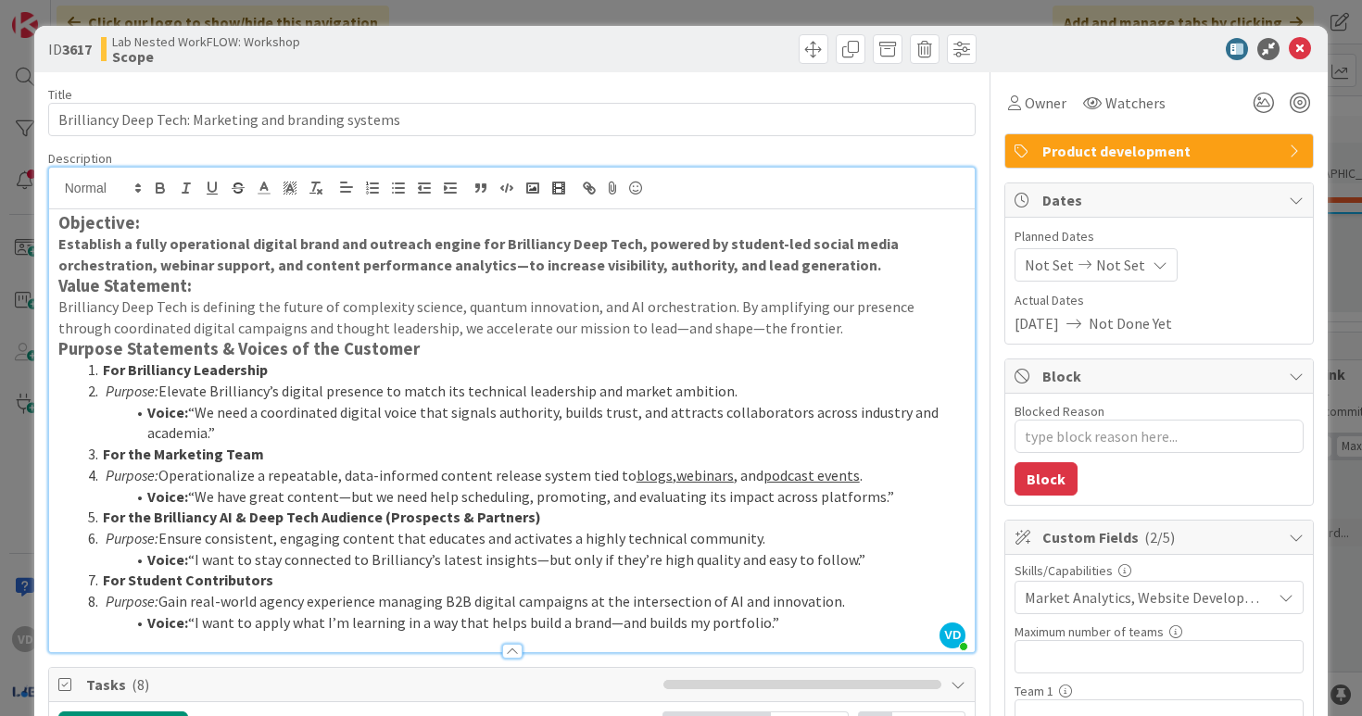
click at [512, 640] on div at bounding box center [512, 642] width 927 height 19
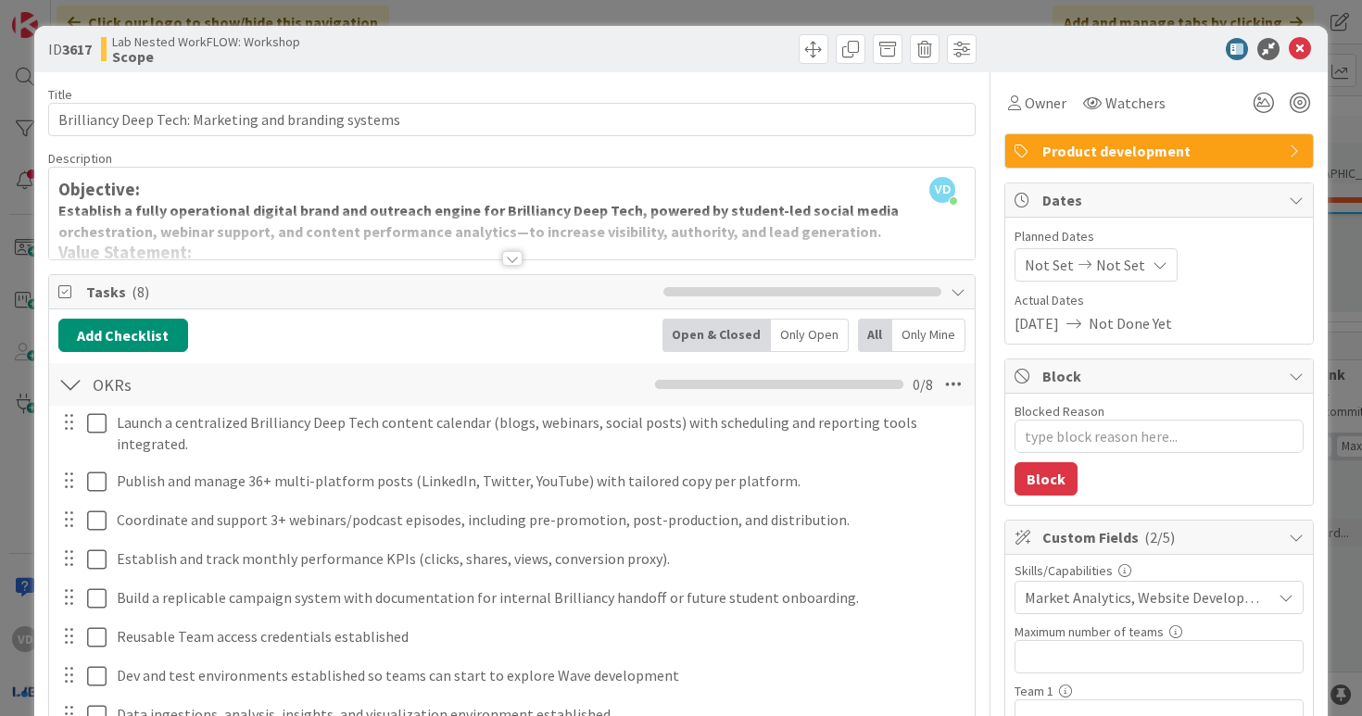
click at [512, 253] on div at bounding box center [512, 258] width 20 height 15
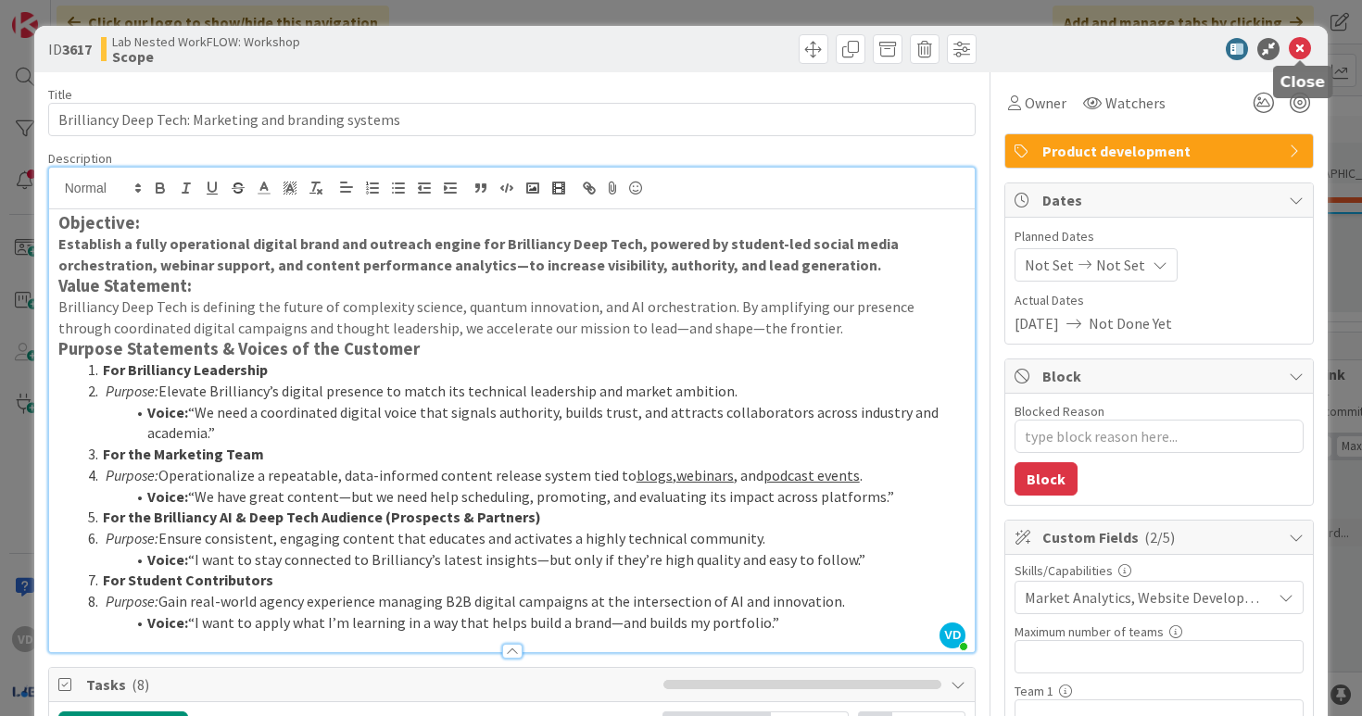
click at [1298, 57] on icon at bounding box center [1300, 49] width 22 height 22
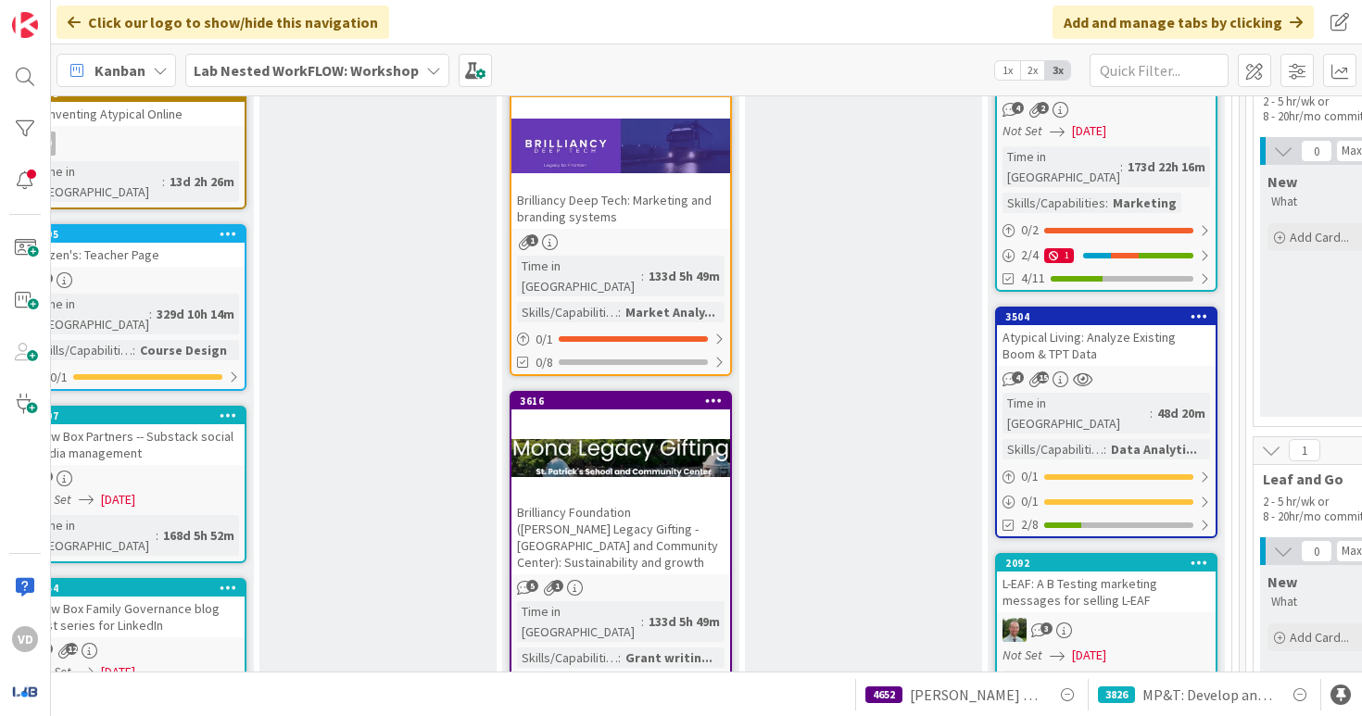
scroll to position [1410, 1373]
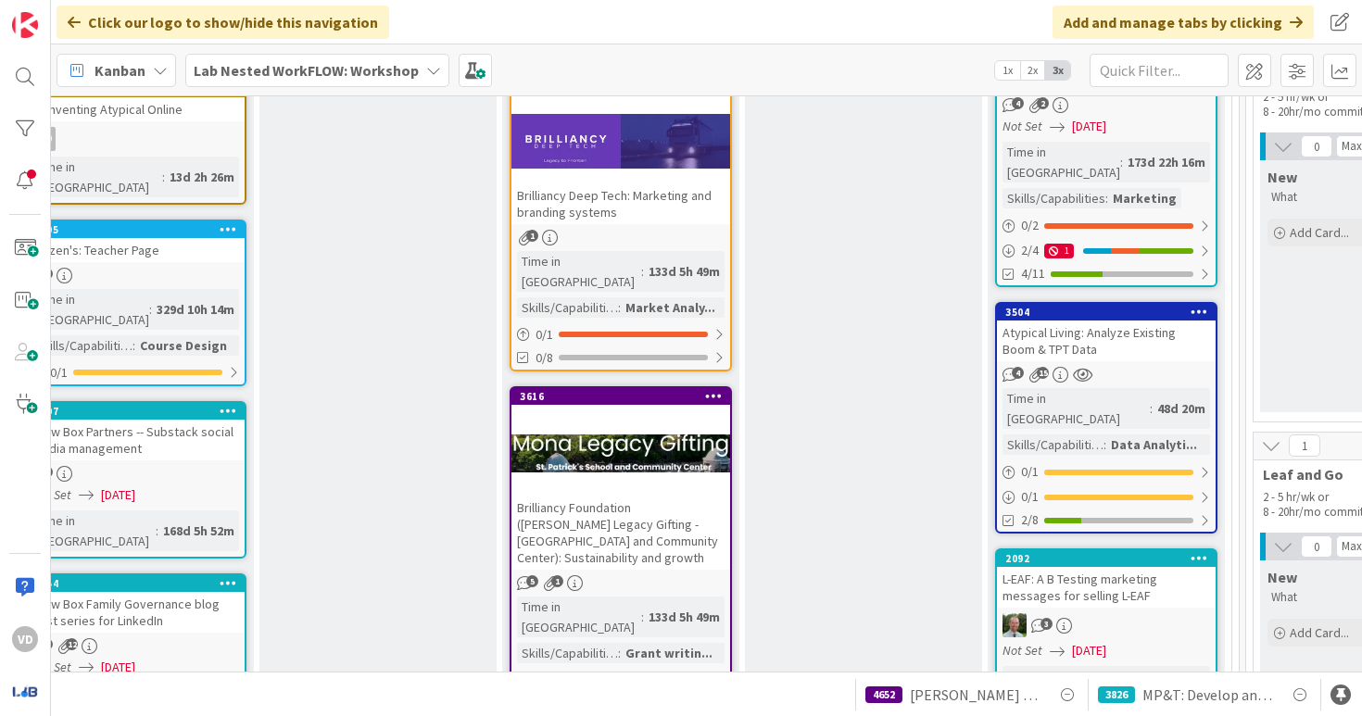
click at [668, 496] on div "Brilliancy Foundation ([PERSON_NAME] Legacy Gifting -﻿ [GEOGRAPHIC_DATA] and Co…" at bounding box center [621, 533] width 219 height 74
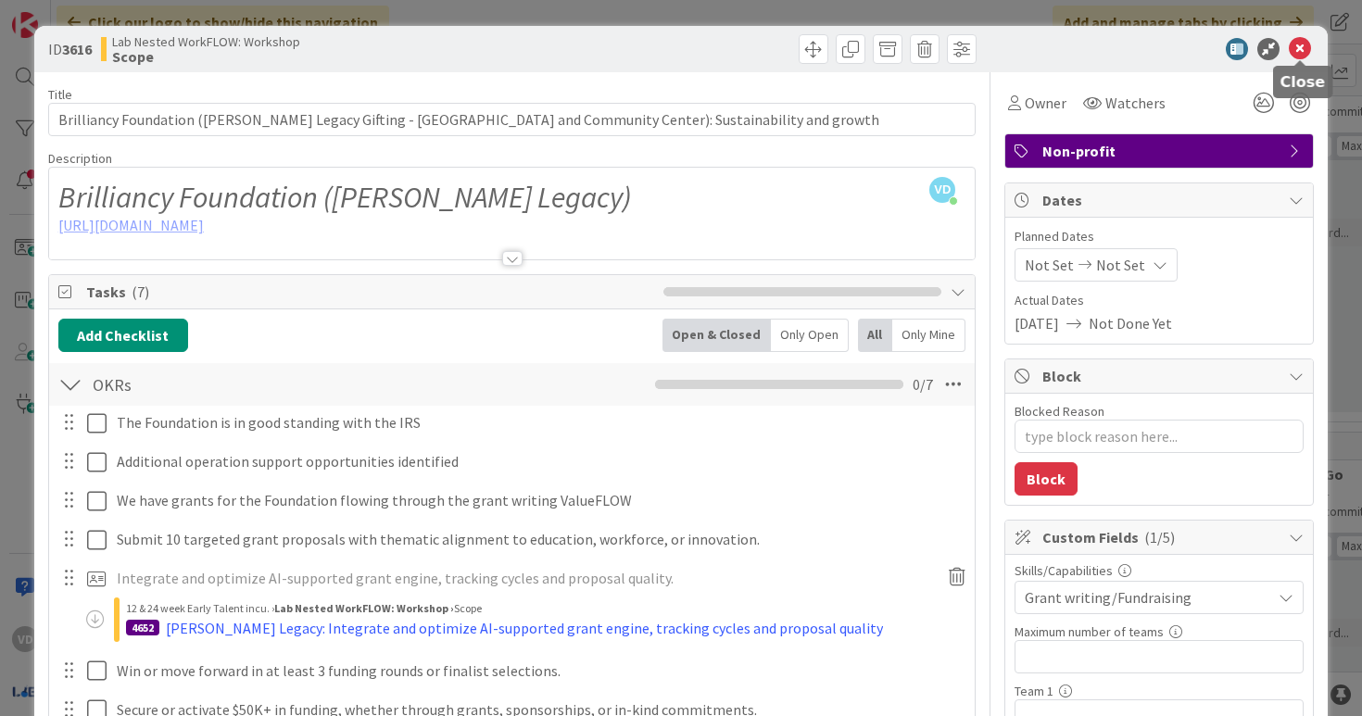
click at [1298, 45] on icon at bounding box center [1300, 49] width 22 height 22
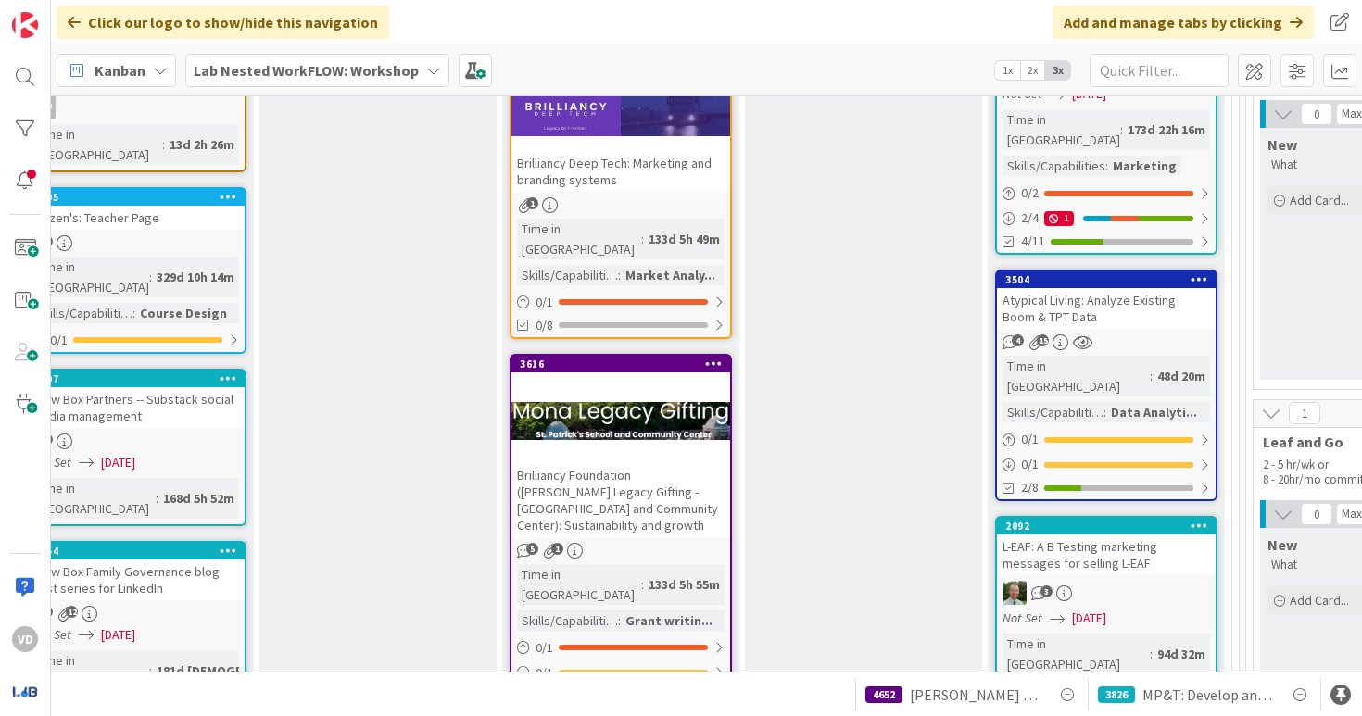
scroll to position [1421, 1373]
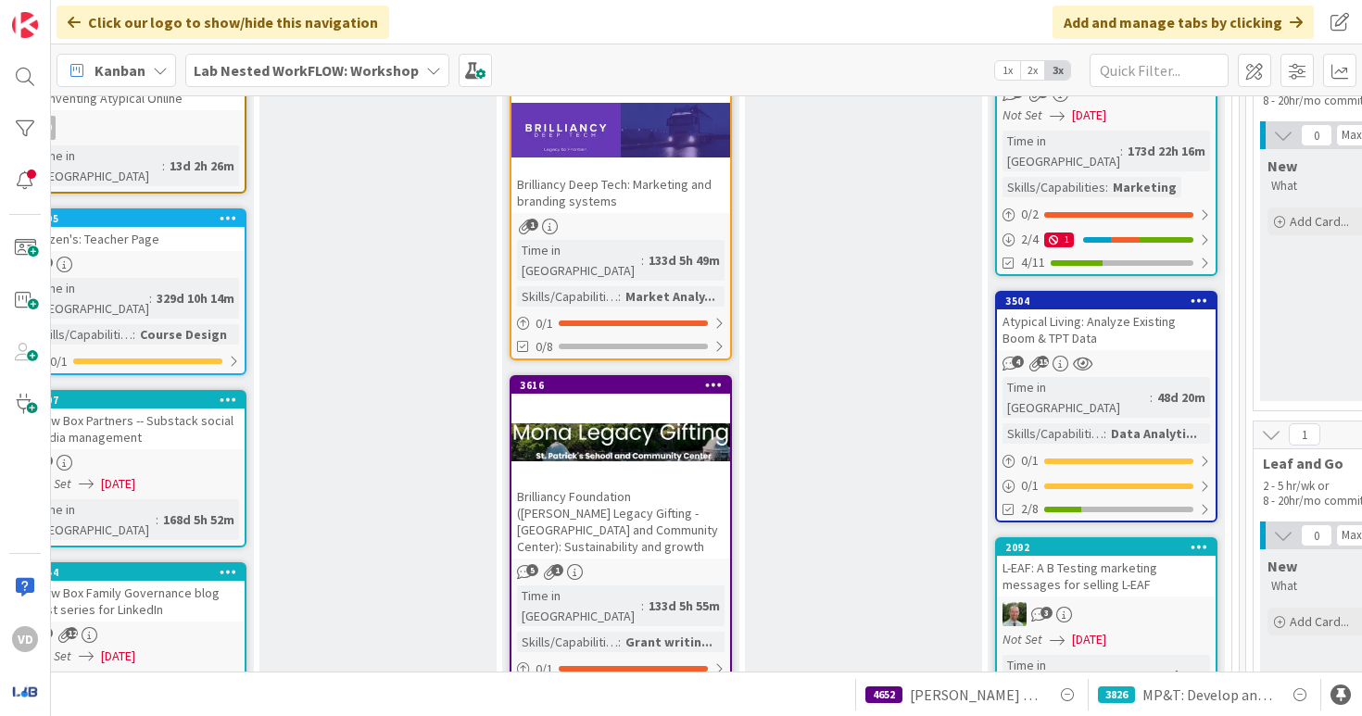
click at [655, 485] on div "Brilliancy Foundation ([PERSON_NAME] Legacy Gifting -﻿ [GEOGRAPHIC_DATA] and Co…" at bounding box center [621, 522] width 219 height 74
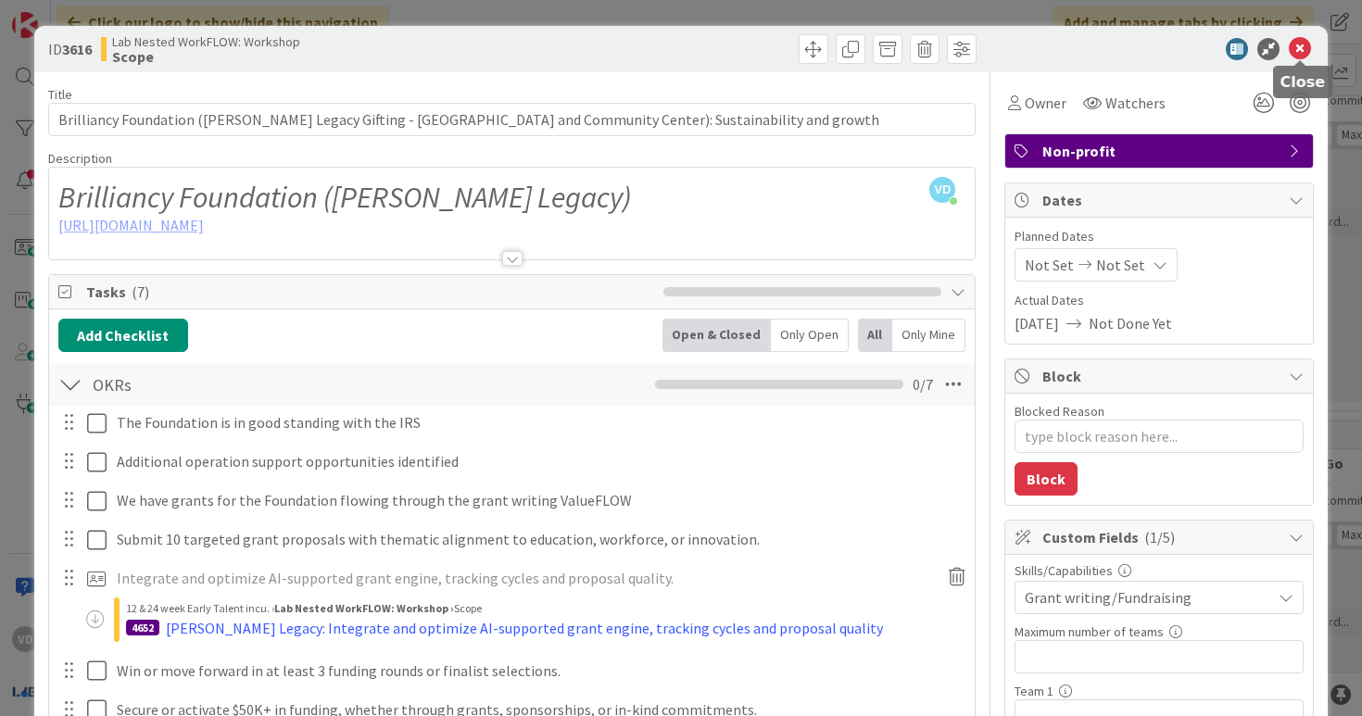
click at [1300, 44] on icon at bounding box center [1300, 49] width 22 height 22
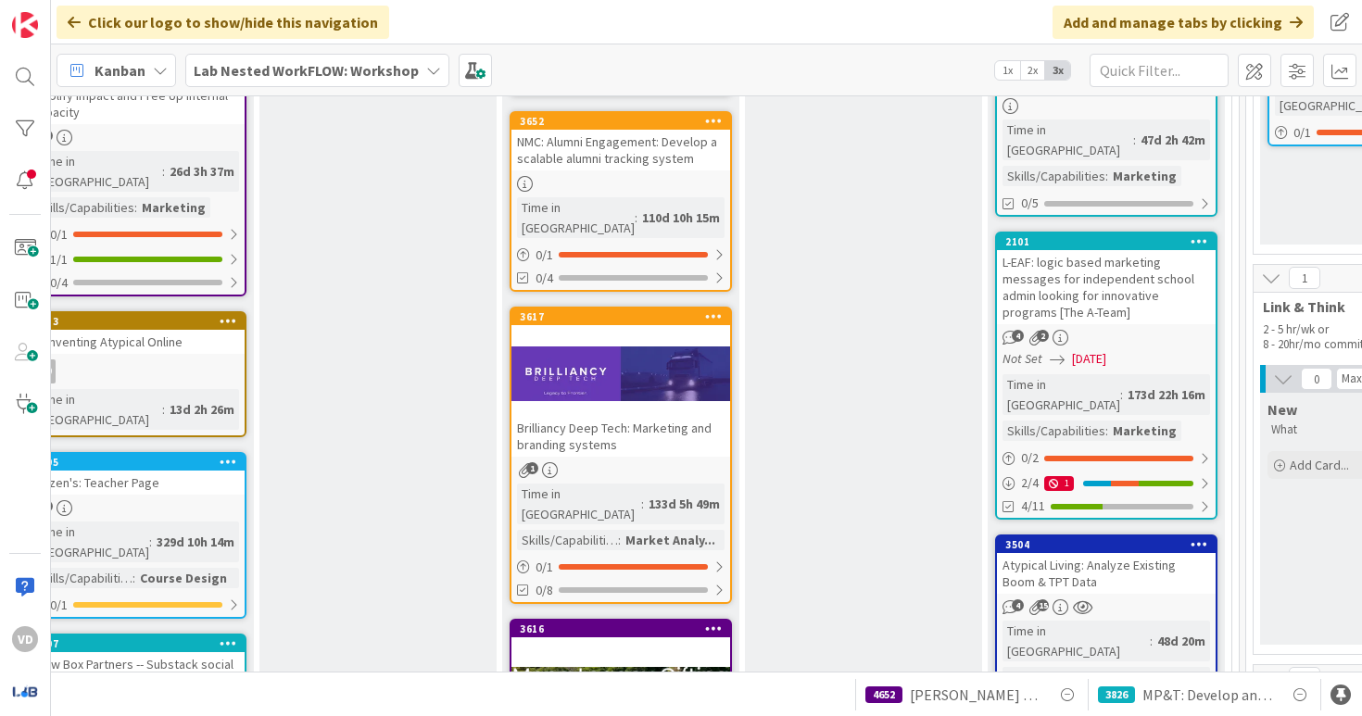
scroll to position [1175, 1373]
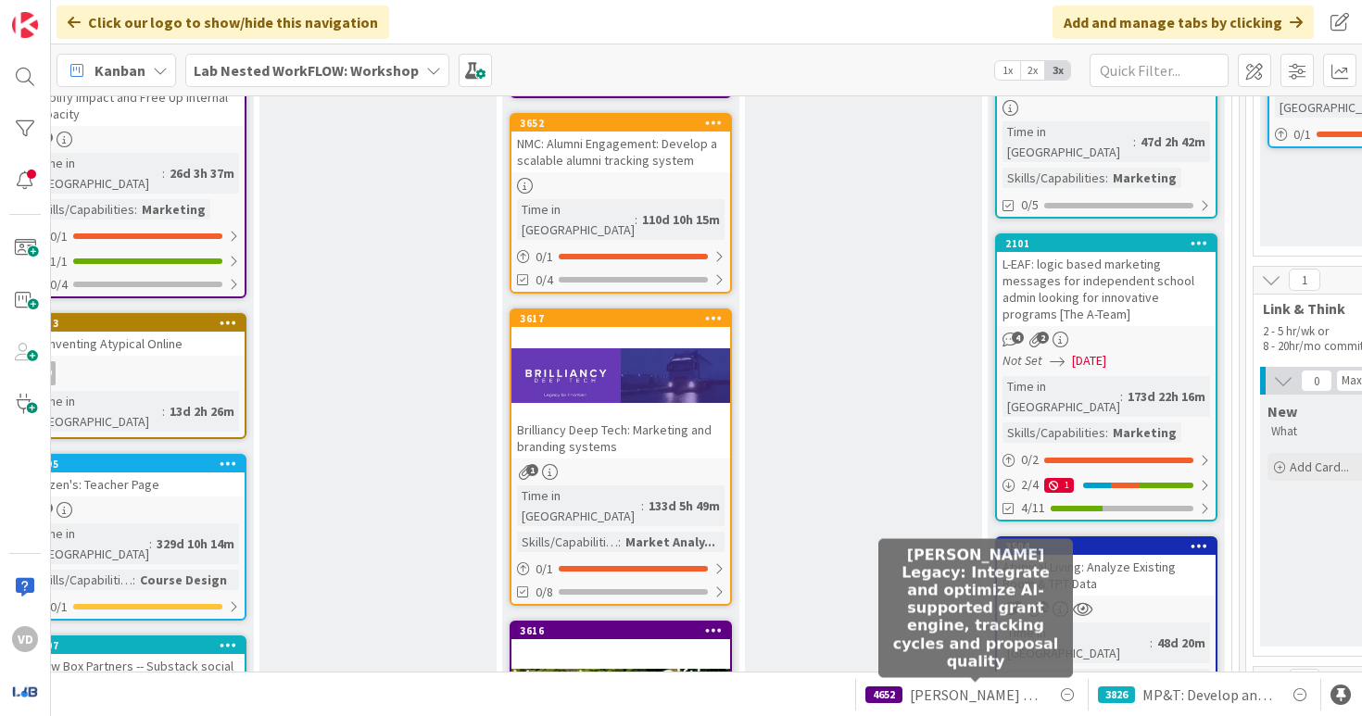
click at [973, 689] on span "Mona Legacy: Integrate and optimize AI-supported grant engine, tracking cycles …" at bounding box center [976, 695] width 132 height 22
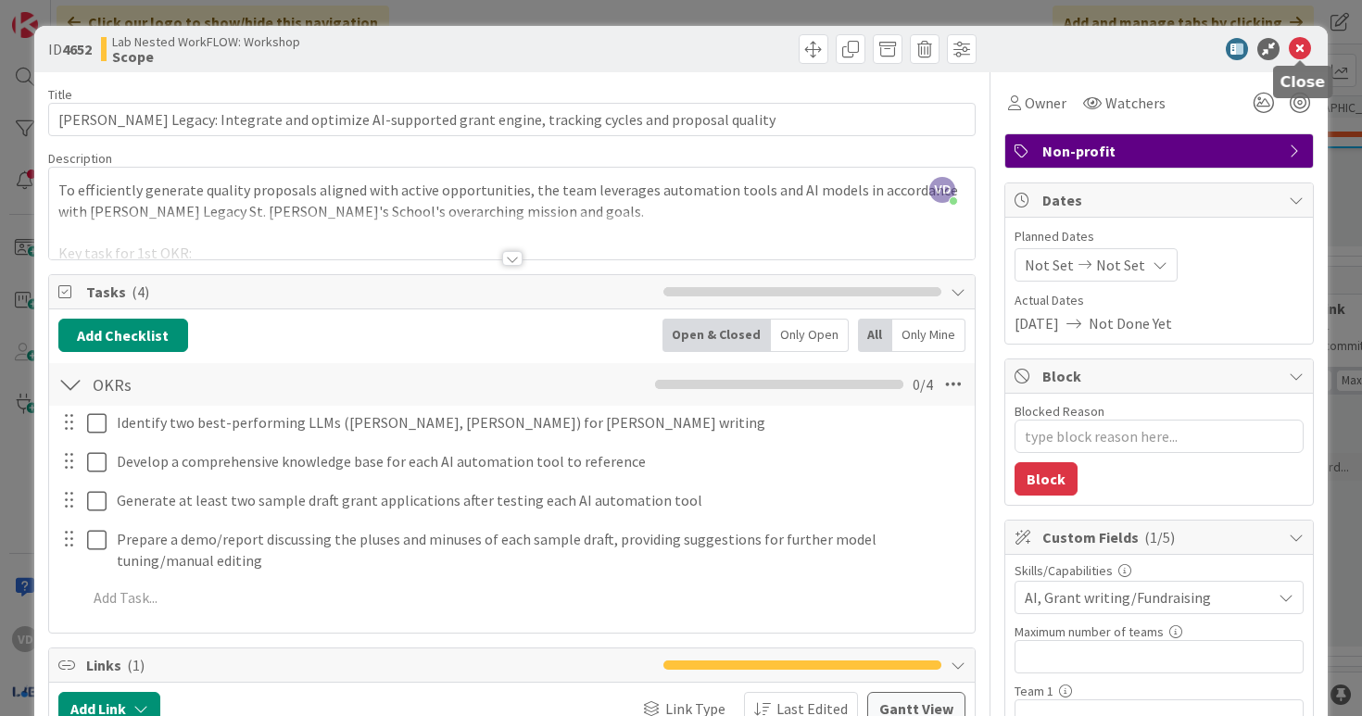
click at [1303, 48] on icon at bounding box center [1300, 49] width 22 height 22
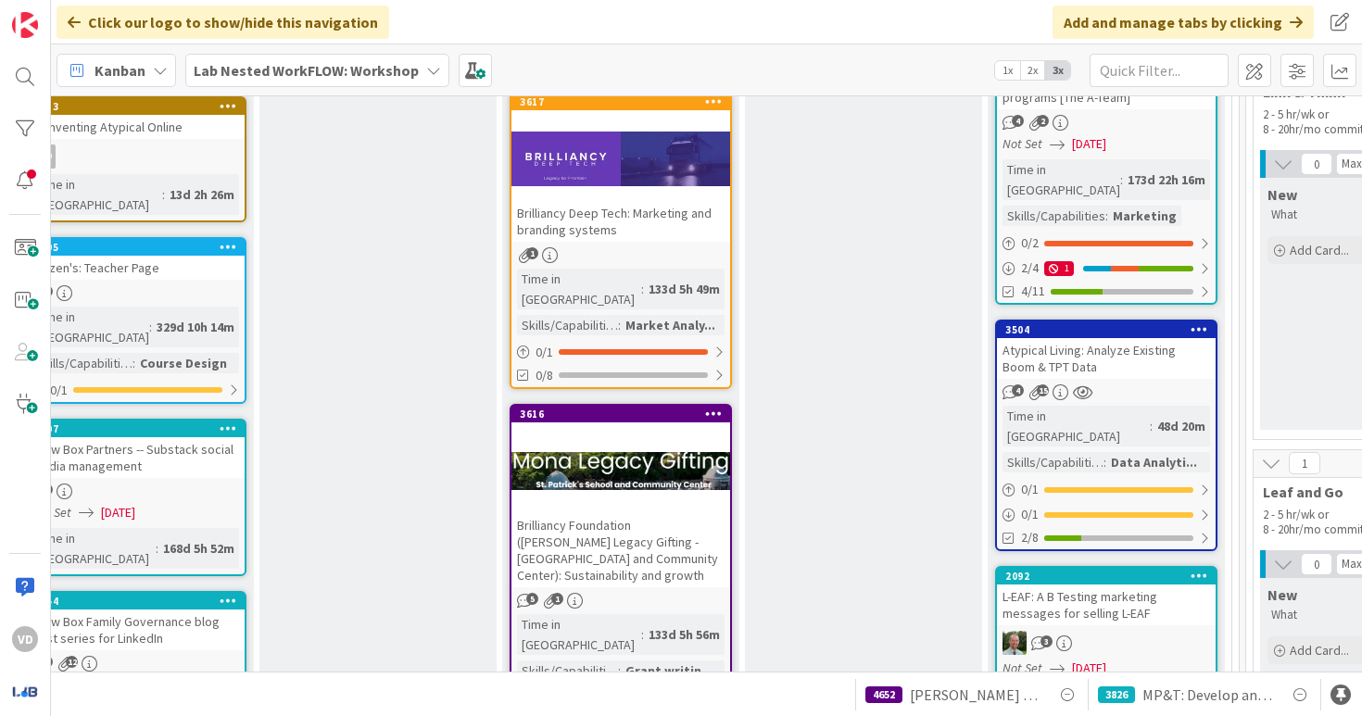
scroll to position [1393, 1373]
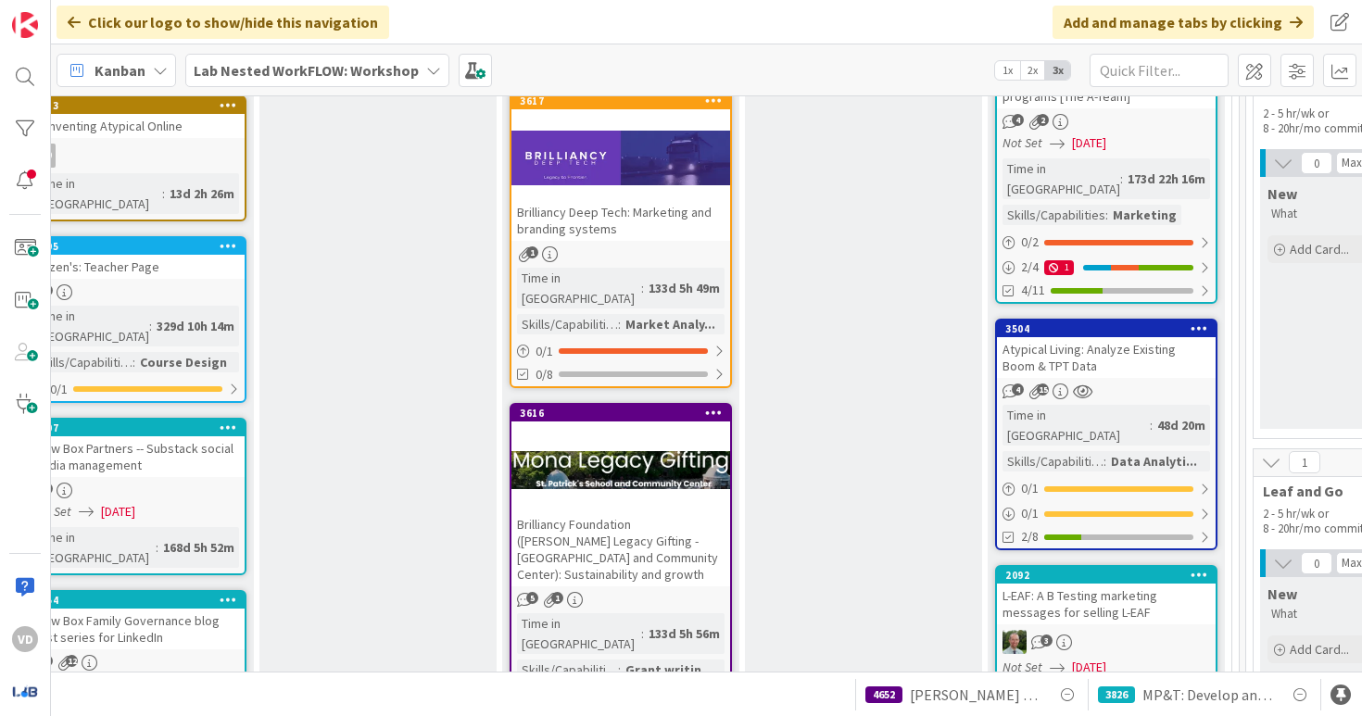
click at [676, 429] on div at bounding box center [621, 470] width 219 height 83
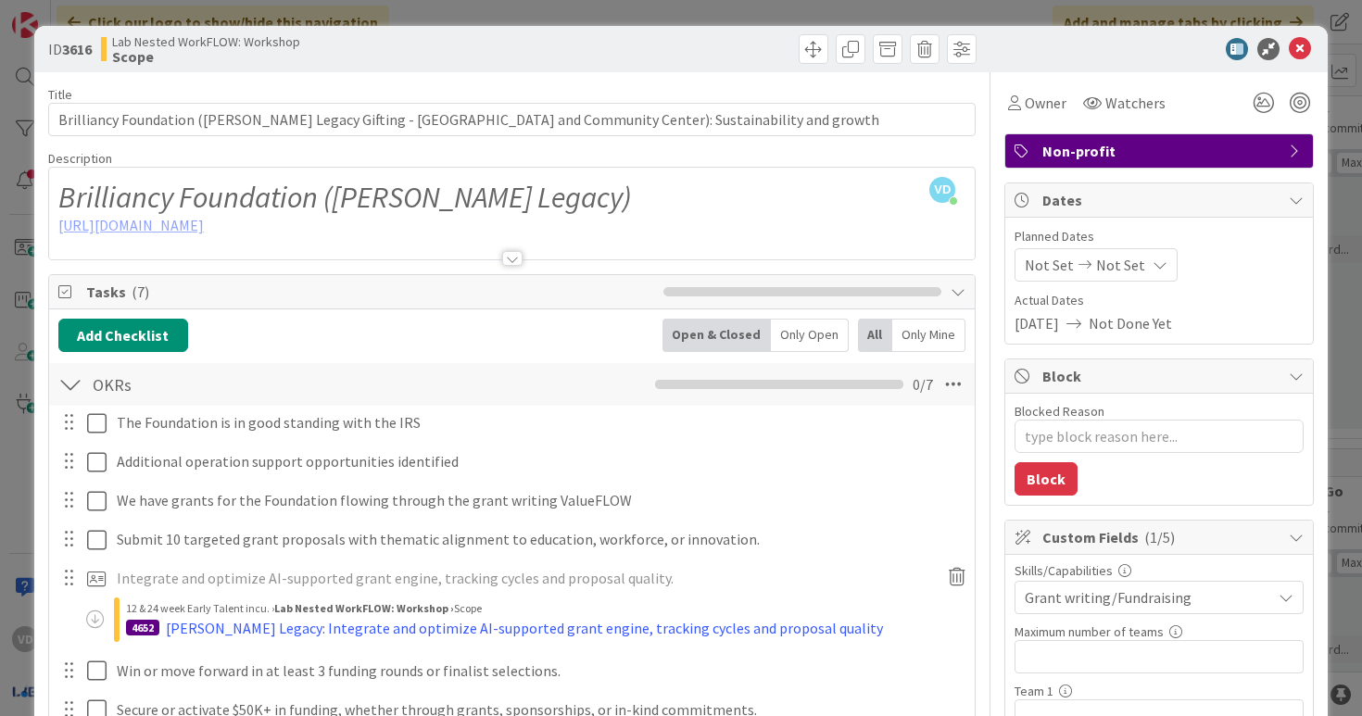
click at [1293, 35] on div "ID 3616 Lab Nested WorkFLOW: Workshop Scope" at bounding box center [681, 49] width 1295 height 46
click at [1297, 55] on icon at bounding box center [1300, 49] width 22 height 22
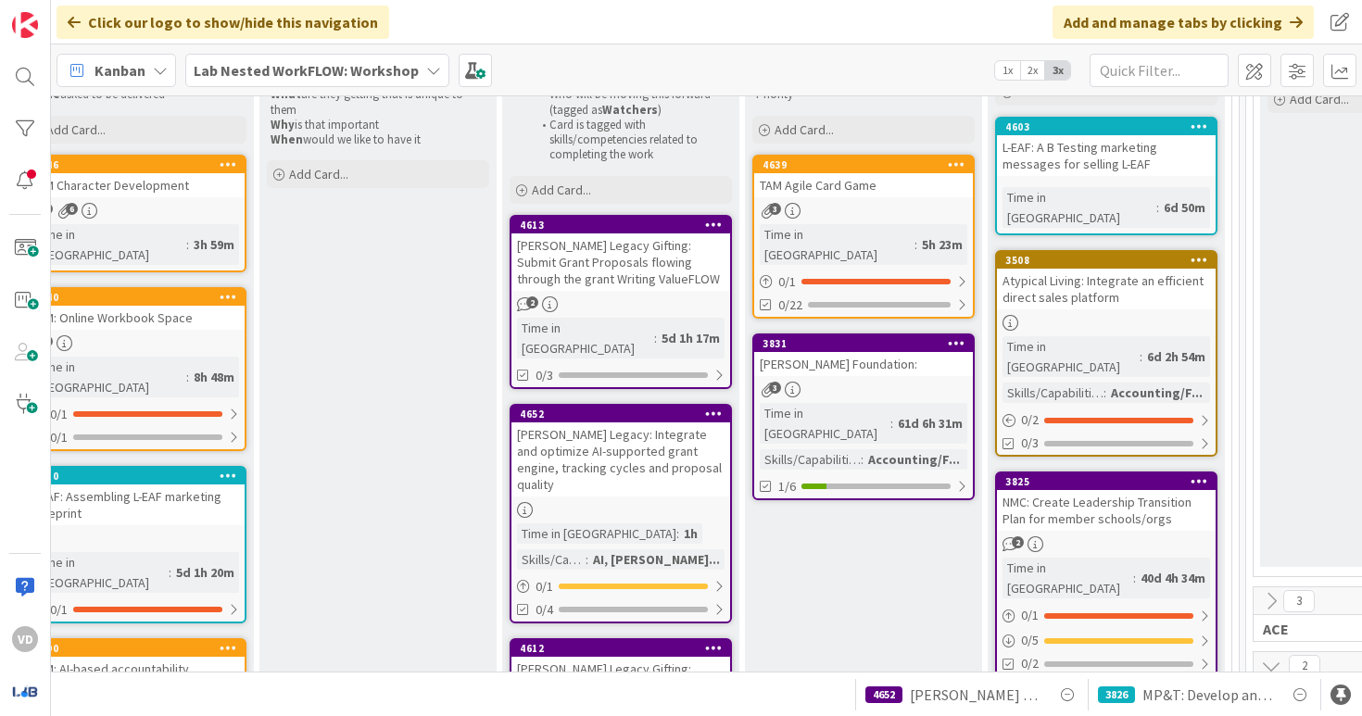
scroll to position [427, 1373]
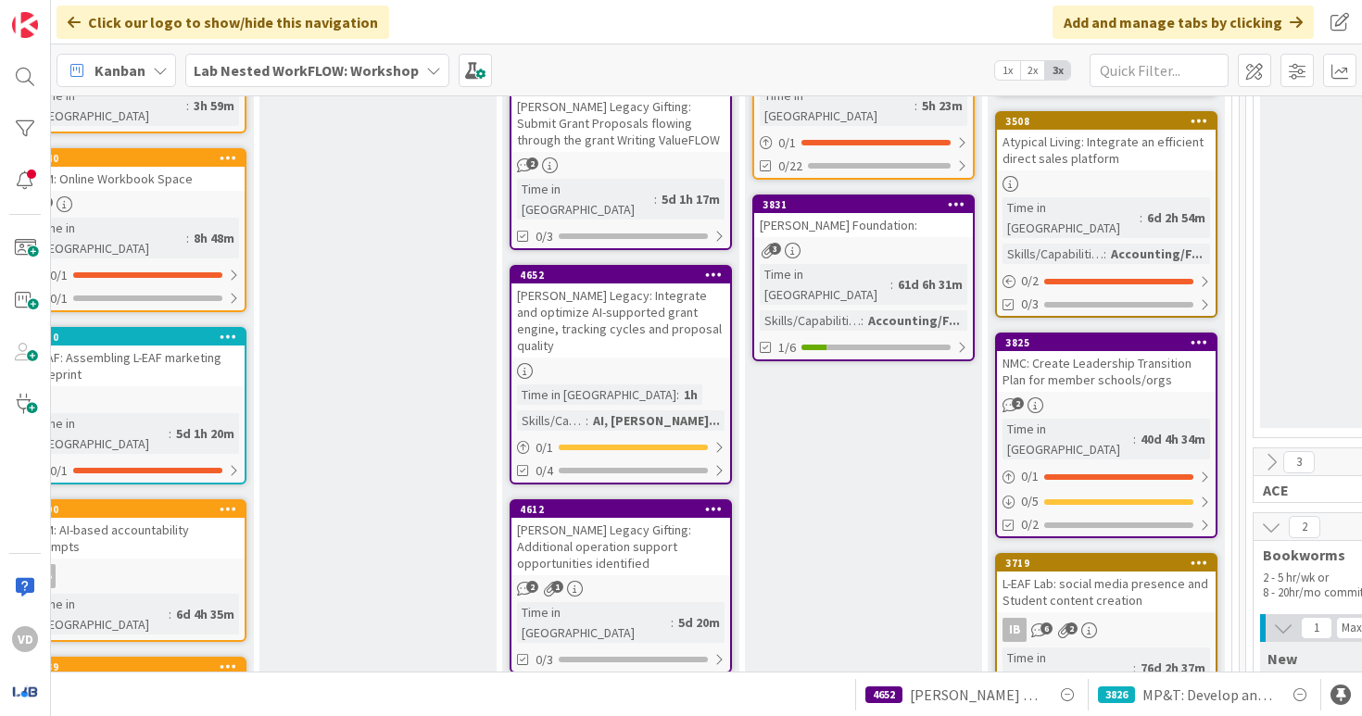
click at [598, 284] on div "Mona Legacy: Integrate and optimize AI-supported grant engine, tracking cycles …" at bounding box center [621, 321] width 219 height 74
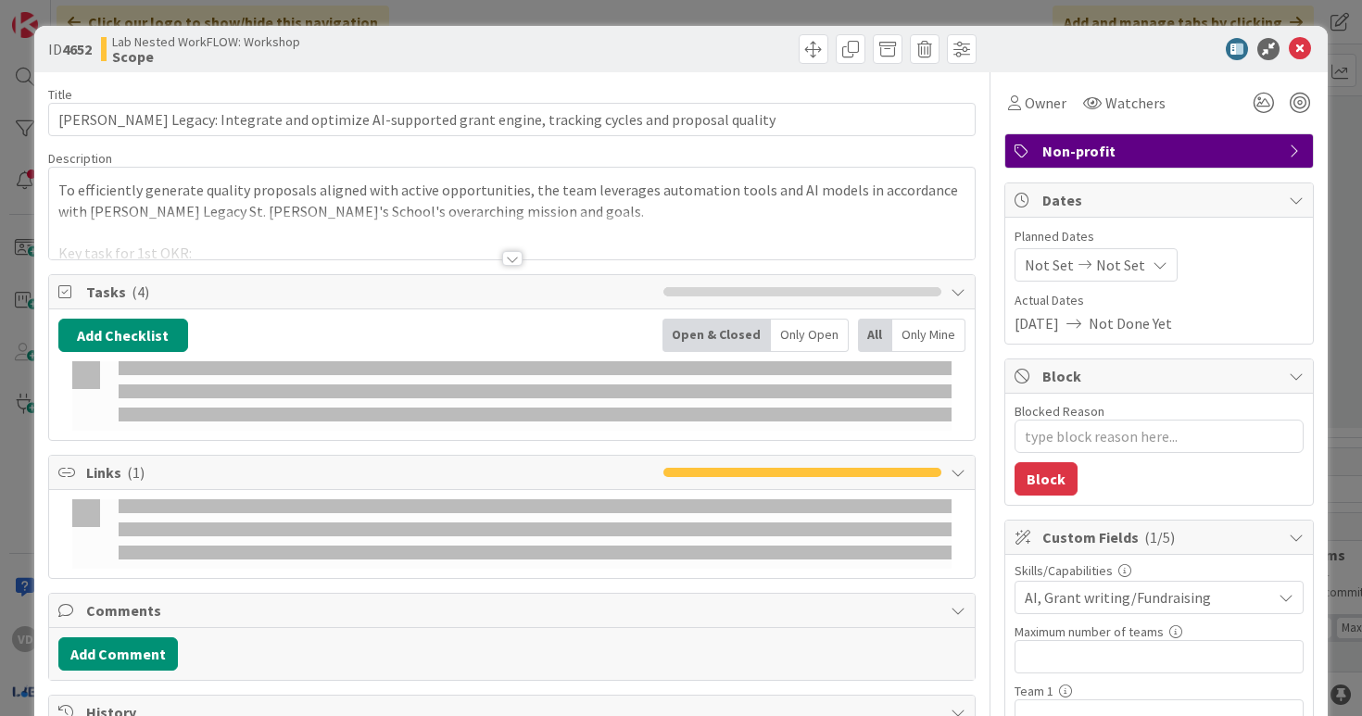
type textarea "x"
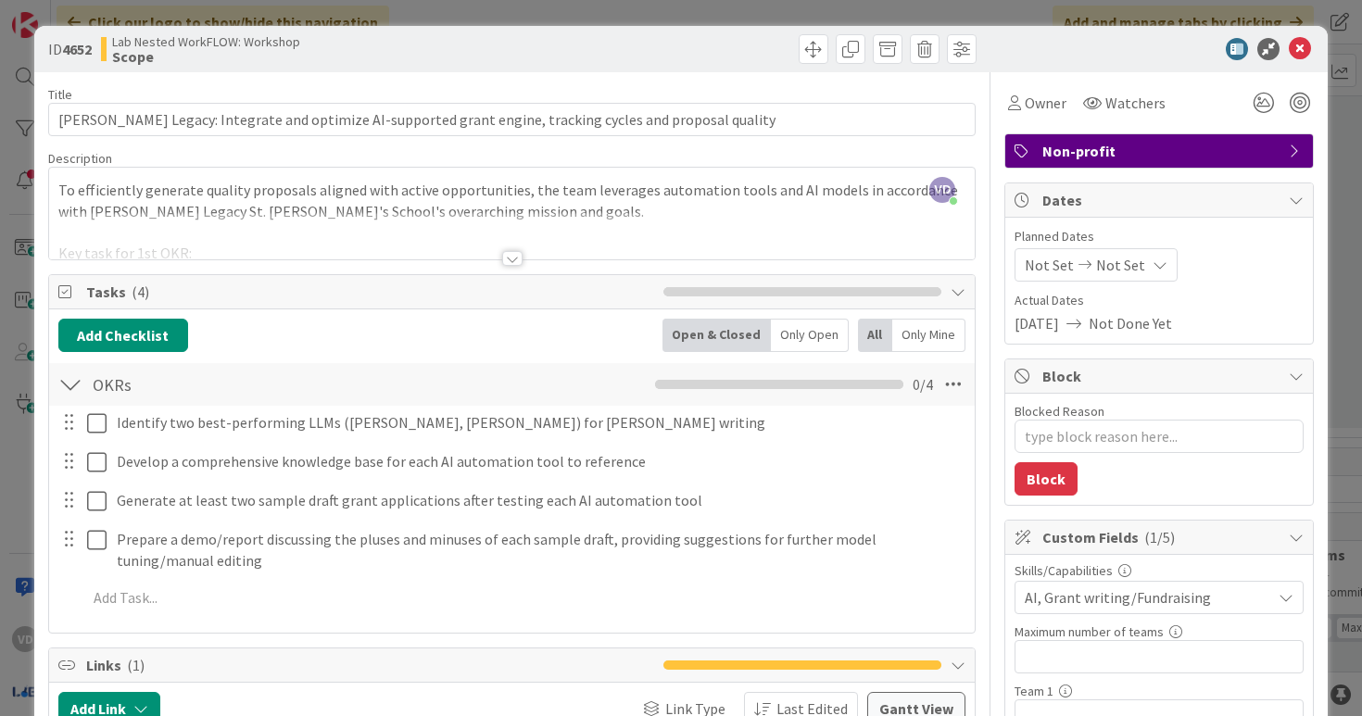
click at [511, 258] on div at bounding box center [512, 258] width 20 height 15
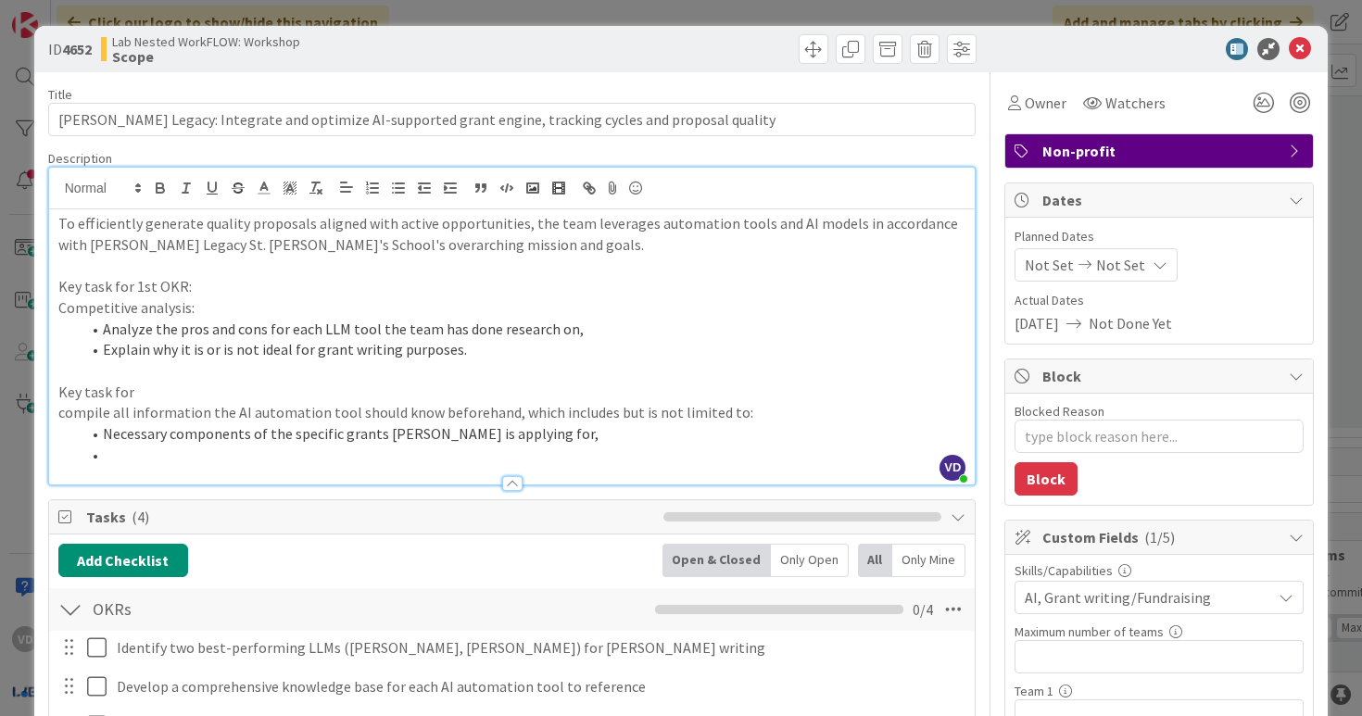
click at [151, 390] on p "Key task for" at bounding box center [512, 392] width 908 height 21
click at [1268, 43] on icon at bounding box center [1269, 49] width 22 height 22
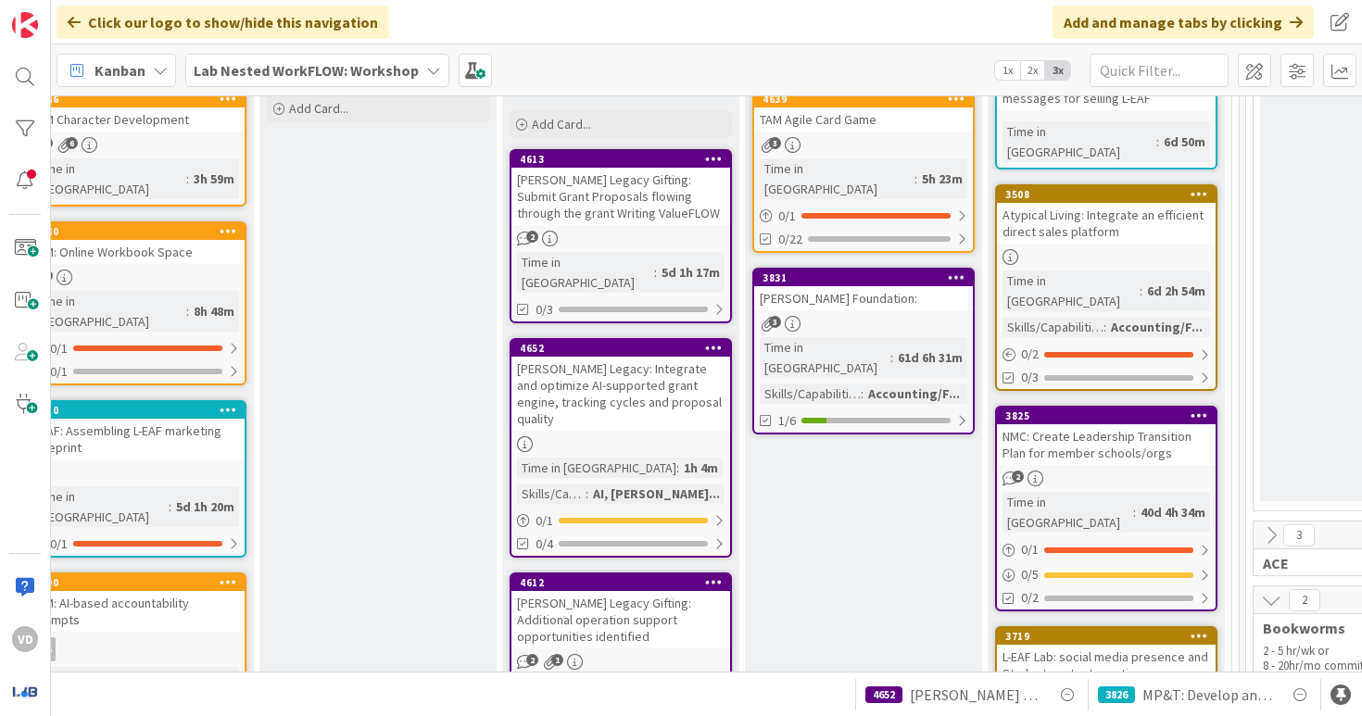
scroll to position [355, 1377]
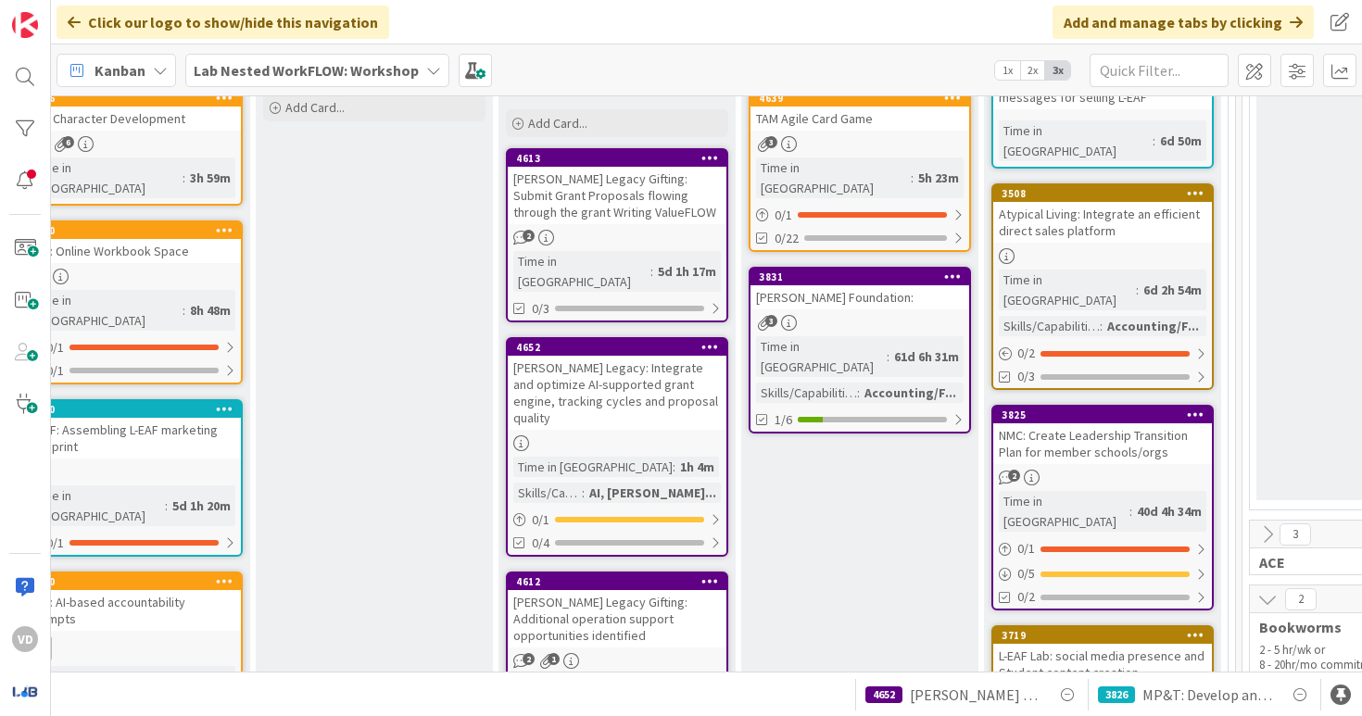
click at [627, 384] on div "Mona Legacy: Integrate and optimize AI-supported grant engine, tracking cycles …" at bounding box center [617, 393] width 219 height 74
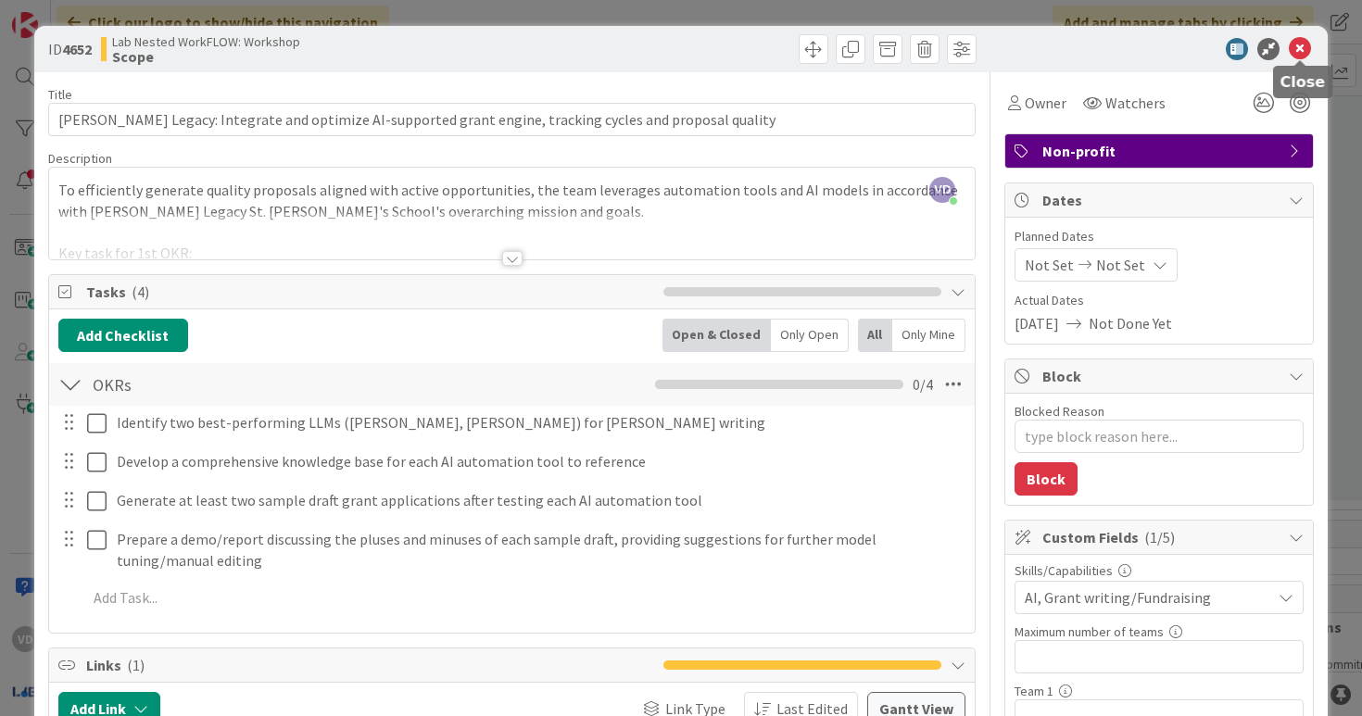
click at [1300, 51] on icon at bounding box center [1300, 49] width 22 height 22
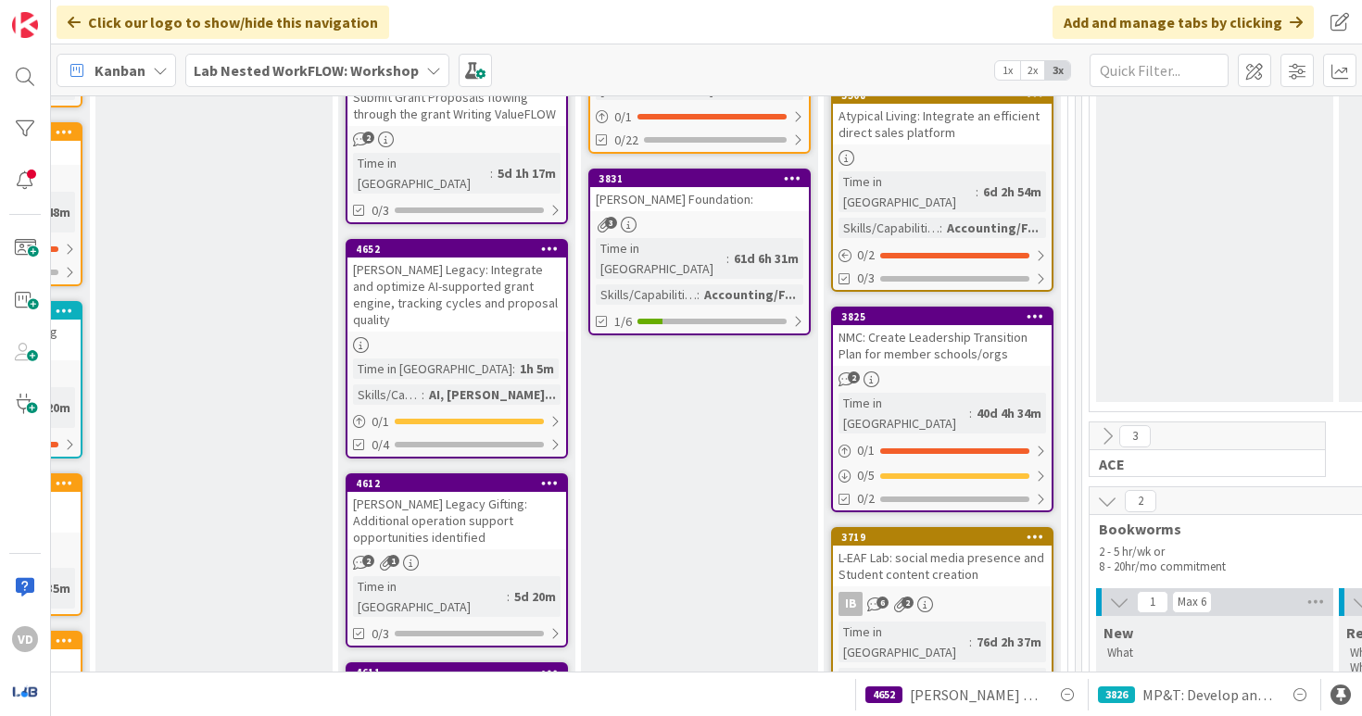
scroll to position [470, 1537]
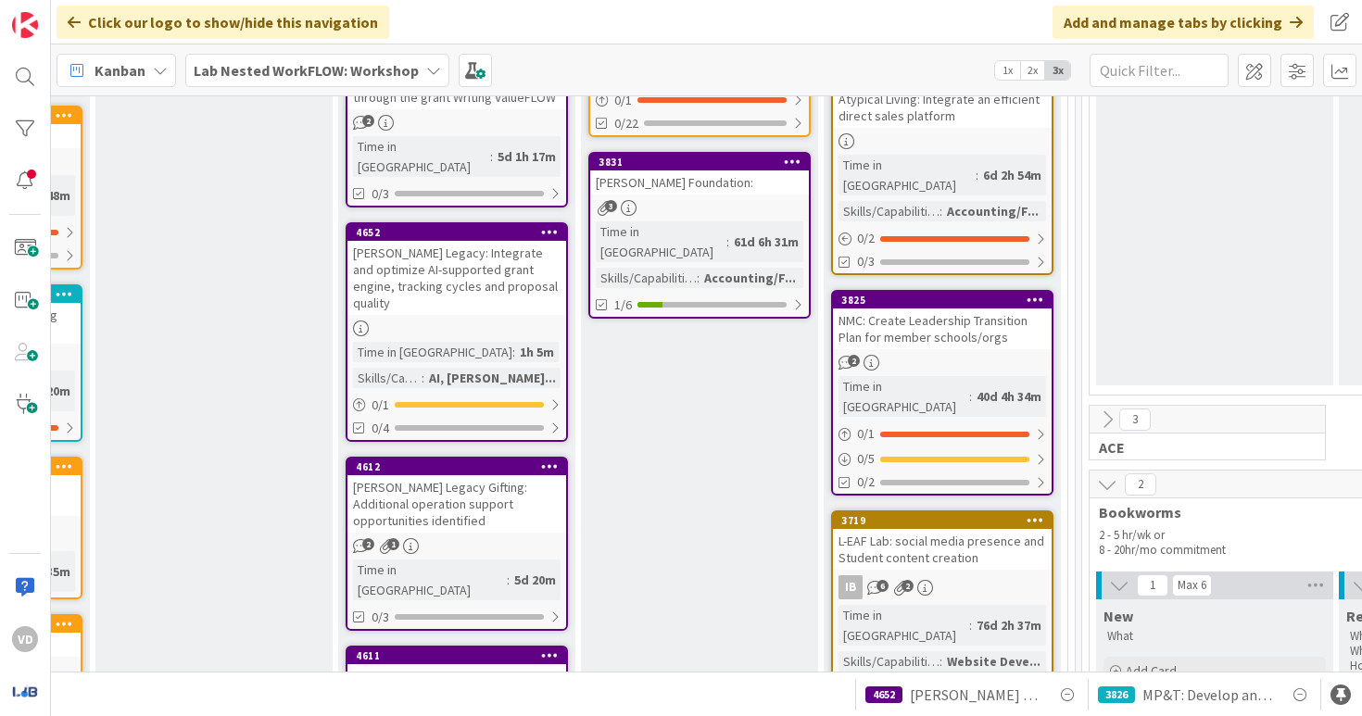
click at [497, 481] on div "[PERSON_NAME] Legacy Gifting: Additional operation support opportunities identi…" at bounding box center [457, 503] width 219 height 57
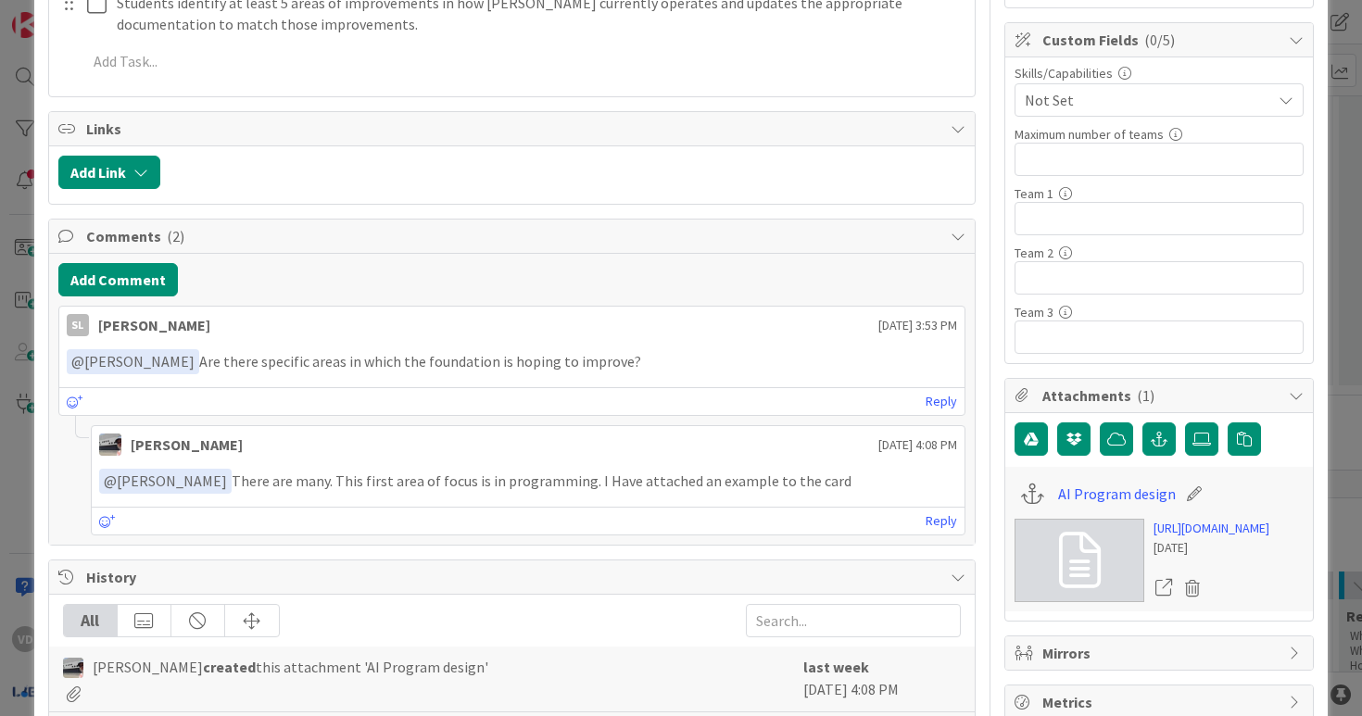
scroll to position [494, 0]
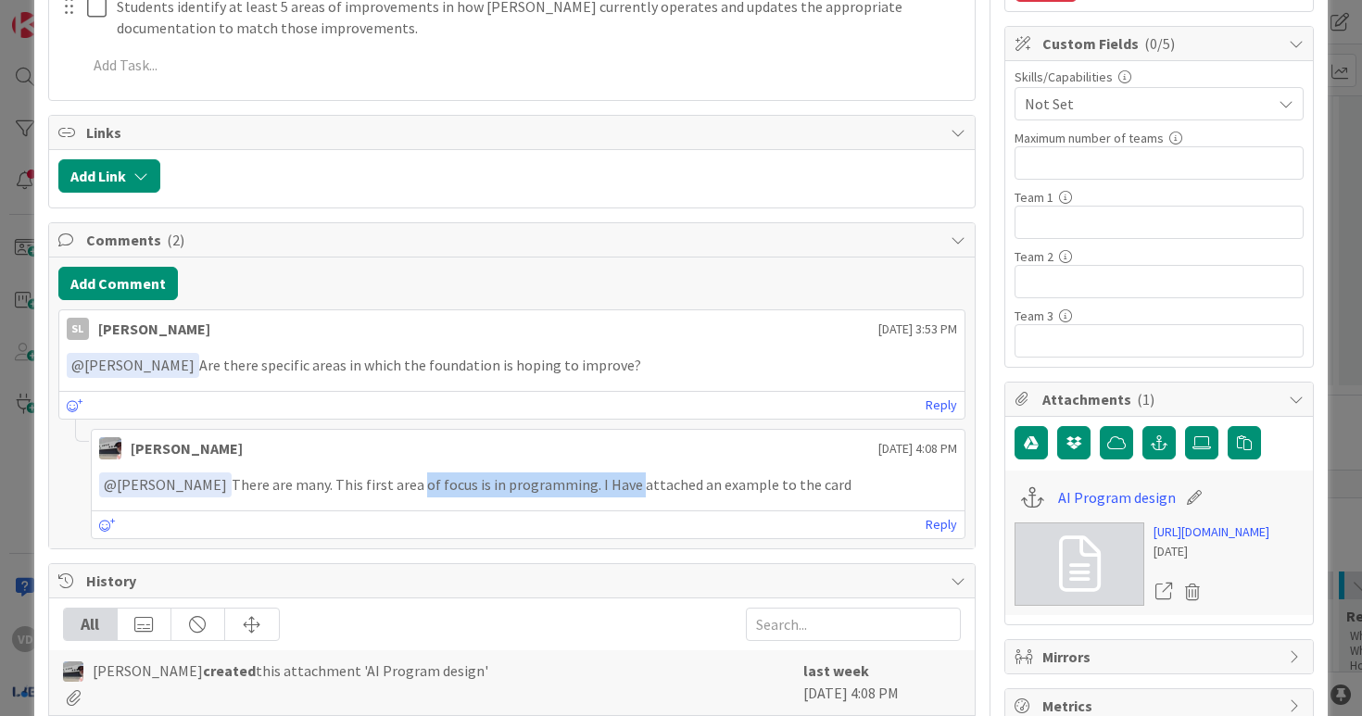
drag, startPoint x: 594, startPoint y: 491, endPoint x: 383, endPoint y: 489, distance: 211.3
click at [383, 489] on p "﻿ @ Shannon Liu ﻿ There are many. This first area of focus is in programming. I…" at bounding box center [528, 485] width 859 height 25
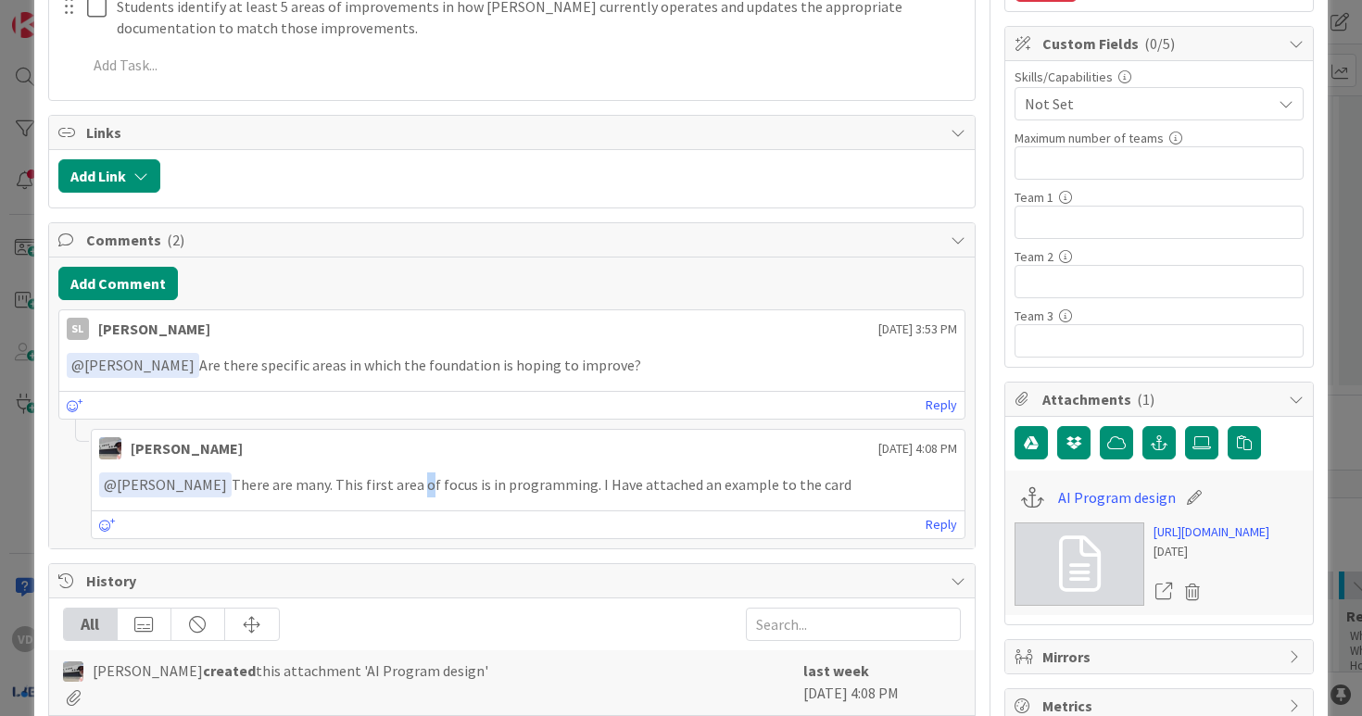
click at [505, 485] on p "﻿ @ Shannon Liu ﻿ There are many. This first area of focus is in programming. I…" at bounding box center [528, 485] width 859 height 25
click at [394, 485] on p "﻿ @ Shannon Liu ﻿ There are many. This first area of focus is in programming. I…" at bounding box center [528, 485] width 859 height 25
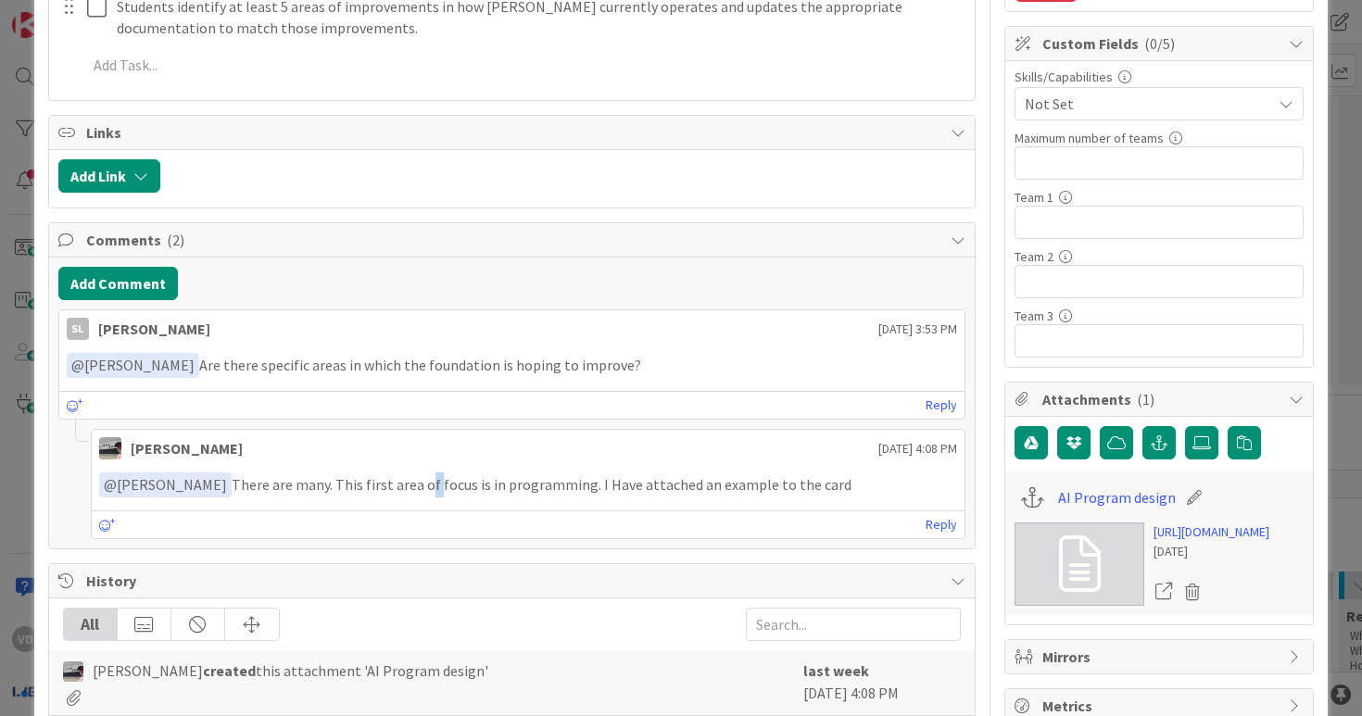
click at [394, 485] on p "﻿ @ Shannon Liu ﻿ There are many. This first area of focus is in programming. I…" at bounding box center [528, 485] width 859 height 25
drag, startPoint x: 253, startPoint y: 491, endPoint x: 273, endPoint y: 491, distance: 20.4
click at [261, 491] on p "﻿ @ Shannon Liu ﻿ There are many. This first area of focus is in programming. I…" at bounding box center [528, 485] width 859 height 25
drag, startPoint x: 389, startPoint y: 480, endPoint x: 222, endPoint y: 479, distance: 166.8
click at [222, 479] on p "﻿ @ Shannon Liu ﻿ There are many. This first area of focus is in programming. I…" at bounding box center [528, 485] width 859 height 25
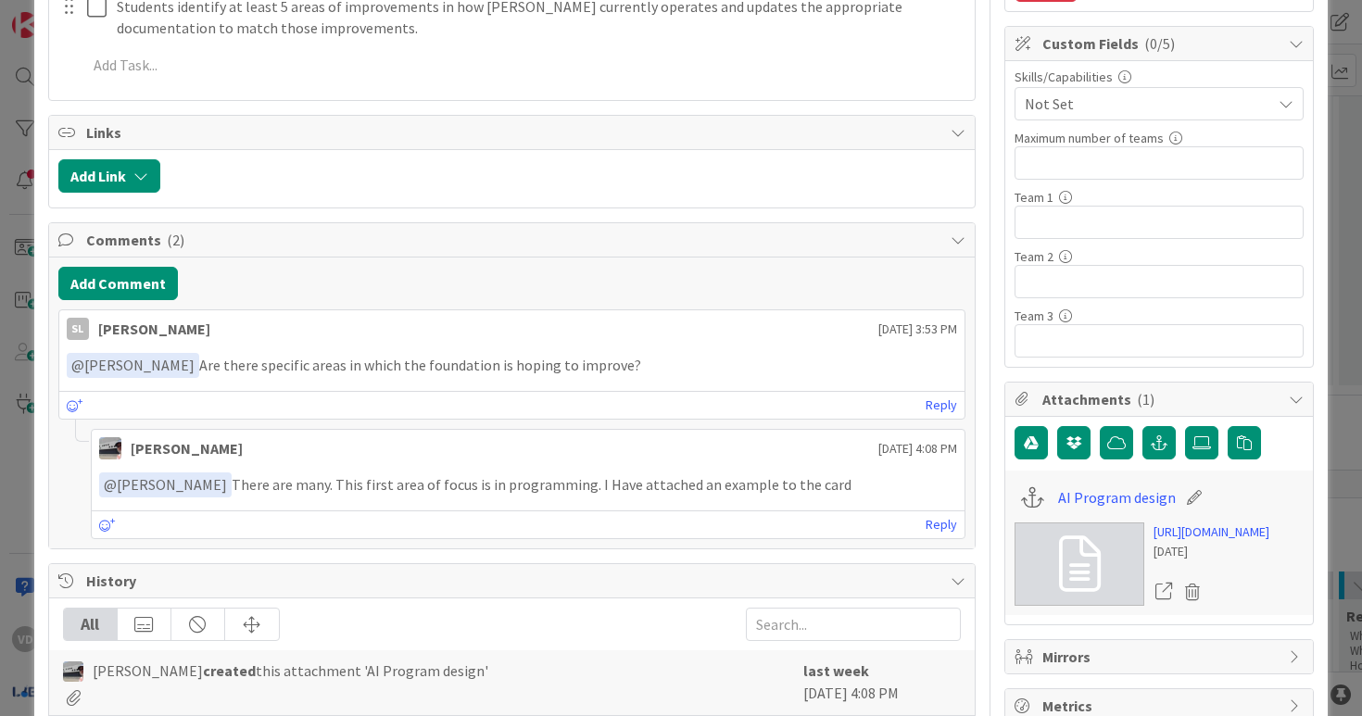
click at [198, 483] on p "﻿ @ Shannon Liu ﻿ There are many. This first area of focus is in programming. I…" at bounding box center [528, 485] width 859 height 25
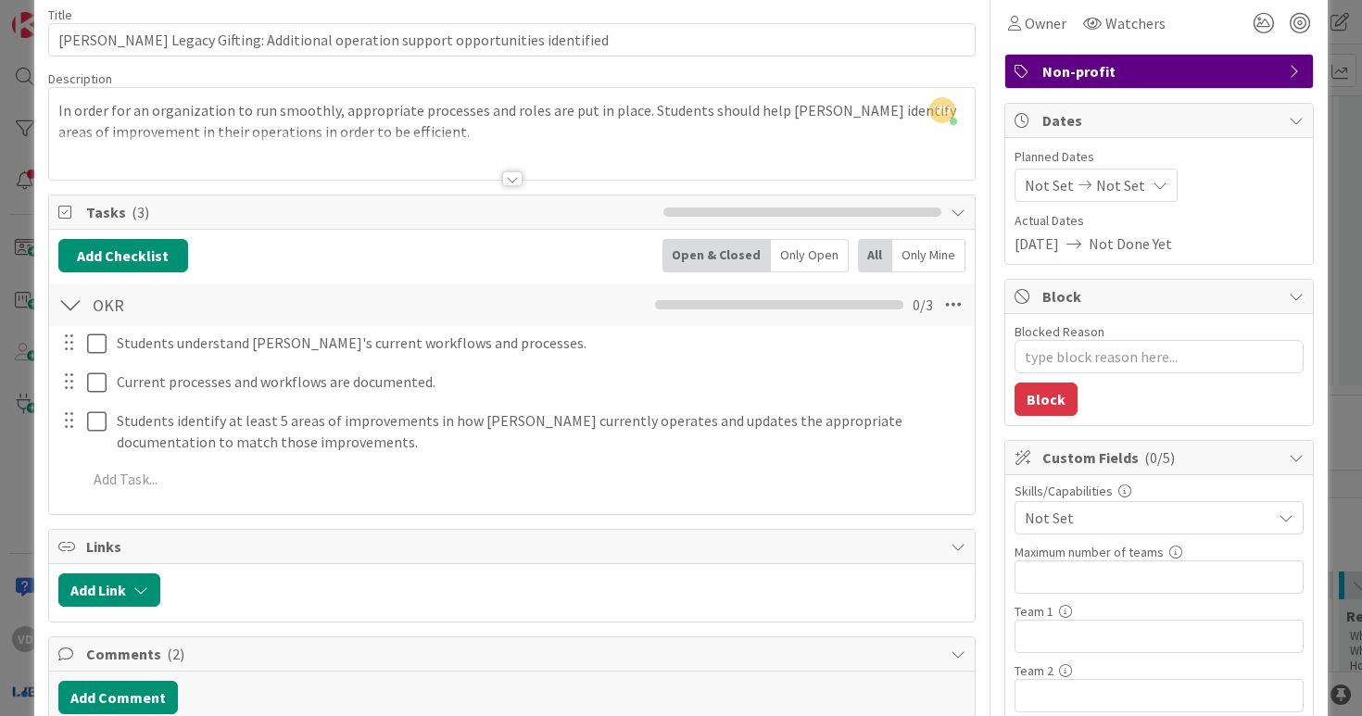
scroll to position [0, 0]
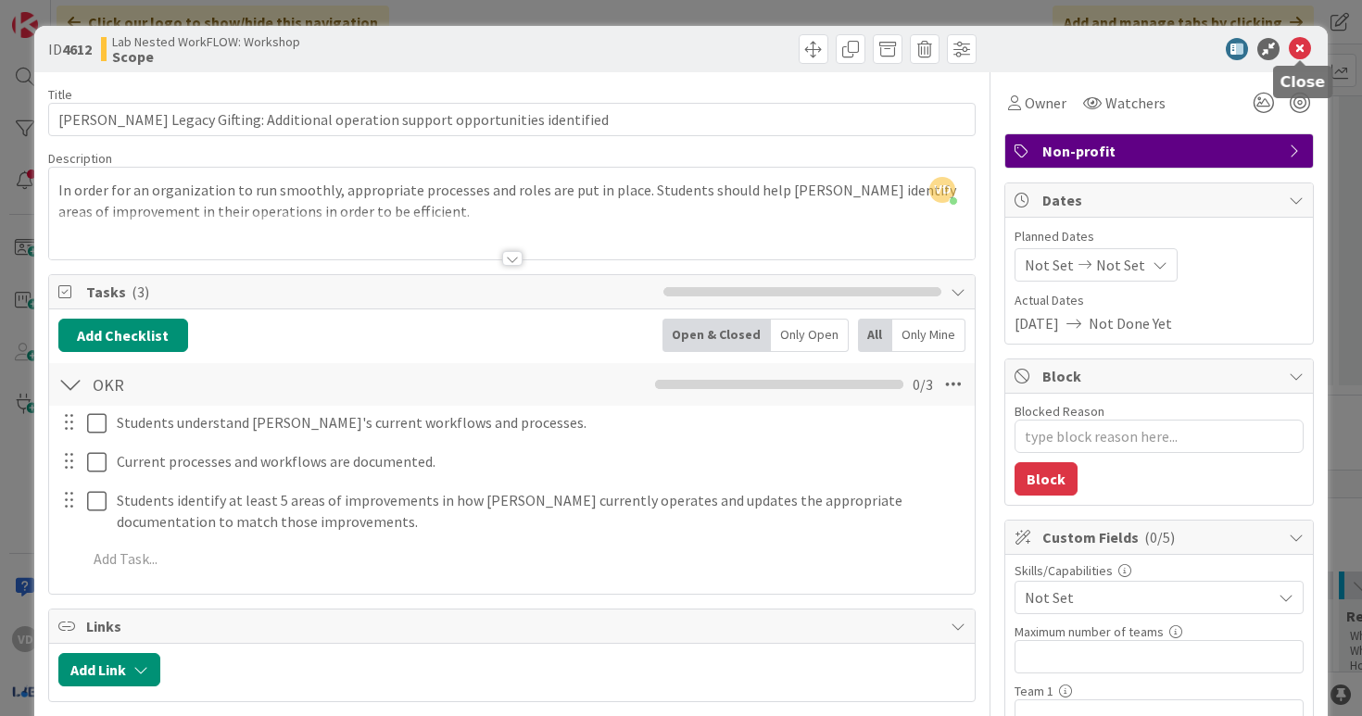
click at [1305, 58] on icon at bounding box center [1300, 49] width 22 height 22
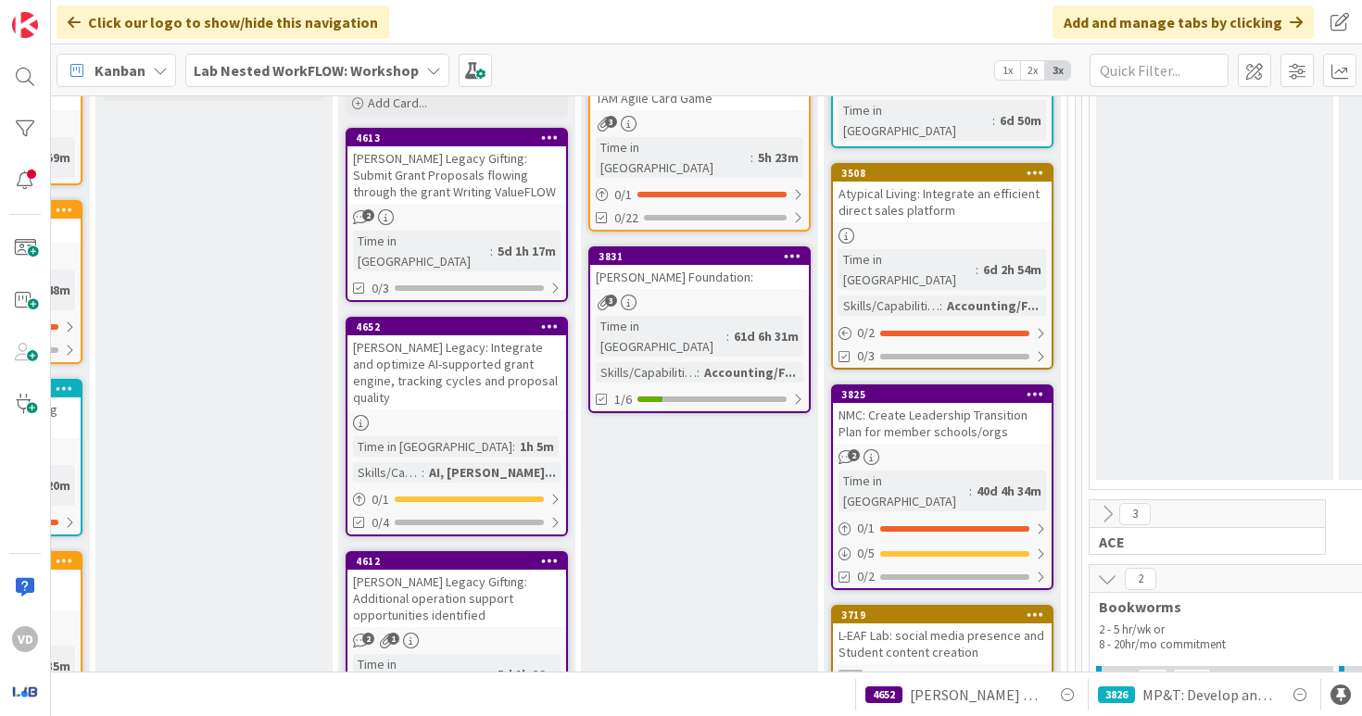
scroll to position [373, 1537]
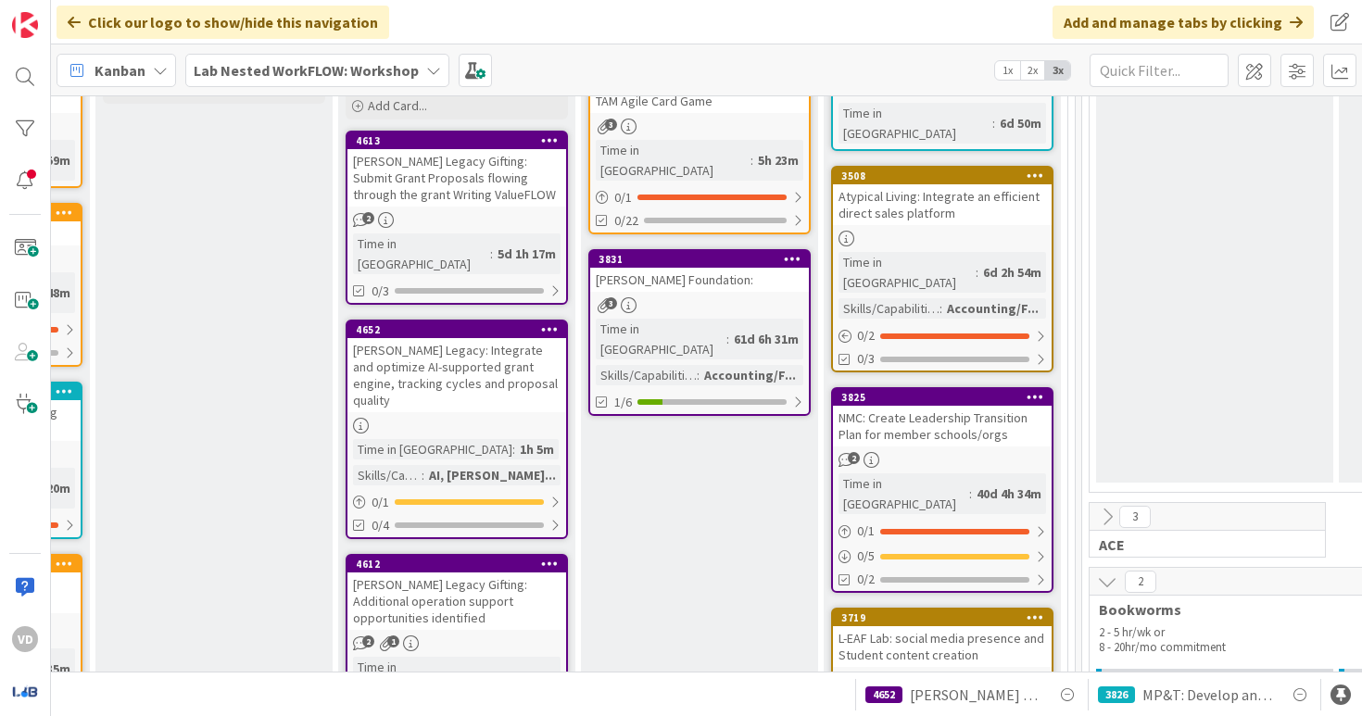
click at [447, 353] on div "Mona Legacy: Integrate and optimize AI-supported grant engine, tracking cycles …" at bounding box center [457, 375] width 219 height 74
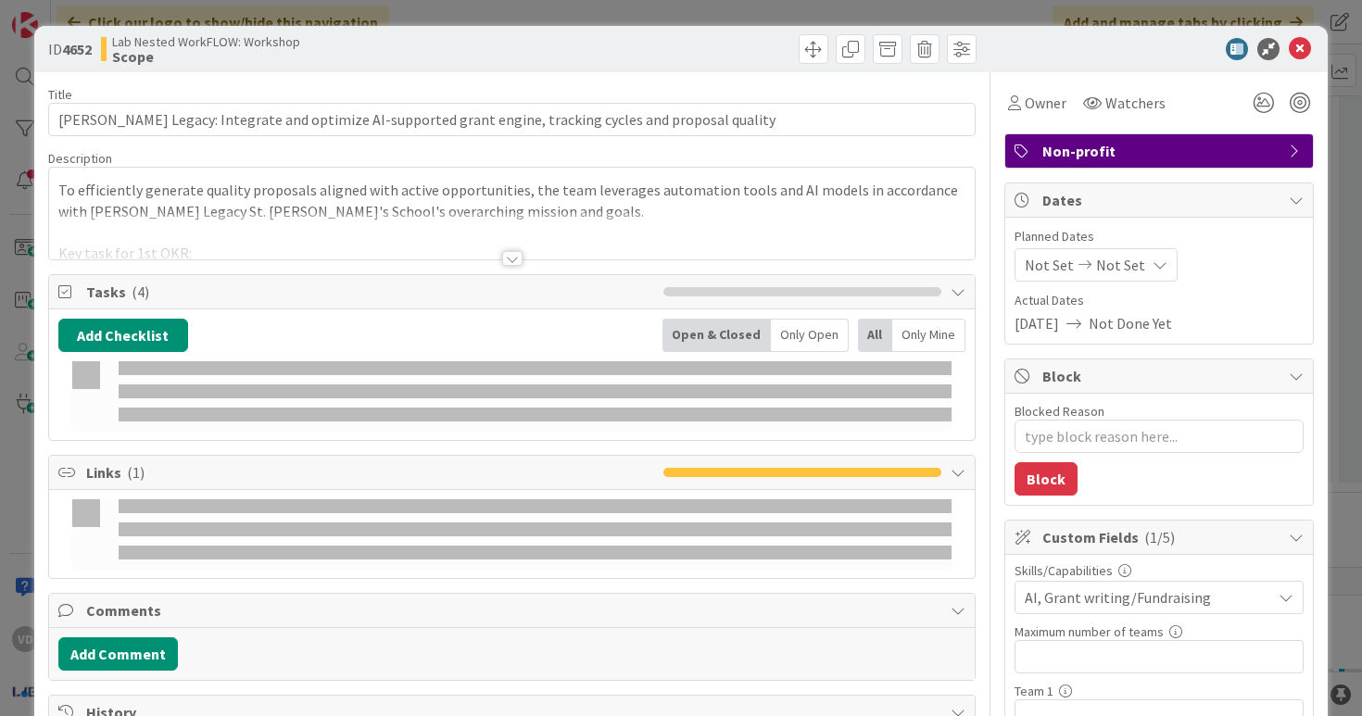
type textarea "x"
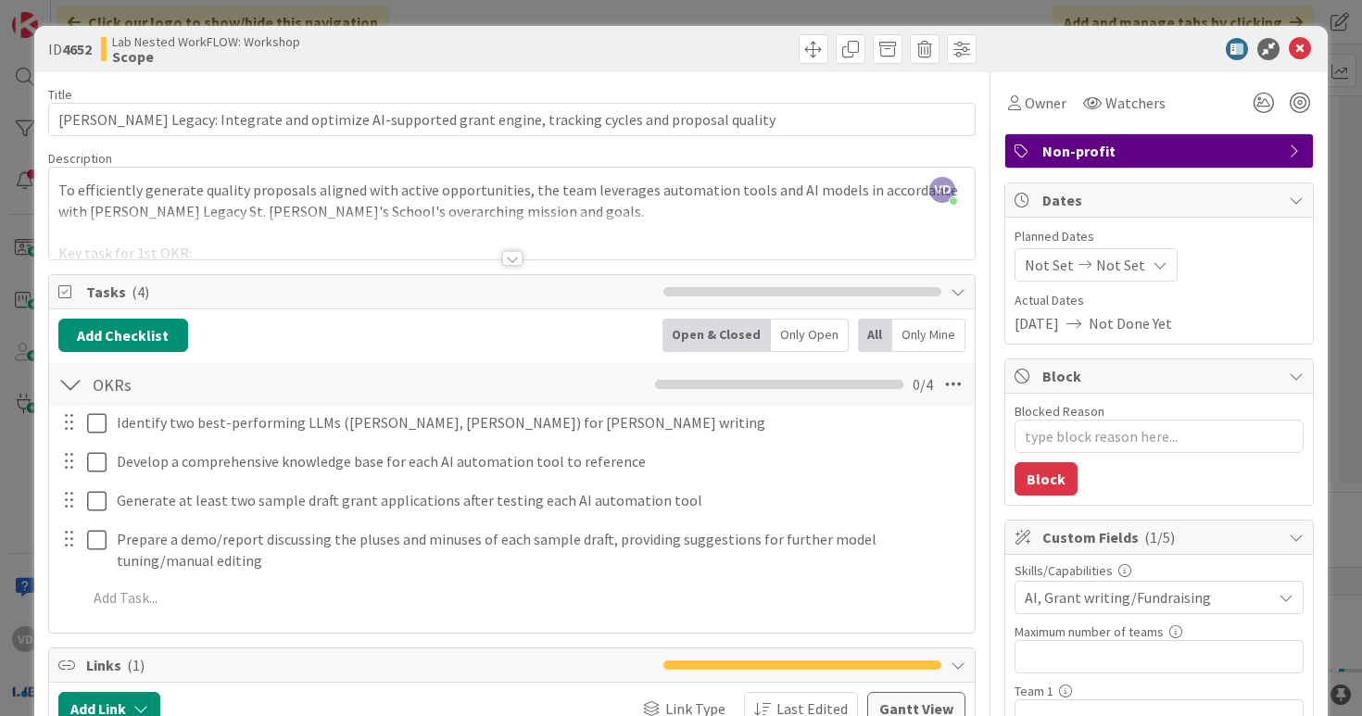
click at [506, 254] on div at bounding box center [512, 258] width 20 height 15
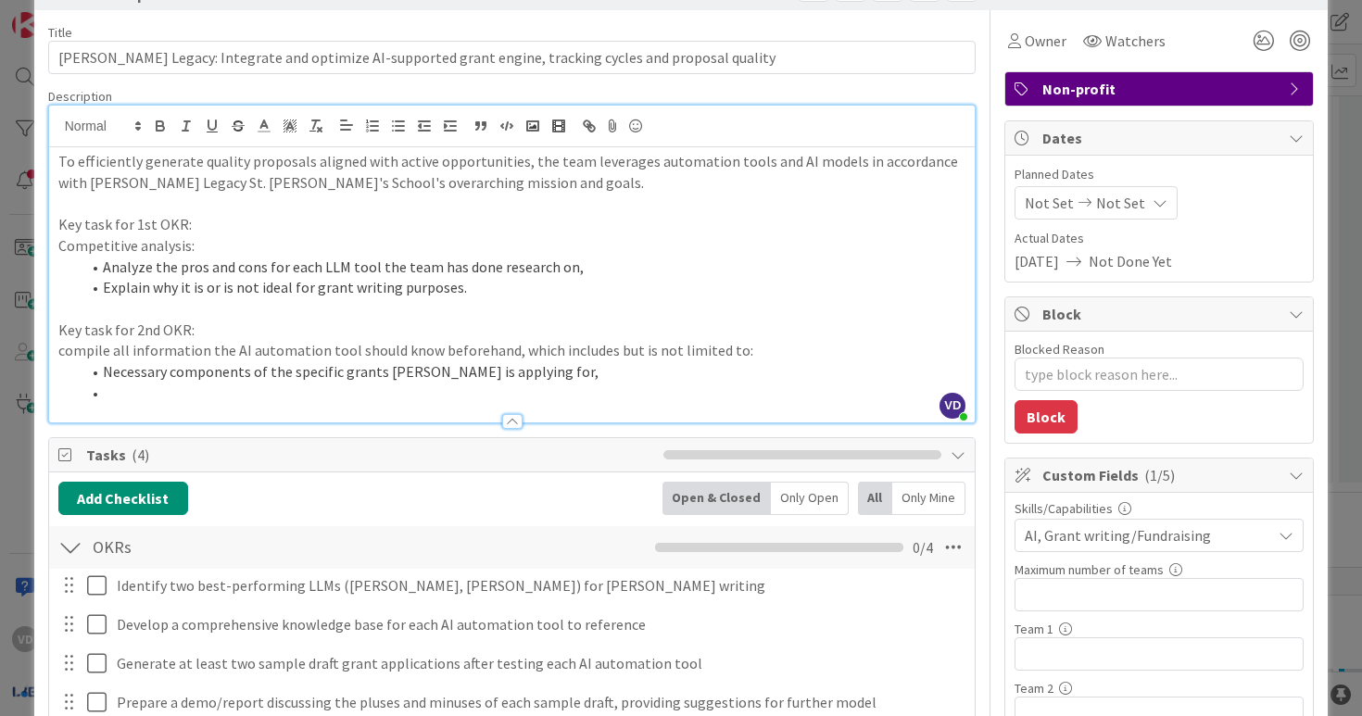
scroll to position [132, 0]
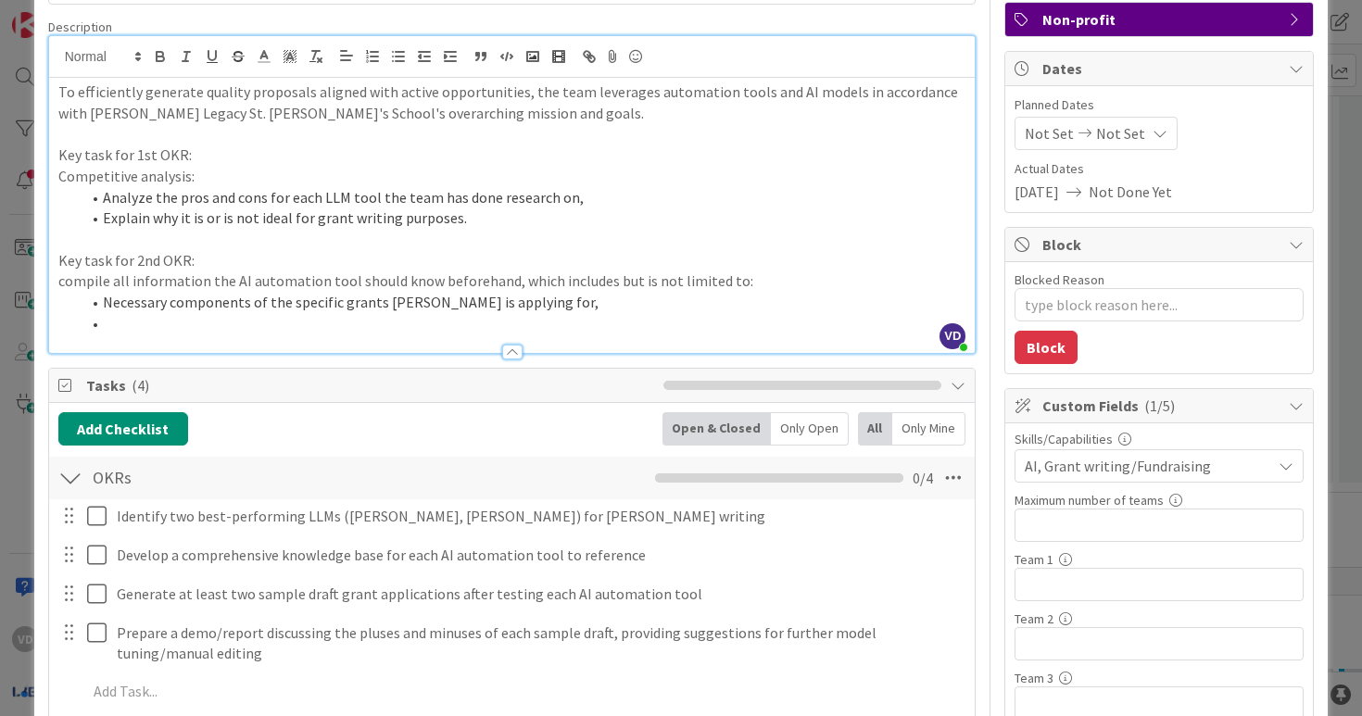
click at [61, 284] on p "compile all information the AI automation tool should know beforehand, which in…" at bounding box center [512, 281] width 908 height 21
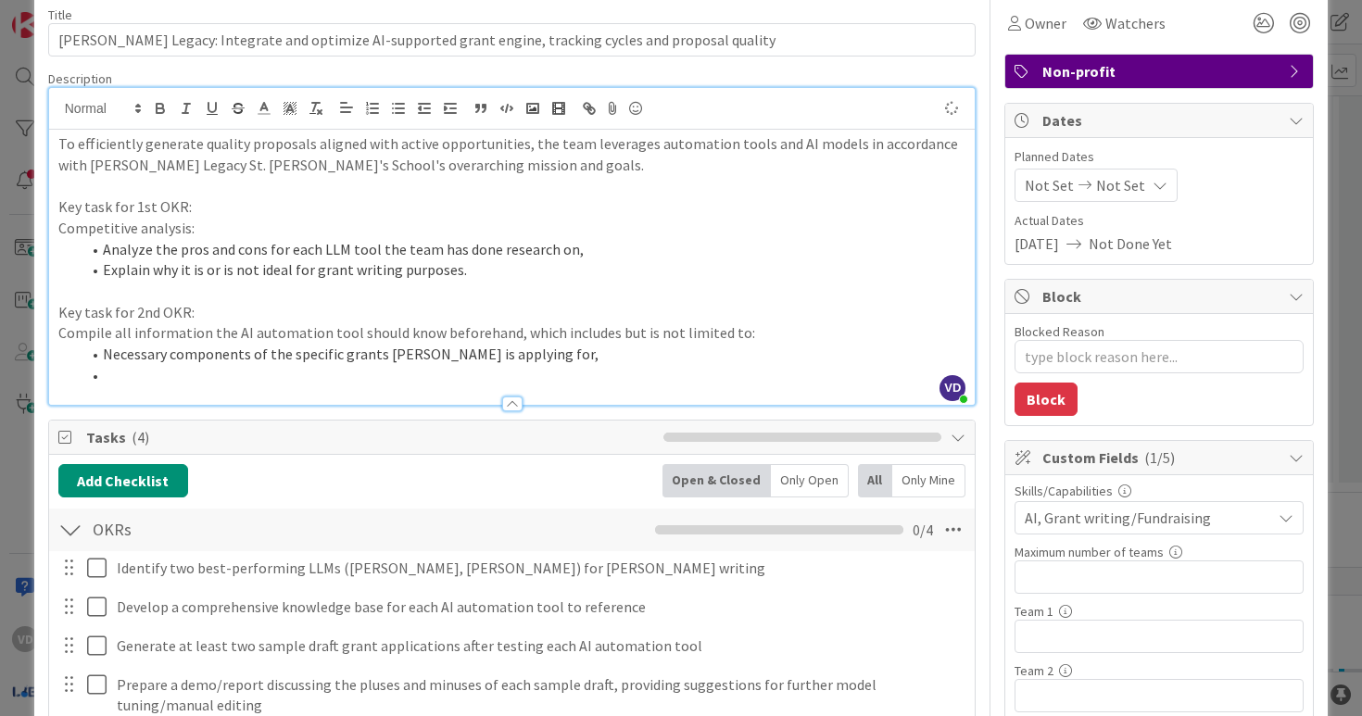
scroll to position [60, 0]
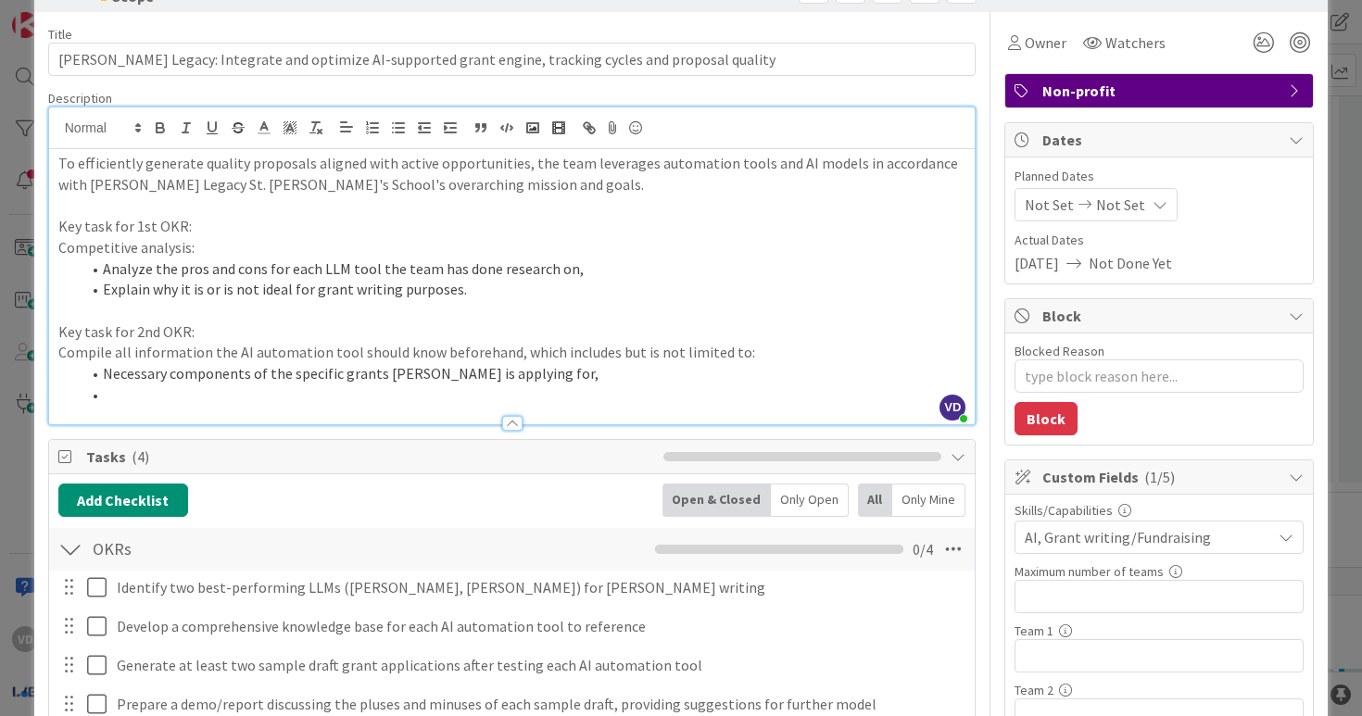
click at [336, 386] on li at bounding box center [524, 395] width 886 height 21
click at [267, 386] on li at bounding box center [524, 395] width 886 height 21
click at [298, 368] on li "Necessary components of the specific grants Mona is applying for," at bounding box center [524, 373] width 886 height 21
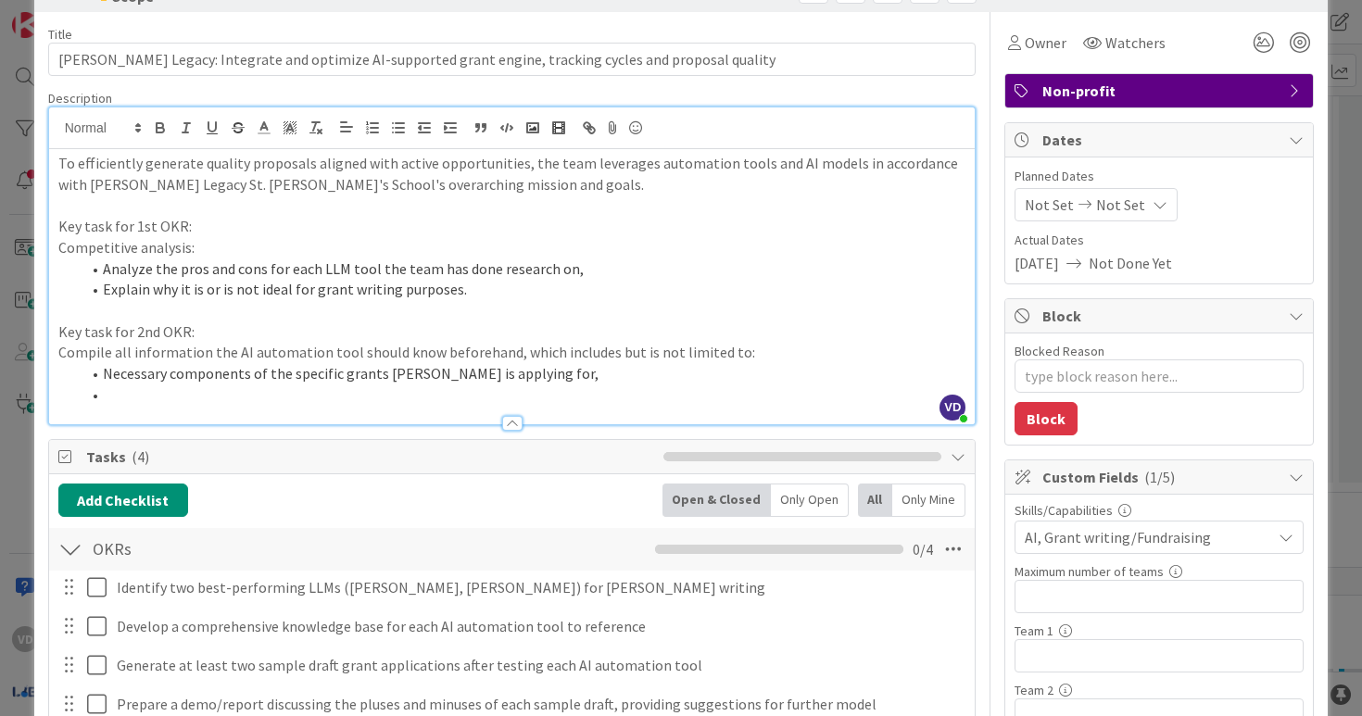
click at [298, 368] on li "Necessary components of the specific grants Mona is applying for," at bounding box center [524, 373] width 886 height 21
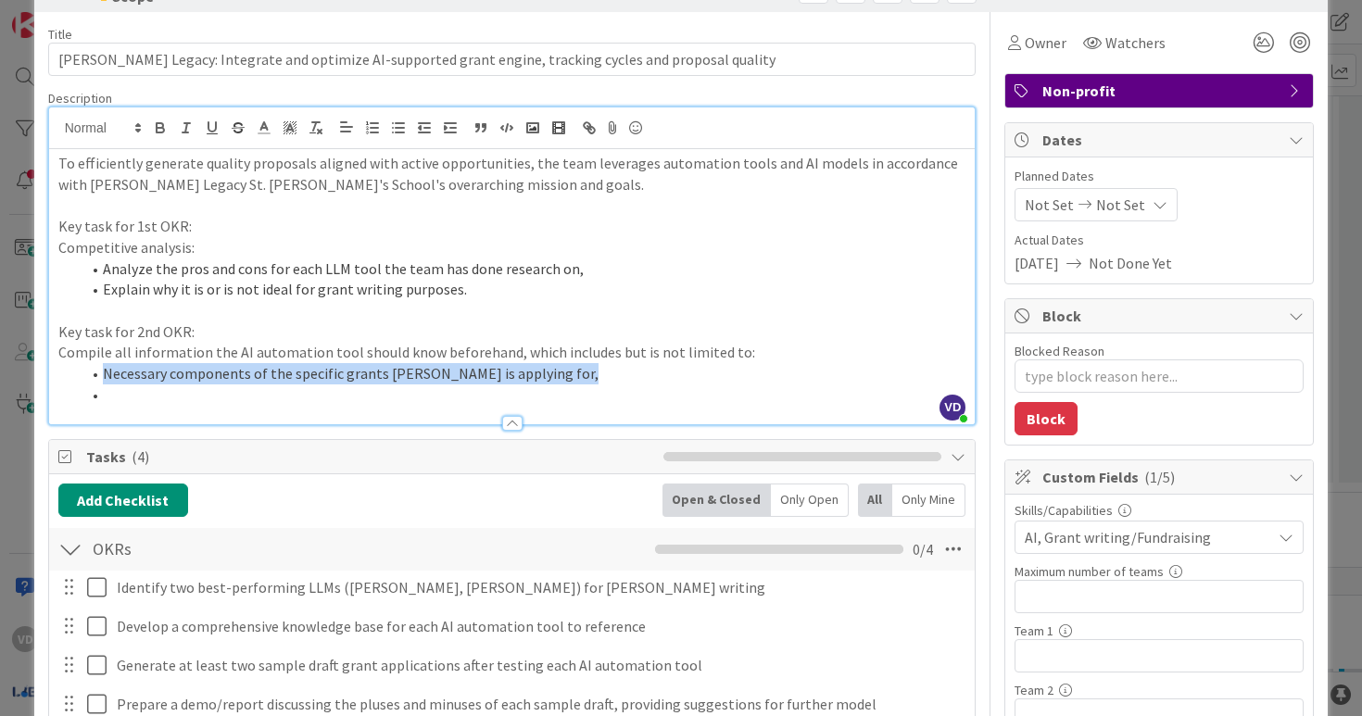
click at [298, 368] on li "Necessary components of the specific grants Mona is applying for," at bounding box center [524, 373] width 886 height 21
click at [335, 328] on p "Key task for 2nd OKR:" at bounding box center [512, 332] width 908 height 21
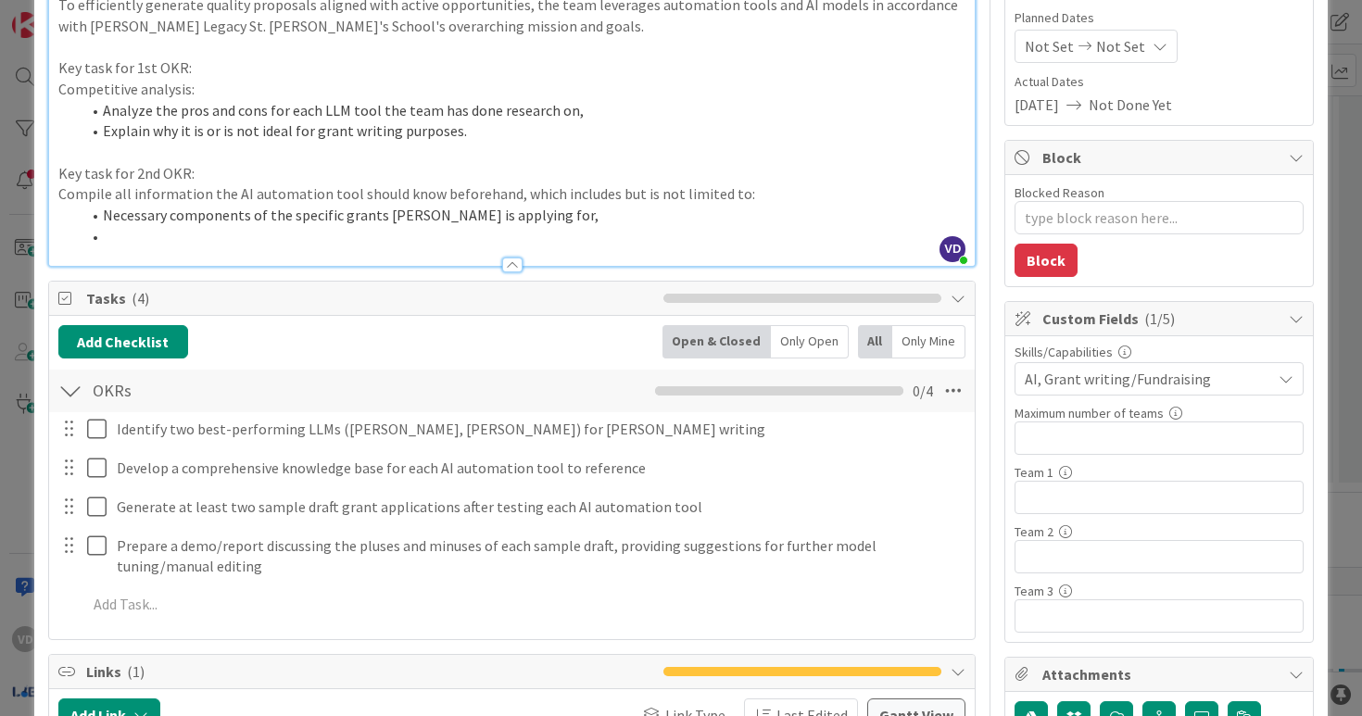
scroll to position [16, 0]
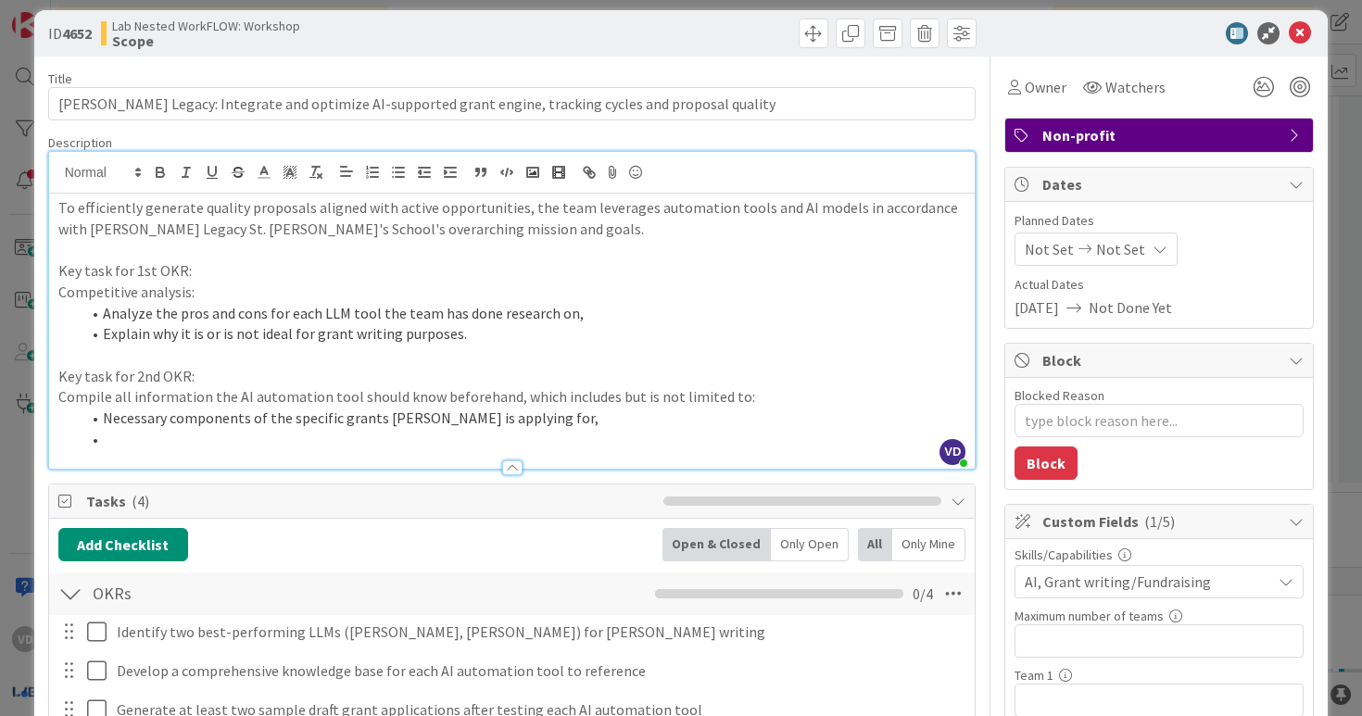
click at [322, 423] on li "Necessary components of the specific grants Mona is applying for," at bounding box center [524, 418] width 886 height 21
click at [322, 442] on li at bounding box center [524, 439] width 886 height 21
drag, startPoint x: 100, startPoint y: 436, endPoint x: 211, endPoint y: 436, distance: 111.2
click at [211, 436] on li "Key courses" at bounding box center [524, 439] width 886 height 21
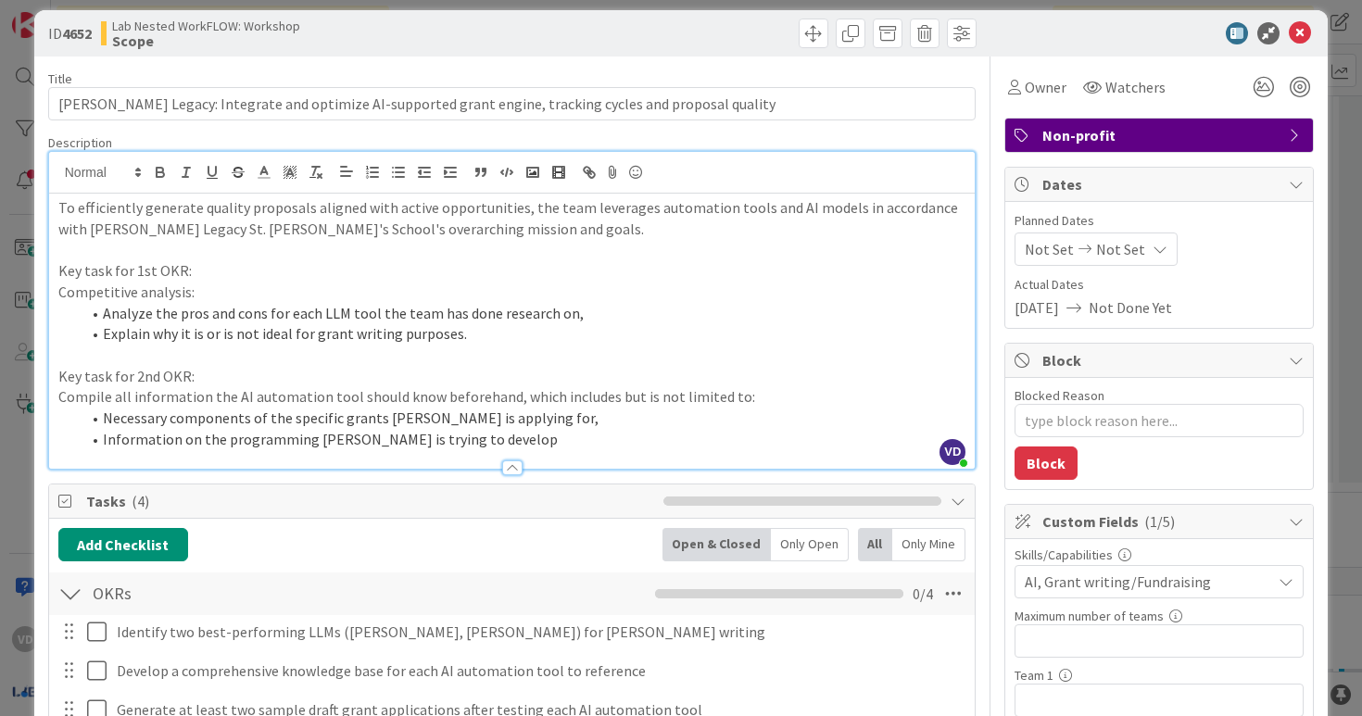
click at [348, 440] on li "Information on the programming Mona is trying to develop" at bounding box center [524, 439] width 886 height 21
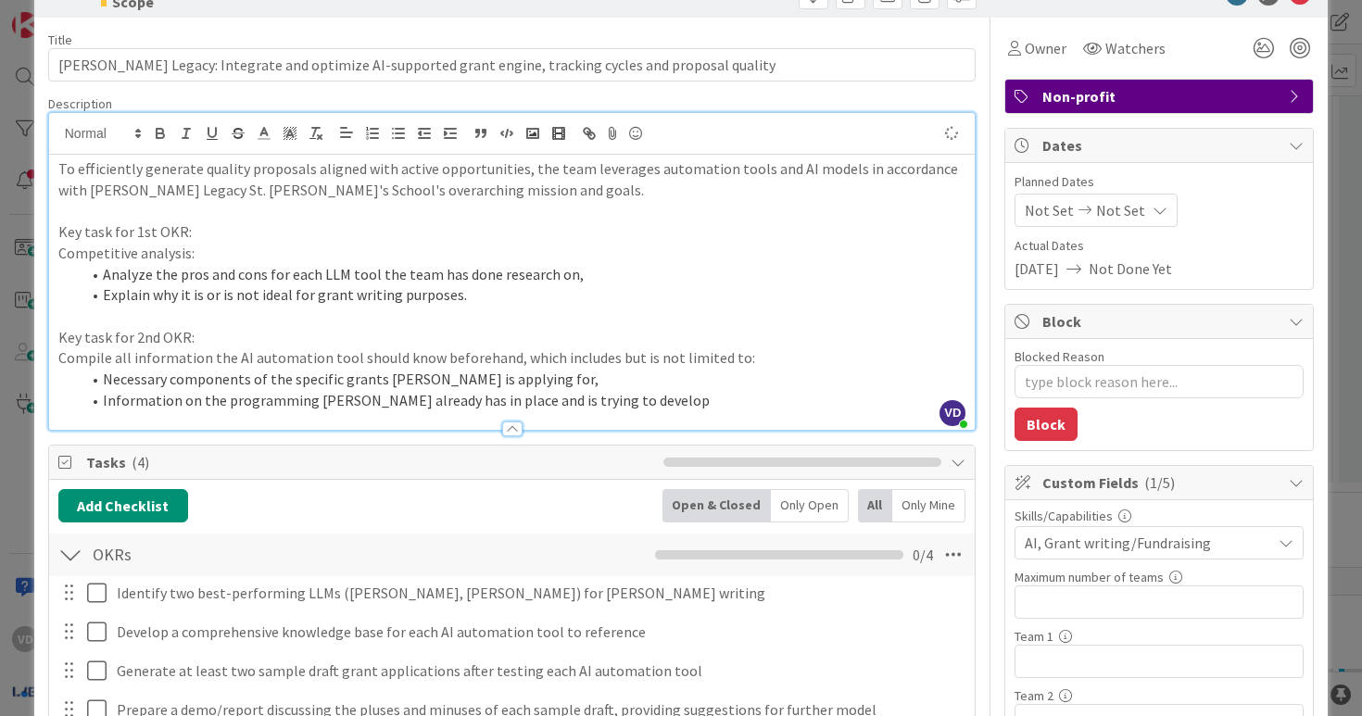
scroll to position [56, 0]
click at [628, 399] on li "Information on the programming Mona already has in place and is trying to devel…" at bounding box center [524, 399] width 886 height 21
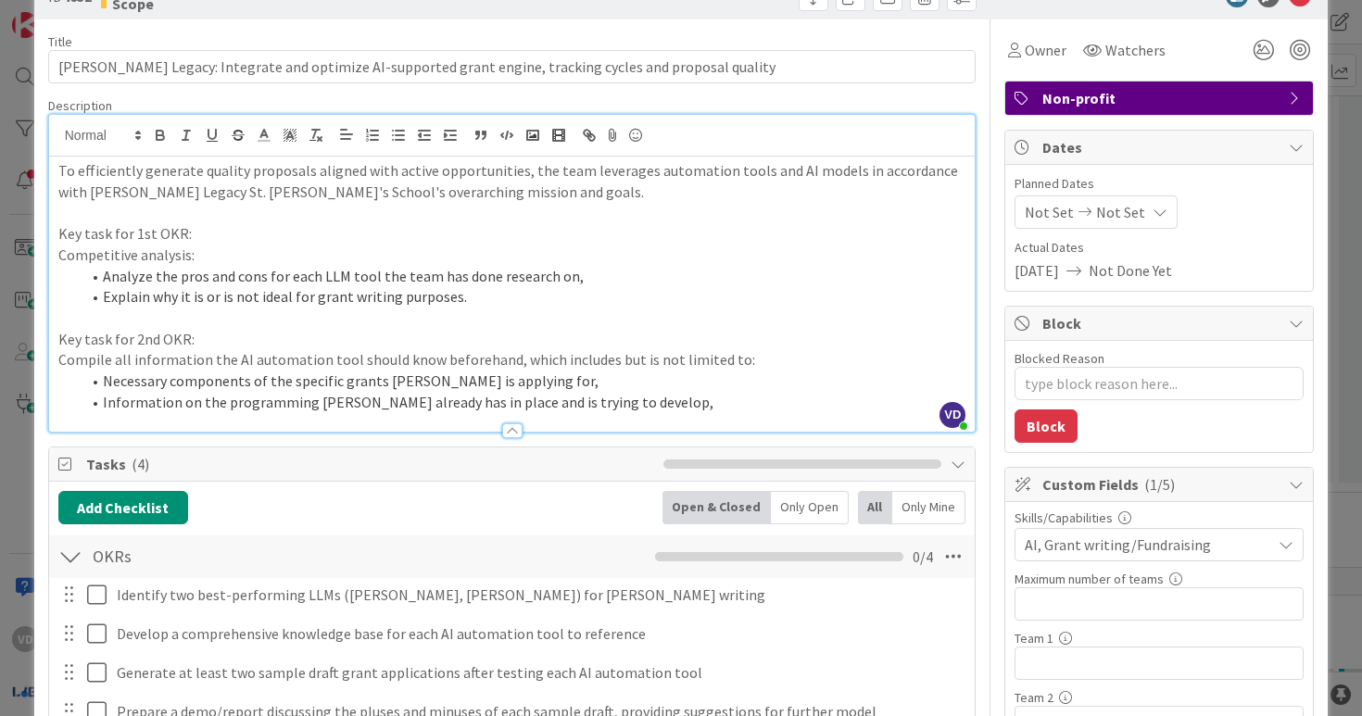
scroll to position [0, 0]
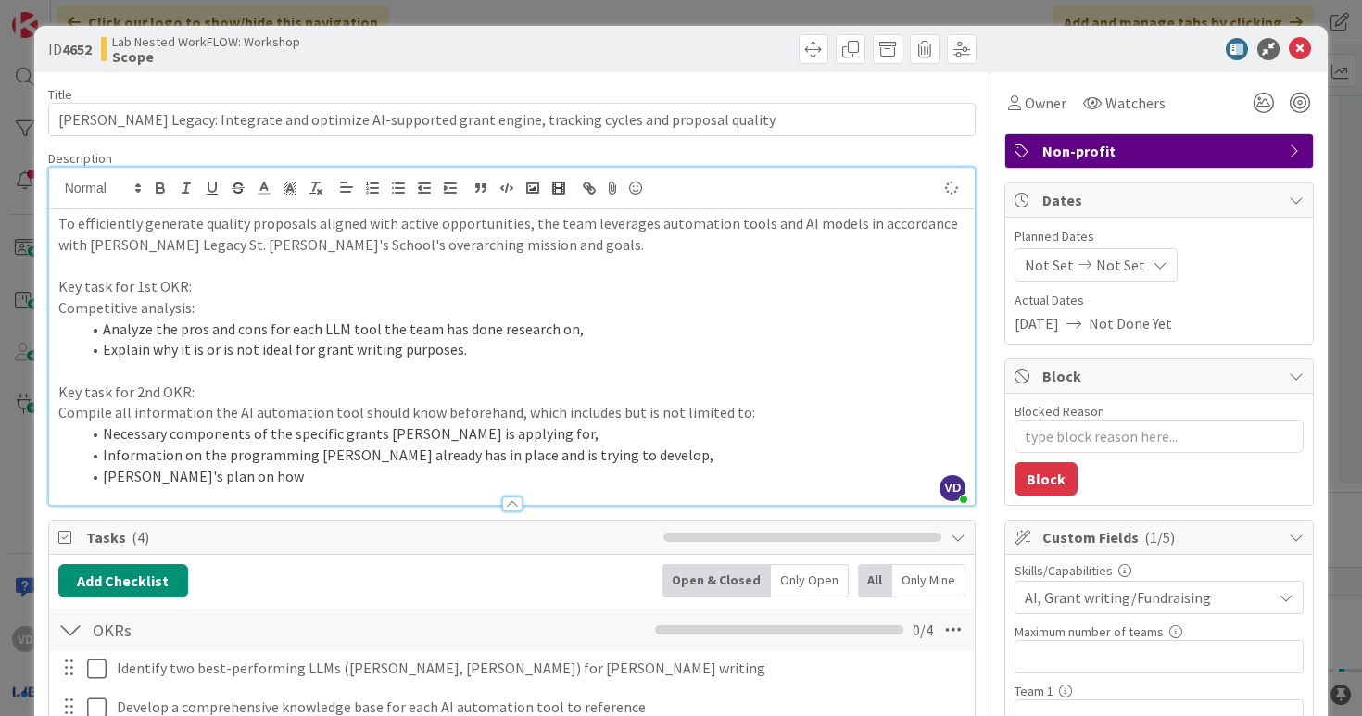
click at [150, 475] on li "Mona's plan on how" at bounding box center [524, 476] width 886 height 21
click at [312, 470] on li "Mona's detailed plan on how" at bounding box center [524, 476] width 886 height 21
drag, startPoint x: 196, startPoint y: 484, endPoint x: 407, endPoint y: 482, distance: 211.3
click at [406, 482] on li "Mona's detailed plan on how to expend grant money" at bounding box center [524, 476] width 886 height 21
drag, startPoint x: 428, startPoint y: 482, endPoint x: 187, endPoint y: 463, distance: 241.7
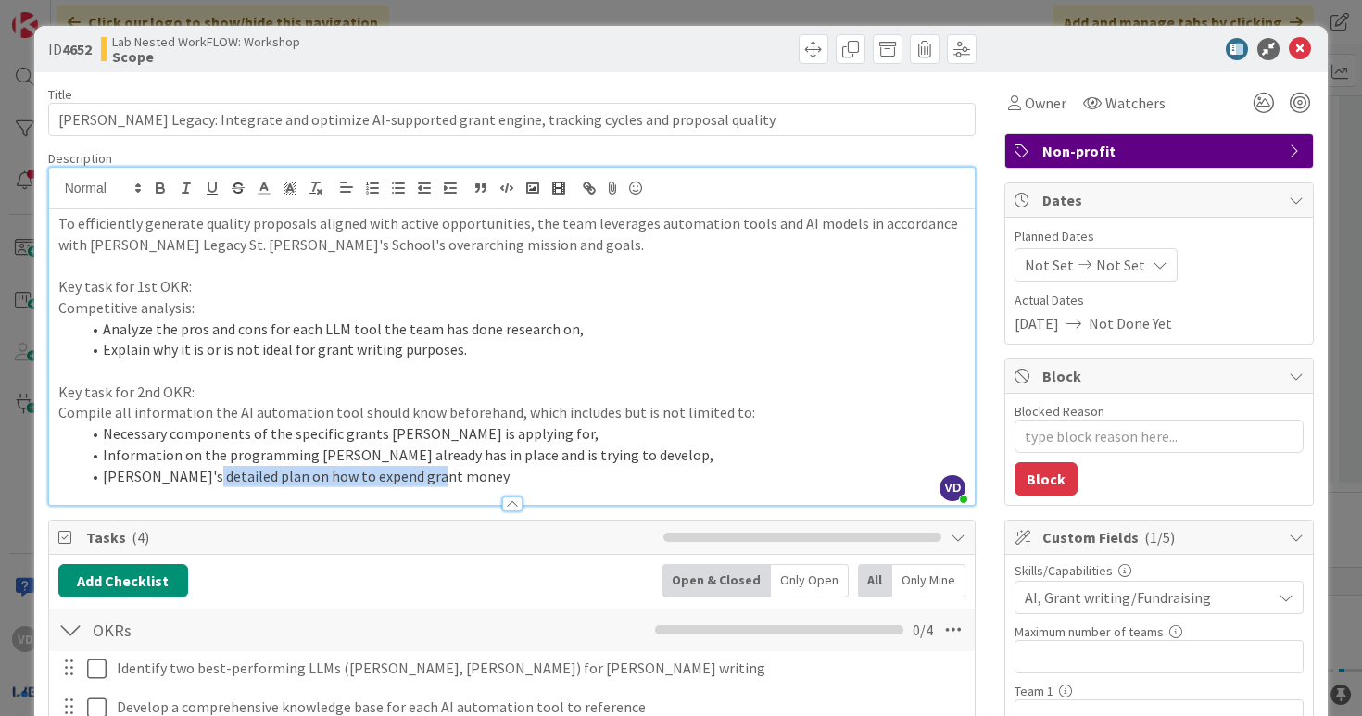
click at [190, 467] on li "Mona's detailed plan on how to expend grant money" at bounding box center [524, 476] width 886 height 21
click at [187, 463] on li "Information on the programming Mona already has in place and is trying to devel…" at bounding box center [524, 455] width 886 height 21
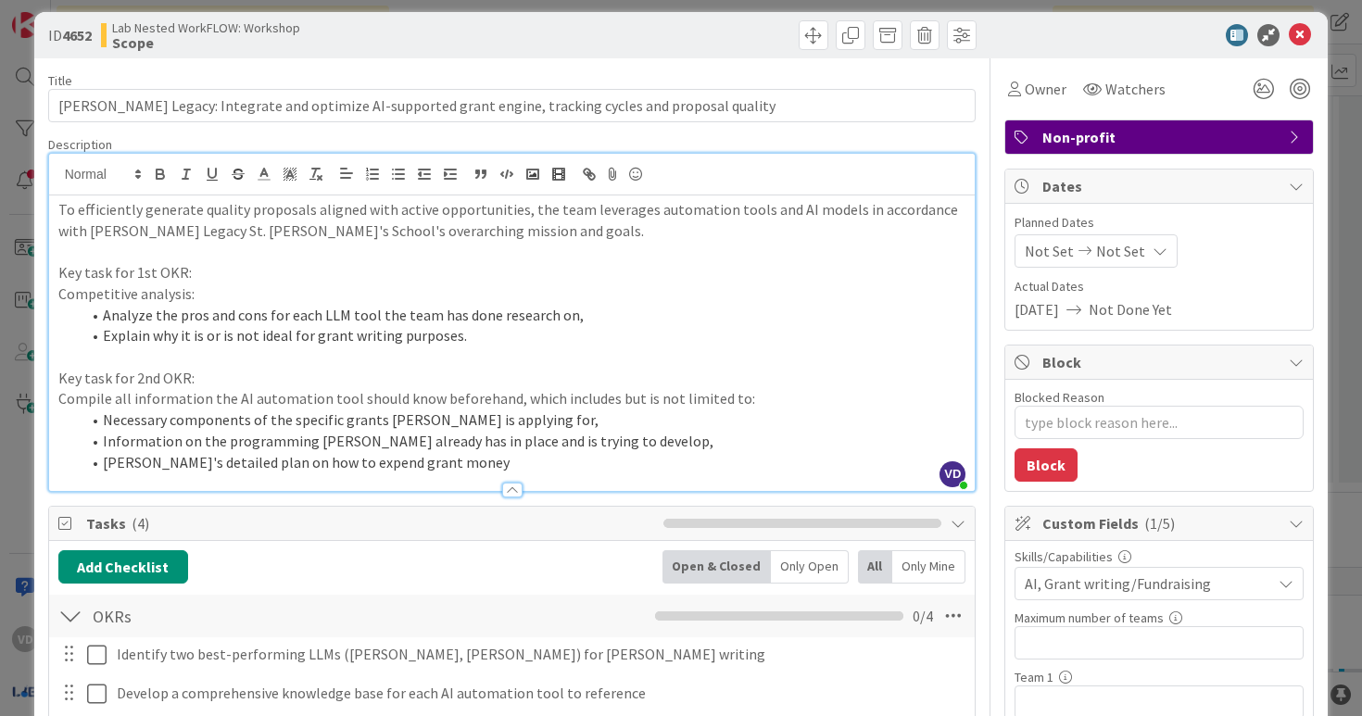
scroll to position [14, 0]
click at [441, 461] on li "Mona's detailed plan on how to expend grant money" at bounding box center [524, 462] width 886 height 21
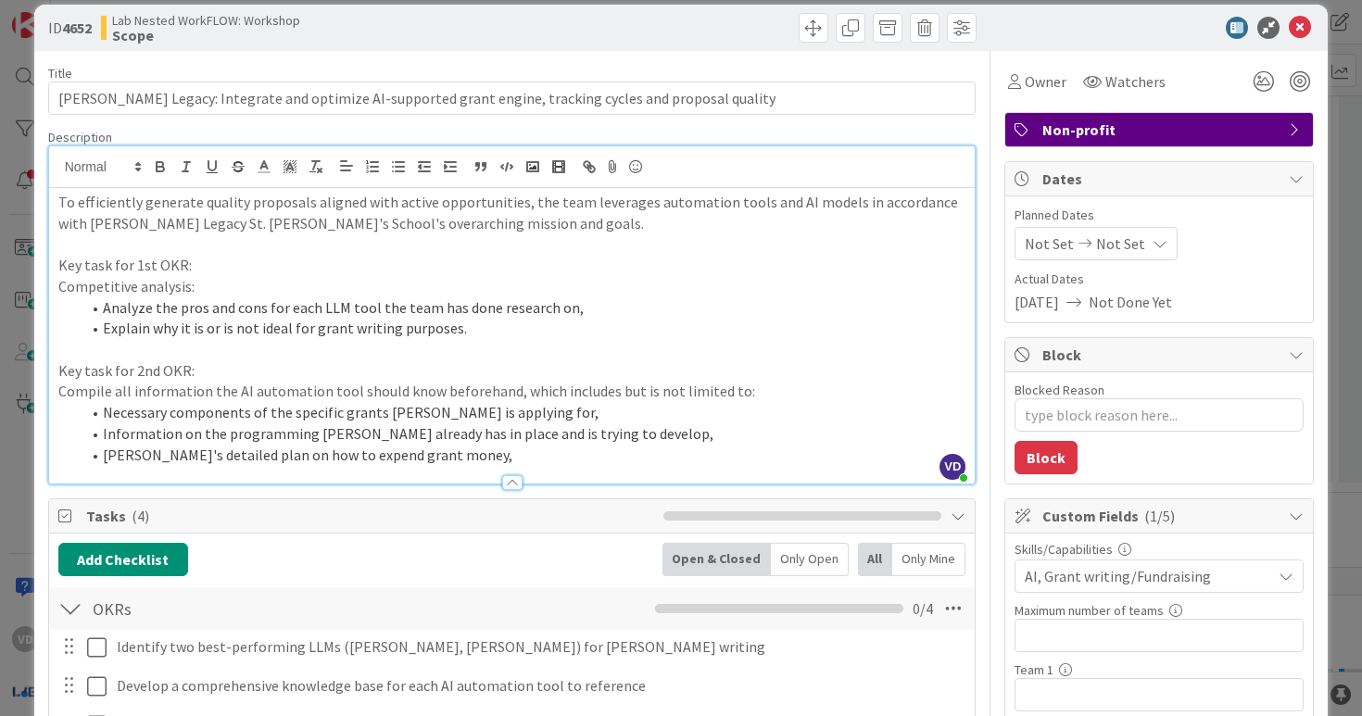
scroll to position [0, 0]
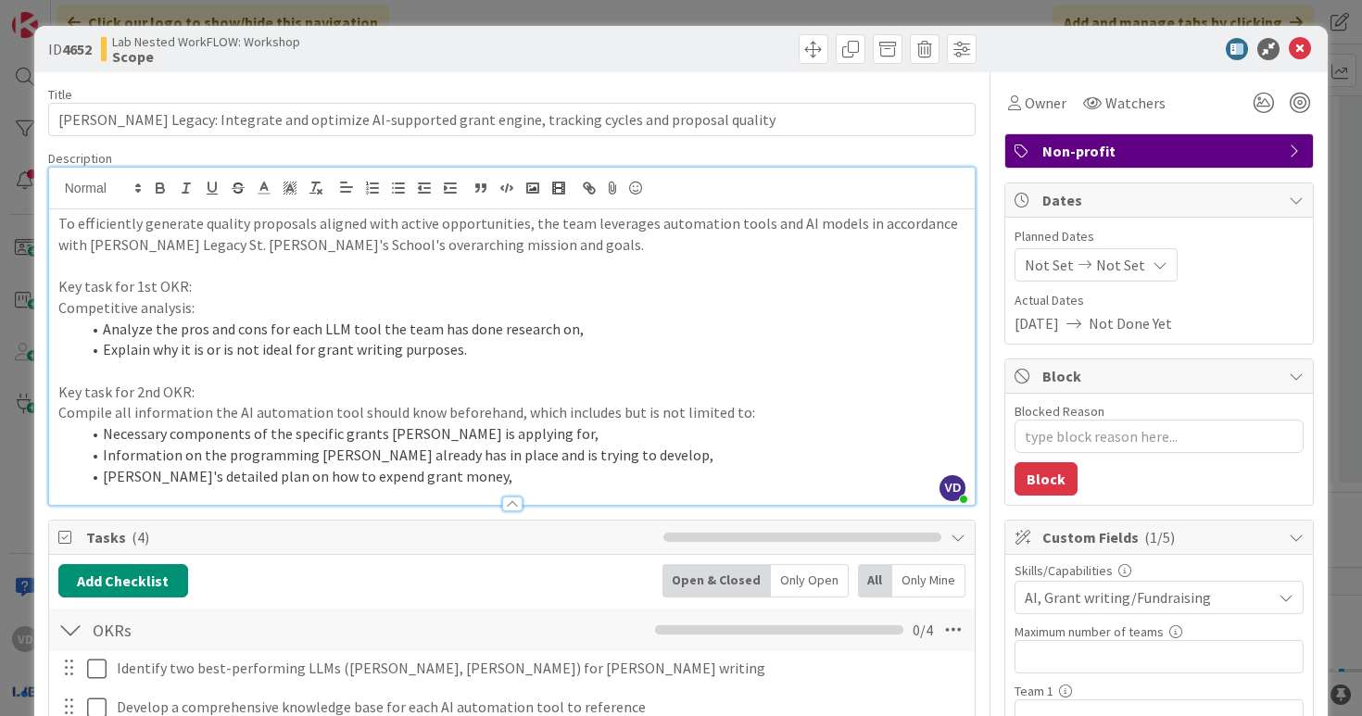
click at [179, 286] on p "Key task for 1st OKR:" at bounding box center [512, 286] width 908 height 21
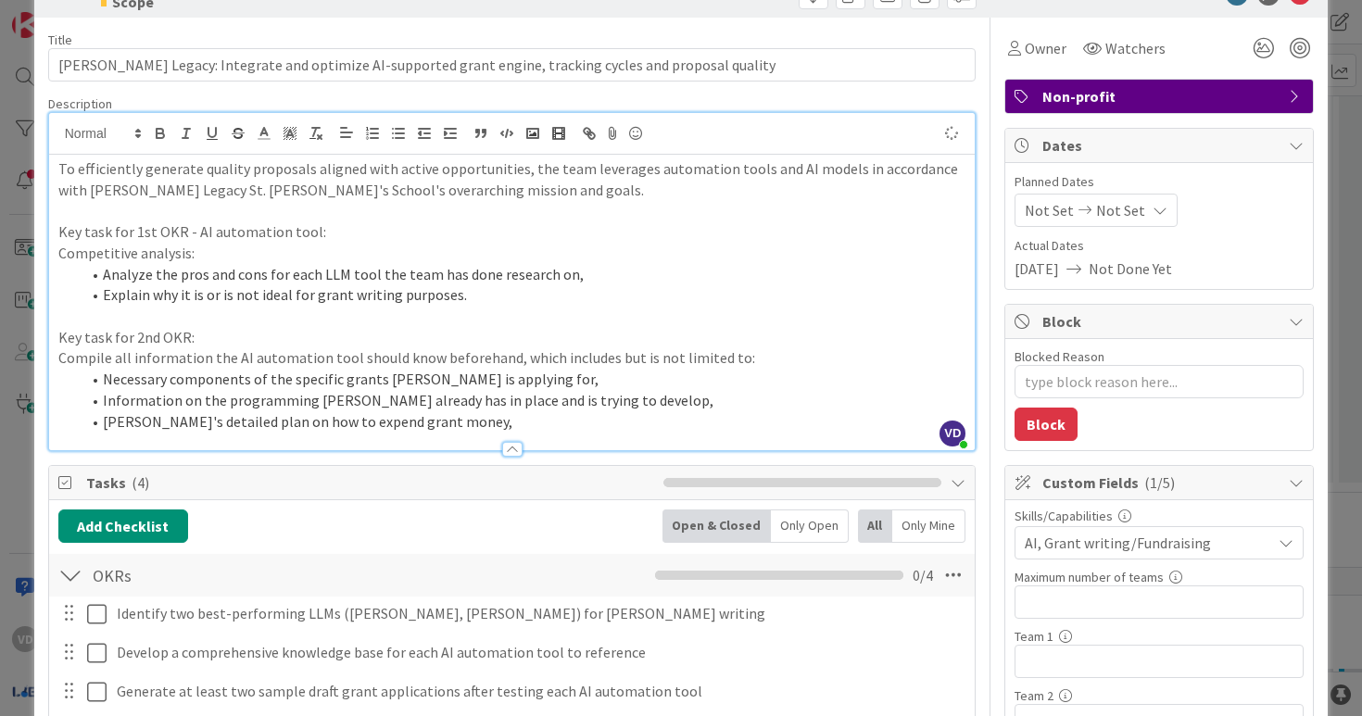
click at [184, 337] on p "Key task for 2nd OKR:" at bounding box center [512, 337] width 908 height 21
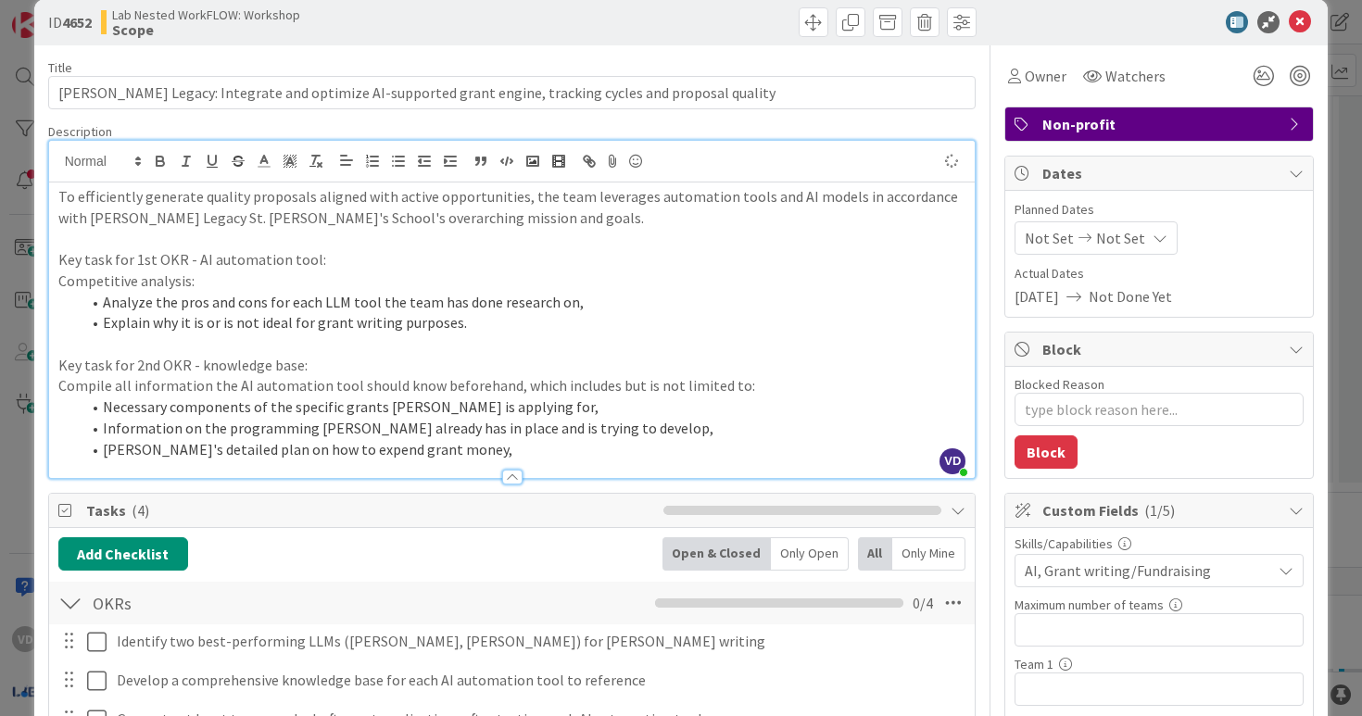
scroll to position [24, 0]
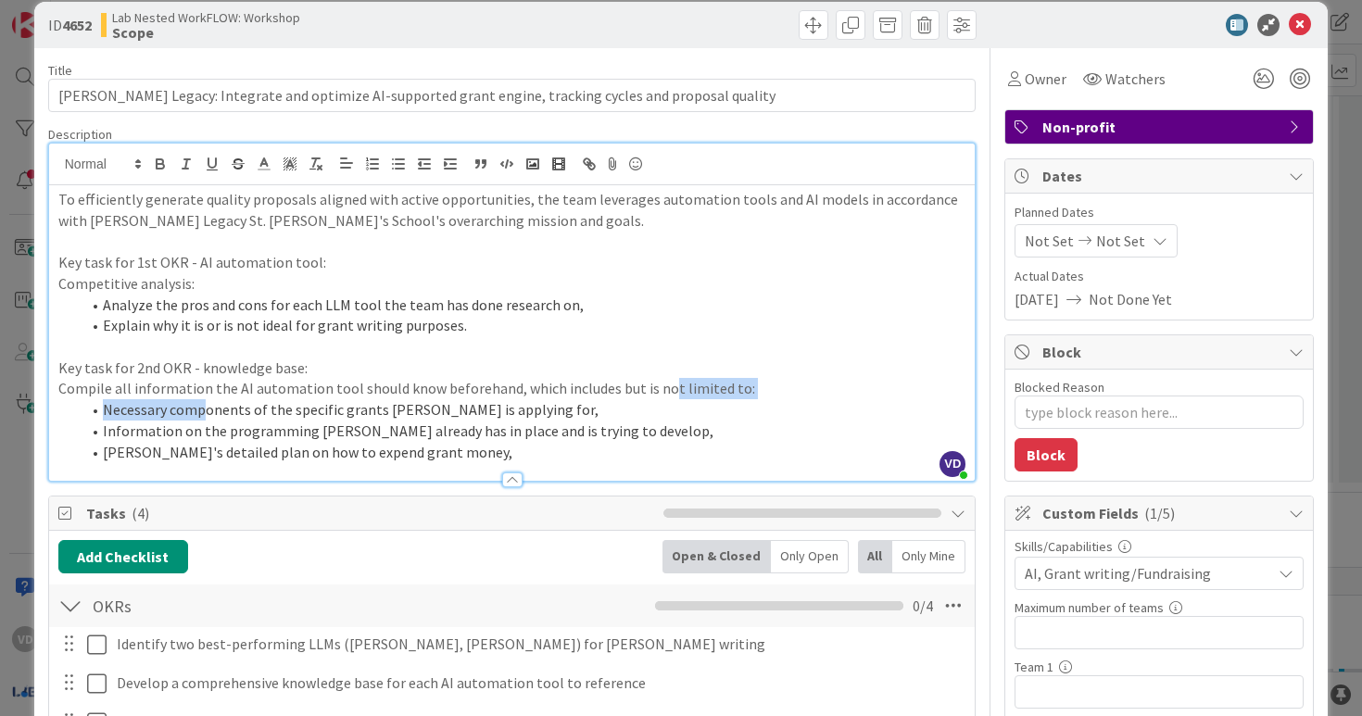
drag, startPoint x: 203, startPoint y: 411, endPoint x: 657, endPoint y: 386, distance: 454.8
click at [659, 386] on div "To efficiently generate quality proposals aligned with active opportunities, th…" at bounding box center [512, 333] width 927 height 296
click at [541, 413] on li "Necessary components of the specific grants Mona is applying for," at bounding box center [524, 409] width 886 height 21
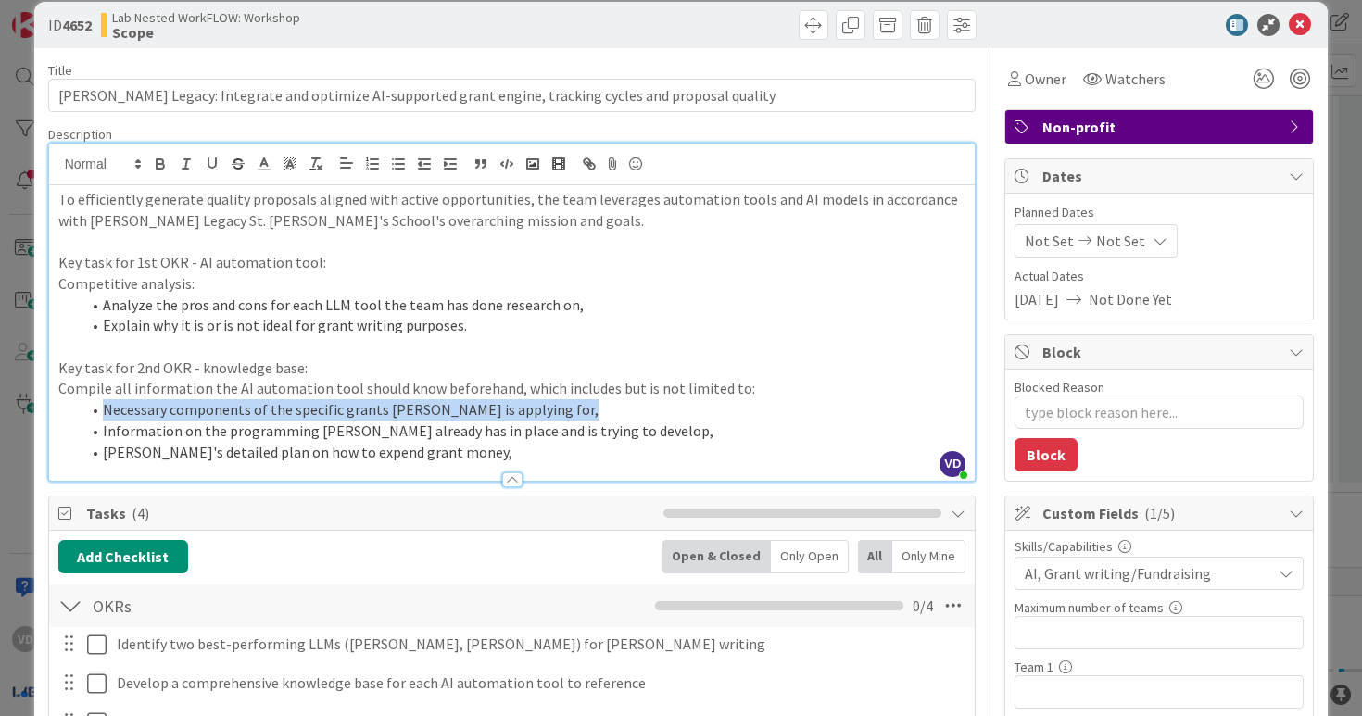
click at [477, 431] on li "Information on the programming Mona already has in place and is trying to devel…" at bounding box center [524, 431] width 886 height 21
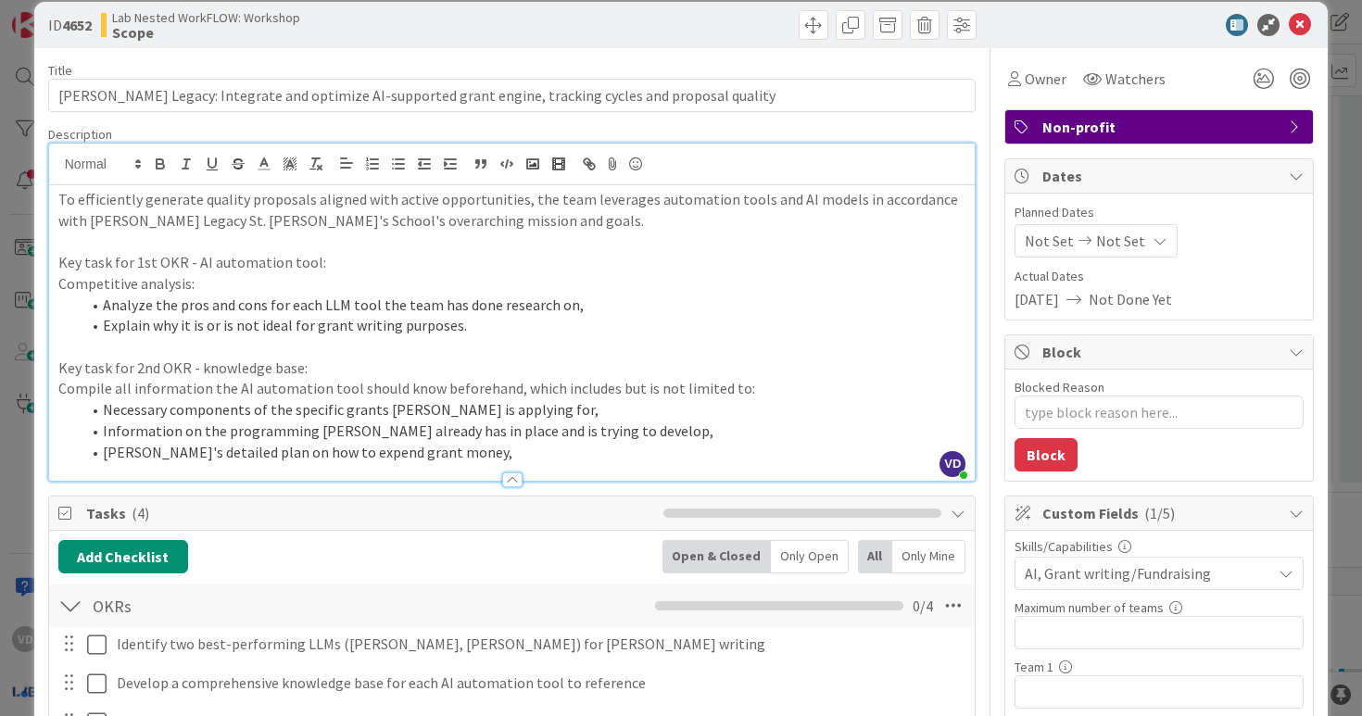
click at [477, 431] on li "Information on the programming Mona already has in place and is trying to devel…" at bounding box center [524, 431] width 886 height 21
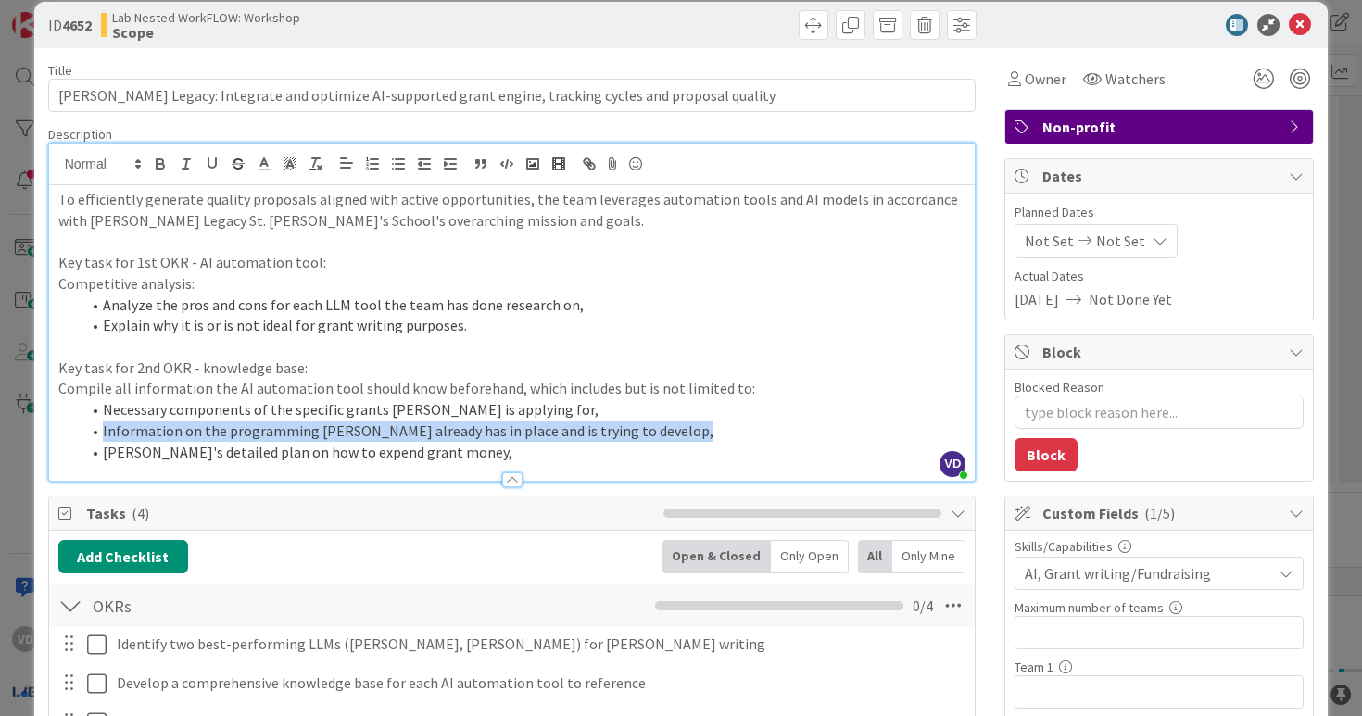
click at [413, 462] on div at bounding box center [512, 471] width 927 height 19
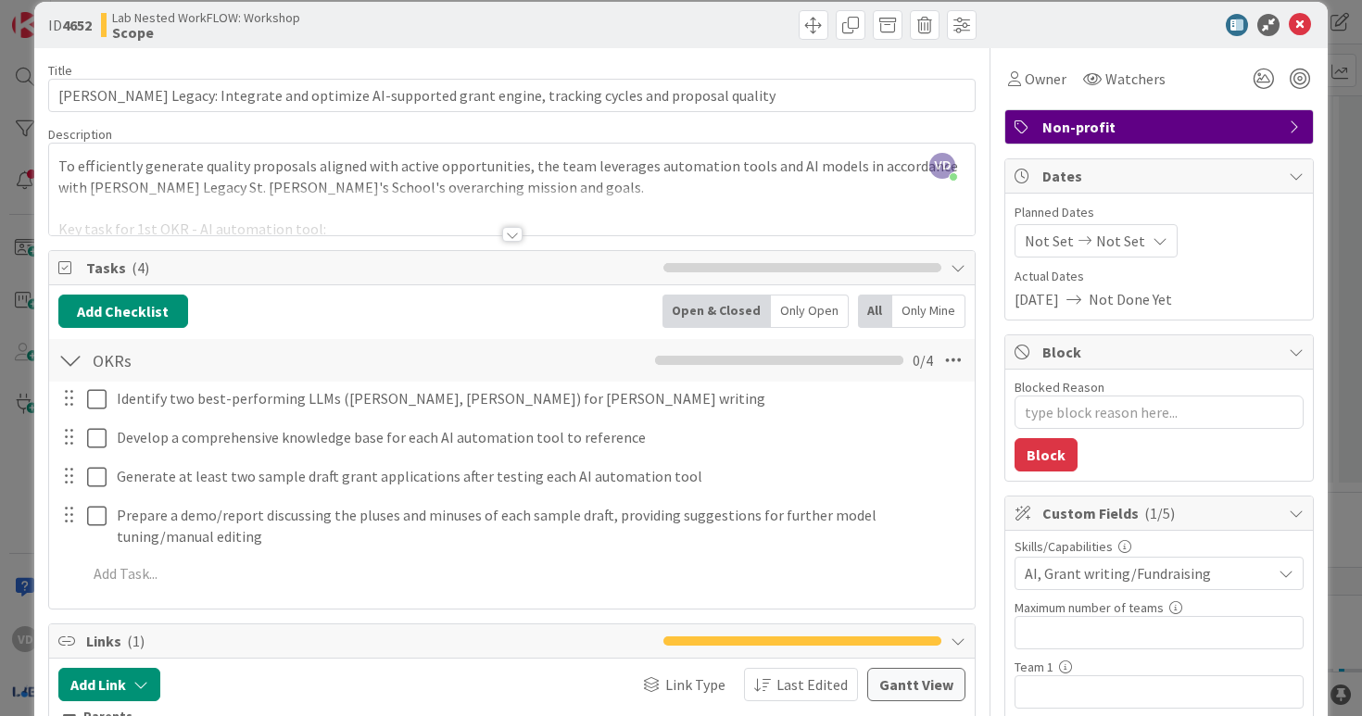
click at [515, 242] on div at bounding box center [512, 234] width 20 height 15
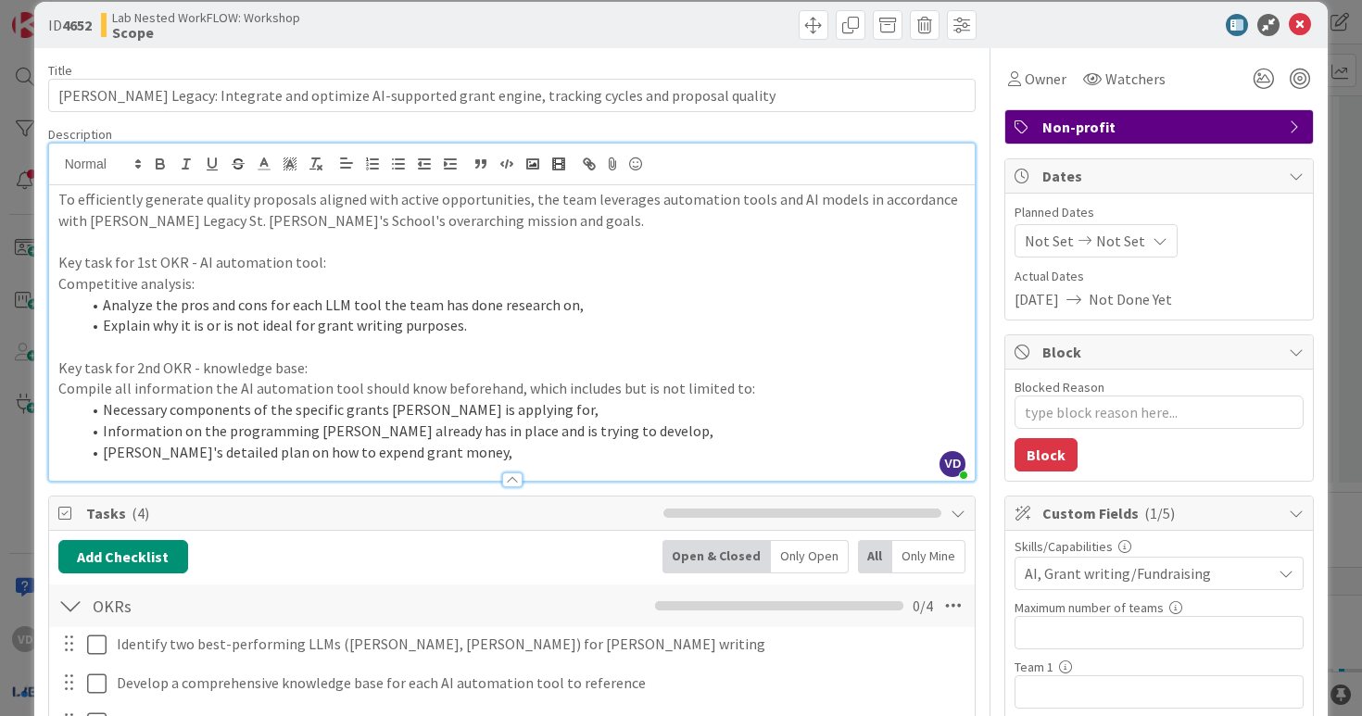
click at [474, 457] on li "Mona's detailed plan on how to expend grant money," at bounding box center [524, 452] width 886 height 21
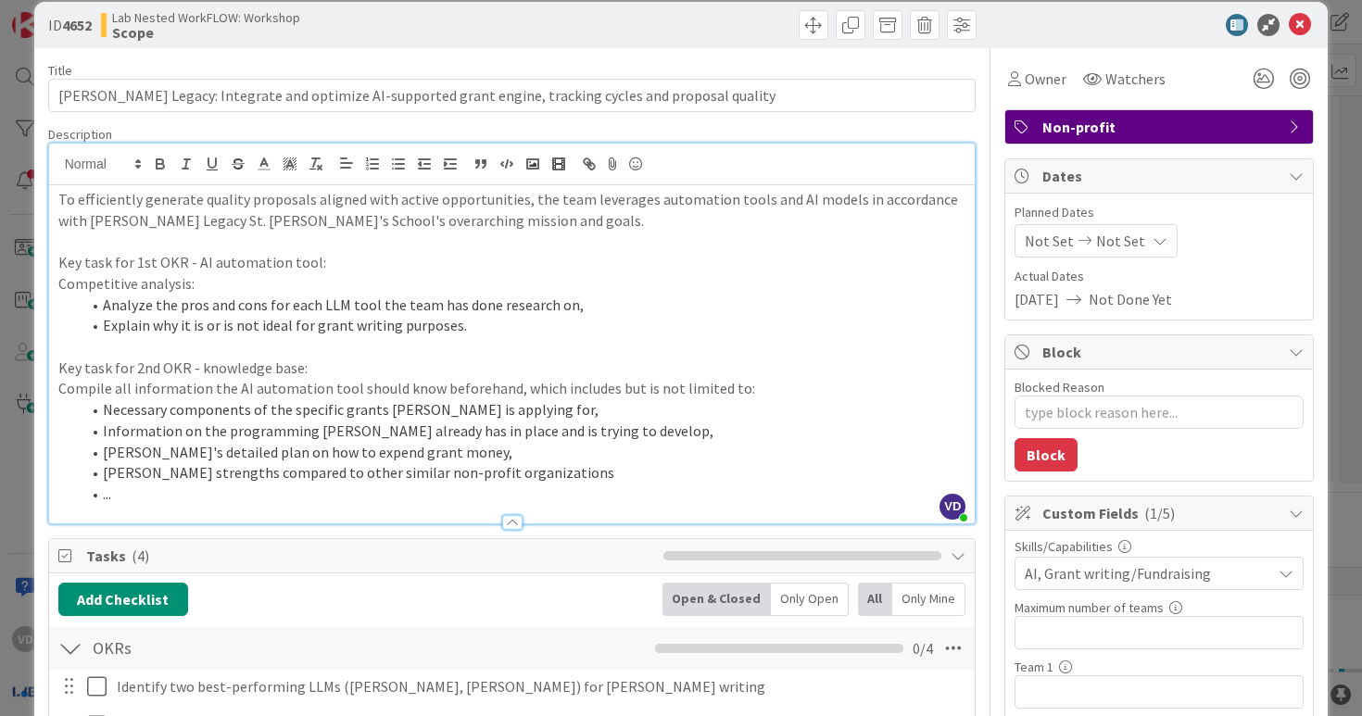
click at [332, 488] on li "..." at bounding box center [524, 494] width 886 height 21
click at [512, 469] on li "Mona strengths compared to other similar non-profit organizations" at bounding box center [524, 472] width 886 height 21
click at [135, 474] on li "Mona strengths compared to other similar non-profit organizations," at bounding box center [524, 472] width 886 height 21
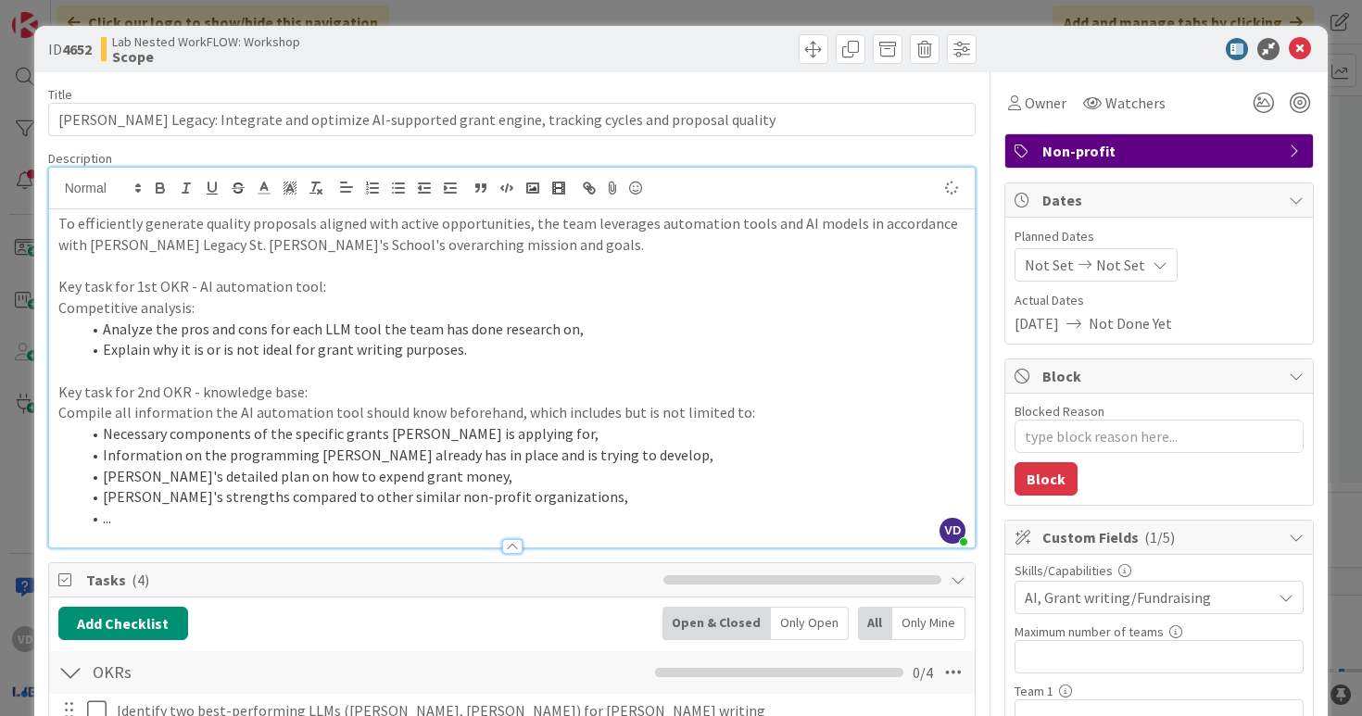
type textarea "x"
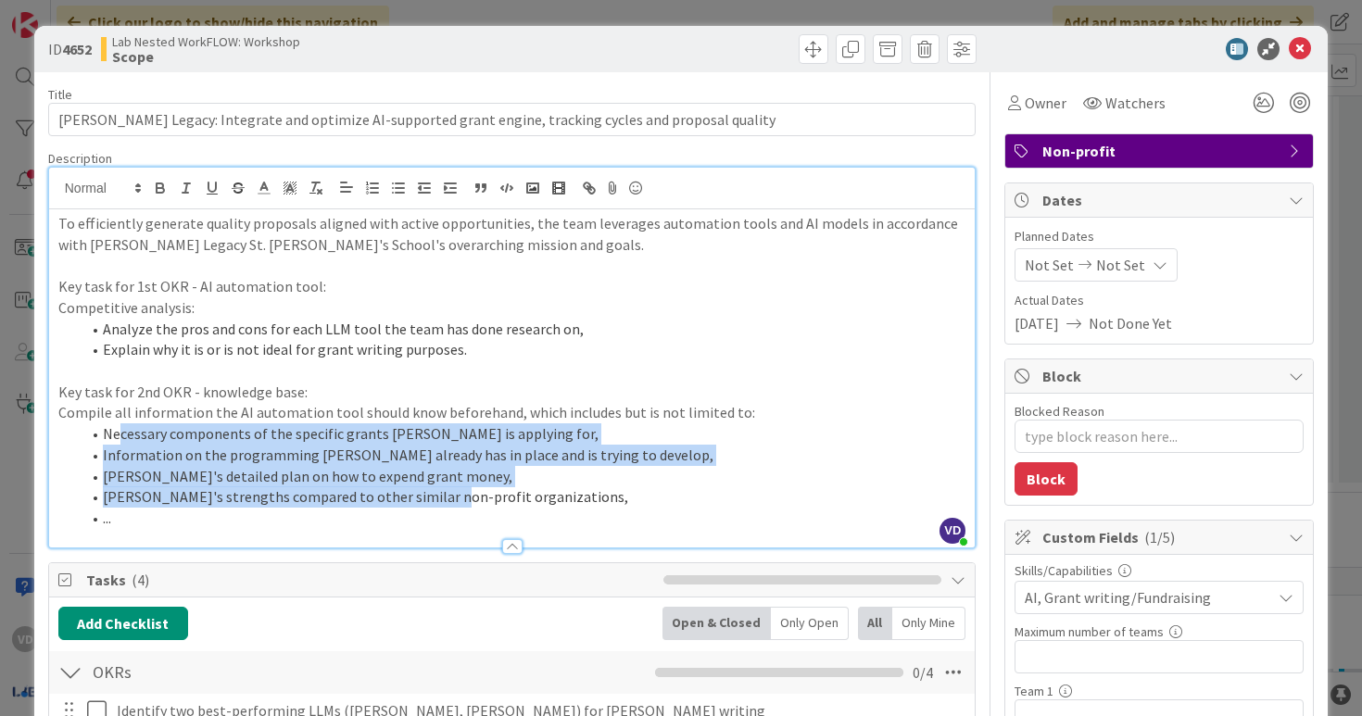
drag, startPoint x: 120, startPoint y: 437, endPoint x: 443, endPoint y: 499, distance: 329.2
click at [442, 498] on ol "Necessary components of the specific grants Mona is applying for, Information o…" at bounding box center [512, 477] width 908 height 106
click at [443, 499] on li "Mona's strengths compared to other similar non-profit organizations," at bounding box center [524, 497] width 886 height 21
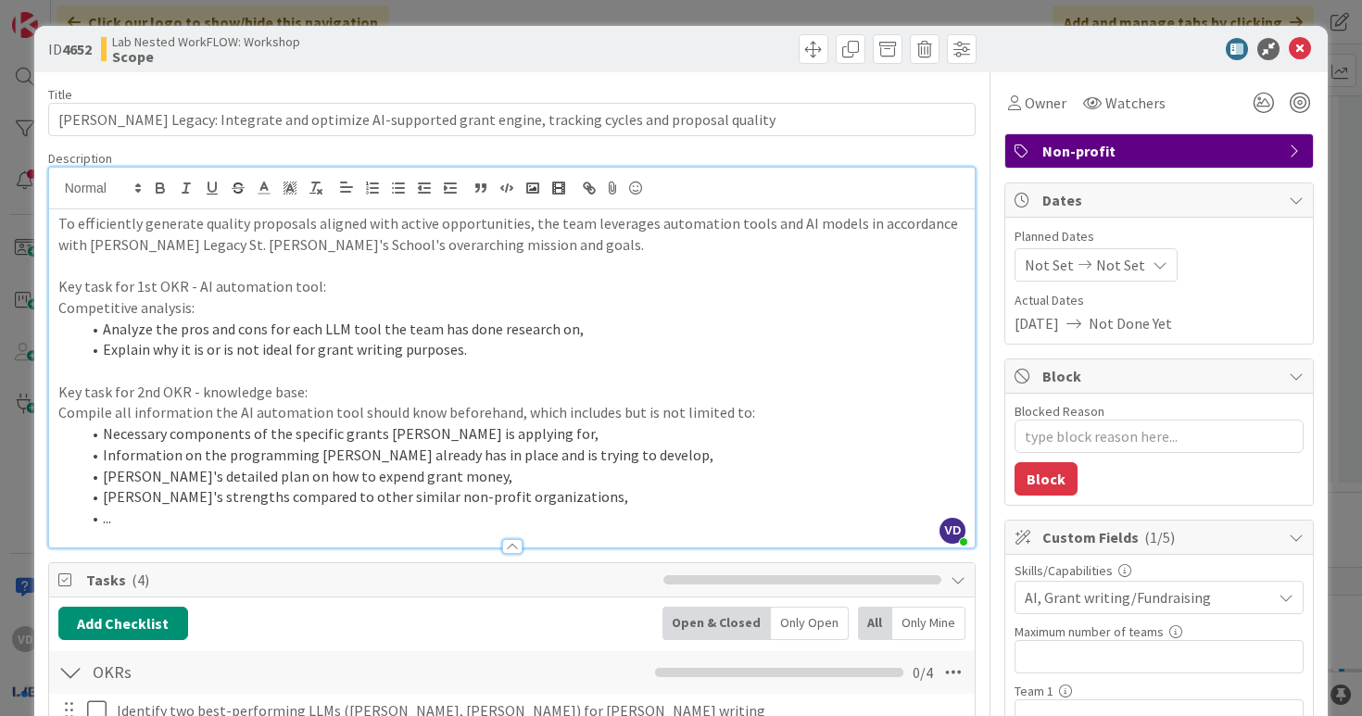
click at [443, 499] on li "Mona's strengths compared to other similar non-profit organizations," at bounding box center [524, 497] width 886 height 21
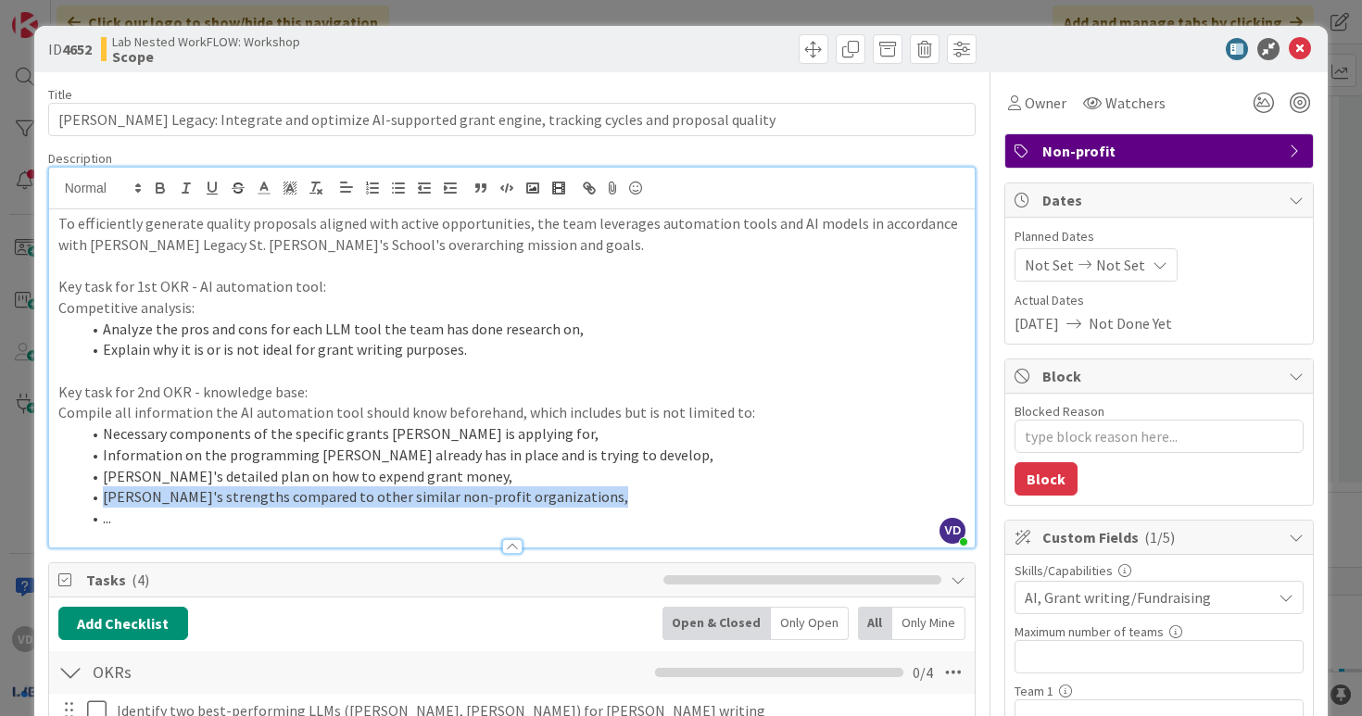
click at [297, 423] on p "Compile all information the AI automation tool should know beforehand, which in…" at bounding box center [512, 412] width 908 height 21
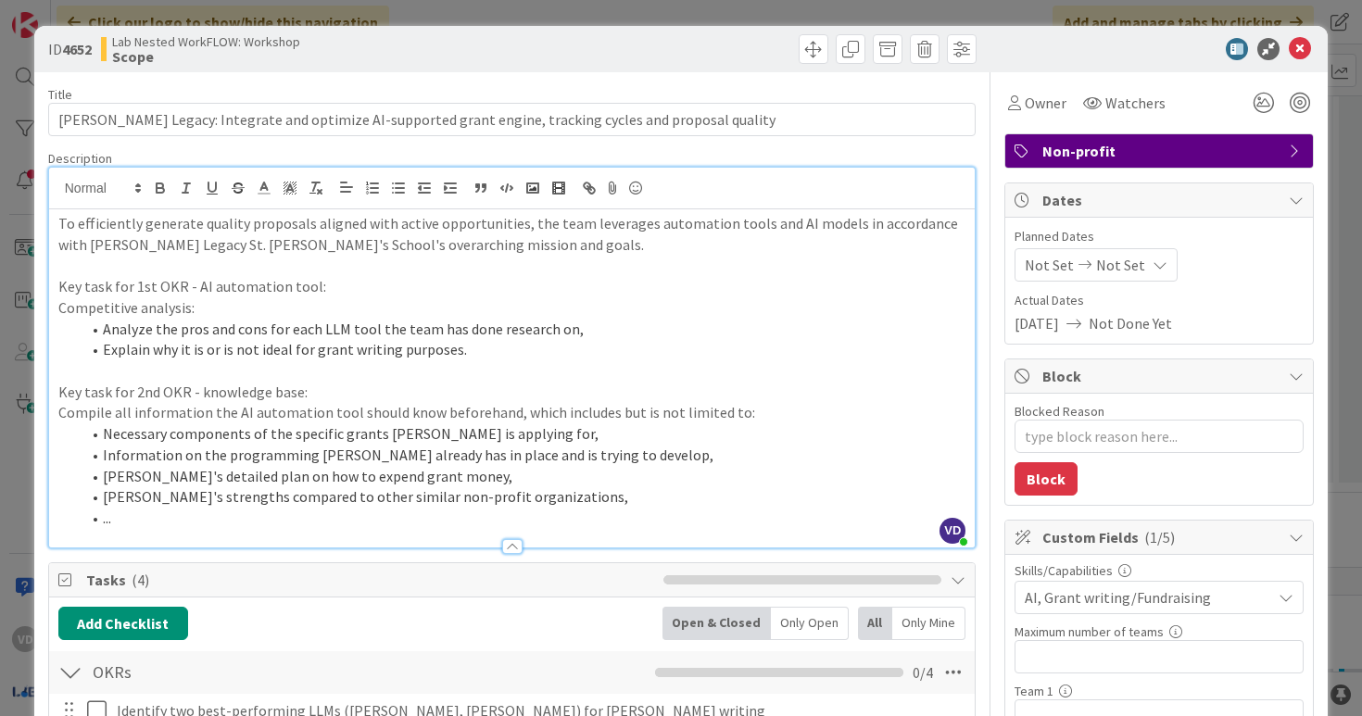
click at [297, 423] on p "Compile all information the AI automation tool should know beforehand, which in…" at bounding box center [512, 412] width 908 height 21
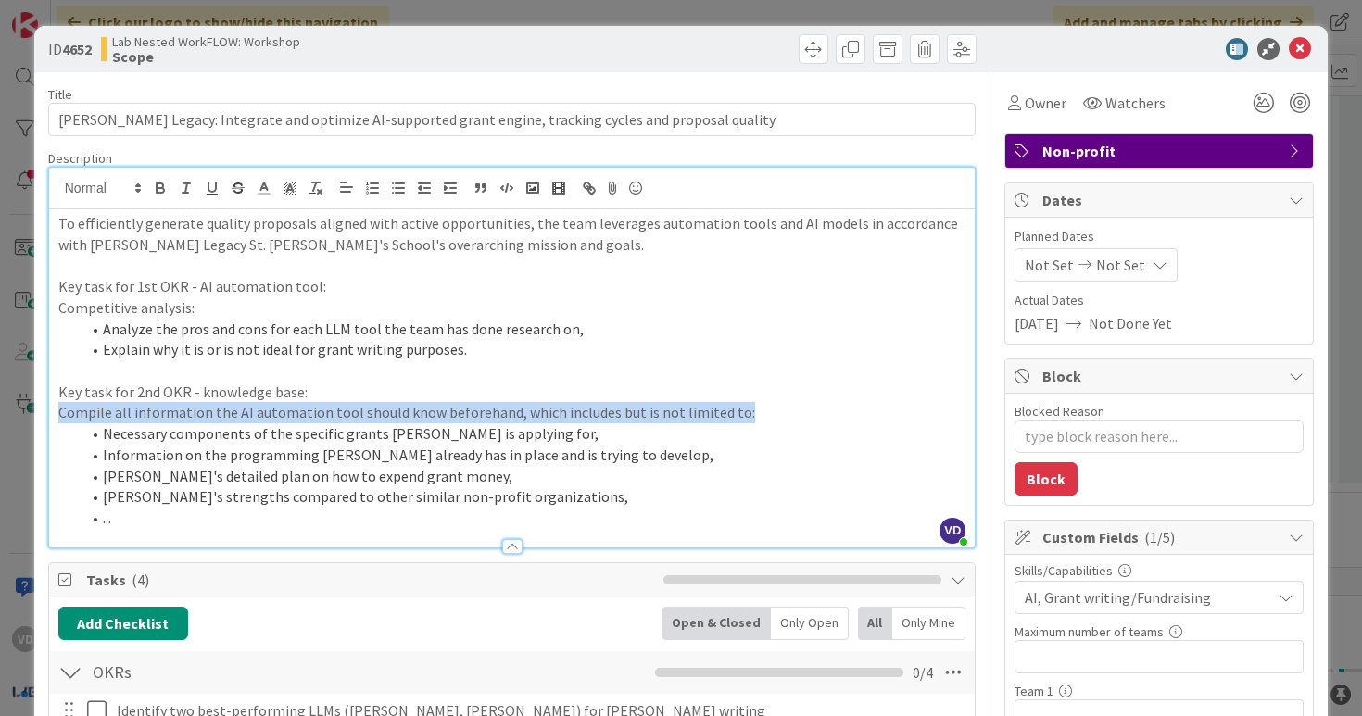
click at [297, 423] on p "Compile all information the AI automation tool should know beforehand, which in…" at bounding box center [512, 412] width 908 height 21
click at [300, 452] on li "Information on the programming Mona already has in place and is trying to devel…" at bounding box center [524, 455] width 886 height 21
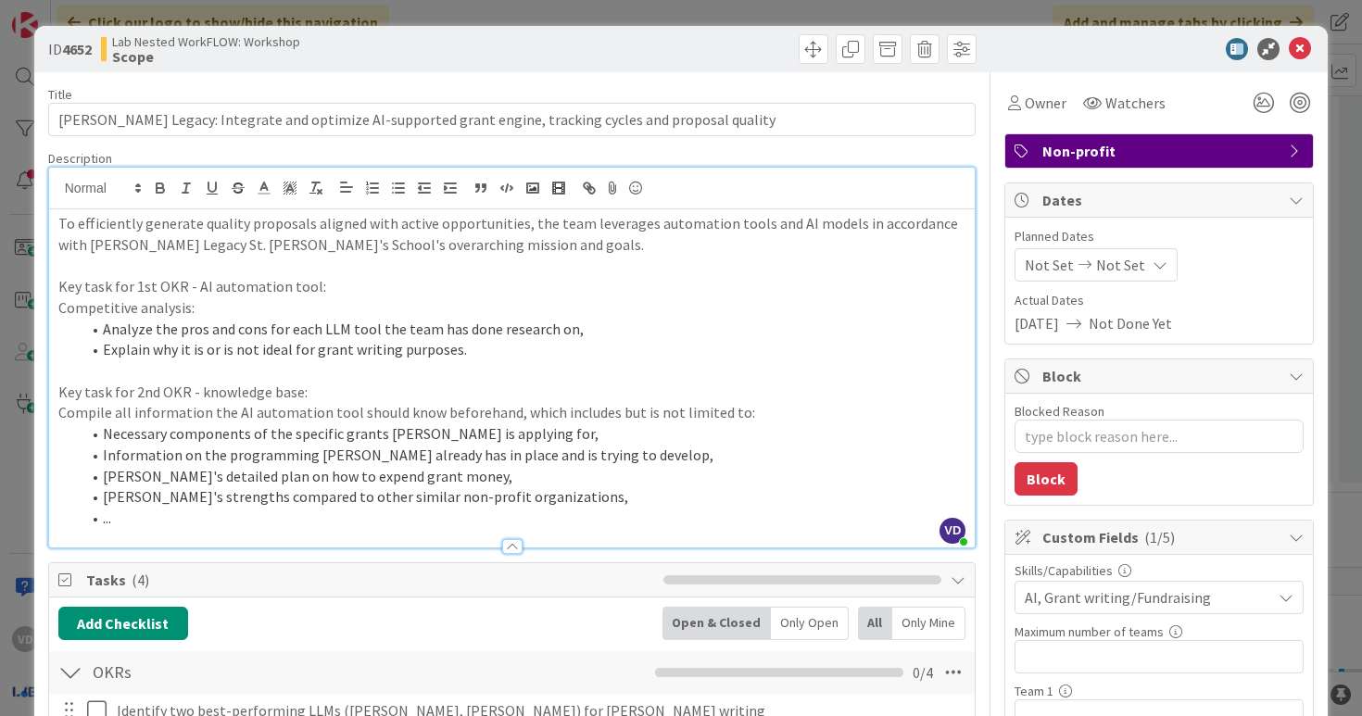
click at [300, 452] on li "Information on the programming Mona already has in place and is trying to devel…" at bounding box center [524, 455] width 886 height 21
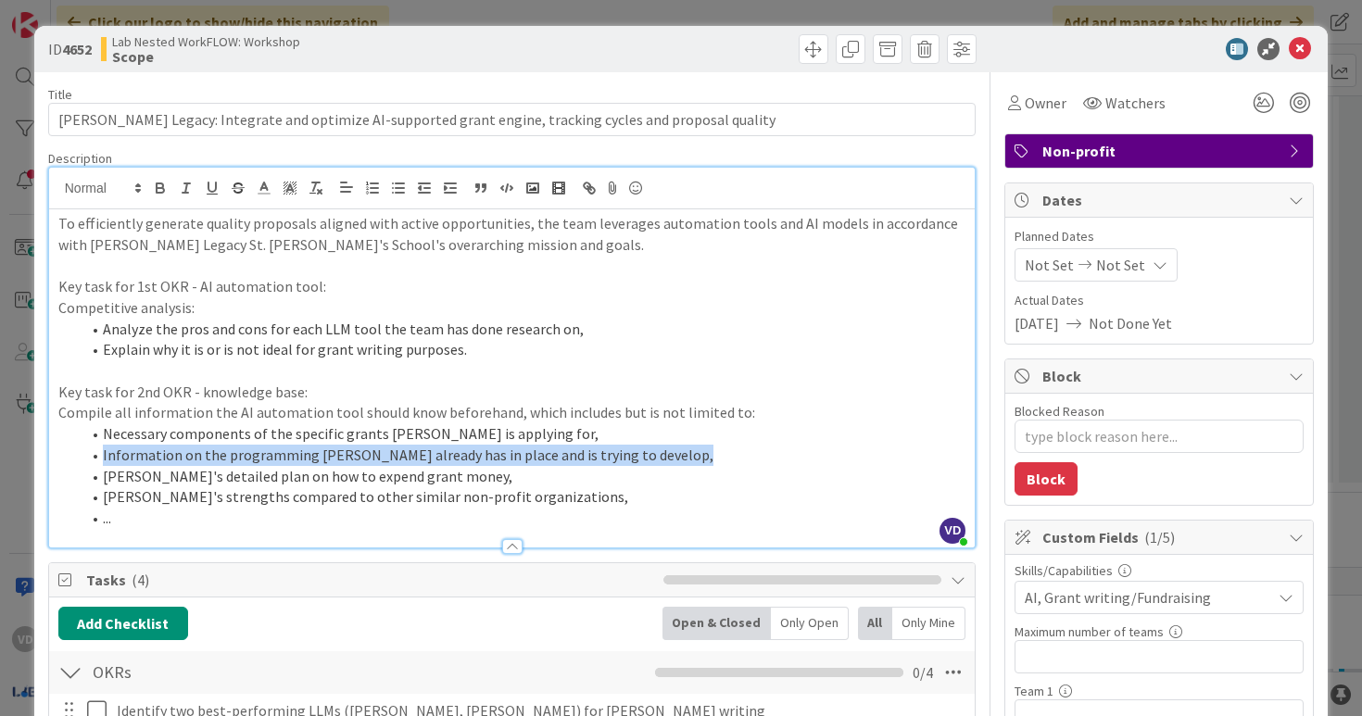
click at [300, 452] on li "Information on the programming Mona already has in place and is trying to devel…" at bounding box center [524, 455] width 886 height 21
click at [334, 398] on p "Key task for 2nd OKR - knowledge base:" at bounding box center [512, 392] width 908 height 21
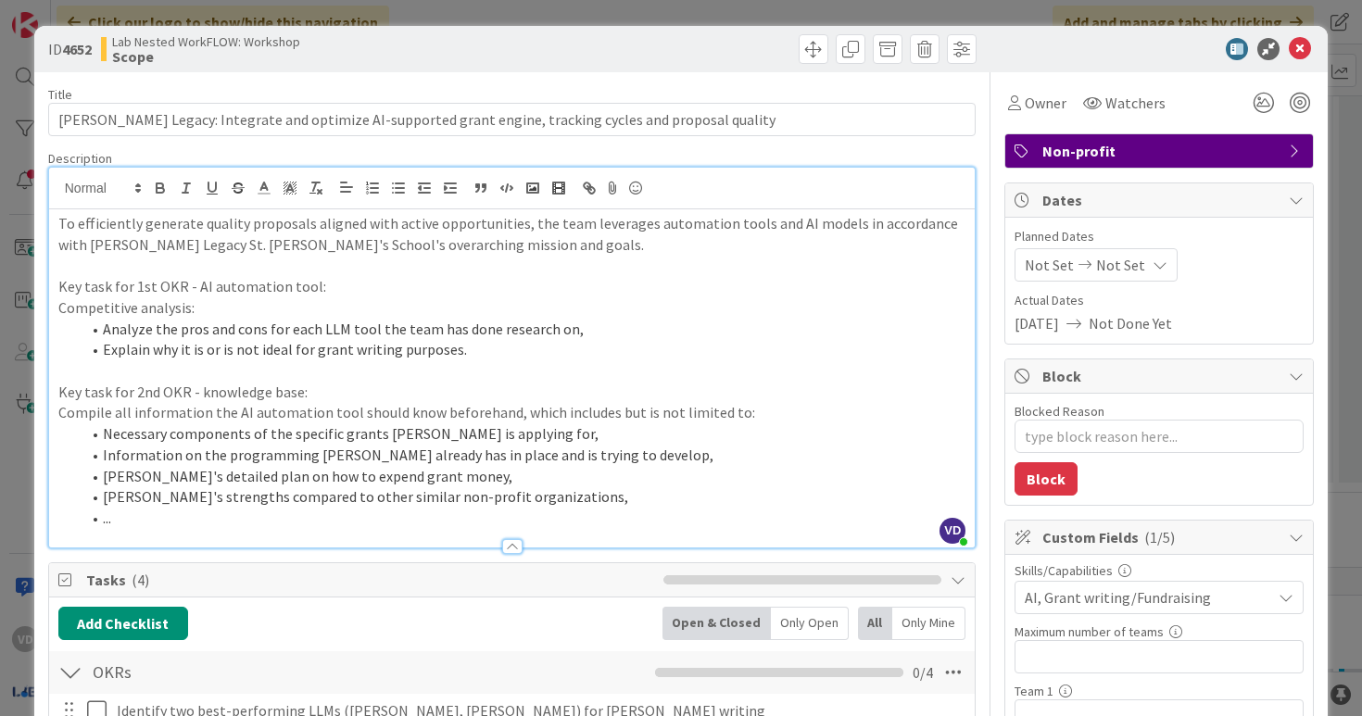
click at [513, 541] on div at bounding box center [512, 546] width 20 height 15
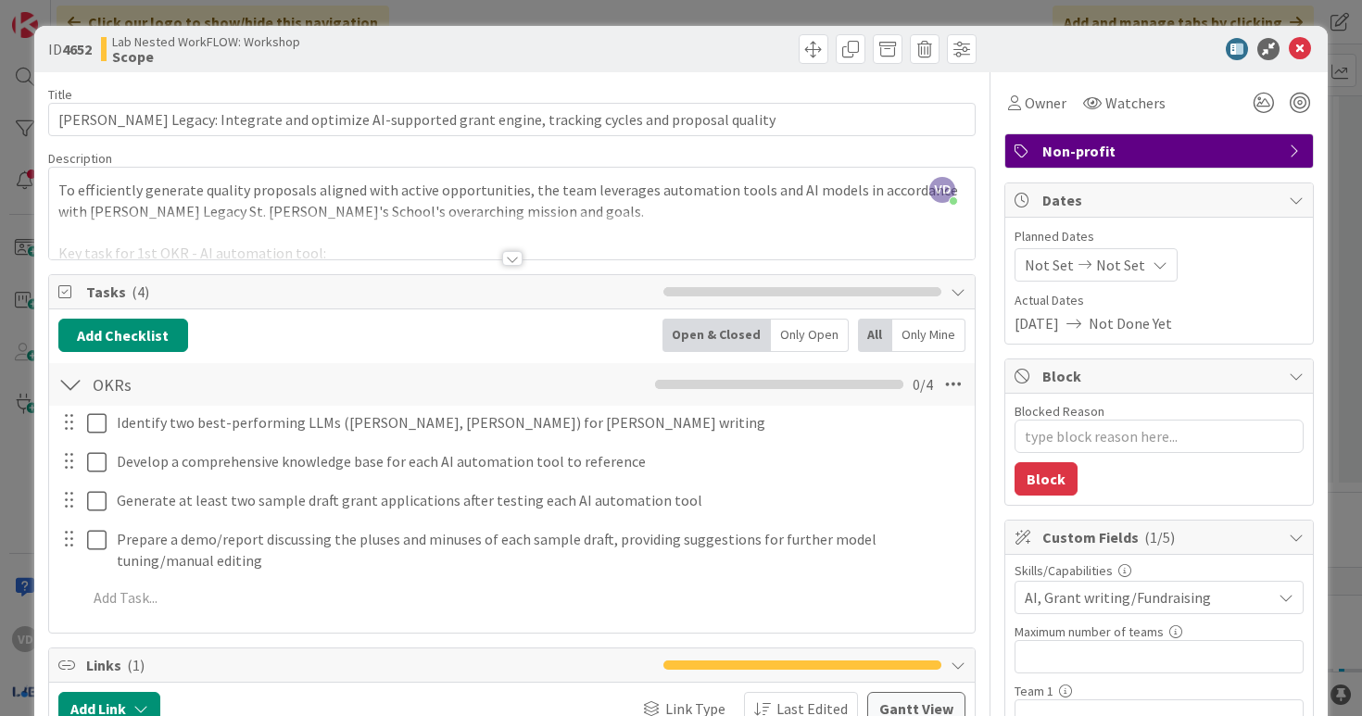
click at [510, 261] on div at bounding box center [512, 258] width 20 height 15
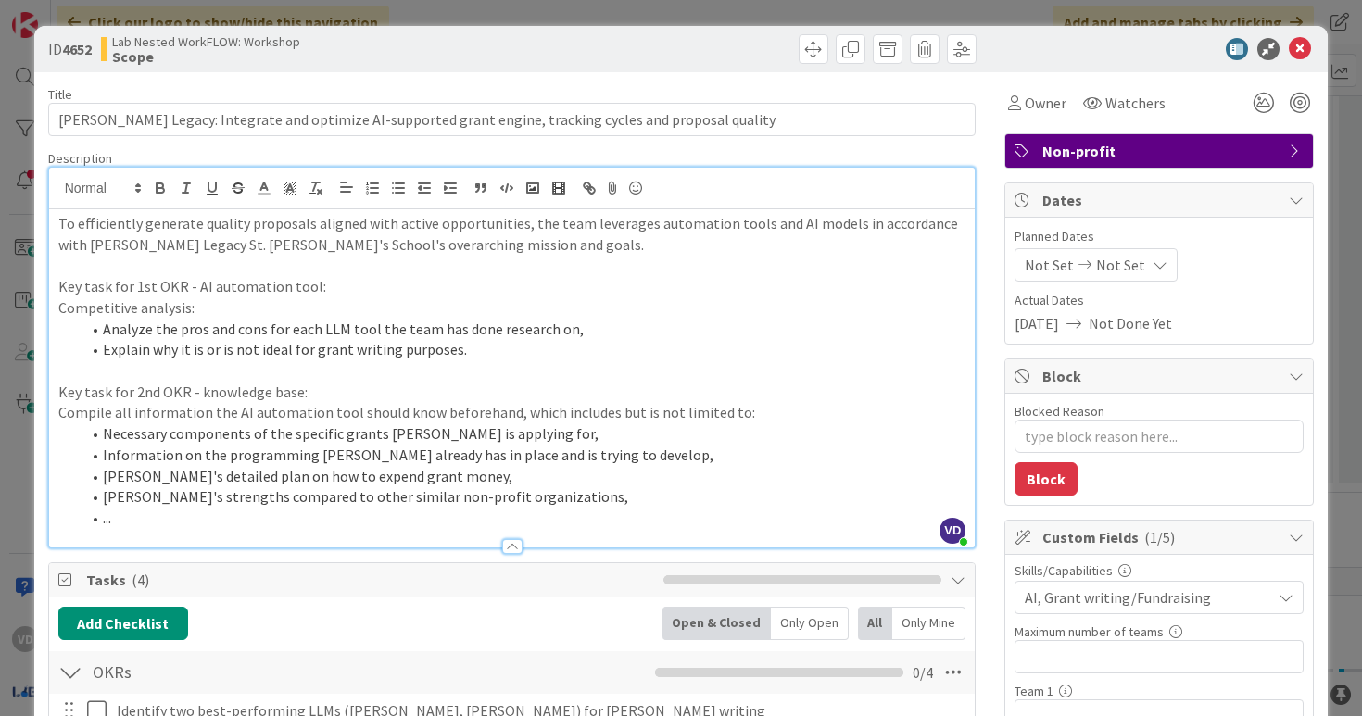
click at [512, 544] on div at bounding box center [512, 546] width 20 height 15
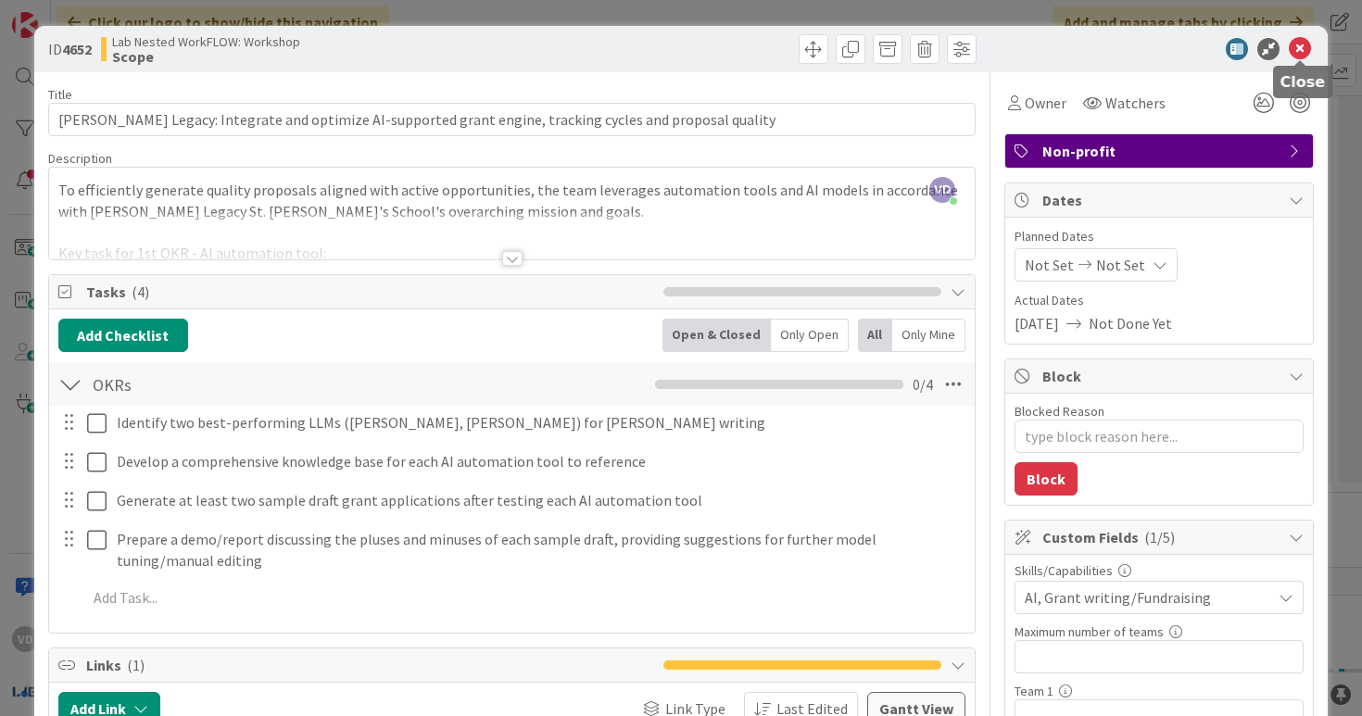
click at [1306, 50] on icon at bounding box center [1300, 49] width 22 height 22
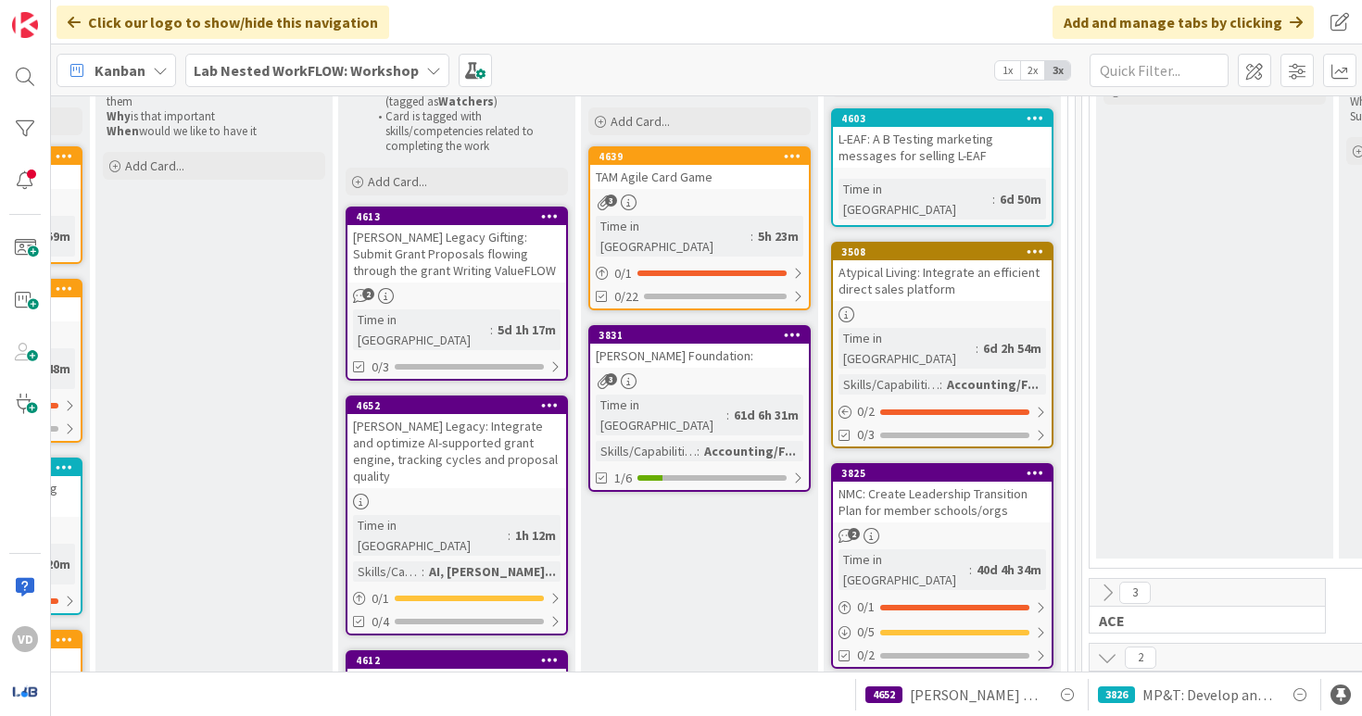
scroll to position [0, 1537]
